Goal: Task Accomplishment & Management: Manage account settings

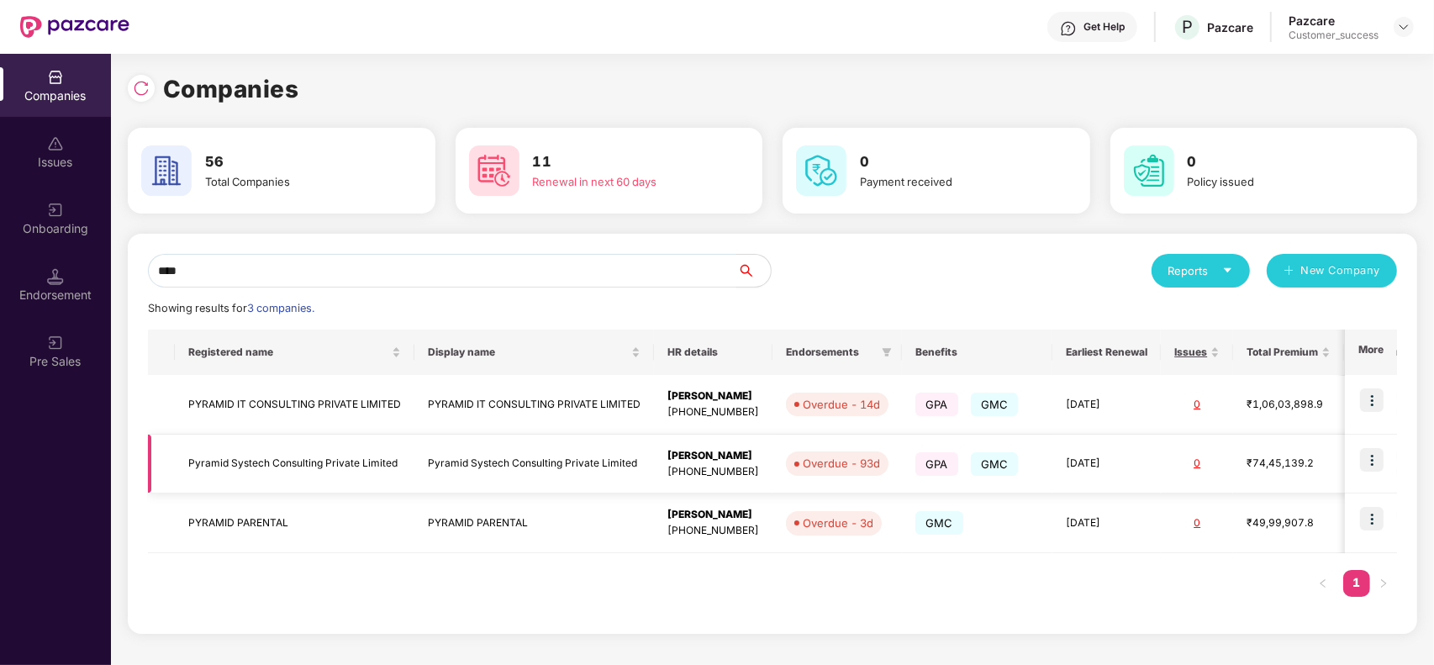
type input "****"
click at [534, 456] on td "Pyramid Systech Consulting Private Limited" at bounding box center [534, 465] width 240 height 60
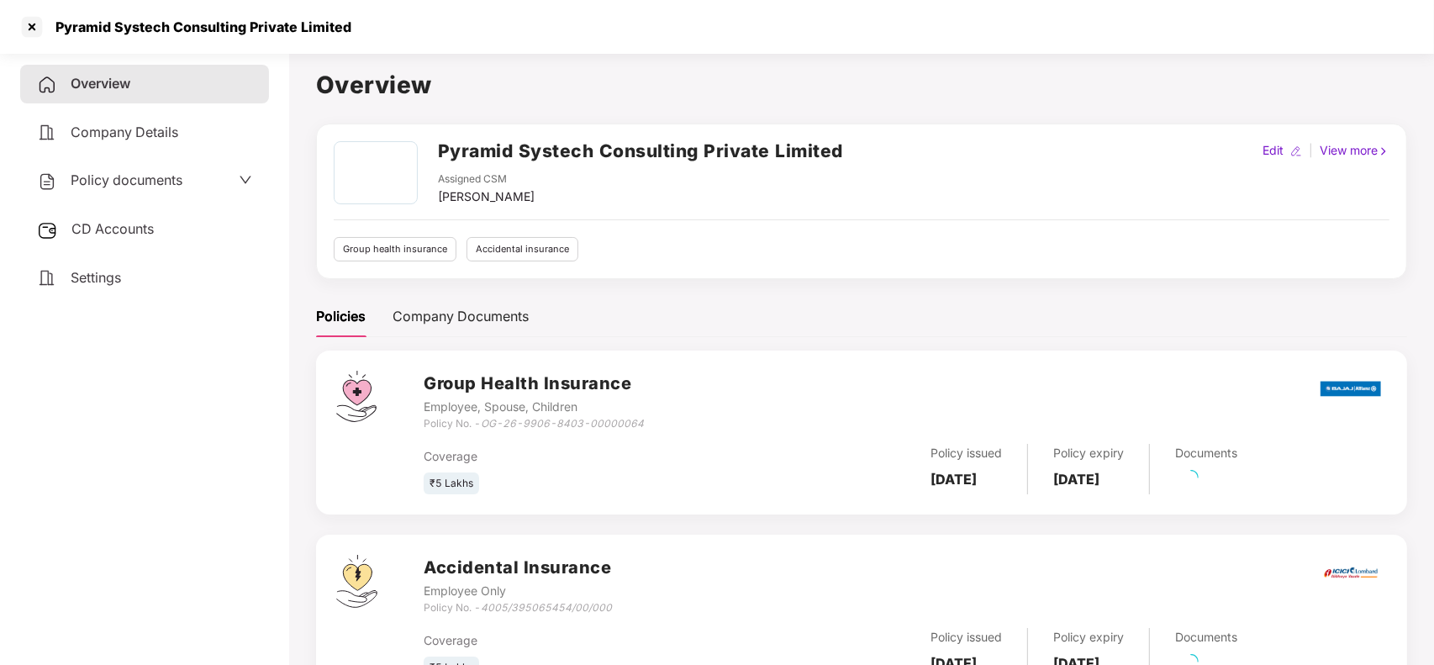
click at [86, 234] on span "CD Accounts" at bounding box center [112, 228] width 82 height 17
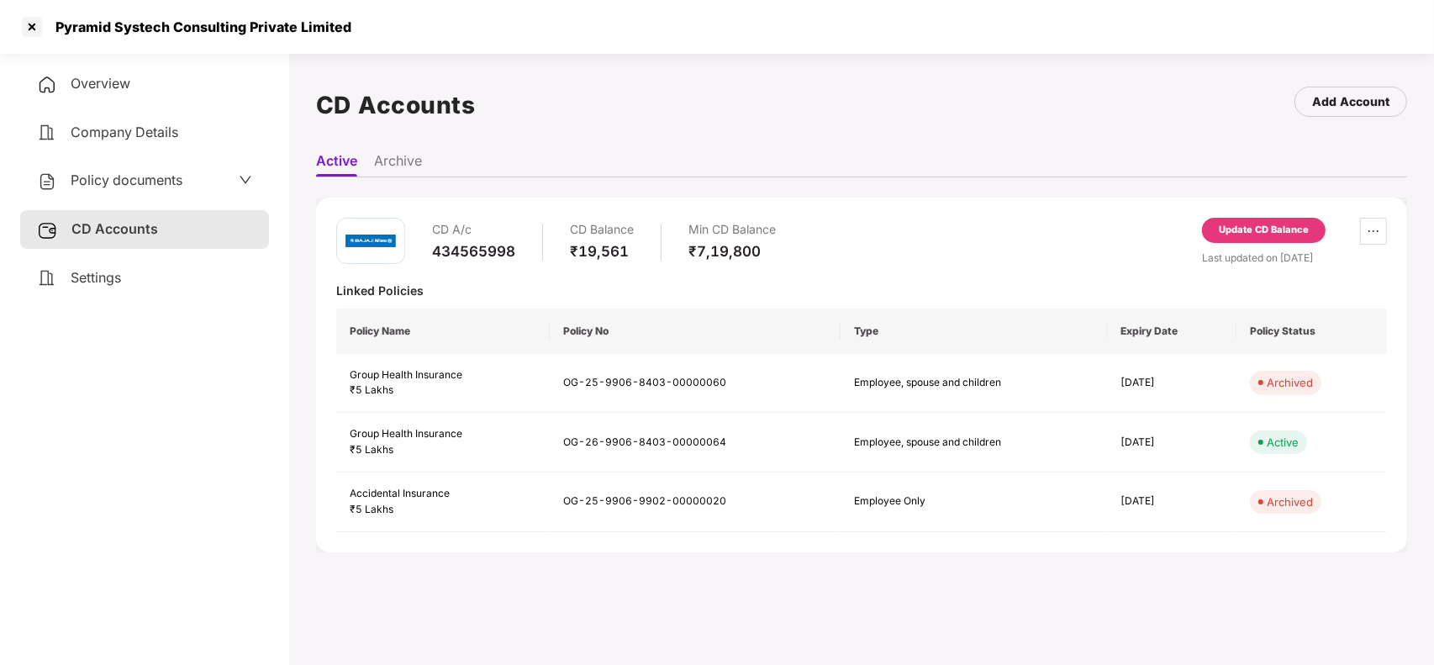
click at [1292, 225] on div "Update CD Balance" at bounding box center [1264, 230] width 90 height 15
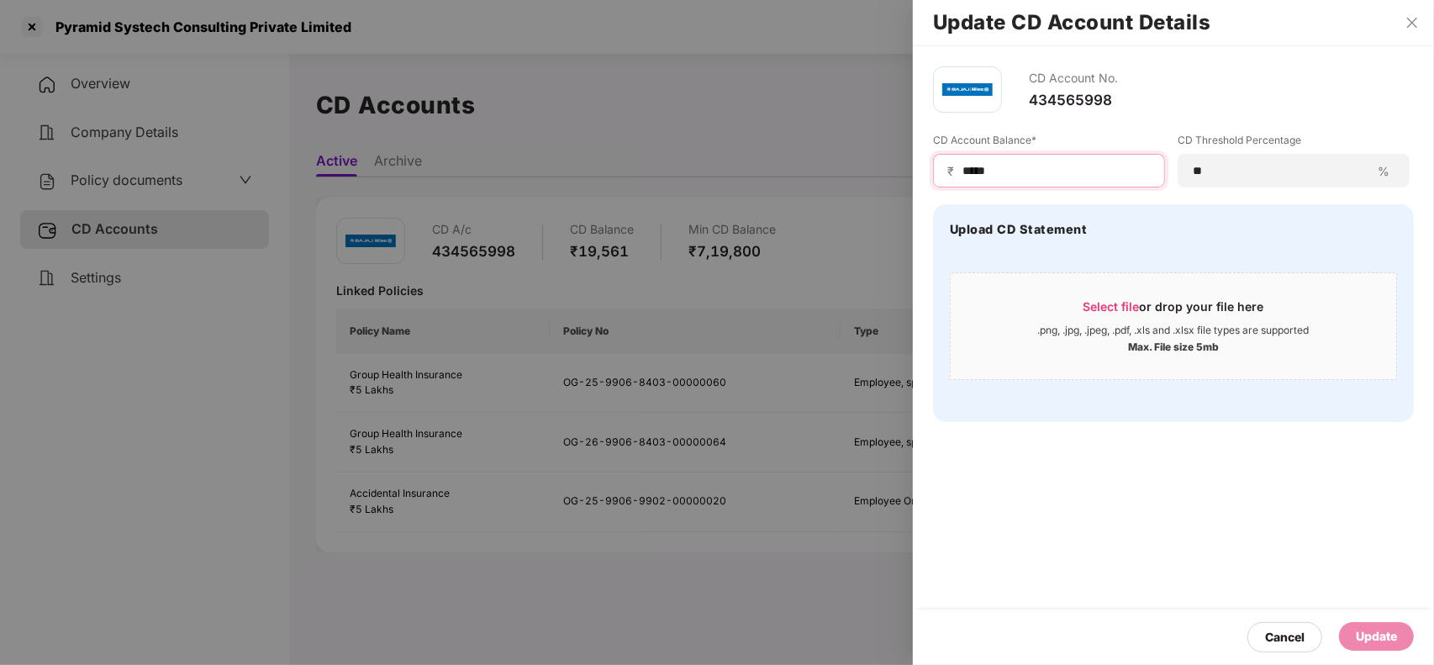
click at [968, 170] on input "*****" at bounding box center [1056, 171] width 190 height 18
click at [967, 173] on input "******" at bounding box center [1056, 171] width 190 height 18
type input "******"
click at [1372, 629] on div "Update" at bounding box center [1376, 636] width 41 height 18
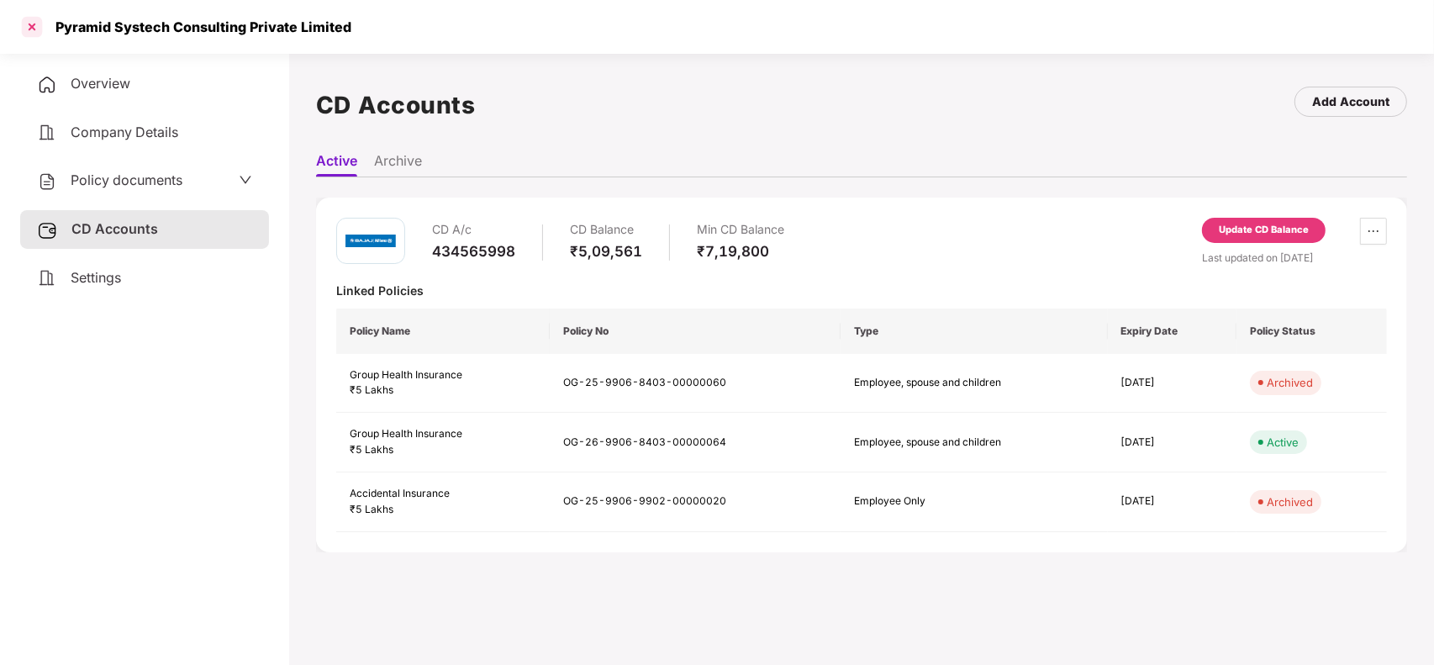
click at [23, 30] on div at bounding box center [31, 26] width 27 height 27
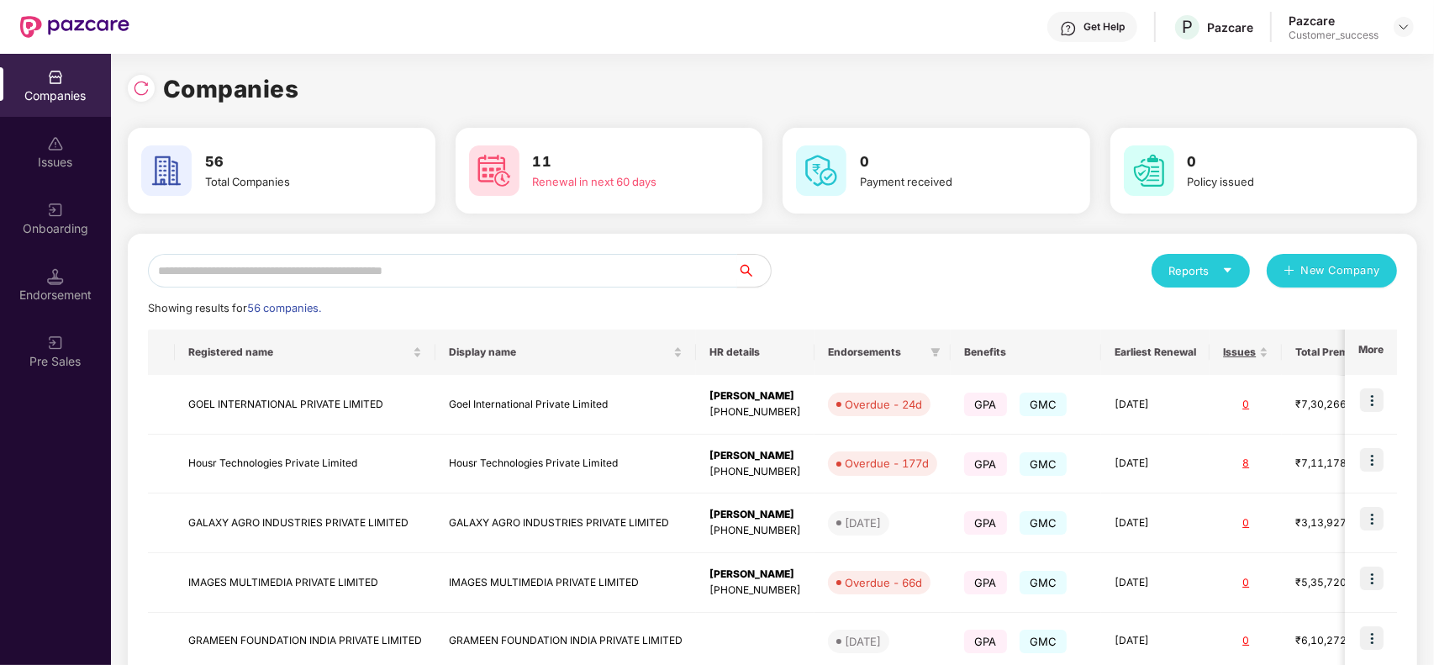
click at [395, 271] on input "text" at bounding box center [442, 271] width 589 height 34
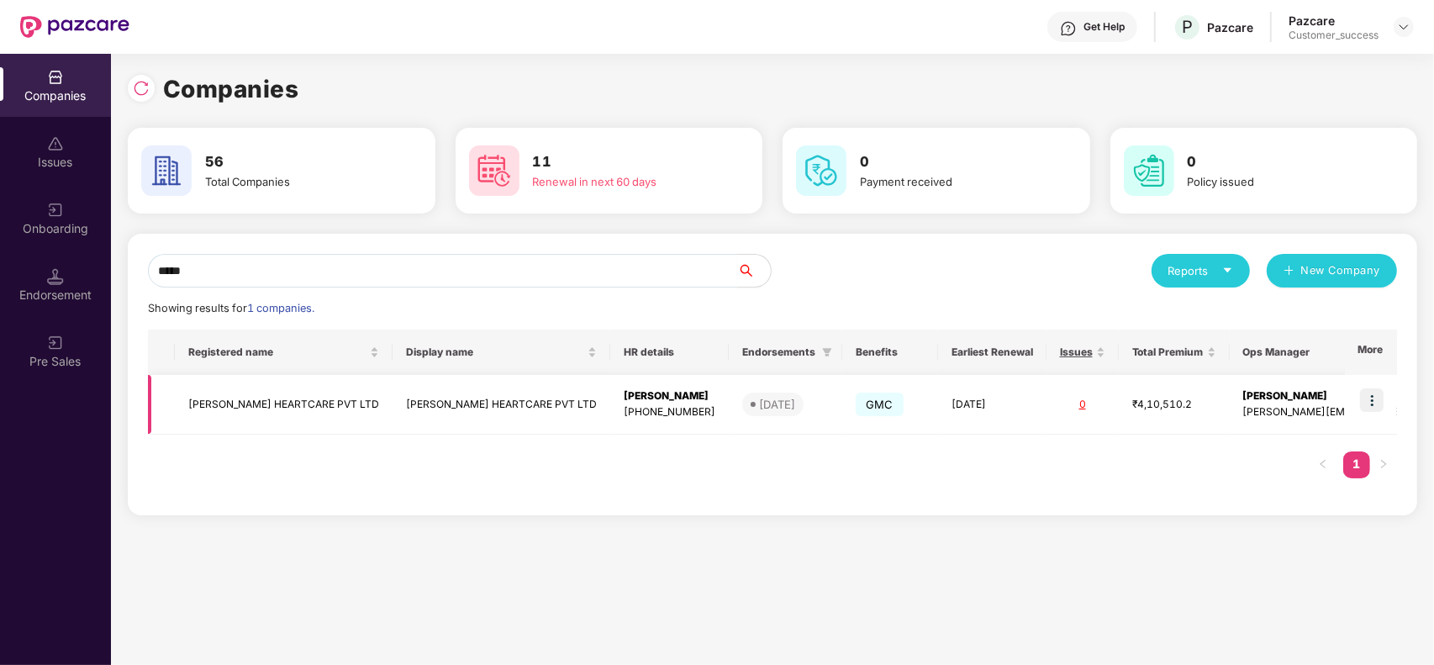
type input "*****"
click at [1368, 393] on img at bounding box center [1372, 400] width 24 height 24
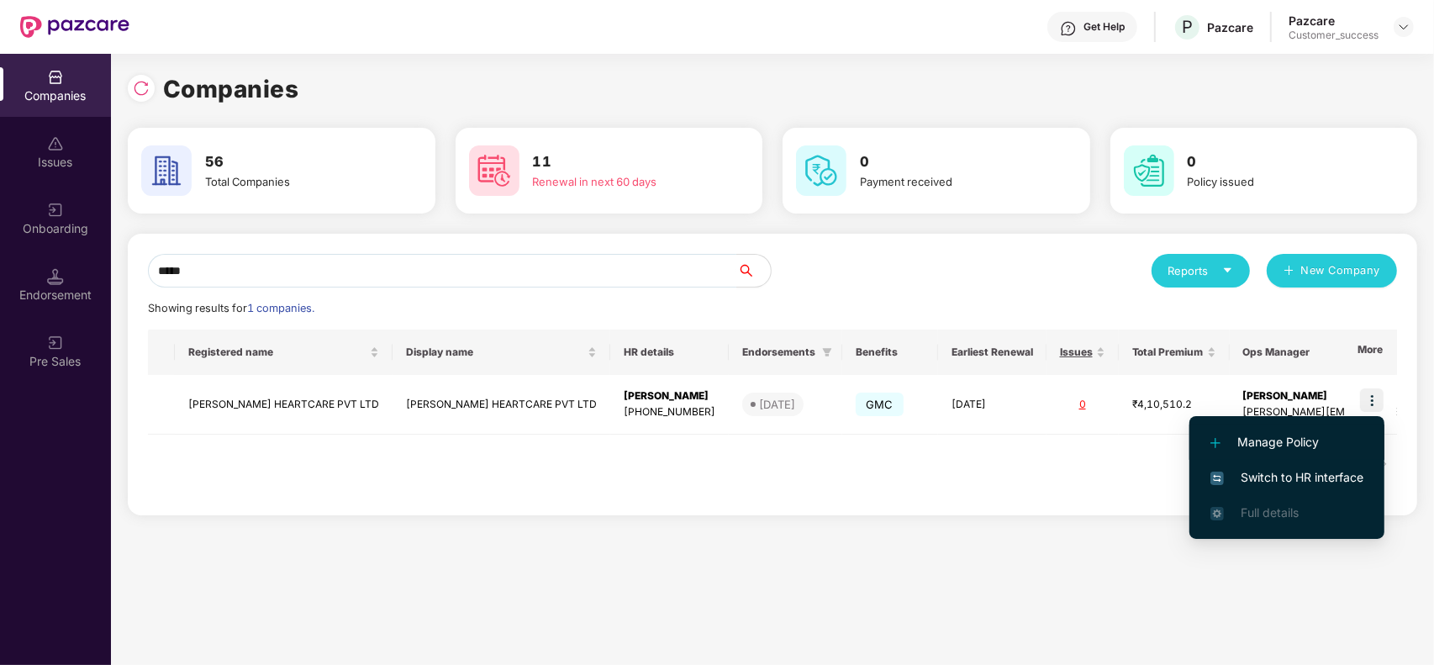
click at [1297, 456] on li "Manage Policy" at bounding box center [1286, 441] width 195 height 35
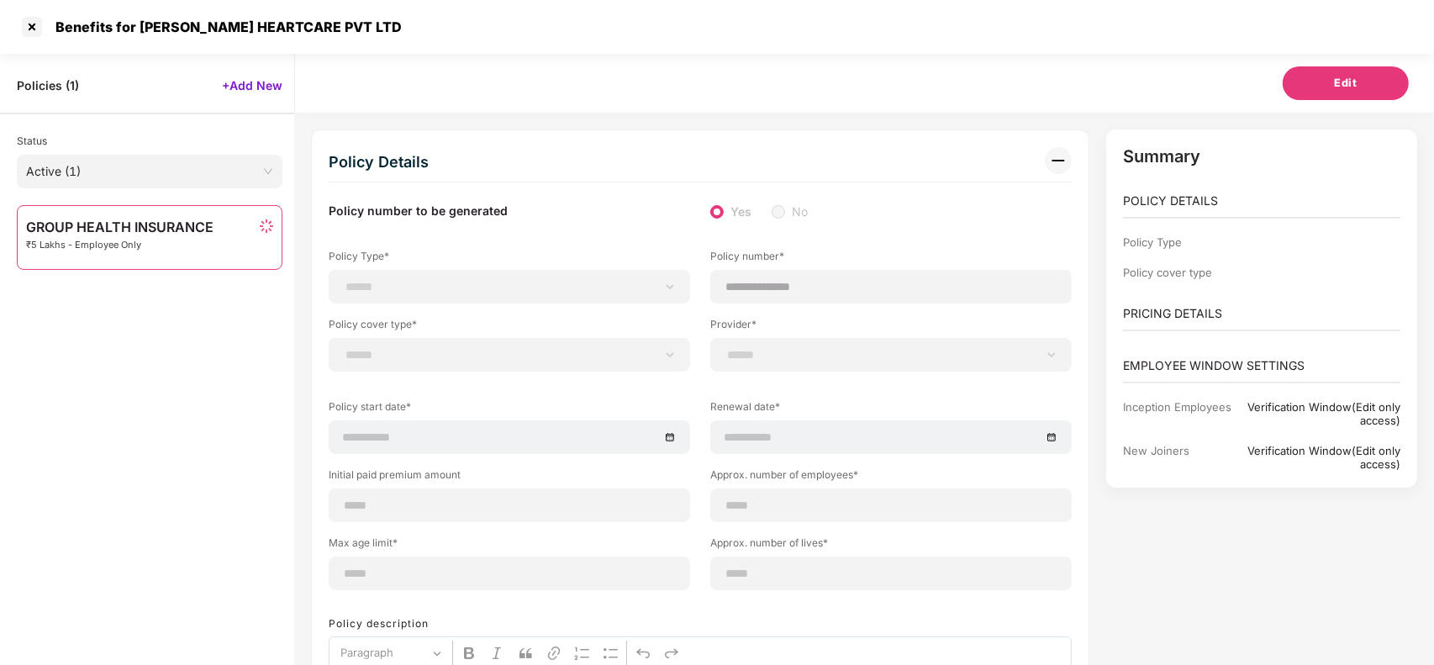
scroll to position [53, 0]
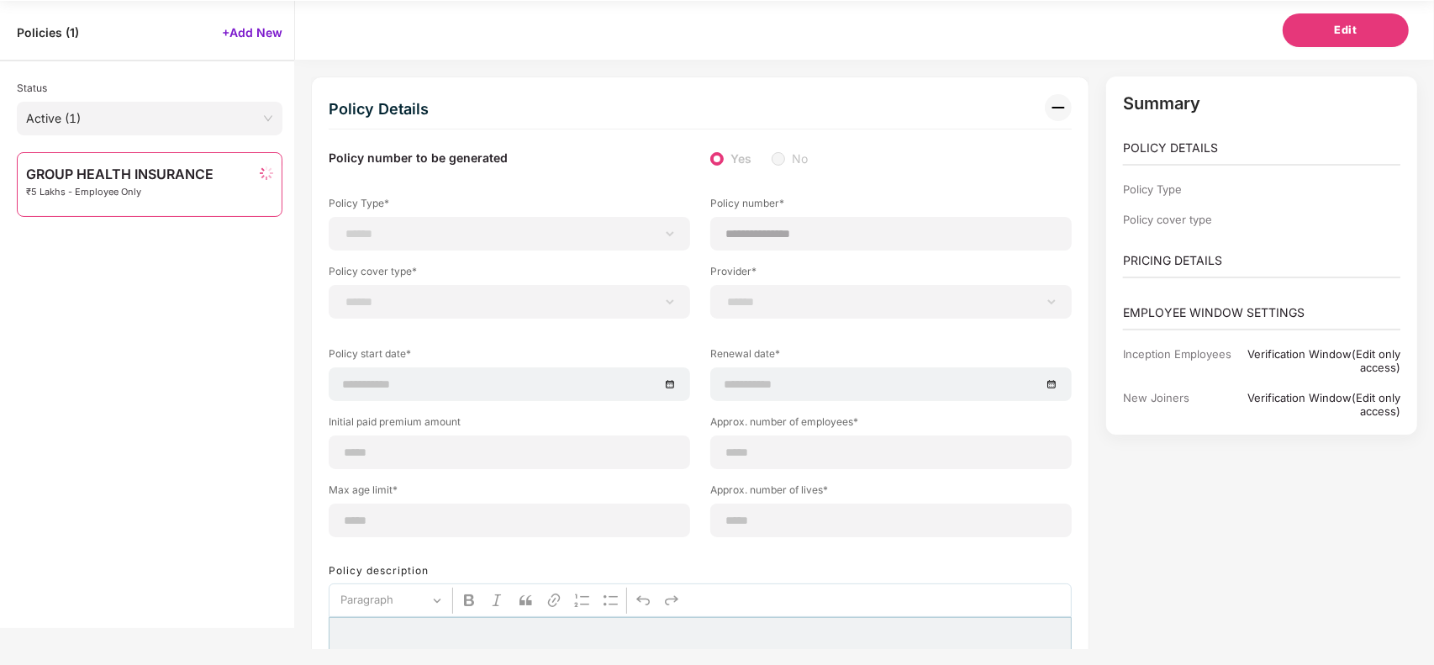
select select "**********"
select select "*"
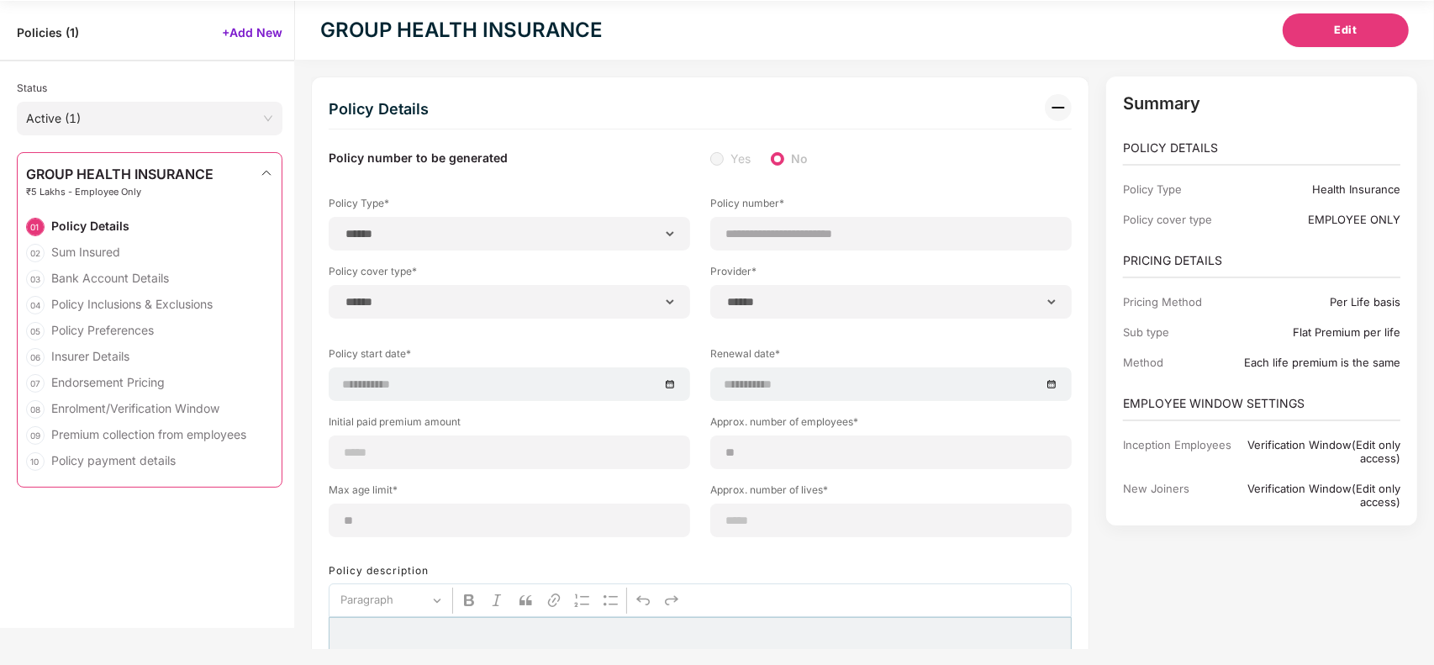
select select "**********"
type input "**********"
select select "**********"
type input "**********"
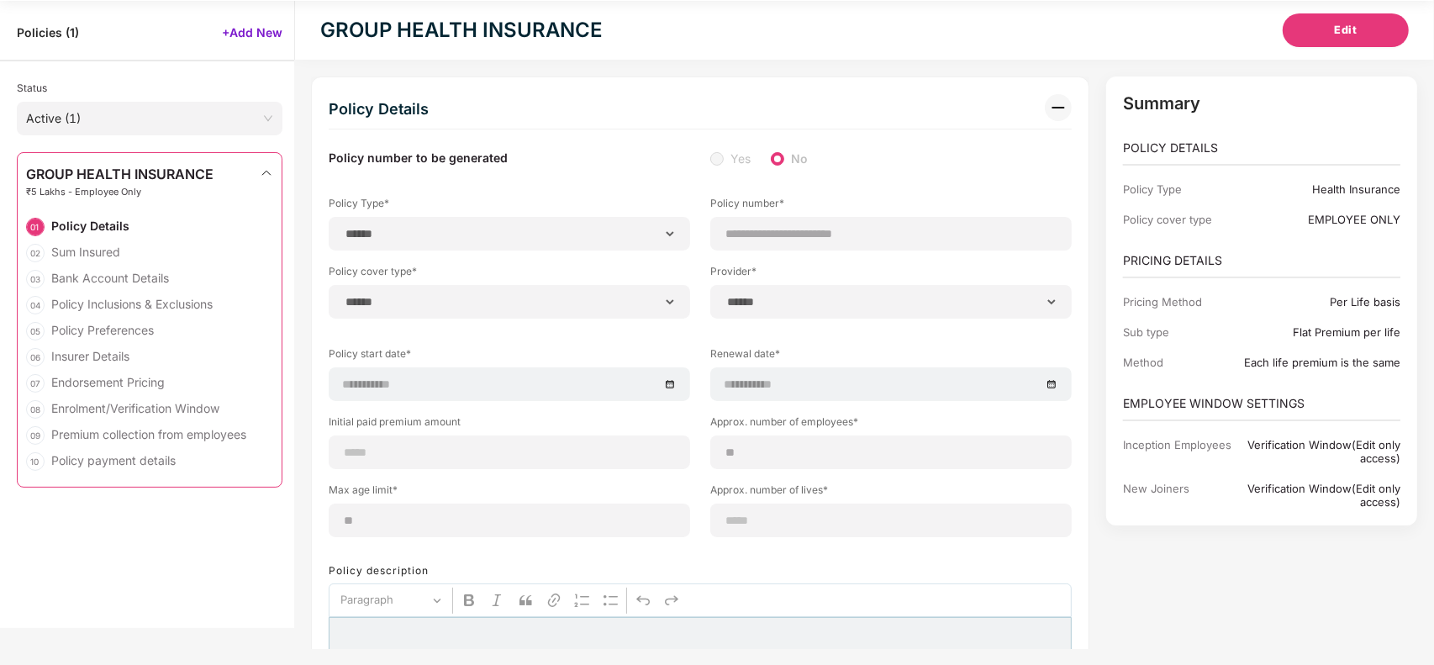
type input "**"
type input "*"
type input "**"
select select "*****"
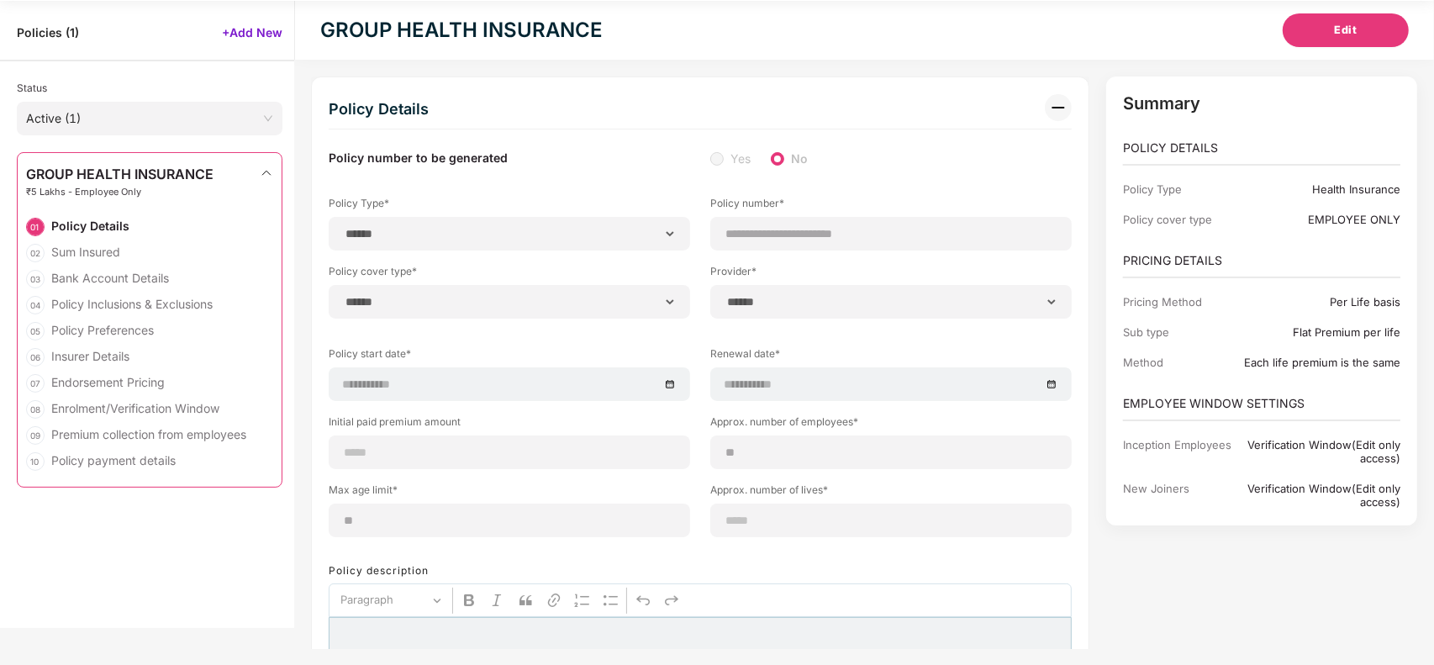
type input "******"
type input "**********"
select select "******"
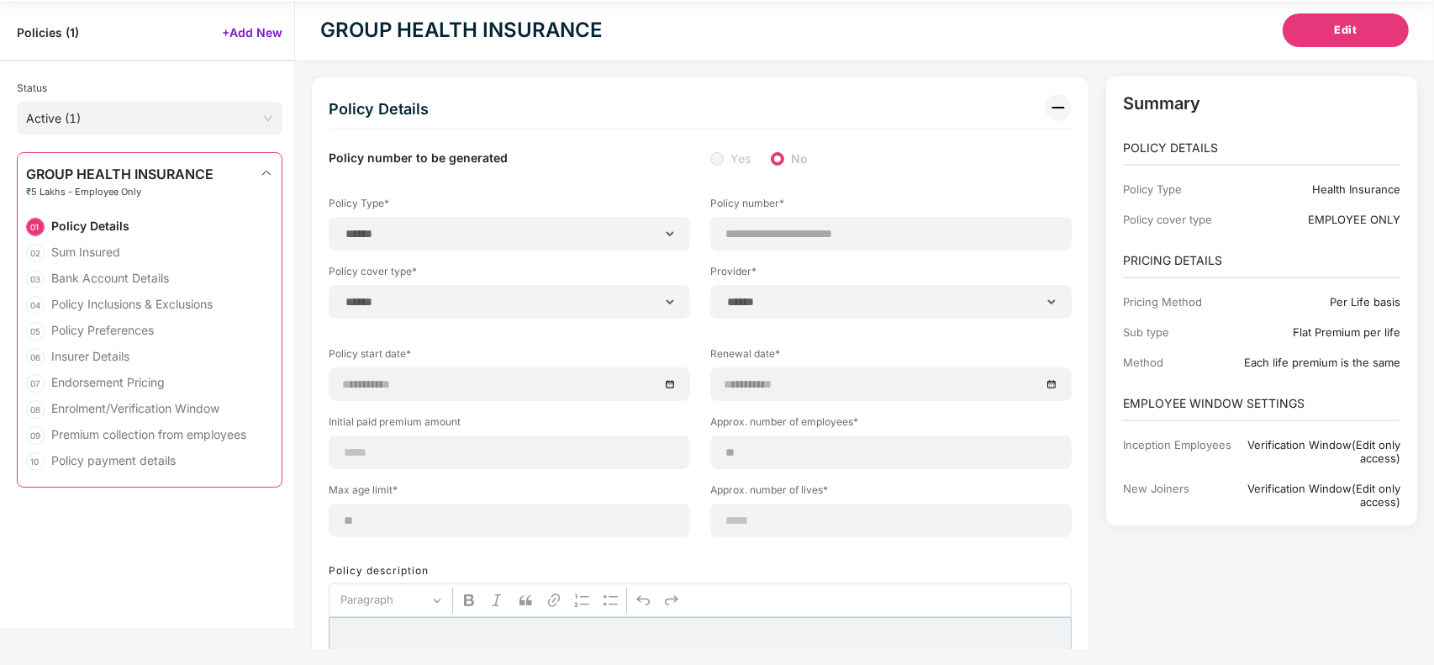
type input "*****"
select select "********"
select select "*****"
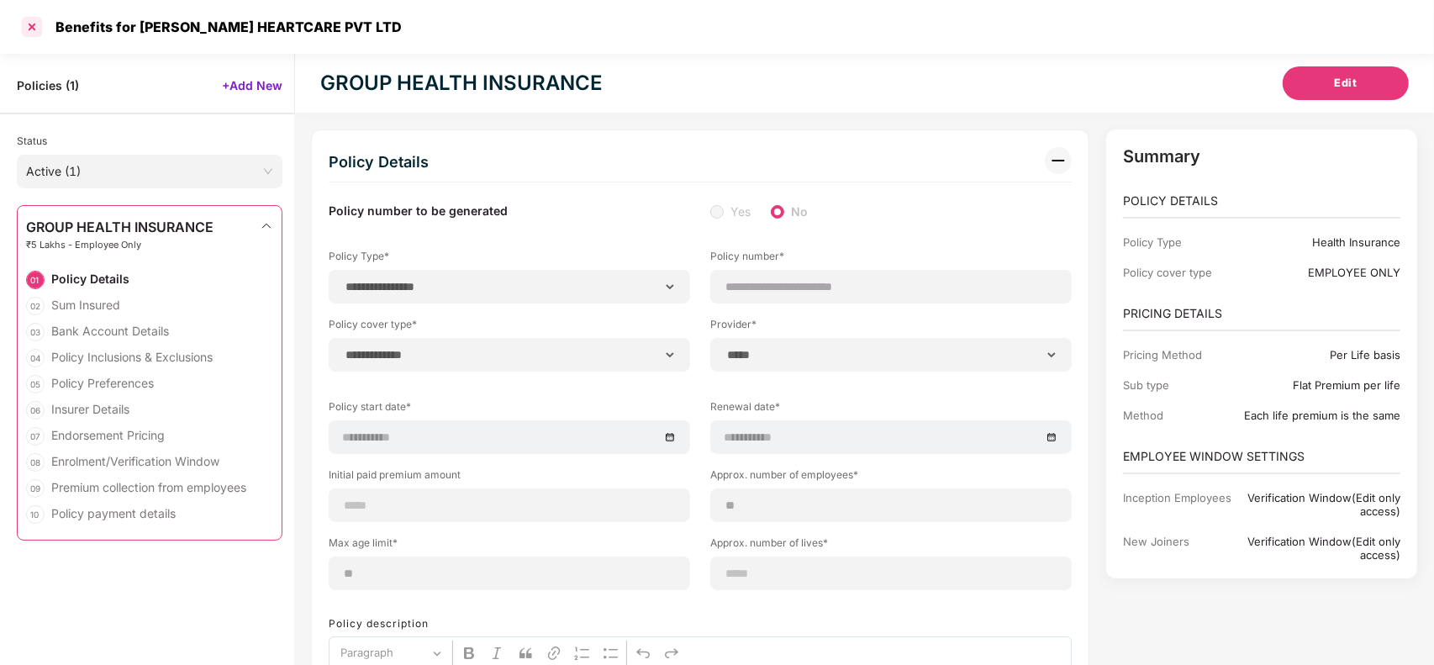
click at [34, 28] on div at bounding box center [31, 26] width 27 height 27
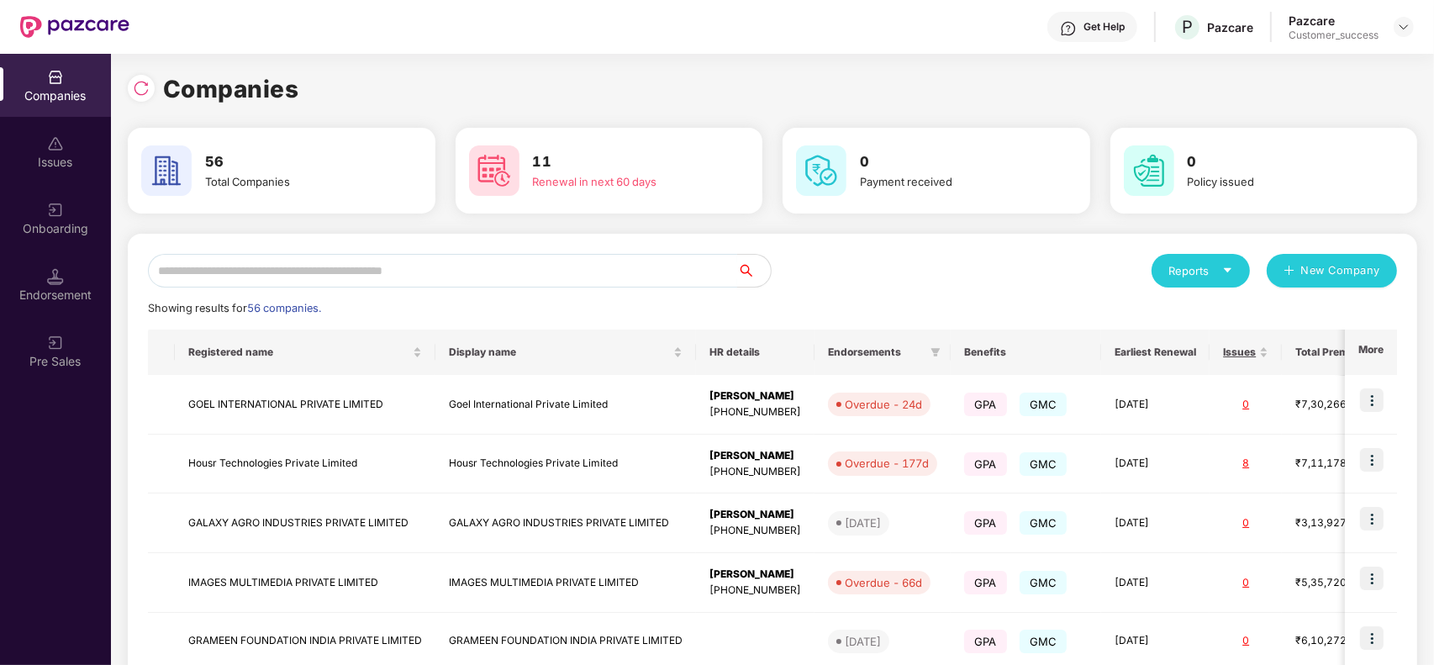
click at [270, 269] on input "text" at bounding box center [442, 271] width 589 height 34
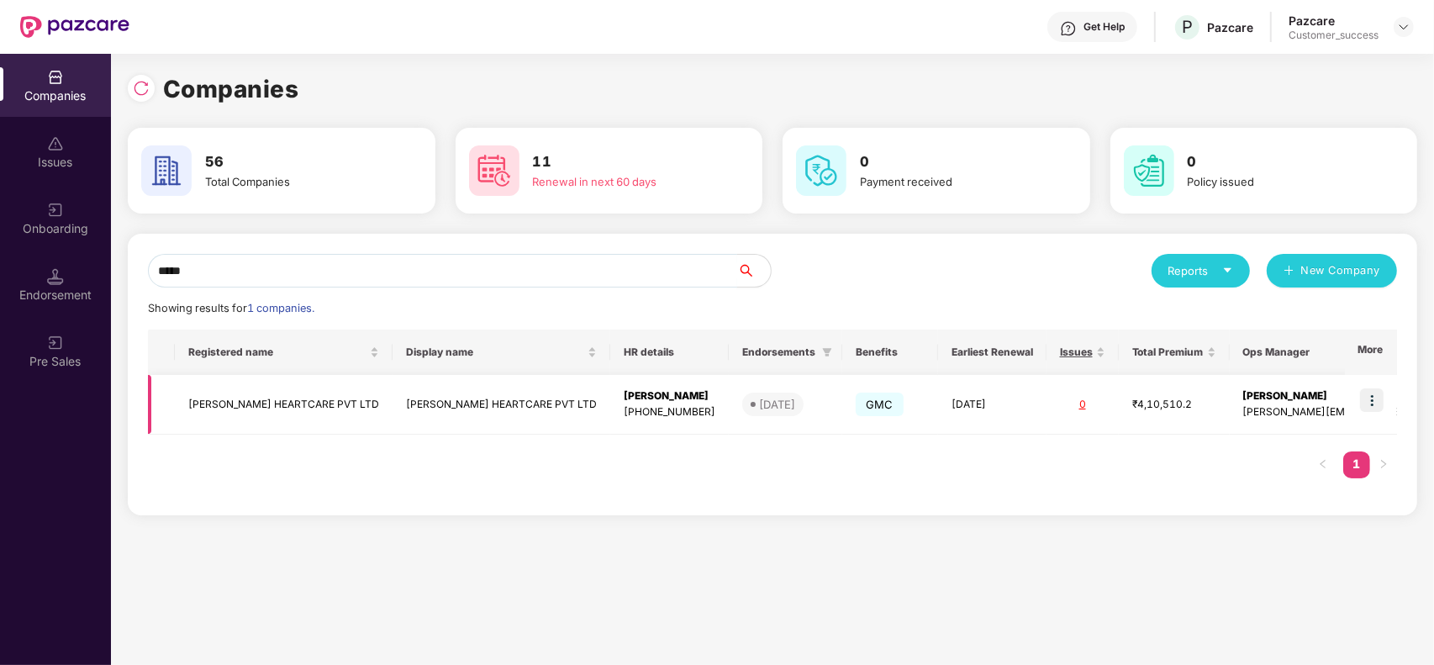
type input "*****"
click at [1375, 400] on img at bounding box center [1372, 400] width 24 height 24
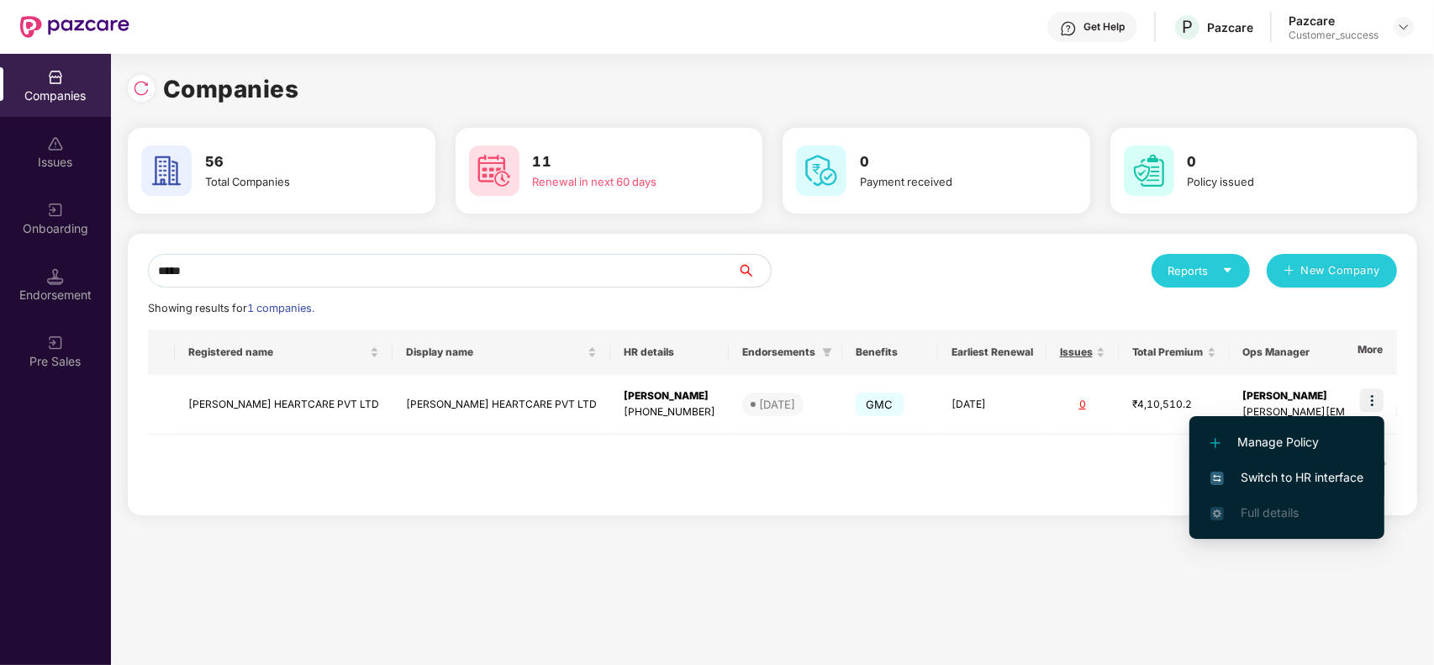
click at [1321, 477] on span "Switch to HR interface" at bounding box center [1286, 477] width 153 height 18
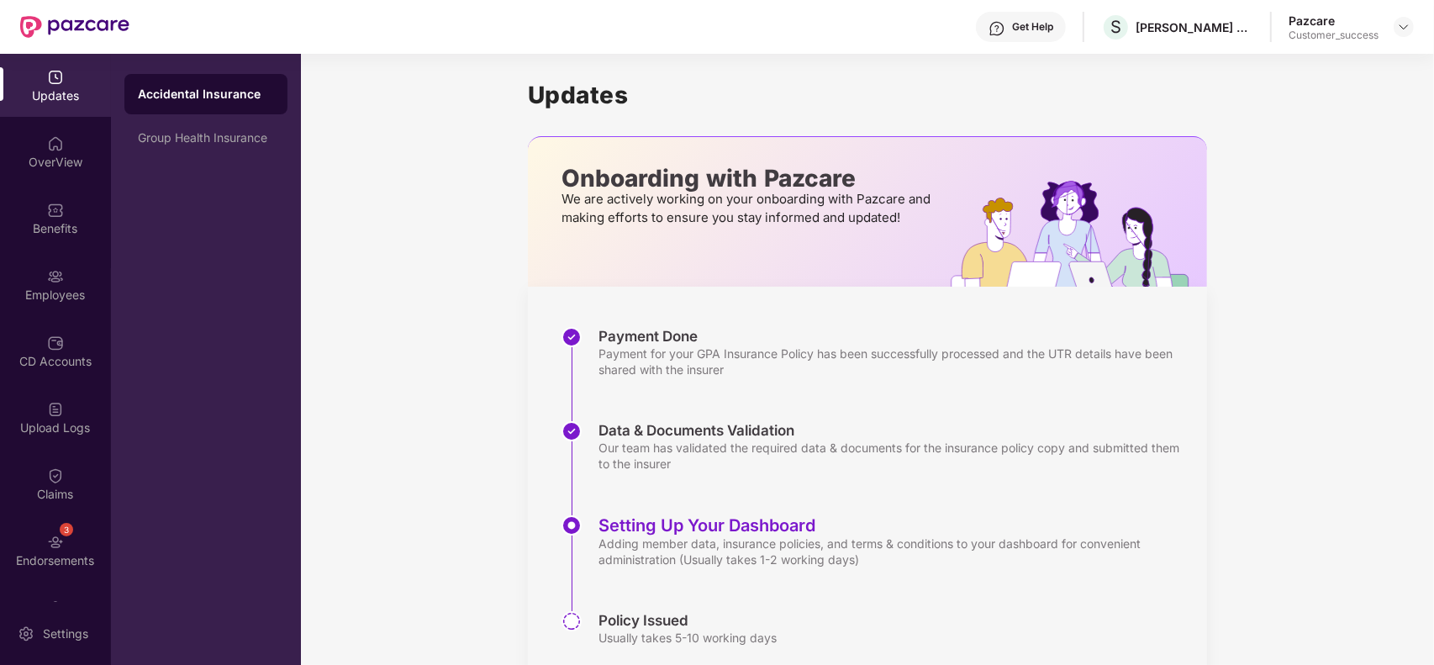
click at [64, 250] on div "Updates OverView Benefits Employees CD Accounts Upload Logs Claims 3 Endorsemen…" at bounding box center [55, 328] width 111 height 548
click at [61, 280] on div "Employees" at bounding box center [55, 284] width 111 height 63
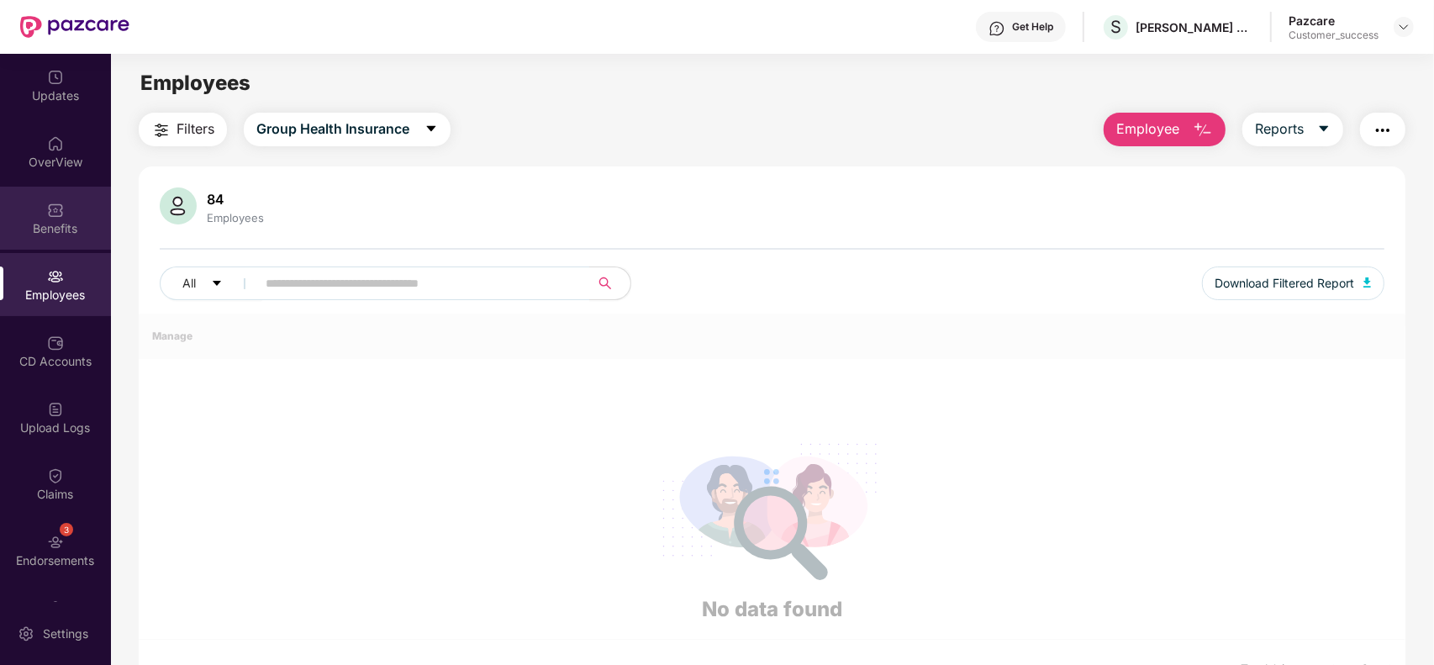
click at [63, 240] on div "Benefits" at bounding box center [55, 218] width 111 height 63
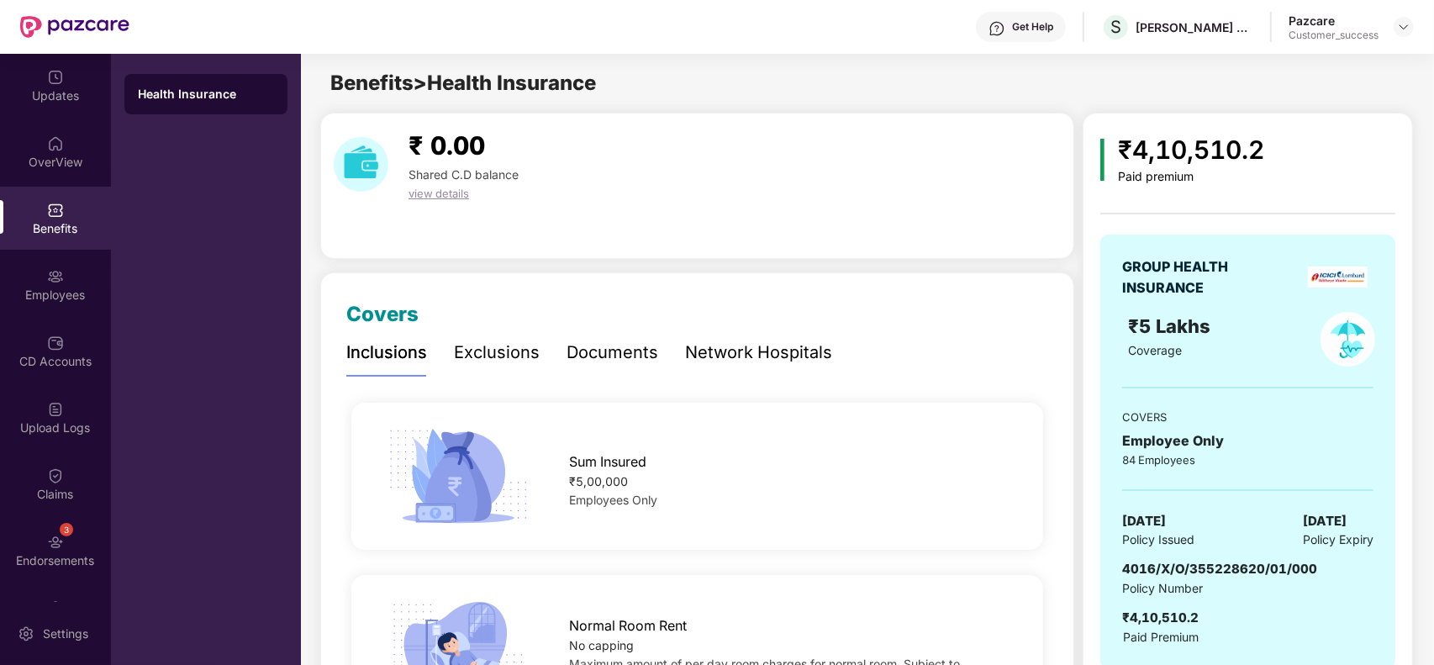
click at [622, 338] on div "Documents" at bounding box center [613, 353] width 92 height 46
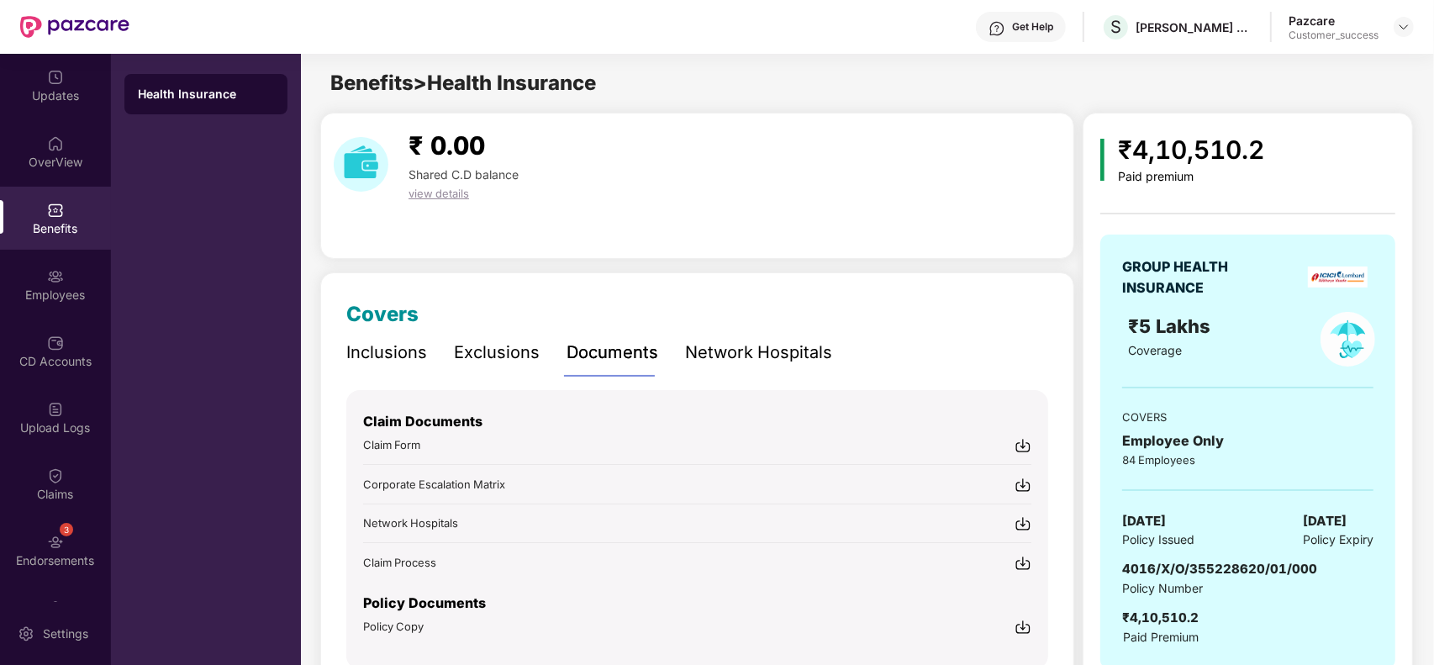
click at [1023, 444] on img at bounding box center [1023, 445] width 17 height 17
click at [1410, 30] on div at bounding box center [1404, 27] width 20 height 20
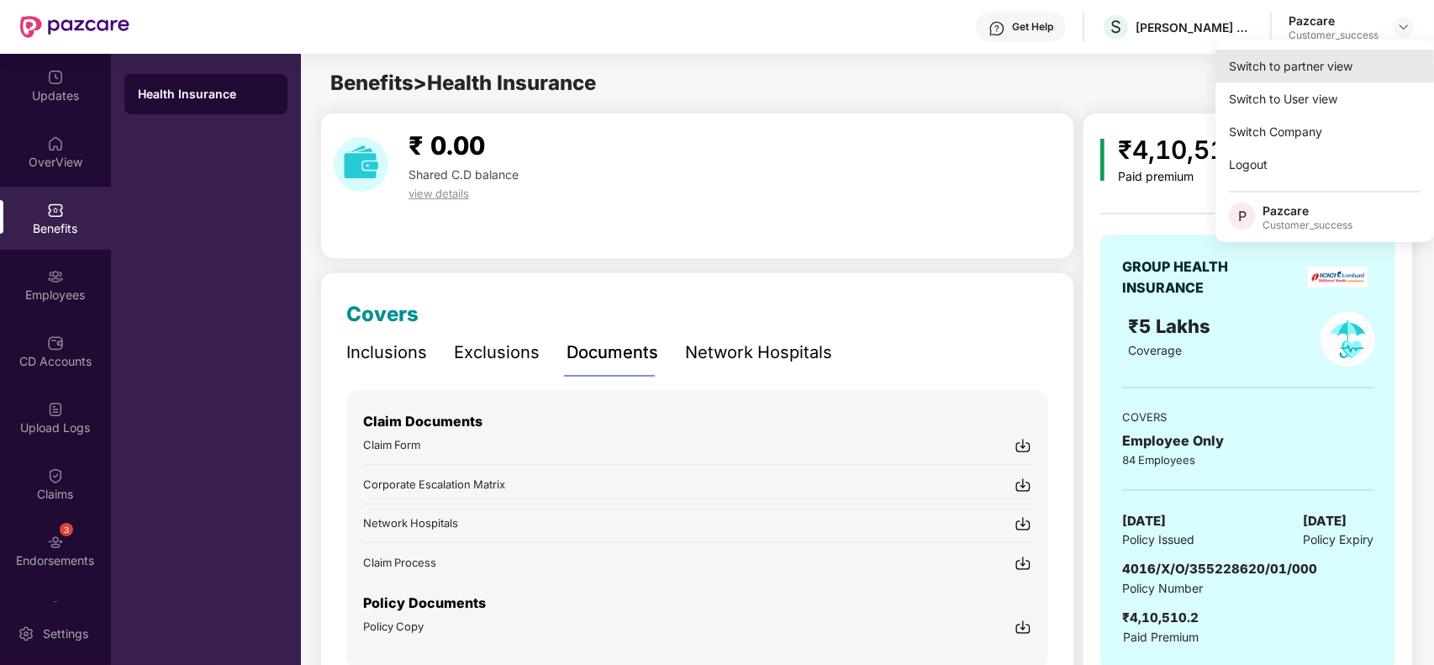
click at [1331, 55] on div "Switch to partner view" at bounding box center [1324, 66] width 219 height 33
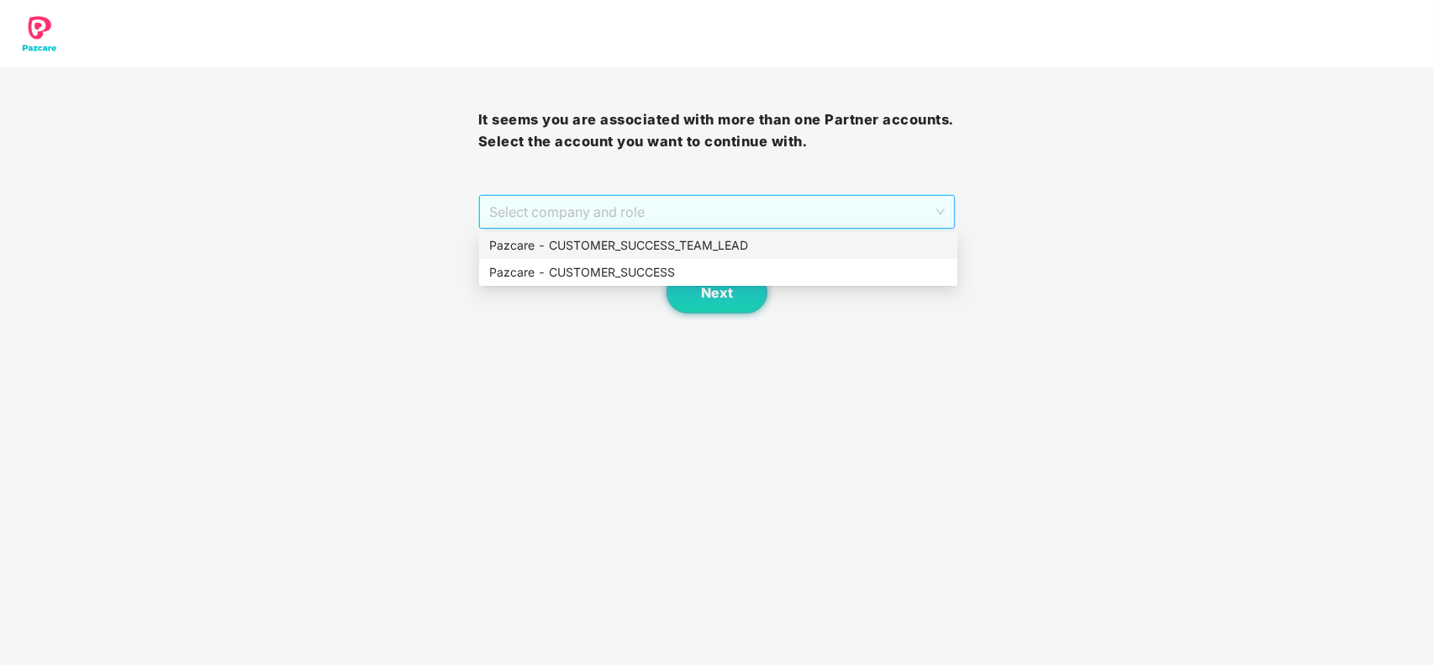
click at [681, 204] on span "Select company and role" at bounding box center [717, 212] width 456 height 32
click at [589, 266] on div "Pazcare - CUSTOMER_SUCCESS" at bounding box center [718, 272] width 458 height 18
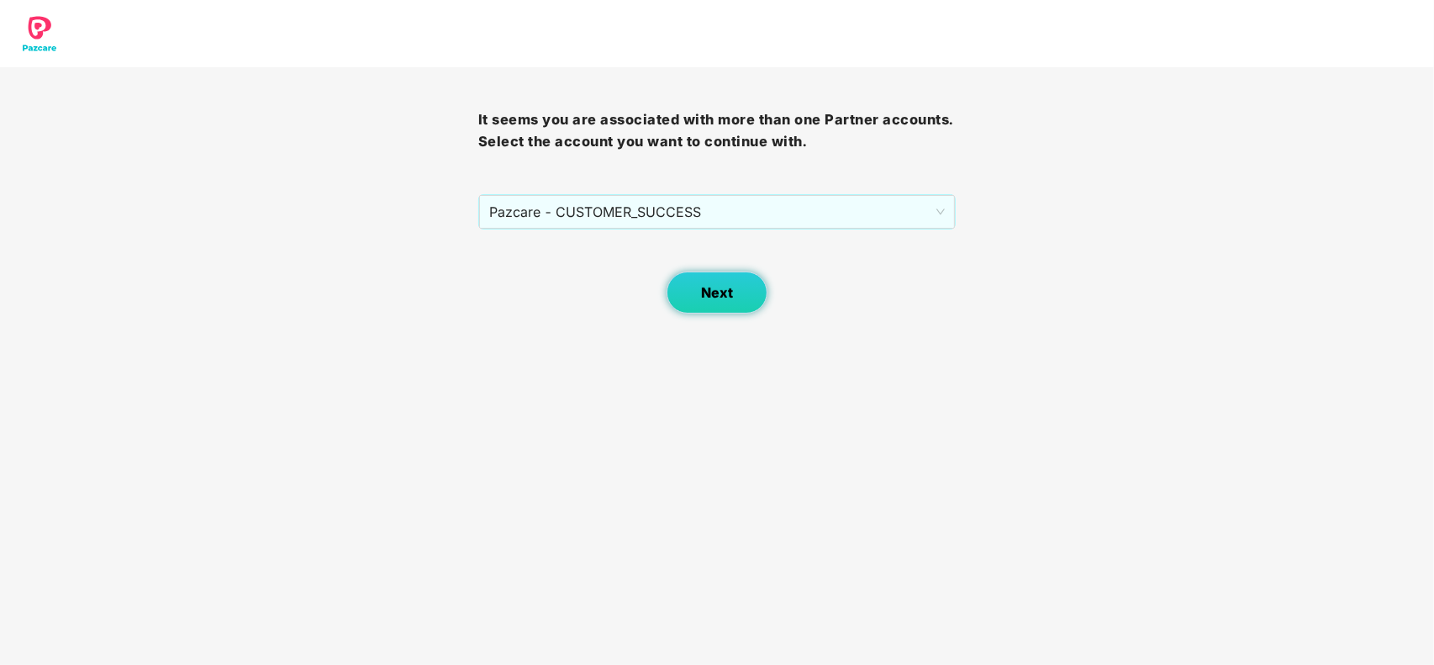
click at [702, 296] on span "Next" at bounding box center [717, 293] width 32 height 16
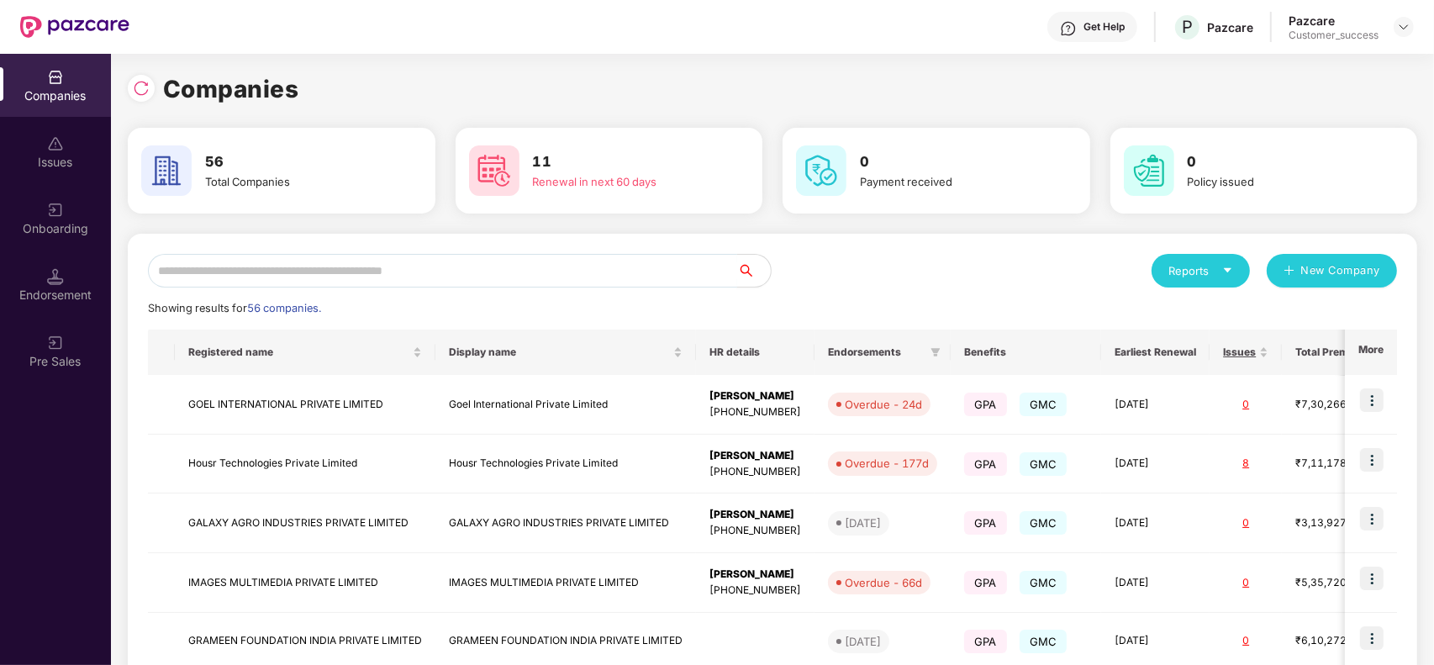
click at [259, 269] on input "text" at bounding box center [442, 271] width 589 height 34
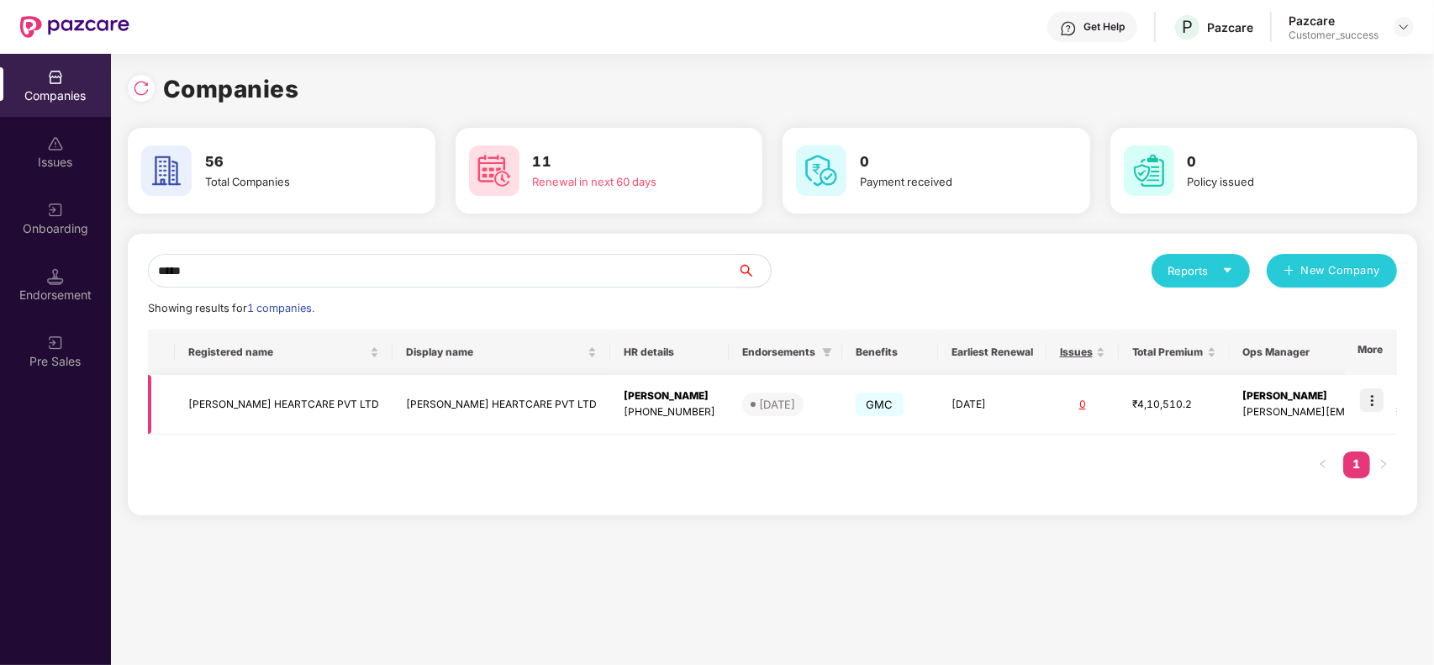
type input "*****"
click at [256, 389] on td "SAOOL HEARTCARE PVT LTD" at bounding box center [284, 405] width 218 height 60
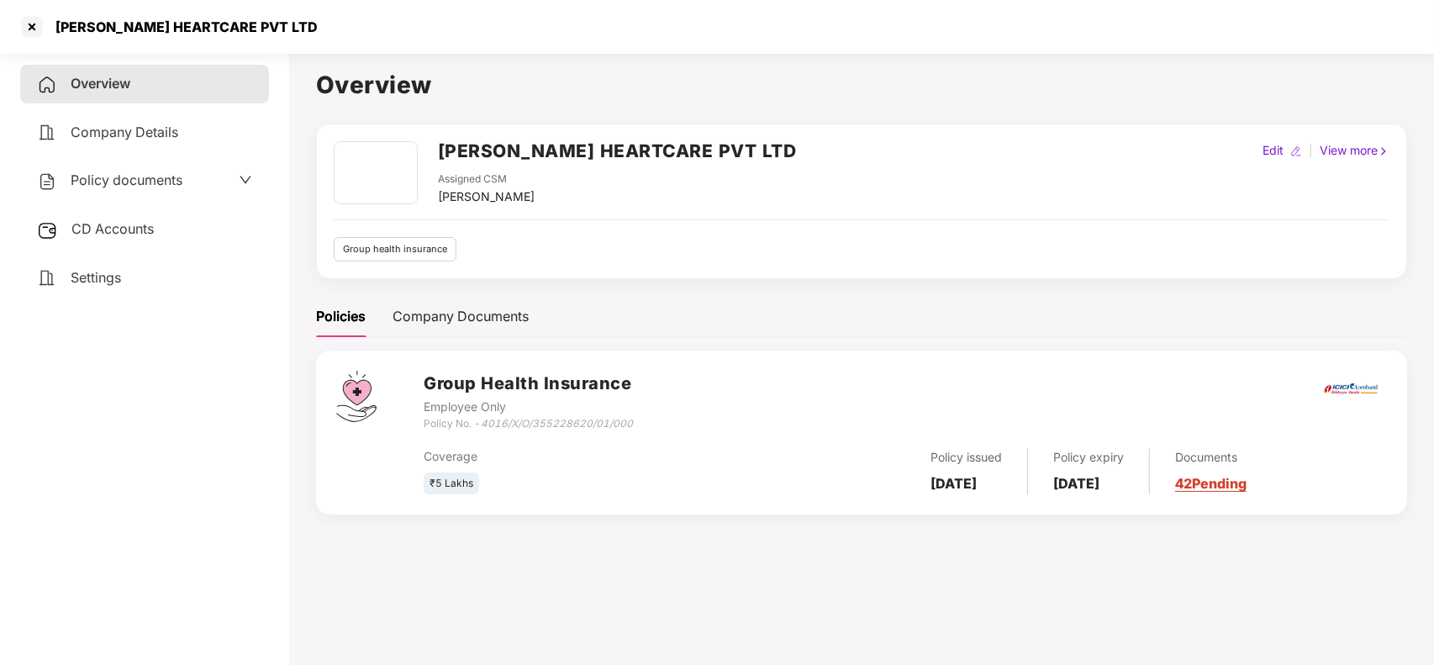
click at [154, 220] on span "CD Accounts" at bounding box center [112, 228] width 82 height 17
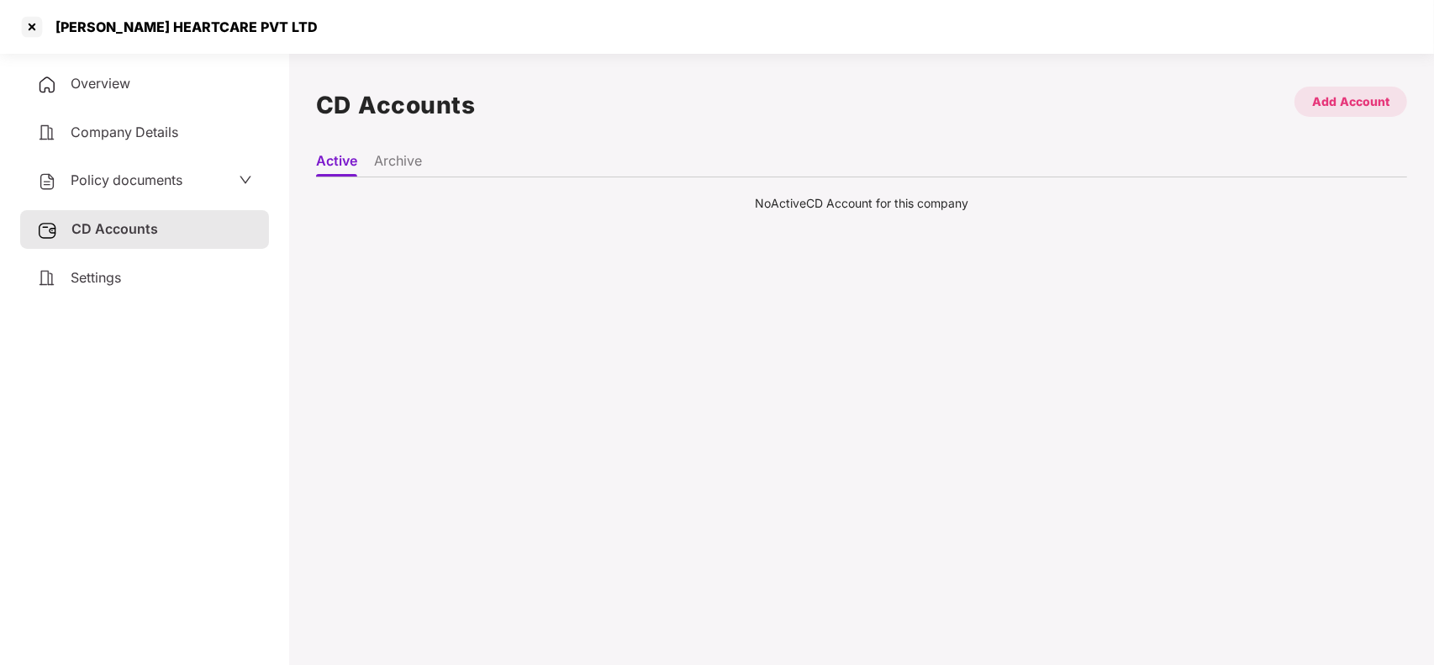
click at [1343, 97] on div "Add Account" at bounding box center [1350, 101] width 77 height 18
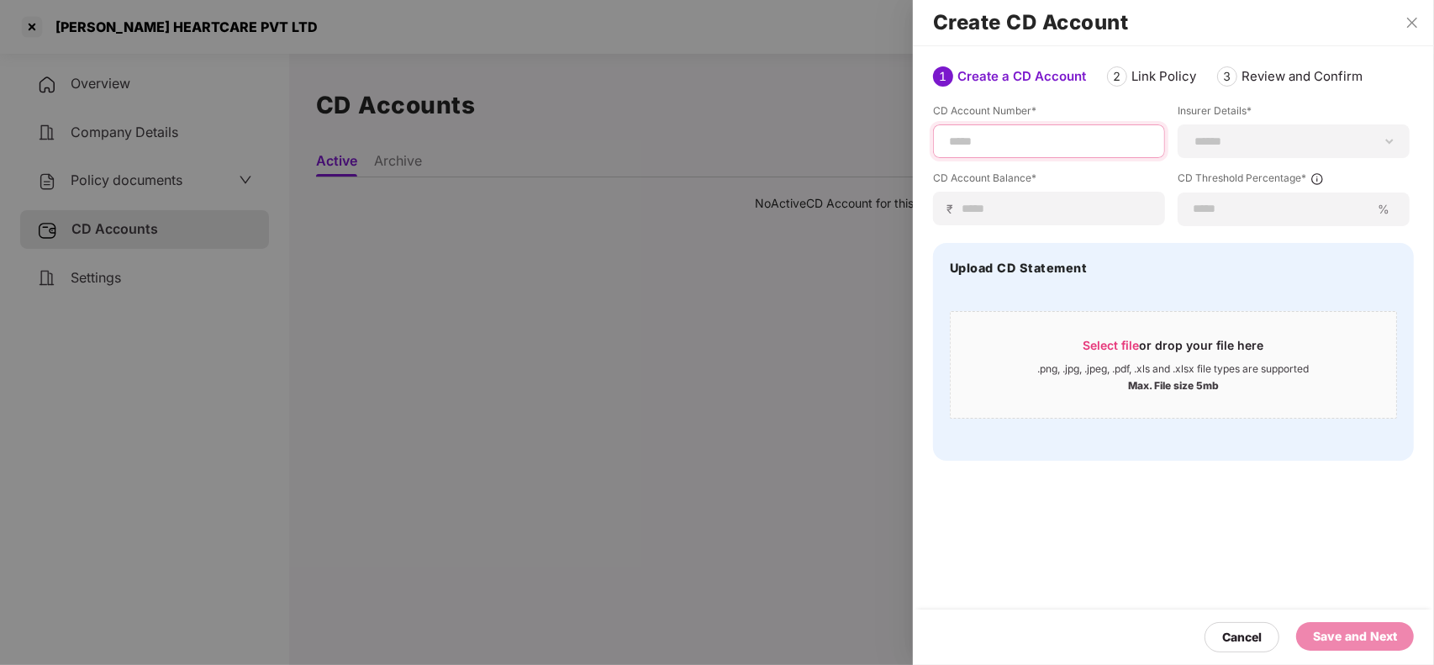
click at [1018, 139] on input at bounding box center [1048, 142] width 203 height 18
type input "*"
paste input "**********"
type input "**********"
click at [1217, 140] on select "**********" at bounding box center [1293, 140] width 203 height 13
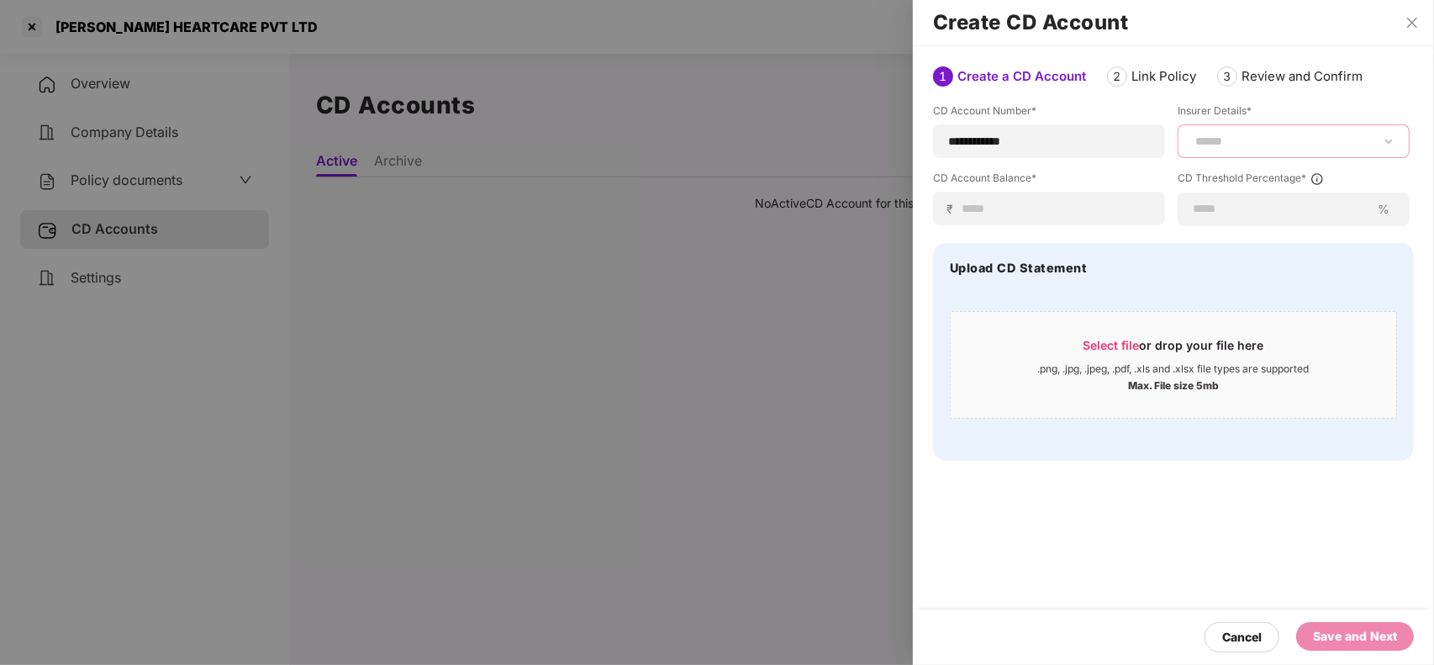
select select "*****"
click at [1192, 148] on select "**********" at bounding box center [1293, 140] width 203 height 13
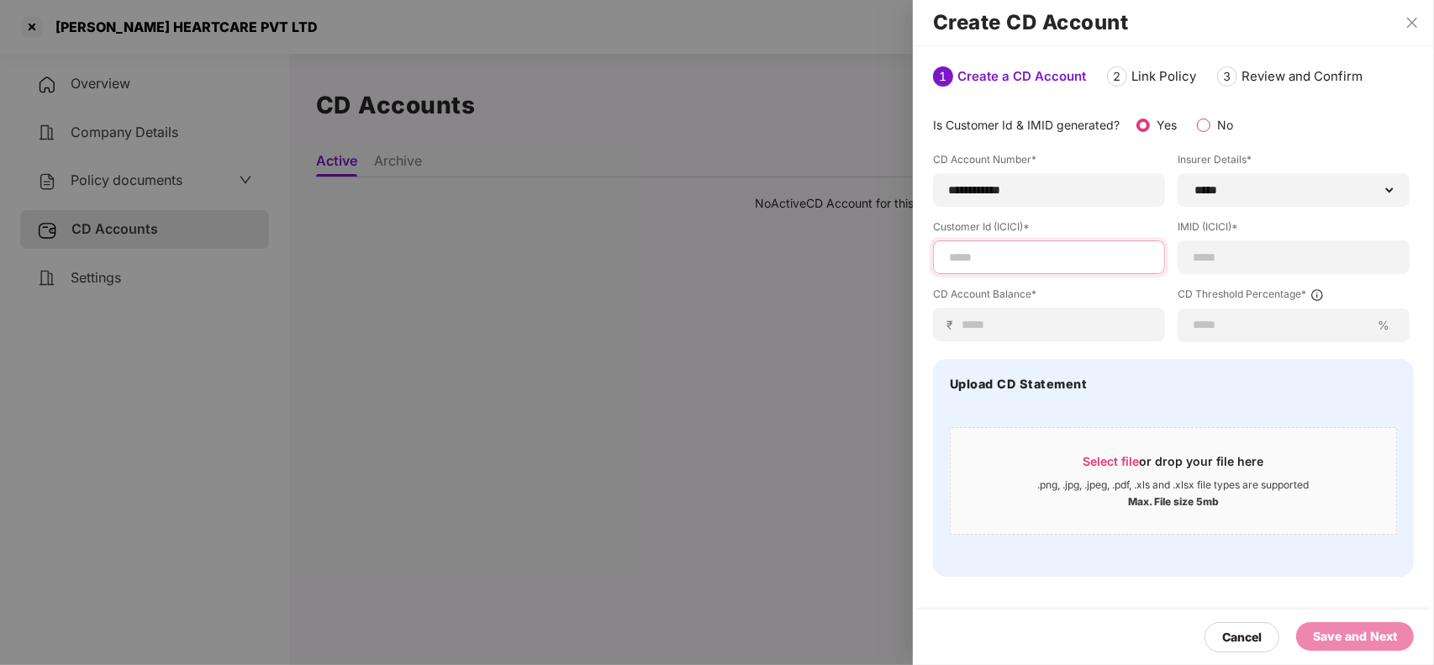
click at [1049, 256] on input at bounding box center [1048, 258] width 203 height 18
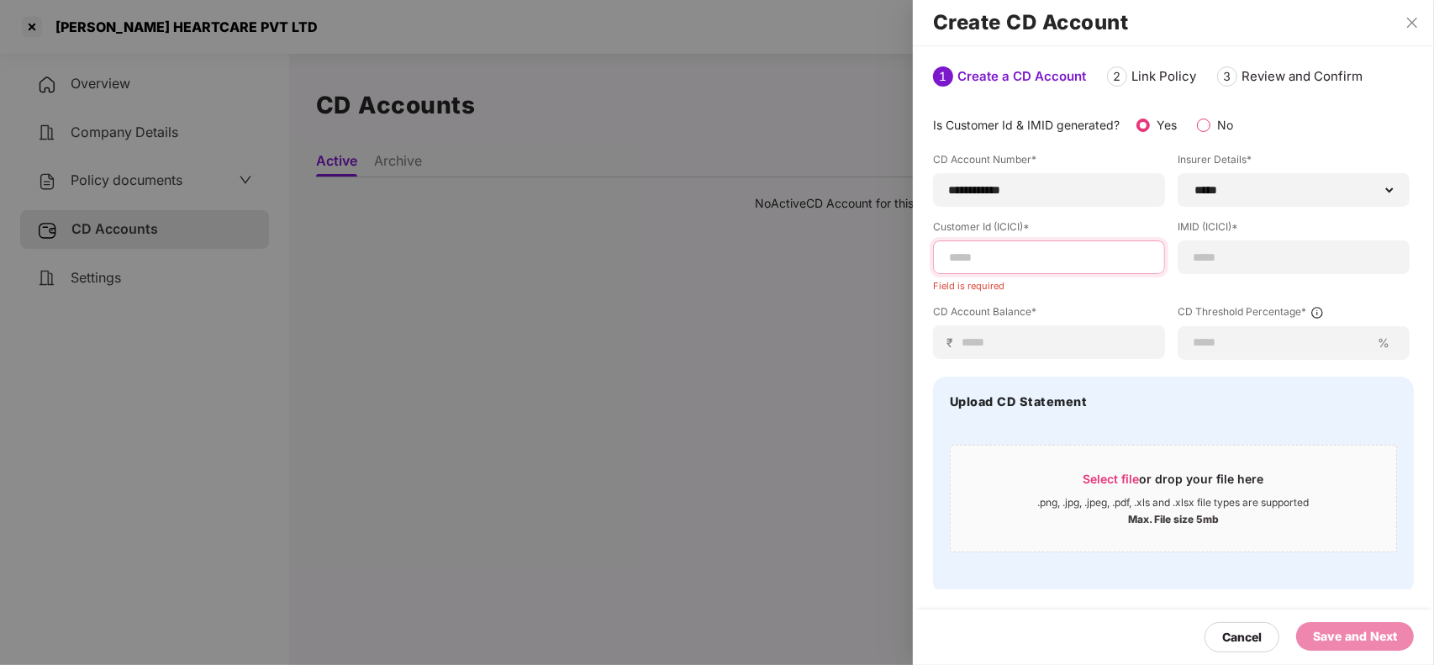
paste input "**********"
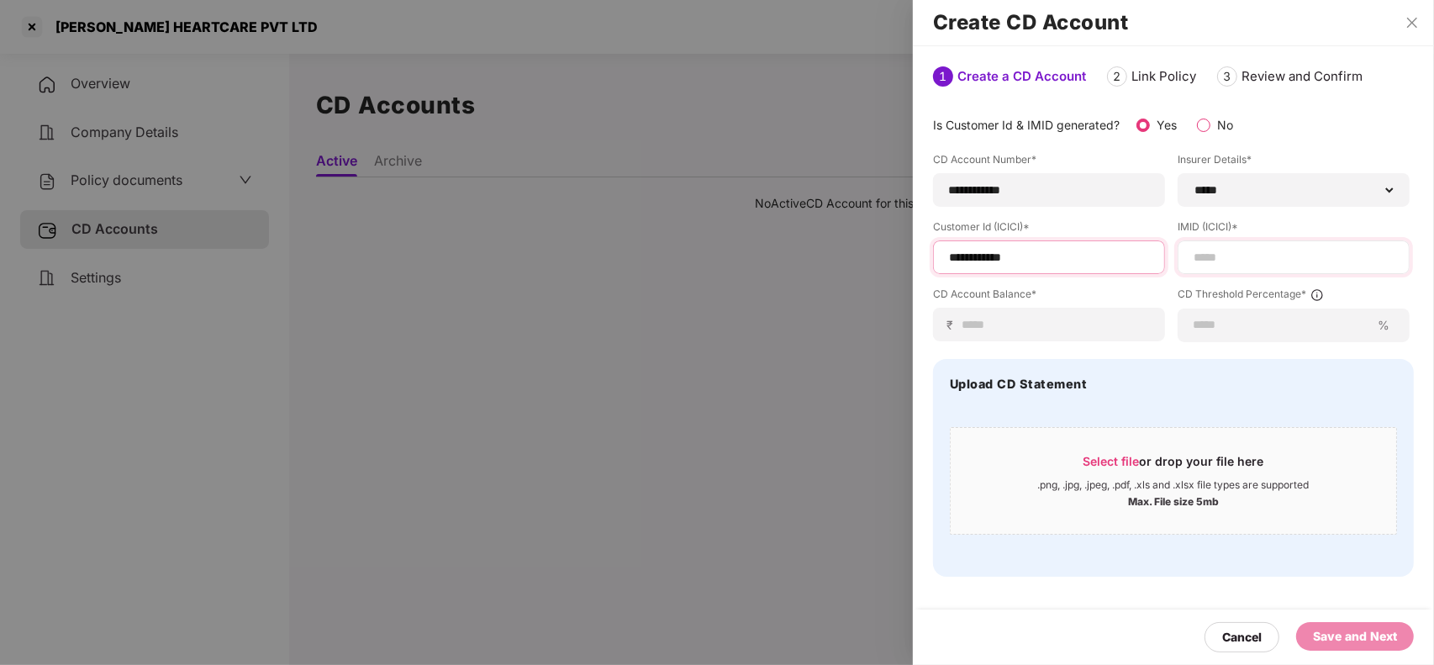
type input "**********"
click at [1195, 255] on input at bounding box center [1293, 258] width 203 height 18
paste input "**********"
type input "**********"
click at [1010, 178] on div "**********" at bounding box center [1049, 190] width 232 height 34
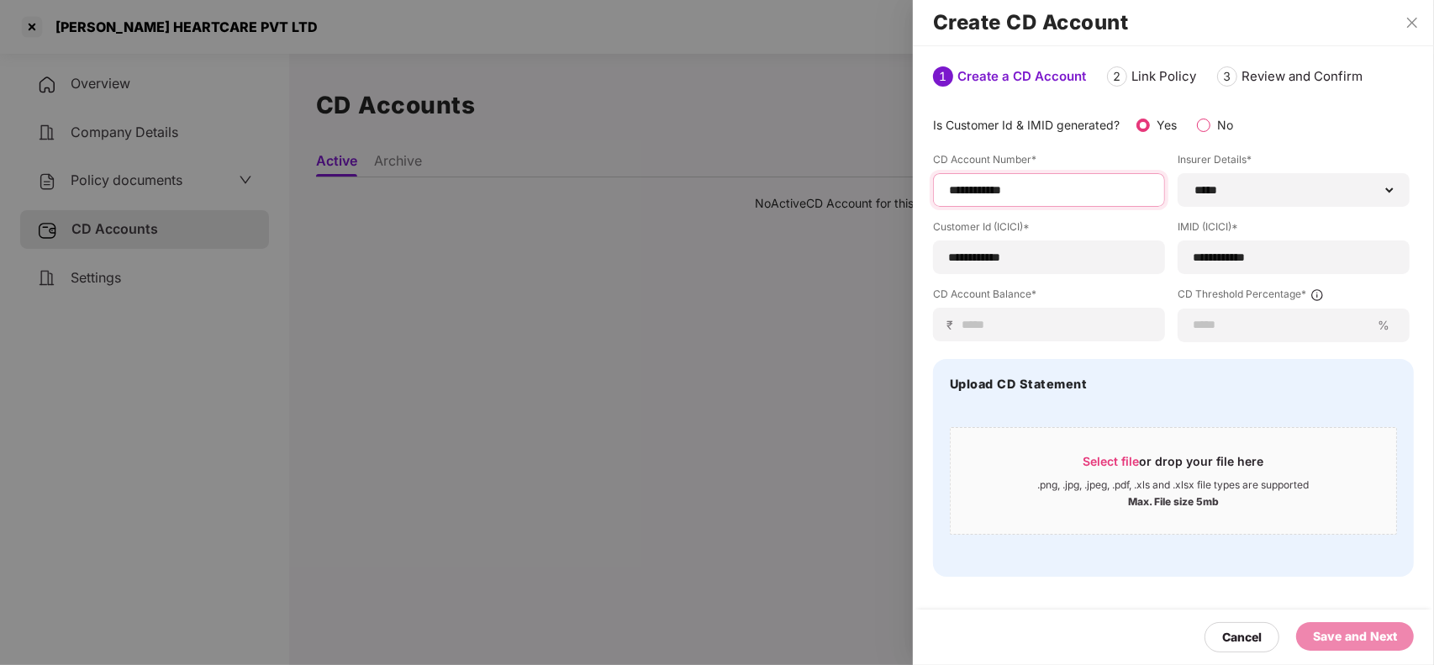
click at [1007, 196] on input "**********" at bounding box center [1048, 191] width 203 height 18
click at [1025, 253] on input "**********" at bounding box center [1048, 258] width 203 height 18
paste input "********"
type input "**********"
click at [1257, 250] on input "**********" at bounding box center [1293, 258] width 203 height 18
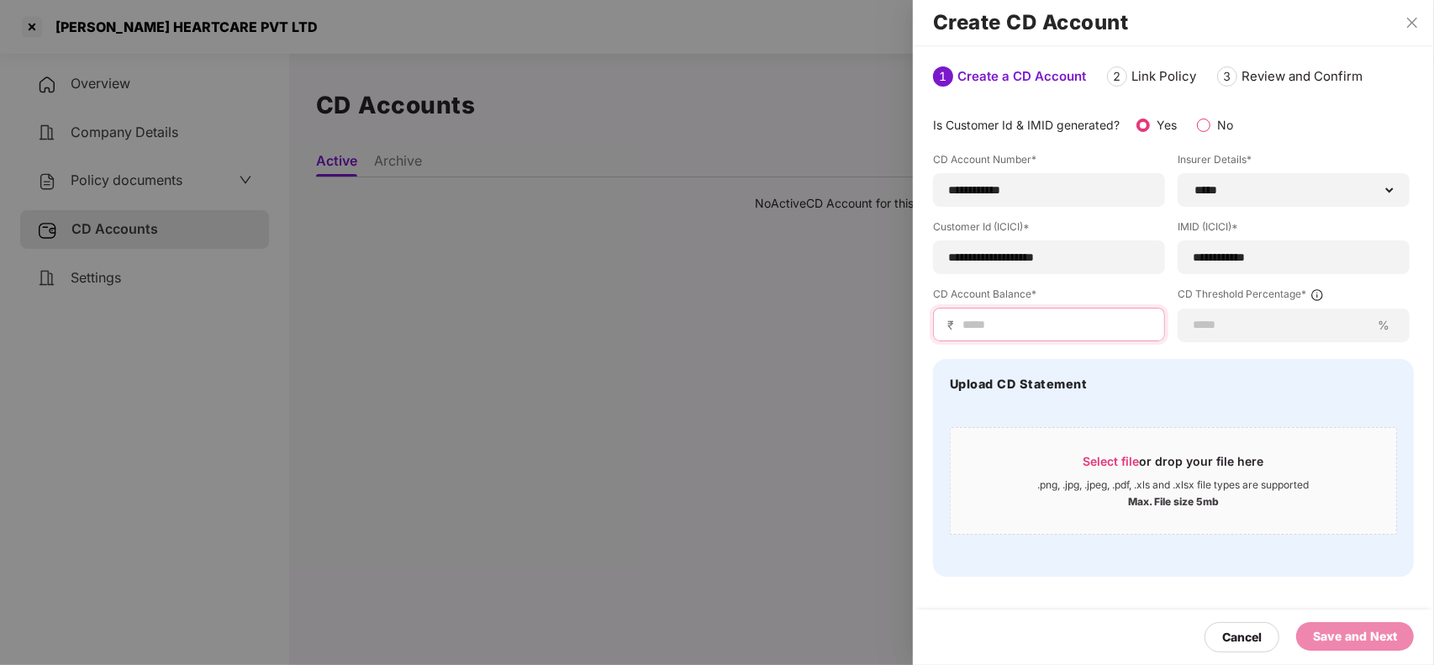
click at [1051, 322] on input at bounding box center [1056, 325] width 190 height 18
type input "******"
click at [1261, 317] on input at bounding box center [1281, 325] width 178 height 18
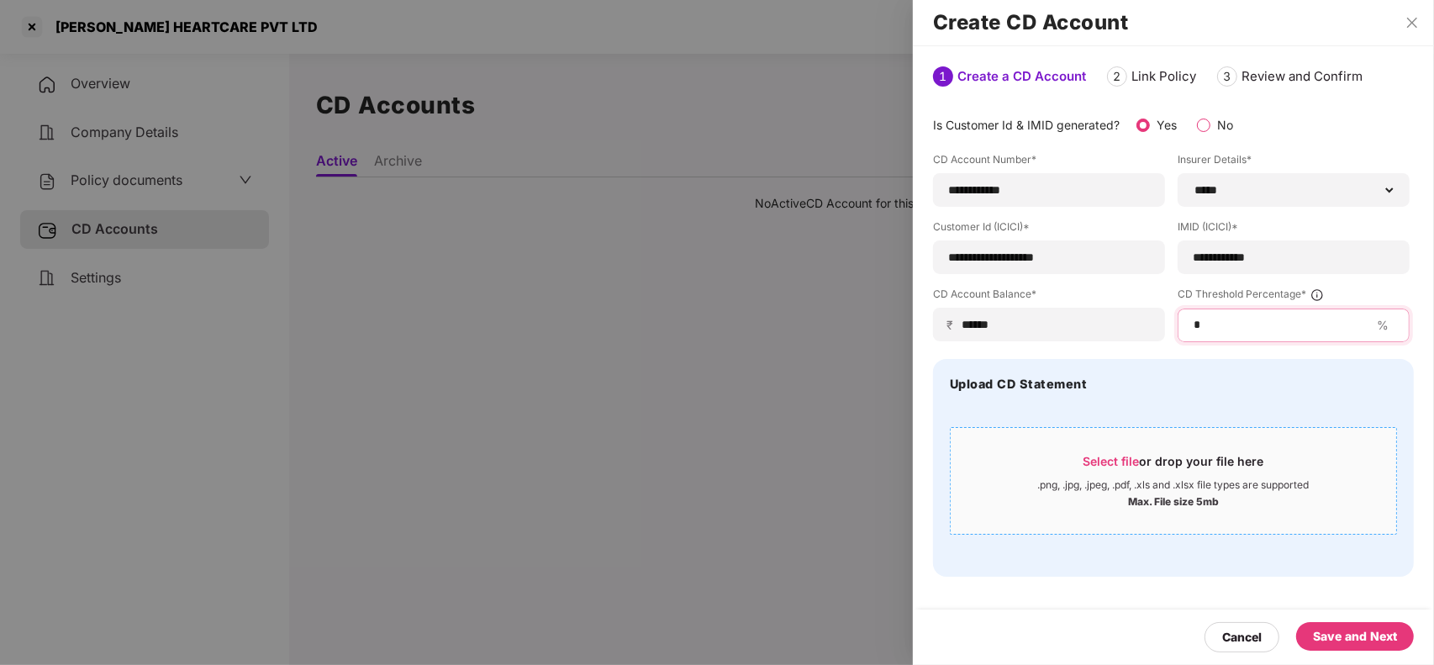
type input "*"
click at [1099, 481] on div ".png, .jpg, .jpeg, .pdf, .xls and .xlsx file types are supported" at bounding box center [1174, 484] width 272 height 13
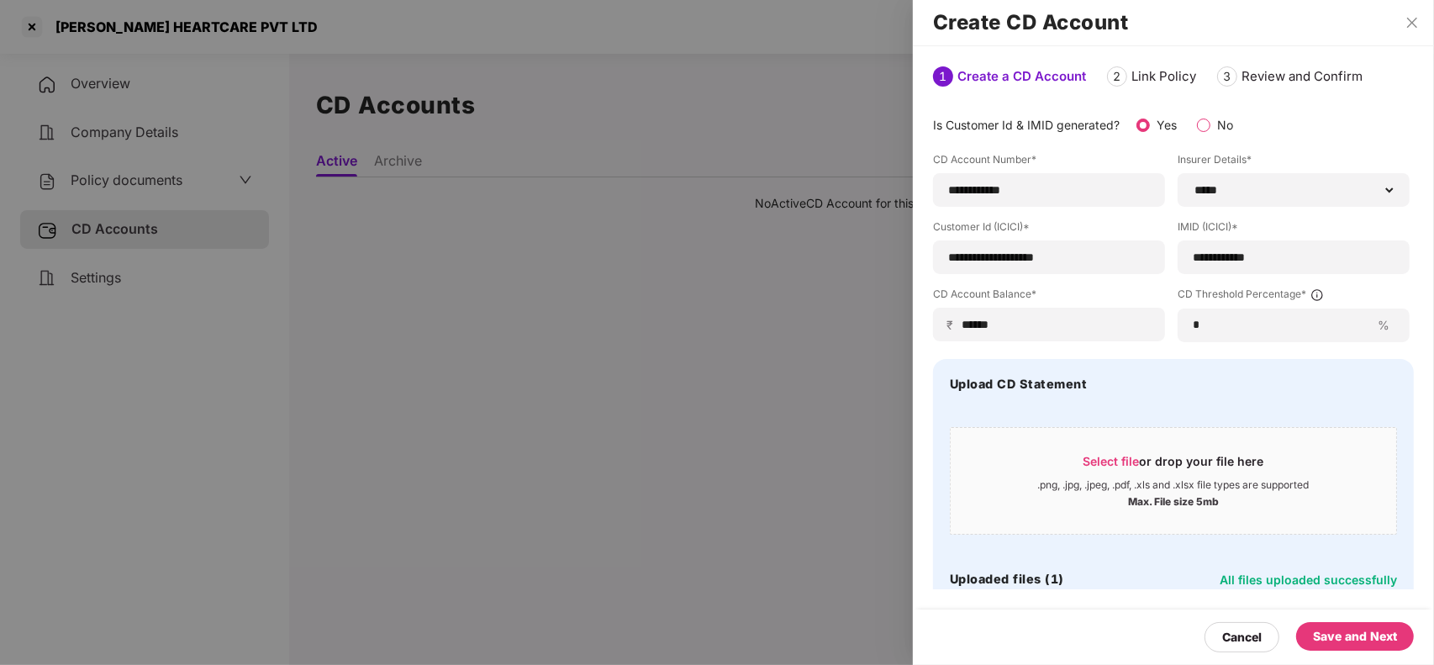
scroll to position [145, 0]
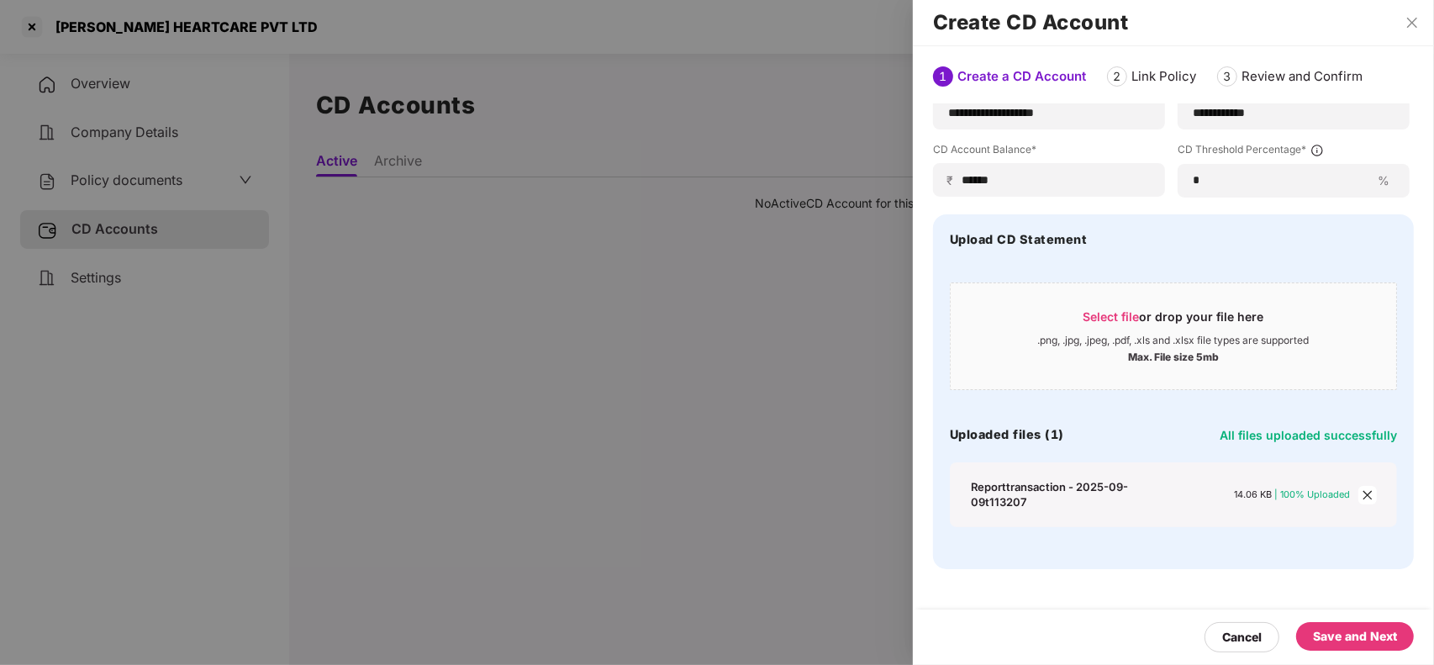
click at [1337, 622] on div "Save and Next" at bounding box center [1355, 636] width 118 height 29
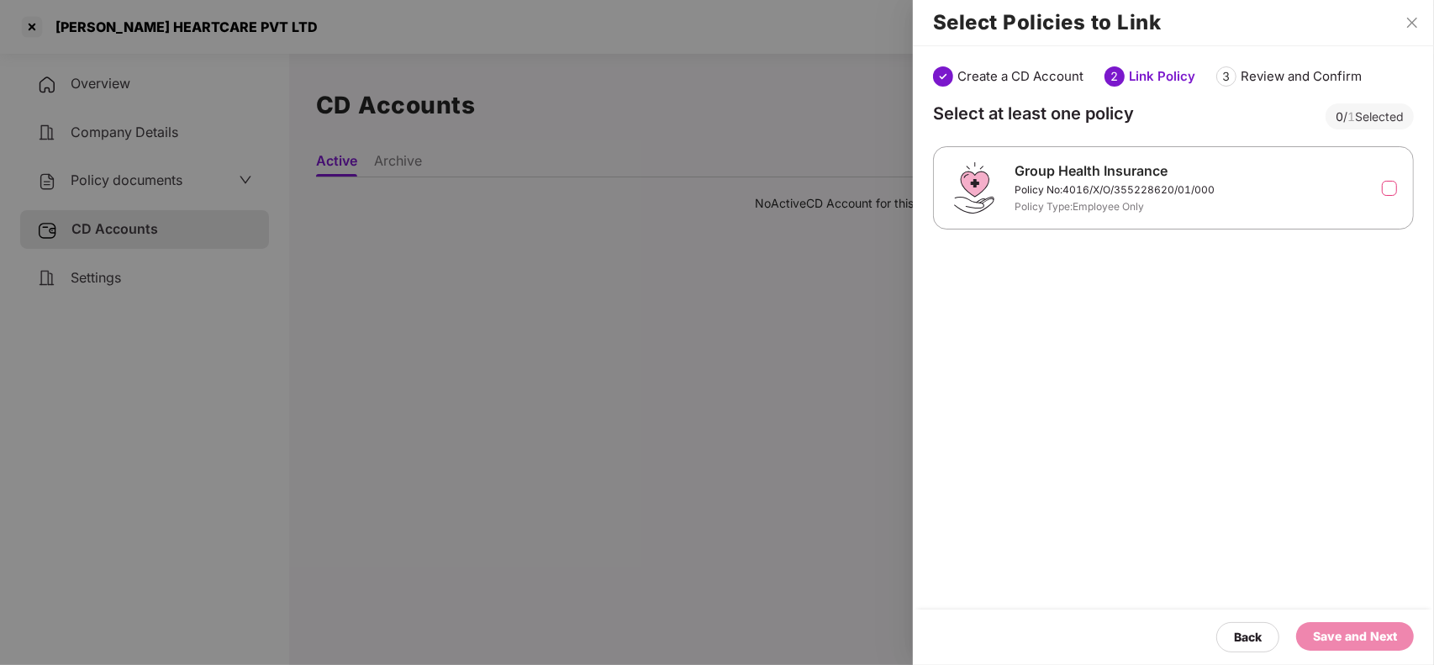
click at [1389, 183] on label at bounding box center [1389, 188] width 15 height 15
click at [1345, 628] on div "Save and Next" at bounding box center [1355, 636] width 84 height 18
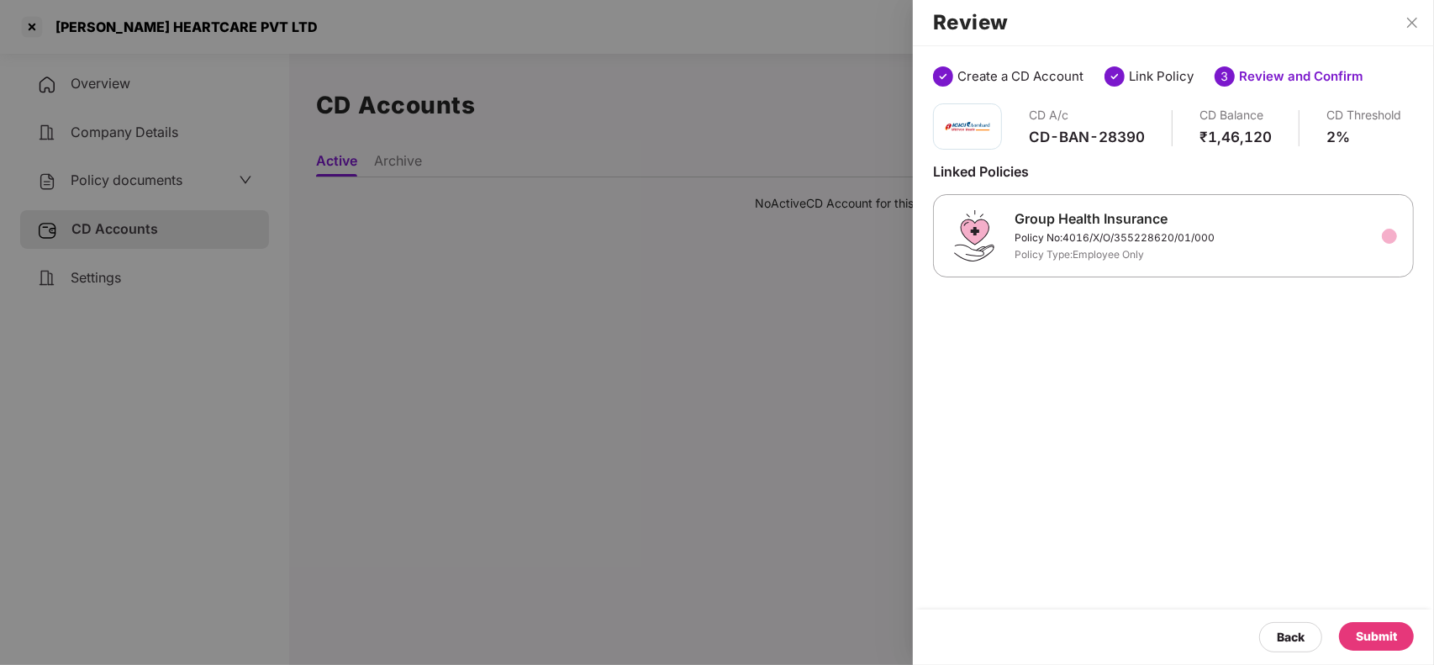
click at [1352, 633] on div "Submit" at bounding box center [1376, 636] width 75 height 29
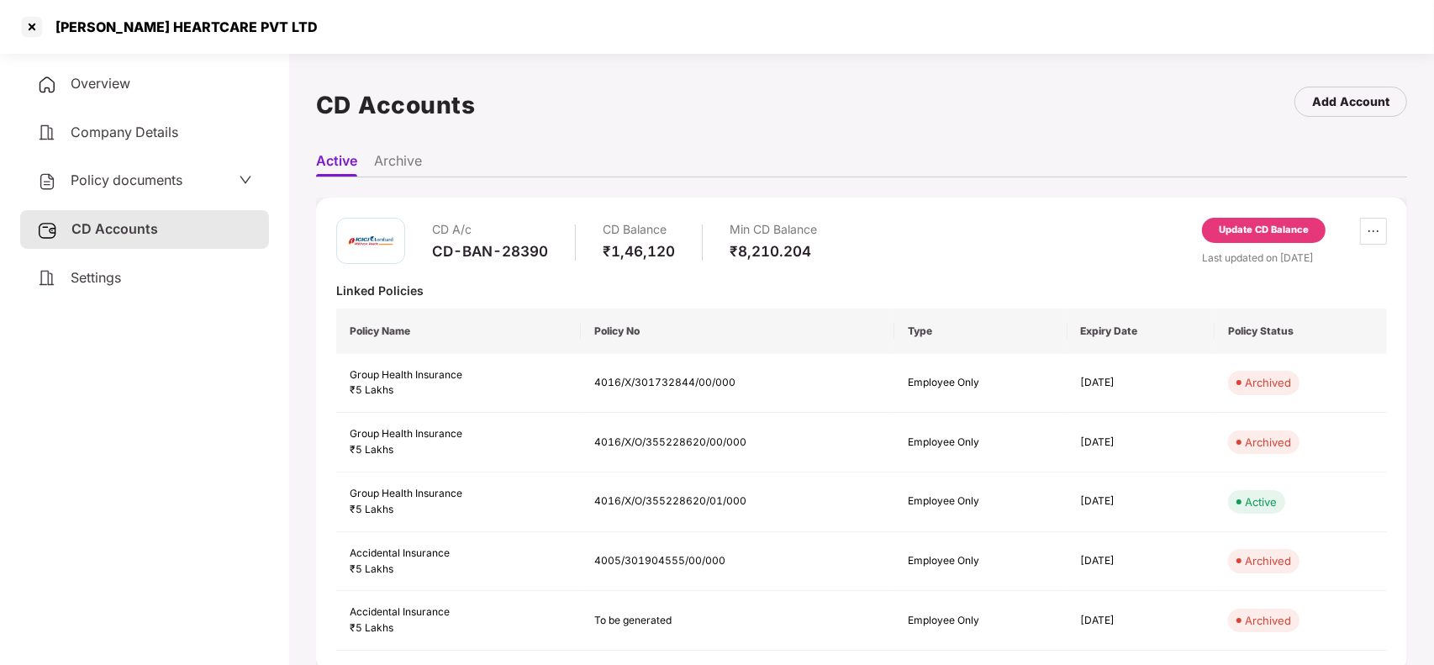
click at [120, 136] on span "Company Details" at bounding box center [125, 132] width 108 height 17
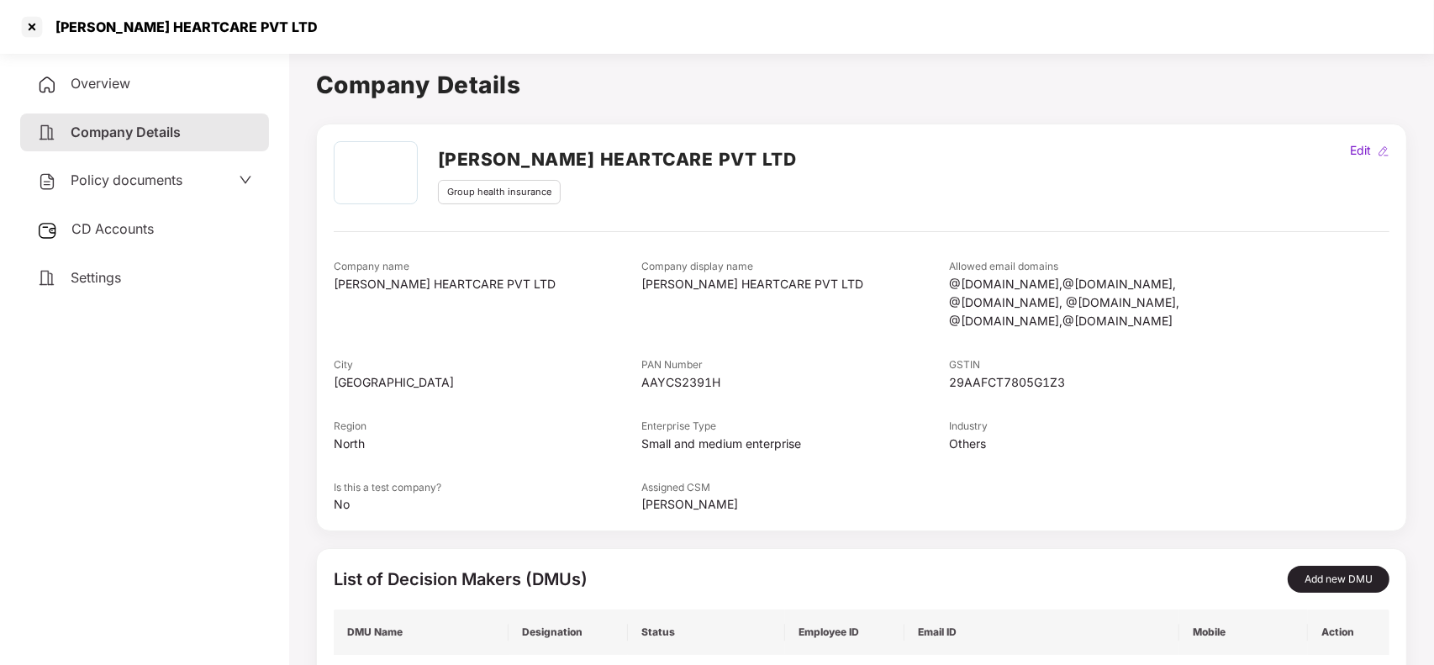
click at [71, 84] on span "Overview" at bounding box center [101, 83] width 60 height 17
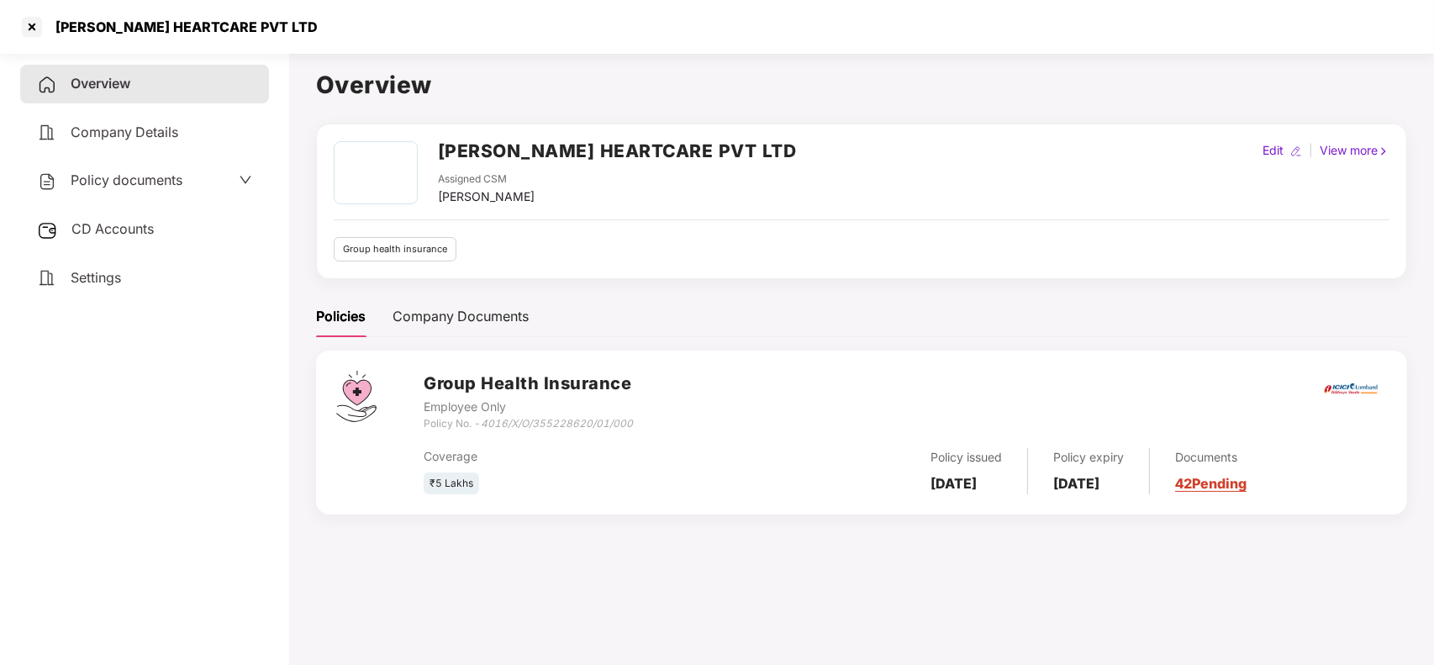
click at [1216, 492] on link "42 Pending" at bounding box center [1210, 483] width 71 height 17
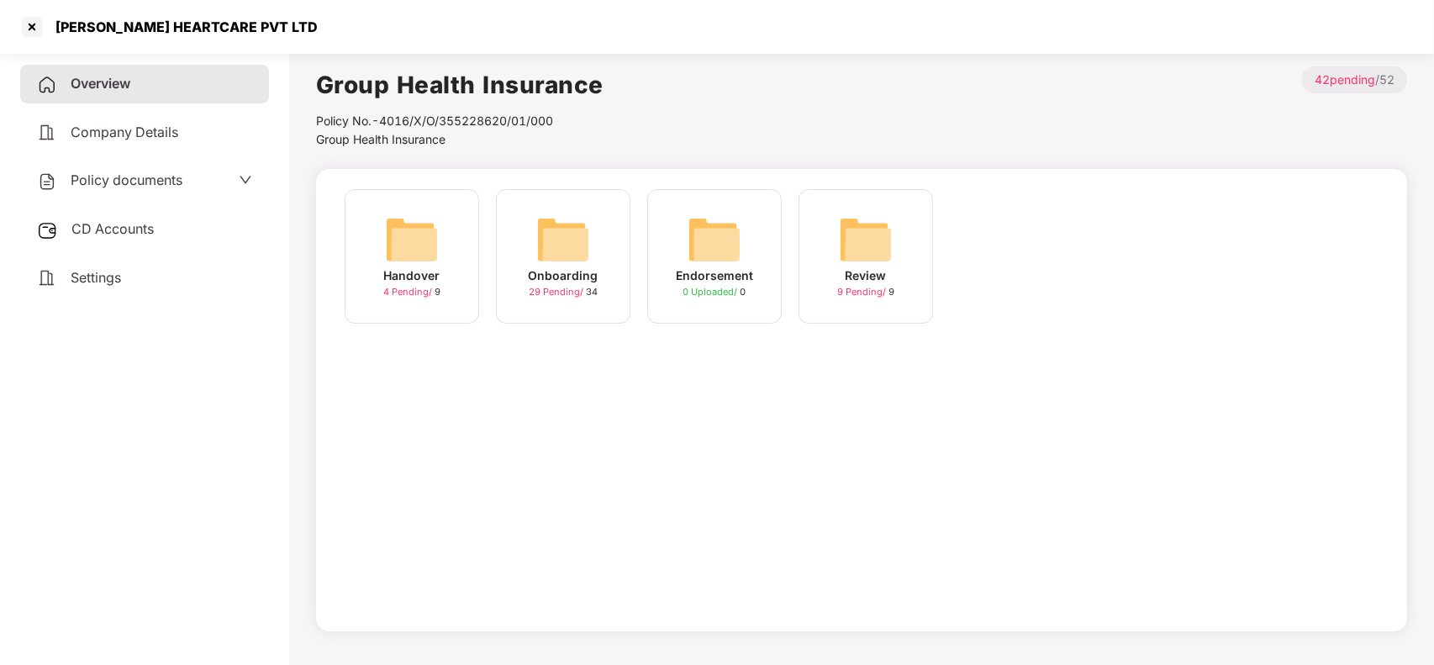
click at [593, 270] on div "Onboarding" at bounding box center [564, 275] width 70 height 18
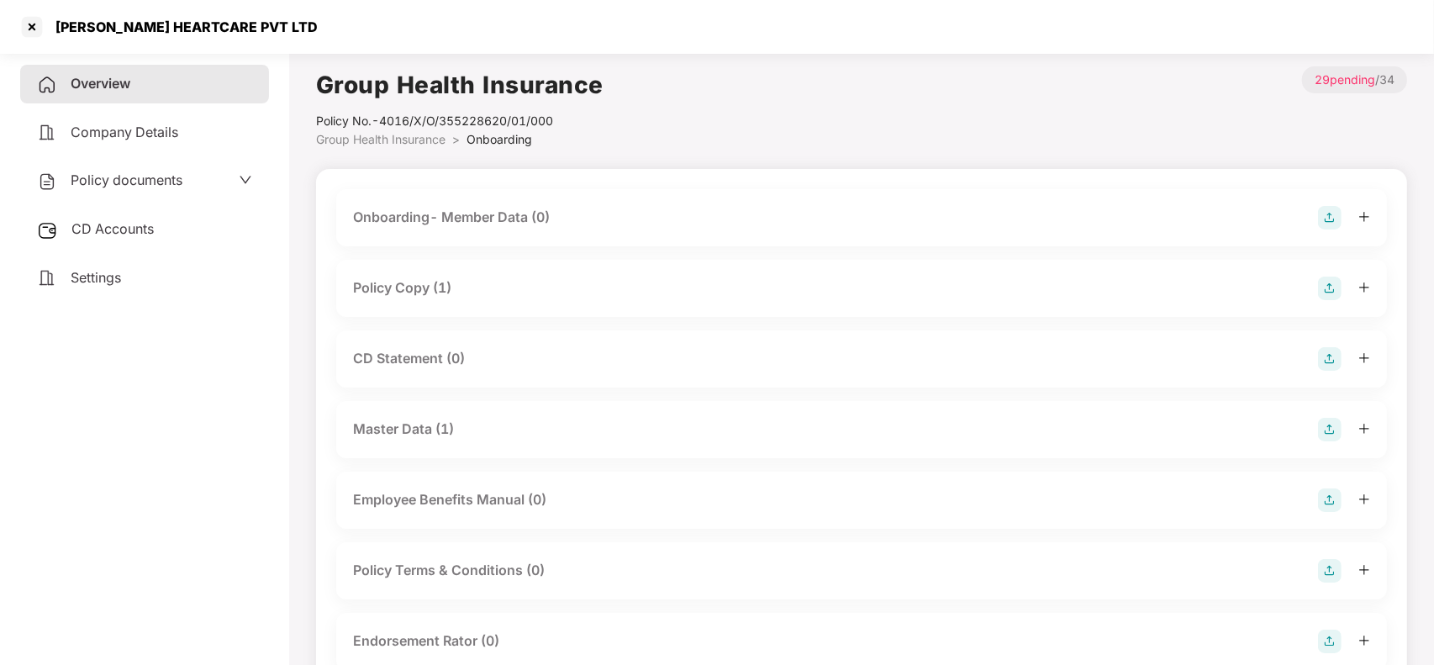
click at [451, 287] on div "Policy Copy (1)" at bounding box center [402, 287] width 98 height 21
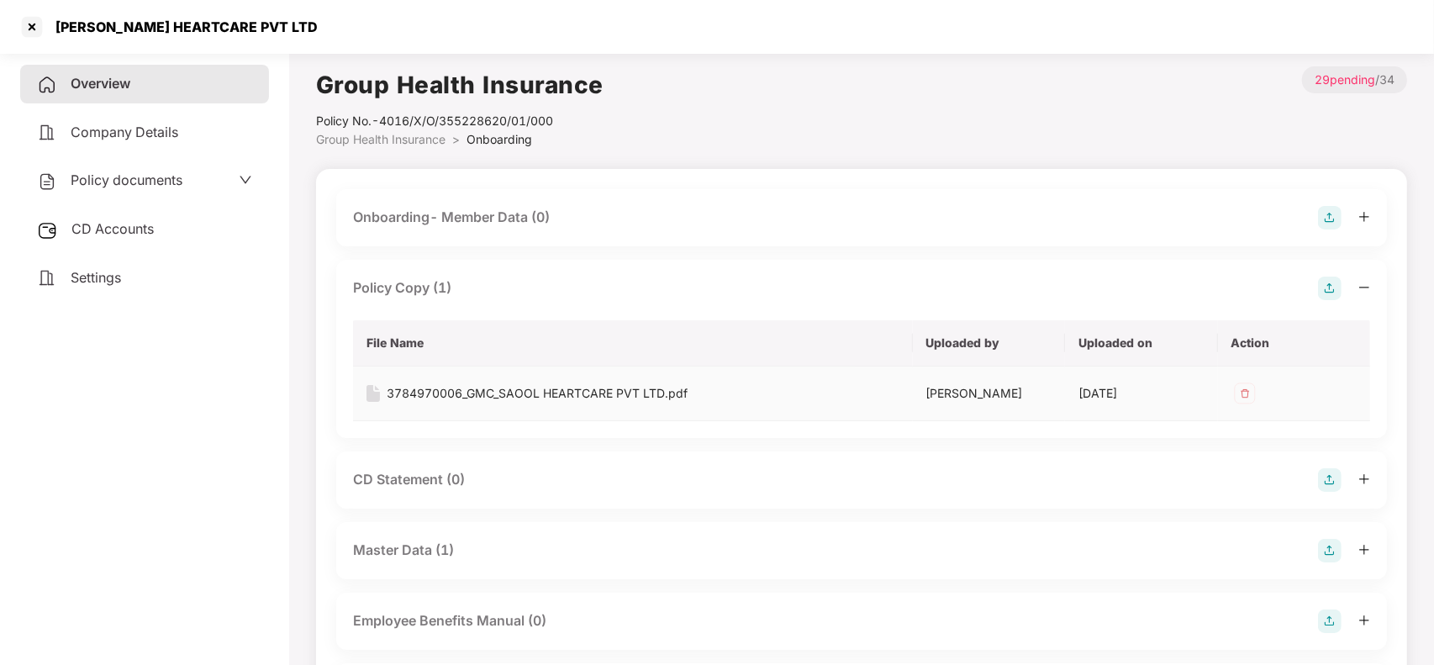
click at [414, 393] on div "3784970006_GMC_SAOOL HEARTCARE PVT LTD.pdf" at bounding box center [537, 393] width 301 height 18
click at [414, 479] on div "CD Statement (0)" at bounding box center [409, 479] width 112 height 21
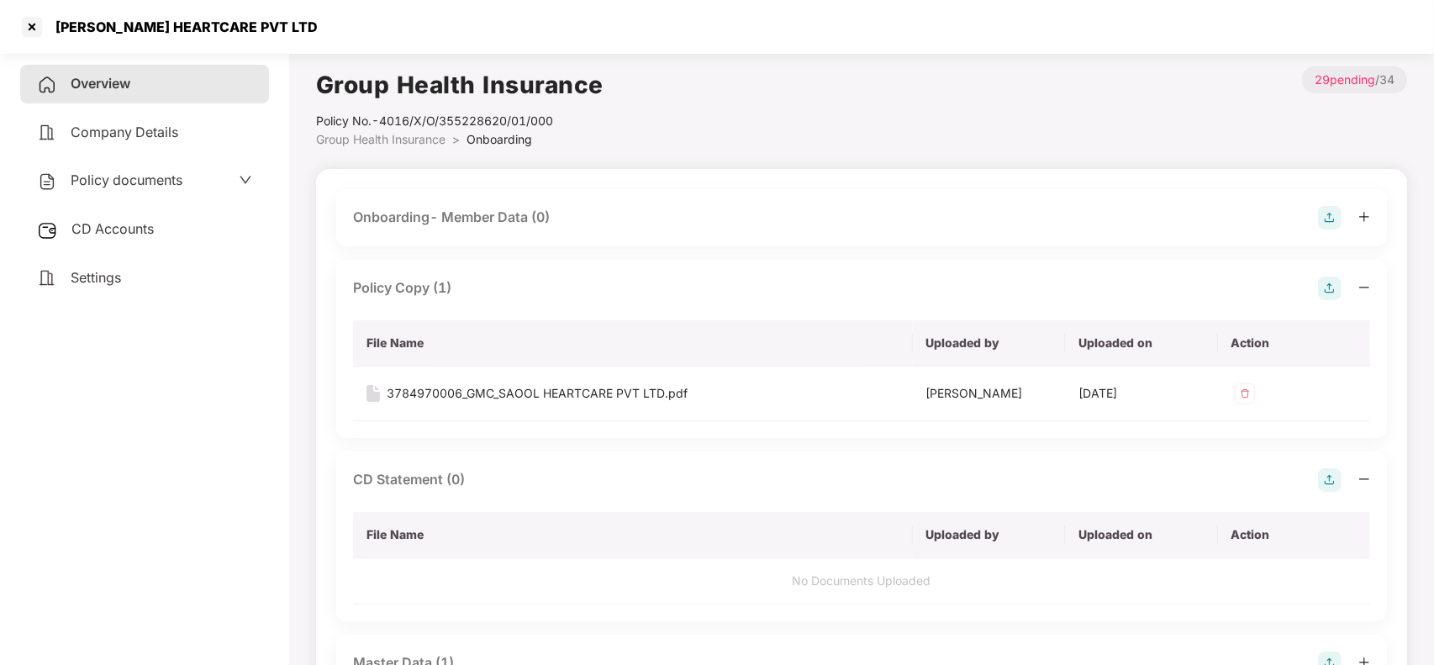
click at [1329, 469] on img at bounding box center [1330, 480] width 24 height 24
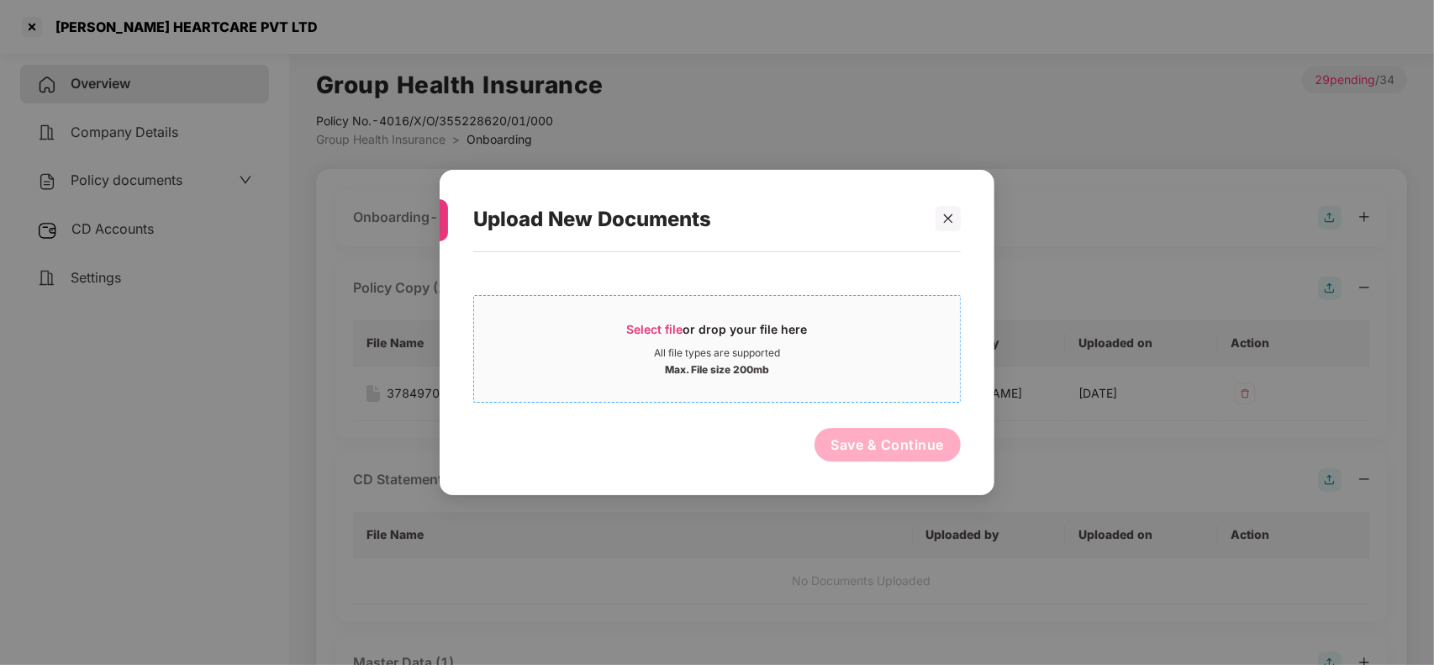
click at [672, 345] on div "Select file or drop your file here" at bounding box center [717, 333] width 181 height 25
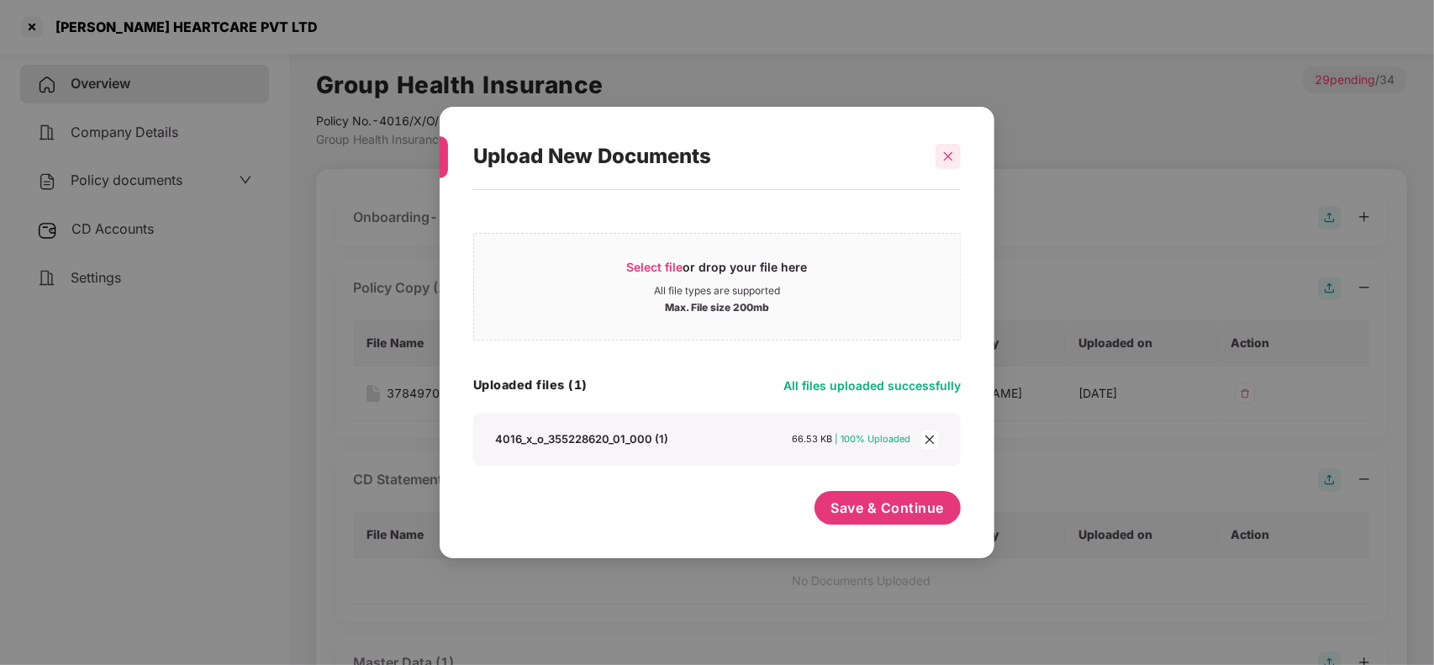
click at [946, 158] on icon "close" at bounding box center [948, 156] width 12 height 12
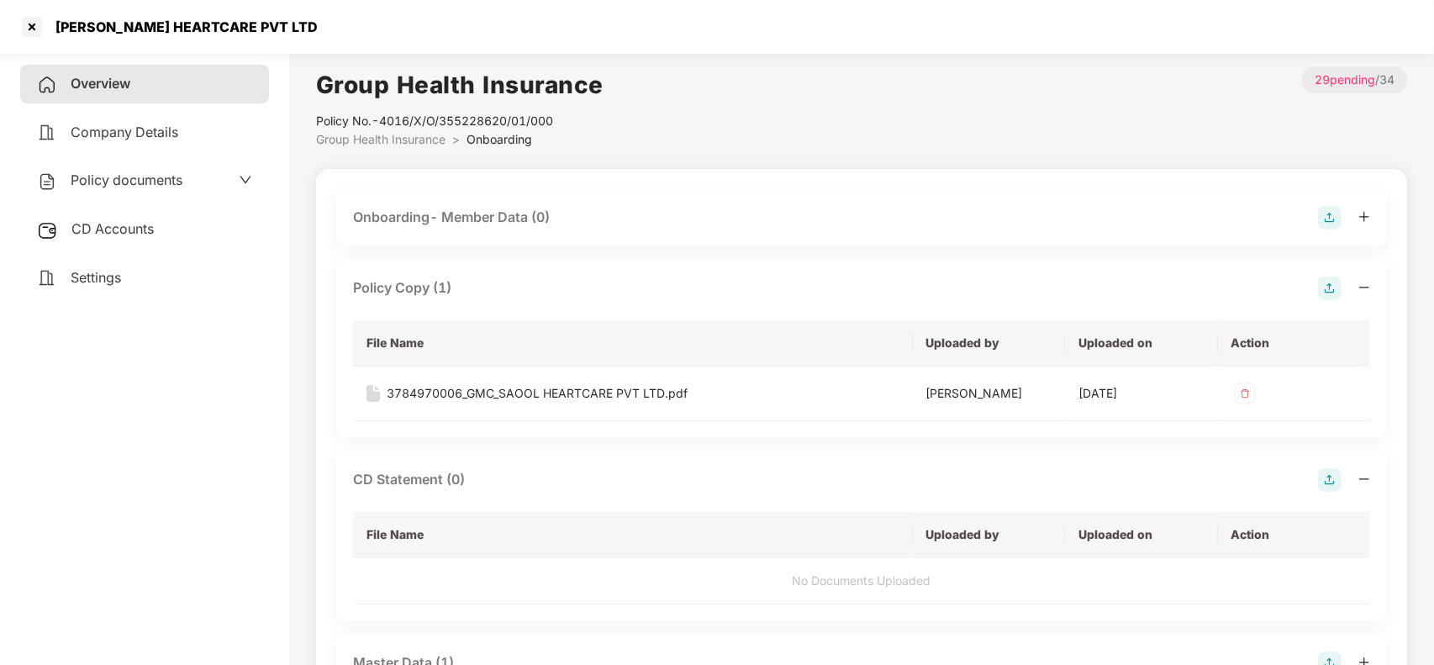
click at [1332, 477] on img at bounding box center [1330, 480] width 24 height 24
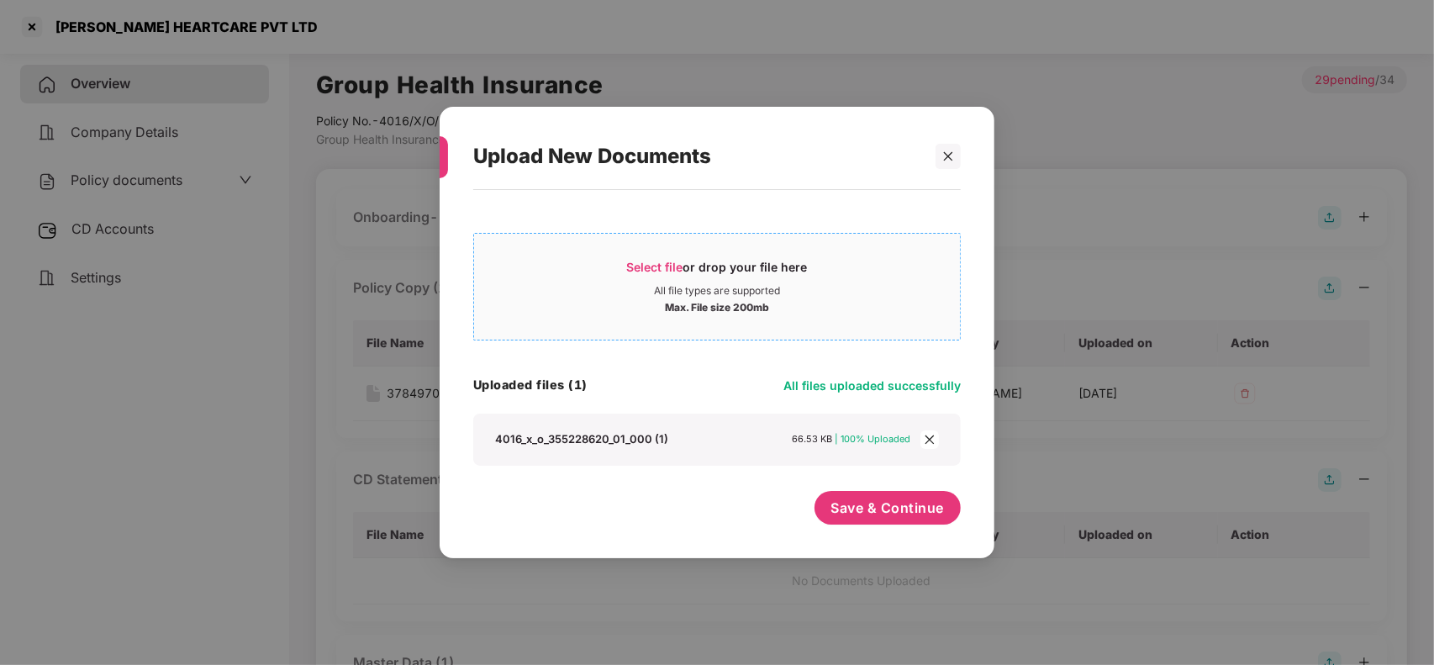
click at [675, 313] on div "Max. File size 200mb" at bounding box center [717, 306] width 104 height 17
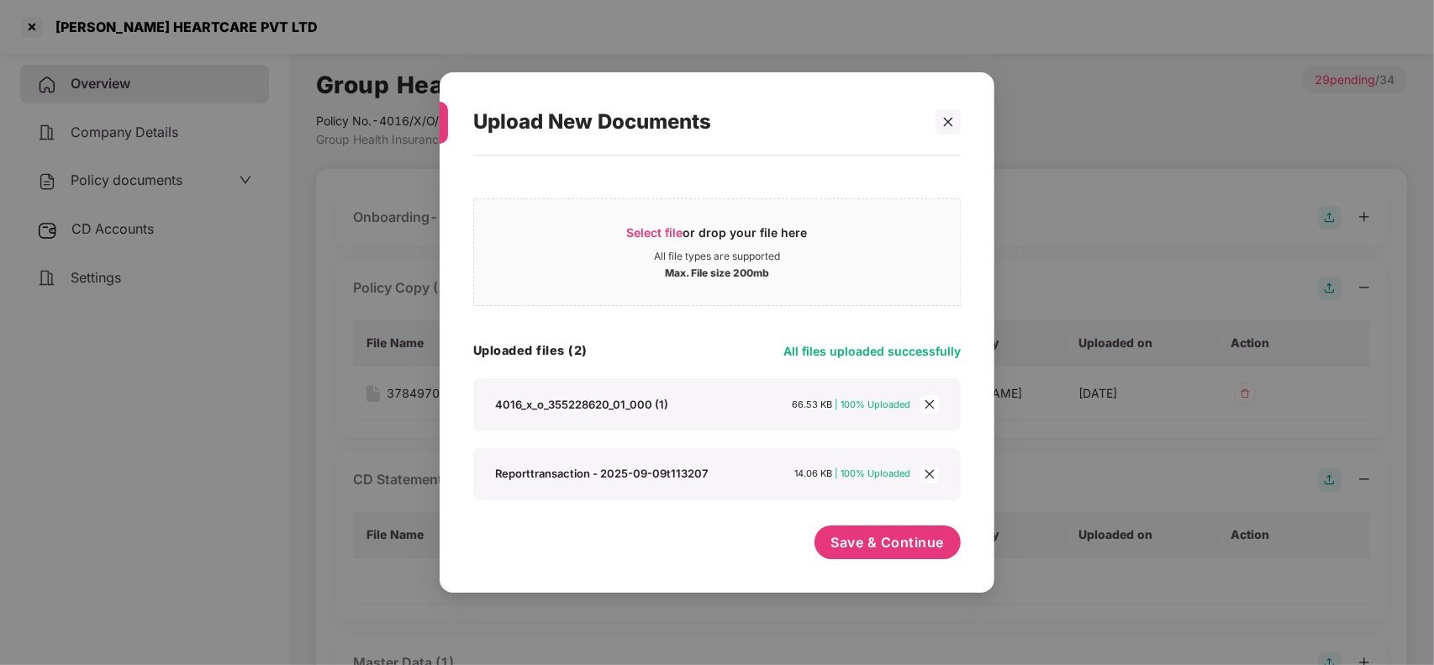
click at [927, 406] on icon "close" at bounding box center [929, 404] width 9 height 9
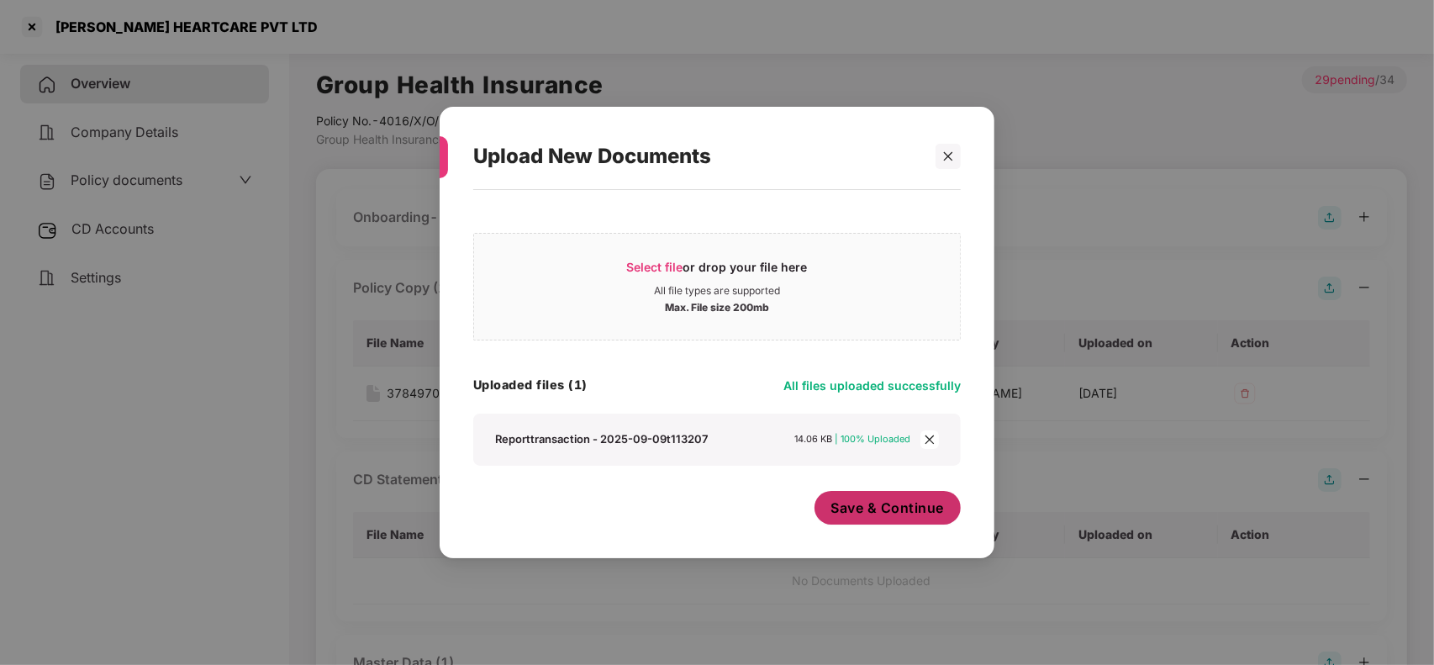
click at [900, 497] on button "Save & Continue" at bounding box center [888, 508] width 147 height 34
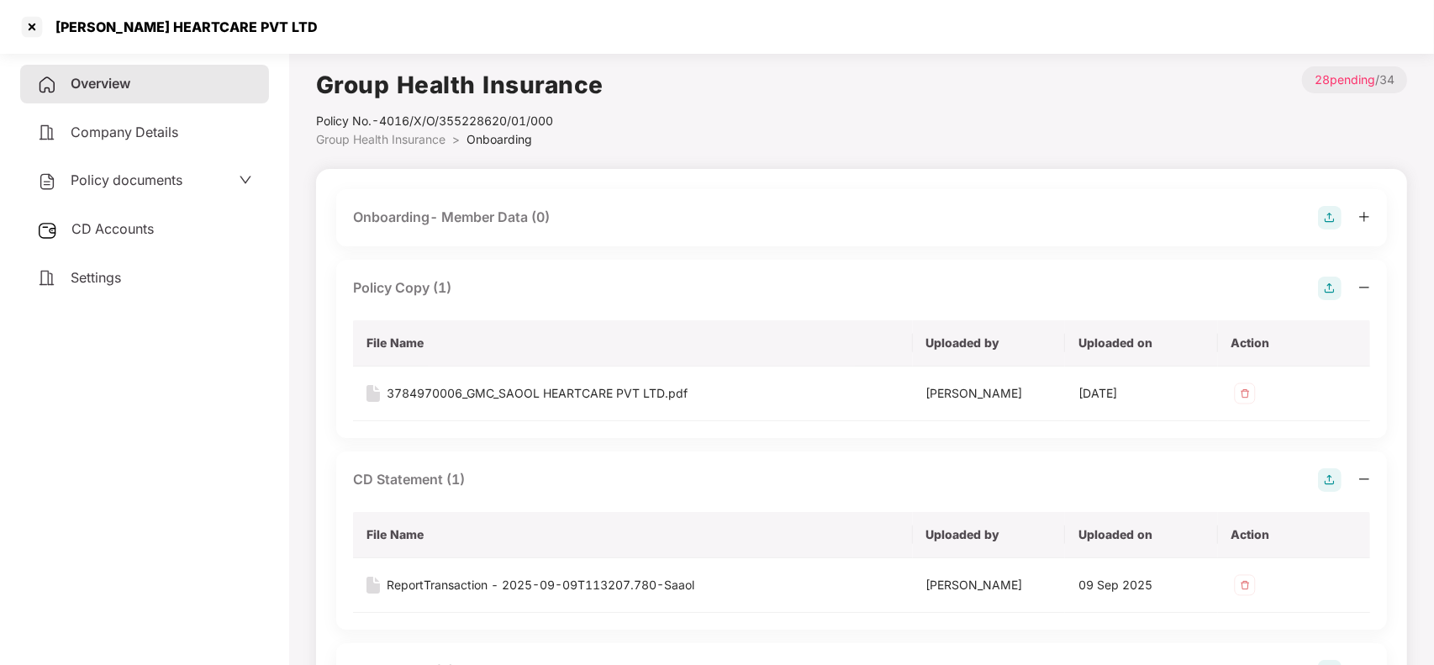
click at [469, 483] on div "CD Statement (1)" at bounding box center [861, 480] width 1017 height 24
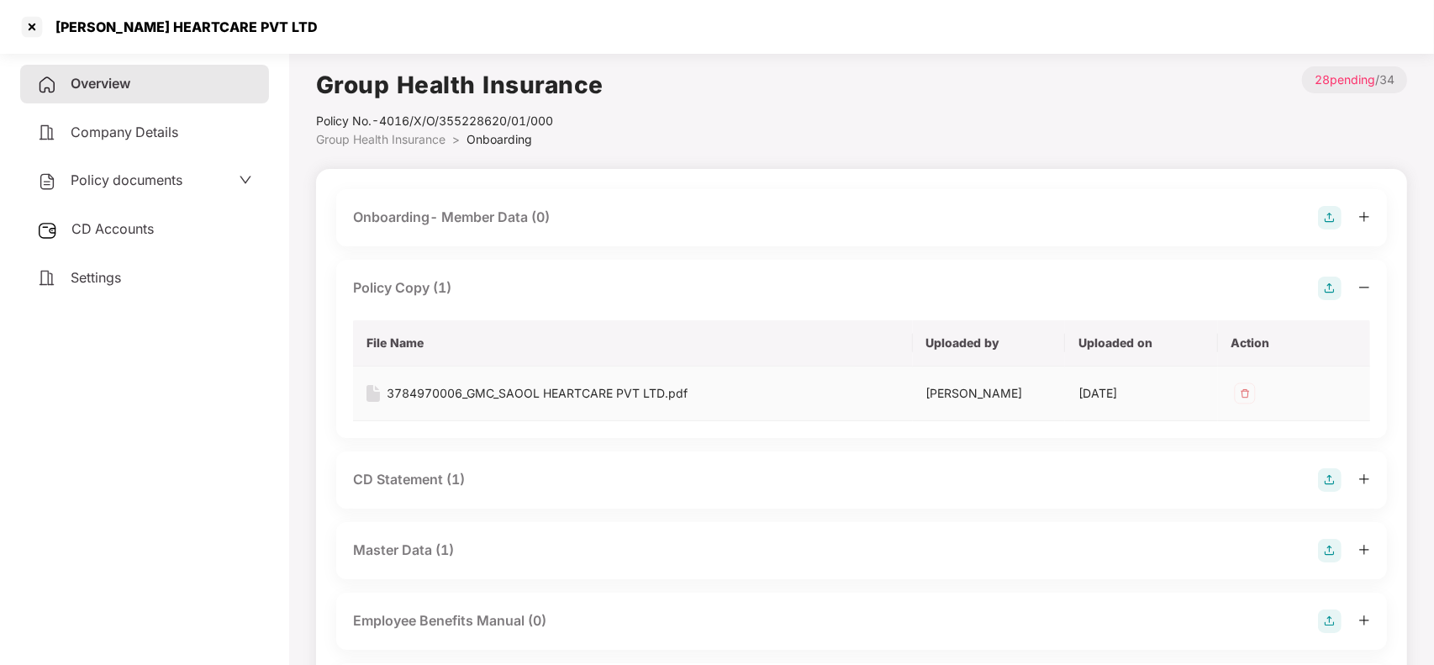
click at [450, 396] on div "3784970006_GMC_SAOOL HEARTCARE PVT LTD.pdf" at bounding box center [537, 393] width 301 height 18
click at [30, 32] on div at bounding box center [31, 26] width 27 height 27
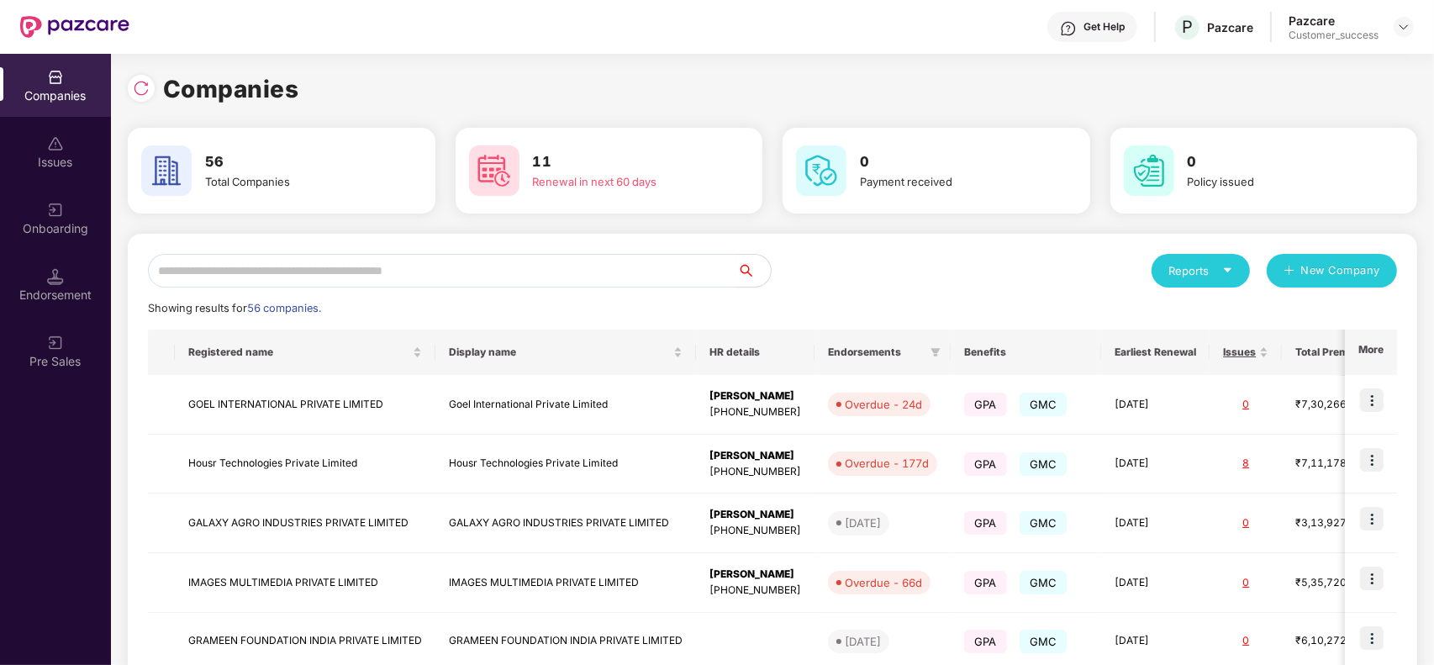
click at [339, 274] on input "text" at bounding box center [442, 271] width 589 height 34
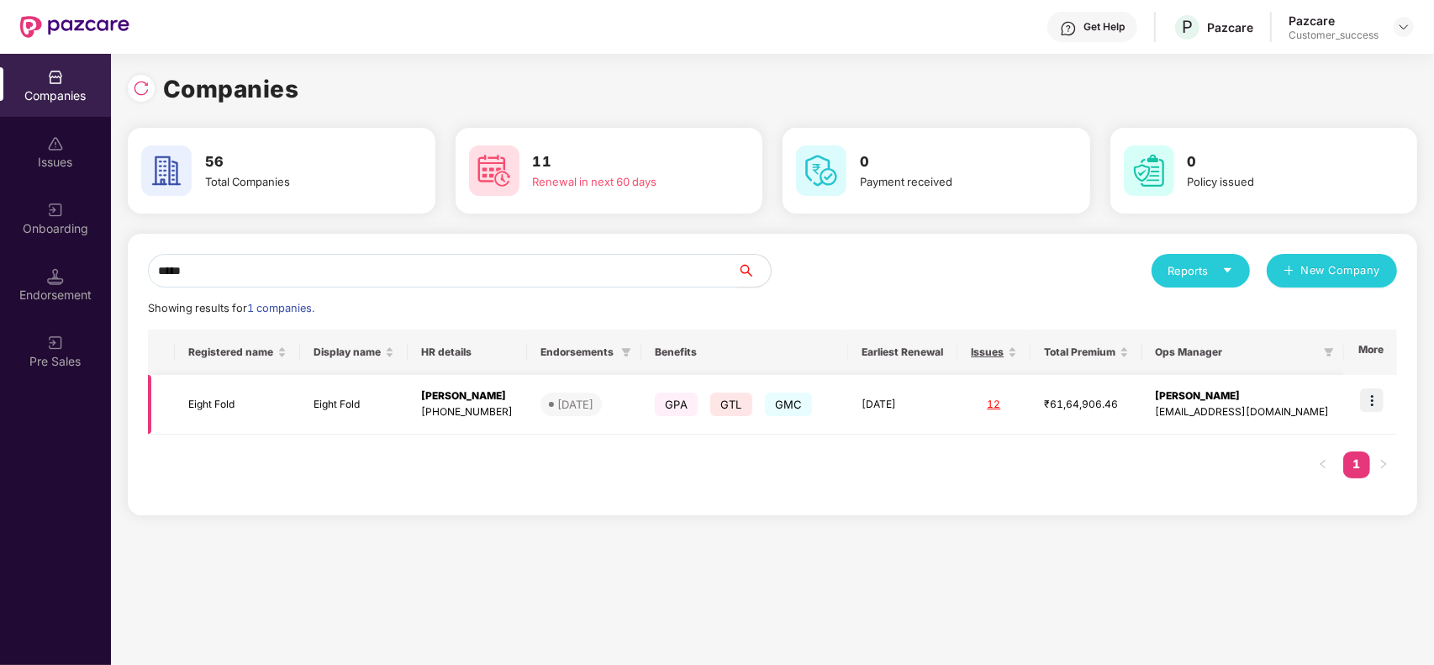
type input "*****"
click at [1363, 395] on img at bounding box center [1372, 400] width 24 height 24
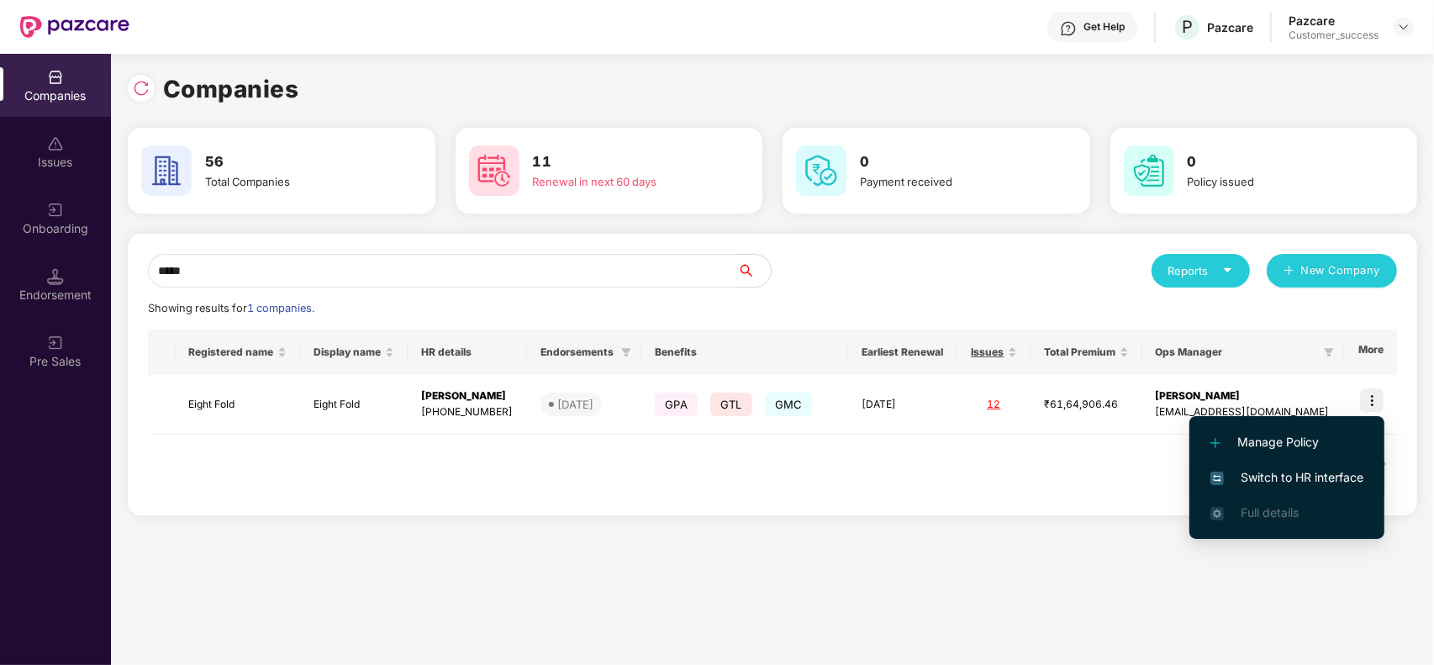
click at [1330, 471] on span "Switch to HR interface" at bounding box center [1286, 477] width 153 height 18
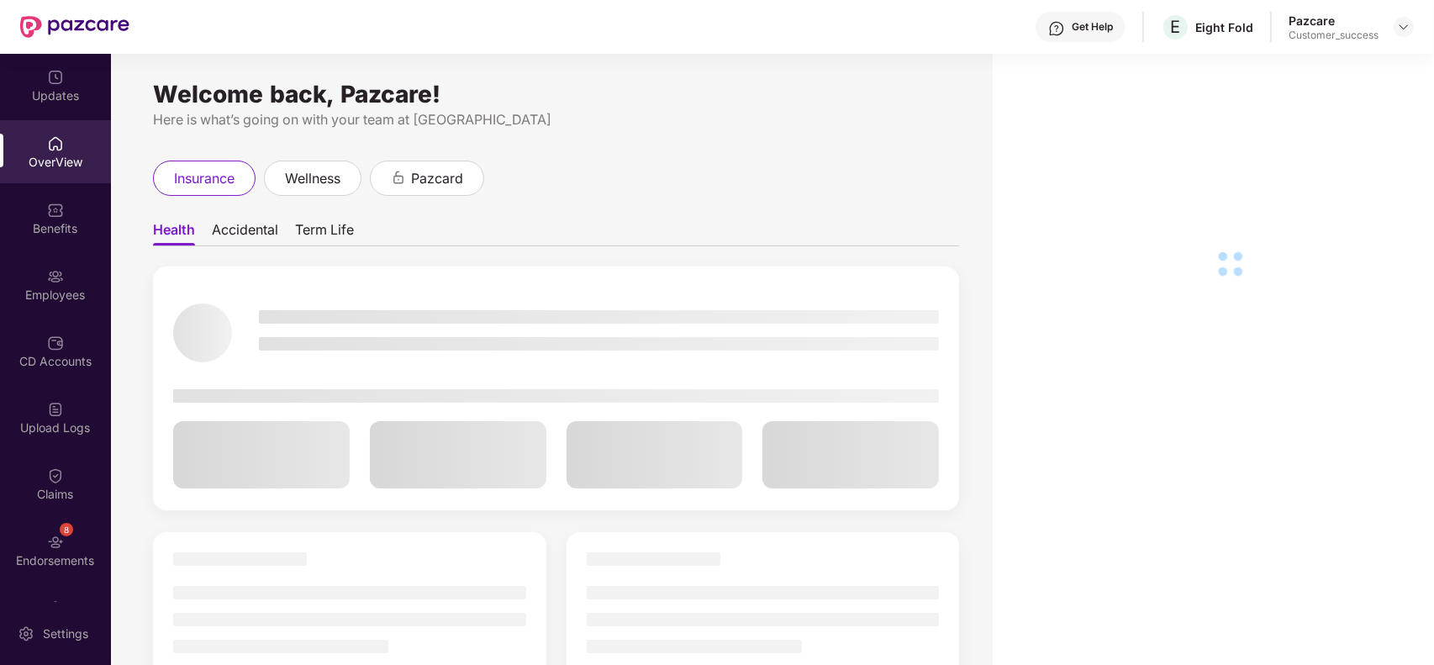
click at [34, 288] on div "Employees" at bounding box center [55, 295] width 111 height 17
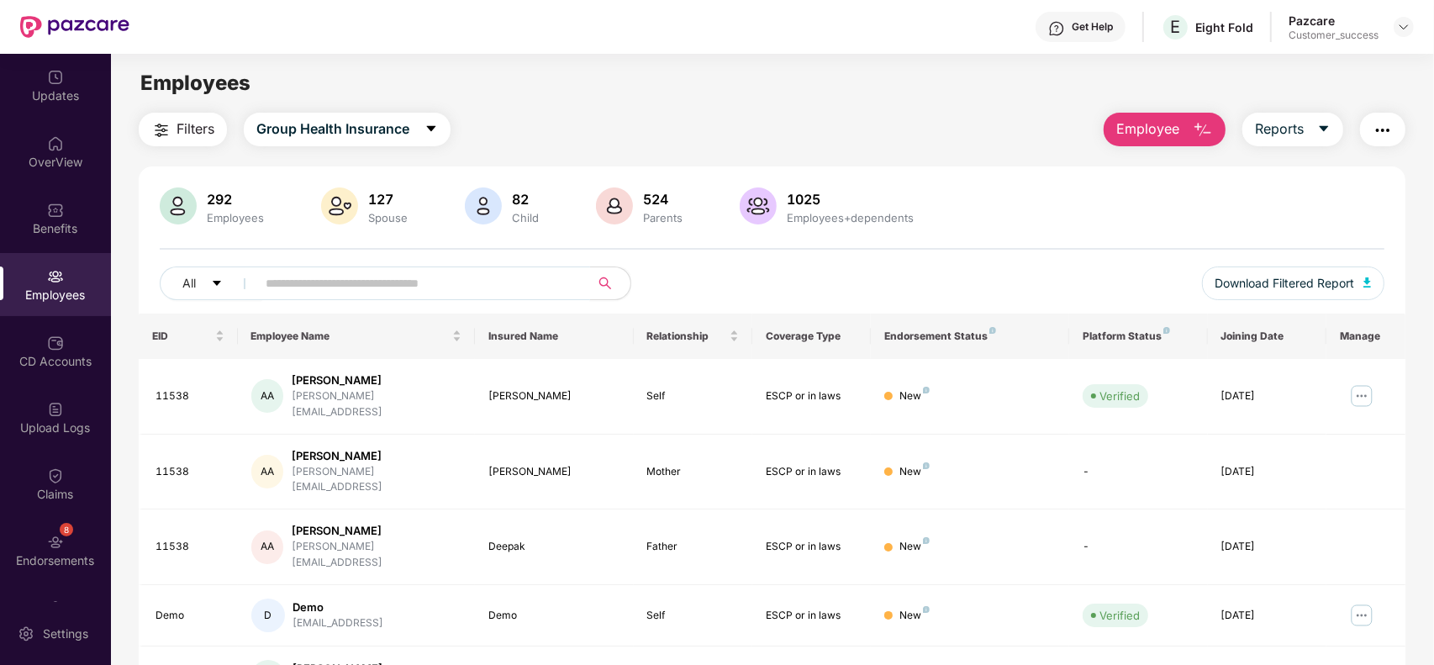
click at [321, 284] on input "text" at bounding box center [417, 283] width 302 height 25
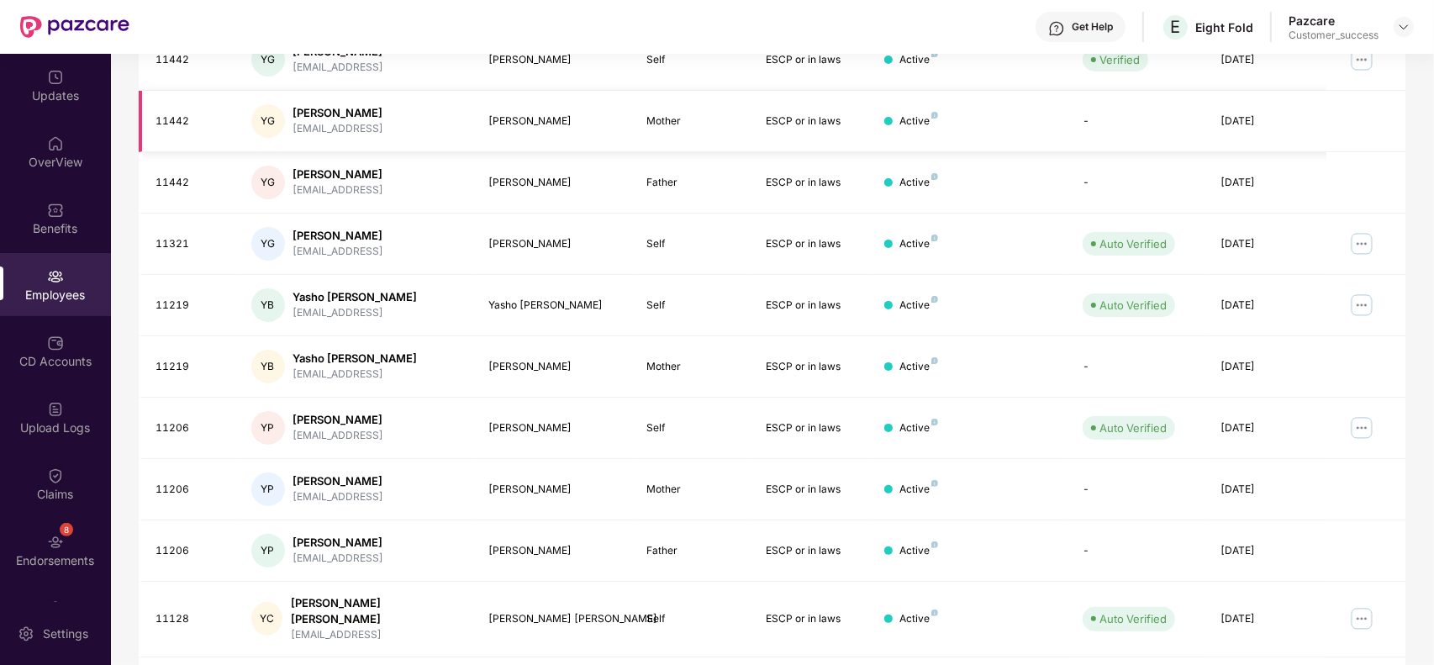
scroll to position [370, 0]
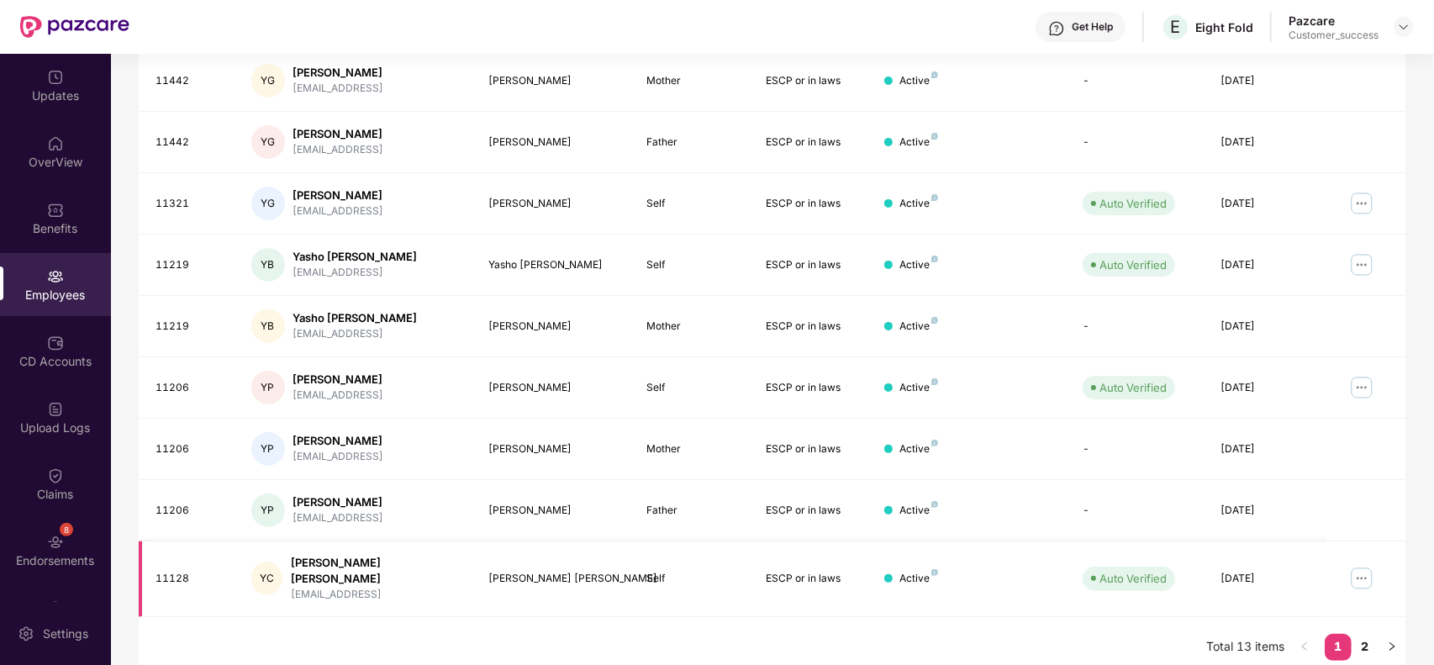
type input "****"
click at [384, 587] on div "ychhabra@eightfold.ai" at bounding box center [376, 595] width 171 height 16
copy div "ychhabra@eightfold.ai"
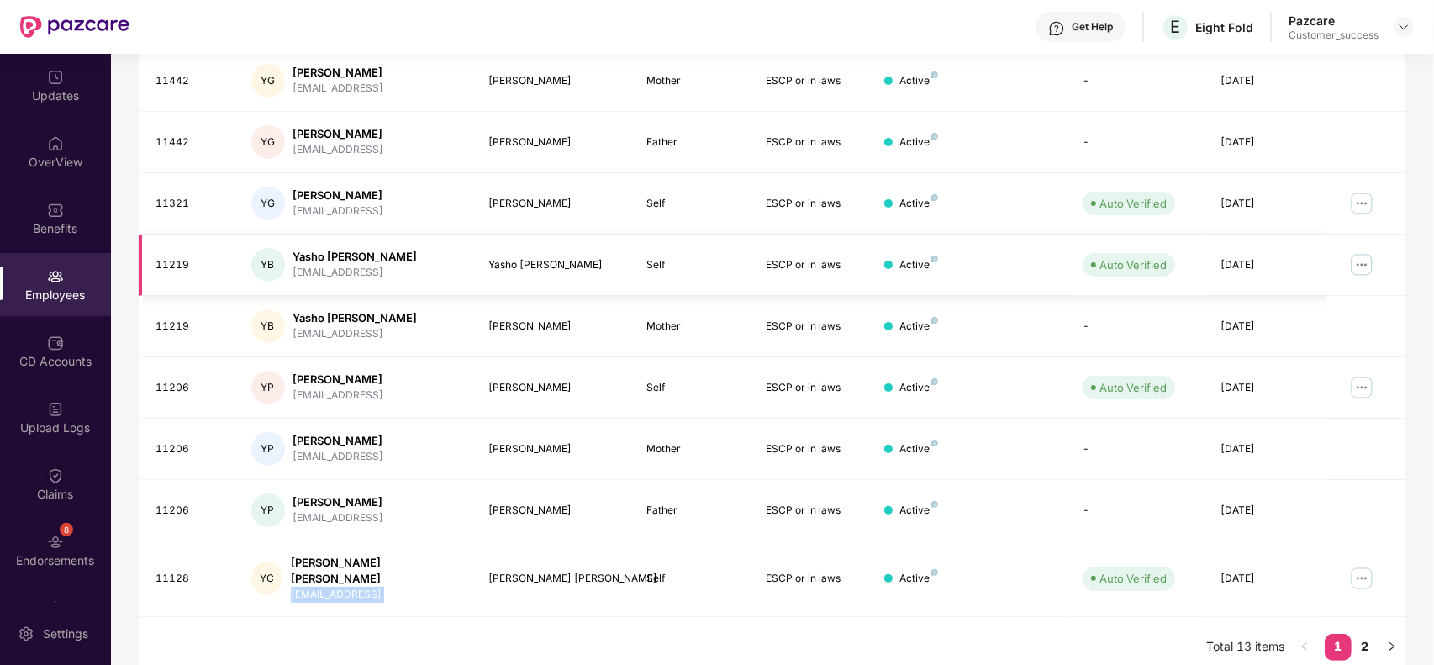
scroll to position [0, 0]
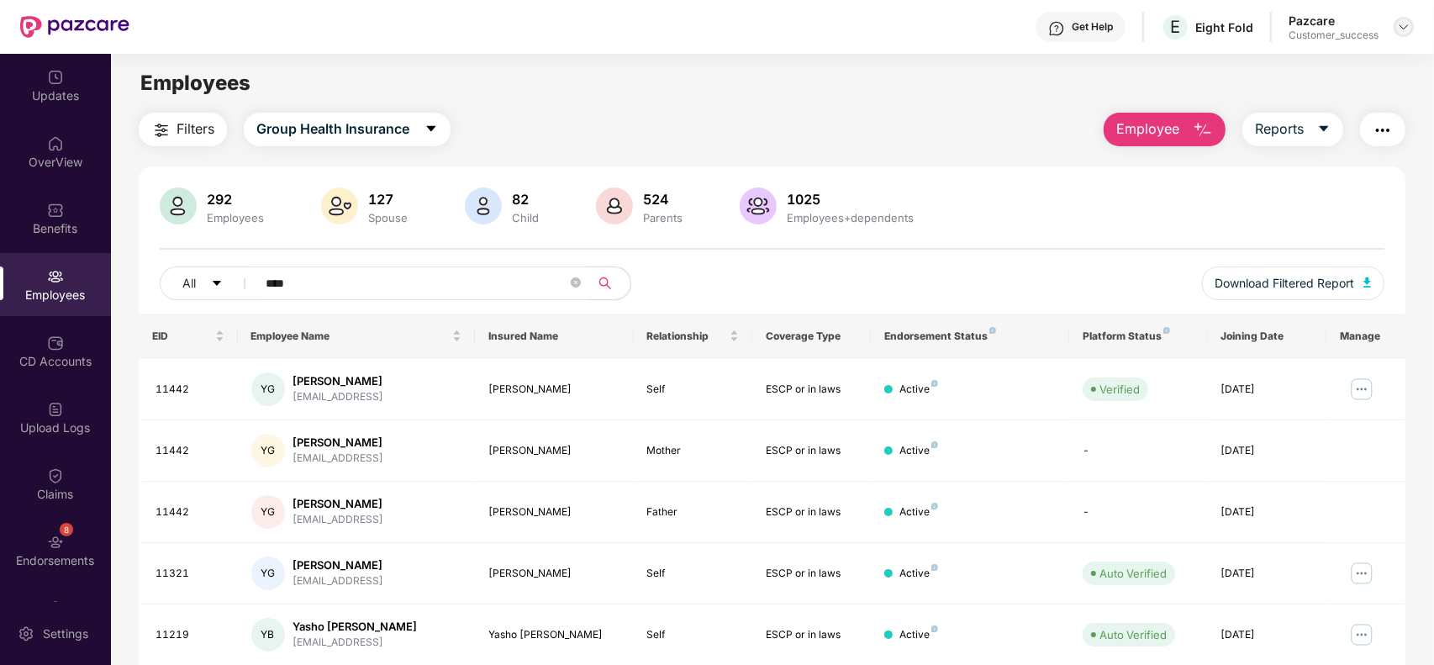
click at [1400, 35] on div at bounding box center [1404, 27] width 20 height 20
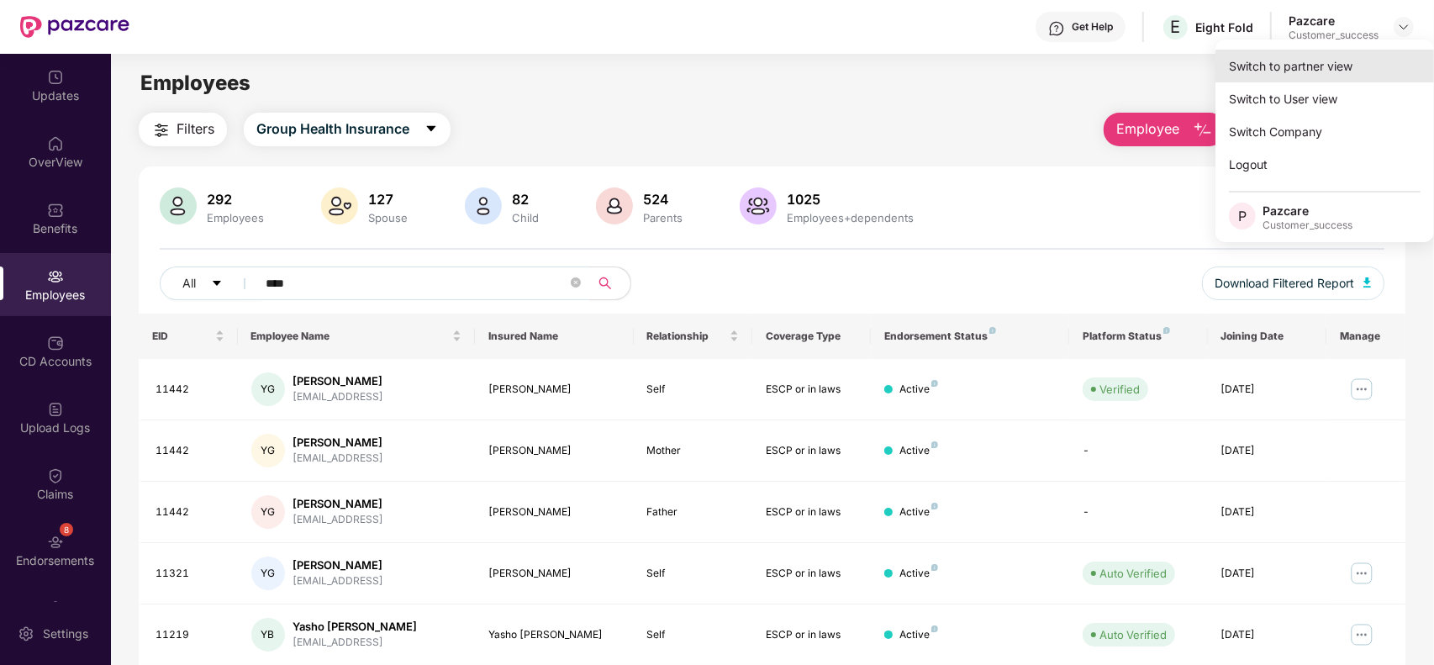
click at [1360, 66] on div "Switch to partner view" at bounding box center [1324, 66] width 219 height 33
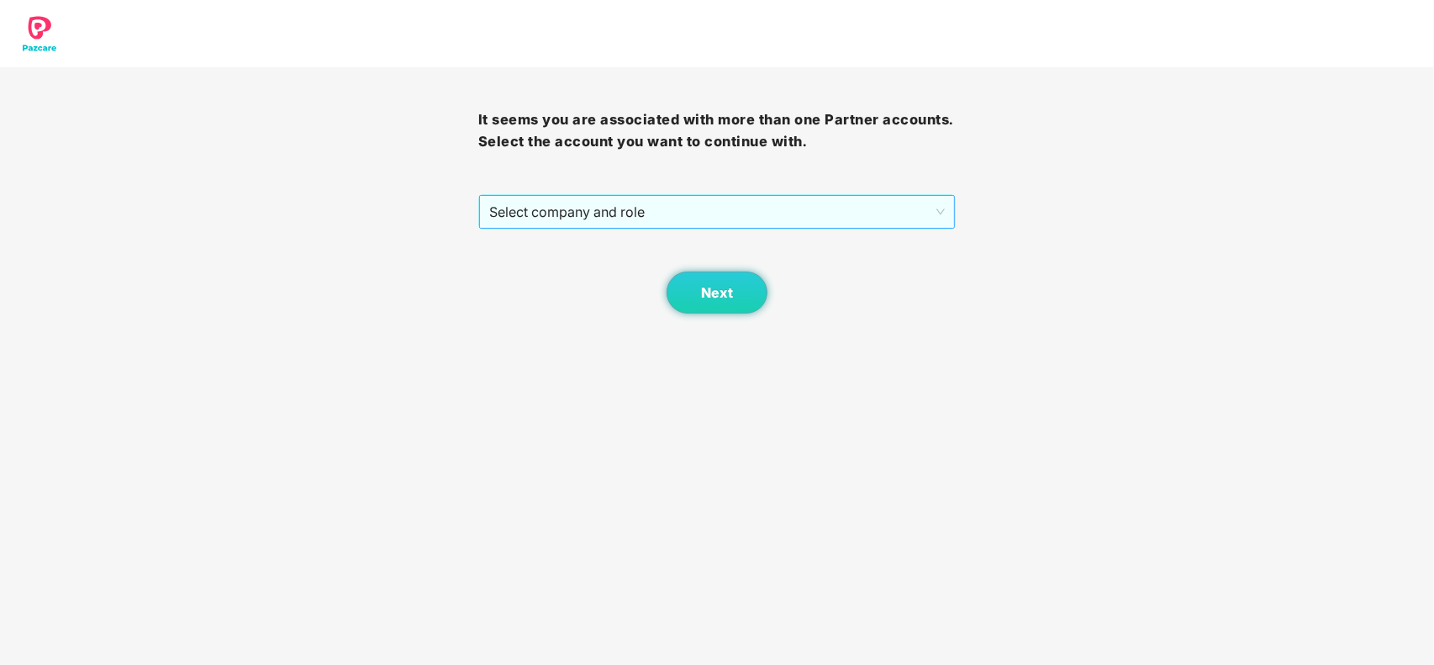
click at [811, 211] on span "Select company and role" at bounding box center [717, 212] width 456 height 32
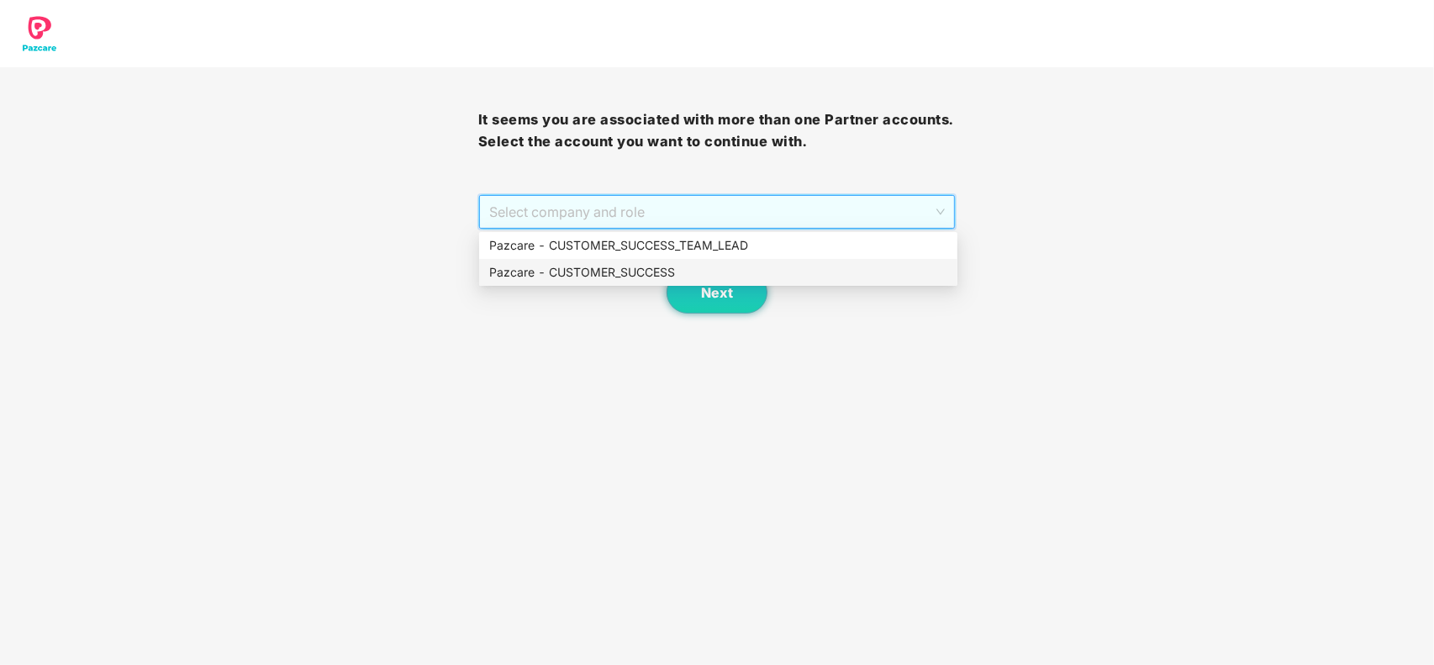
click at [648, 269] on div "Pazcare - CUSTOMER_SUCCESS" at bounding box center [718, 272] width 458 height 18
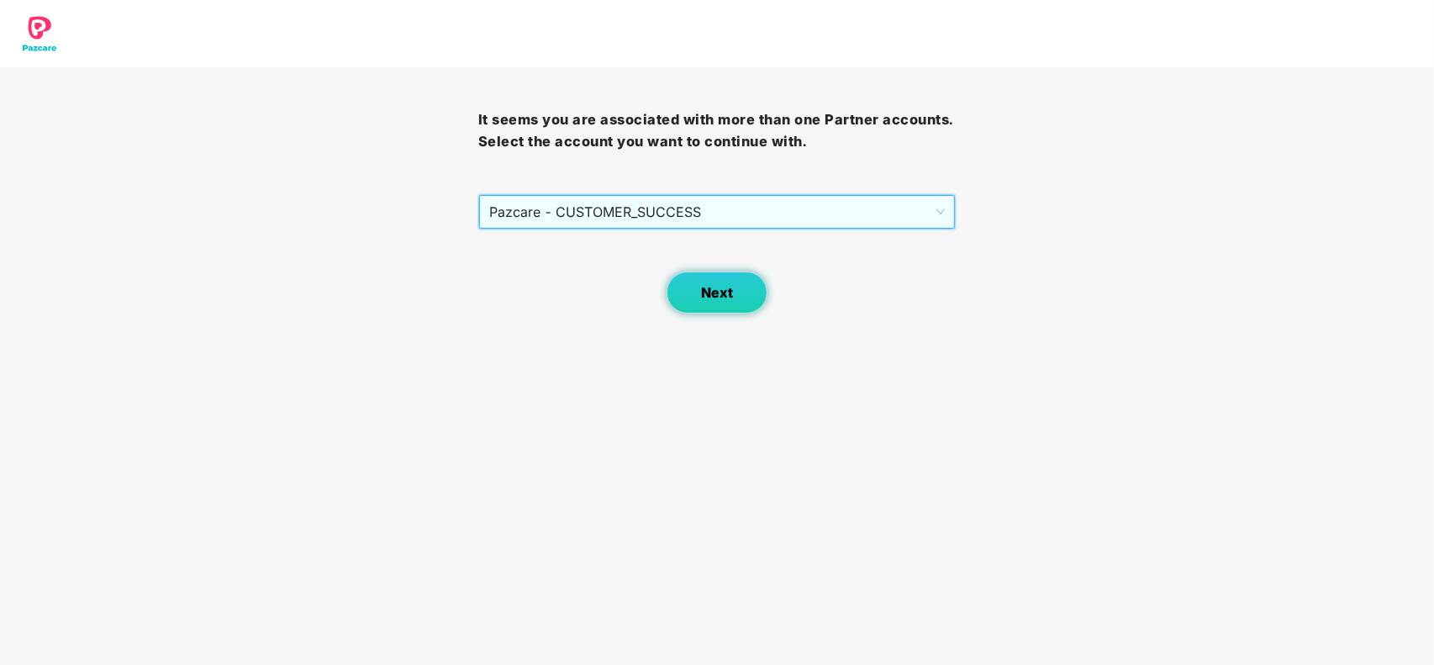
click at [704, 304] on button "Next" at bounding box center [717, 293] width 101 height 42
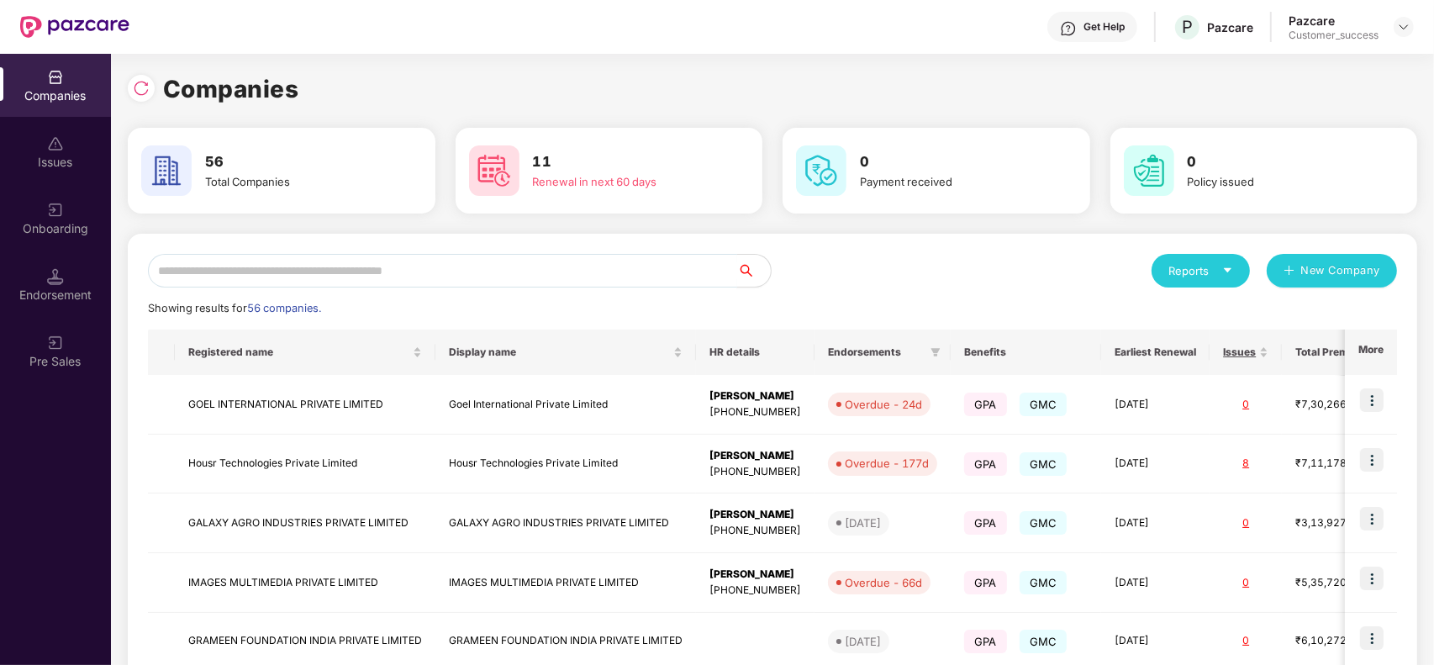
click at [252, 275] on input "text" at bounding box center [442, 271] width 589 height 34
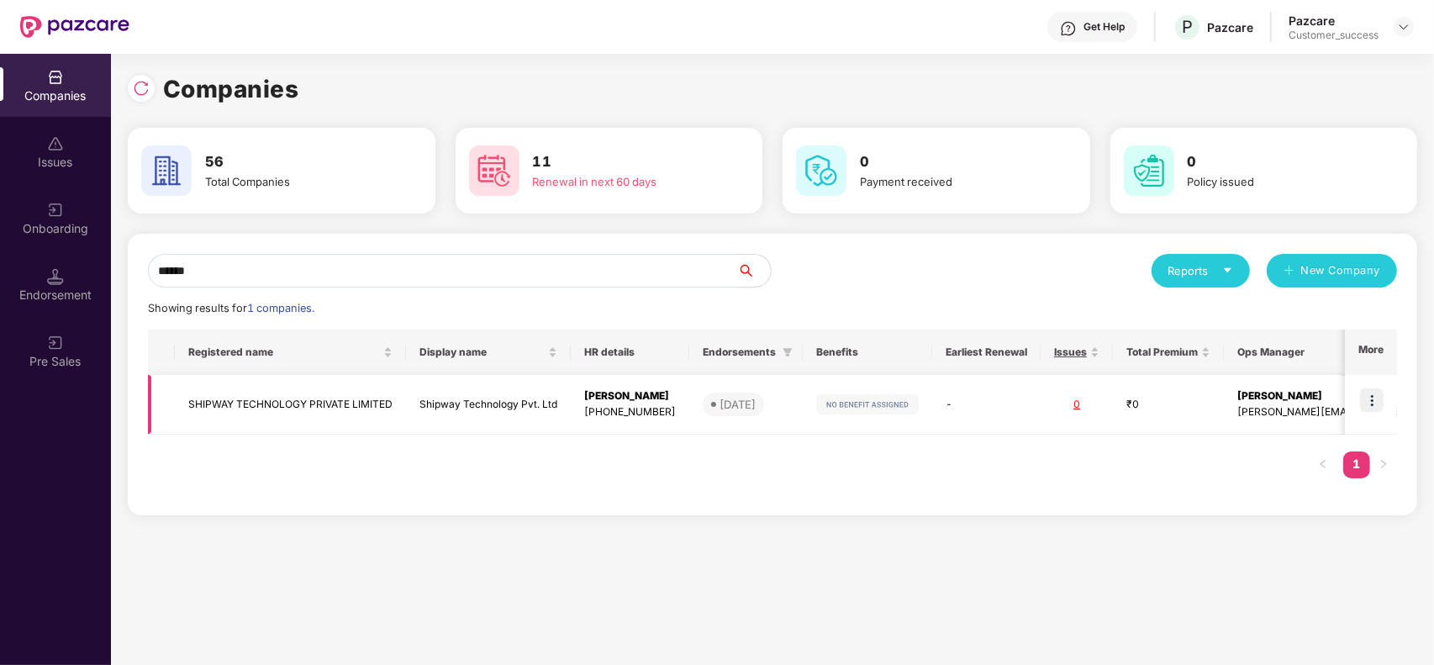
type input "******"
click at [1385, 403] on td at bounding box center [1371, 405] width 52 height 60
click at [1375, 400] on img at bounding box center [1372, 400] width 24 height 24
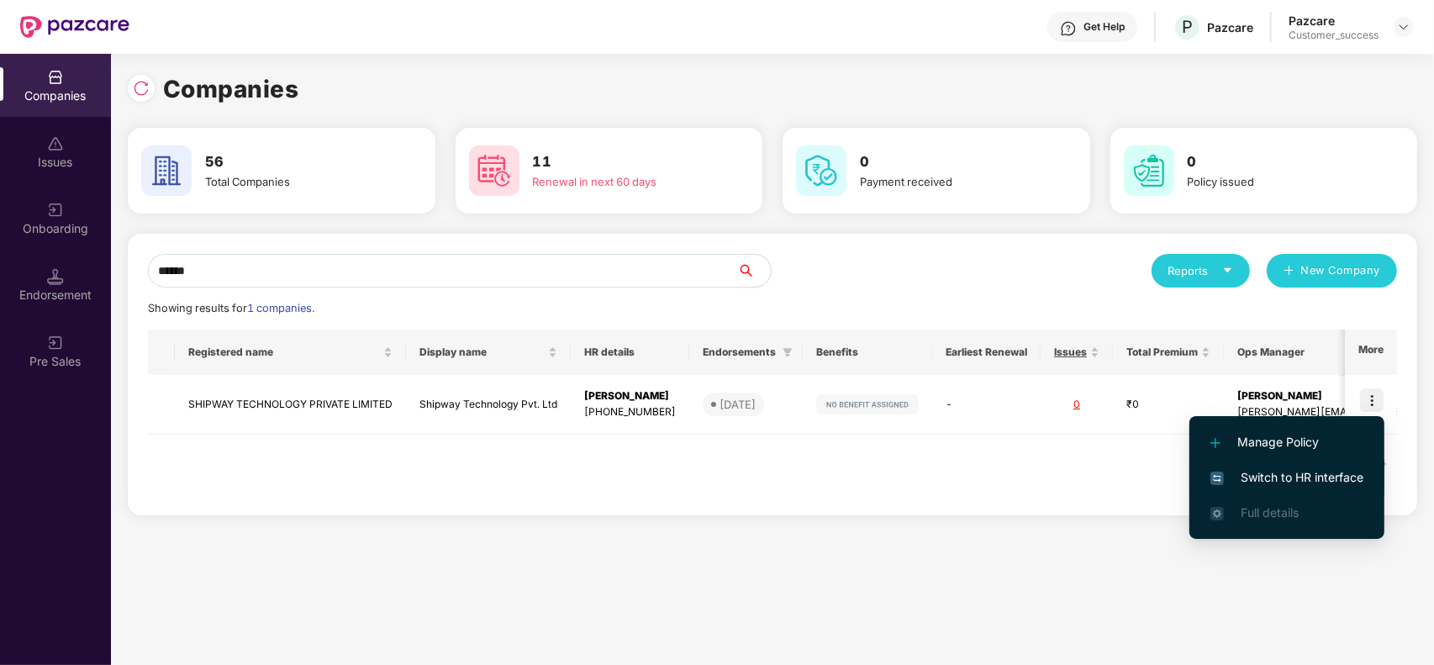
click at [1305, 475] on span "Switch to HR interface" at bounding box center [1286, 477] width 153 height 18
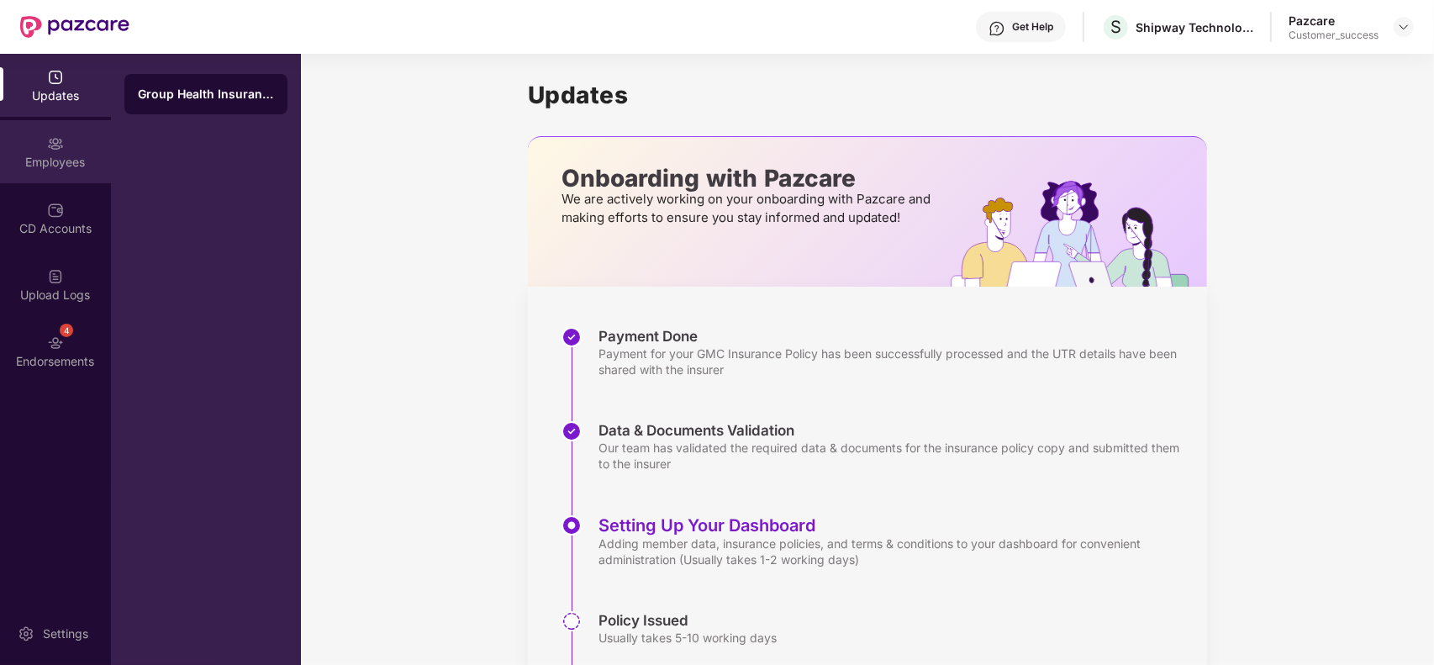
click at [50, 156] on div "Employees" at bounding box center [55, 162] width 111 height 17
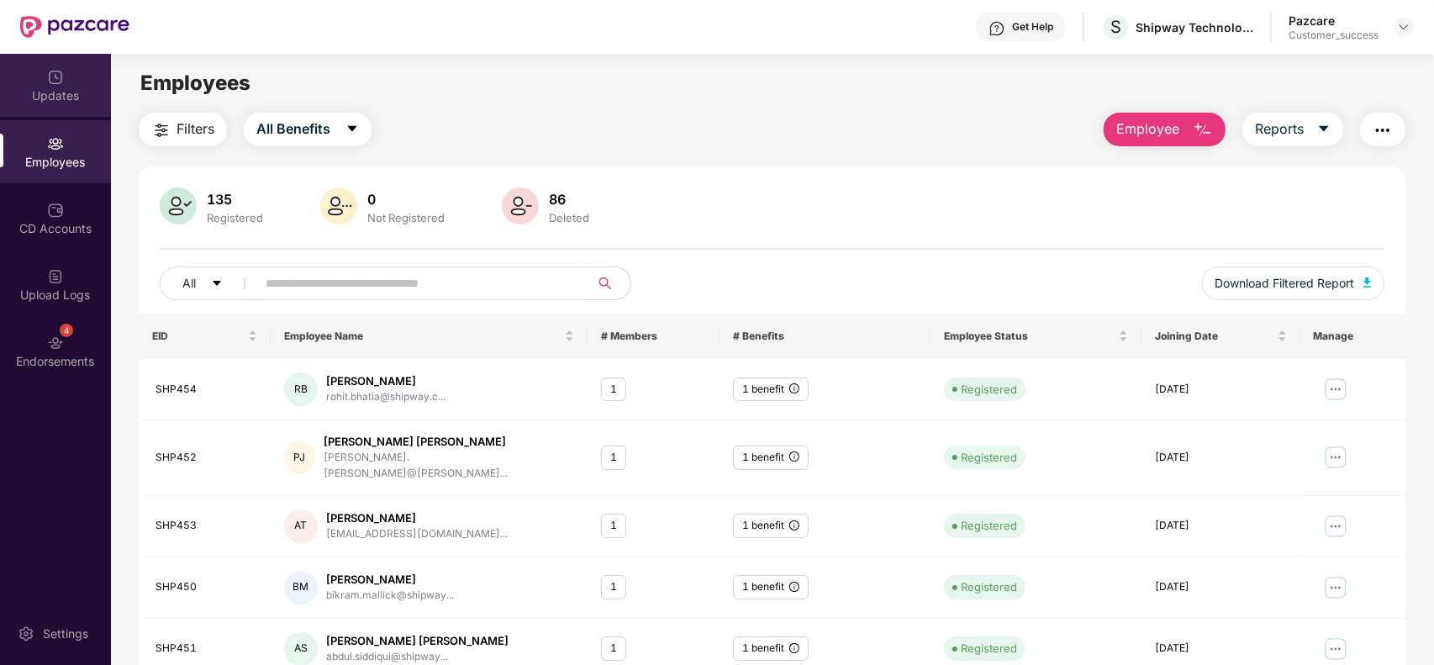
click at [68, 105] on div "Updates" at bounding box center [55, 85] width 111 height 63
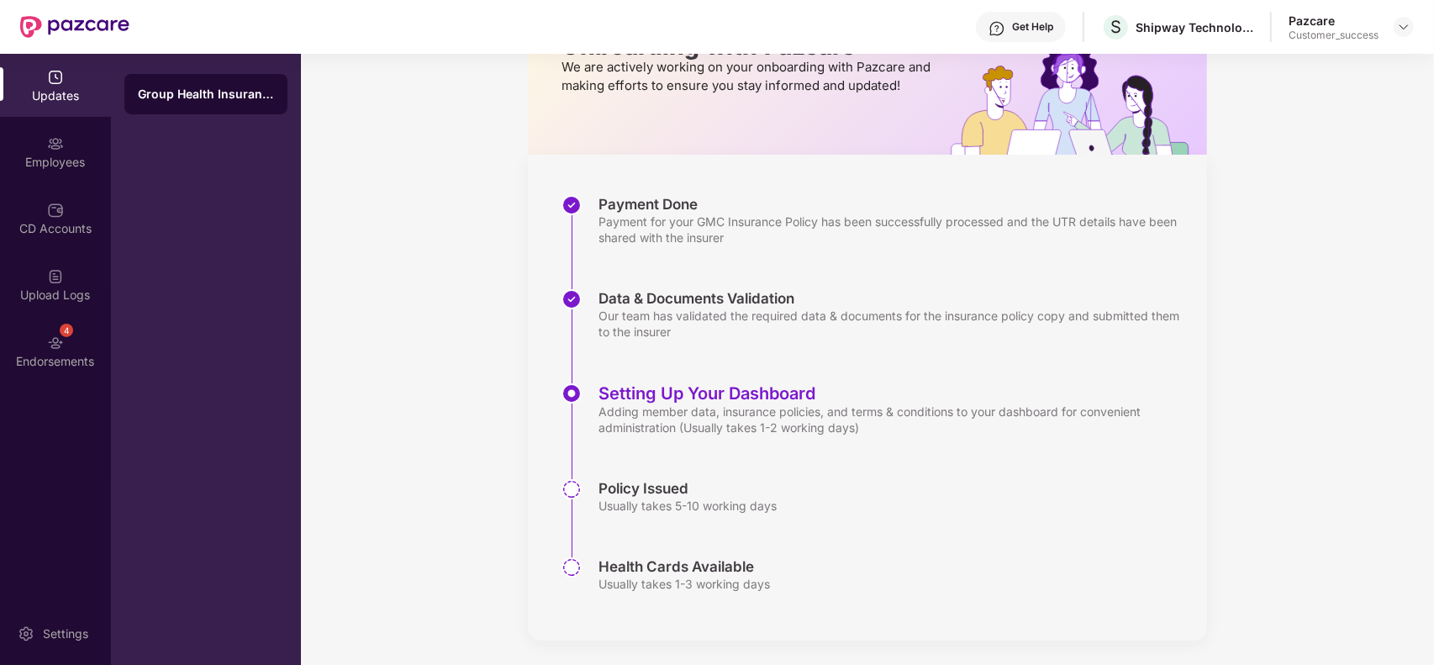
scroll to position [134, 0]
click at [572, 483] on img at bounding box center [571, 487] width 20 height 20
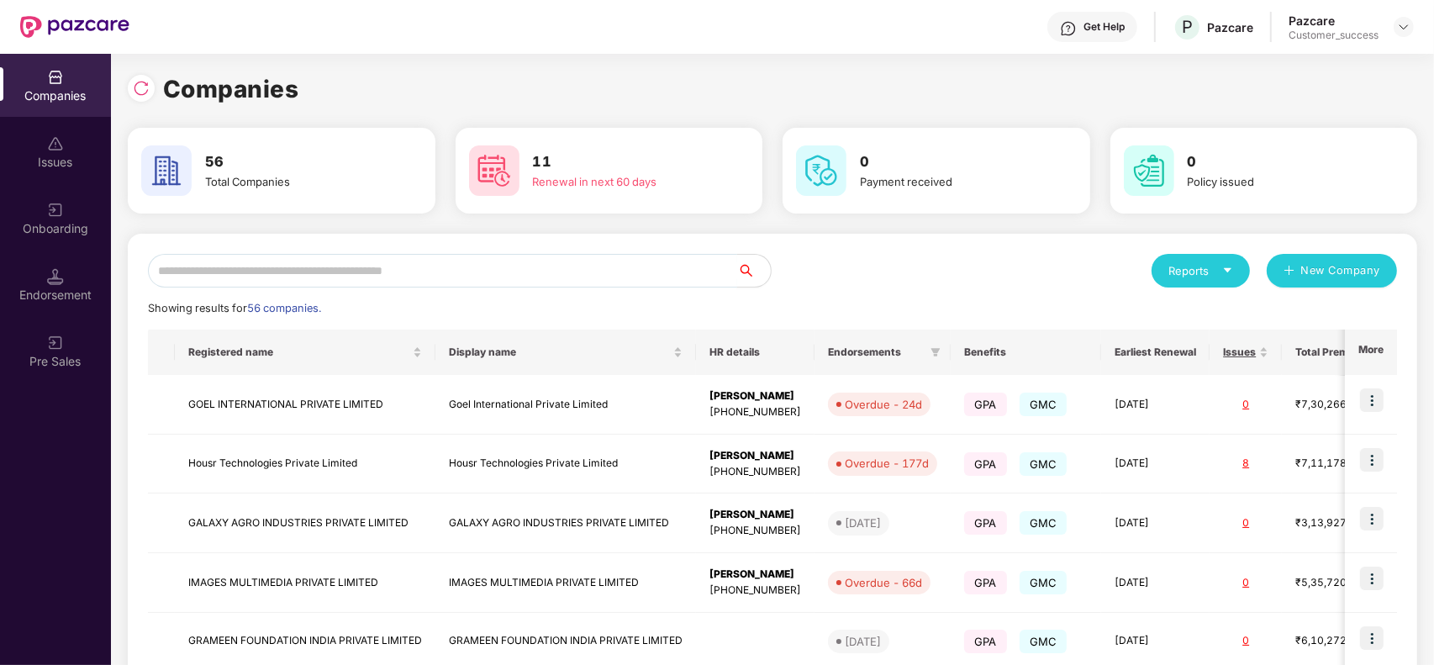
click at [510, 265] on input "text" at bounding box center [442, 271] width 589 height 34
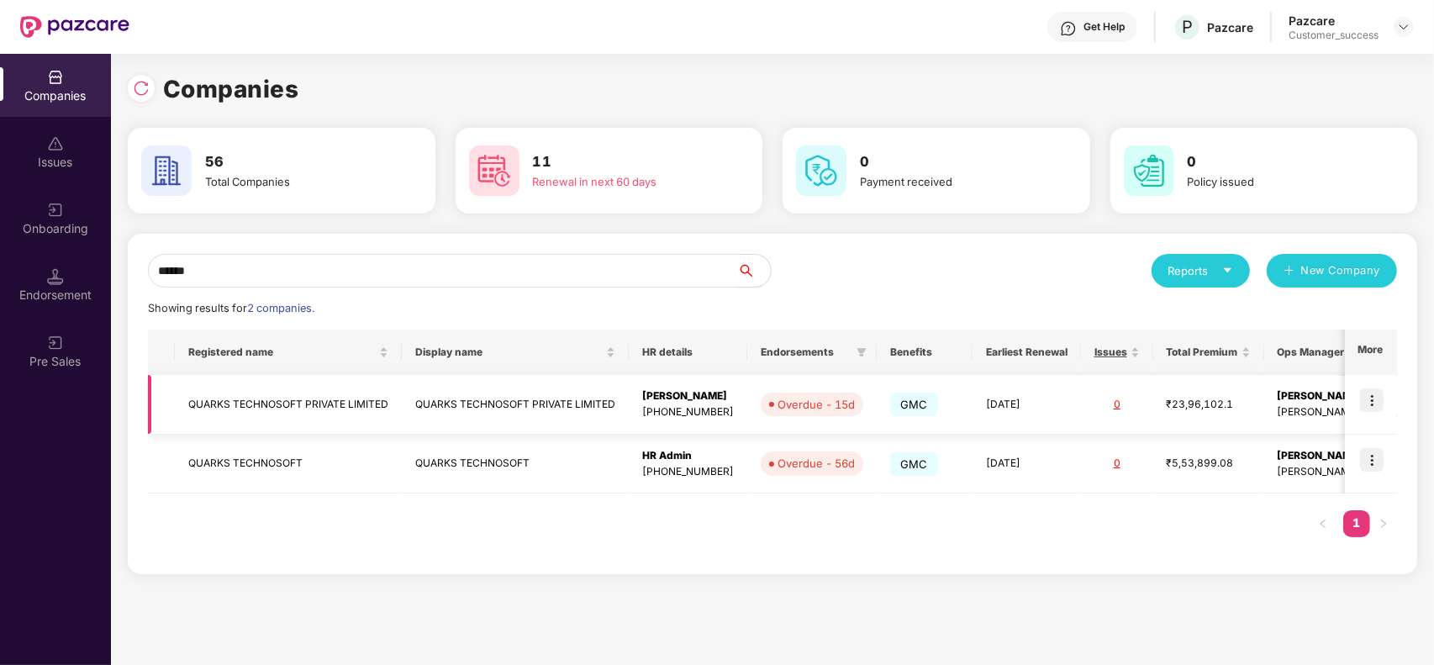
type input "******"
click at [459, 382] on td "QUARKS TECHNOSOFT PRIVATE LIMITED" at bounding box center [515, 405] width 227 height 60
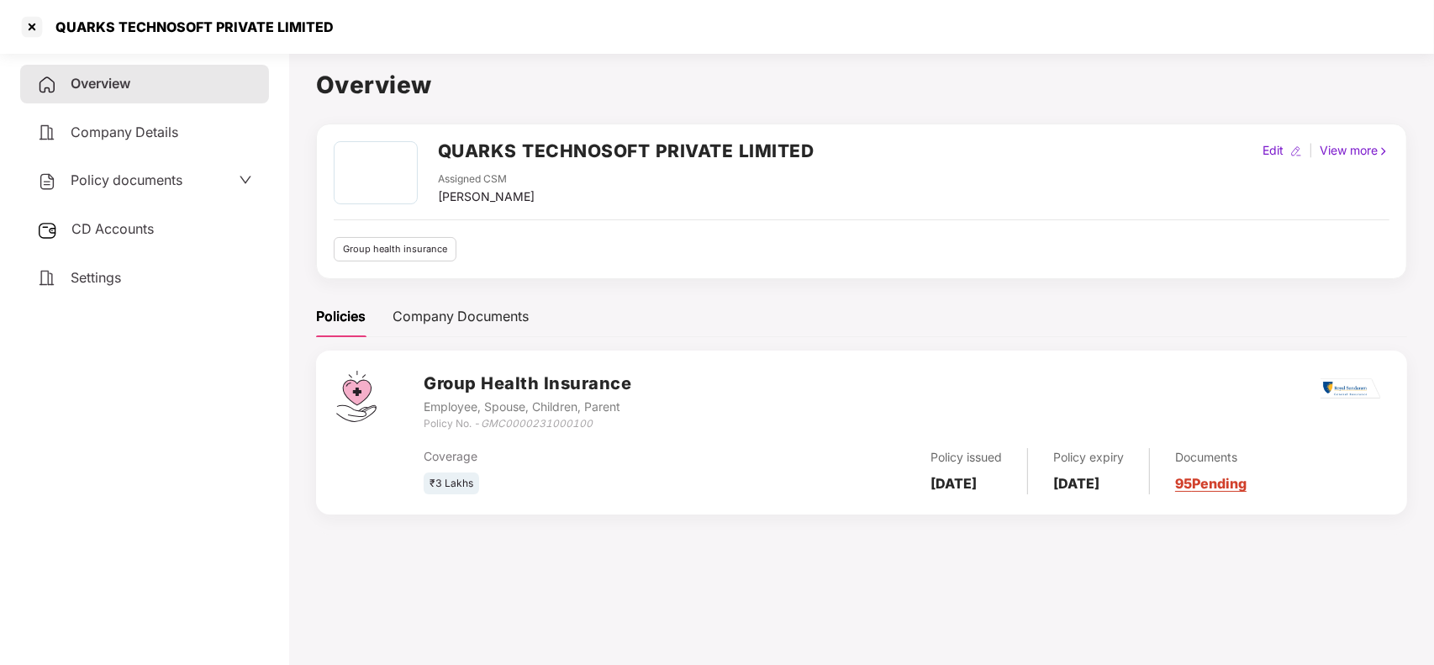
click at [1223, 483] on link "95 Pending" at bounding box center [1210, 483] width 71 height 17
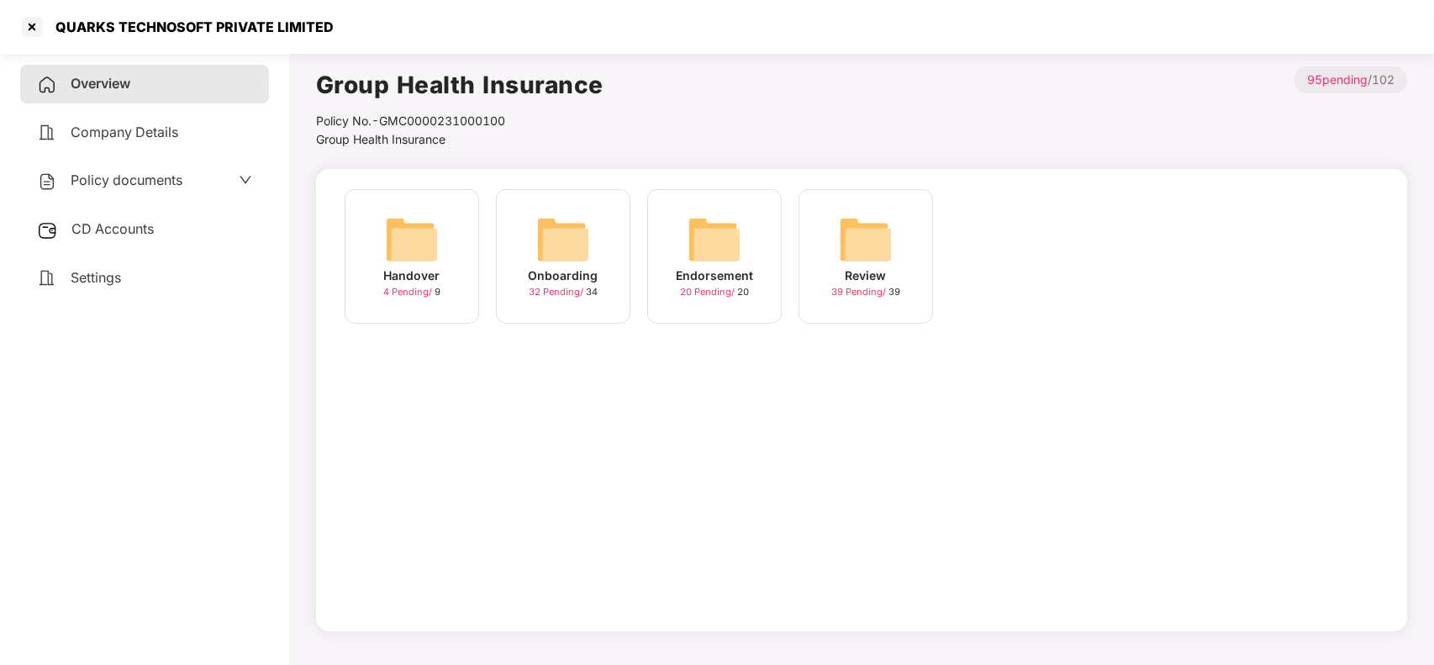
click at [566, 273] on div "Onboarding" at bounding box center [564, 275] width 70 height 18
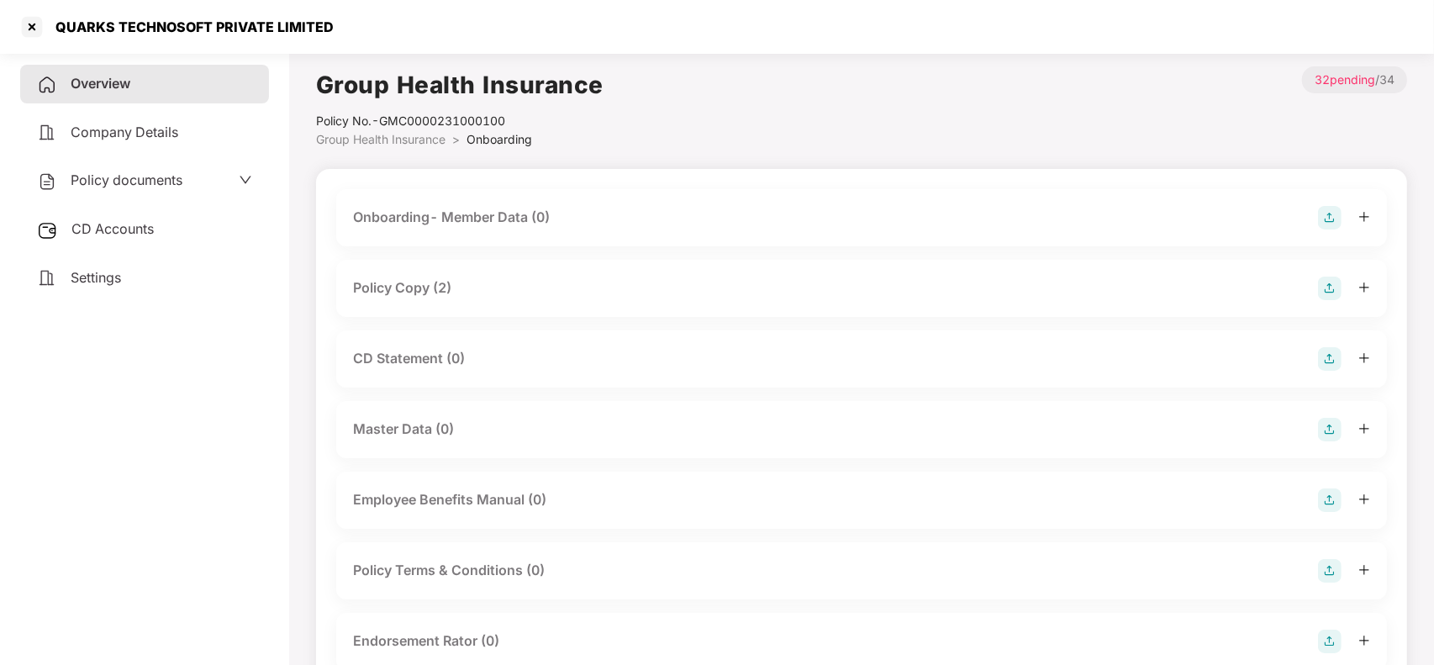
click at [448, 283] on div "Policy Copy (2)" at bounding box center [402, 287] width 98 height 21
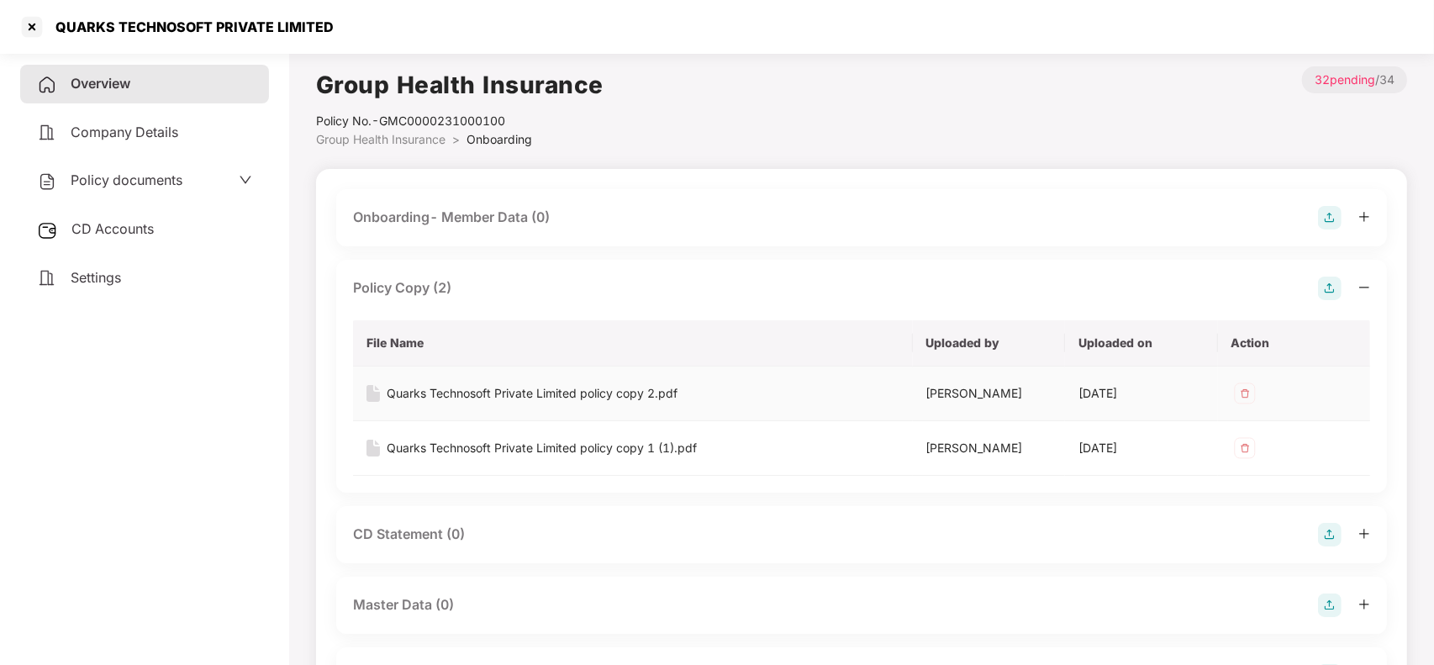
click at [439, 389] on div "Quarks Technosoft Private Limited policy copy 2.pdf" at bounding box center [532, 393] width 291 height 18
click at [27, 32] on div at bounding box center [31, 26] width 27 height 27
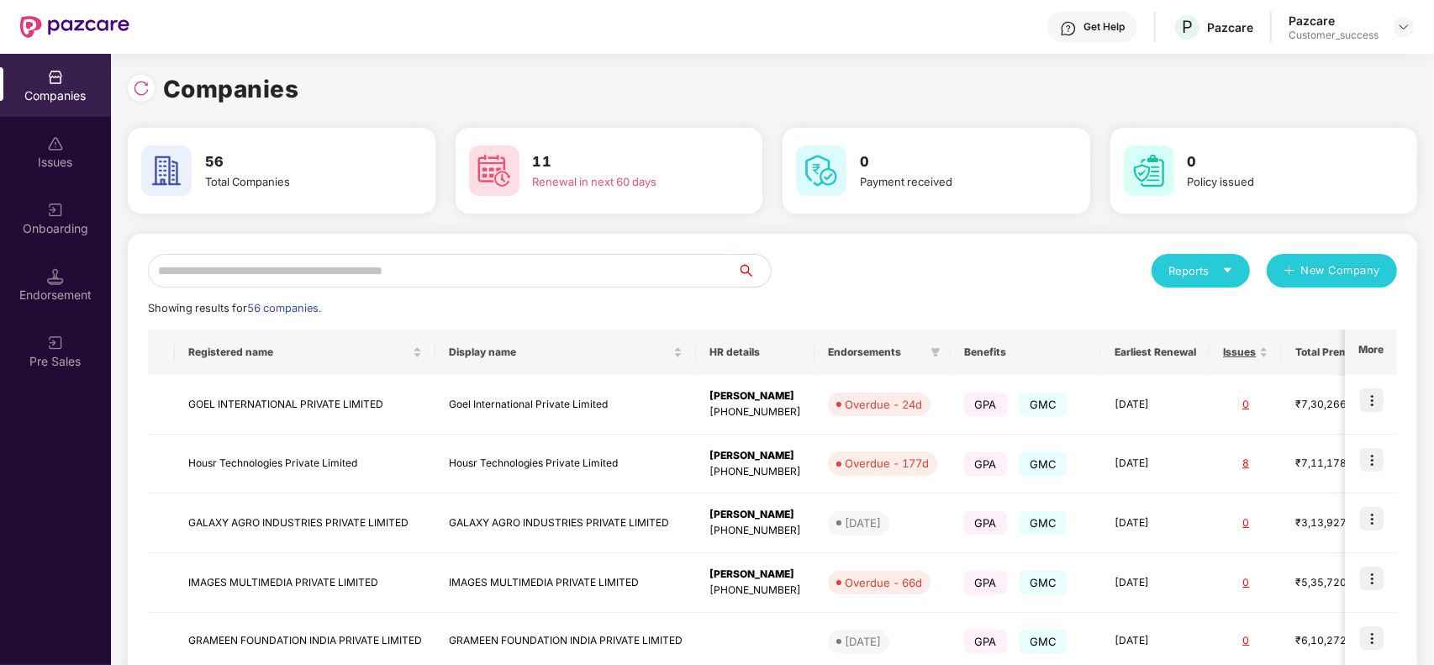
click at [342, 263] on input "text" at bounding box center [442, 271] width 589 height 34
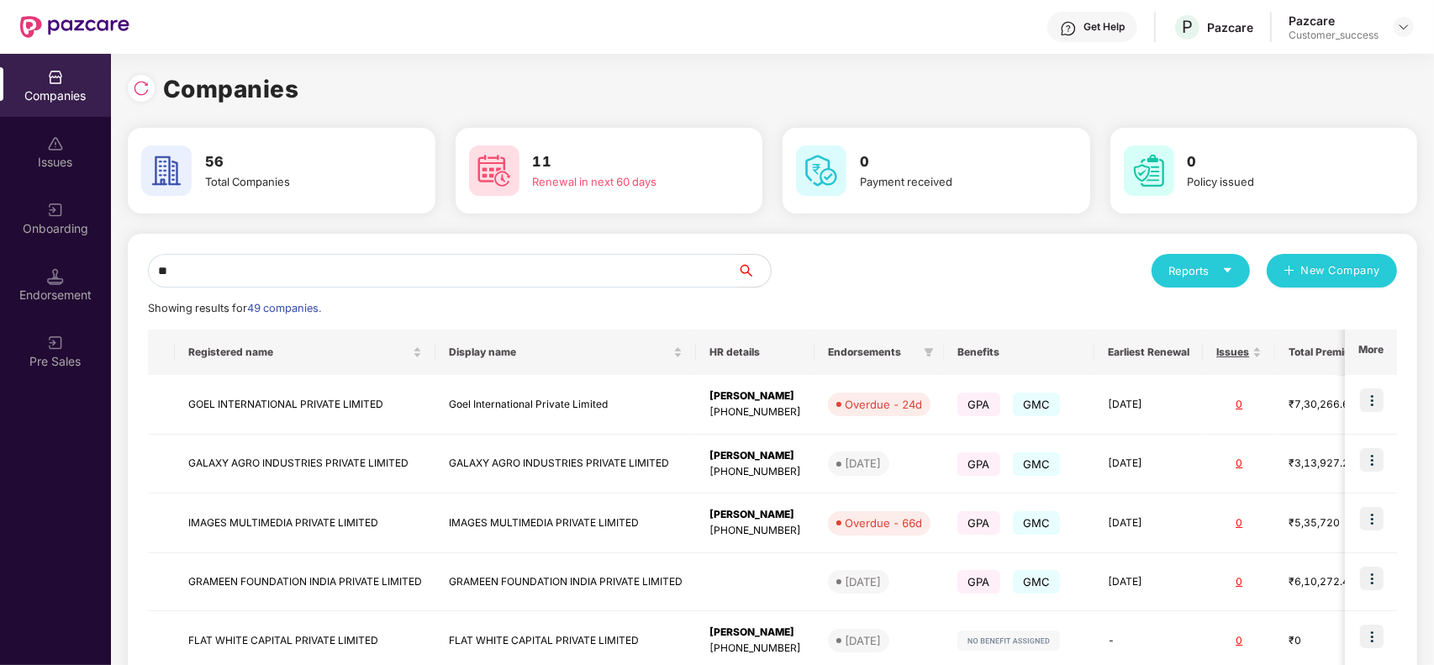
type input "*"
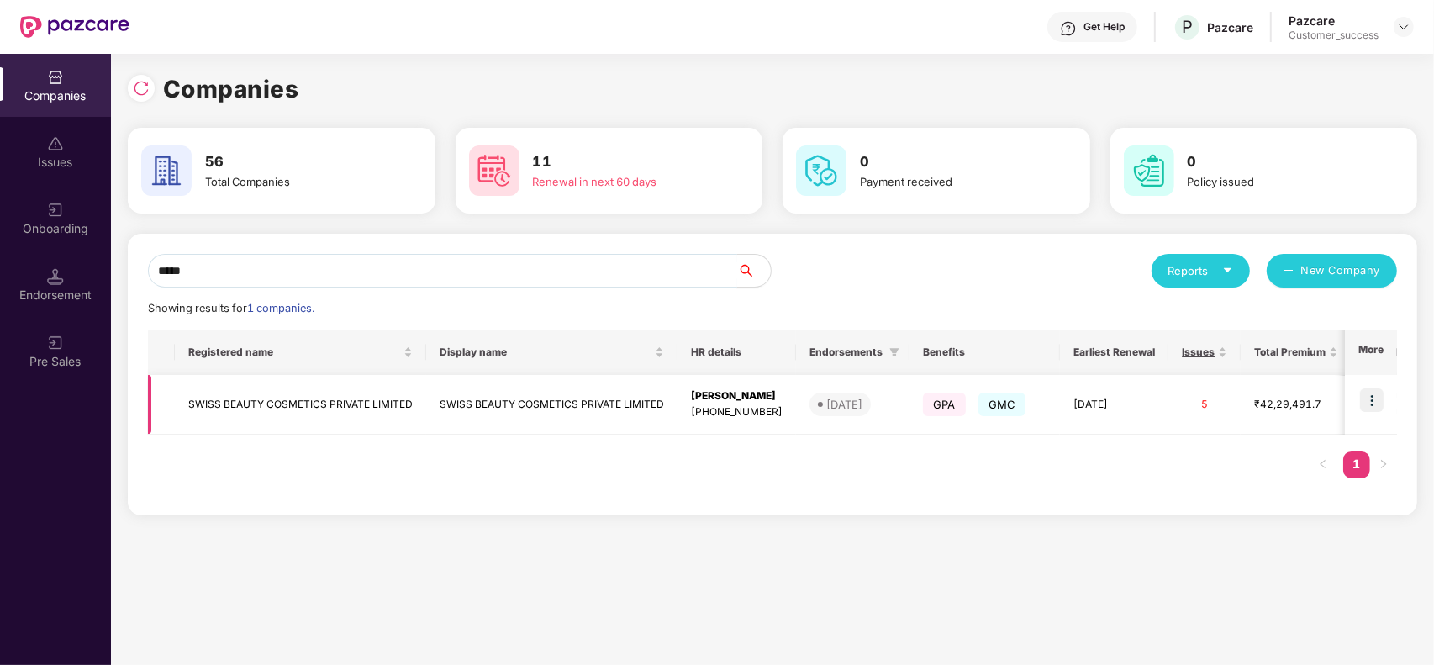
type input "*****"
click at [1371, 405] on img at bounding box center [1372, 400] width 24 height 24
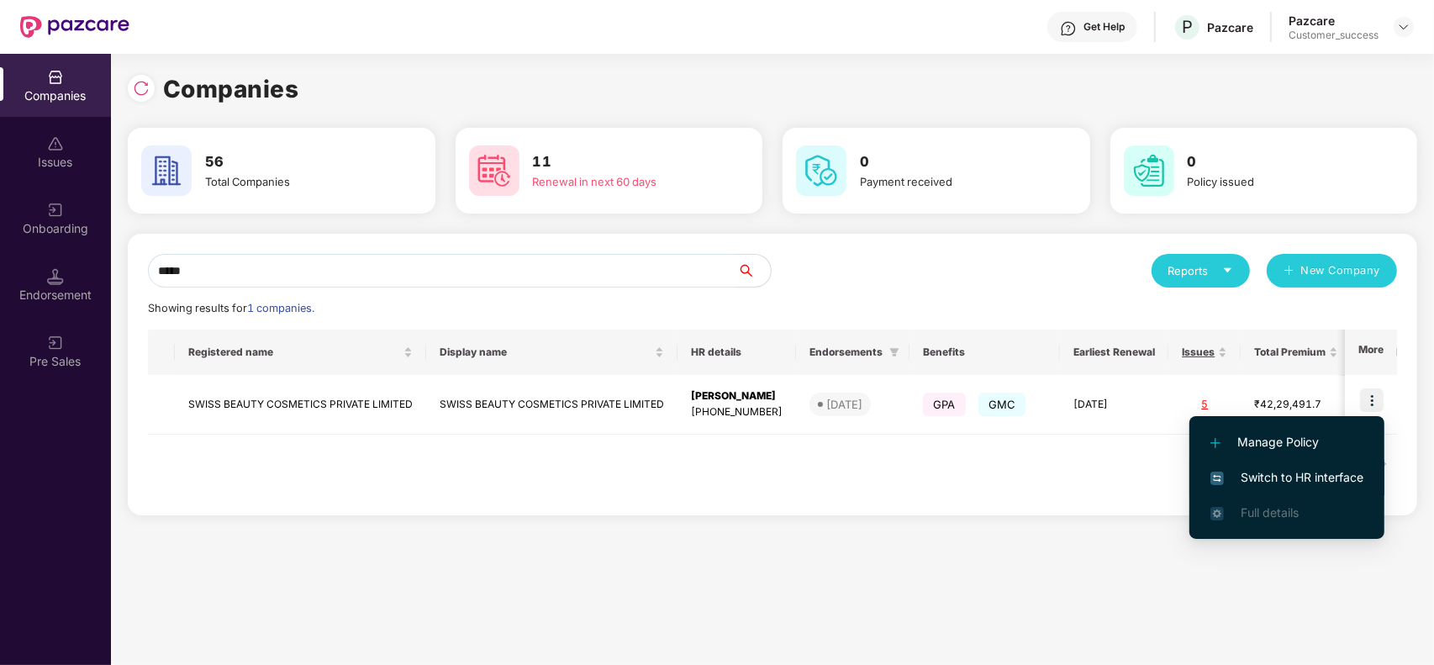
click at [1259, 483] on span "Switch to HR interface" at bounding box center [1286, 477] width 153 height 18
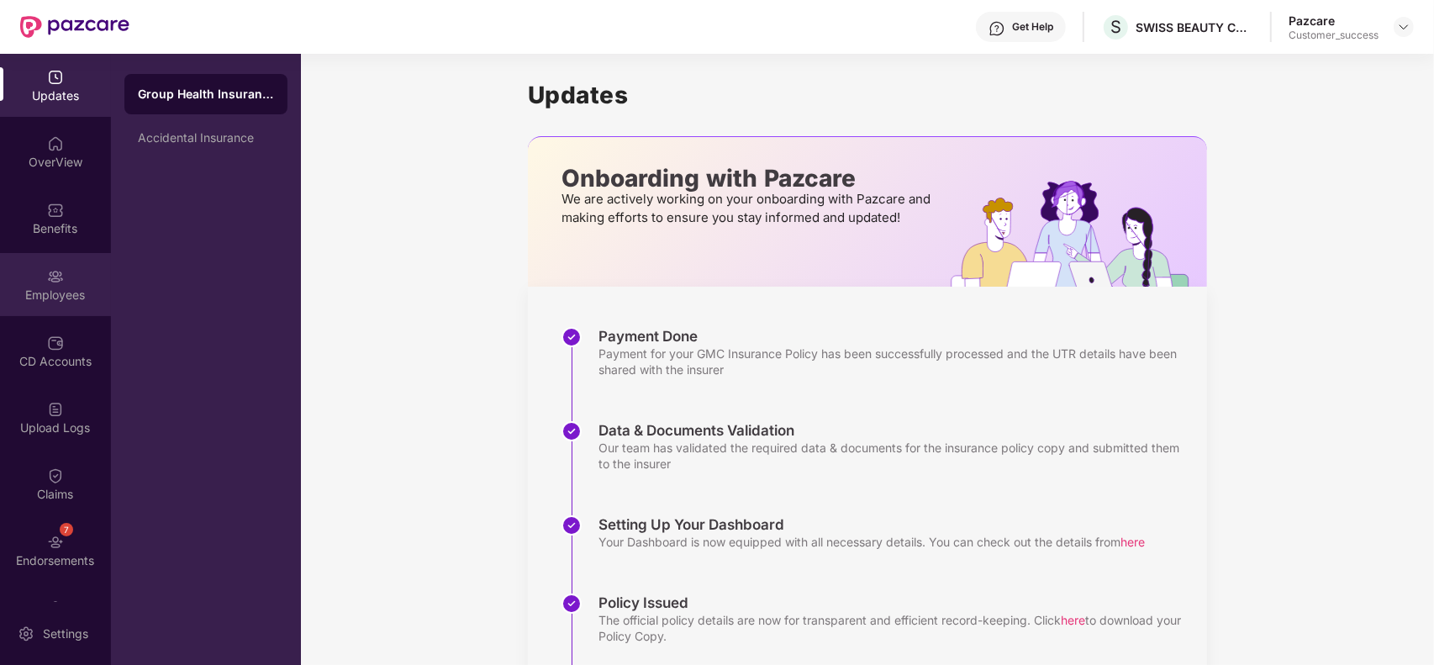
click at [65, 274] on div "Employees" at bounding box center [55, 284] width 111 height 63
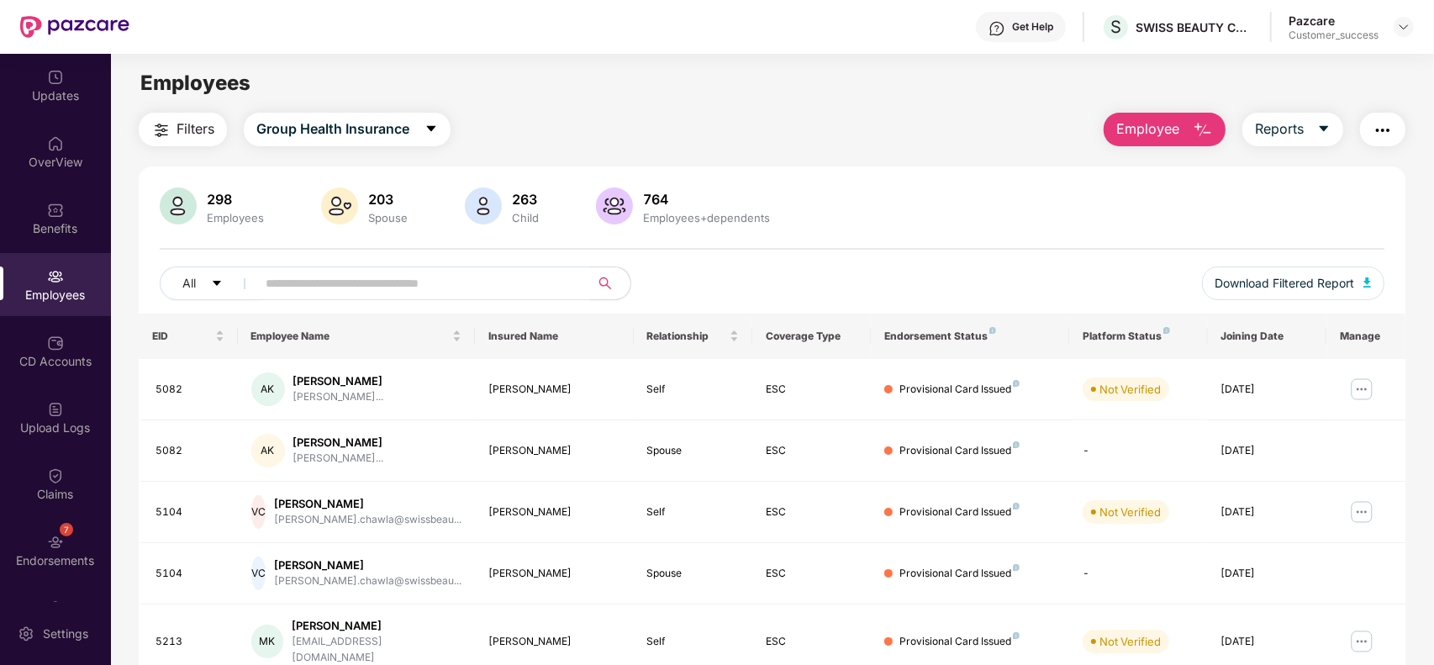
click at [1181, 128] on button "Employee" at bounding box center [1165, 130] width 122 height 34
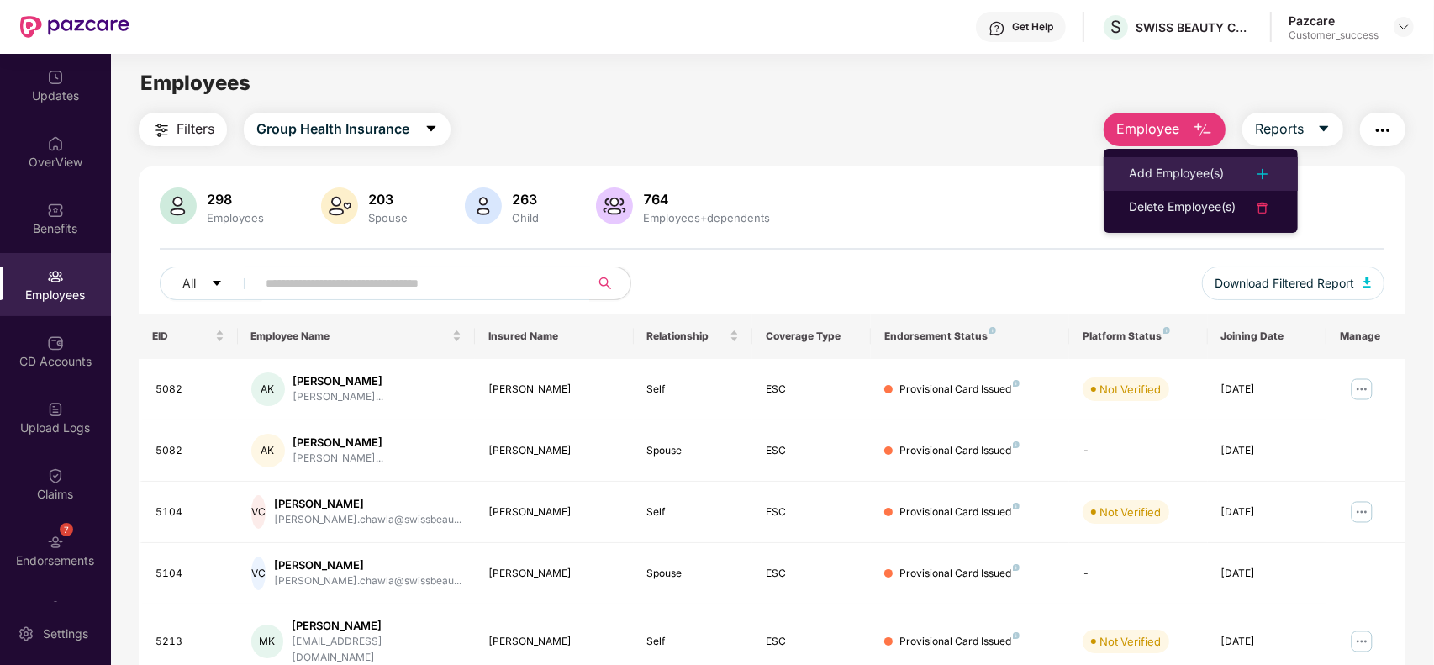
click at [1186, 170] on div "Add Employee(s)" at bounding box center [1176, 174] width 95 height 20
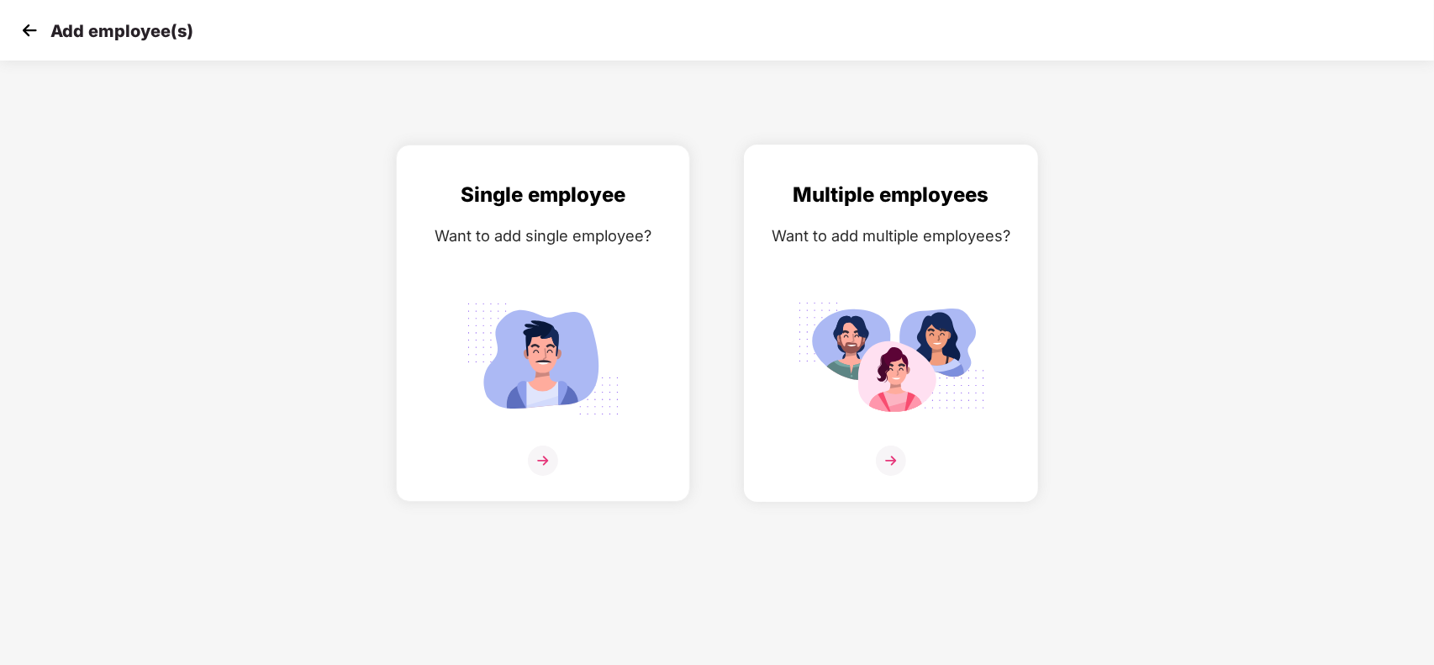
click at [959, 340] on img at bounding box center [891, 358] width 188 height 131
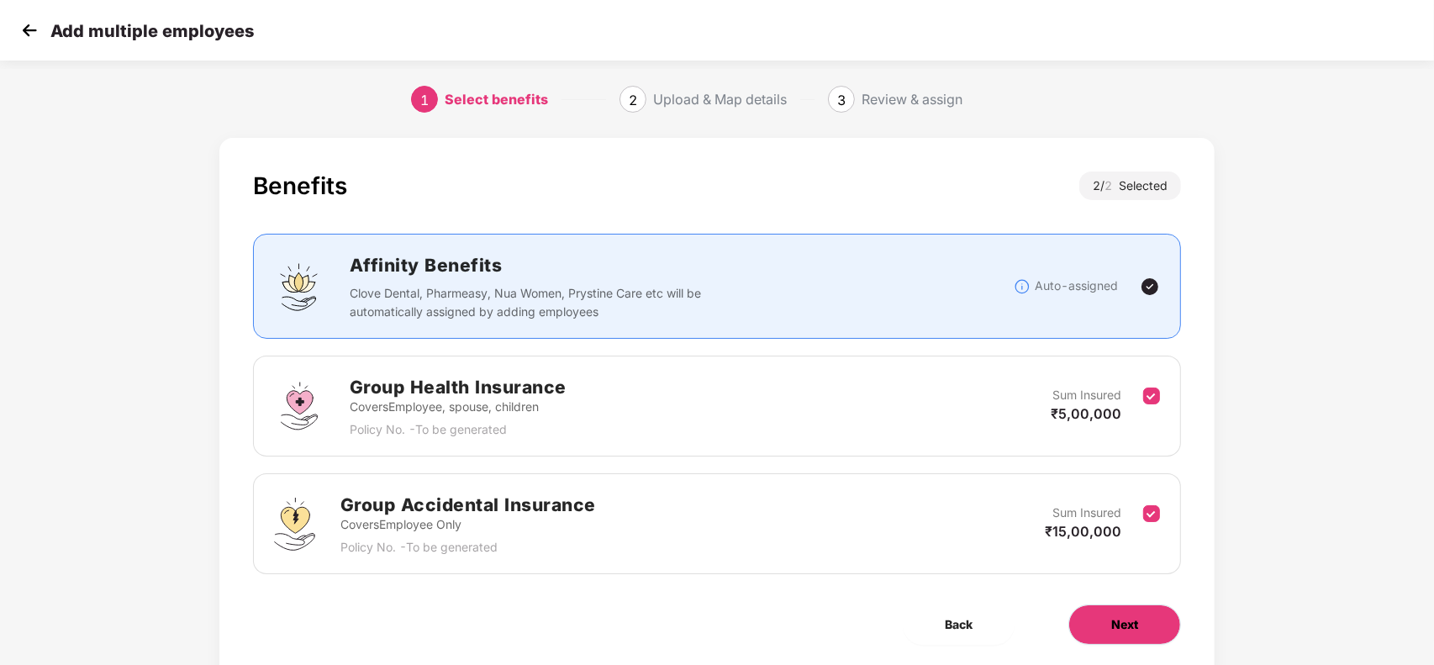
click at [1123, 628] on span "Next" at bounding box center [1124, 624] width 27 height 18
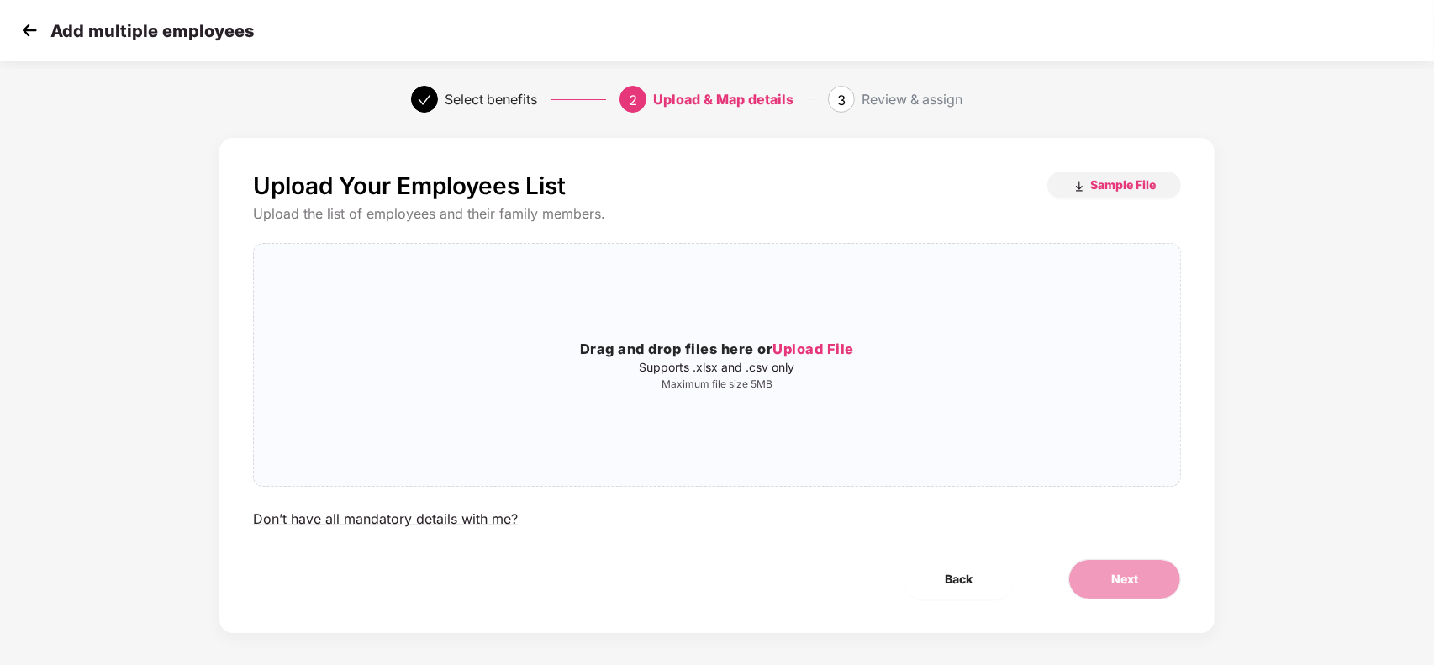
click at [1094, 161] on div "Upload Your Employees List Sample File Upload the list of employees and their f…" at bounding box center [717, 385] width 996 height 495
click at [1090, 183] on span "Sample File" at bounding box center [1123, 185] width 66 height 16
click at [568, 339] on h3 "Drag and drop files here or Upload File" at bounding box center [717, 350] width 927 height 22
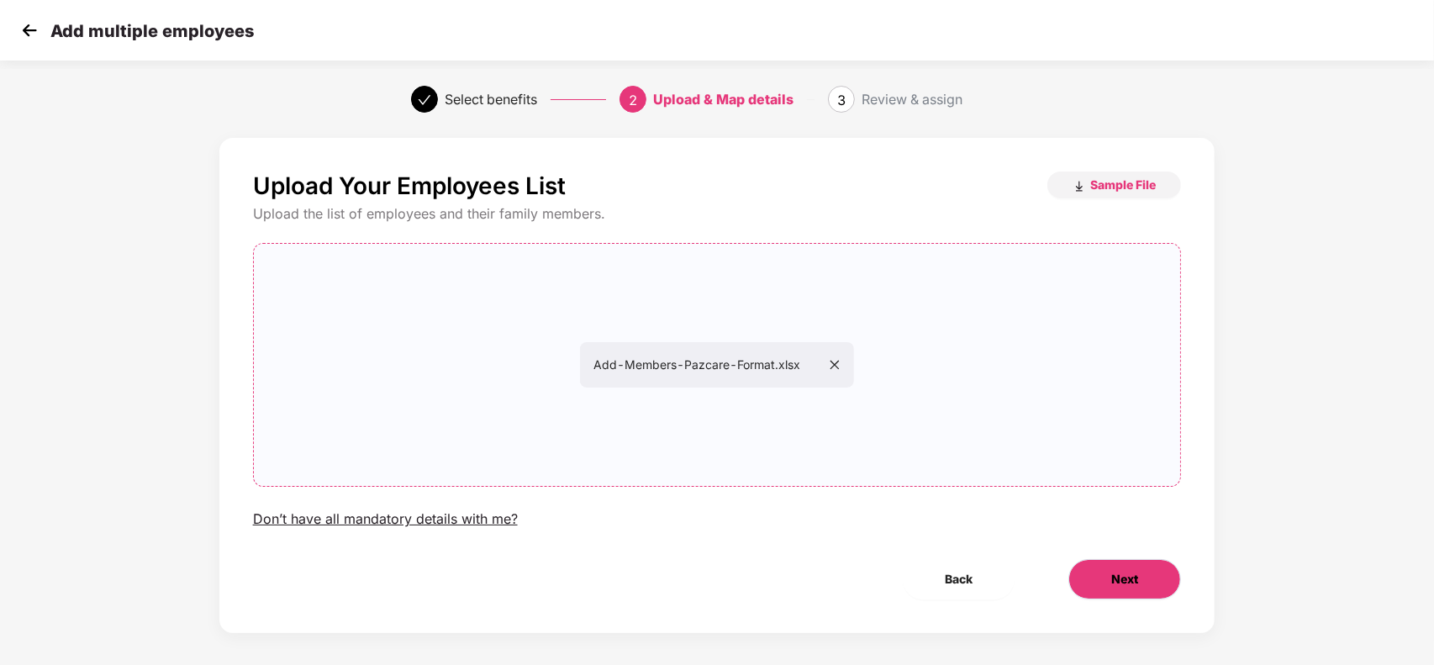
click at [1094, 572] on button "Next" at bounding box center [1124, 579] width 113 height 40
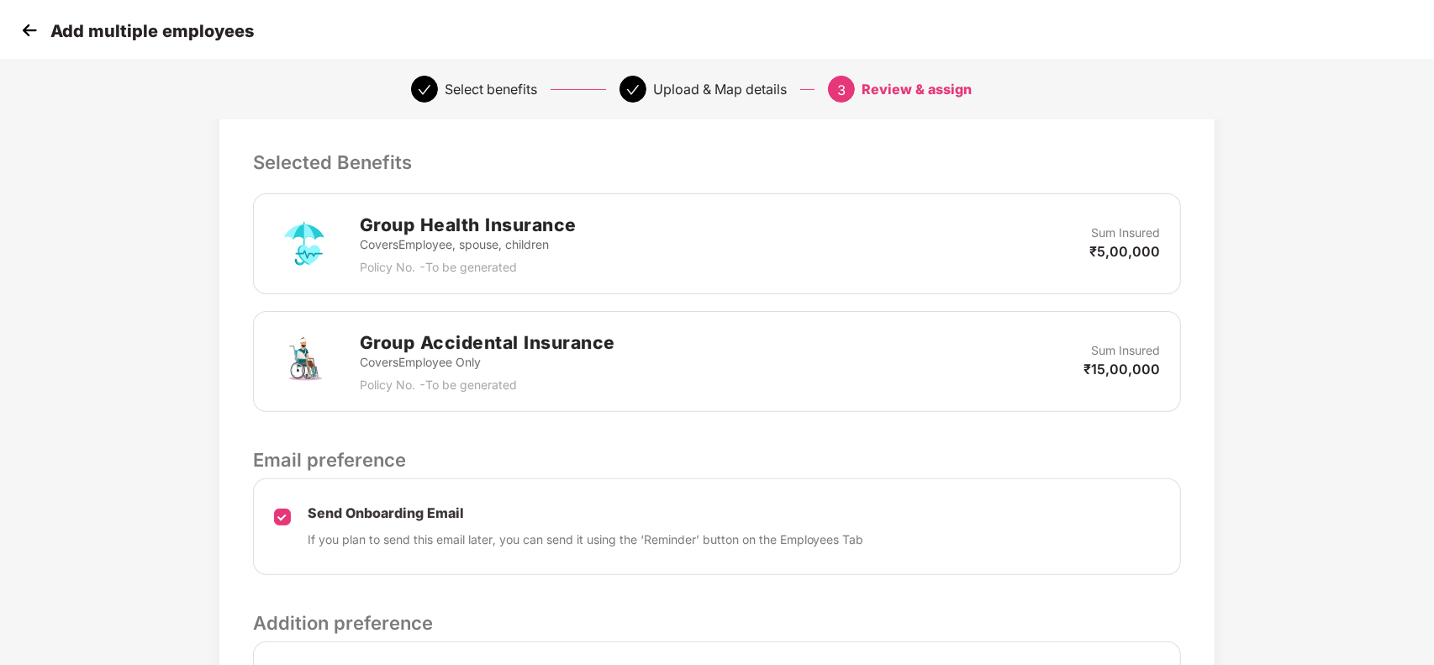
scroll to position [545, 0]
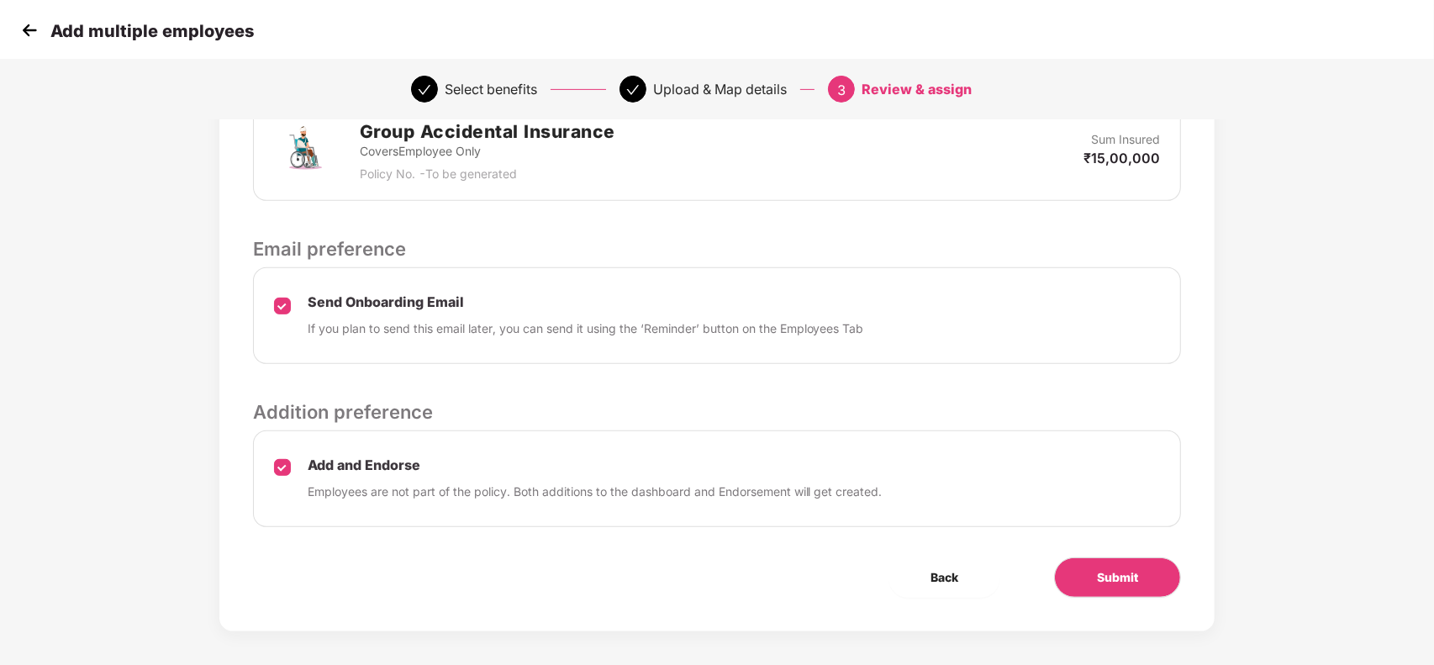
click at [1137, 556] on div "Review & Assign Benefits Data Mapped Successfully Employee-data.csv Affinity Be…" at bounding box center [717, 112] width 996 height 1038
click at [1127, 565] on button "Submit" at bounding box center [1117, 577] width 127 height 40
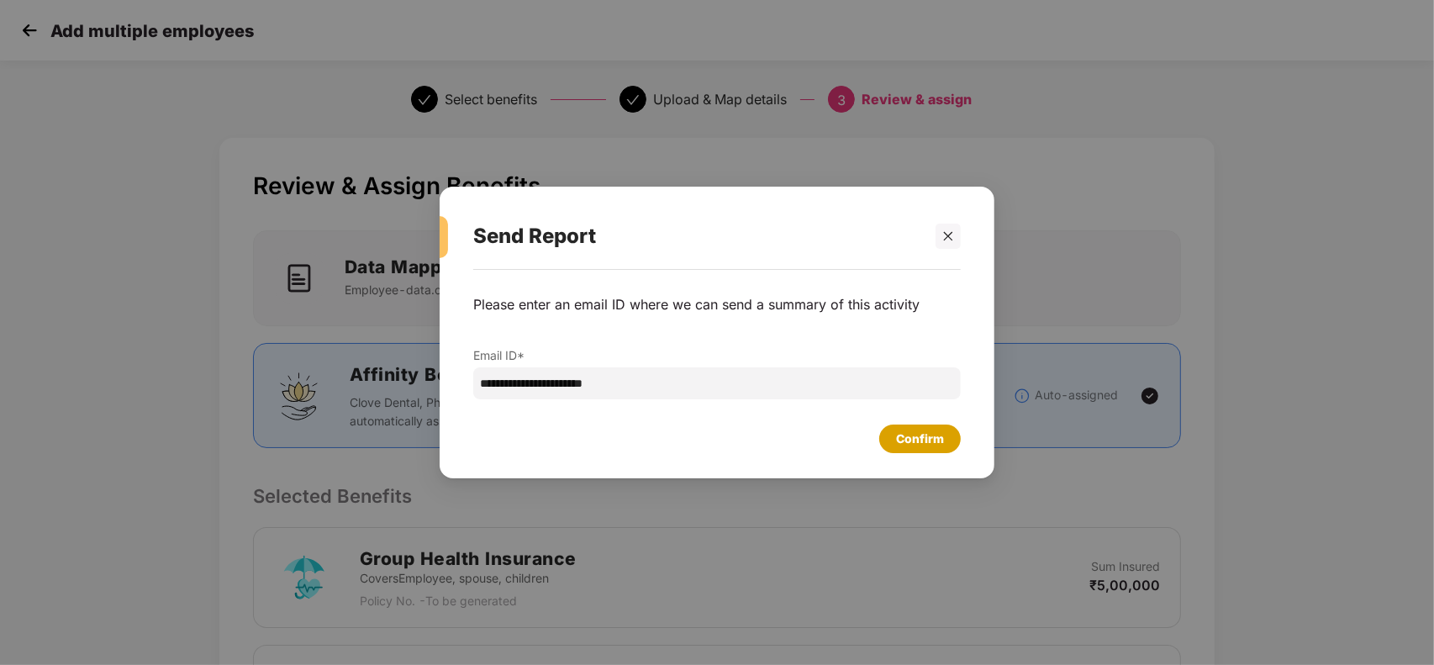
click at [926, 438] on div "Confirm" at bounding box center [920, 439] width 48 height 18
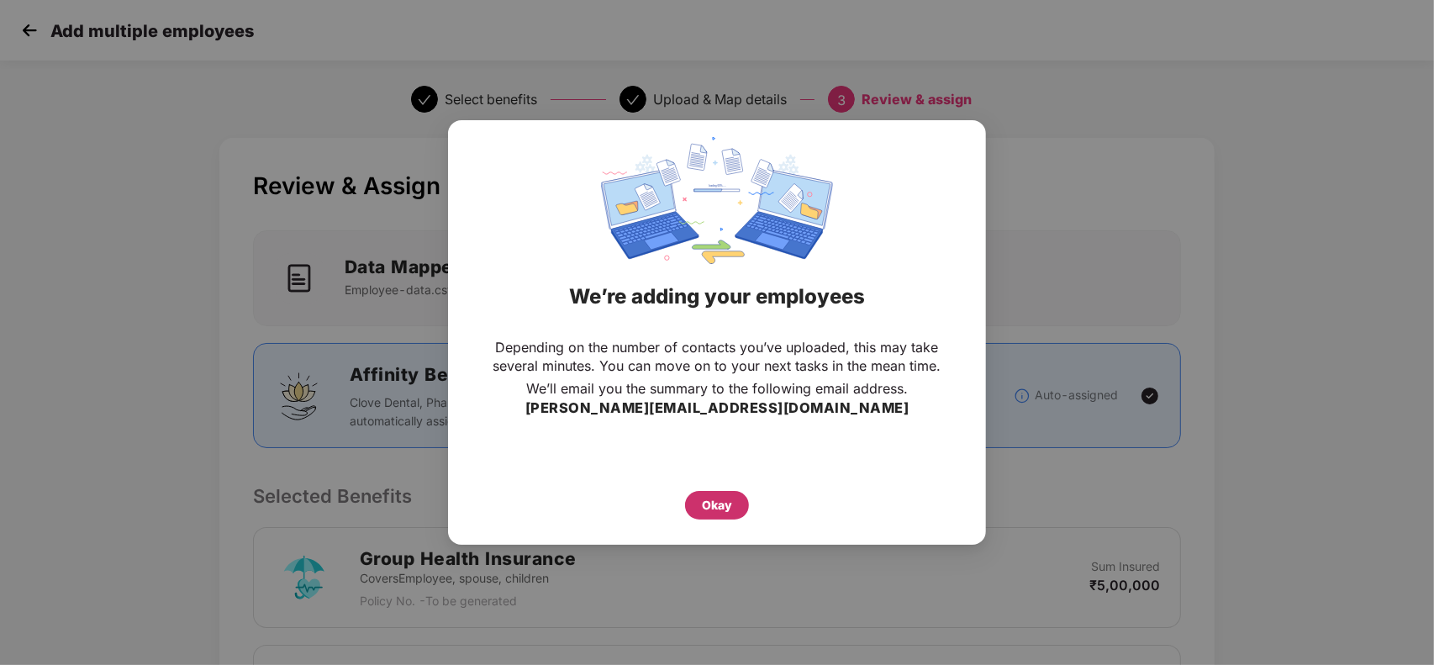
click at [725, 510] on div "Okay" at bounding box center [717, 505] width 30 height 18
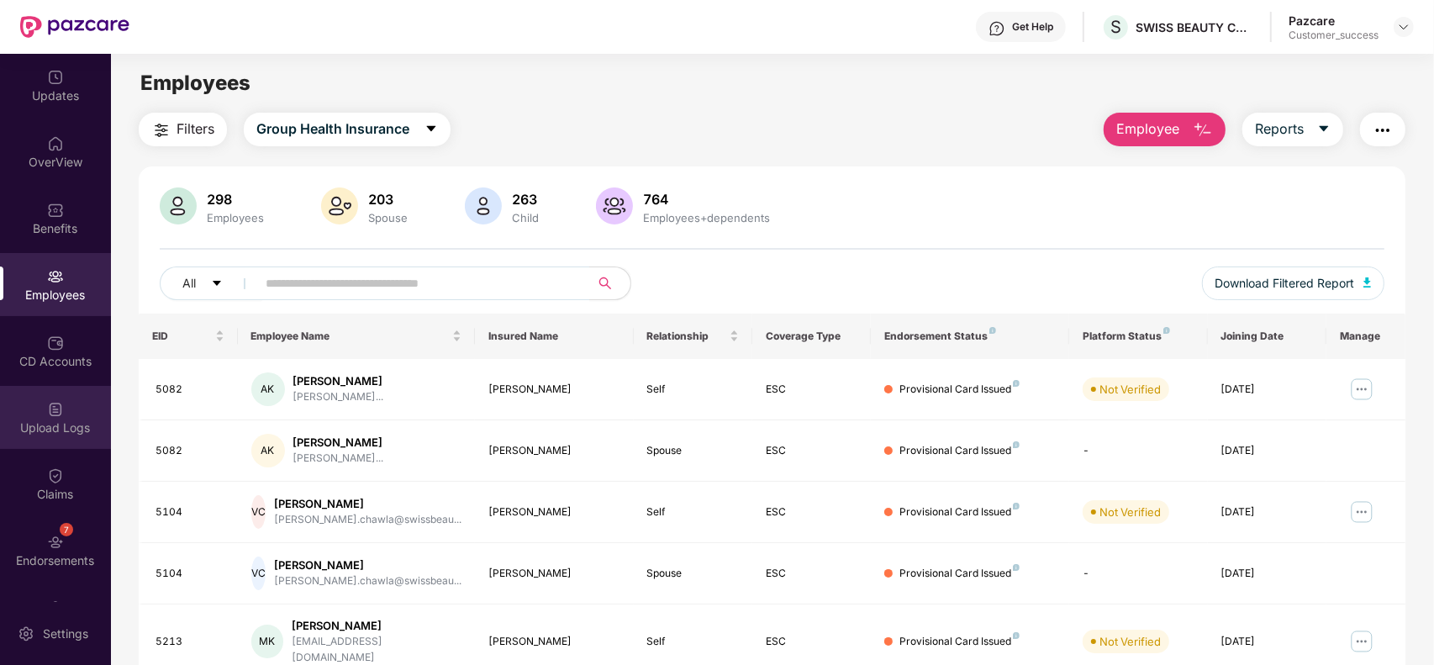
click at [55, 427] on div "Upload Logs" at bounding box center [55, 427] width 111 height 17
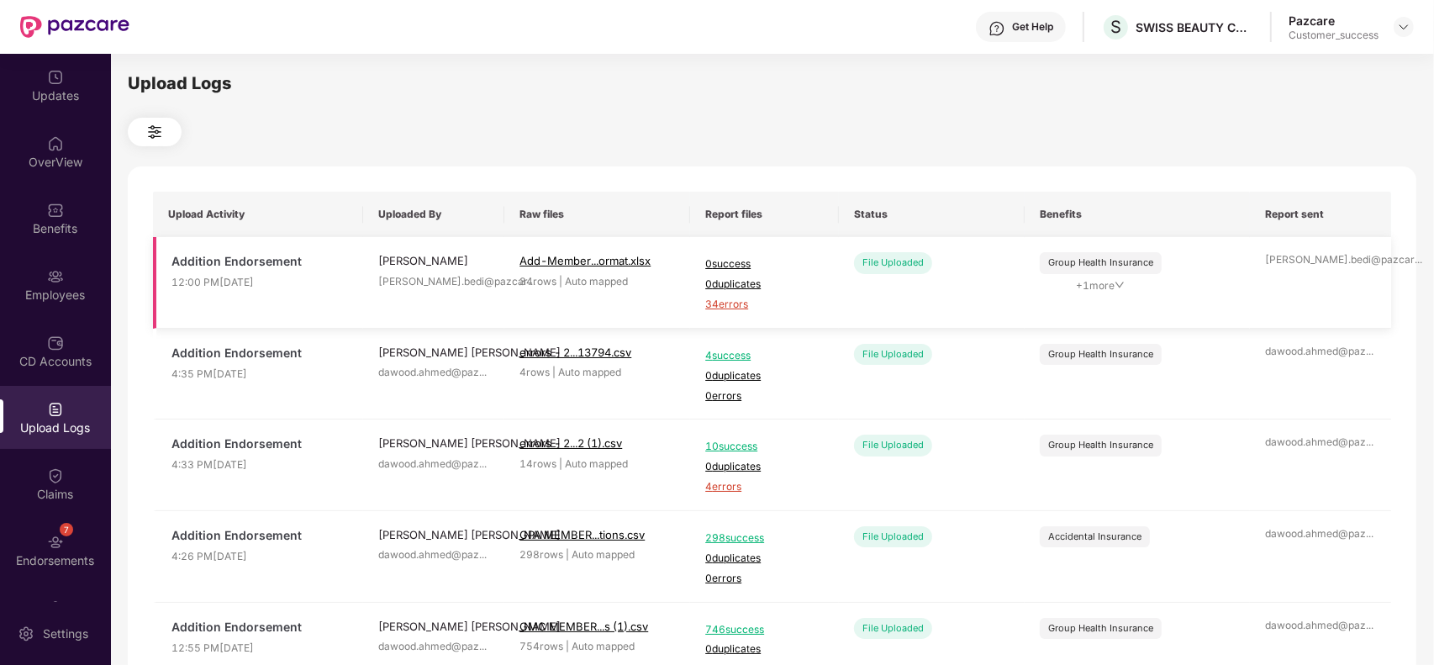
click at [738, 303] on span "34 errors" at bounding box center [764, 305] width 119 height 16
click at [55, 214] on img at bounding box center [55, 210] width 17 height 17
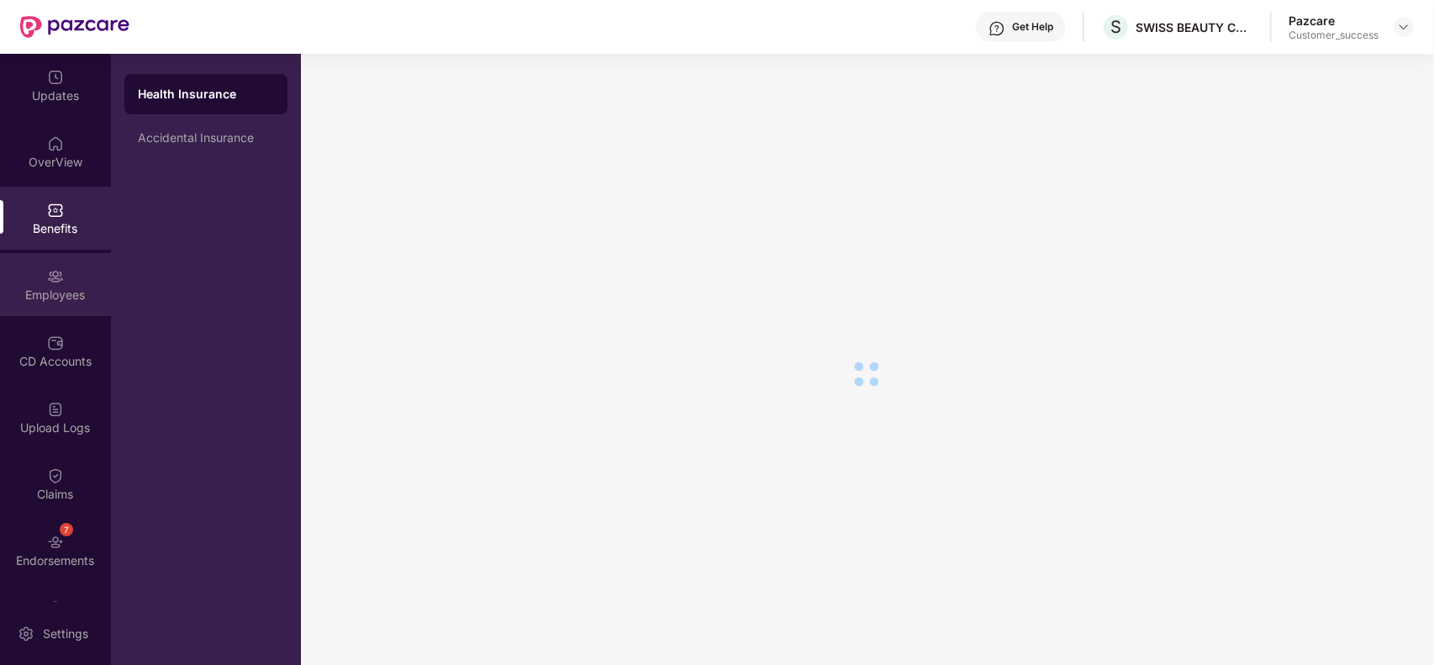
click at [61, 277] on div "Employees" at bounding box center [55, 284] width 111 height 63
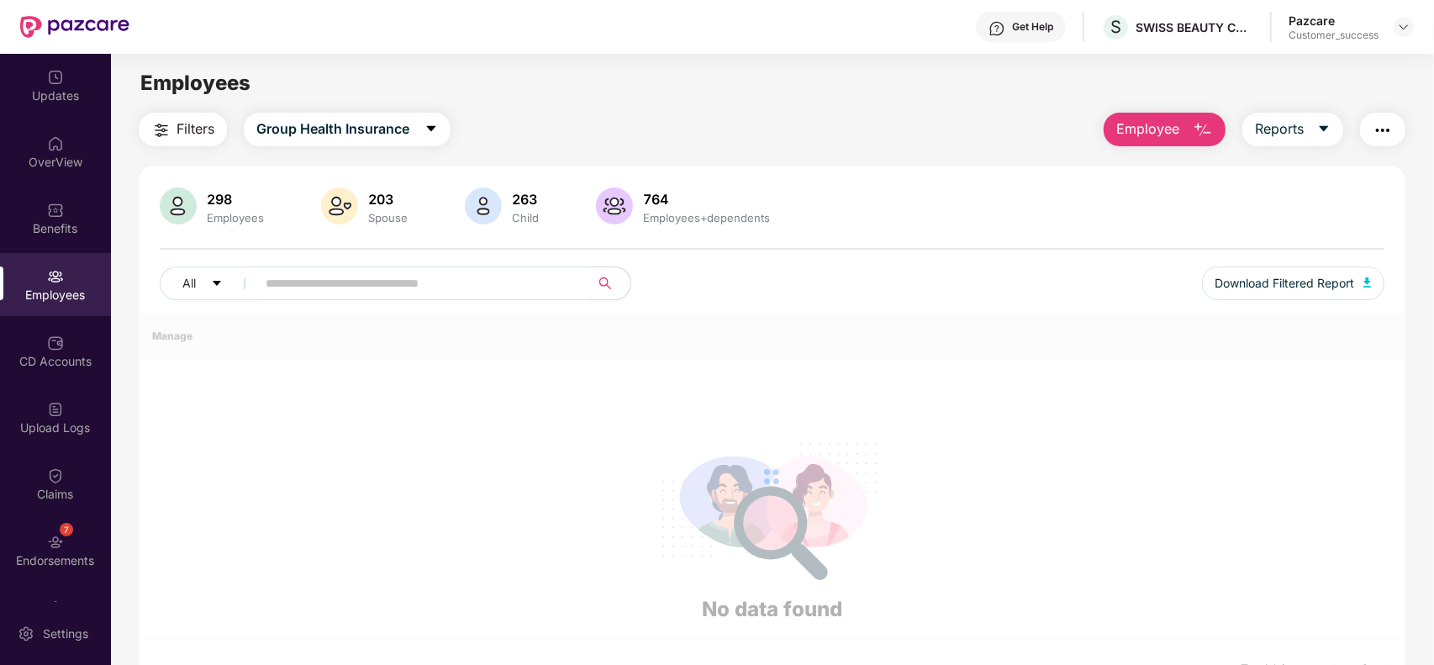
click at [1194, 122] on img "button" at bounding box center [1203, 130] width 20 height 20
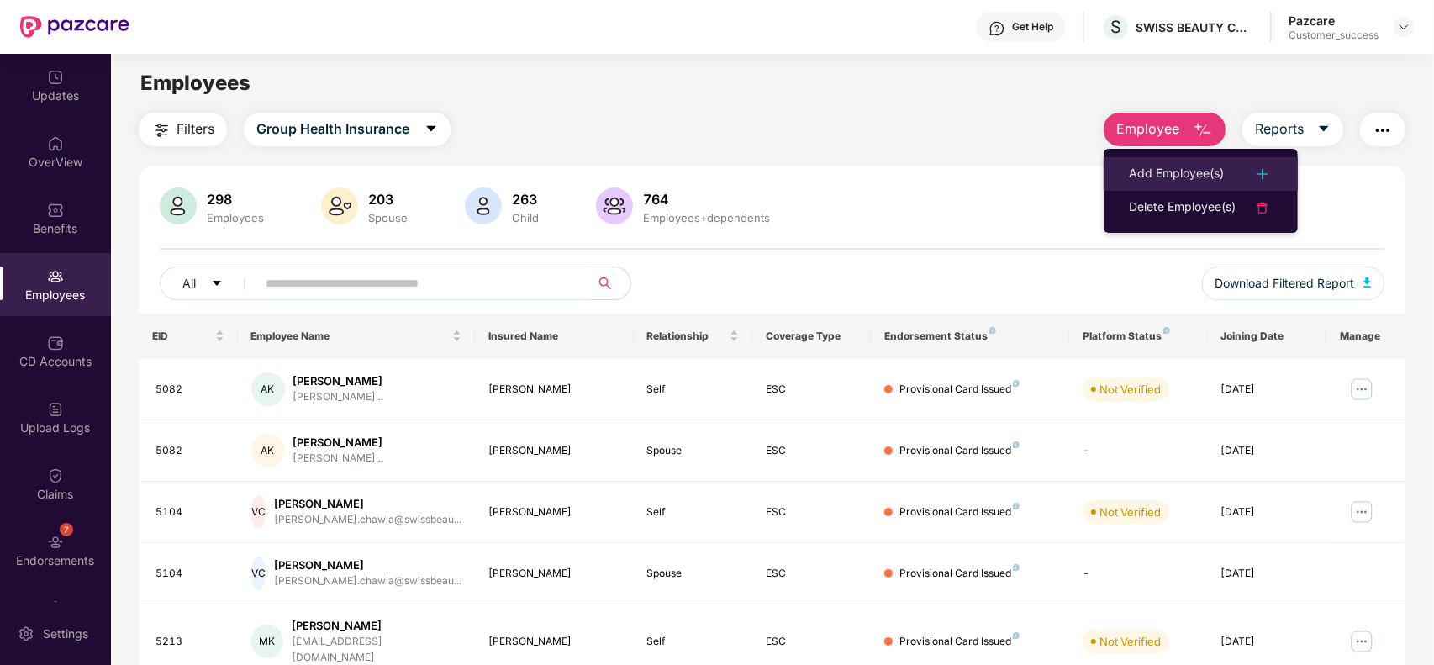
click at [1173, 157] on li "Add Employee(s)" at bounding box center [1201, 174] width 194 height 34
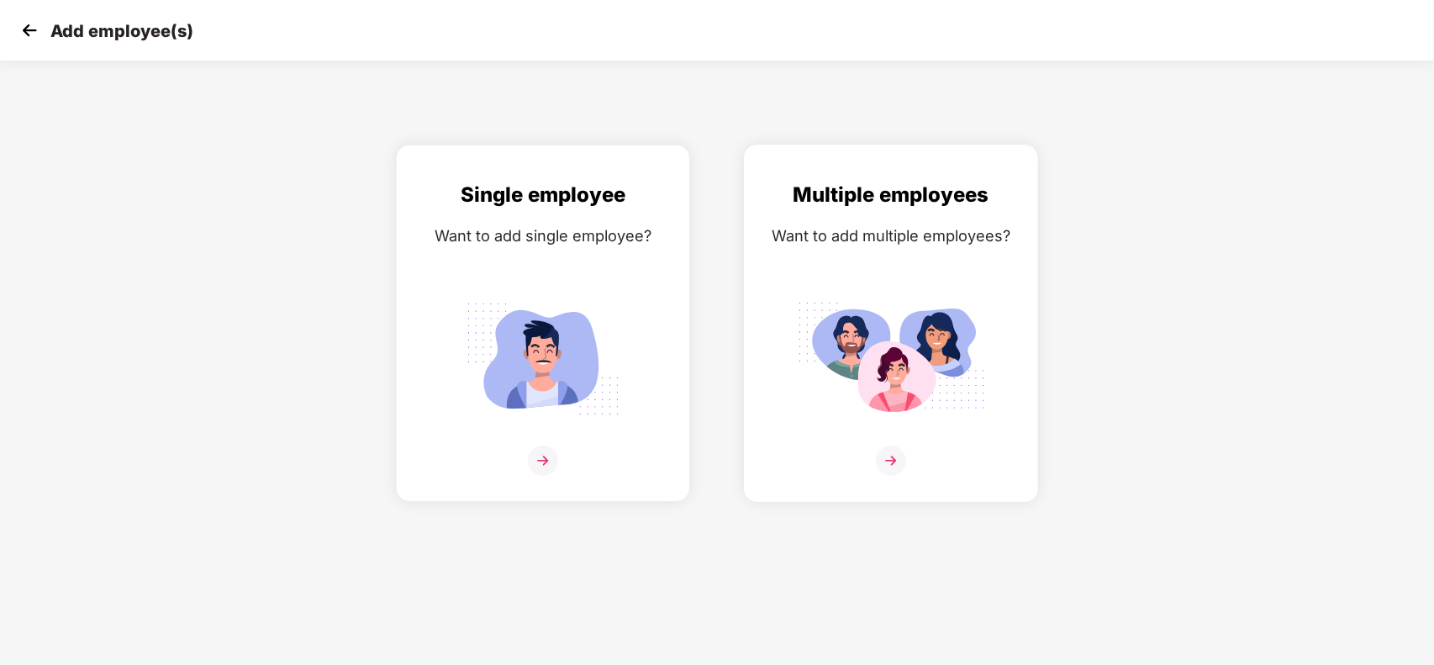
click at [1004, 309] on div "Multiple employees Want to add multiple employees?" at bounding box center [891, 338] width 259 height 318
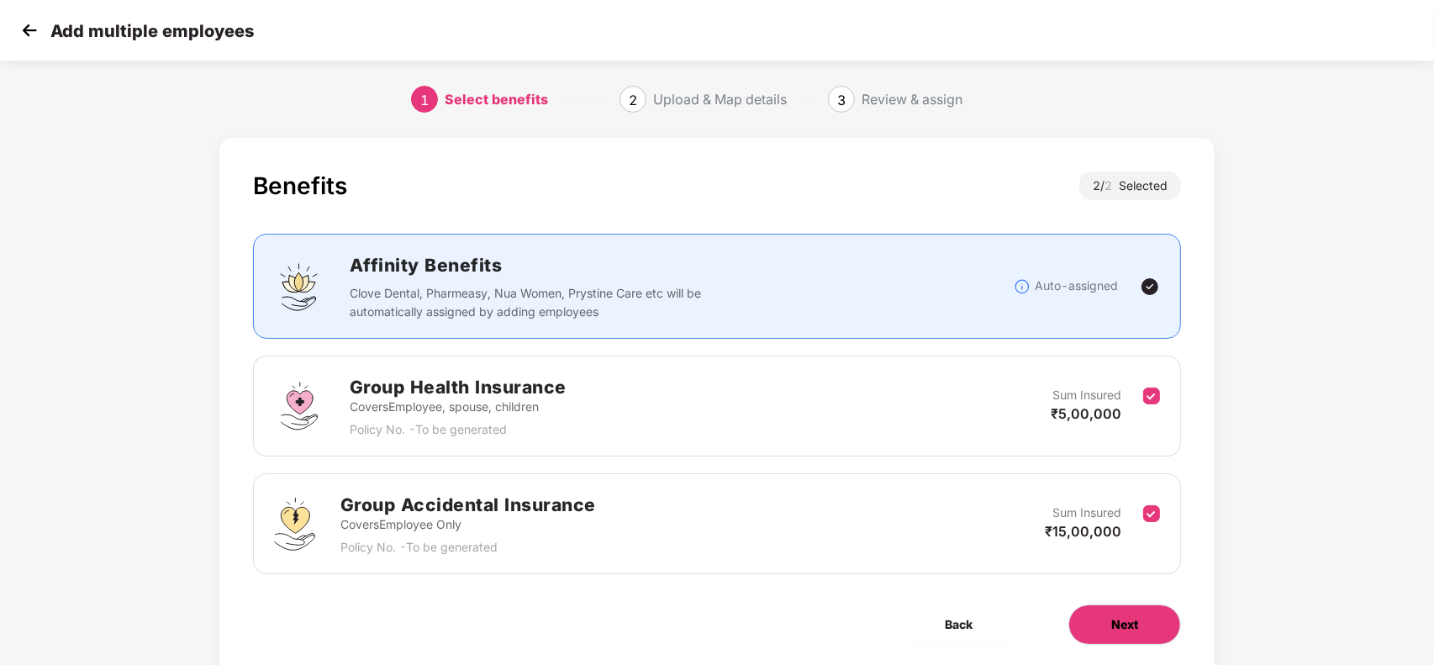
click at [1156, 641] on button "Next" at bounding box center [1124, 624] width 113 height 40
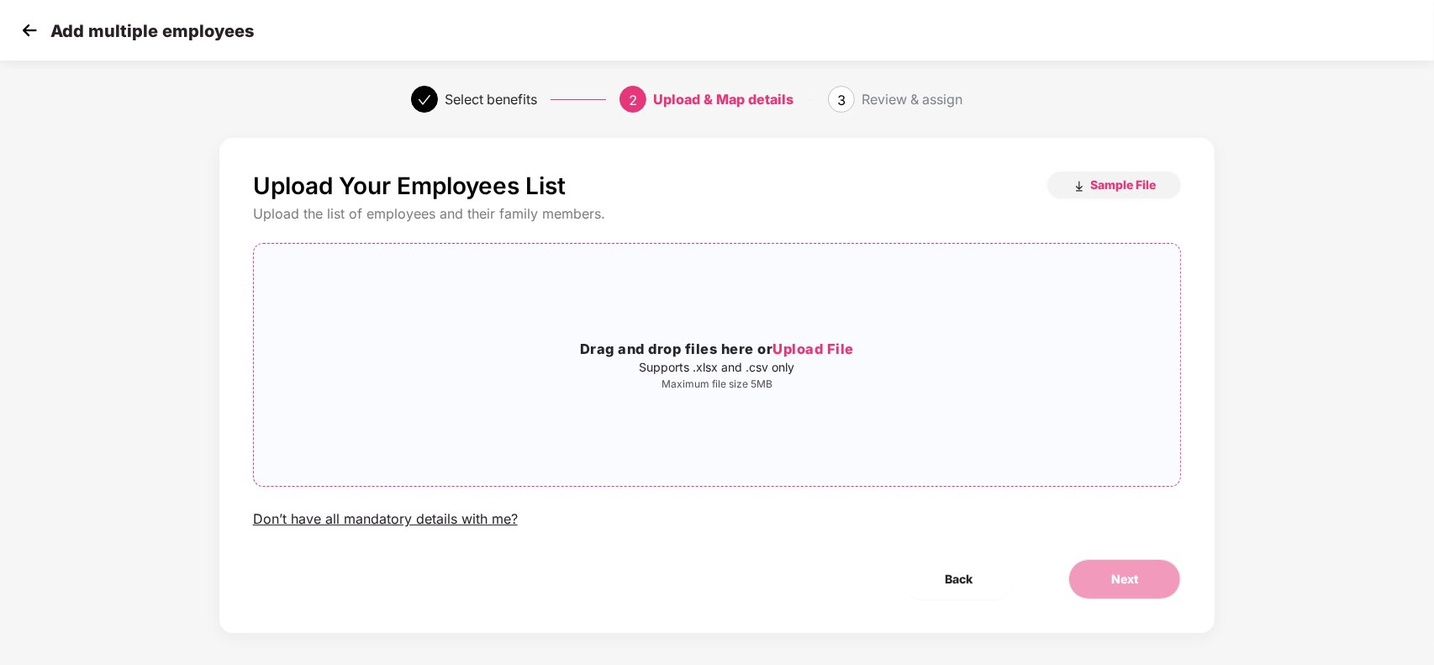
click at [1024, 424] on div "Drag and drop files here or Upload File Supports .xlsx and .csv only Maximum fi…" at bounding box center [717, 364] width 927 height 215
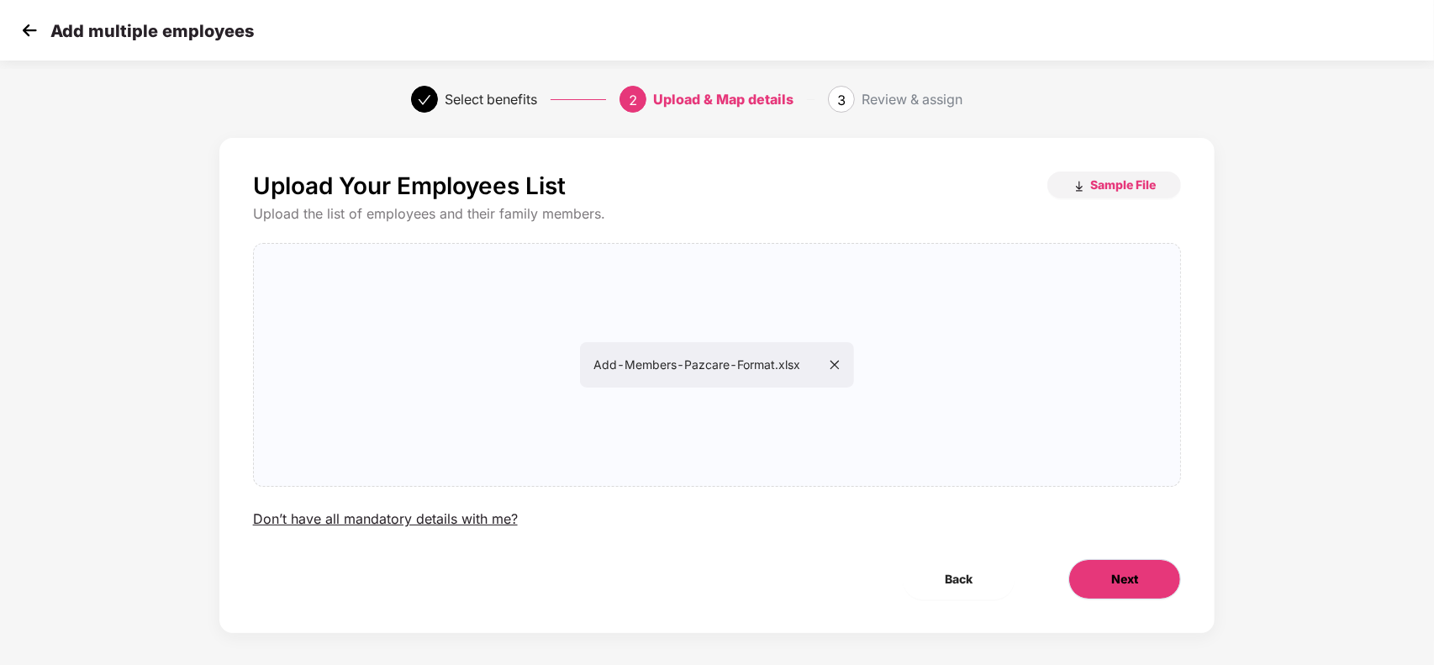
click at [1118, 593] on button "Next" at bounding box center [1124, 579] width 113 height 40
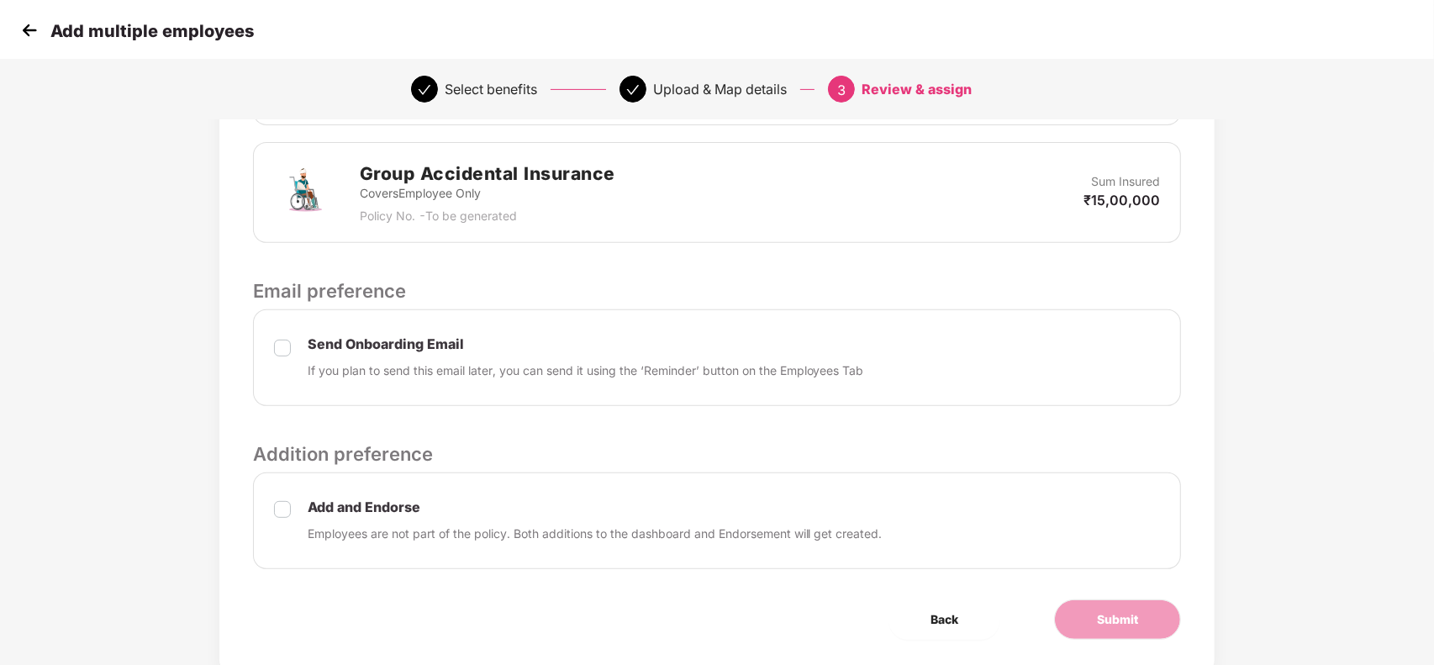
scroll to position [504, 0]
click at [1110, 619] on span "Submit" at bounding box center [1117, 618] width 41 height 18
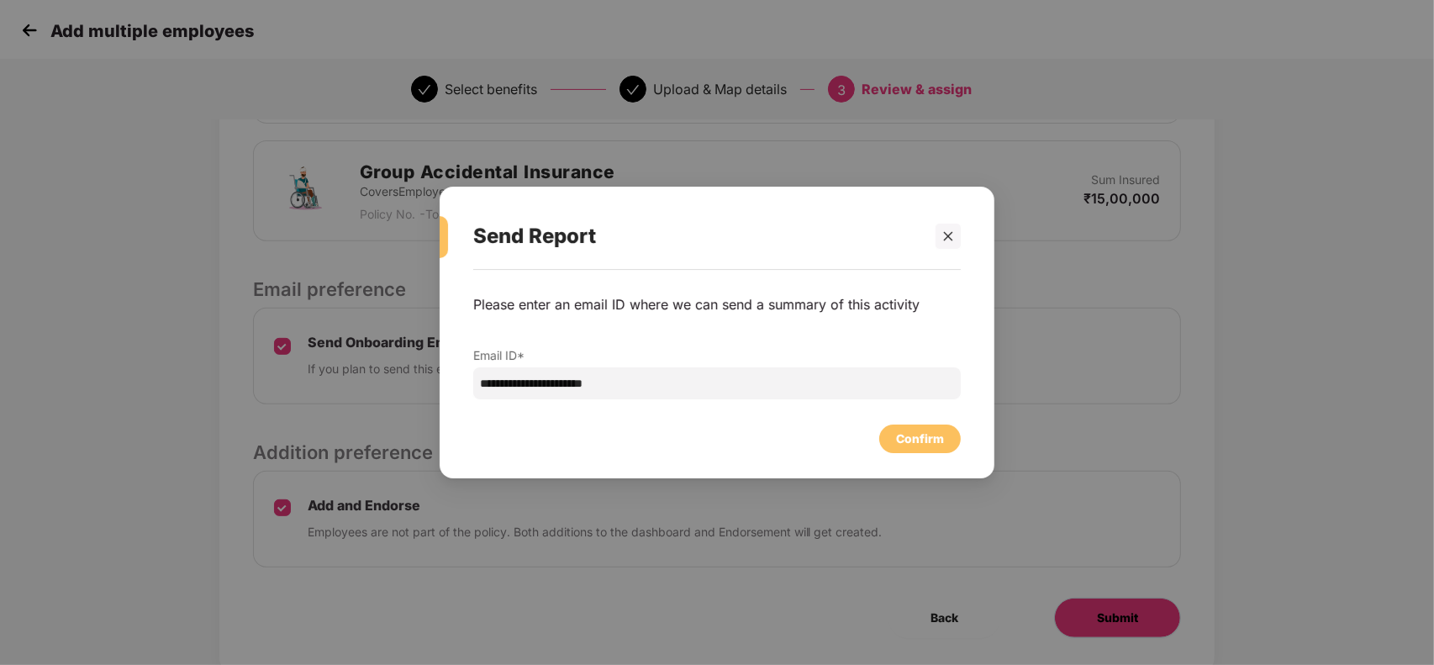
scroll to position [0, 0]
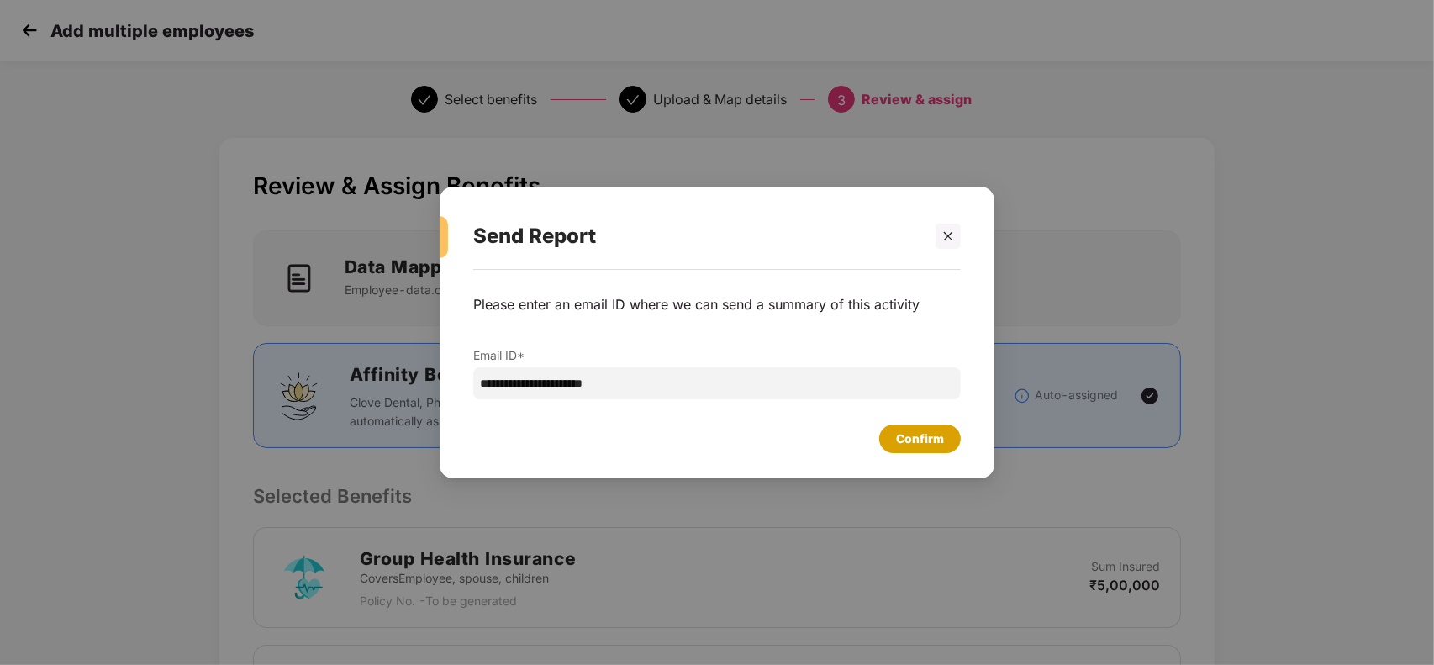
click at [926, 430] on div "Confirm" at bounding box center [920, 439] width 48 height 18
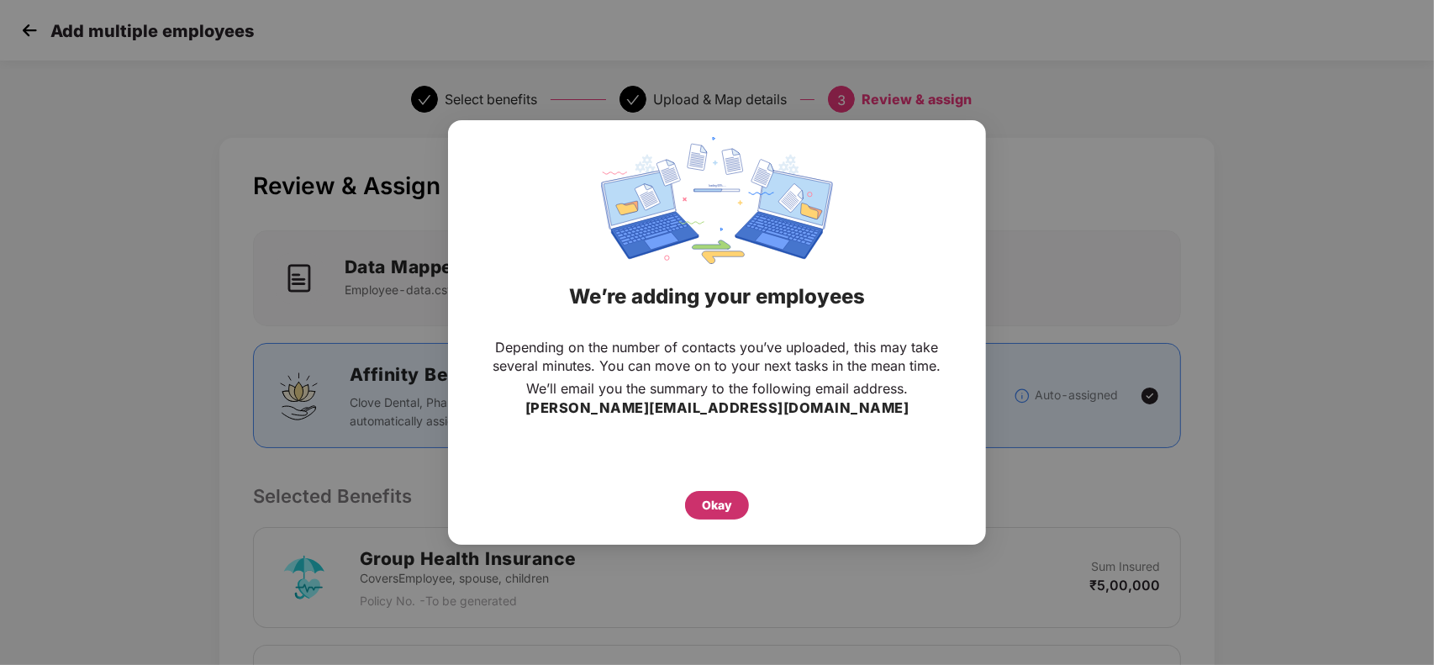
click at [712, 498] on div "Okay" at bounding box center [717, 505] width 30 height 18
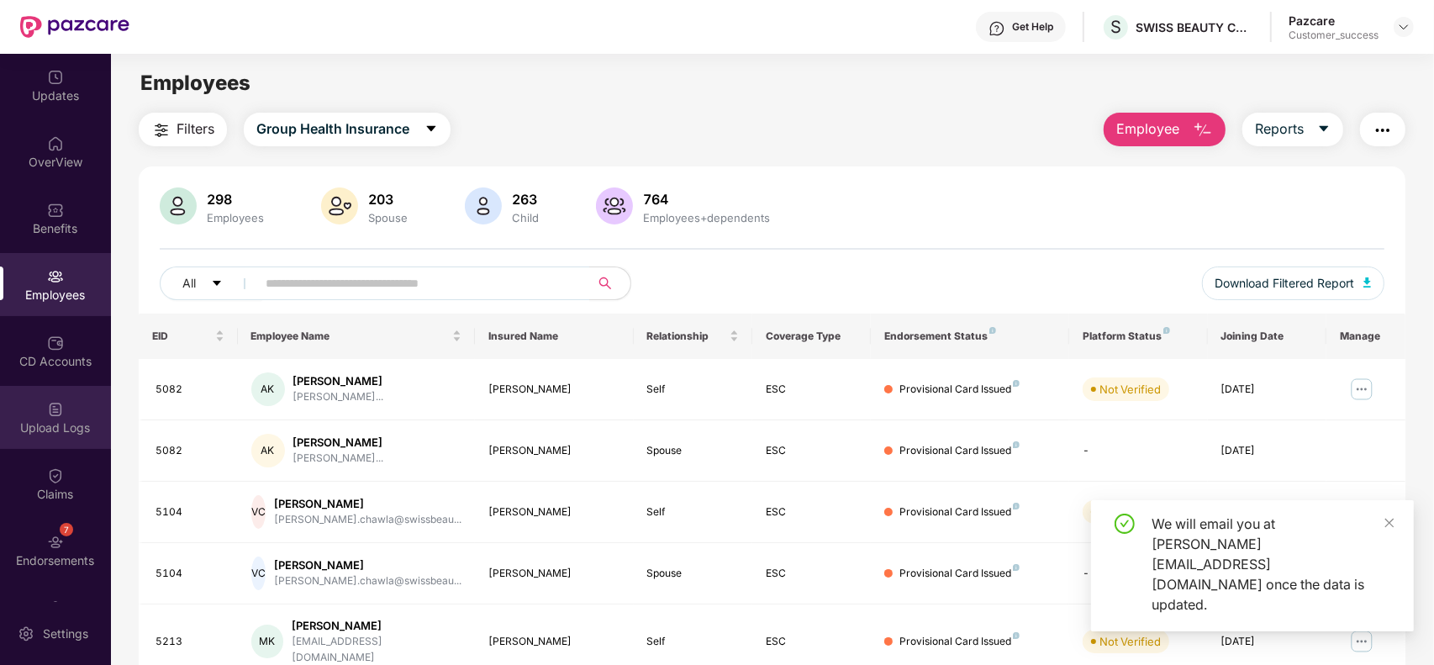
click at [29, 400] on div "Upload Logs" at bounding box center [55, 417] width 111 height 63
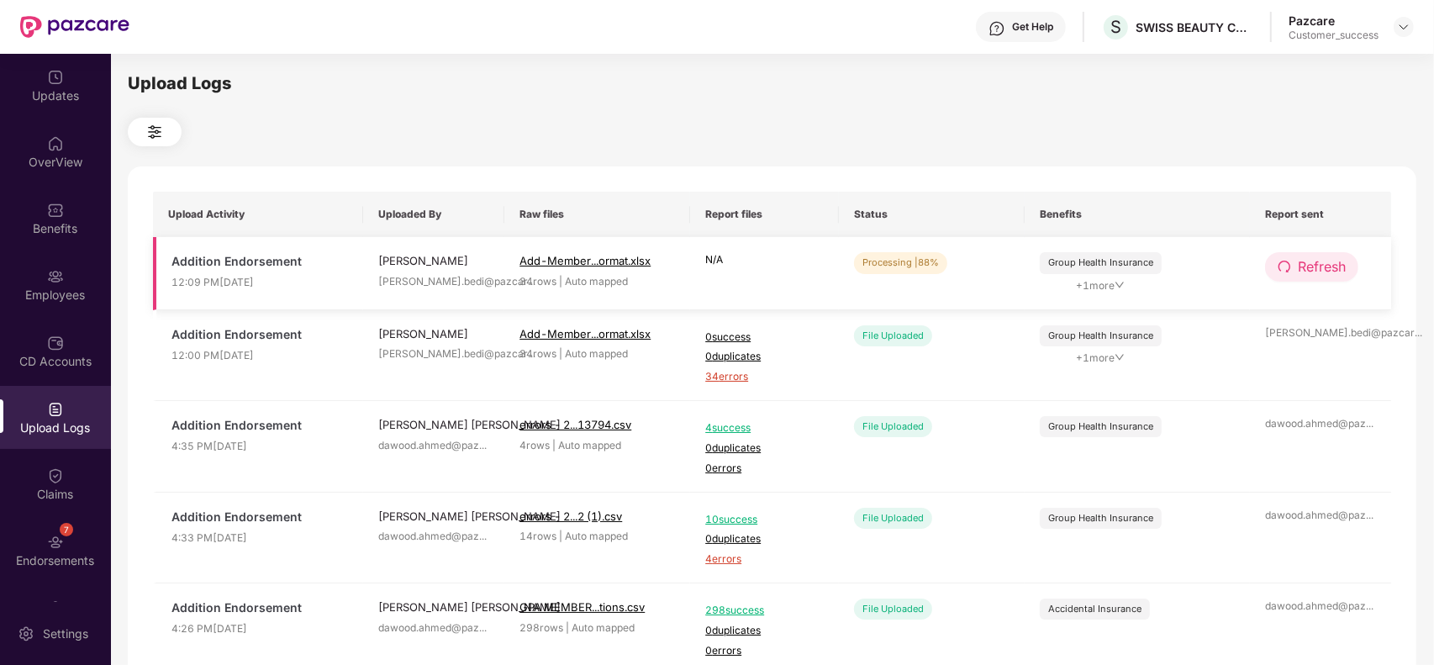
click at [1288, 269] on icon "redo" at bounding box center [1284, 266] width 13 height 13
click at [1271, 266] on button "Refresh" at bounding box center [1311, 266] width 93 height 29
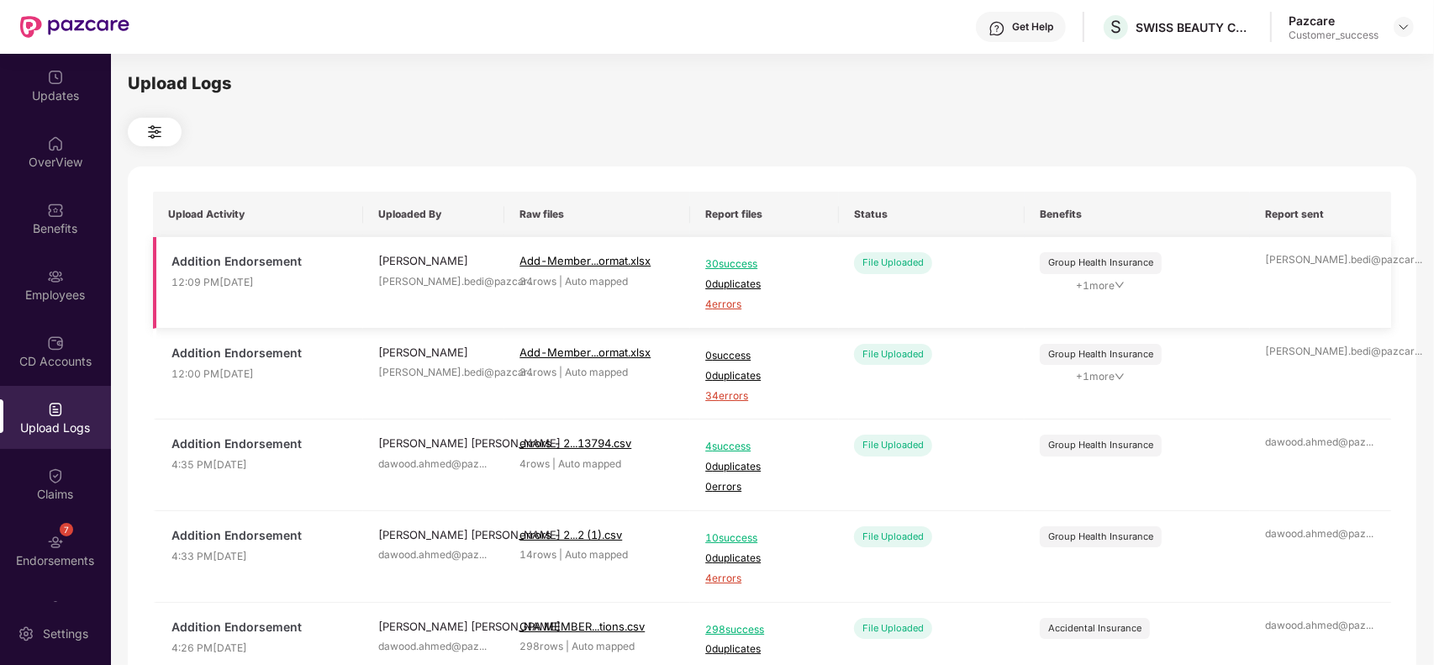
click at [720, 298] on span "4 errors" at bounding box center [764, 305] width 119 height 16
click at [45, 287] on div "Employees" at bounding box center [55, 295] width 111 height 17
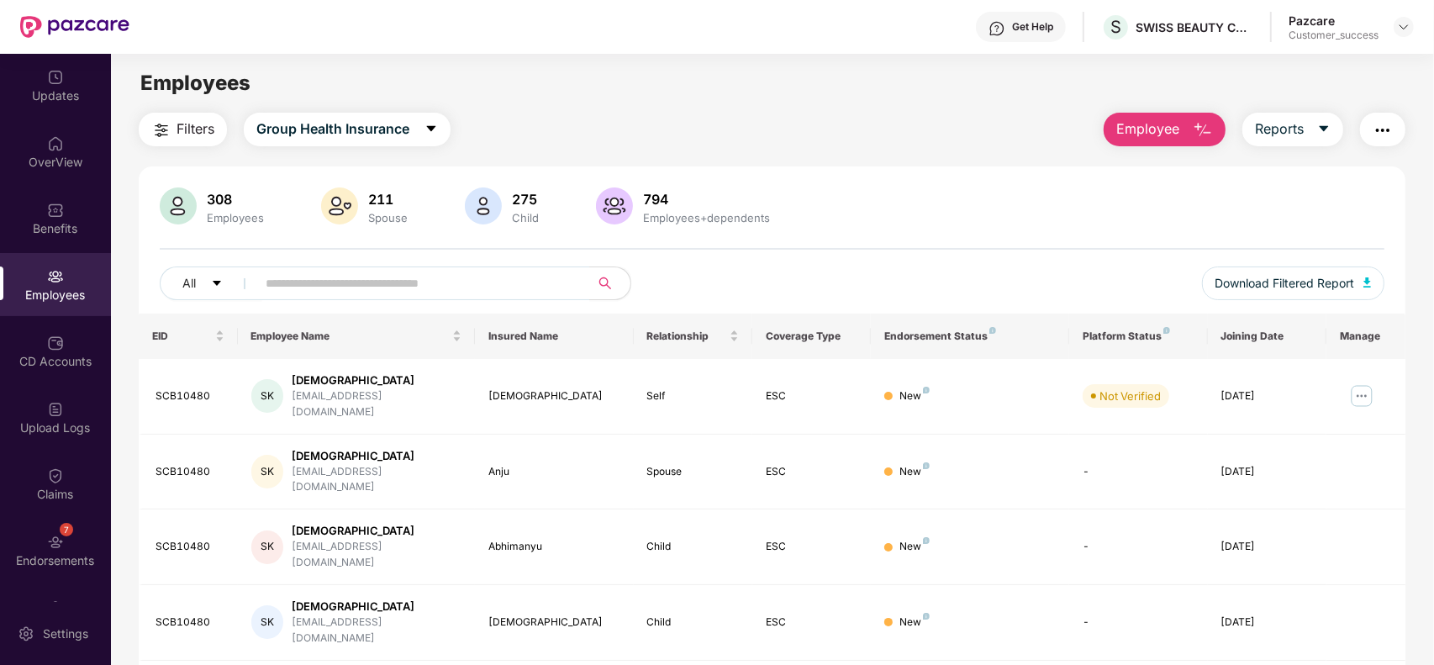
click at [1165, 141] on button "Employee" at bounding box center [1165, 130] width 122 height 34
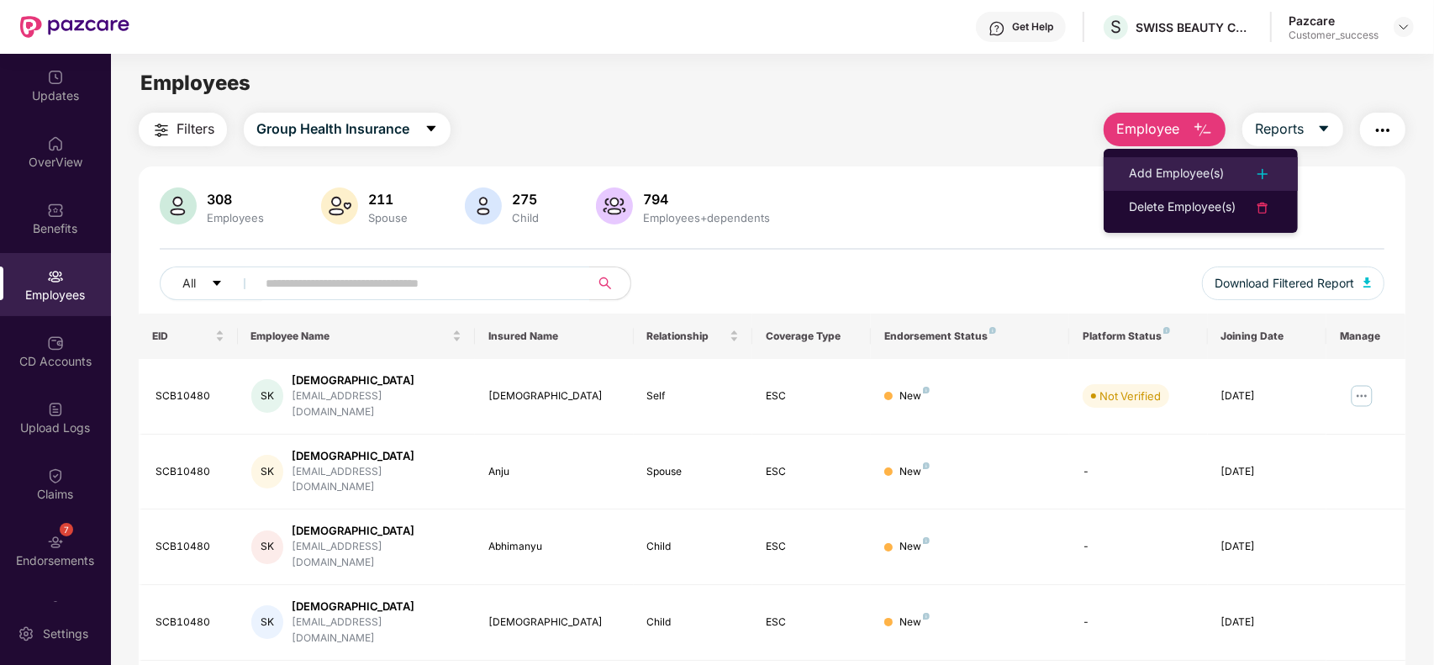
click at [1165, 177] on div "Add Employee(s)" at bounding box center [1176, 174] width 95 height 20
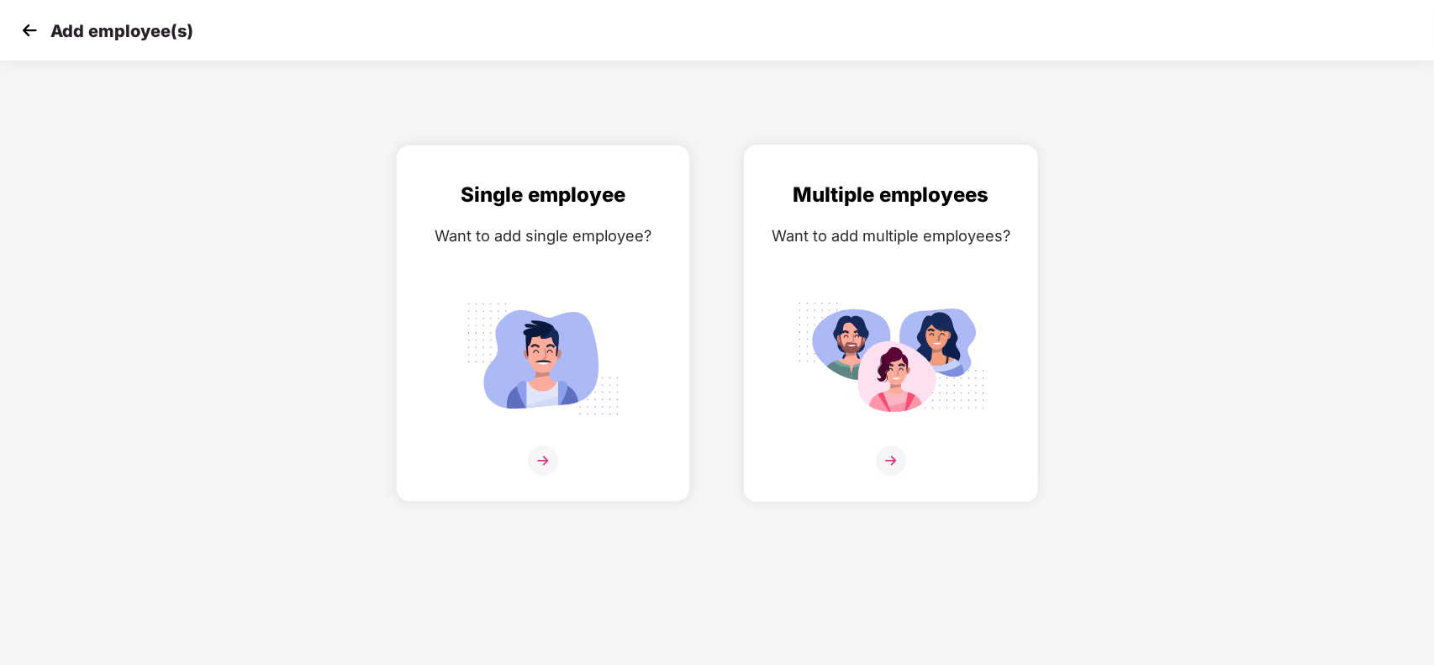
click at [912, 316] on img at bounding box center [891, 358] width 188 height 131
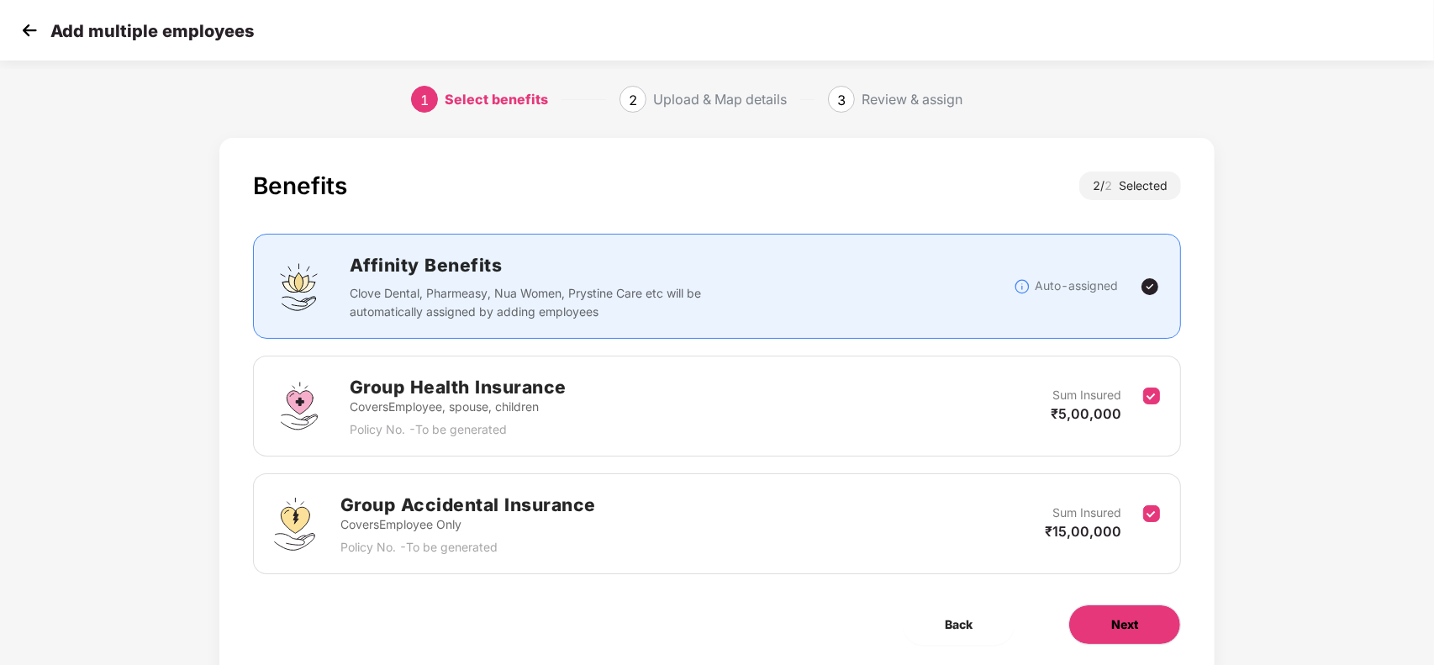
click at [1123, 620] on span "Next" at bounding box center [1124, 624] width 27 height 18
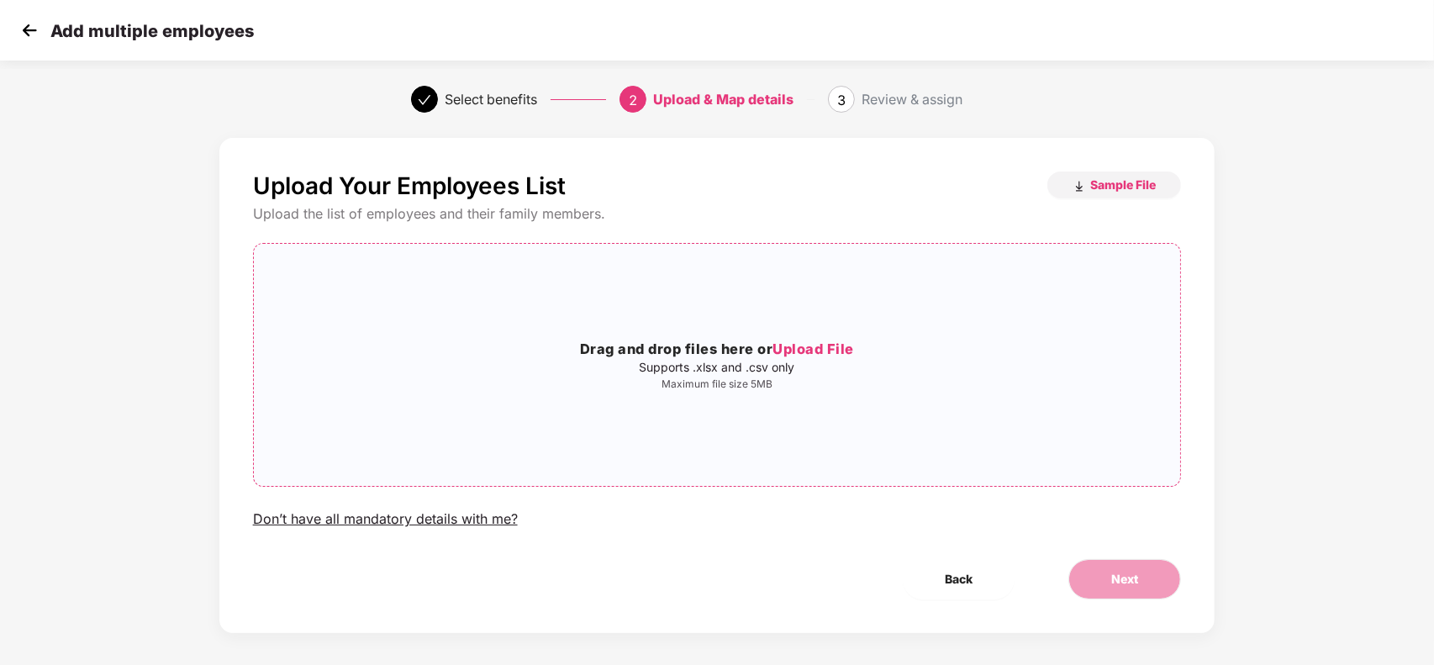
click at [769, 388] on p "Maximum file size 5MB" at bounding box center [717, 383] width 927 height 13
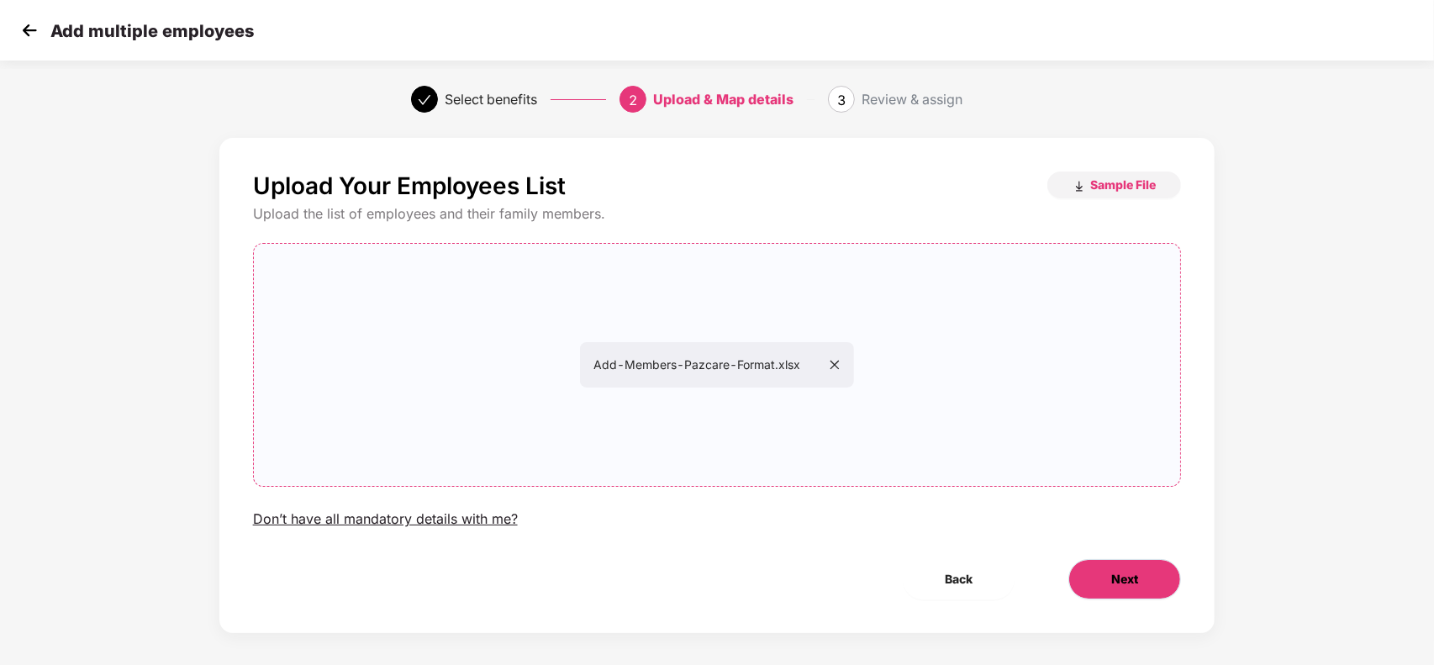
click at [1089, 584] on button "Next" at bounding box center [1124, 579] width 113 height 40
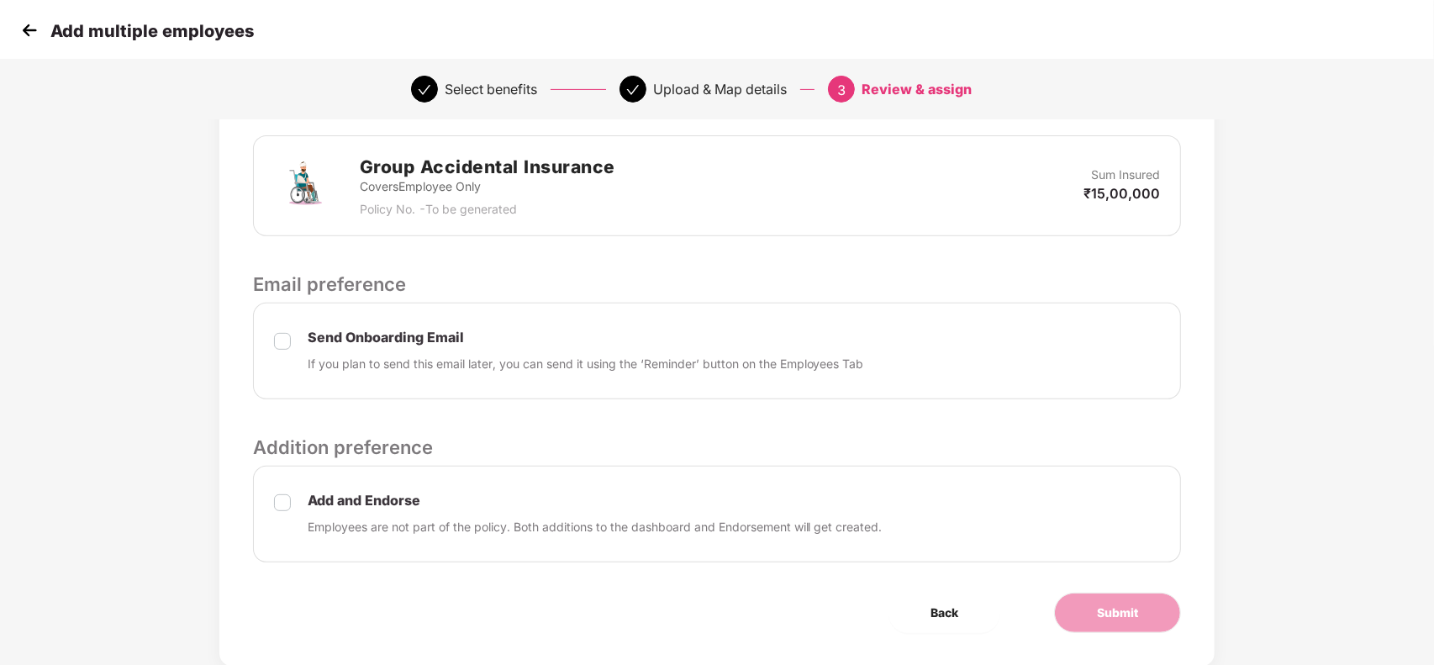
scroll to position [549, 0]
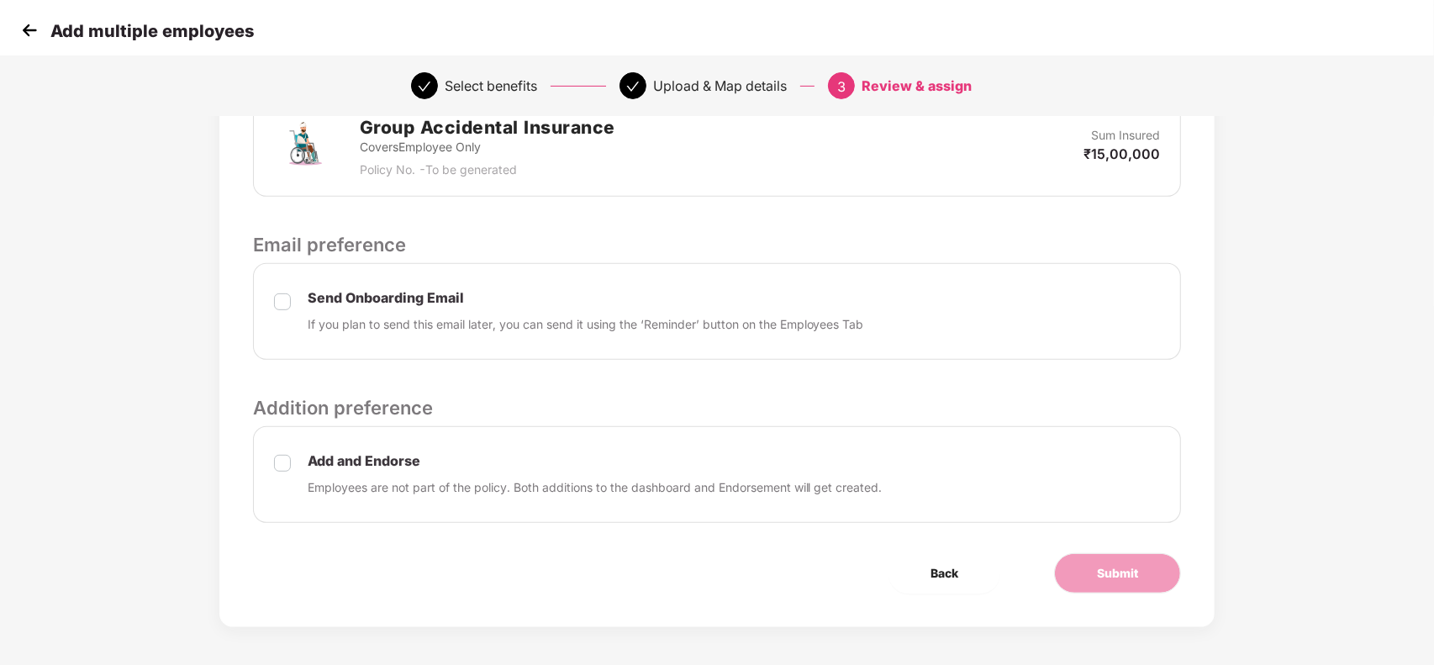
click at [294, 296] on div "Send Onboarding Email If you plan to send this email later, you can send it usi…" at bounding box center [717, 311] width 929 height 97
click at [1101, 574] on span "Submit" at bounding box center [1117, 573] width 41 height 18
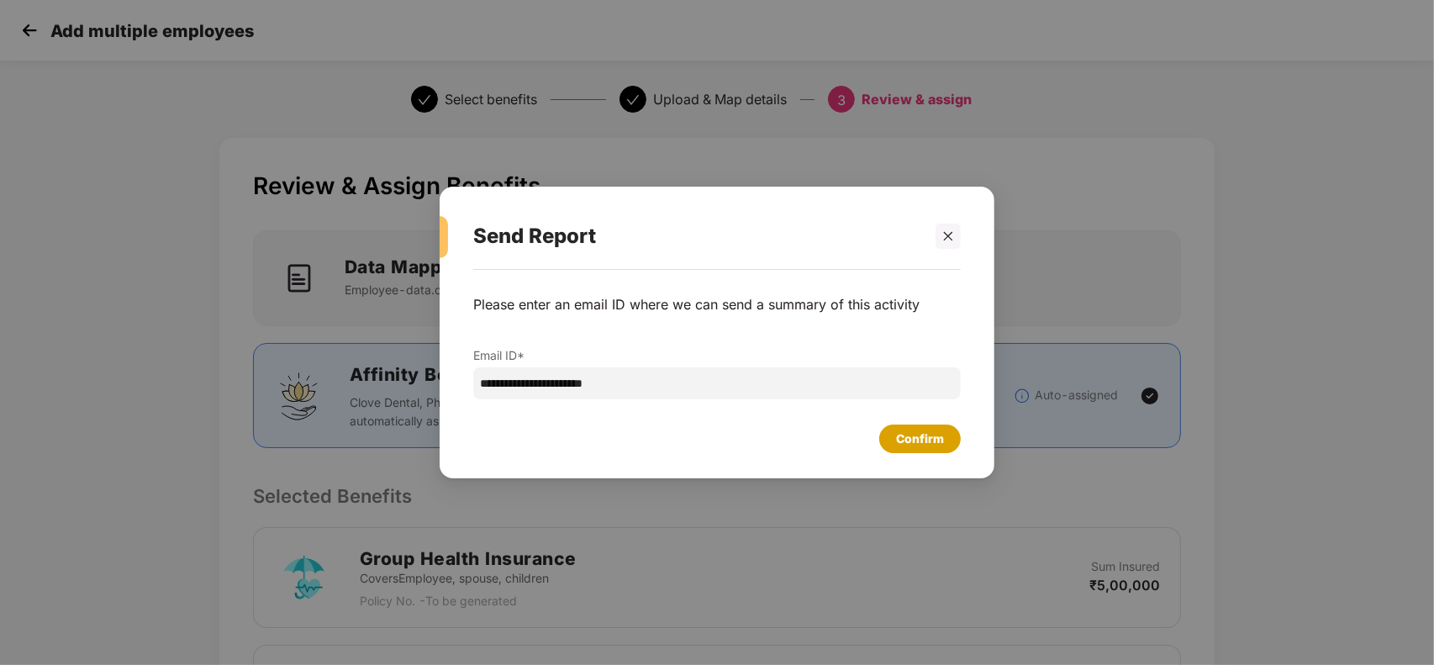
click at [896, 430] on div "Confirm" at bounding box center [920, 439] width 48 height 18
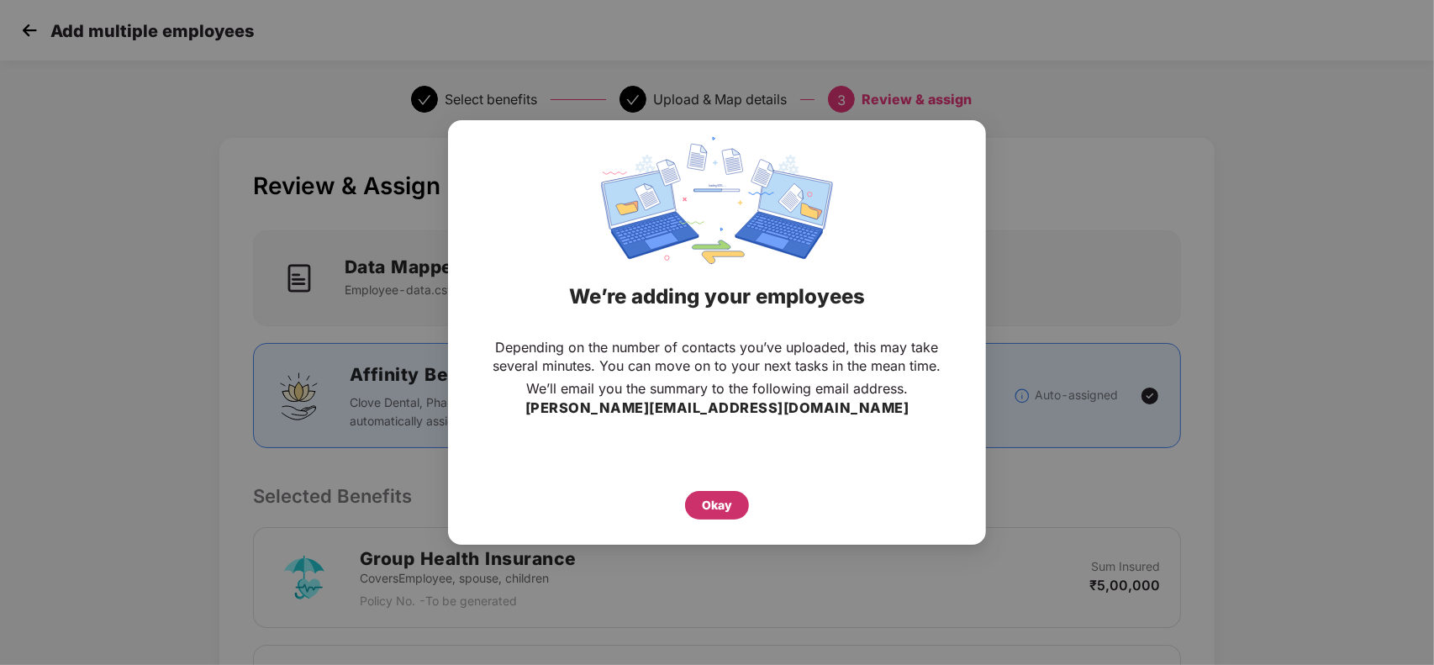
click at [700, 504] on div "Okay" at bounding box center [717, 505] width 64 height 29
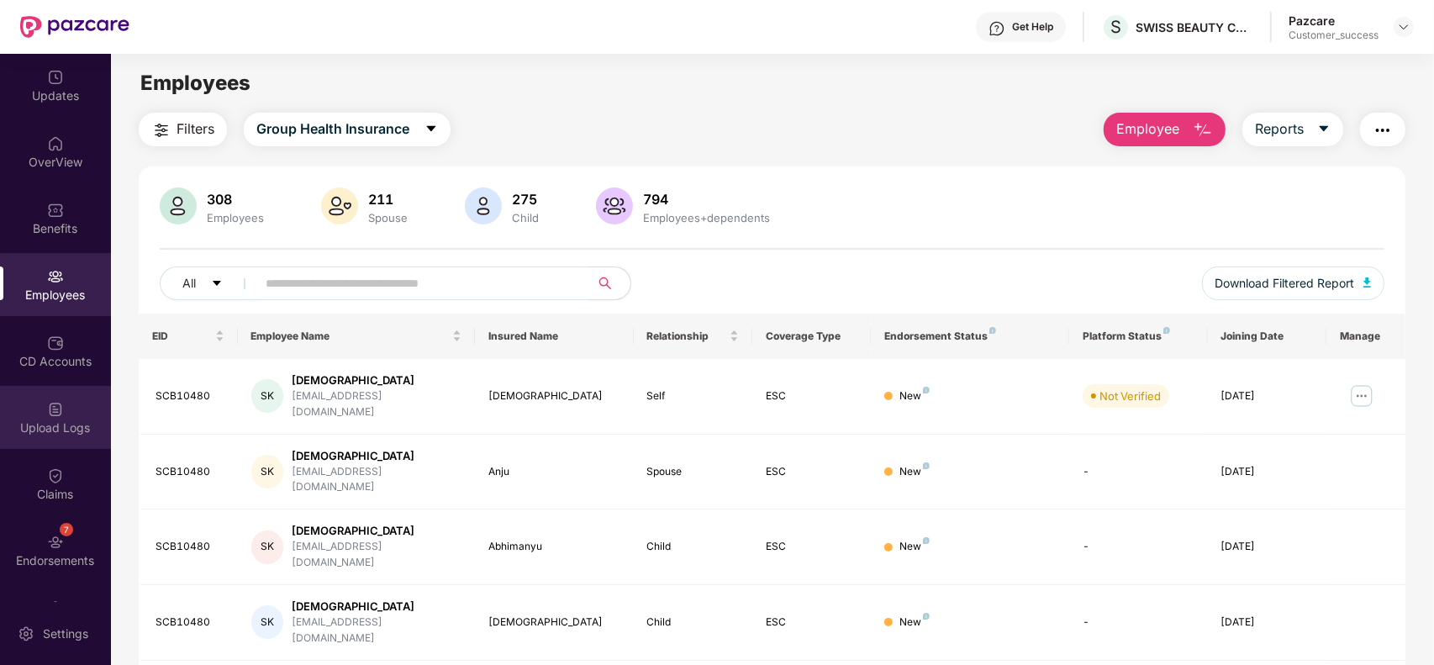
click at [45, 422] on div "Upload Logs" at bounding box center [55, 427] width 111 height 17
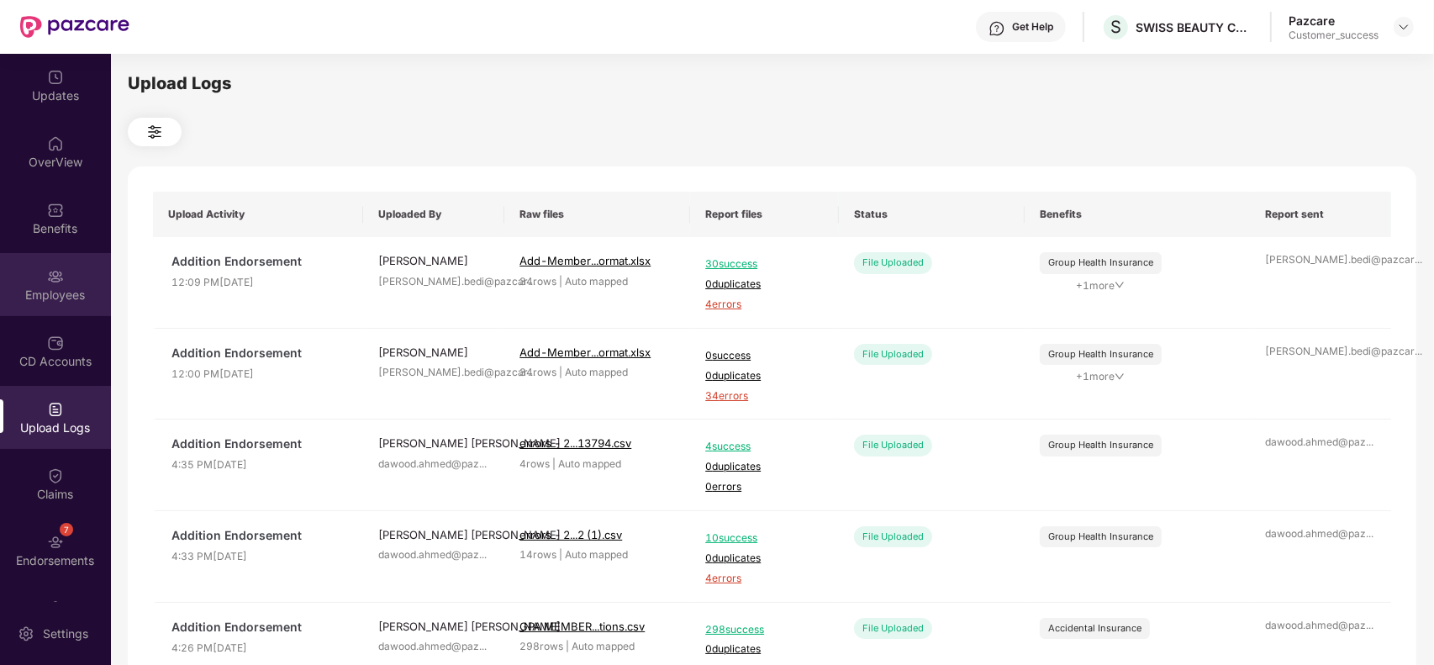
click at [50, 276] on img at bounding box center [55, 276] width 17 height 17
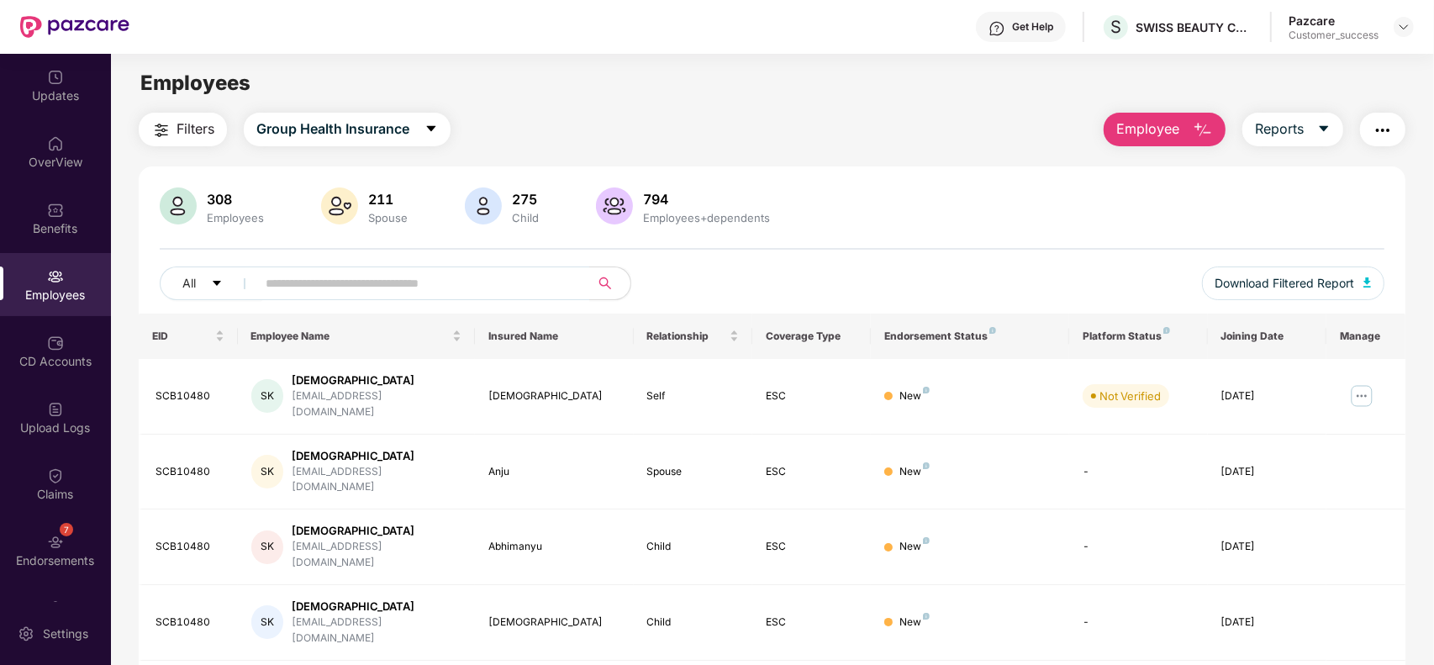
click at [1174, 107] on main "Employees Filters Group Health Insurance Employee Reports 308 Employees 211 Spo…" at bounding box center [772, 386] width 1322 height 665
click at [1157, 132] on span "Employee" at bounding box center [1147, 129] width 63 height 21
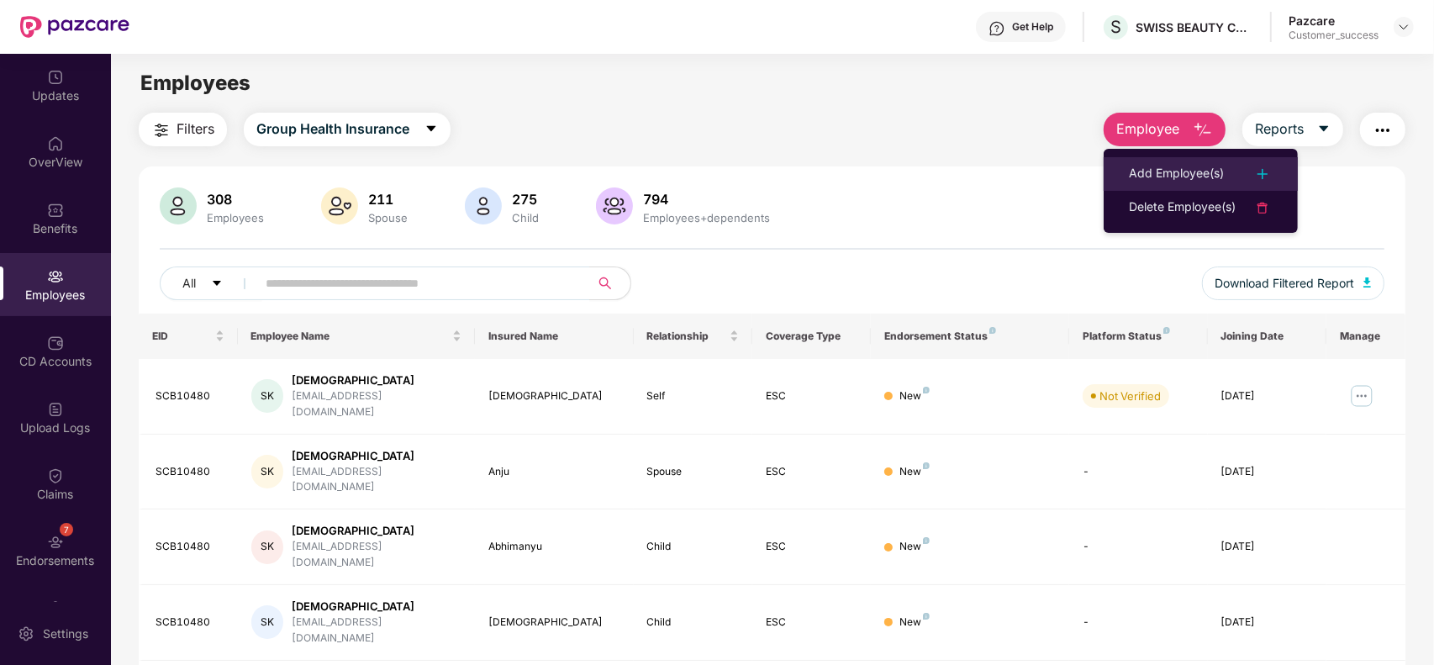
click at [1141, 168] on div "Add Employee(s)" at bounding box center [1176, 174] width 95 height 20
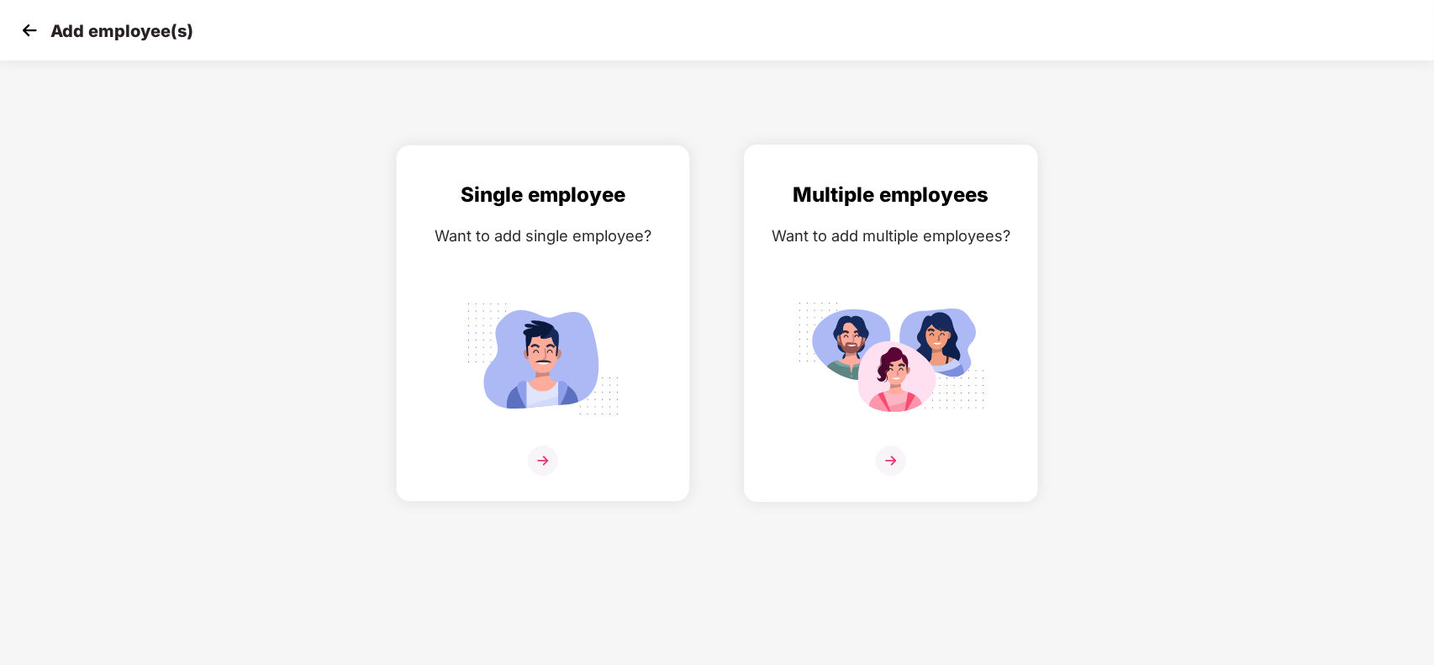
click at [843, 287] on div "Multiple employees Want to add multiple employees?" at bounding box center [891, 338] width 259 height 318
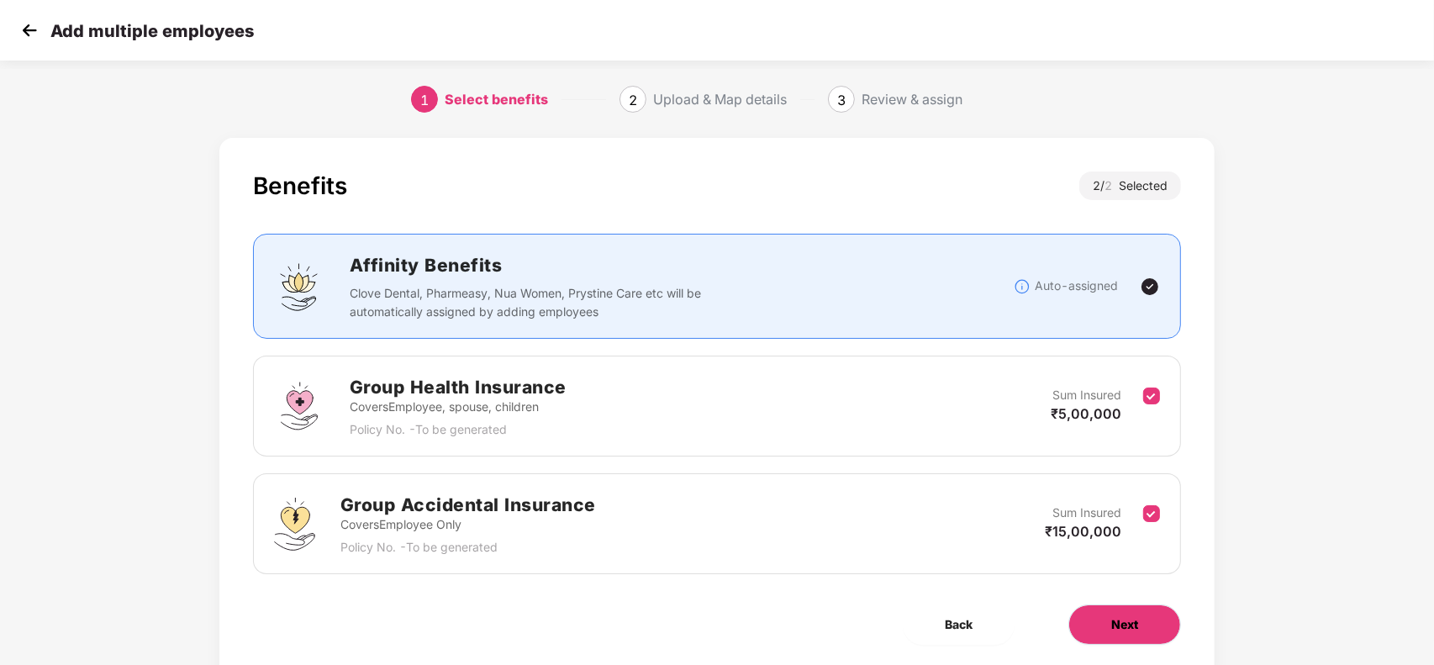
click at [1089, 619] on button "Next" at bounding box center [1124, 624] width 113 height 40
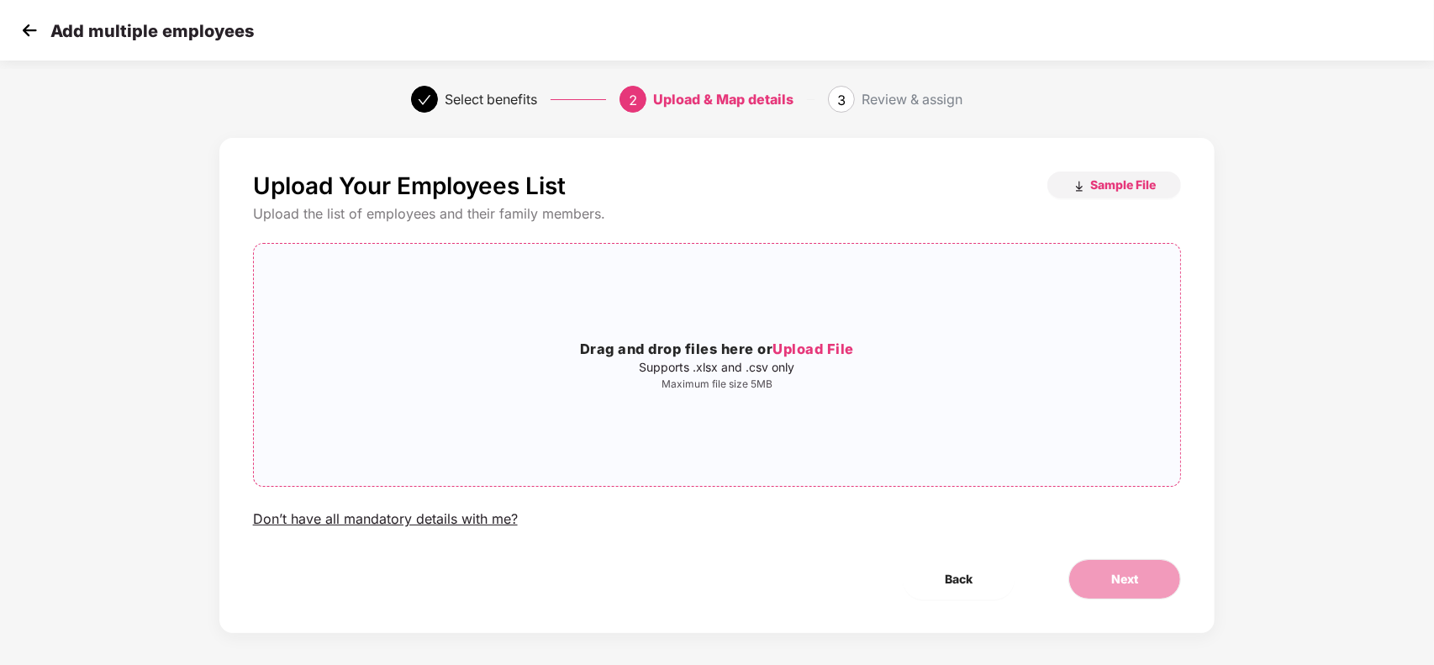
click at [800, 383] on p "Maximum file size 5MB" at bounding box center [717, 383] width 927 height 13
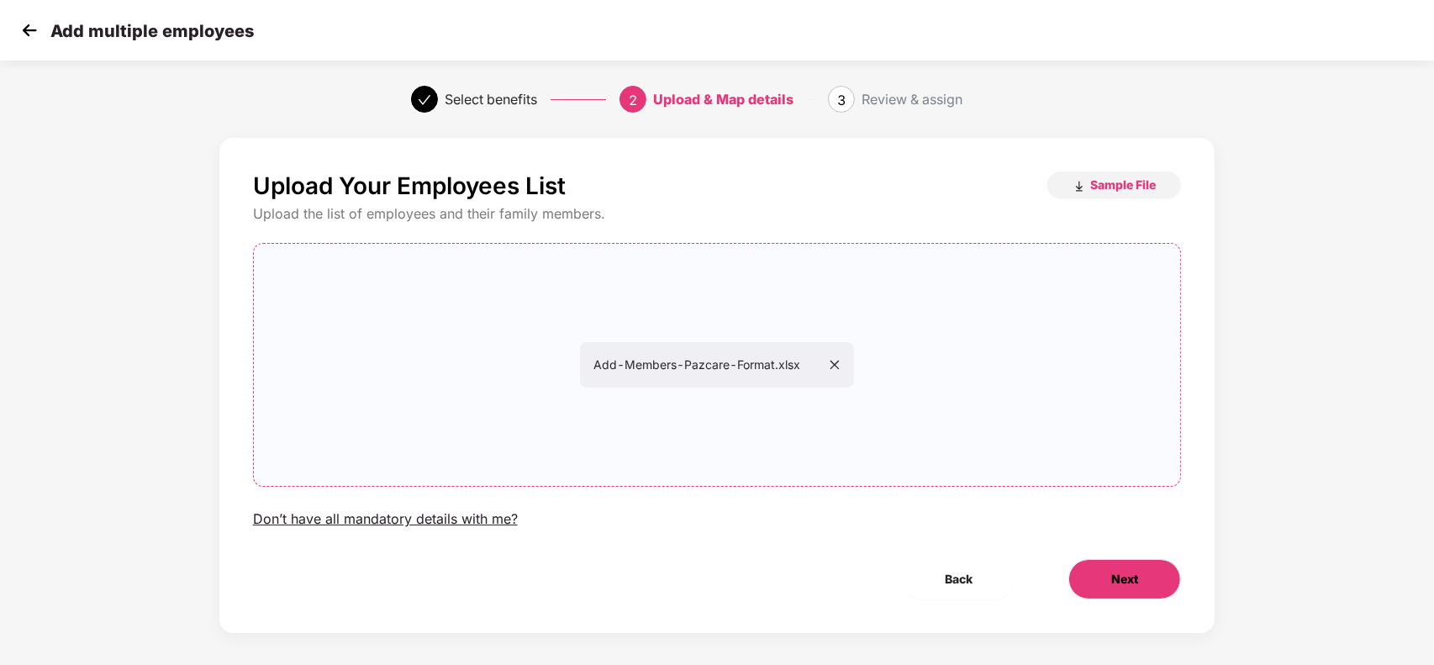
click at [1135, 576] on span "Next" at bounding box center [1124, 579] width 27 height 18
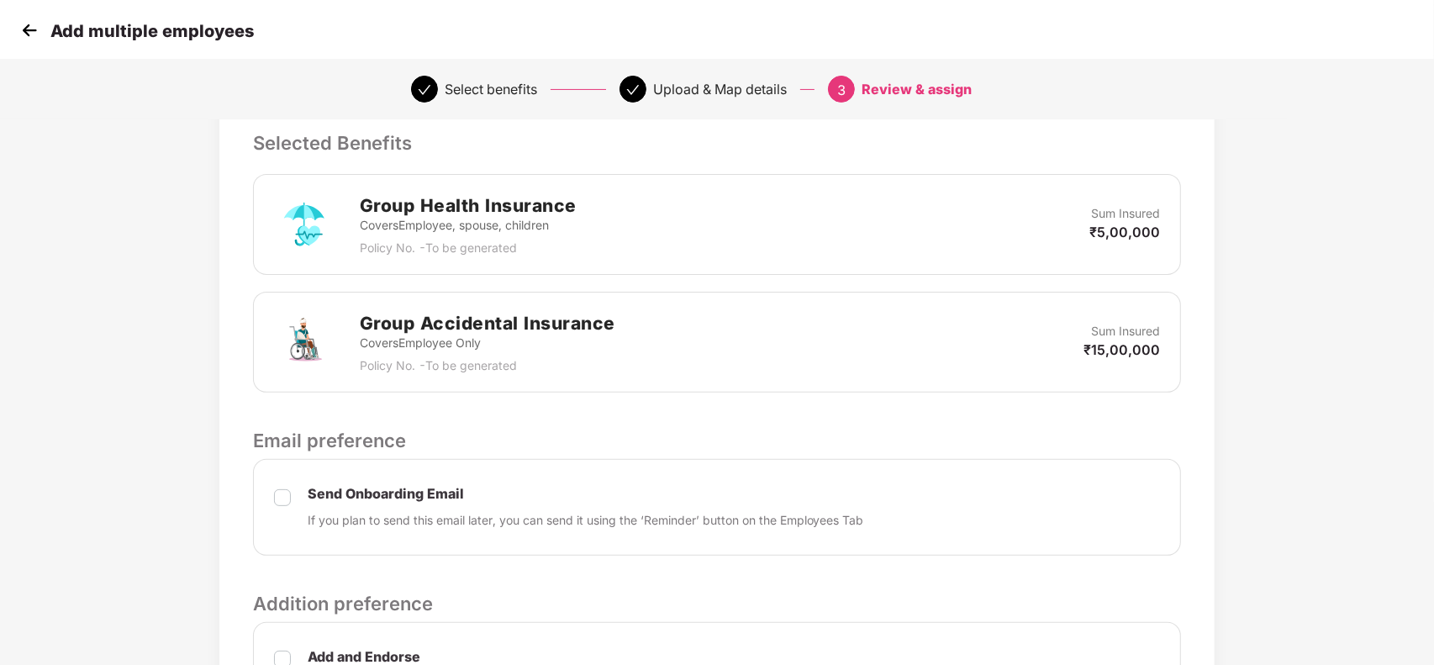
scroll to position [472, 0]
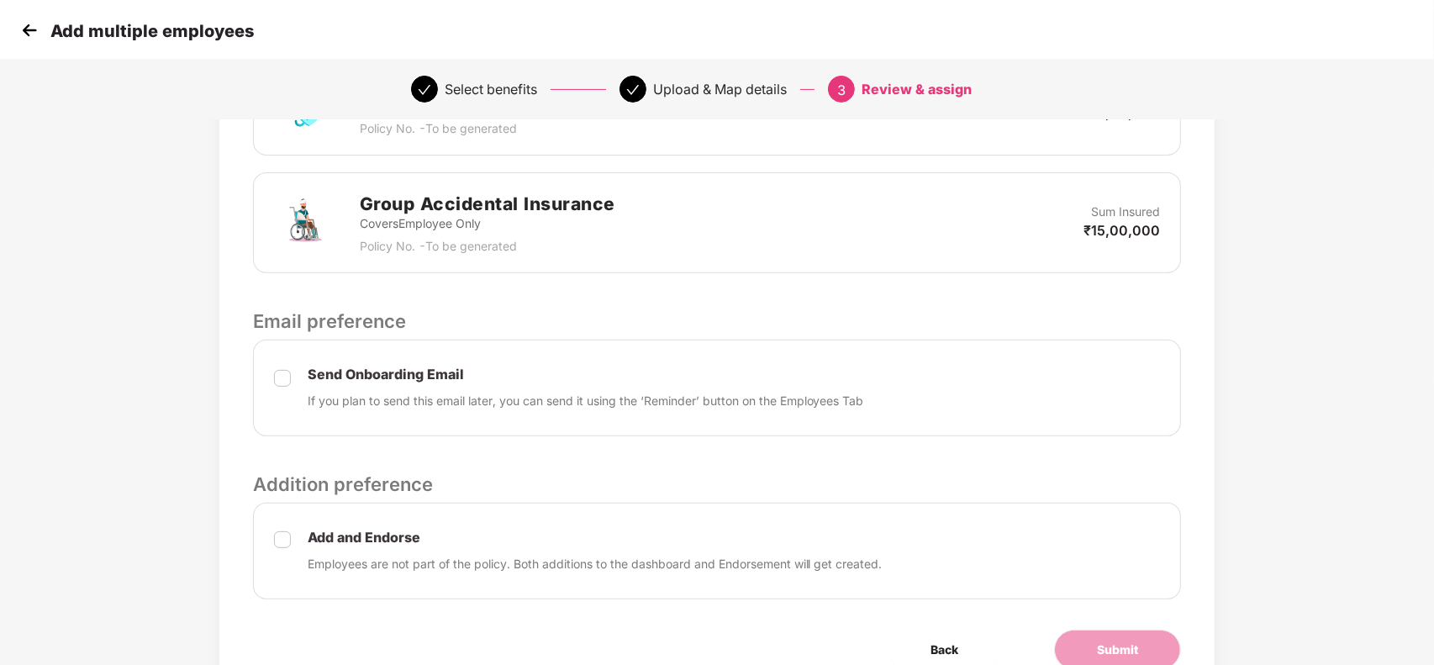
click at [286, 391] on label at bounding box center [282, 388] width 17 height 43
click at [278, 505] on div "Add and Endorse Employees are not part of the policy. Both additions to the das…" at bounding box center [717, 551] width 929 height 97
click at [1112, 647] on span "Submit" at bounding box center [1117, 650] width 41 height 18
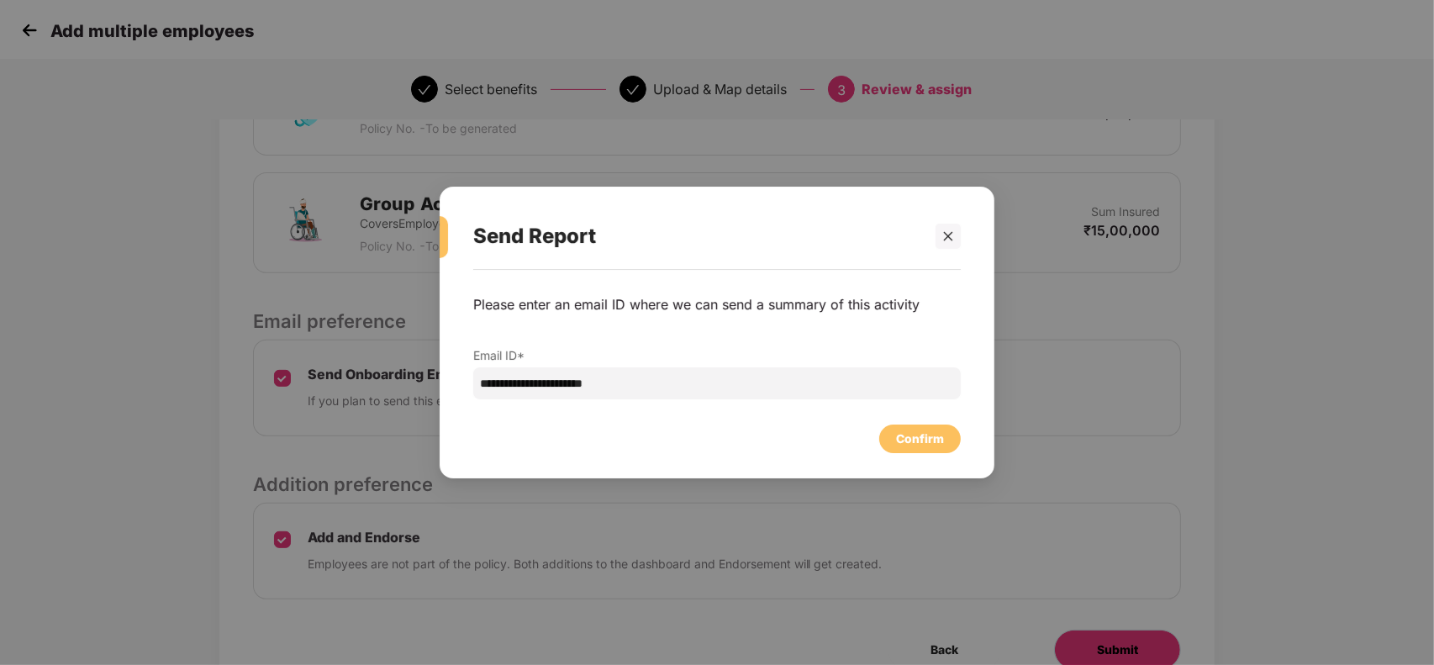
scroll to position [0, 0]
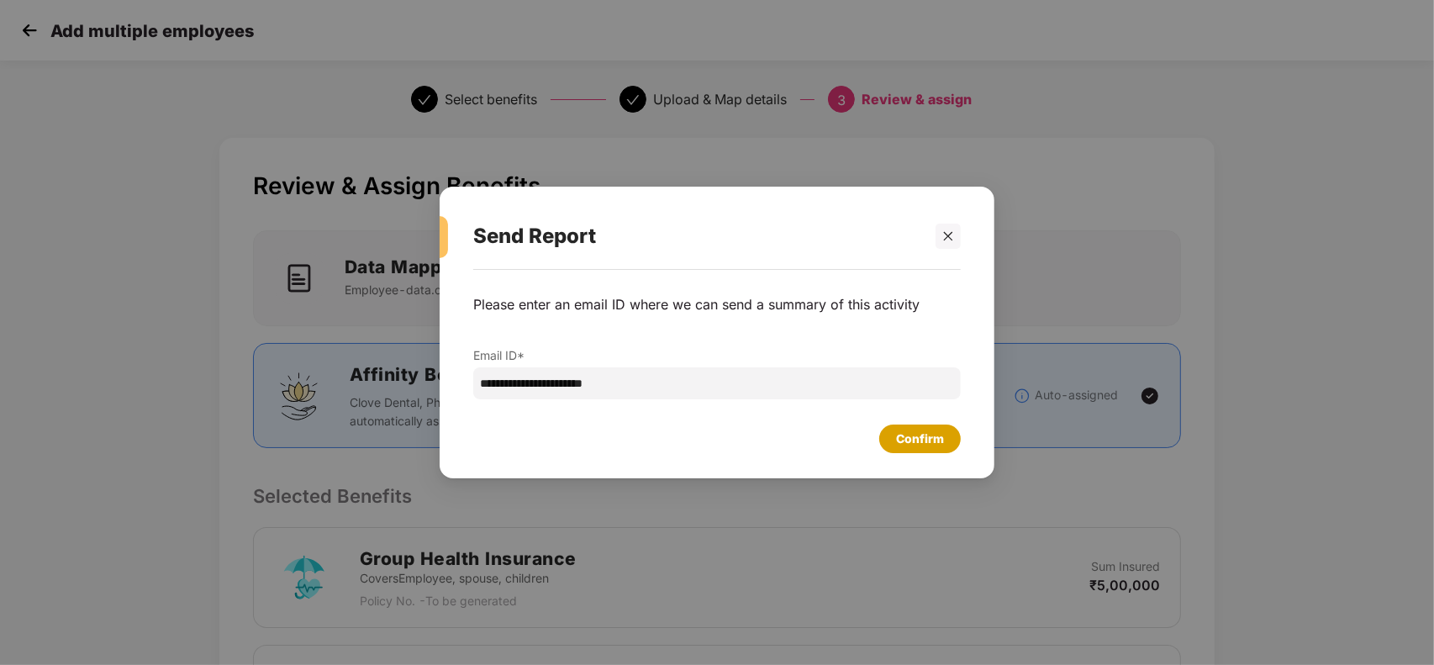
click at [914, 433] on div "Confirm" at bounding box center [920, 439] width 48 height 18
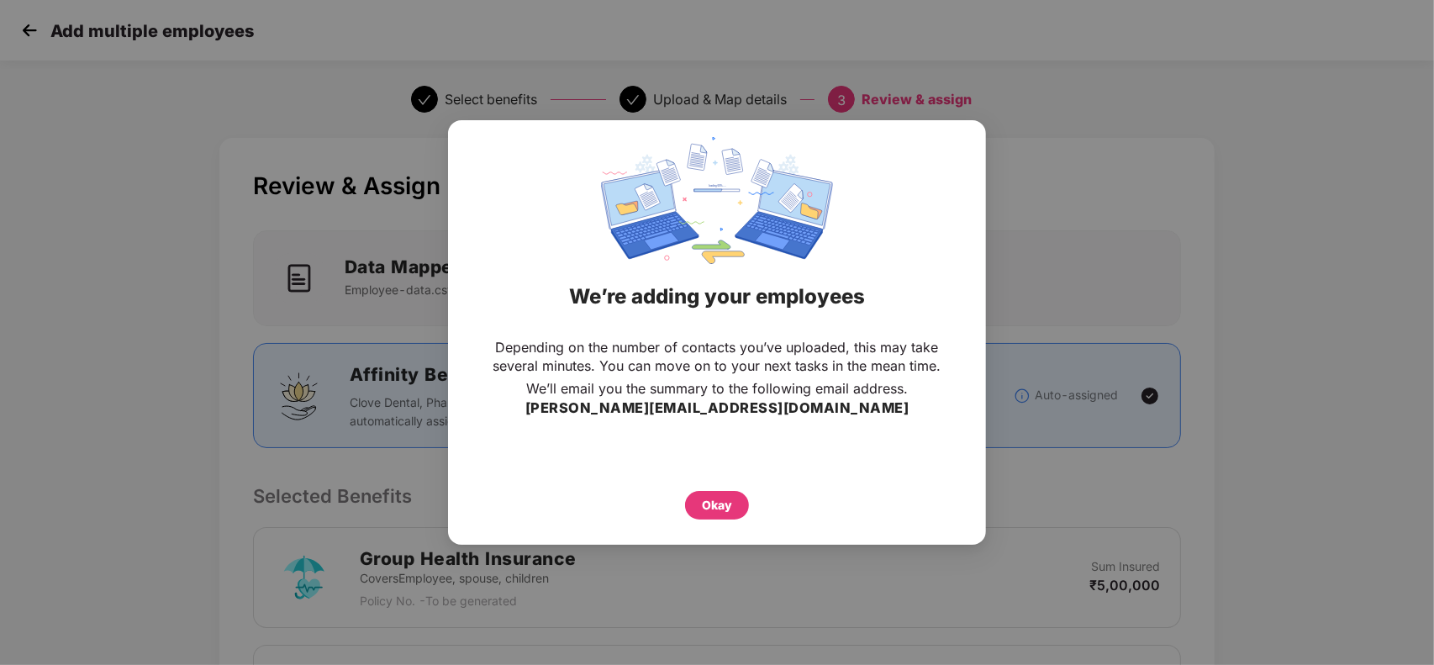
click at [713, 484] on div "Okay" at bounding box center [717, 500] width 471 height 37
click at [706, 493] on div "Okay" at bounding box center [717, 505] width 64 height 29
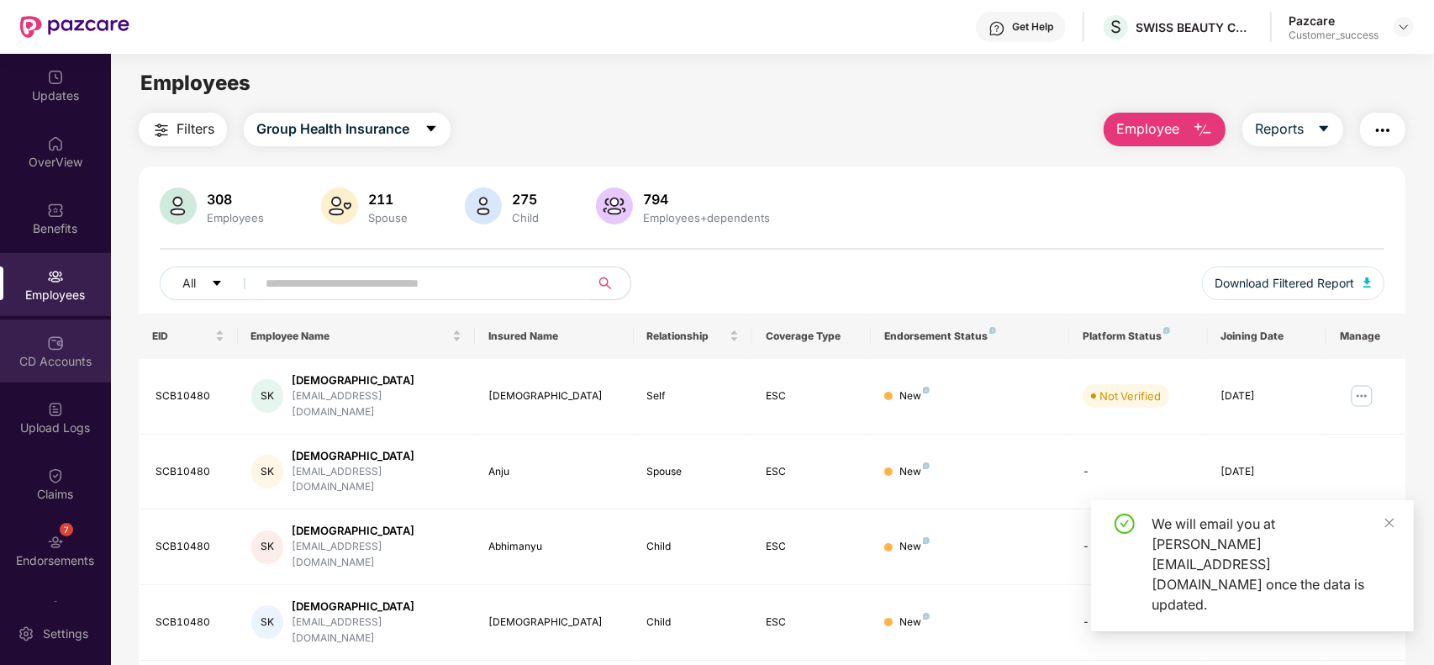
click at [72, 360] on div "CD Accounts" at bounding box center [55, 361] width 111 height 17
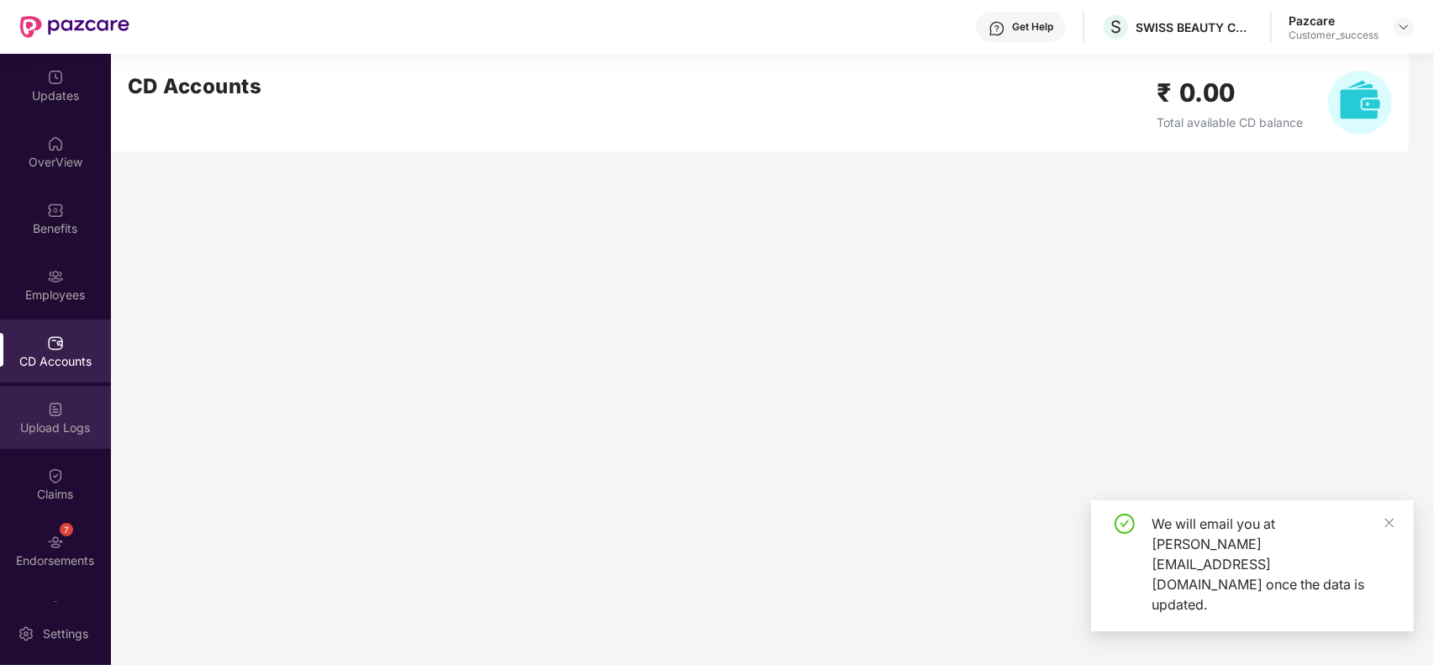
click at [60, 409] on img at bounding box center [55, 409] width 17 height 17
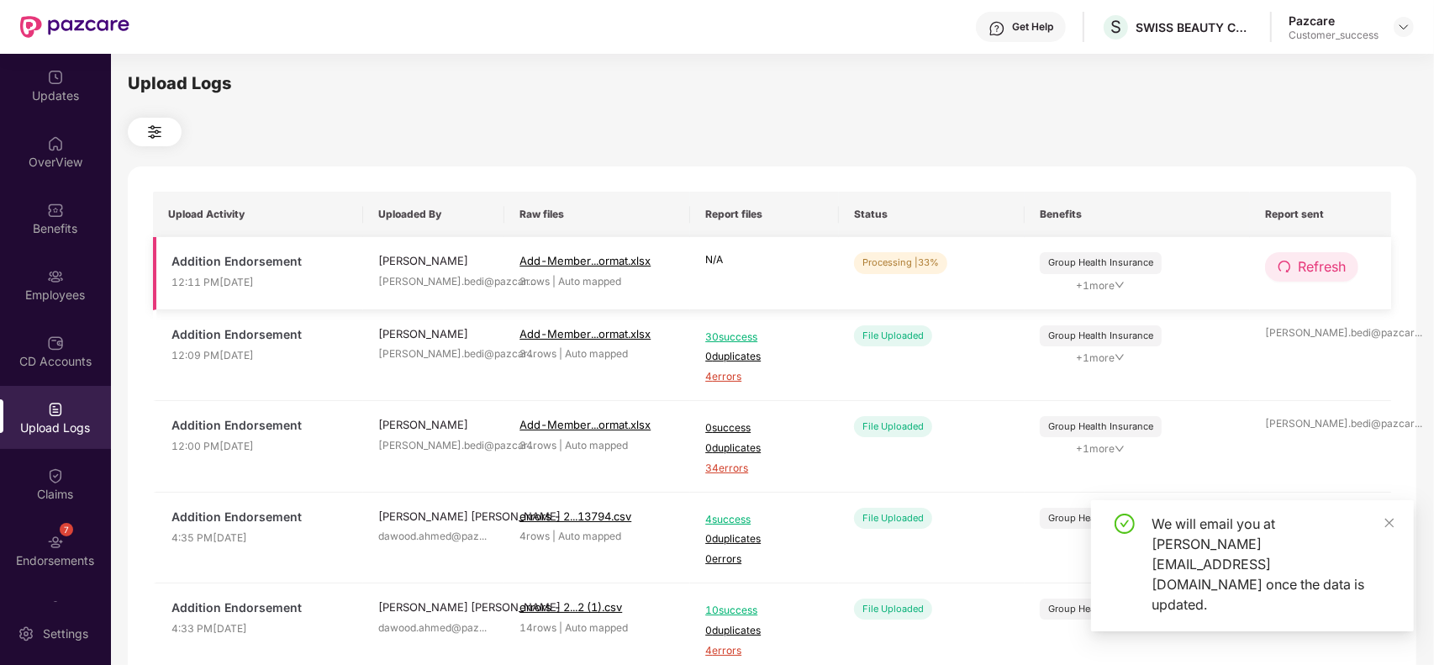
click at [1325, 270] on span "Refresh" at bounding box center [1322, 266] width 48 height 21
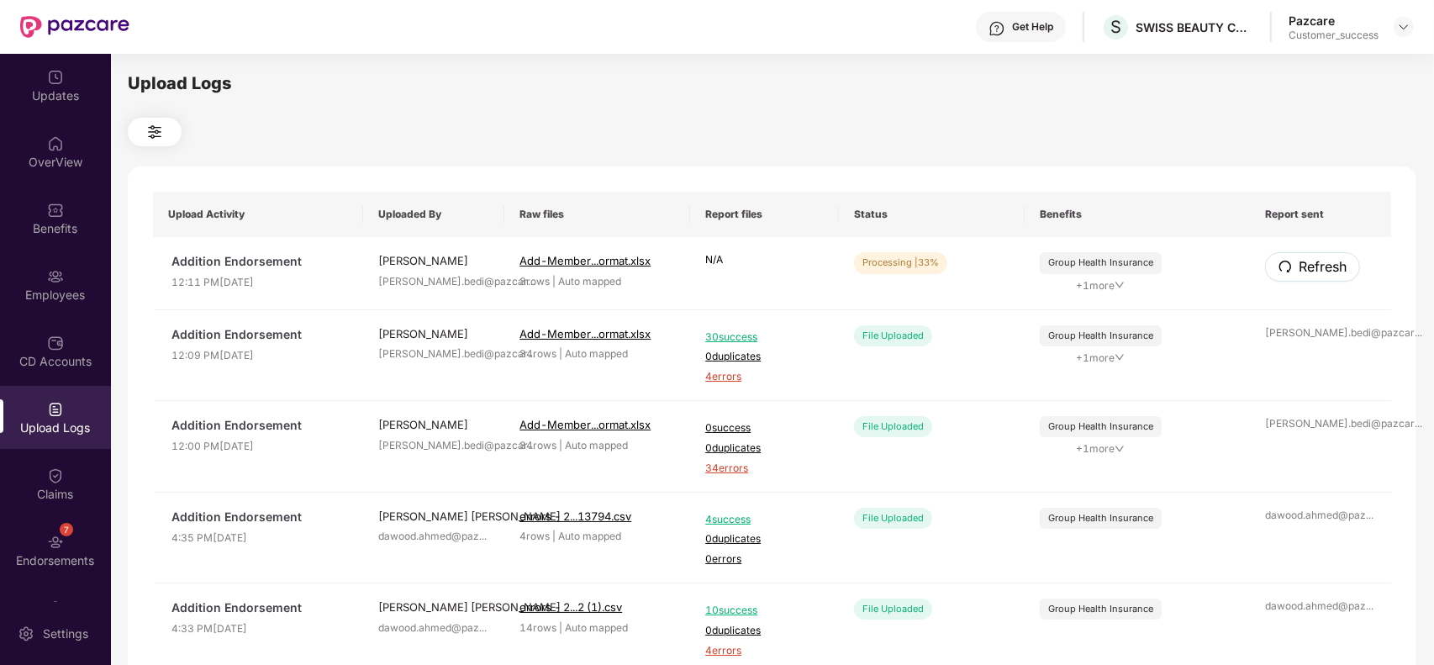
click at [1325, 270] on span "Refresh" at bounding box center [1323, 266] width 48 height 21
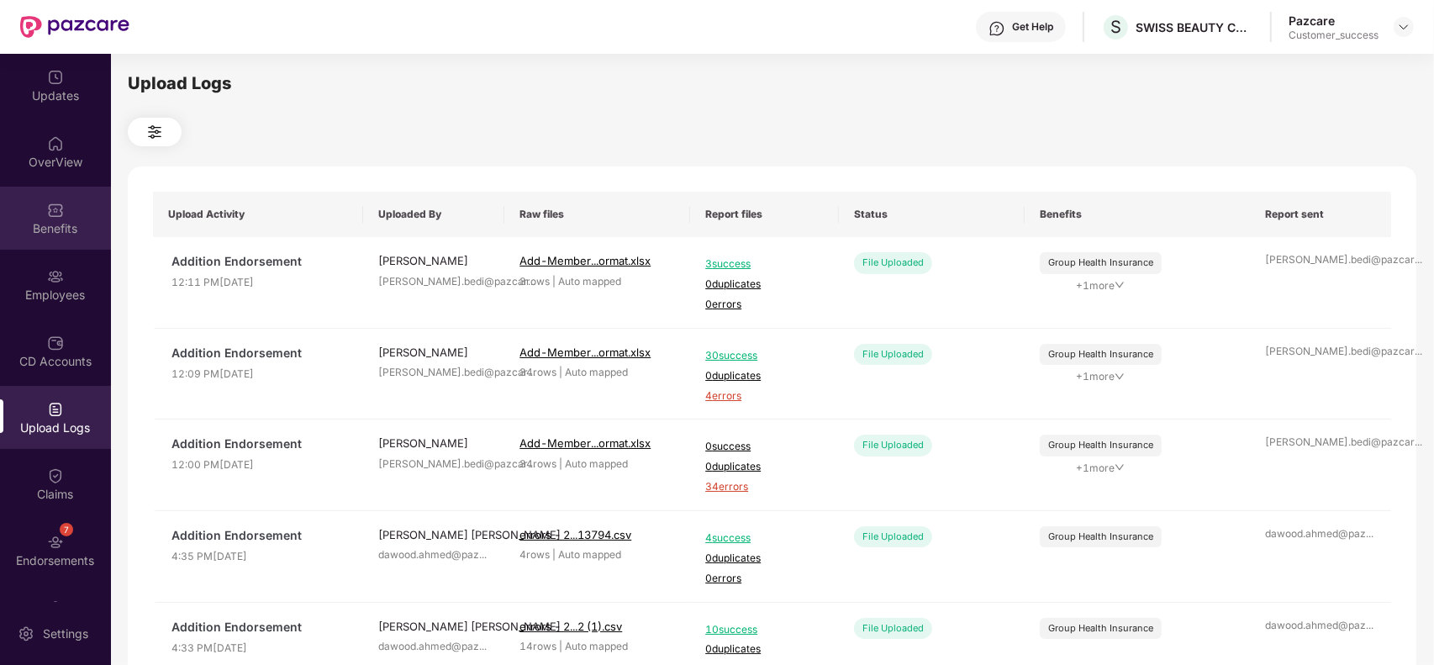
click at [47, 210] on img at bounding box center [55, 210] width 17 height 17
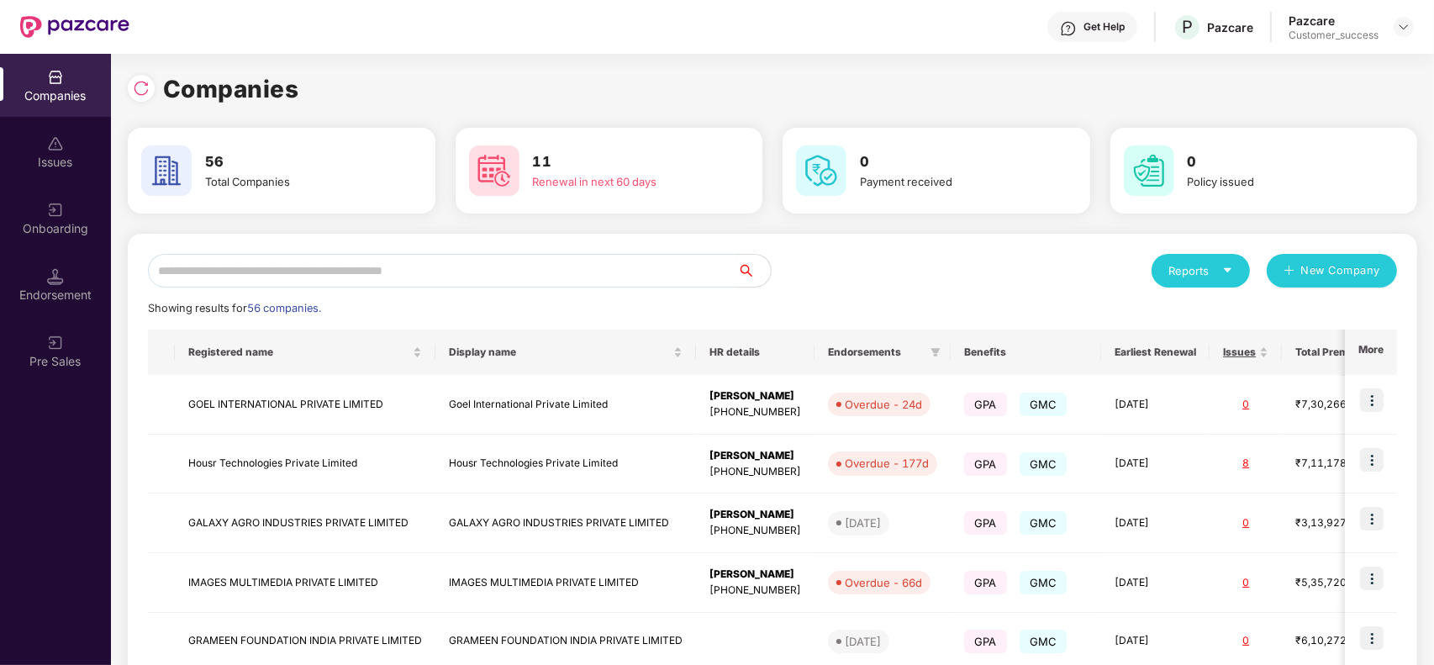
click at [511, 269] on input "text" at bounding box center [442, 271] width 589 height 34
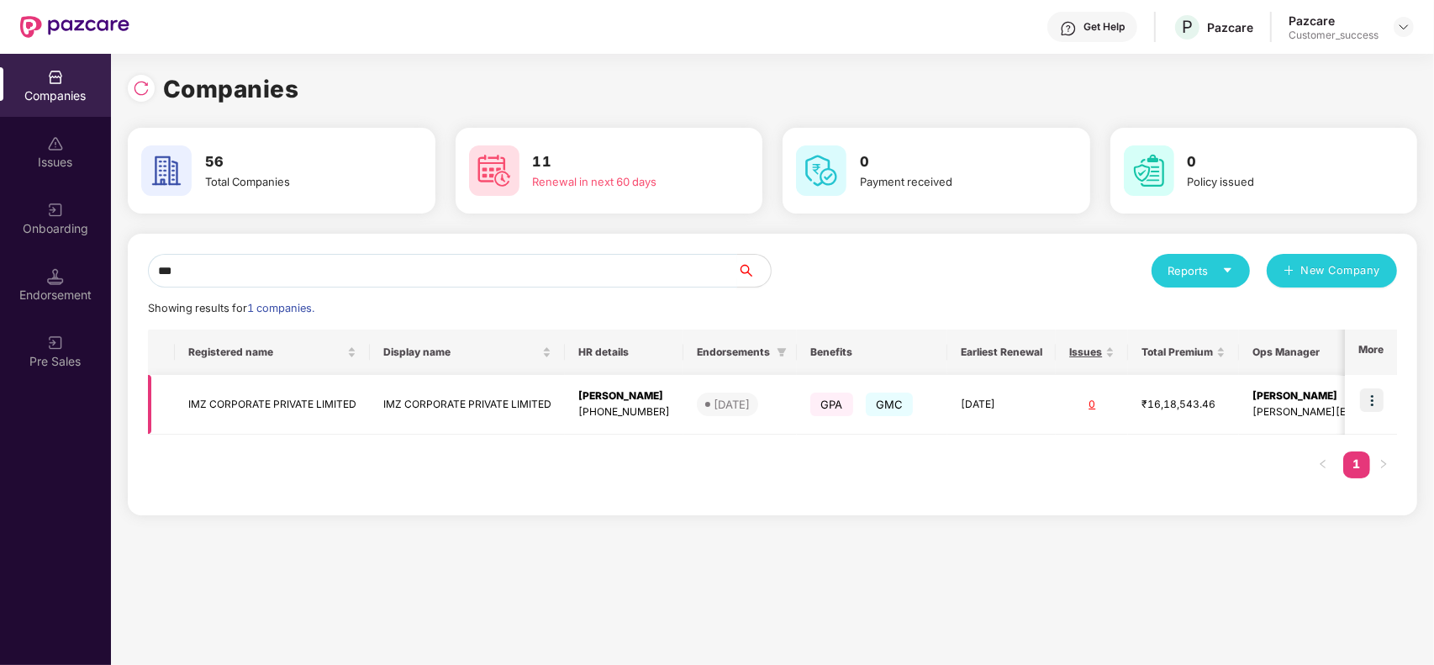
type input "***"
click at [456, 388] on td "IMZ CORPORATE PRIVATE LIMITED" at bounding box center [467, 405] width 195 height 60
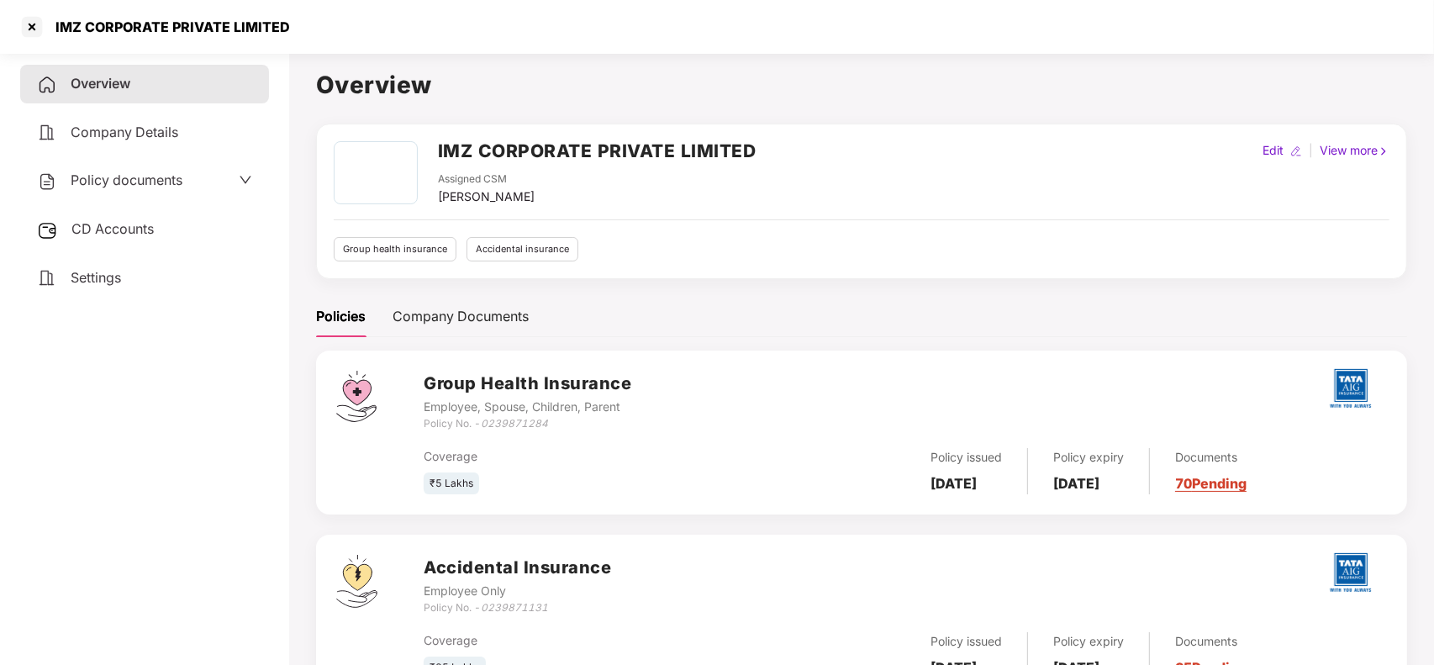
click at [1206, 484] on link "70 Pending" at bounding box center [1210, 483] width 71 height 17
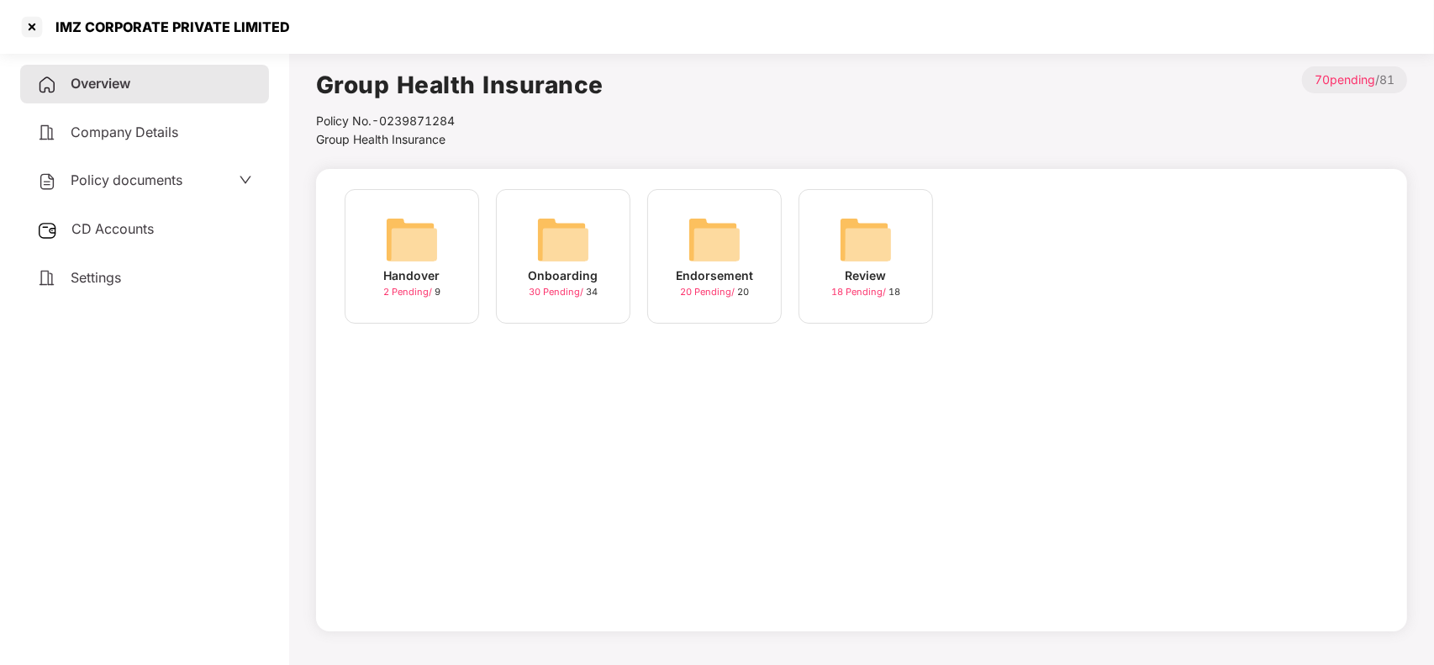
click at [530, 238] on div "Onboarding 30 Pending / 34" at bounding box center [563, 256] width 134 height 134
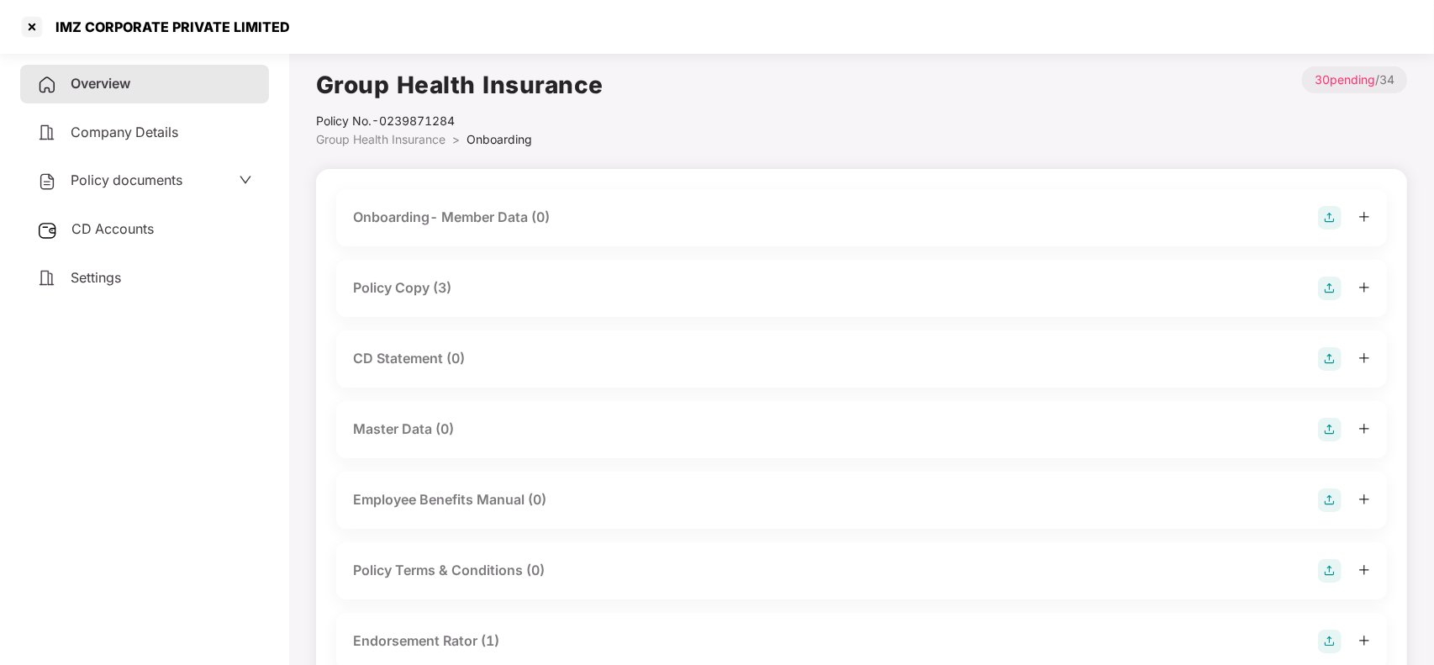
click at [444, 294] on div "Policy Copy (3)" at bounding box center [402, 287] width 98 height 21
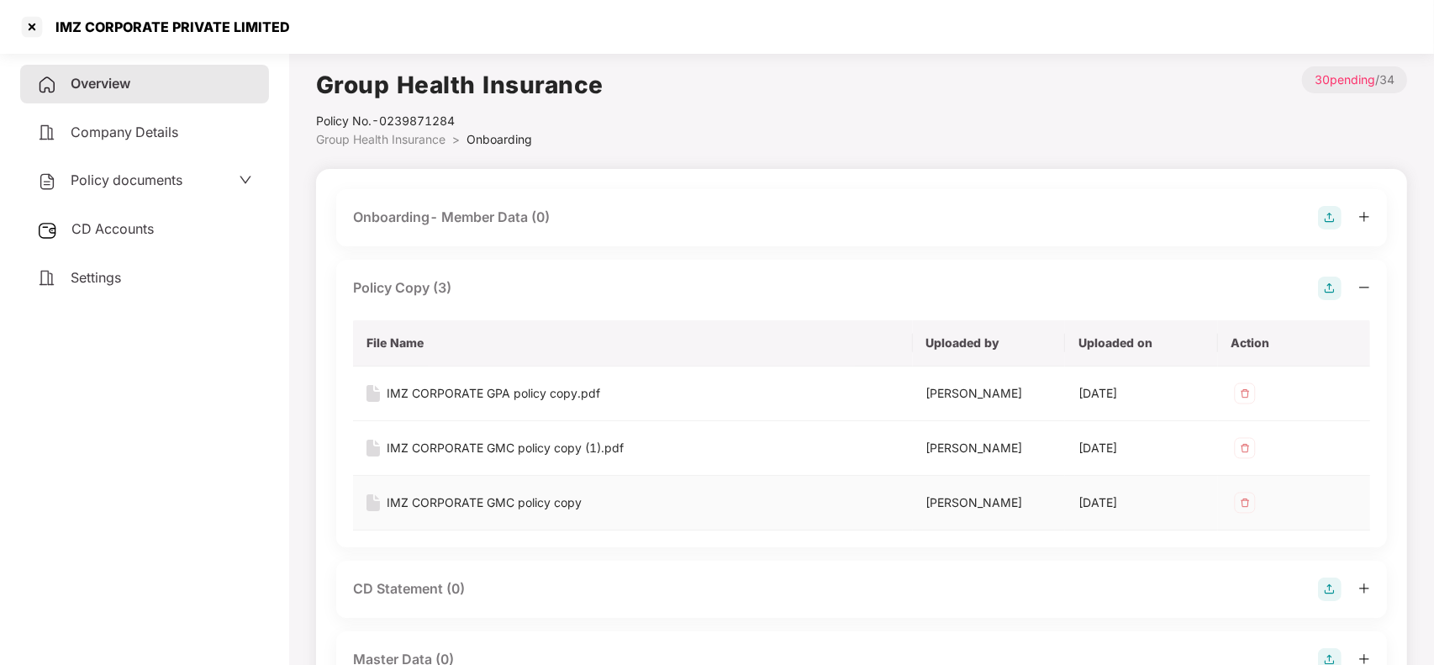
click at [445, 500] on div "IMZ CORPORATE GMC policy copy" at bounding box center [484, 502] width 195 height 18
click at [39, 34] on div at bounding box center [31, 26] width 27 height 27
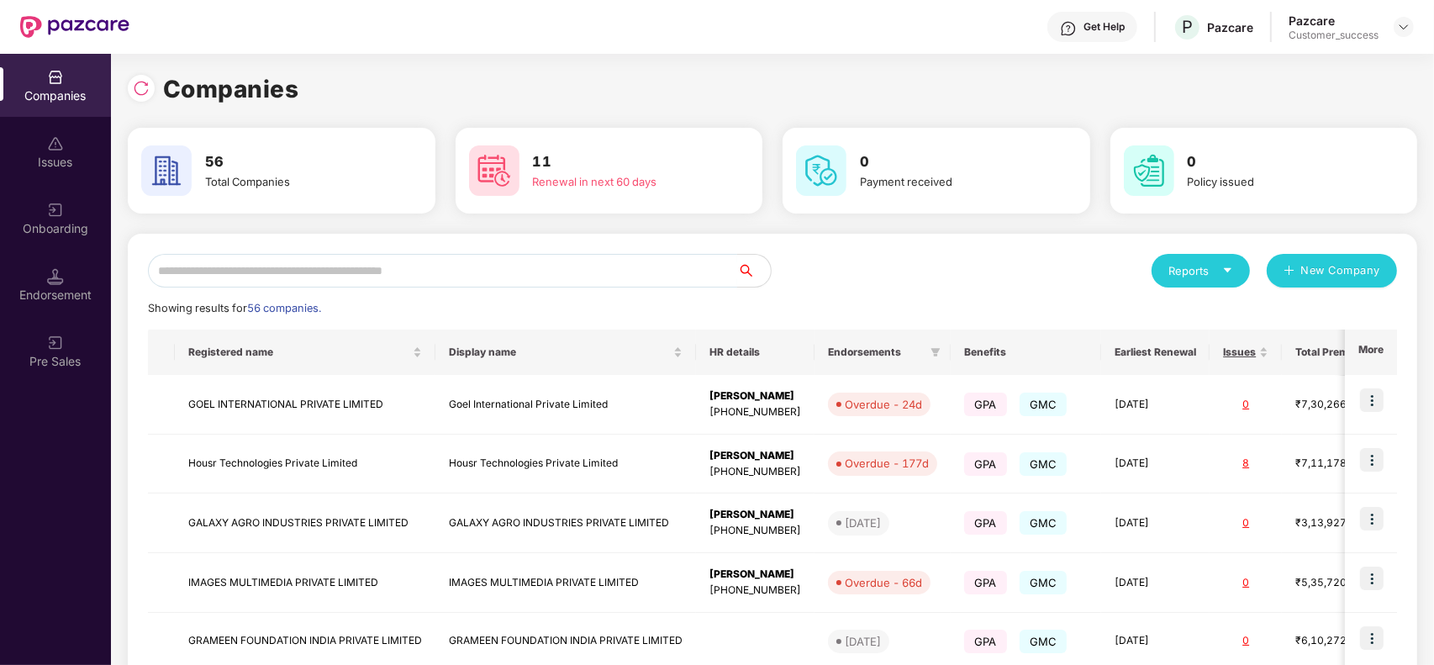
click at [245, 261] on input "text" at bounding box center [442, 271] width 589 height 34
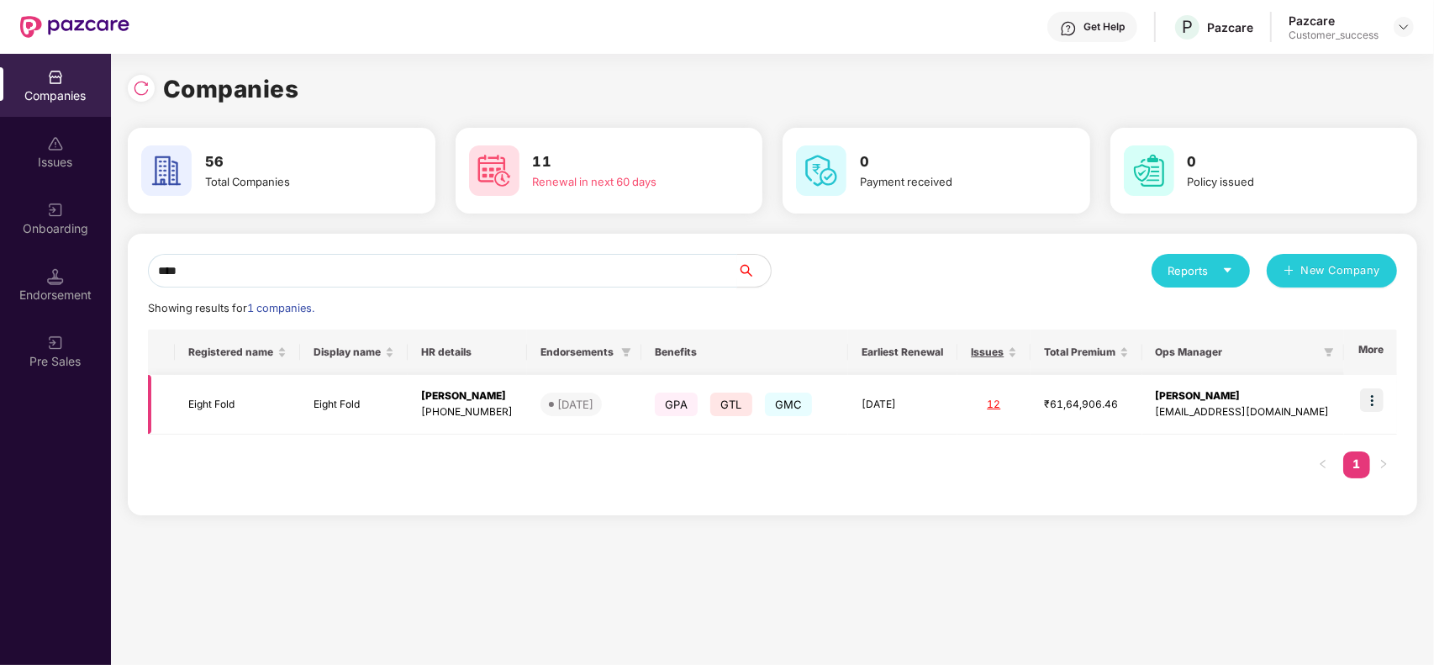
type input "****"
click at [1374, 408] on img at bounding box center [1372, 400] width 24 height 24
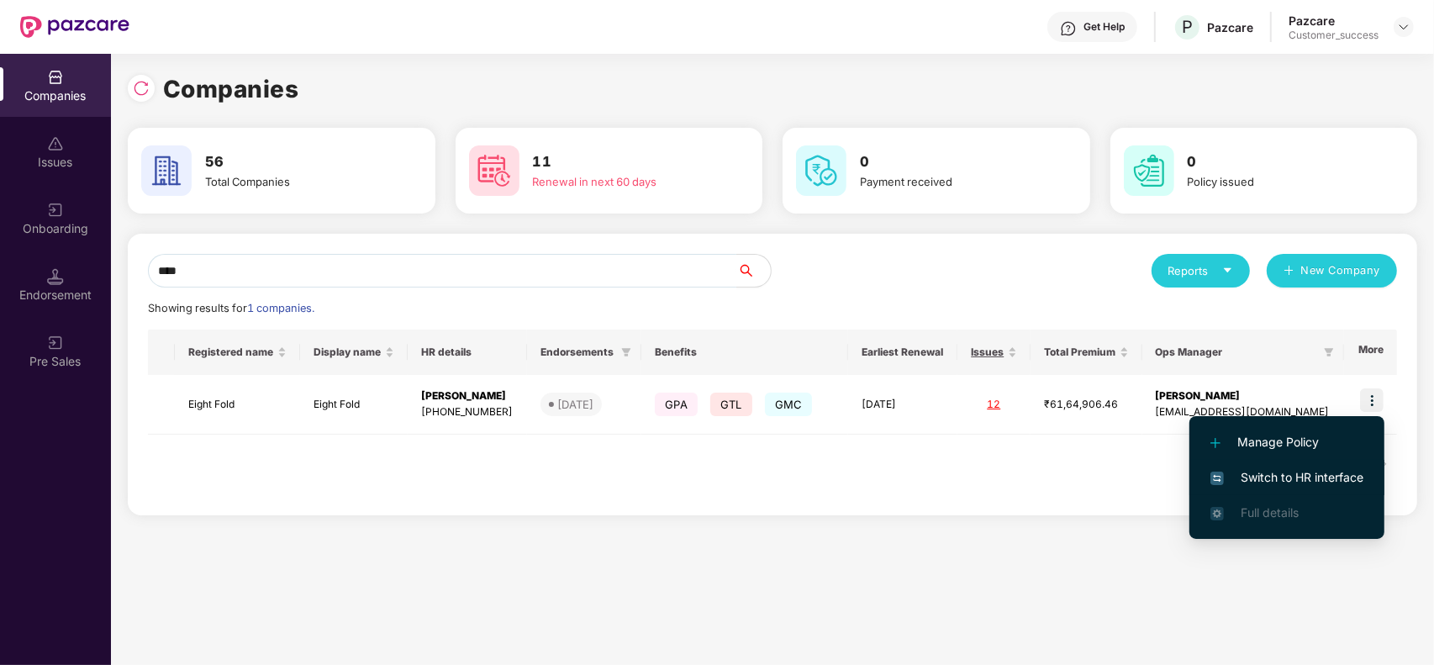
click at [1295, 465] on li "Switch to HR interface" at bounding box center [1286, 477] width 195 height 35
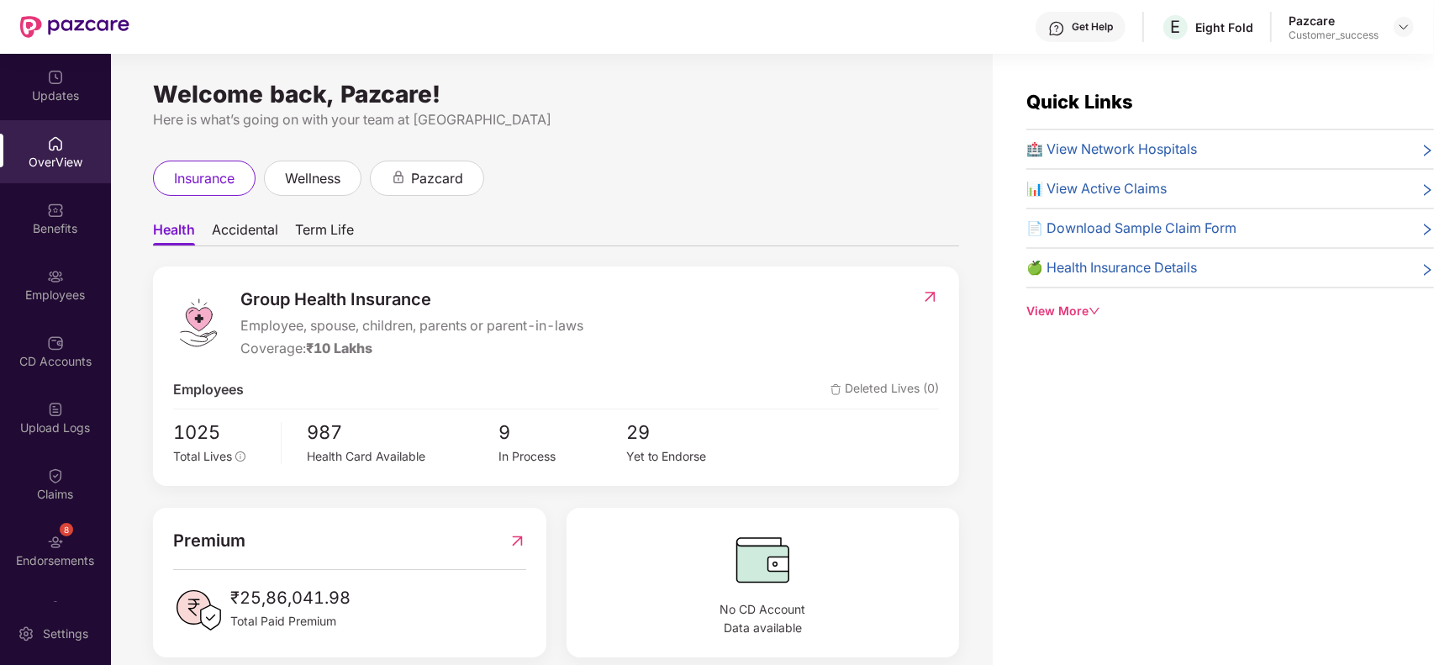
click at [29, 270] on div "Employees" at bounding box center [55, 284] width 111 height 63
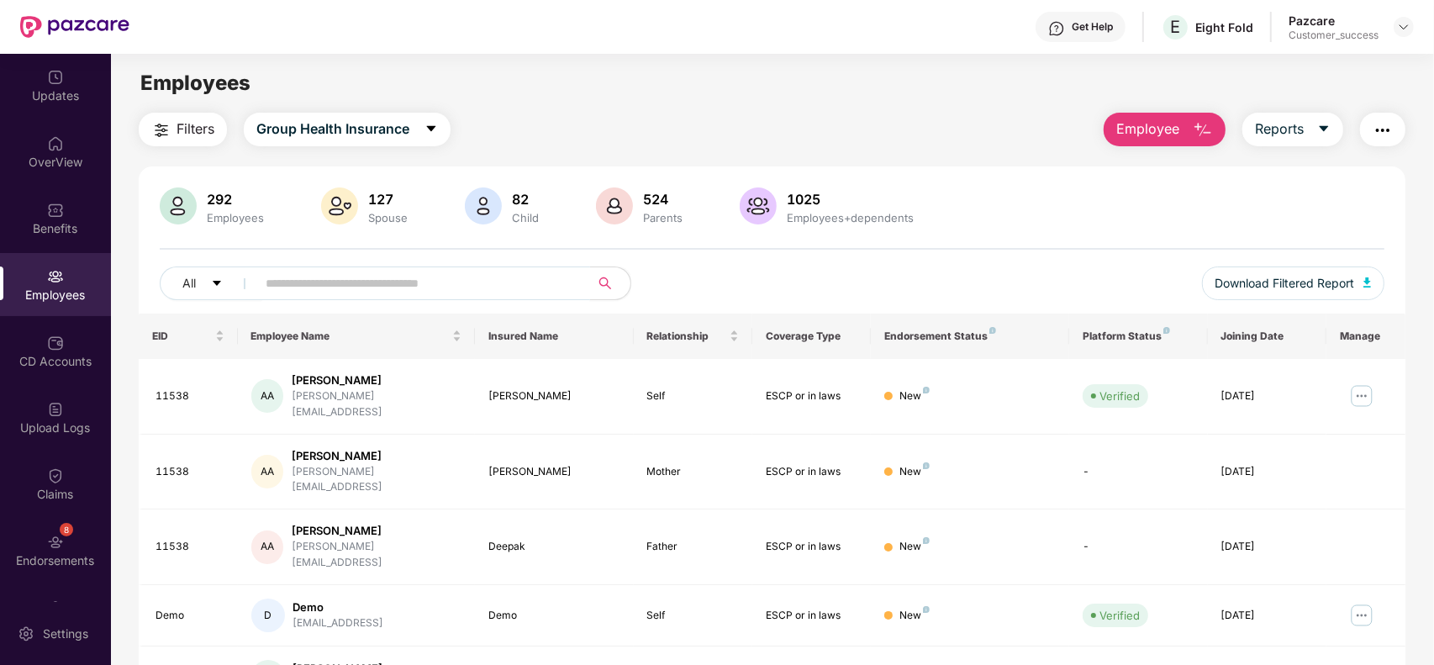
click at [402, 277] on input "text" at bounding box center [417, 283] width 302 height 25
paste input "**********"
type input "**********"
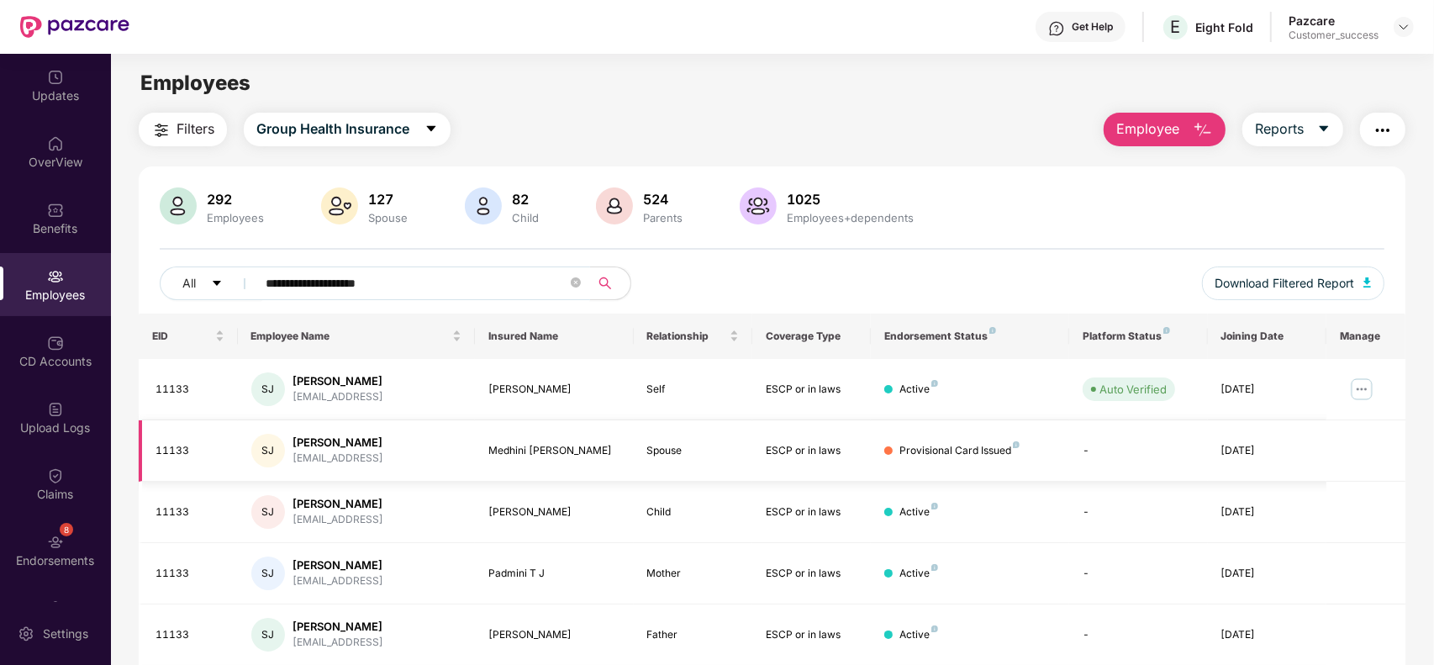
scroll to position [61, 0]
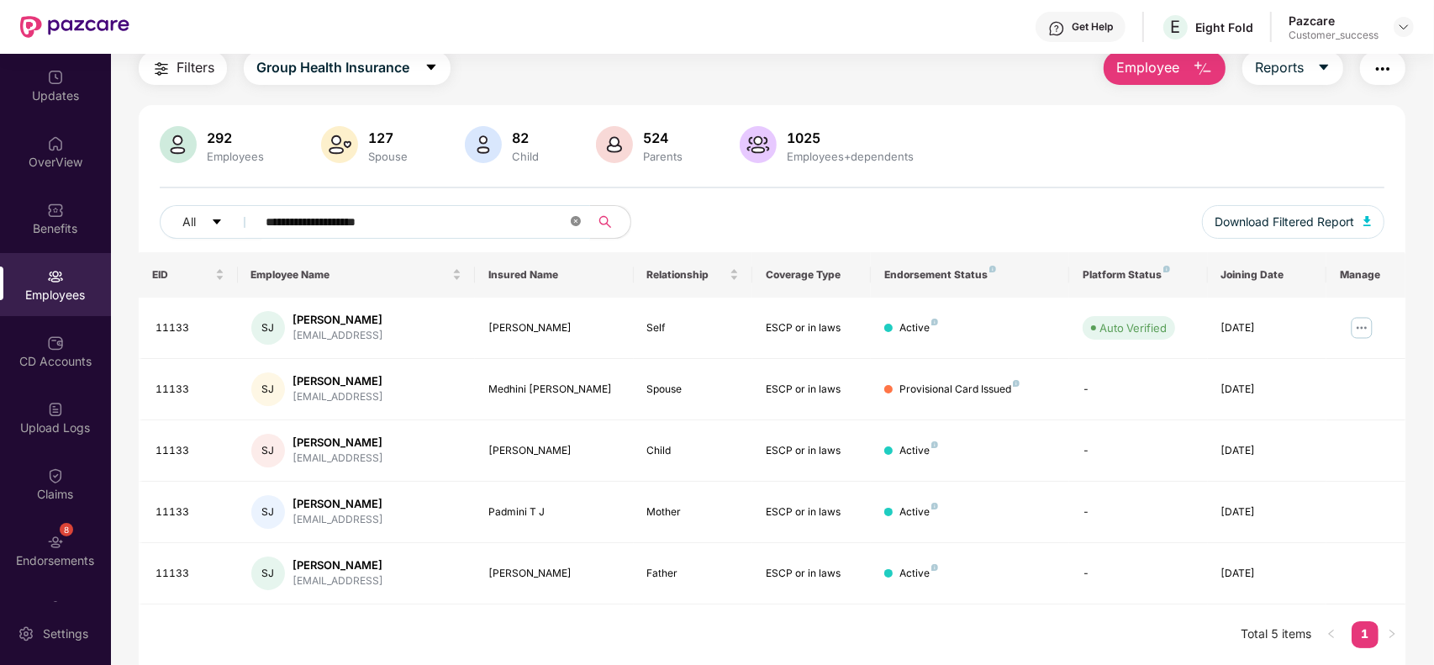
click at [581, 225] on icon "close-circle" at bounding box center [576, 221] width 10 height 10
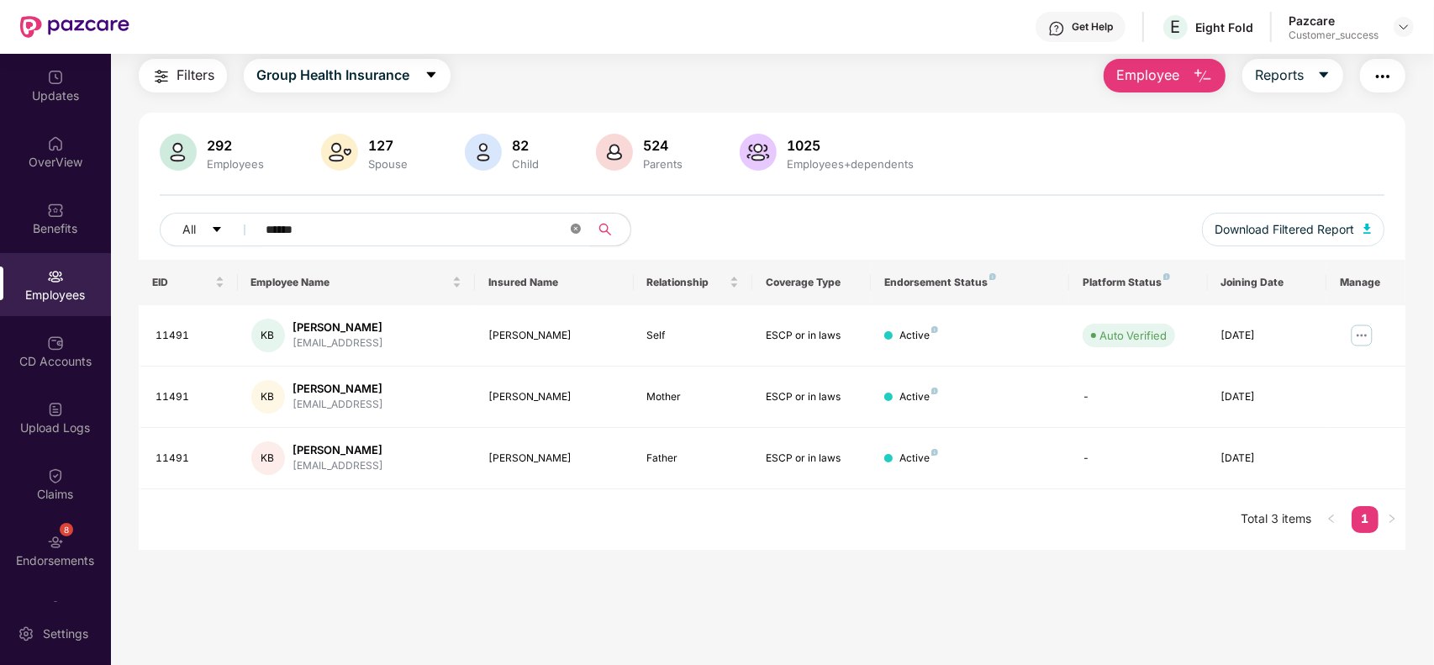
scroll to position [53, 0]
type input "******"
click at [1362, 345] on img at bounding box center [1361, 336] width 27 height 27
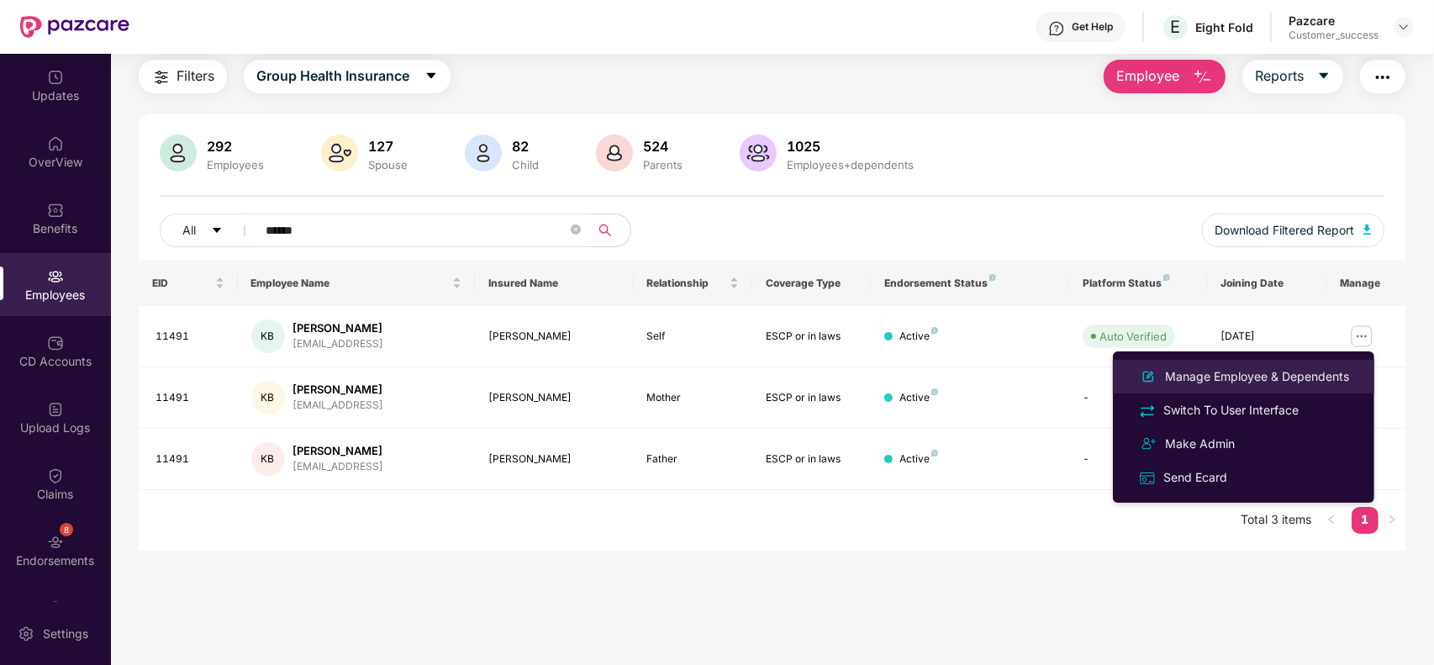
click at [1257, 364] on li "Manage Employee & Dependents" at bounding box center [1243, 377] width 261 height 34
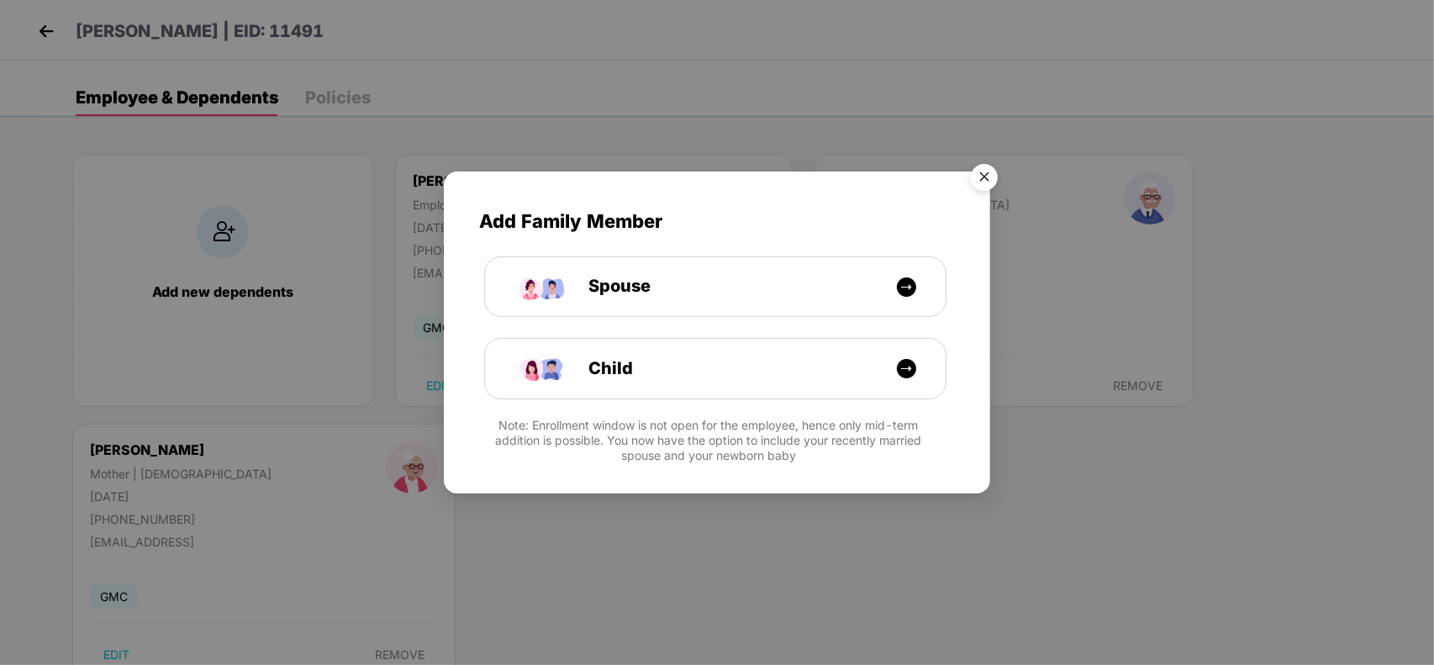
click at [1000, 169] on img "Close" at bounding box center [984, 179] width 47 height 47
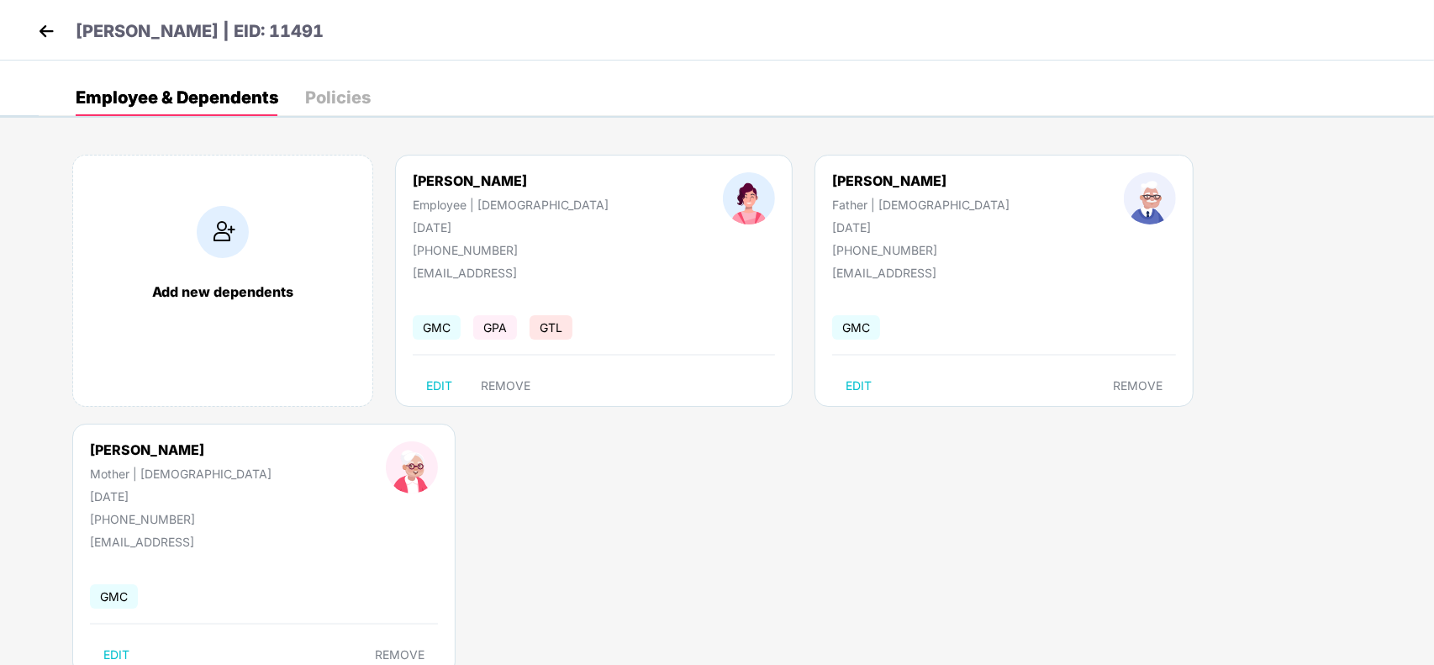
click at [597, 385] on div "EDIT REMOVE" at bounding box center [594, 385] width 362 height 27
click at [48, 34] on img at bounding box center [46, 30] width 25 height 25
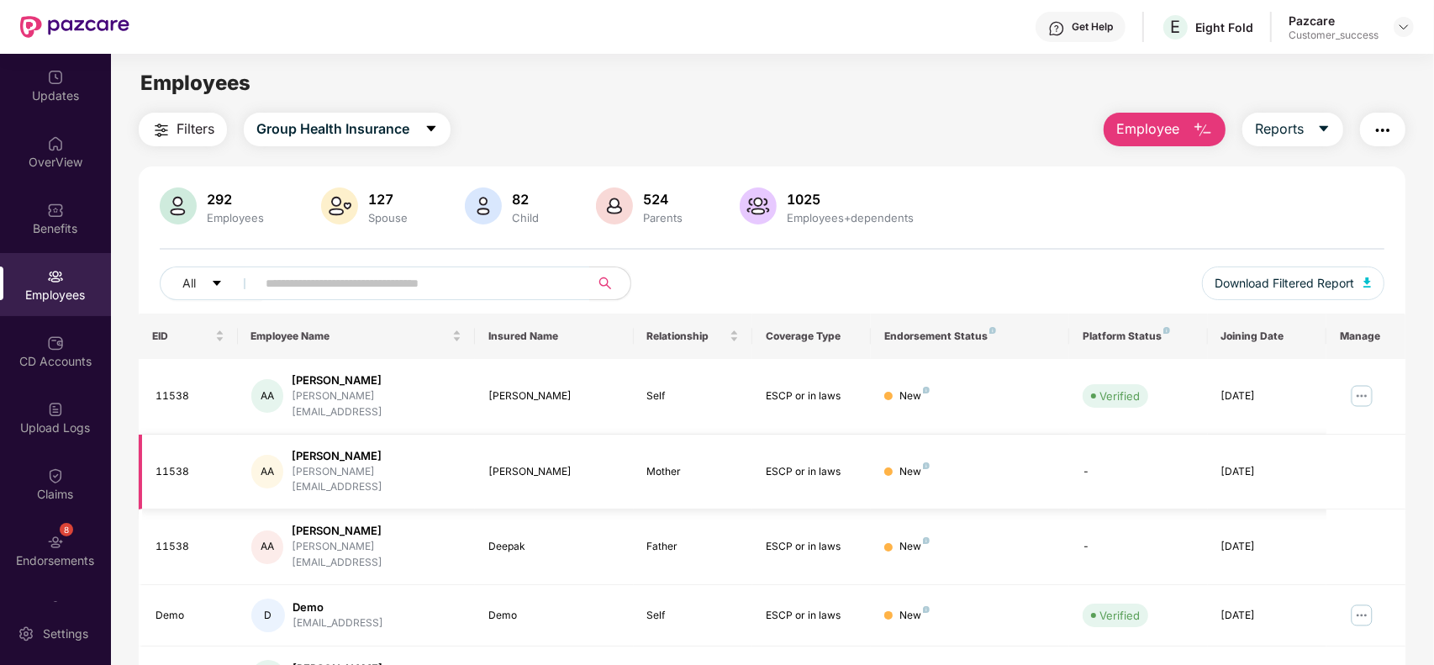
scroll to position [370, 0]
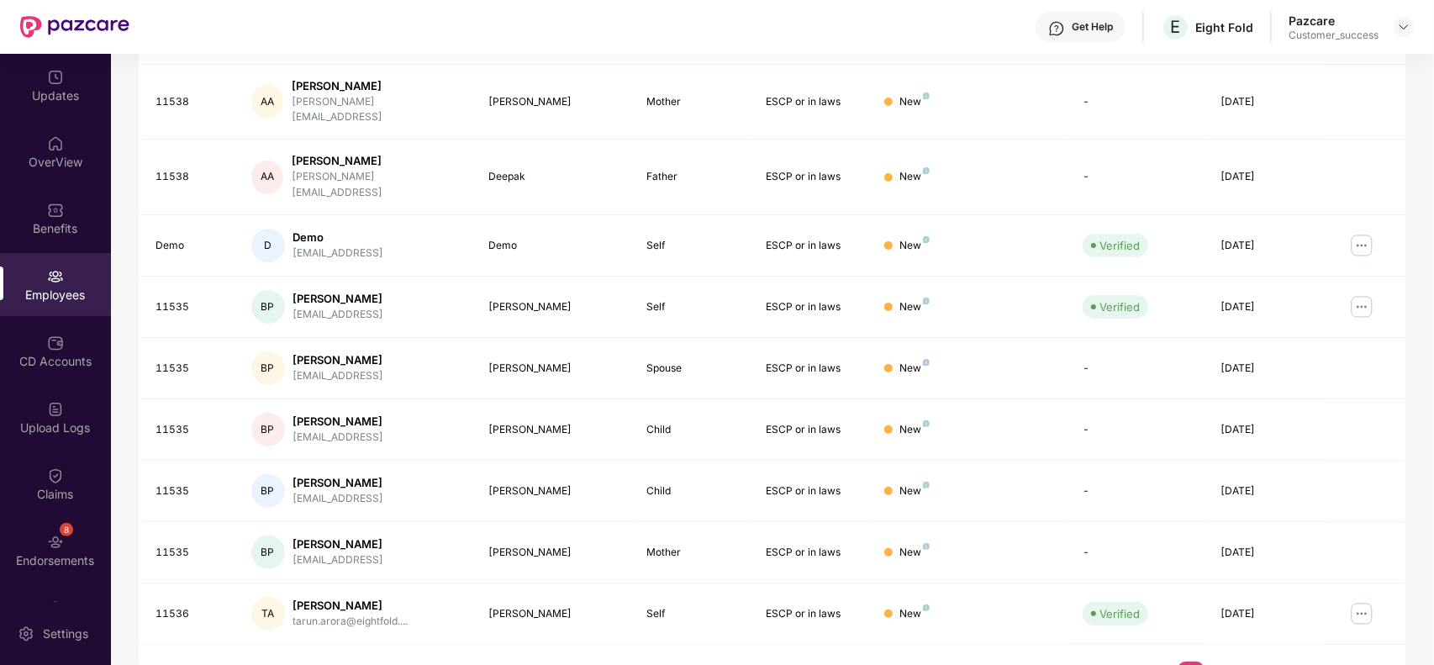
click at [1247, 628] on link "3" at bounding box center [1244, 674] width 27 height 25
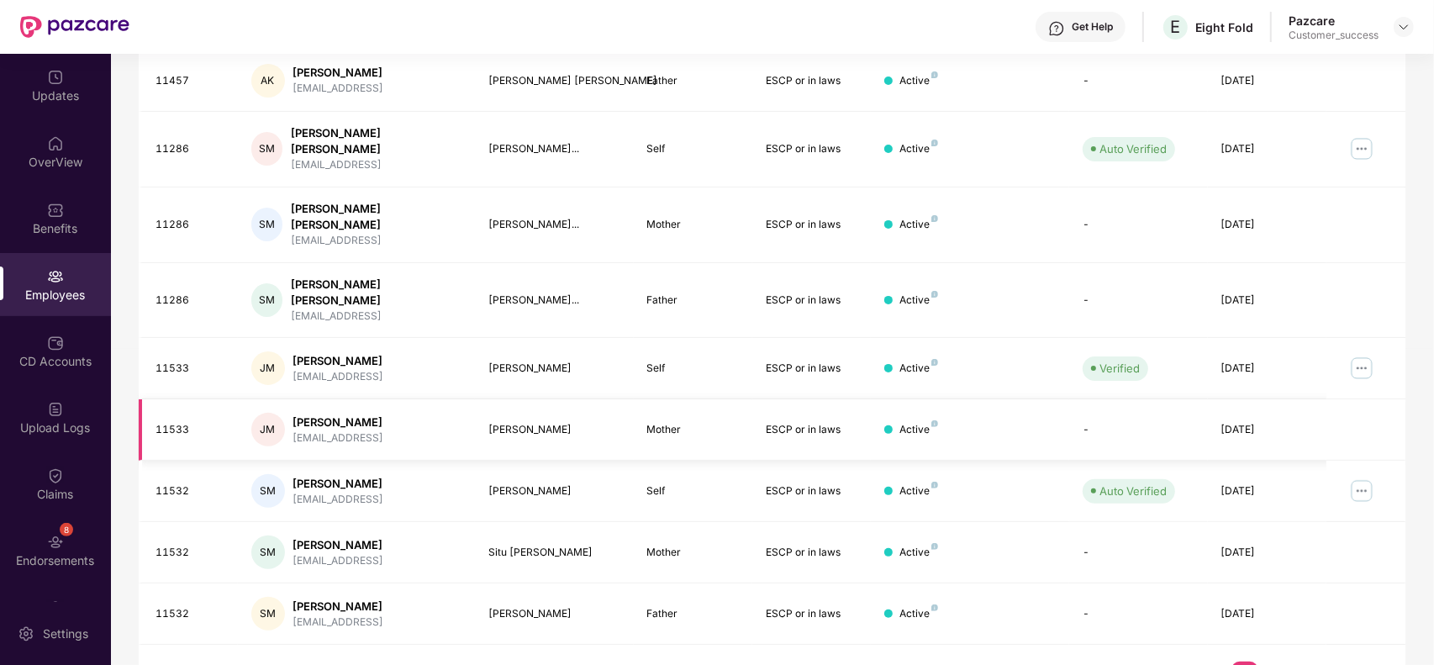
scroll to position [0, 0]
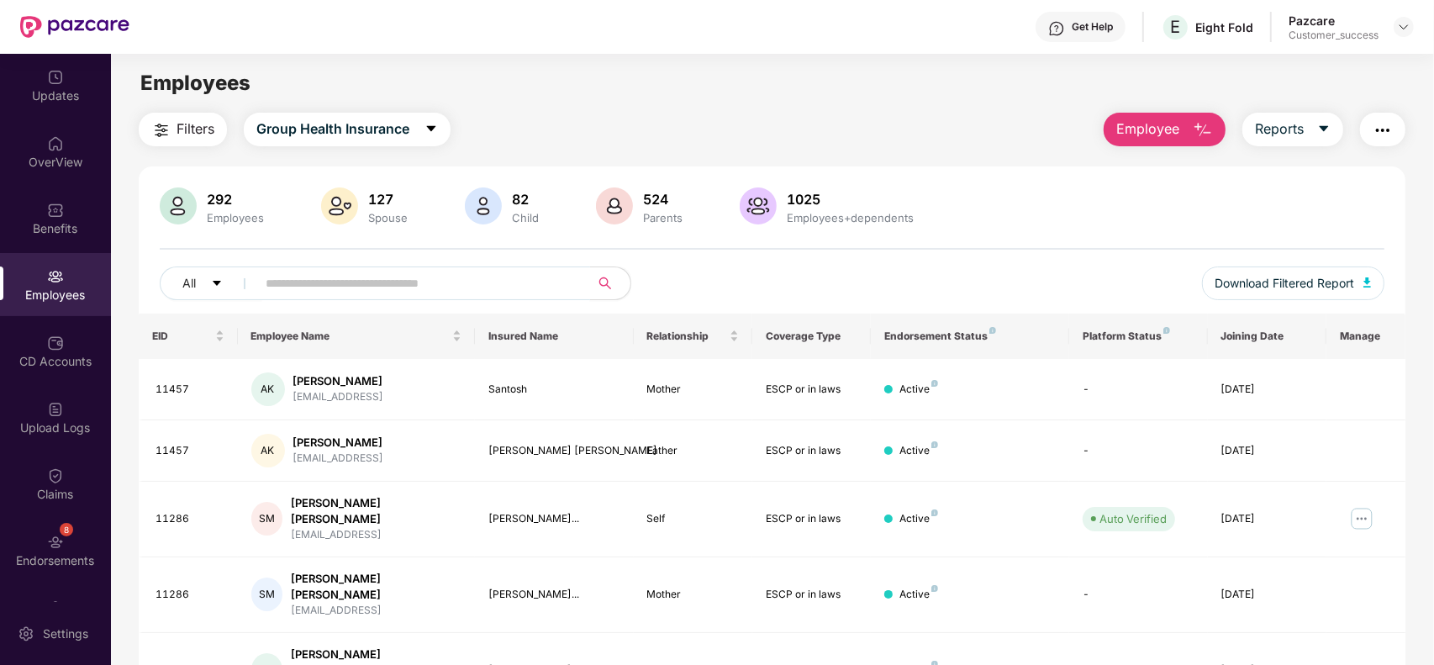
paste input "**********"
click at [337, 284] on input "**********" at bounding box center [417, 283] width 302 height 25
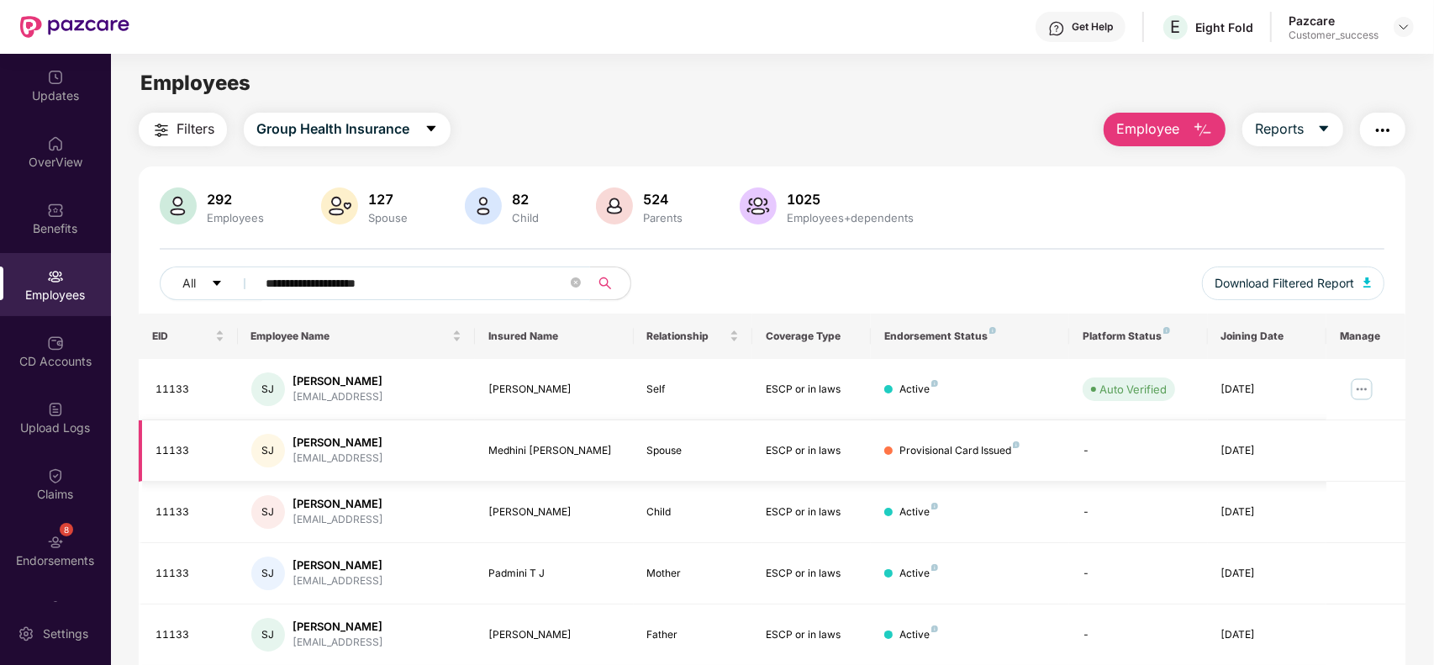
type input "**********"
click at [574, 282] on icon "close-circle" at bounding box center [576, 282] width 10 height 10
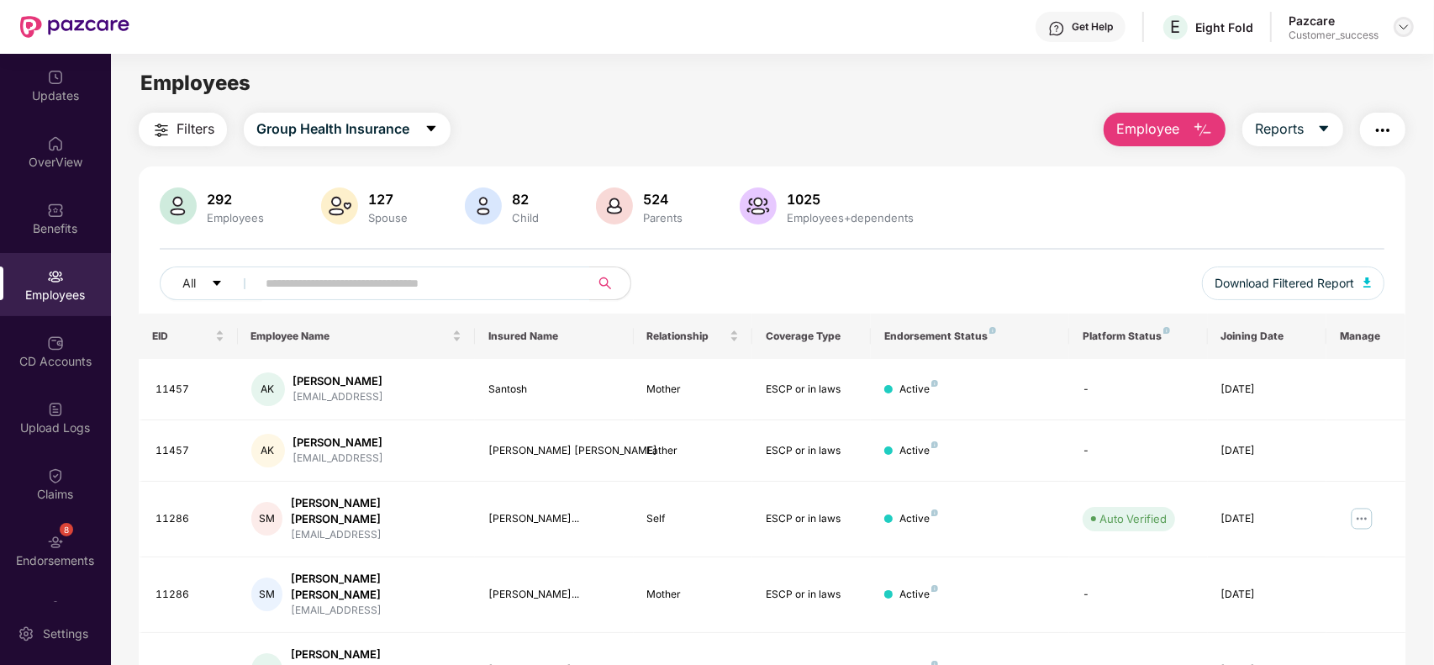
click at [1405, 22] on img at bounding box center [1403, 26] width 13 height 13
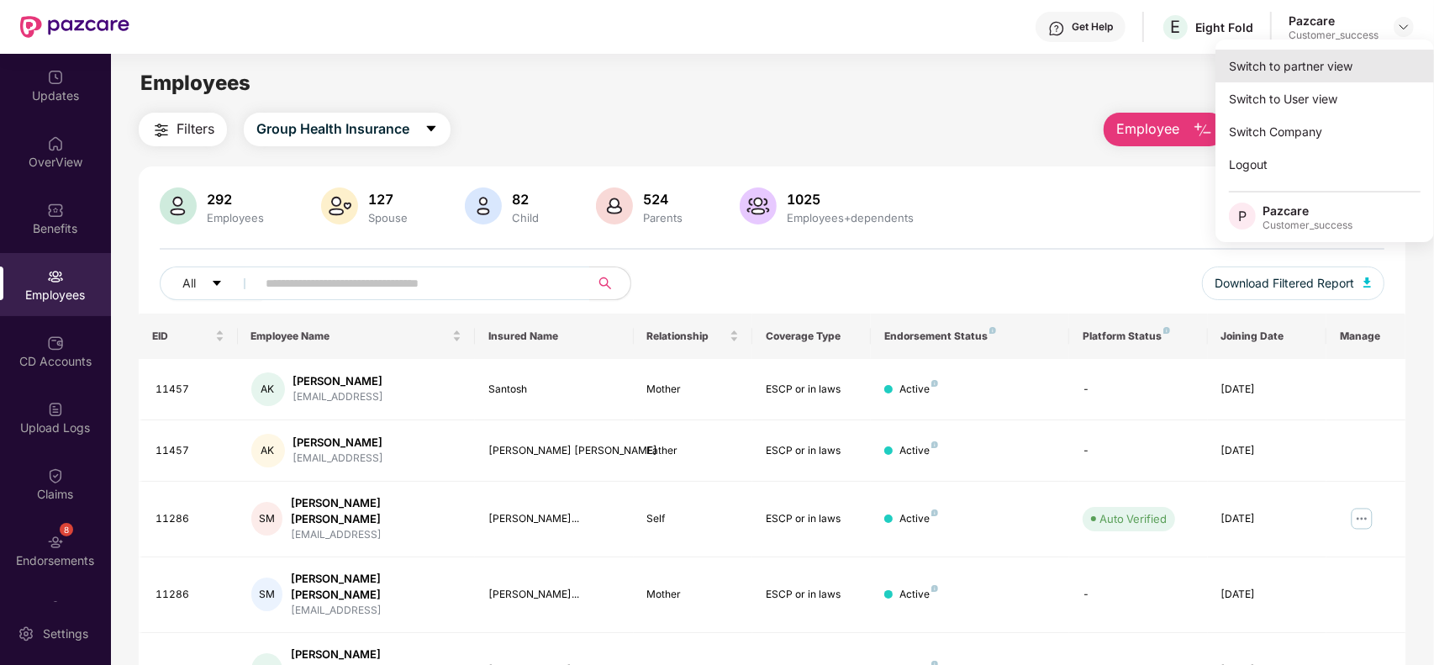
click at [1347, 56] on div "Switch to partner view" at bounding box center [1324, 66] width 219 height 33
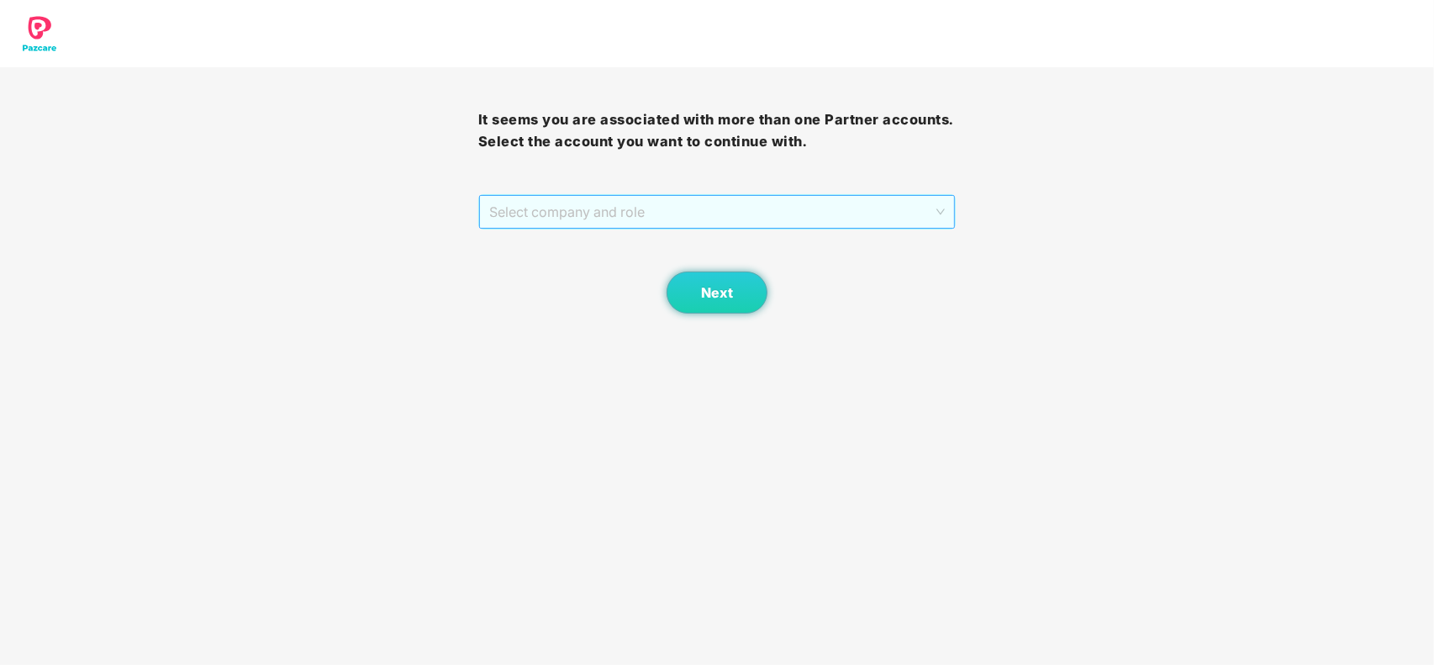
click at [761, 206] on span "Select company and role" at bounding box center [717, 212] width 456 height 32
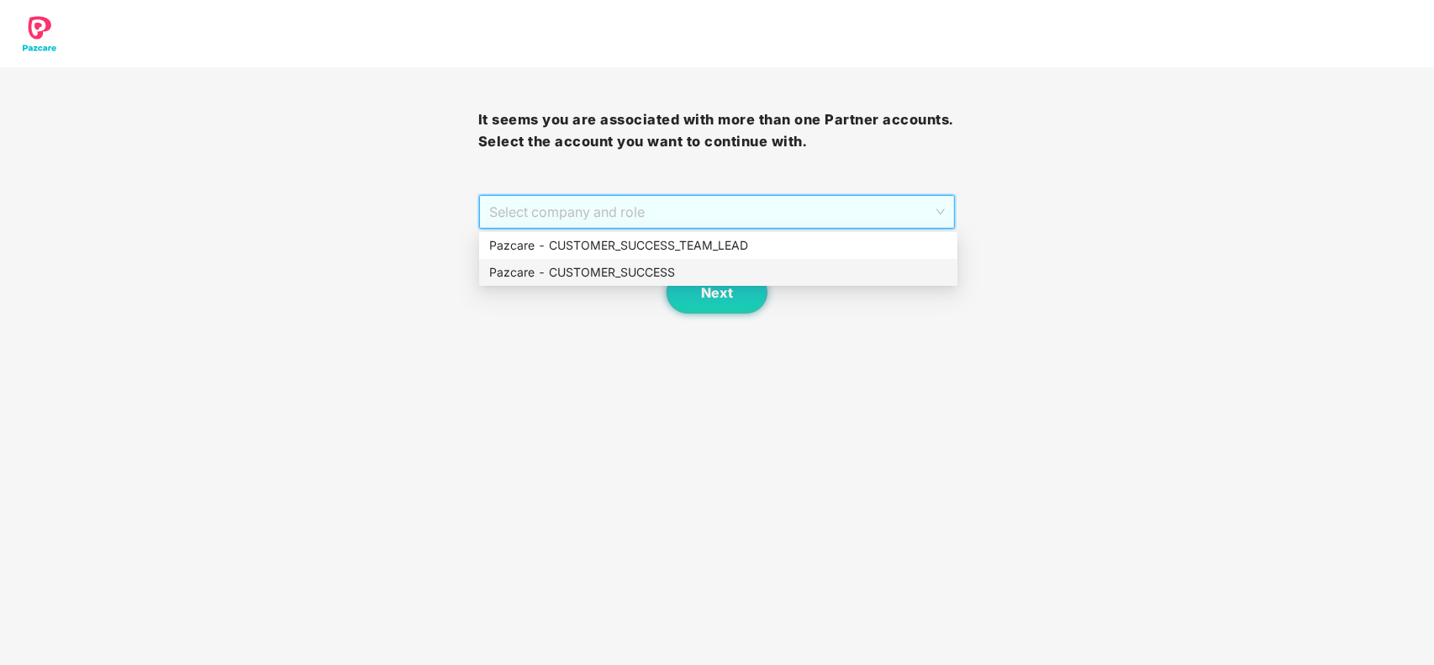
click at [597, 272] on div "Pazcare - CUSTOMER_SUCCESS" at bounding box center [718, 272] width 458 height 18
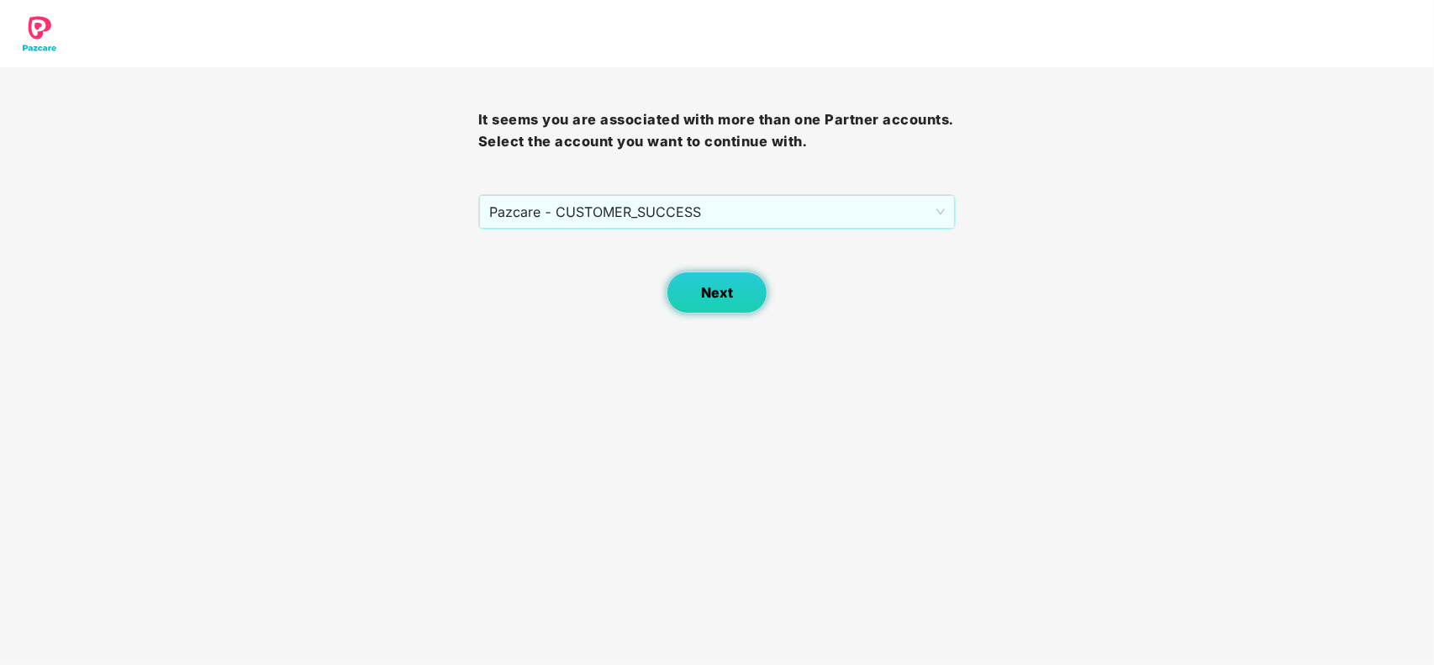
click at [706, 288] on span "Next" at bounding box center [717, 293] width 32 height 16
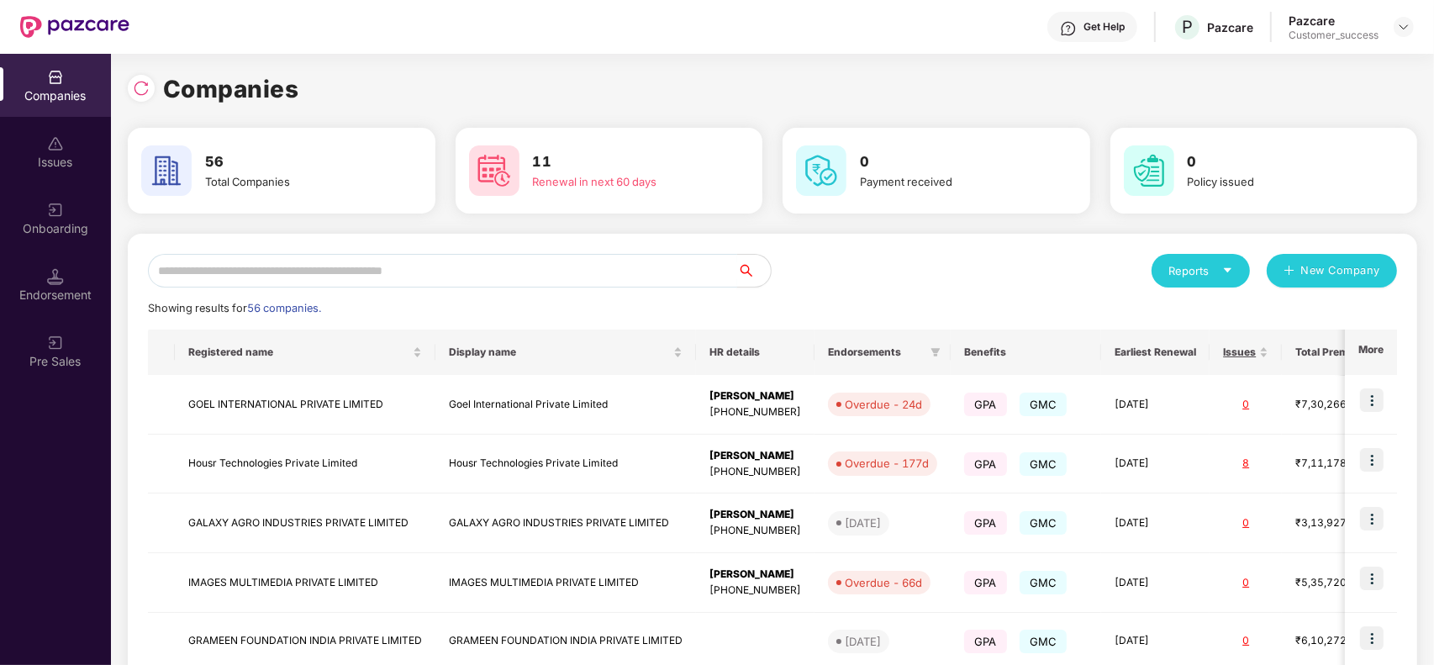
click at [627, 278] on input "text" at bounding box center [442, 271] width 589 height 34
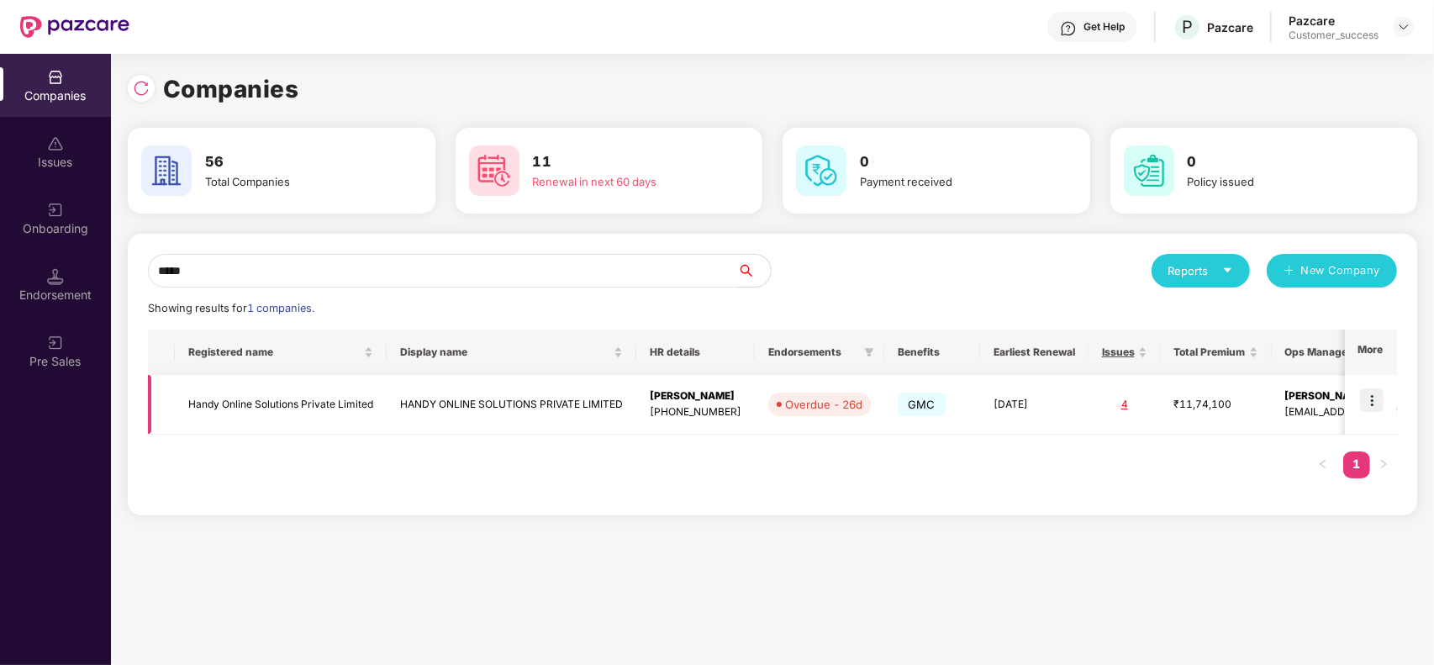
type input "*****"
click at [1368, 400] on img at bounding box center [1372, 400] width 24 height 24
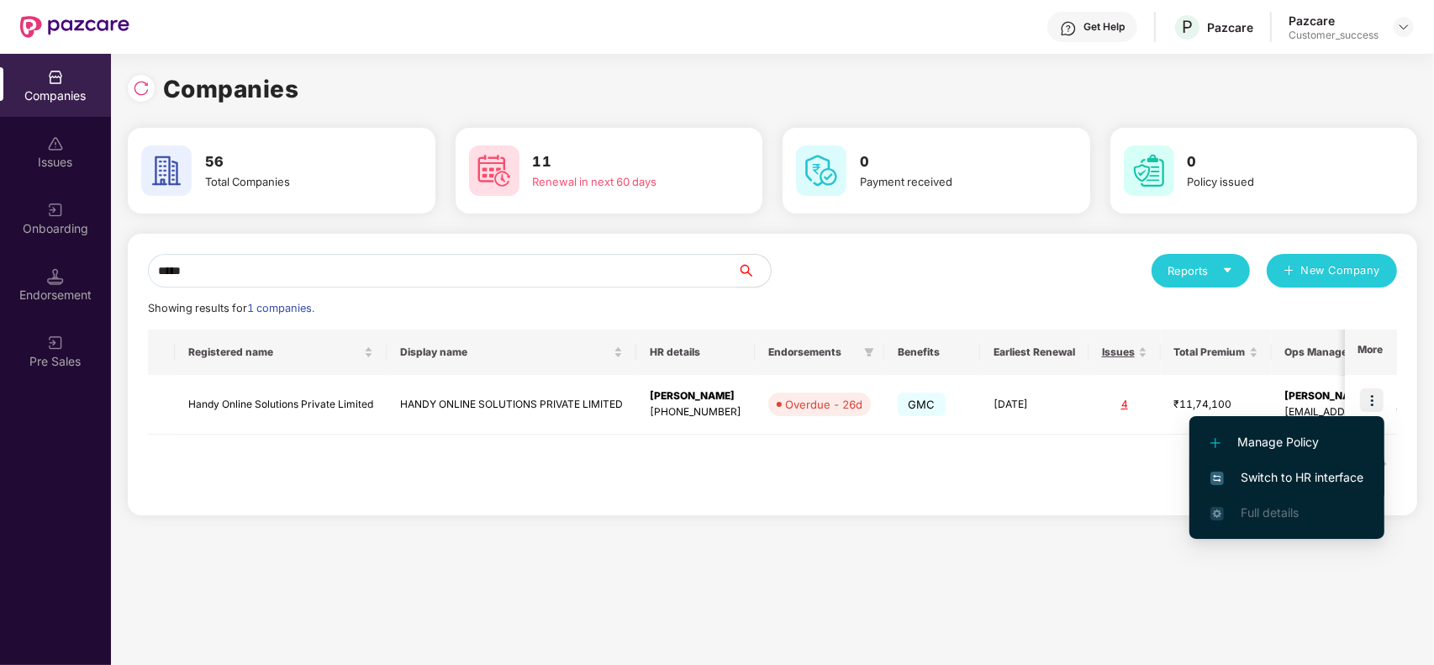
click at [1303, 468] on span "Switch to HR interface" at bounding box center [1286, 477] width 153 height 18
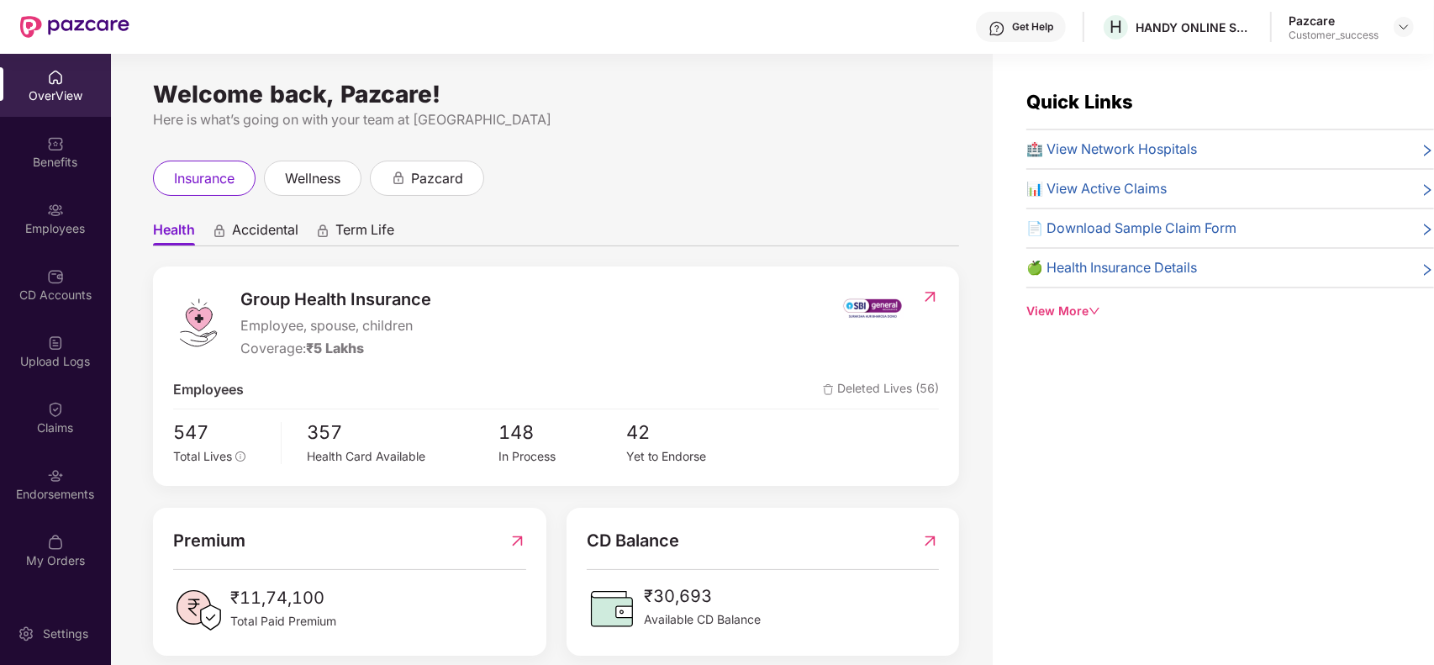
click at [63, 229] on div "Employees" at bounding box center [55, 228] width 111 height 17
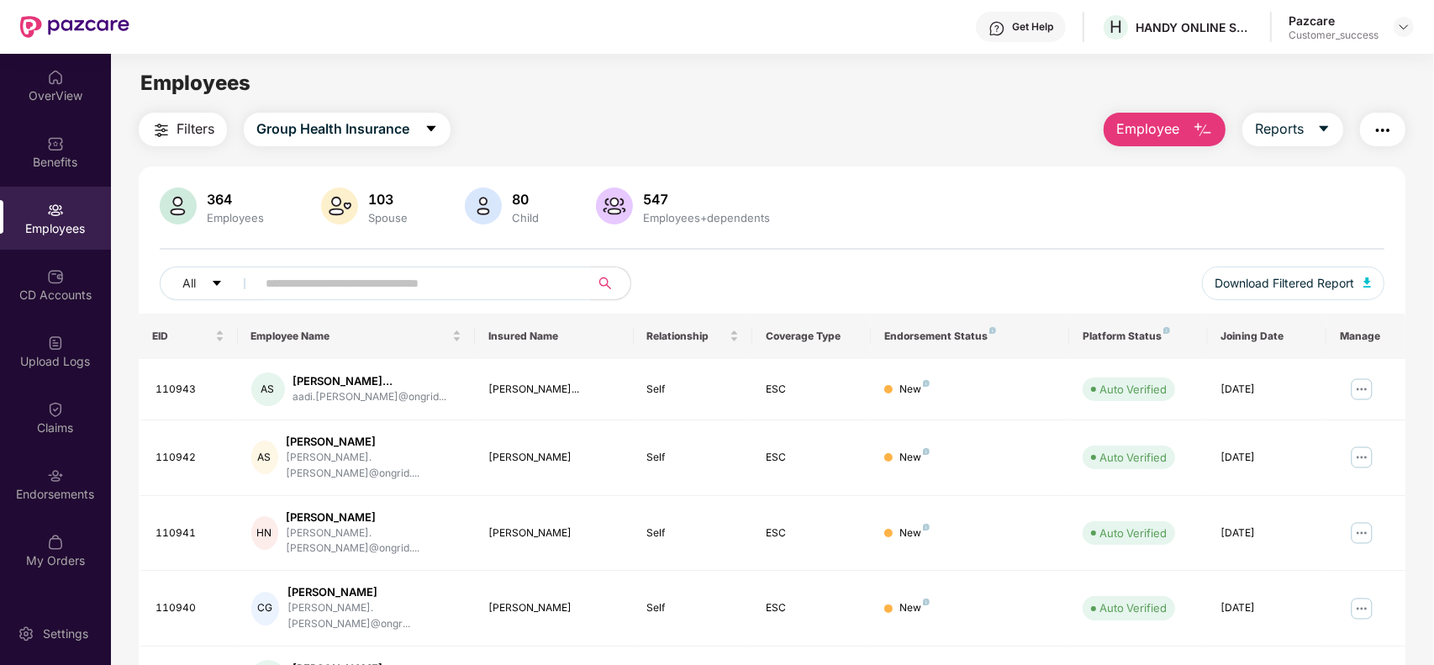
click at [345, 280] on input "text" at bounding box center [417, 283] width 302 height 25
click at [1410, 21] on div at bounding box center [1404, 27] width 20 height 20
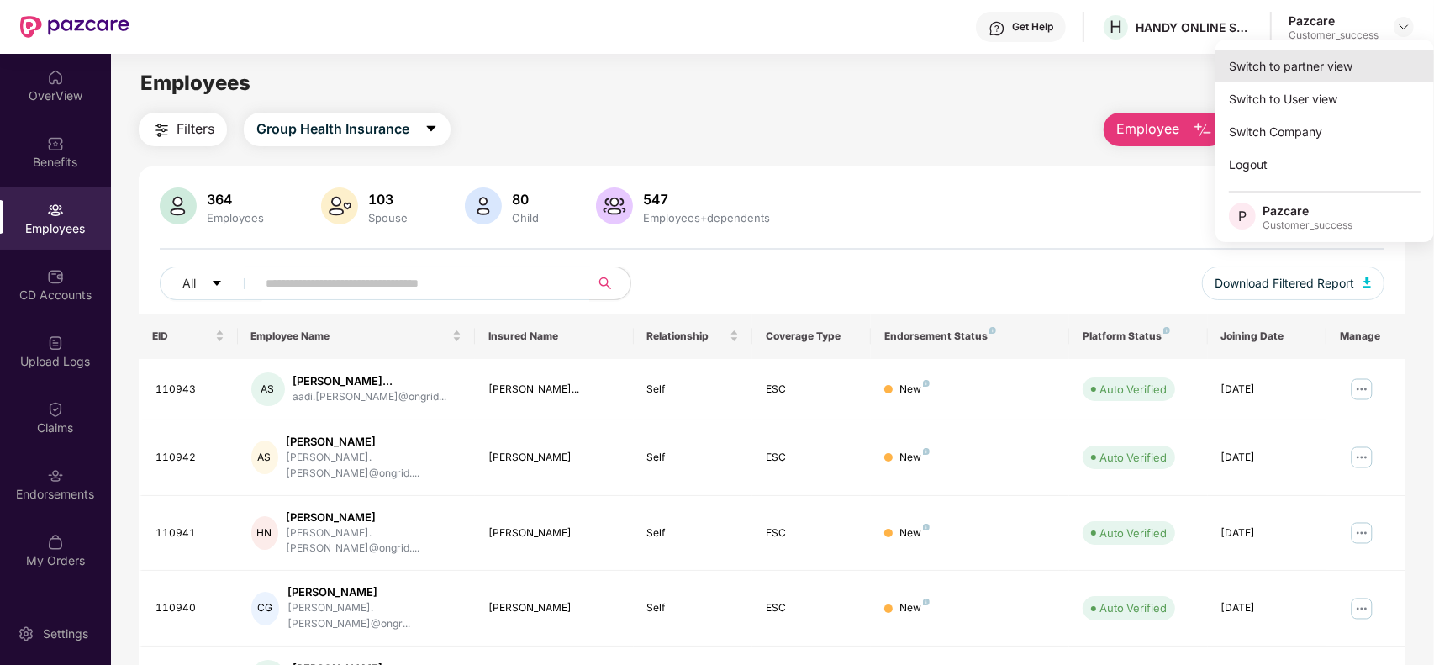
click at [1336, 60] on div "Switch to partner view" at bounding box center [1324, 66] width 219 height 33
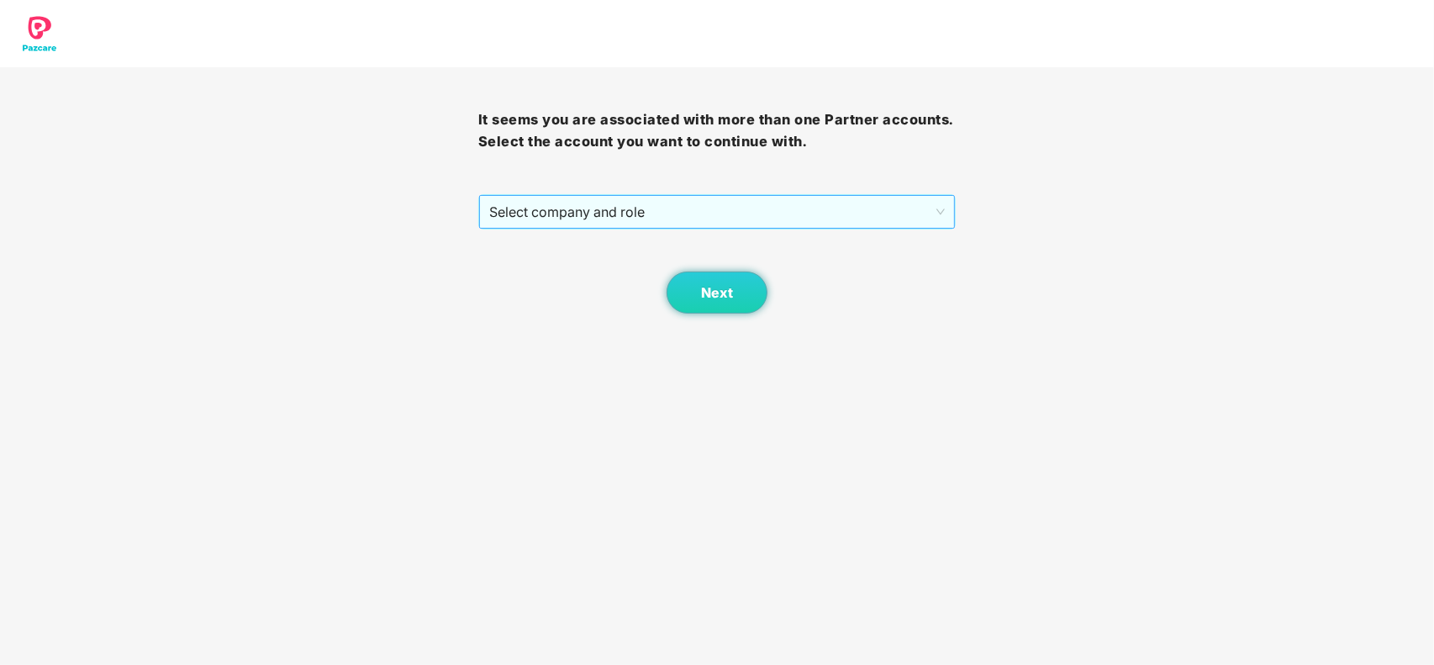
click at [898, 207] on span "Select company and role" at bounding box center [717, 212] width 456 height 32
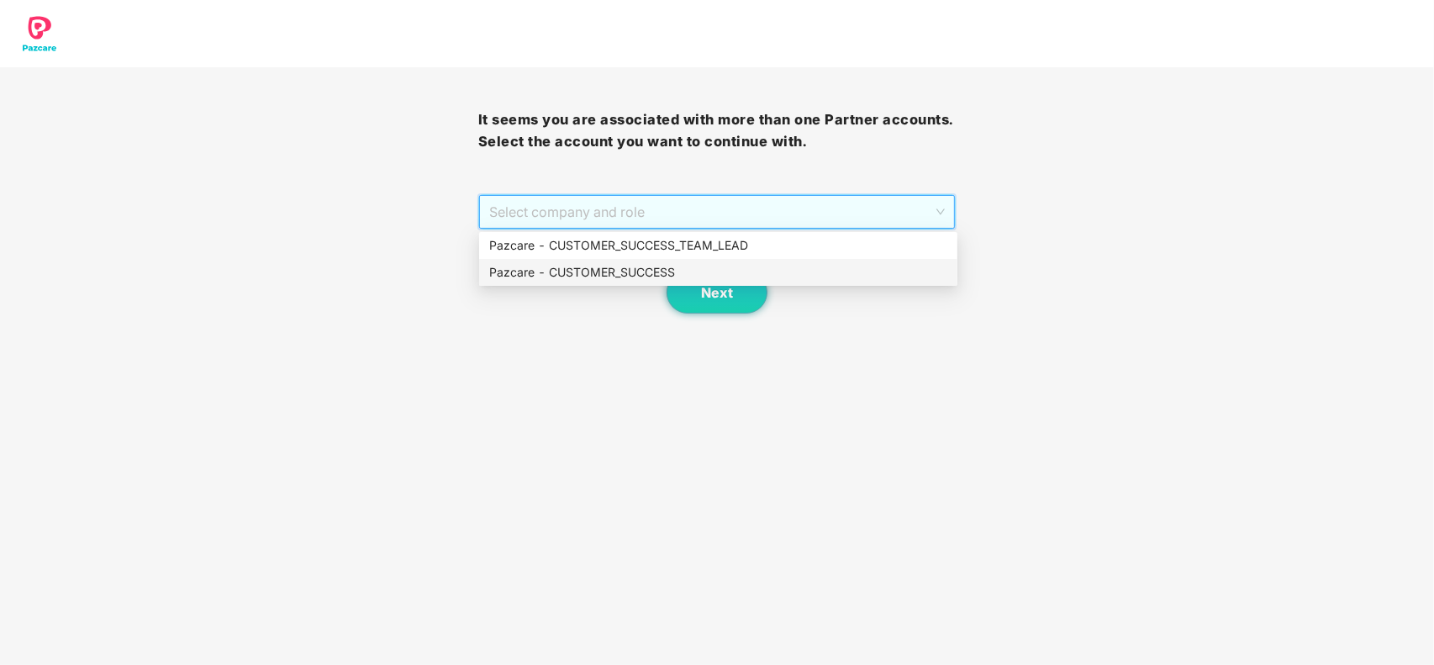
click at [711, 280] on div "Pazcare - CUSTOMER_SUCCESS" at bounding box center [718, 272] width 458 height 18
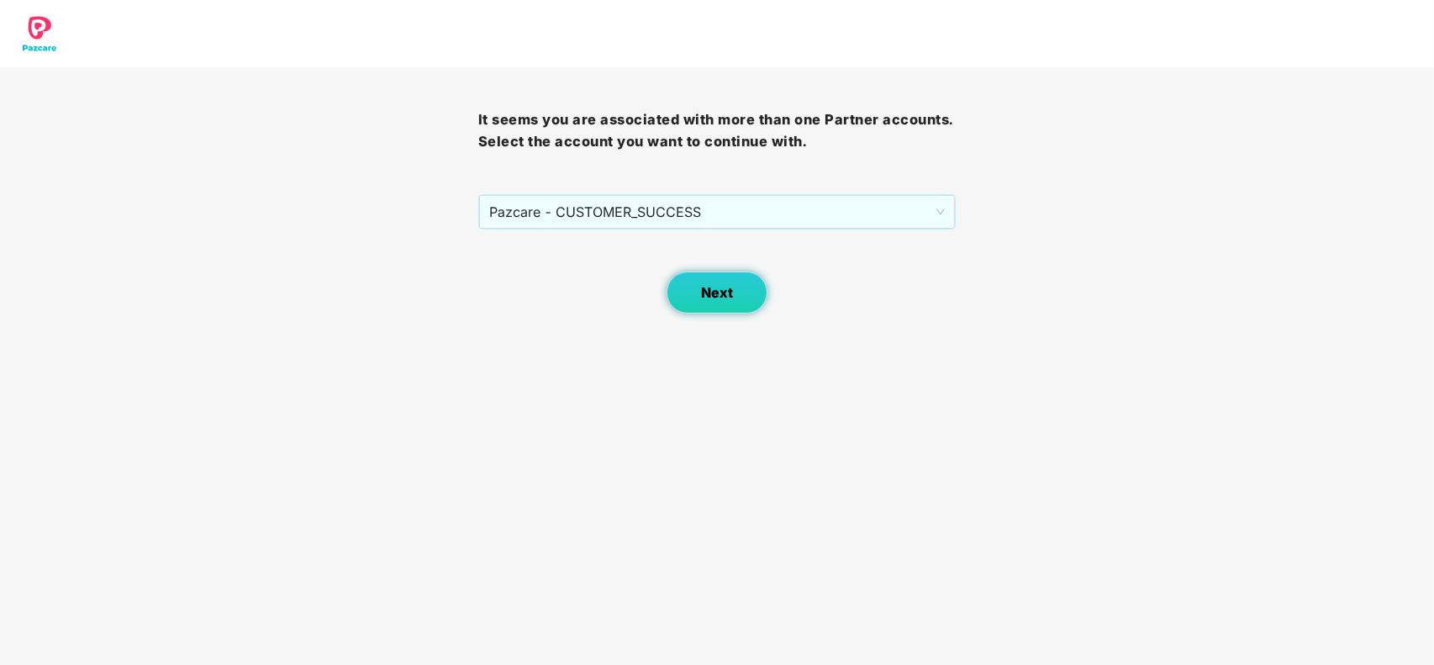
click at [713, 299] on span "Next" at bounding box center [717, 293] width 32 height 16
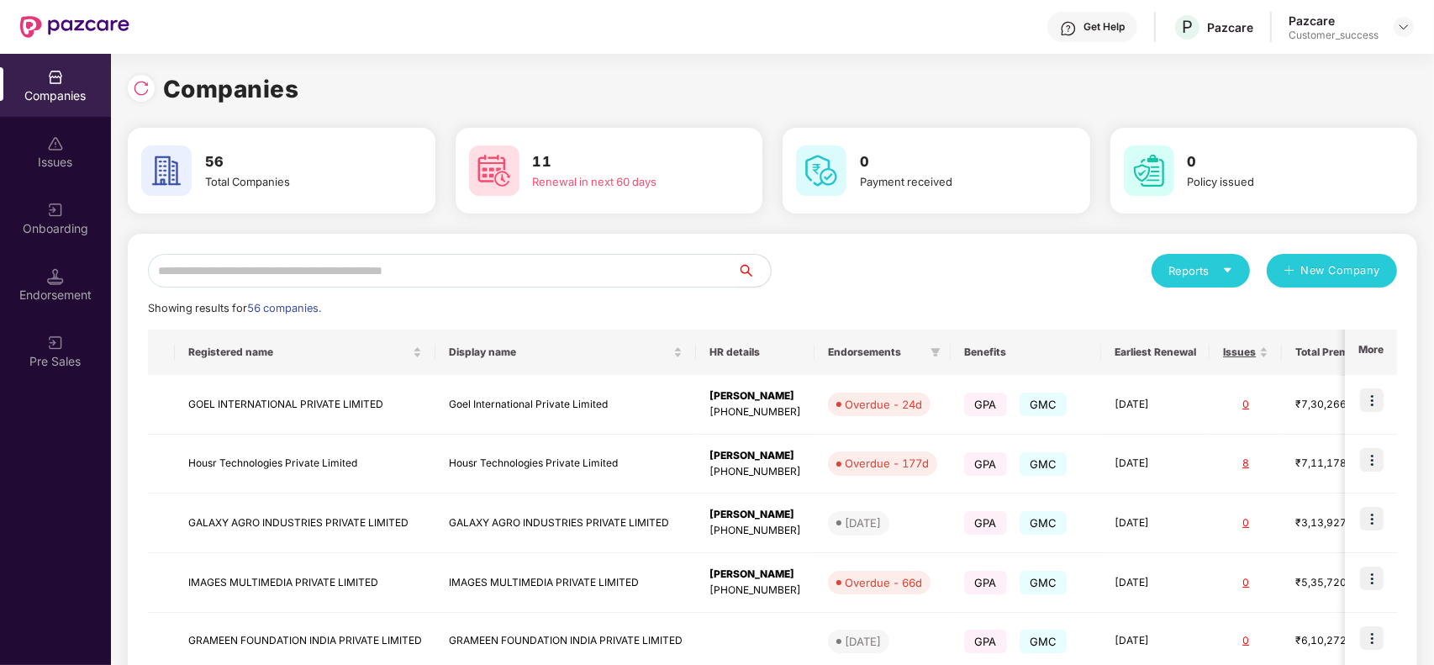
click at [419, 274] on input "text" at bounding box center [442, 271] width 589 height 34
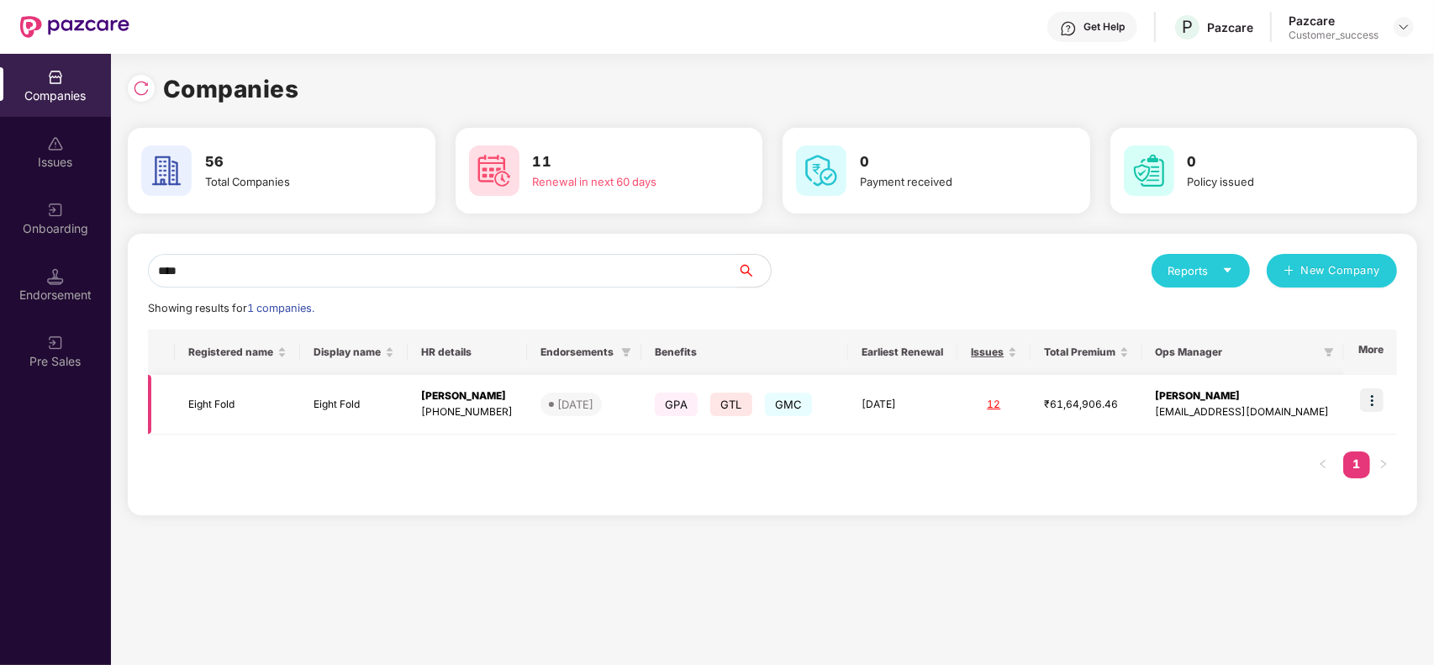
type input "****"
click at [1372, 404] on img at bounding box center [1372, 400] width 24 height 24
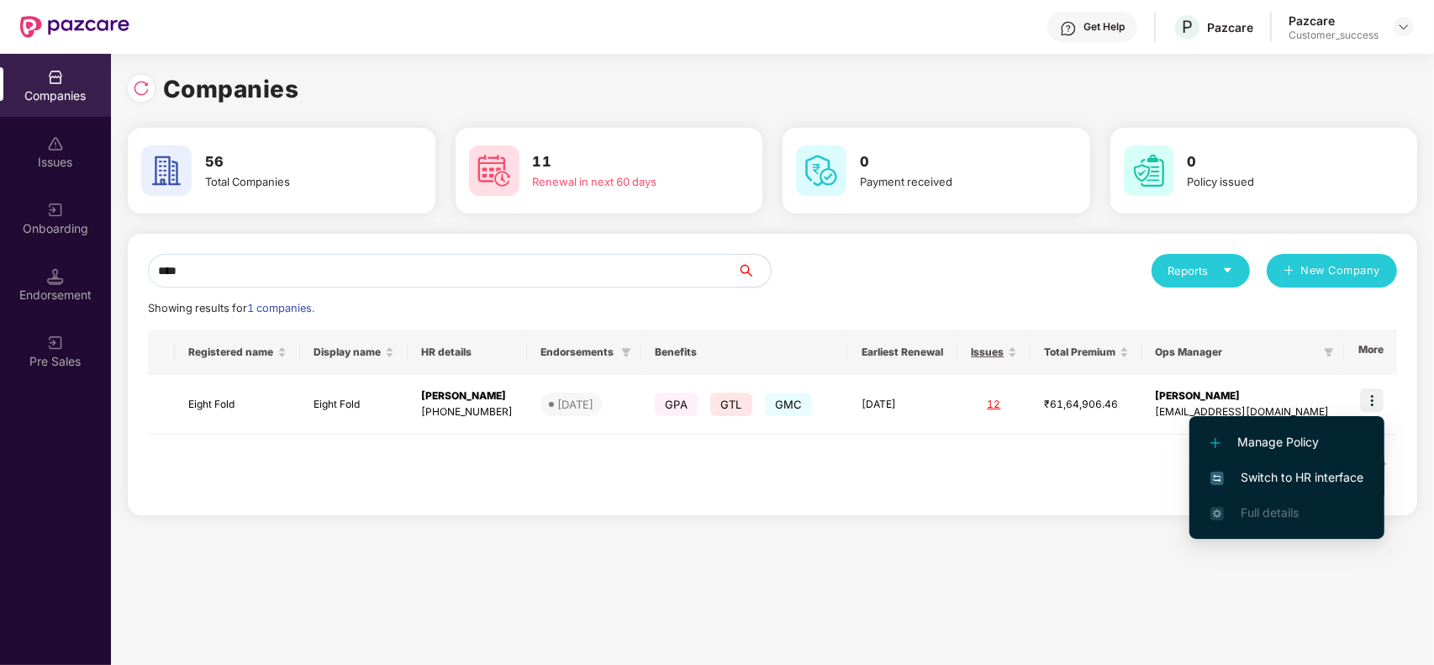
click at [1330, 476] on span "Switch to HR interface" at bounding box center [1286, 477] width 153 height 18
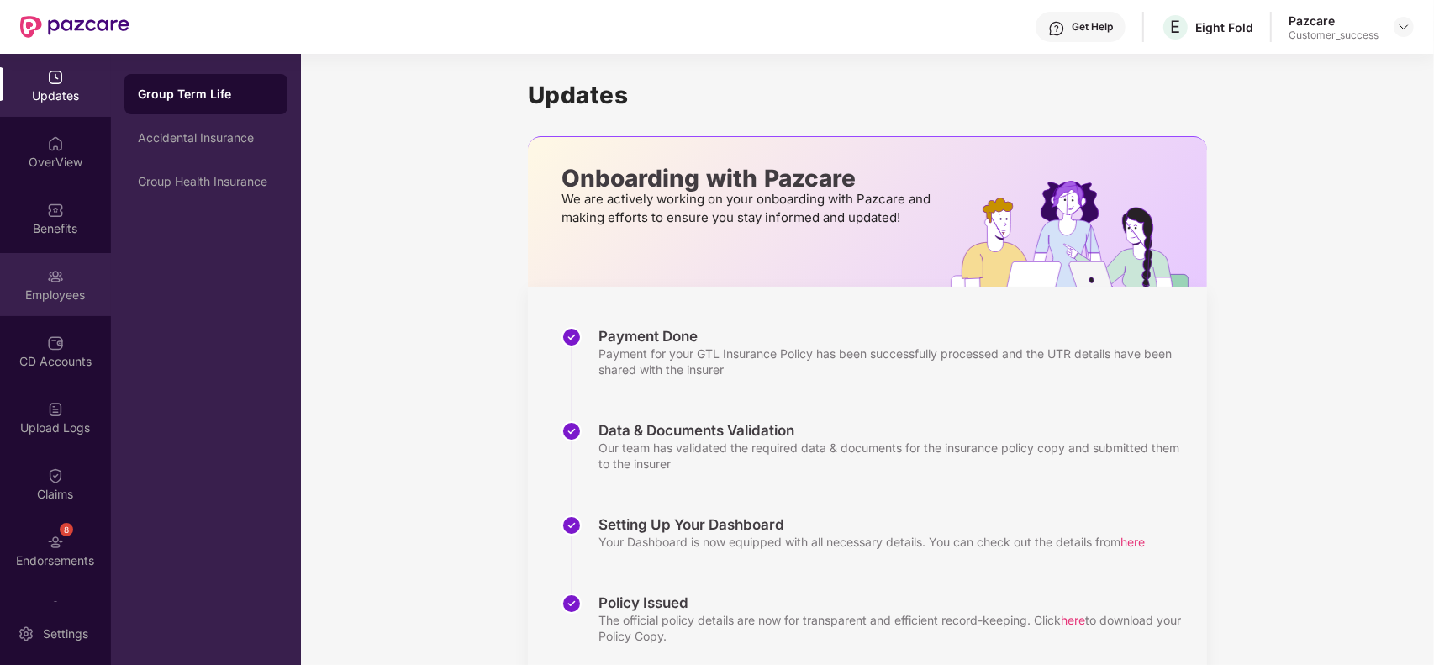
click at [53, 288] on div "Employees" at bounding box center [55, 295] width 111 height 17
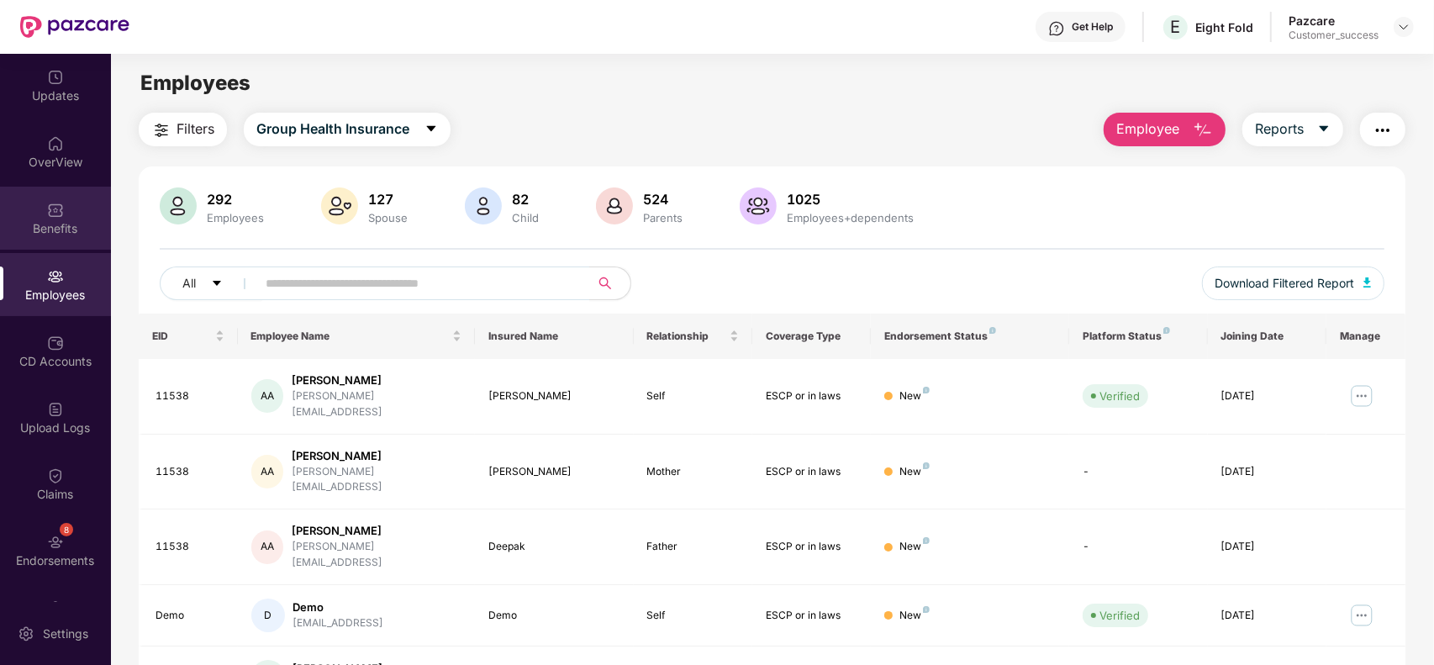
click at [56, 232] on div "Benefits" at bounding box center [55, 228] width 111 height 17
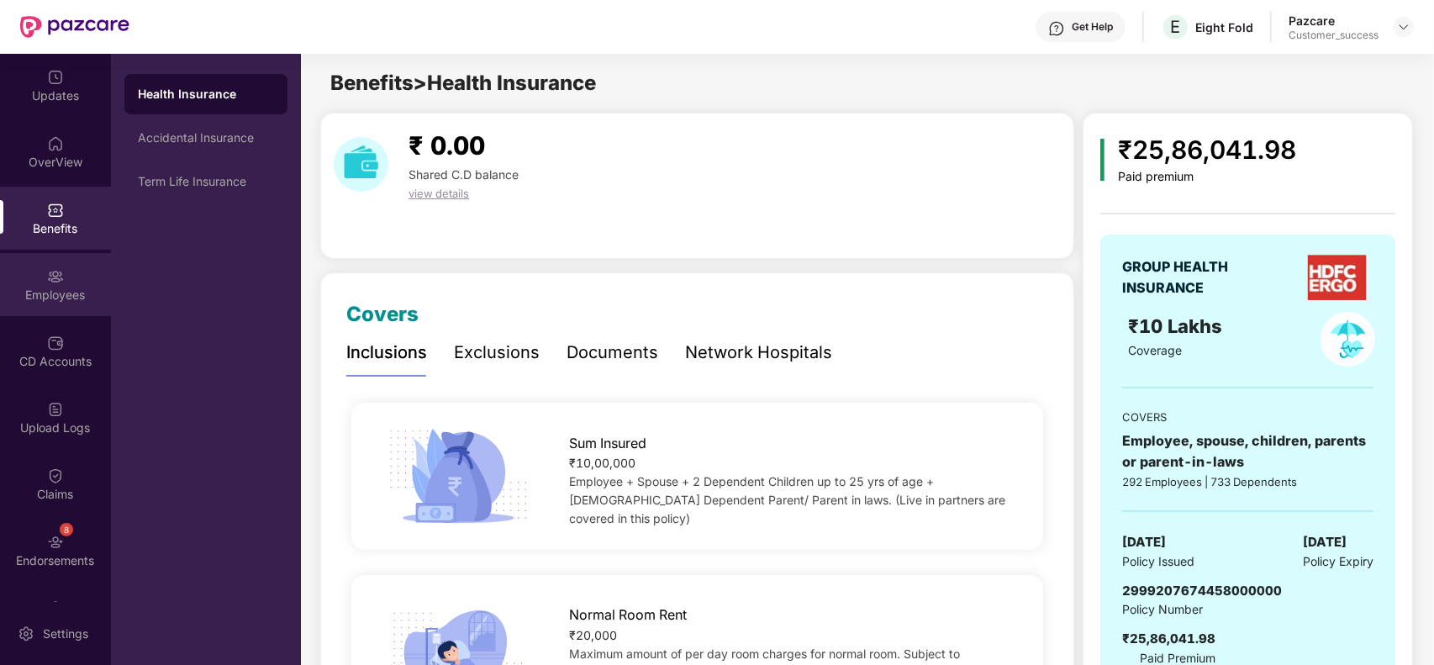
click at [53, 287] on div "Employees" at bounding box center [55, 295] width 111 height 17
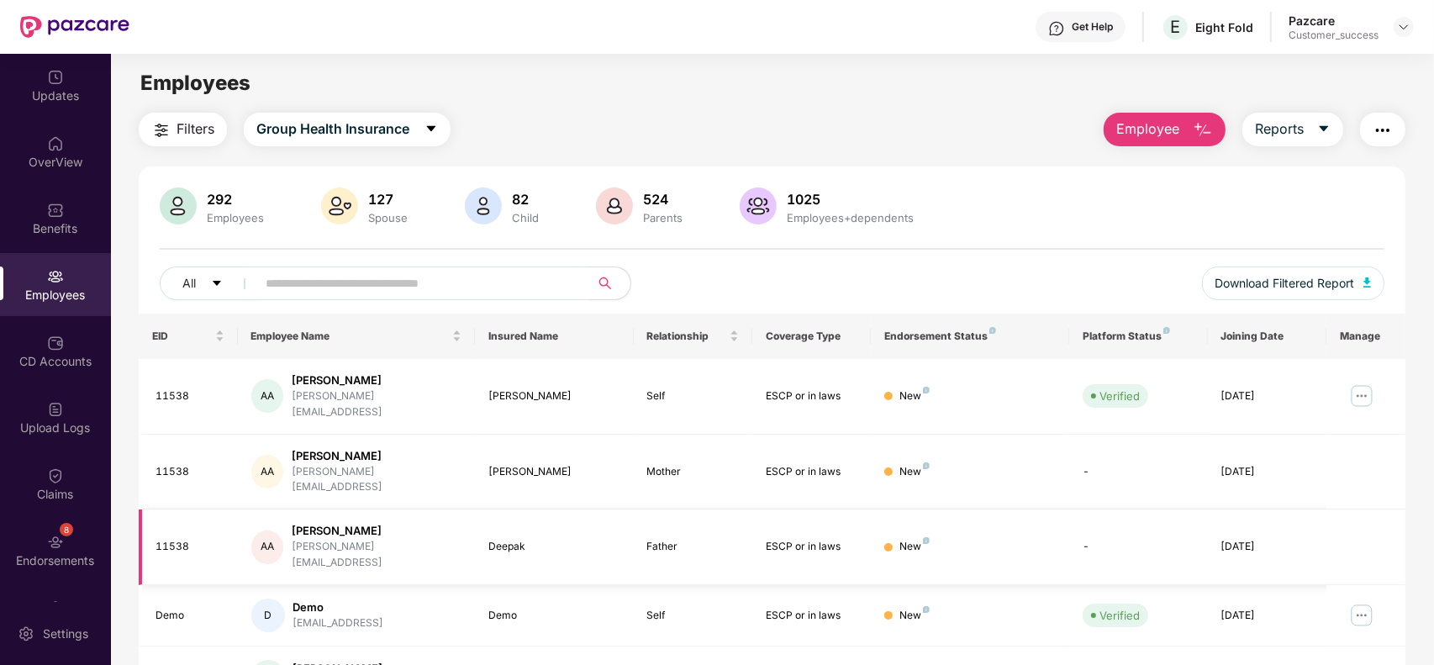
click at [979, 539] on div "New" at bounding box center [969, 547] width 171 height 16
click at [481, 293] on input "text" at bounding box center [417, 283] width 302 height 25
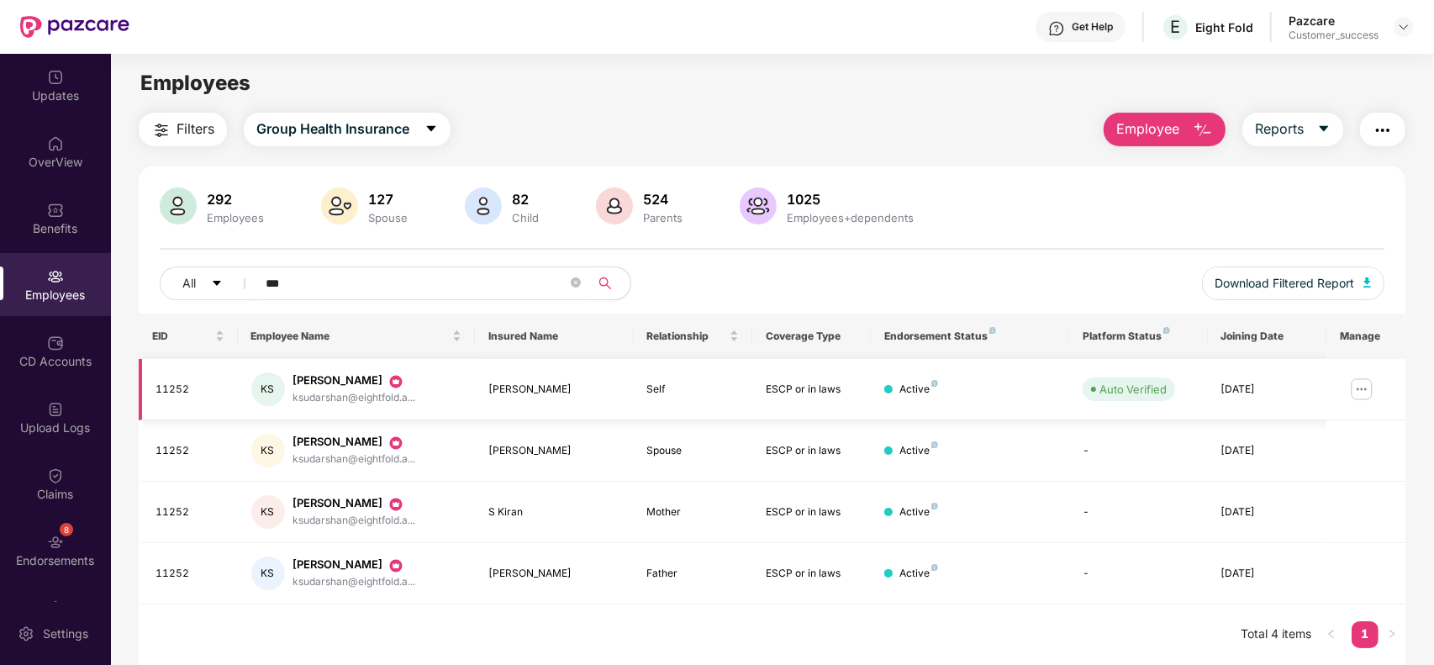
type input "***"
click at [1359, 387] on img at bounding box center [1361, 389] width 27 height 27
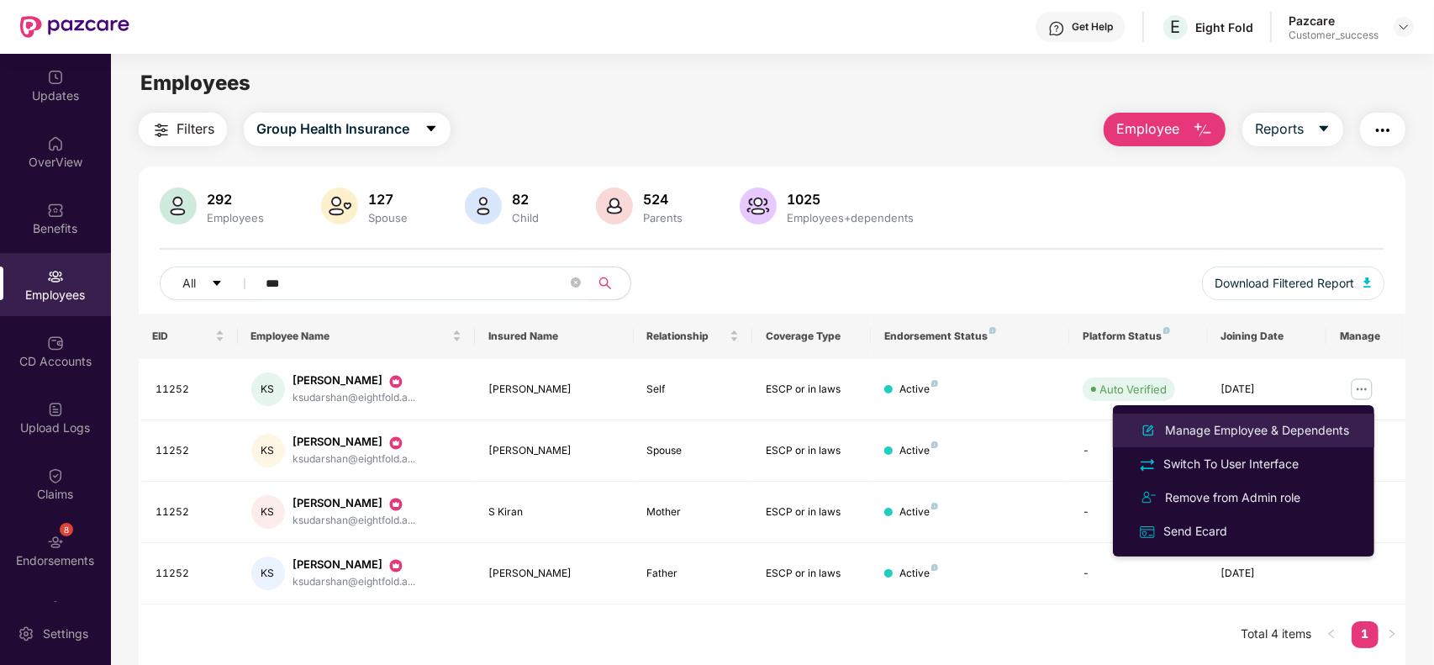
click at [1268, 430] on div "Manage Employee & Dependents" at bounding box center [1257, 430] width 191 height 18
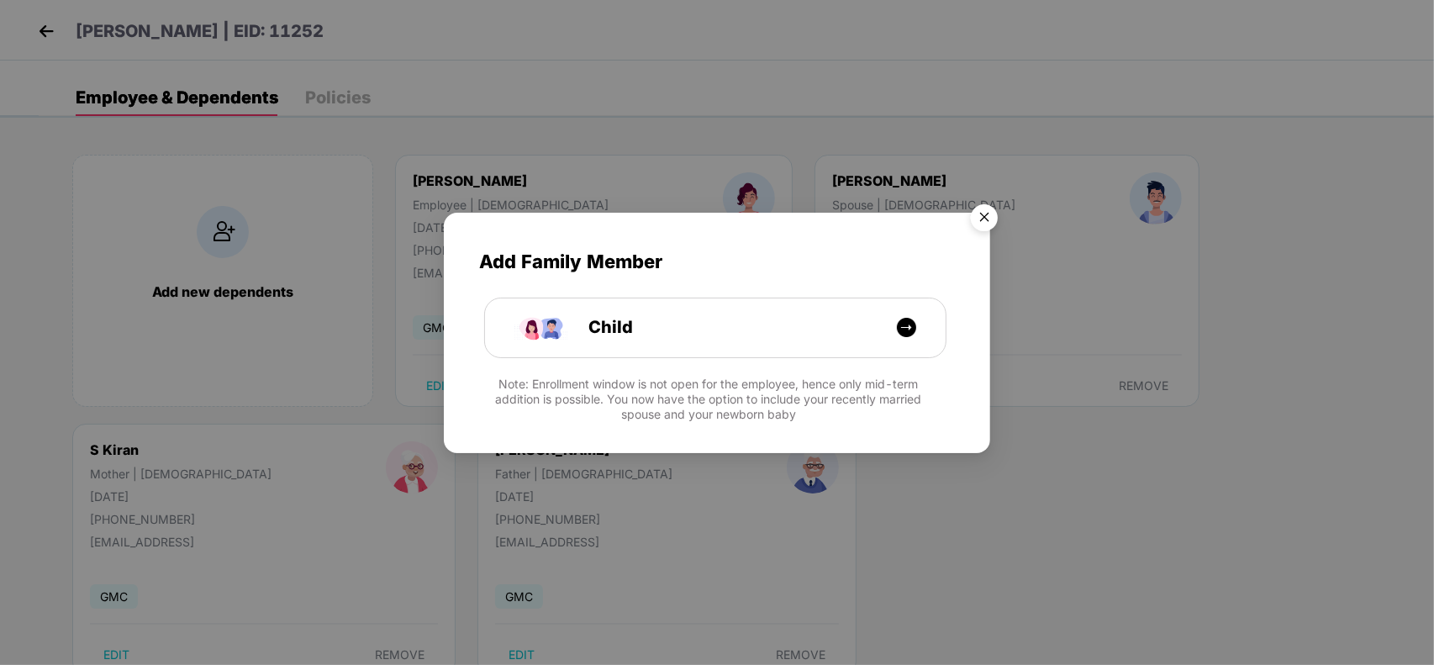
drag, startPoint x: 1301, startPoint y: 351, endPoint x: 1286, endPoint y: 330, distance: 25.9
click at [1301, 351] on div "Add Family Member Child Note: Enrollment window is not open for the employee, h…" at bounding box center [717, 332] width 1434 height 665
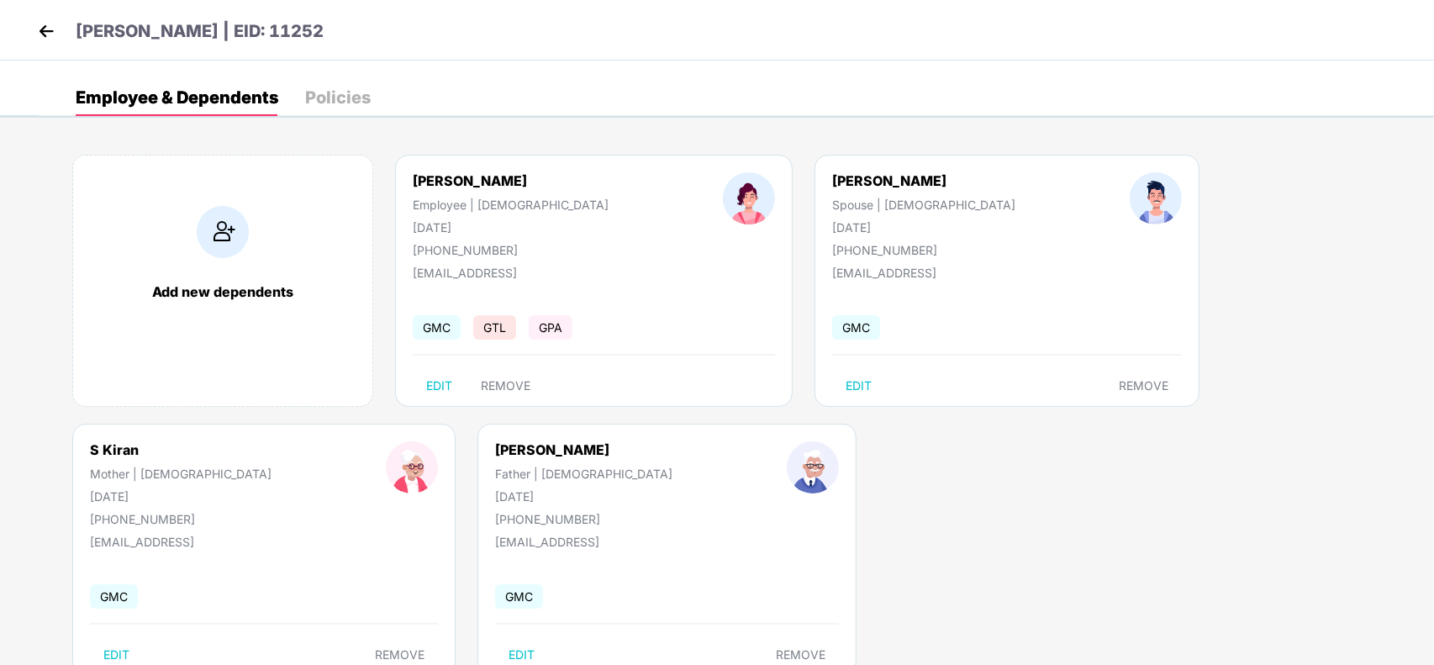
click at [0, 133] on body "Kruthika Sudarshan | EID: 11252 Employee & Dependents Policies Add new dependen…" at bounding box center [717, 332] width 1434 height 665
click at [42, 26] on img at bounding box center [46, 30] width 25 height 25
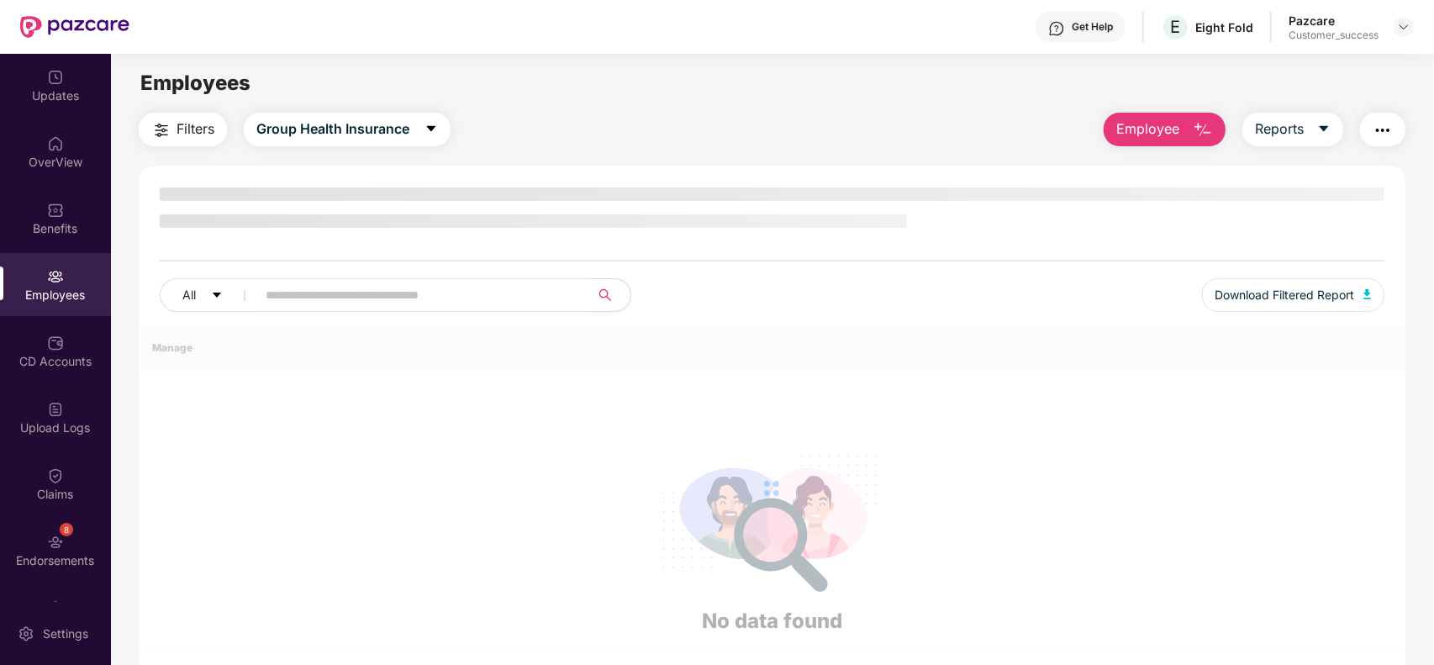
click at [340, 294] on span at bounding box center [417, 295] width 345 height 34
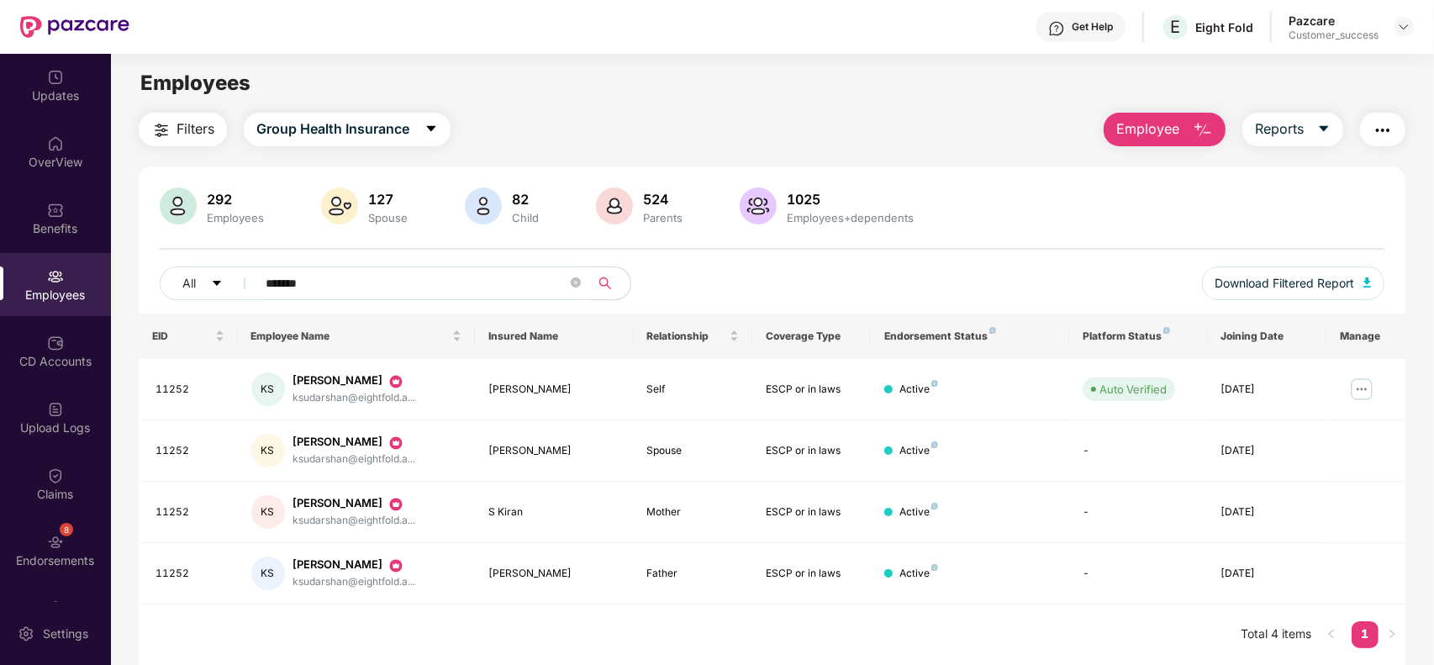
type input "*******"
click at [1402, 28] on img at bounding box center [1403, 26] width 13 height 13
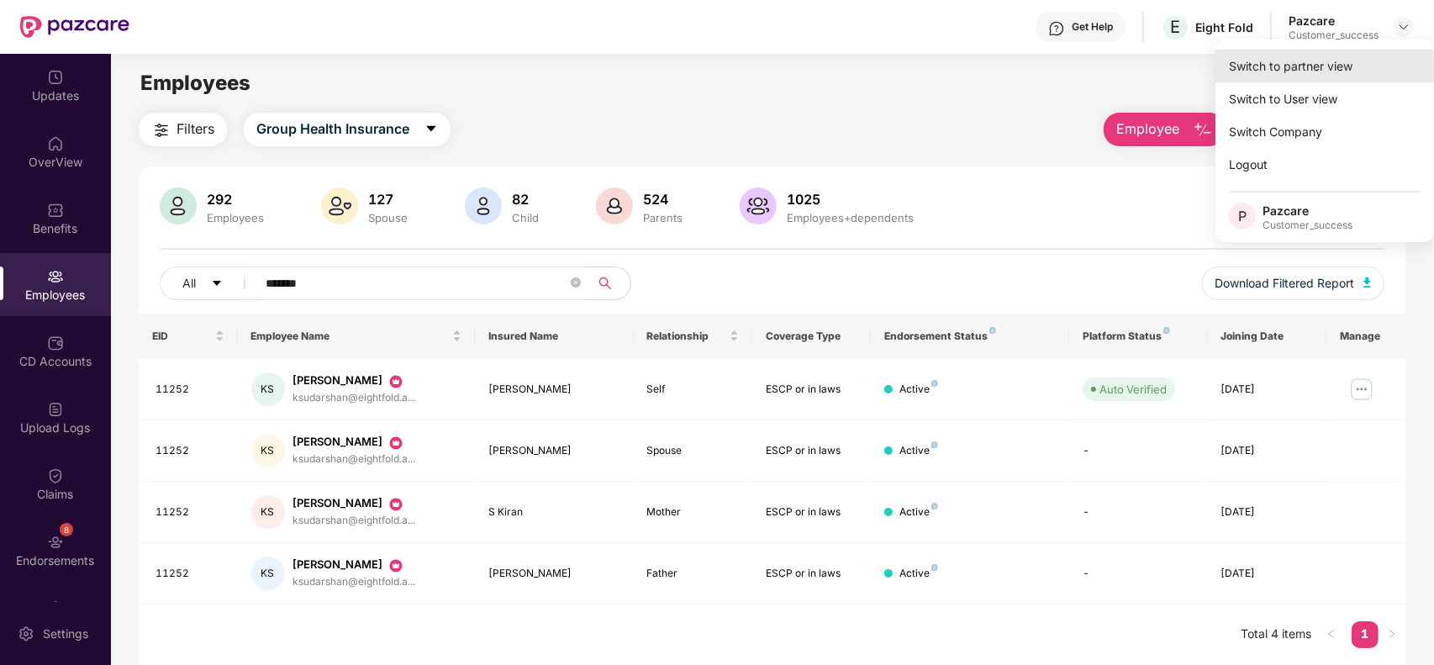
click at [1367, 61] on div "Switch to partner view" at bounding box center [1324, 66] width 219 height 33
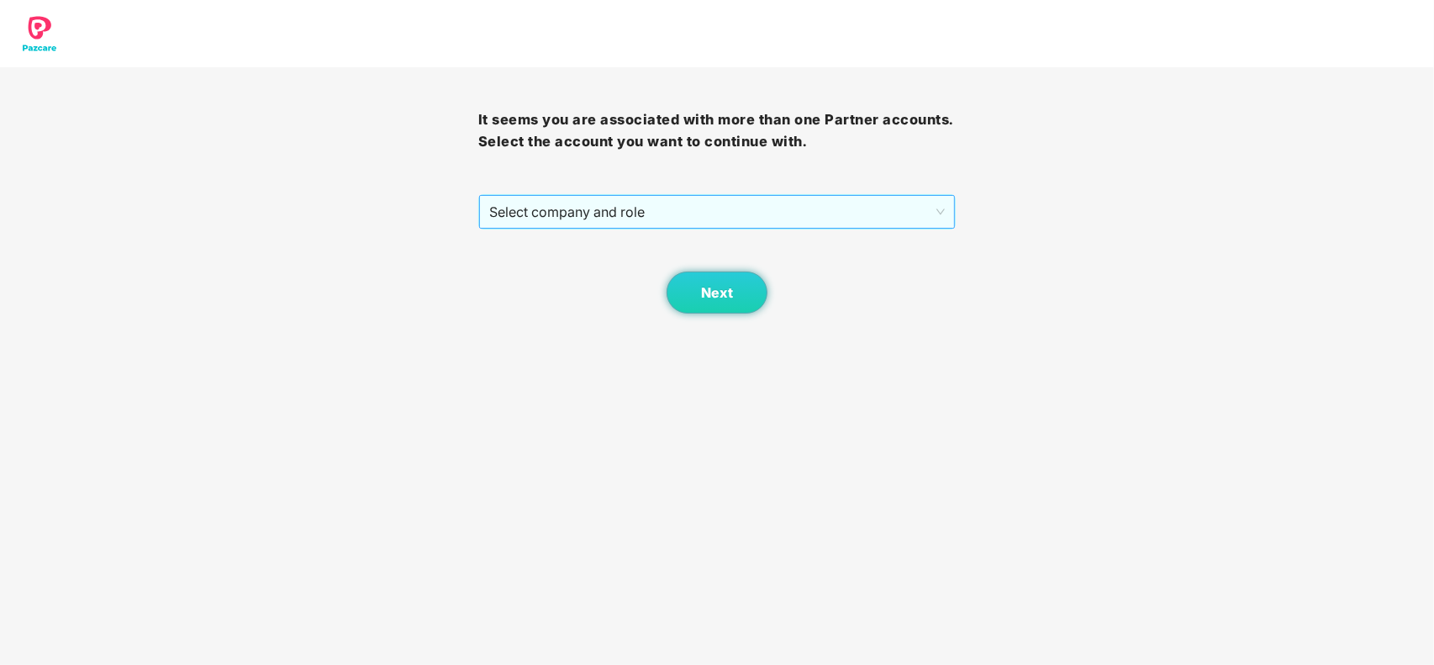
click at [847, 194] on div "Select company and role" at bounding box center [717, 211] width 478 height 35
click at [783, 212] on span "Select company and role" at bounding box center [717, 212] width 456 height 32
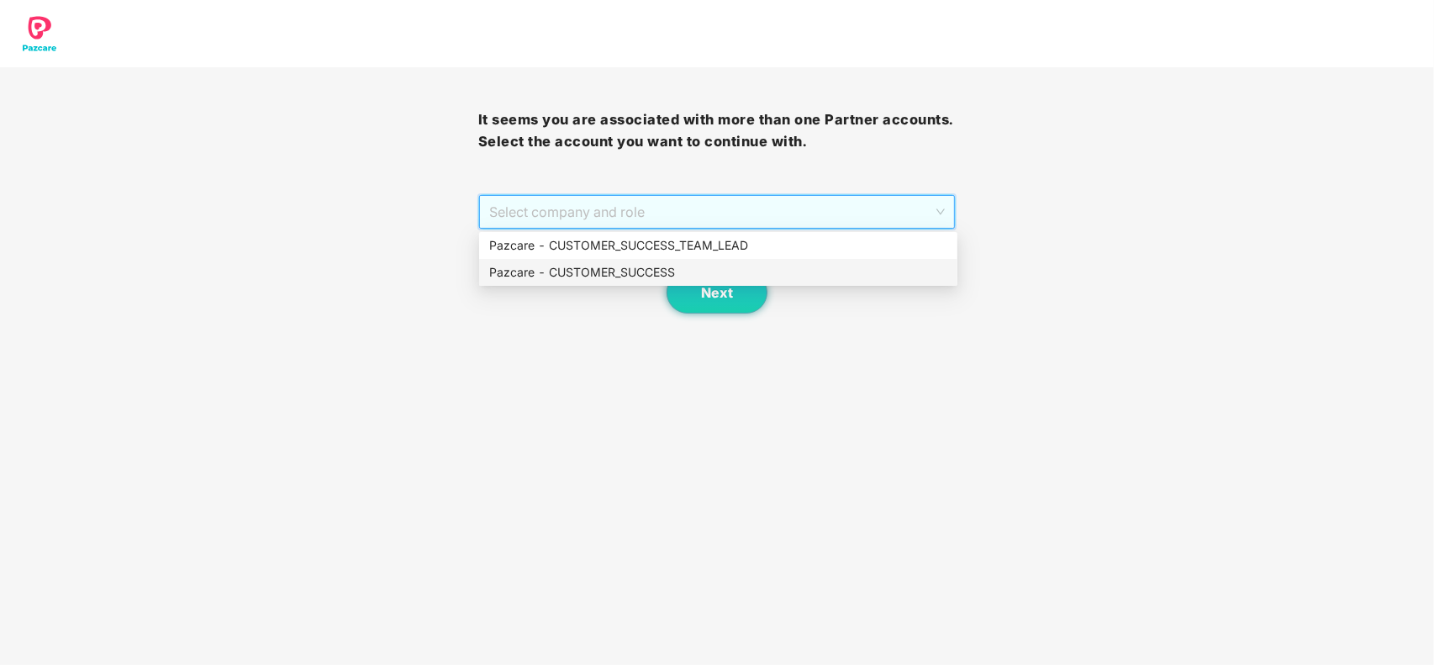
click at [661, 273] on div "Pazcare - CUSTOMER_SUCCESS" at bounding box center [718, 272] width 458 height 18
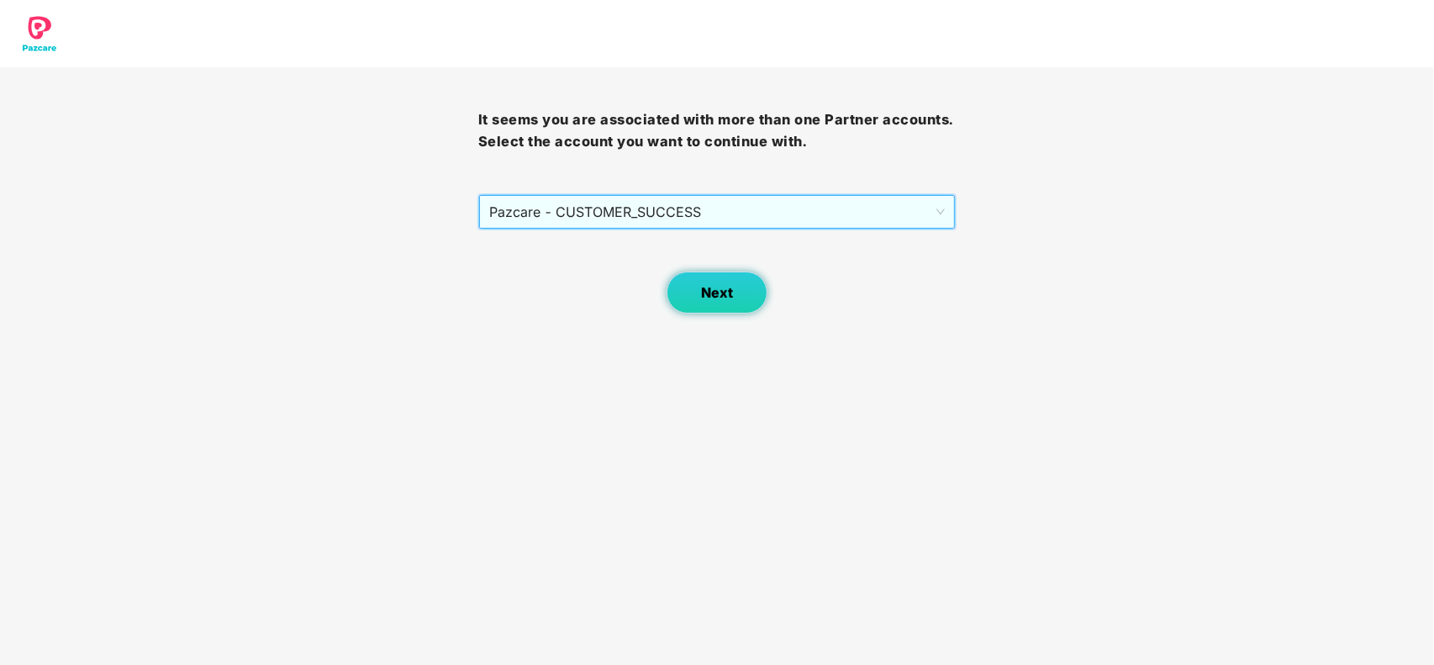
click at [689, 288] on button "Next" at bounding box center [717, 293] width 101 height 42
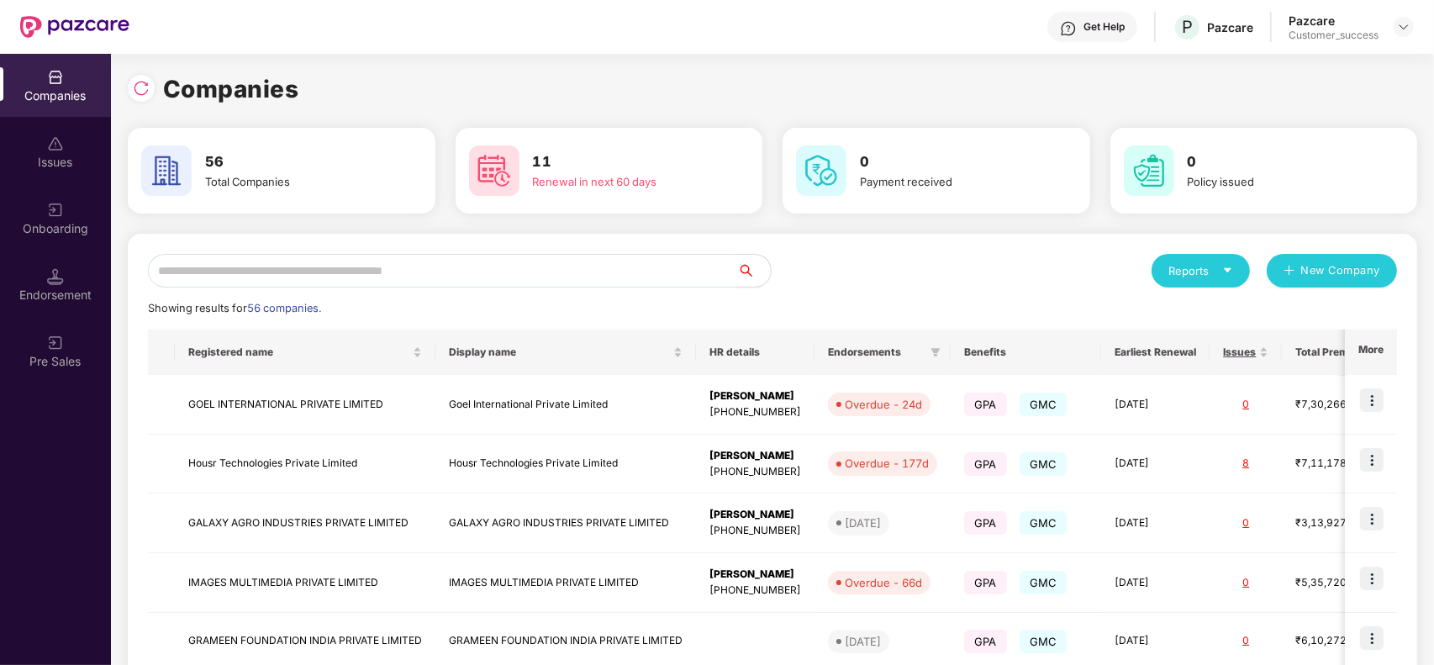
click at [509, 270] on input "text" at bounding box center [442, 271] width 589 height 34
type input "*"
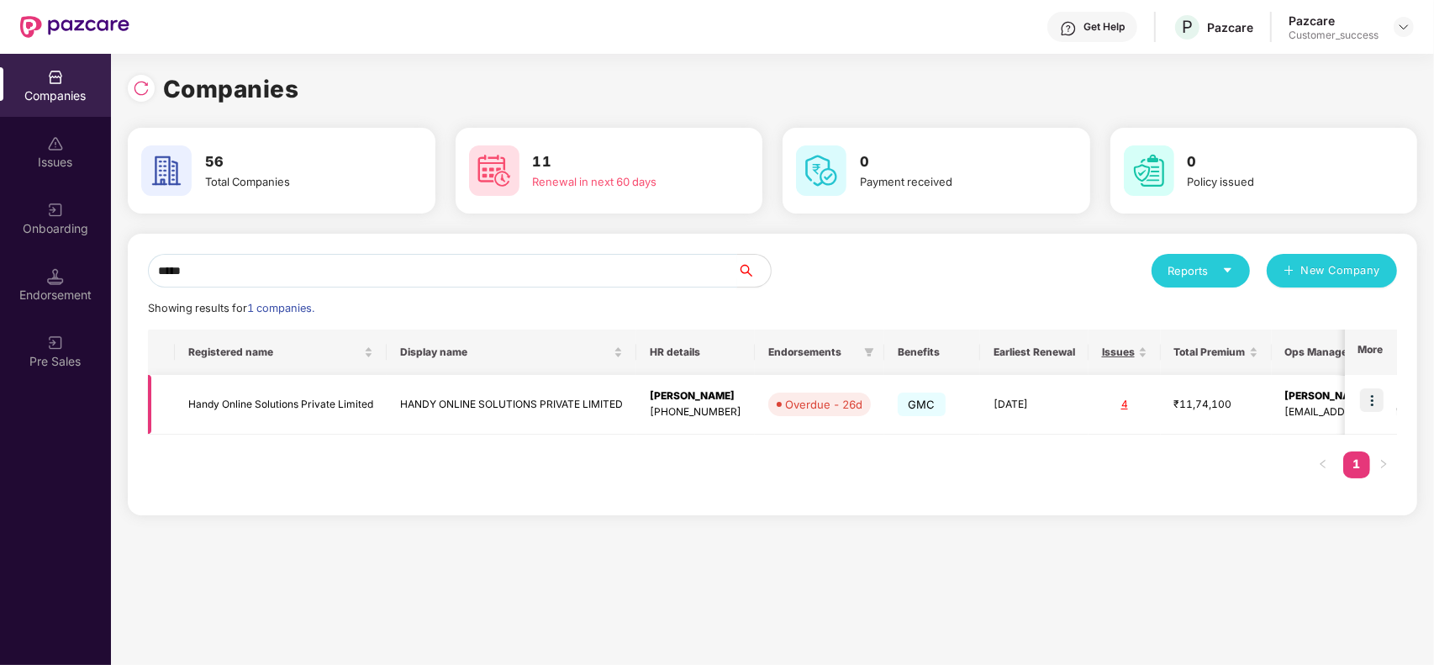
type input "*****"
click at [1370, 397] on img at bounding box center [1372, 400] width 24 height 24
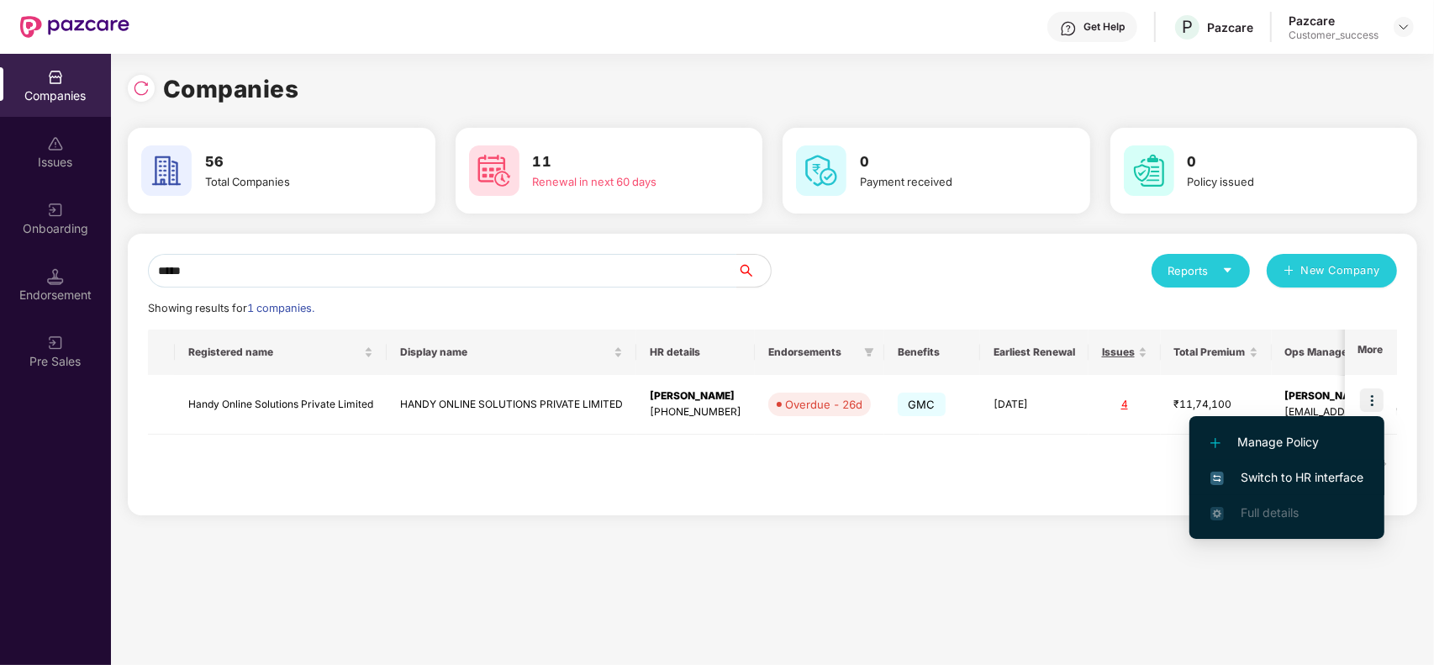
click at [1284, 468] on span "Switch to HR interface" at bounding box center [1286, 477] width 153 height 18
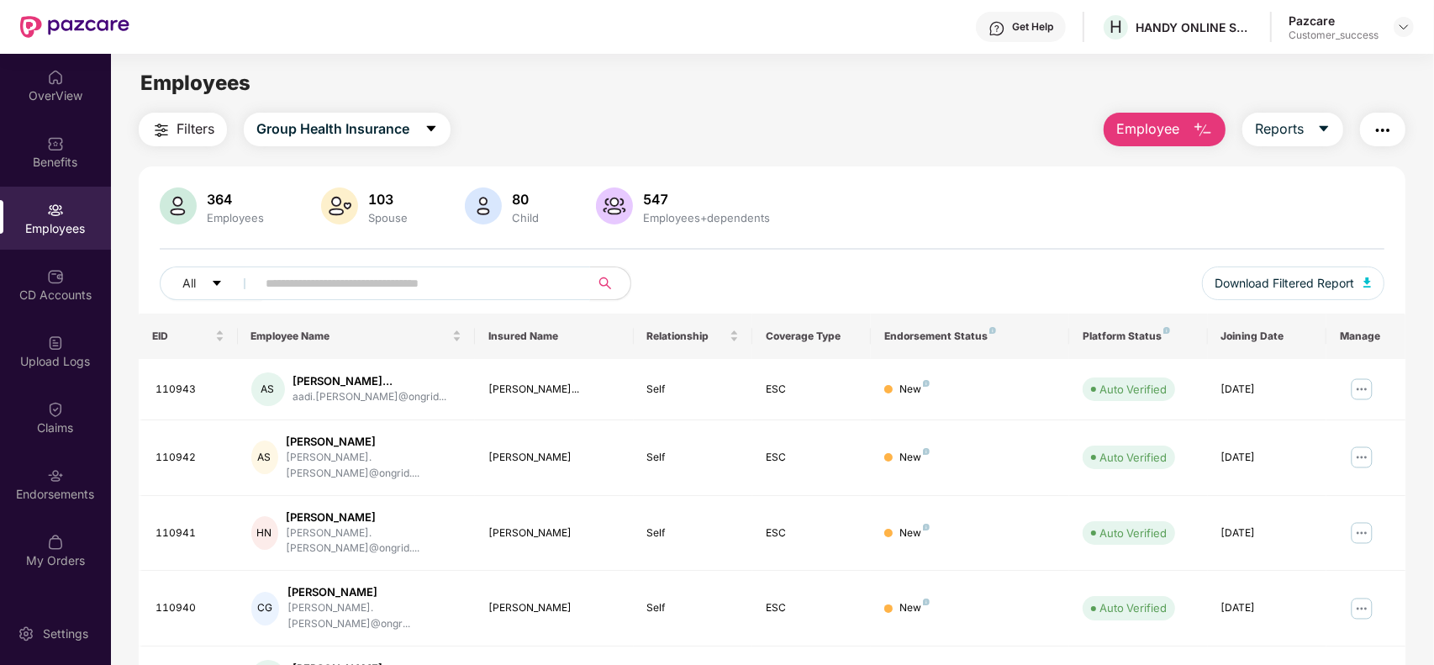
click at [308, 284] on input "text" at bounding box center [417, 283] width 302 height 25
type input "*"
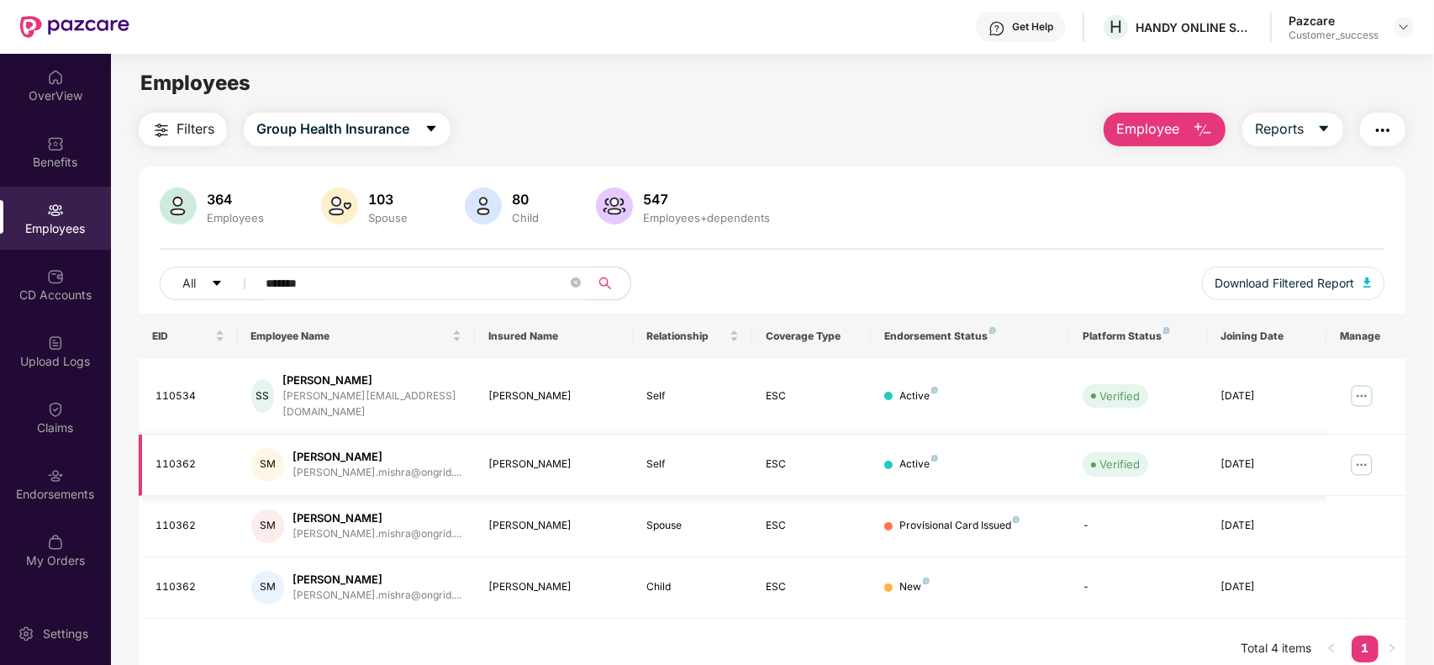
type input "*******"
click at [1351, 451] on img at bounding box center [1361, 464] width 27 height 27
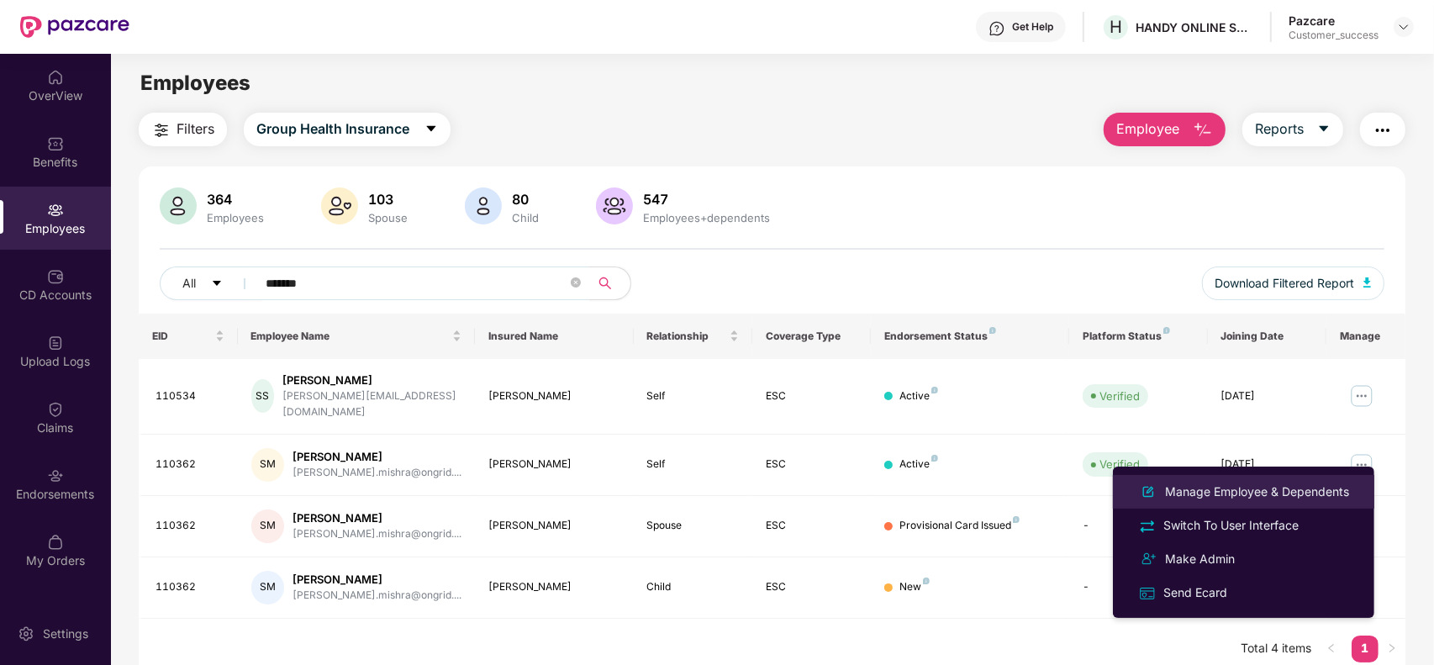
click at [1258, 493] on div "Manage Employee & Dependents" at bounding box center [1257, 491] width 191 height 18
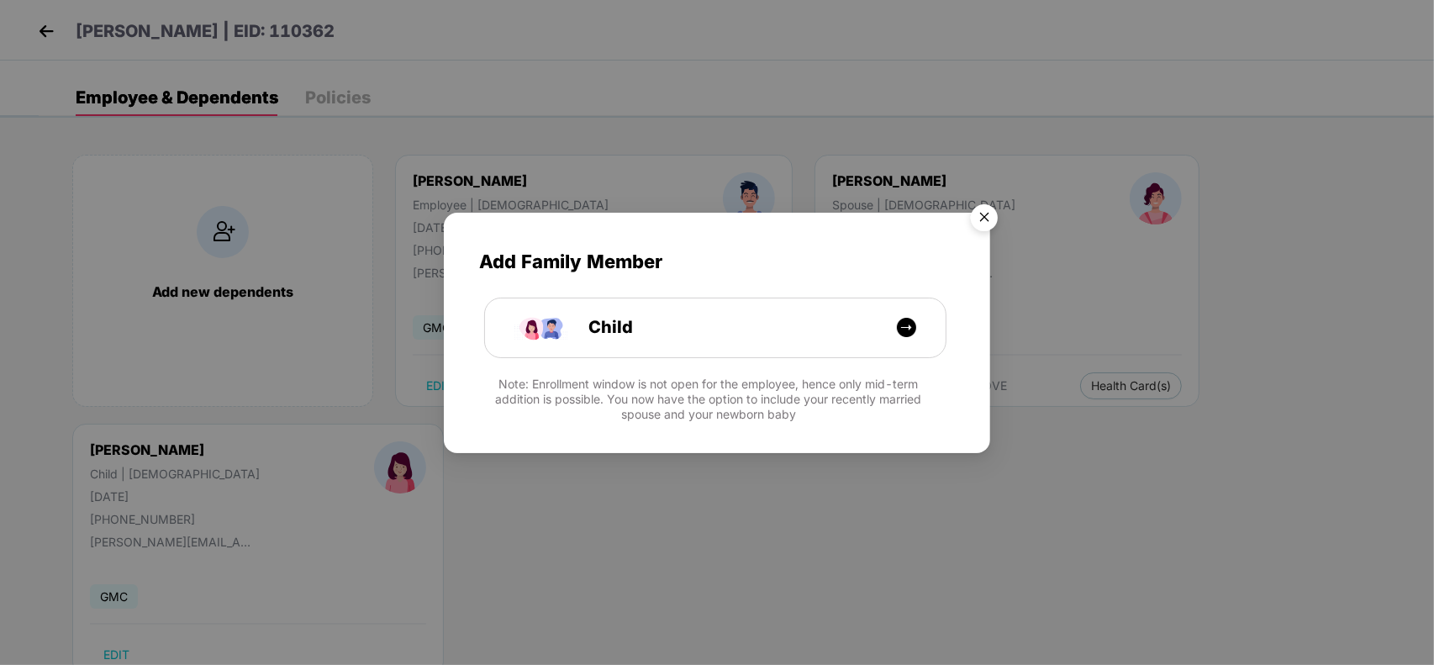
click at [976, 211] on img "Close" at bounding box center [984, 220] width 47 height 47
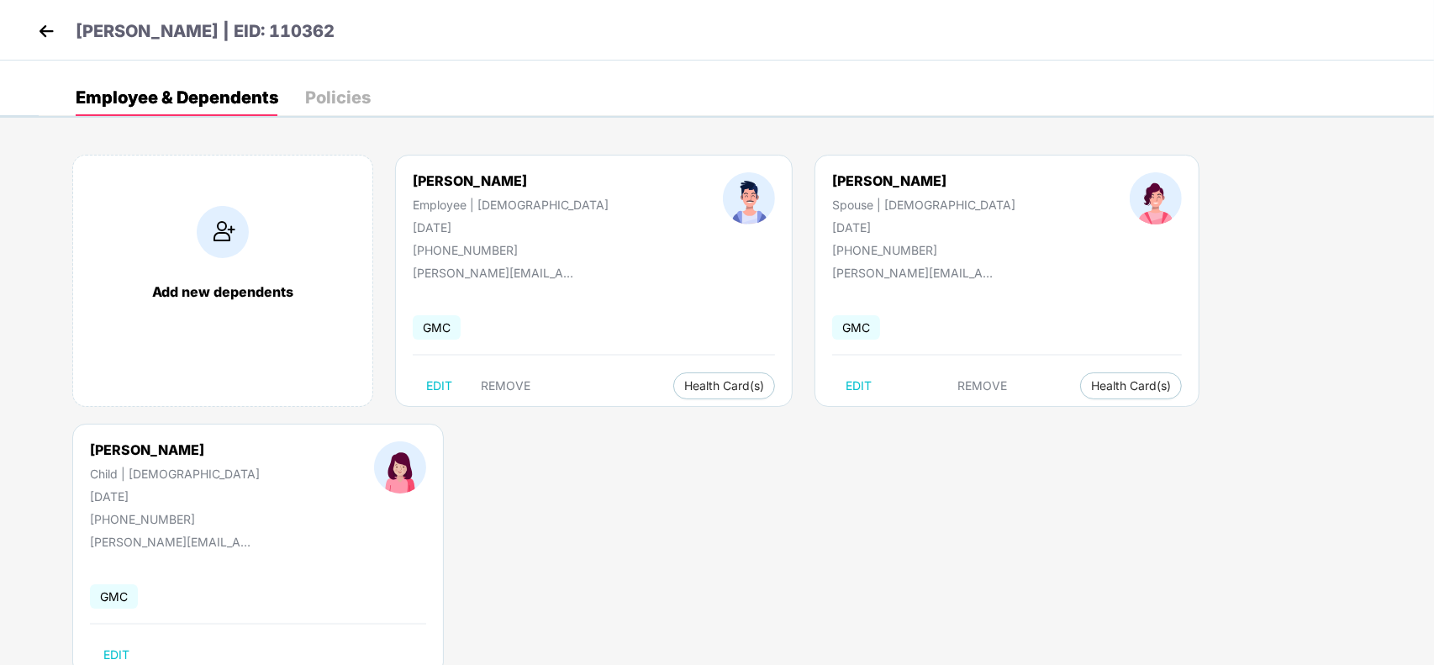
click at [40, 34] on img at bounding box center [46, 30] width 25 height 25
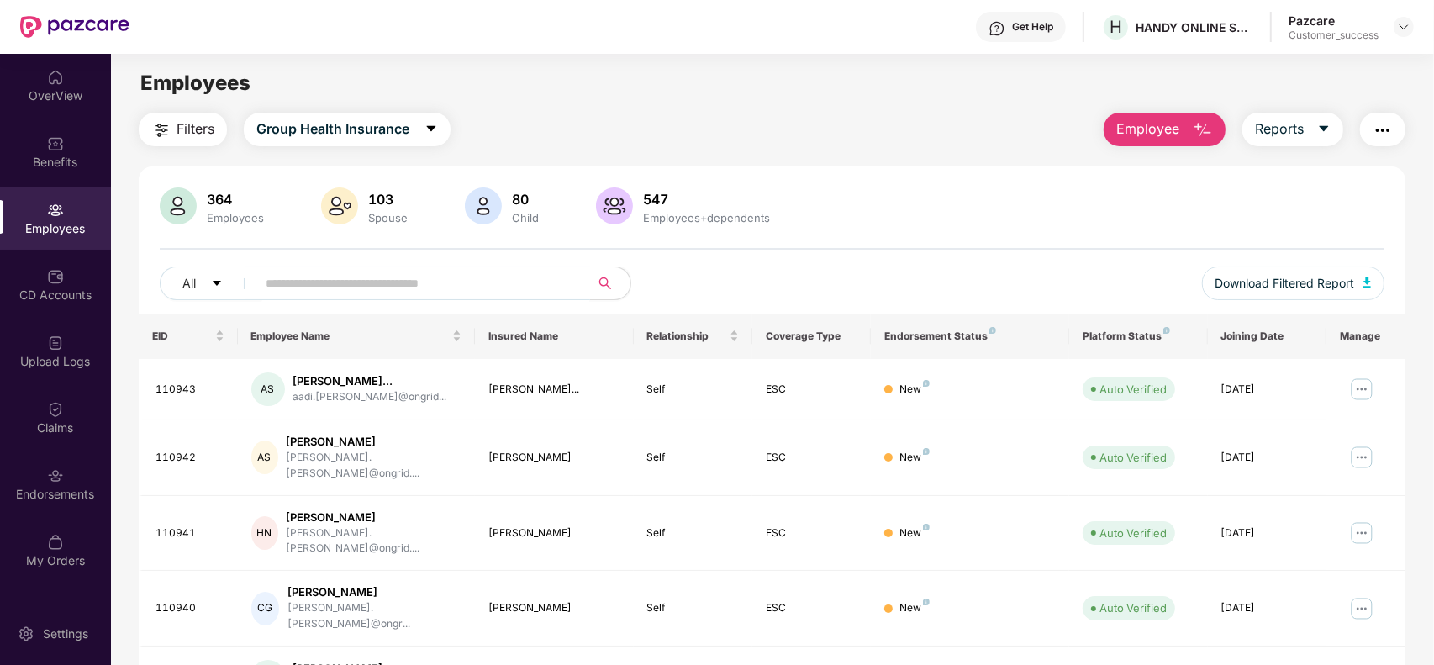
click at [441, 296] on span at bounding box center [417, 283] width 345 height 34
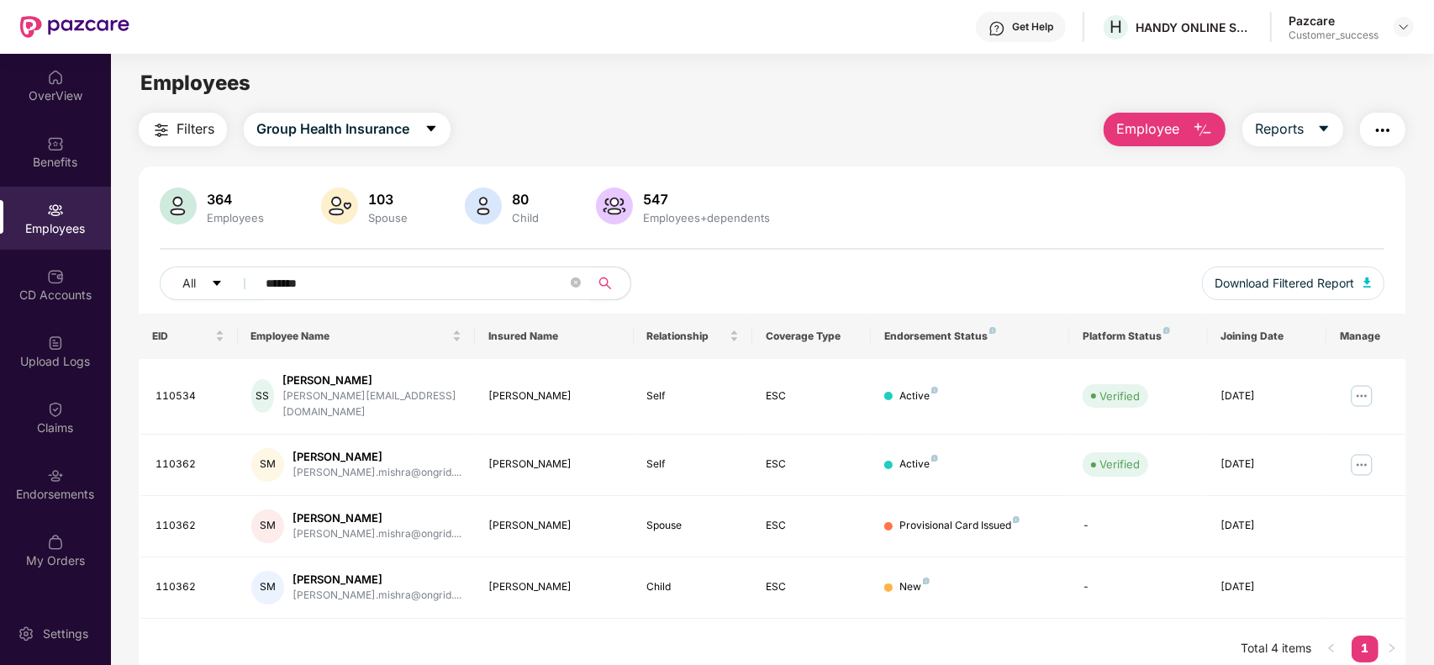
type input "*******"
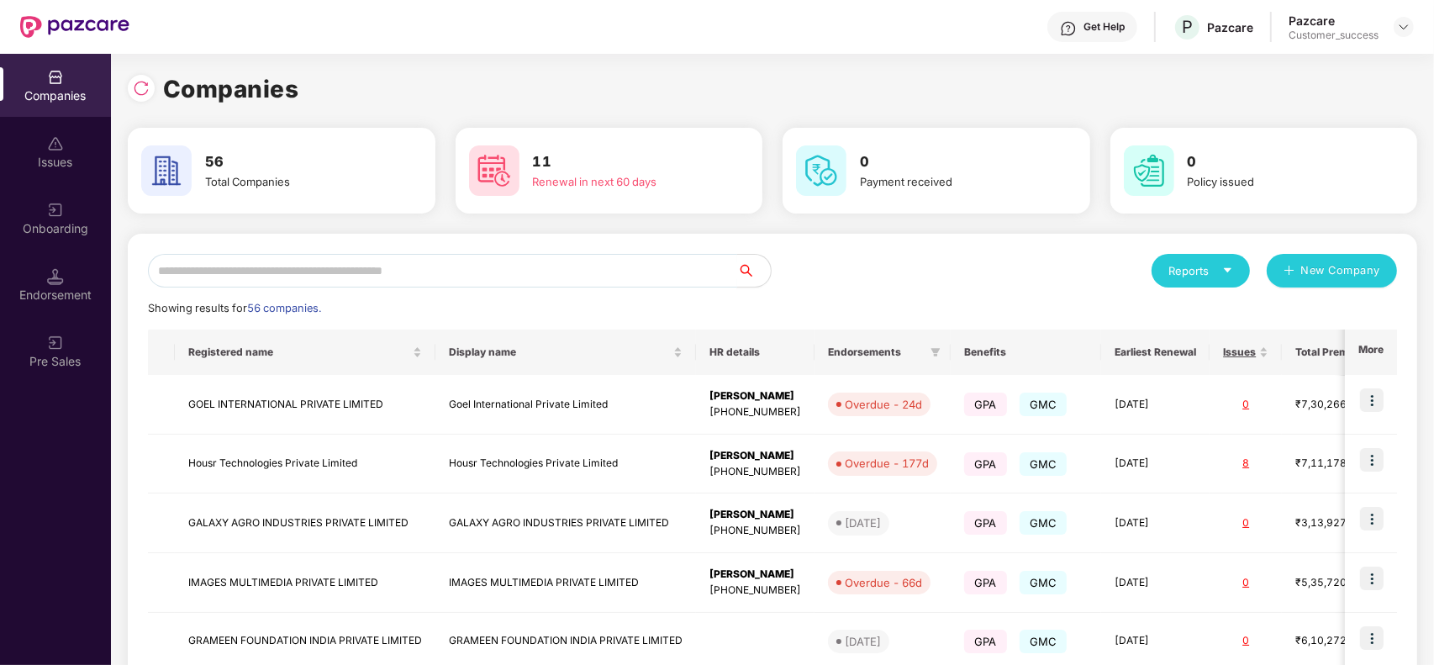
click at [463, 267] on input "text" at bounding box center [442, 271] width 589 height 34
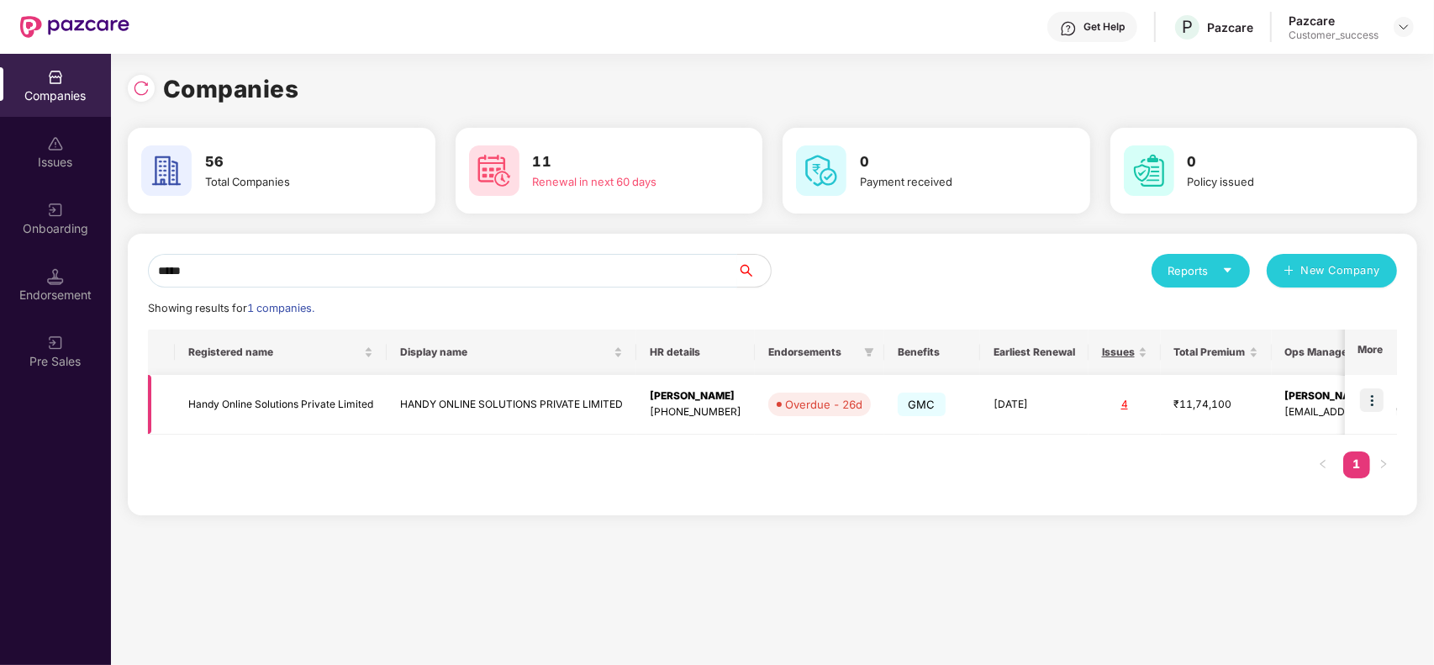
scroll to position [0, 82]
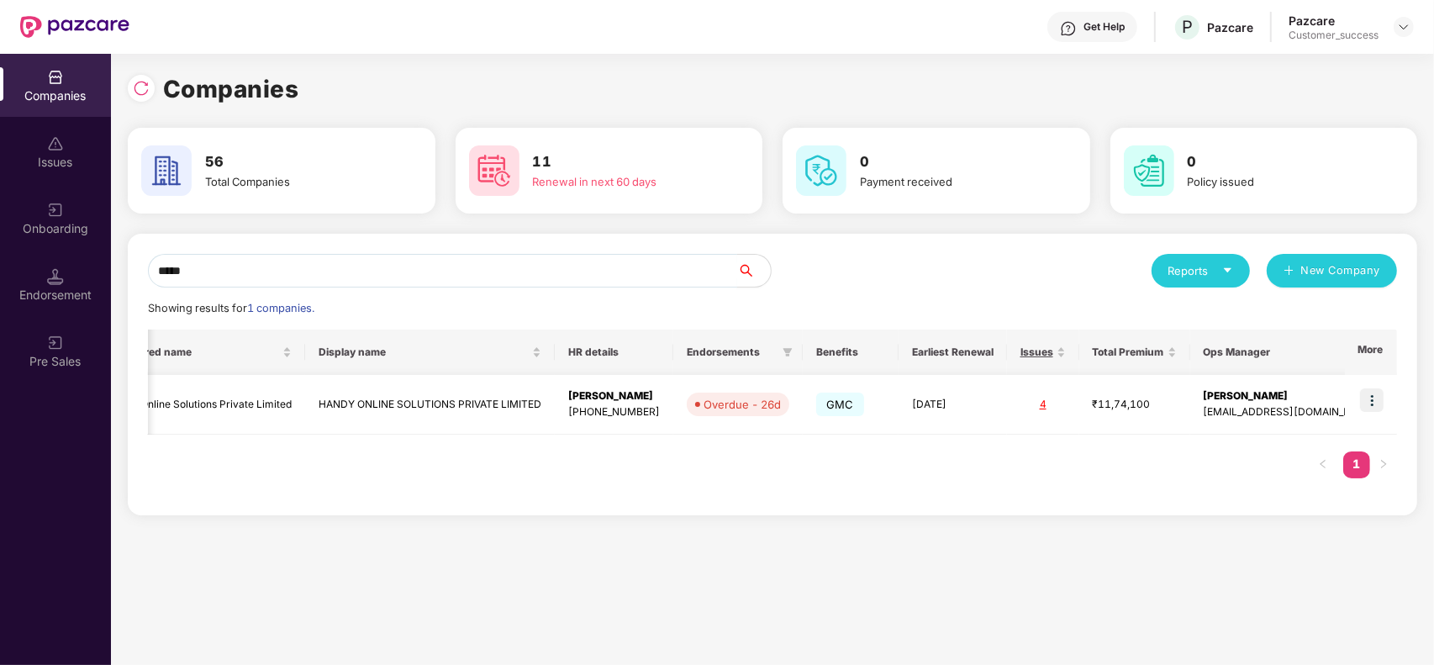
type input "*****"
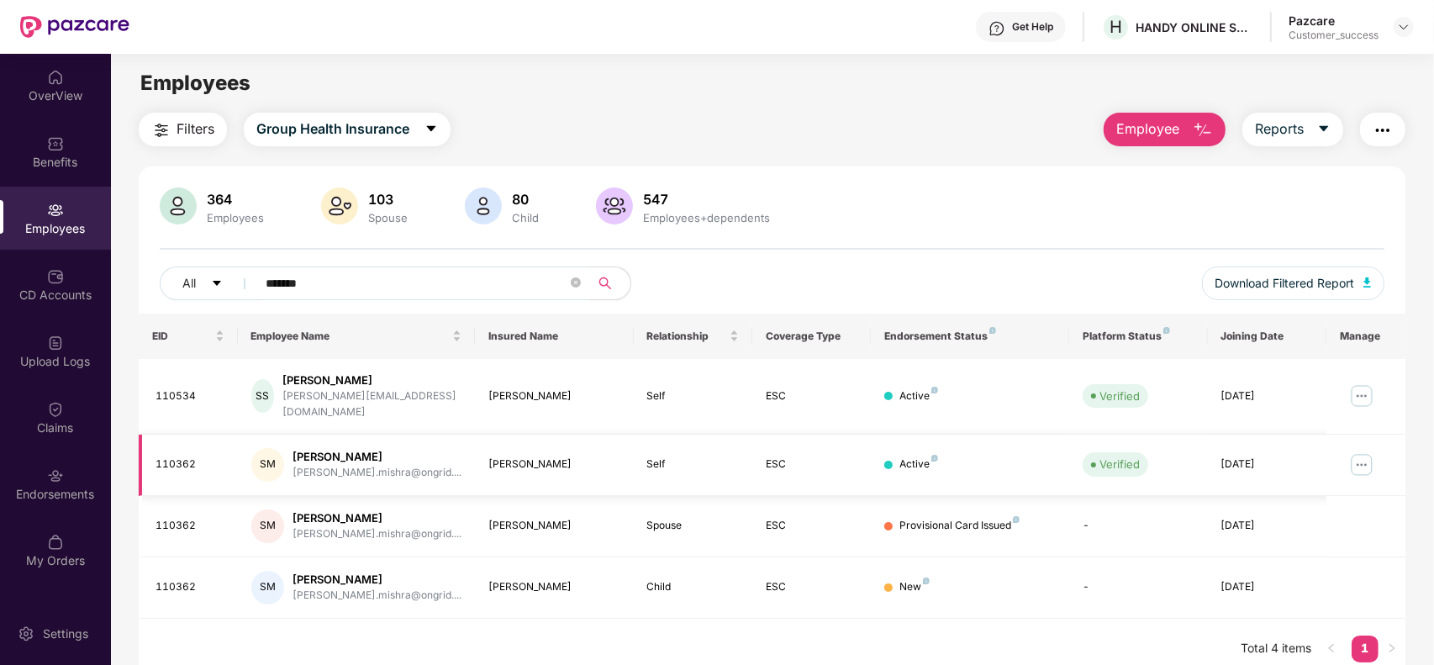
click at [1363, 451] on img at bounding box center [1361, 464] width 27 height 27
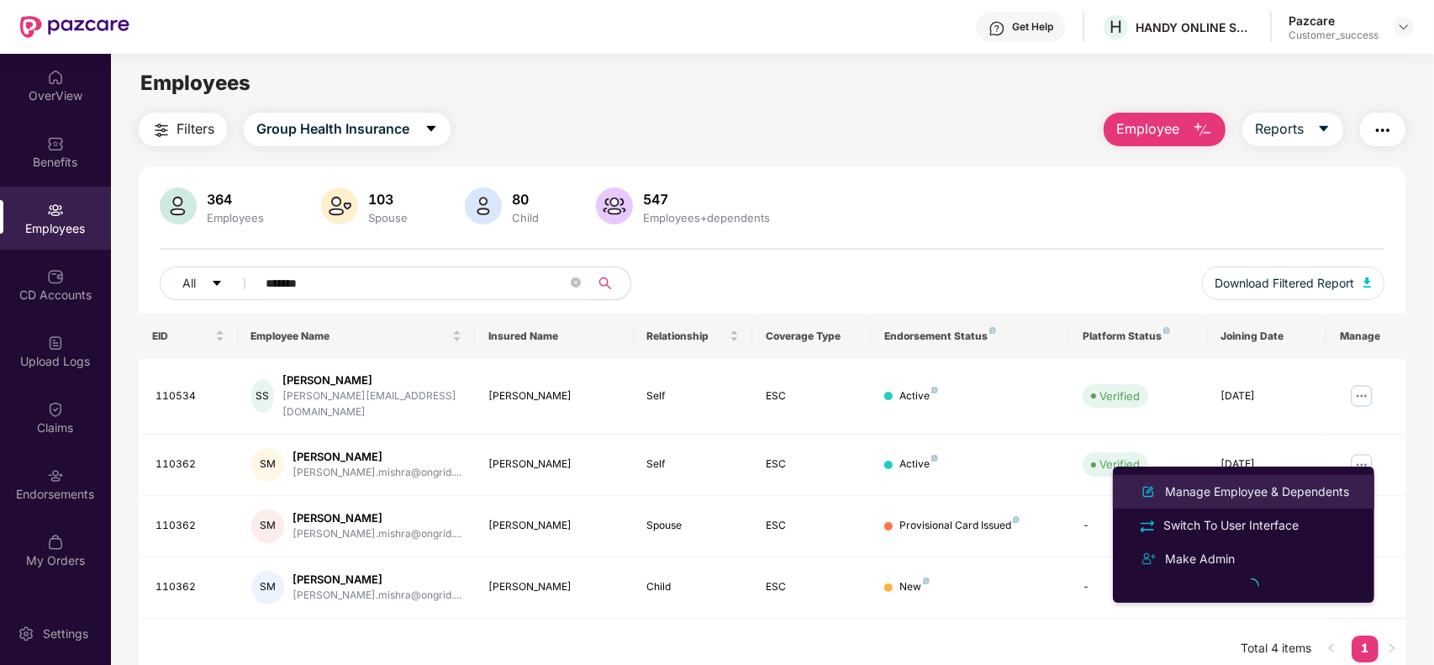
click at [1275, 488] on div "Manage Employee & Dependents" at bounding box center [1257, 491] width 191 height 18
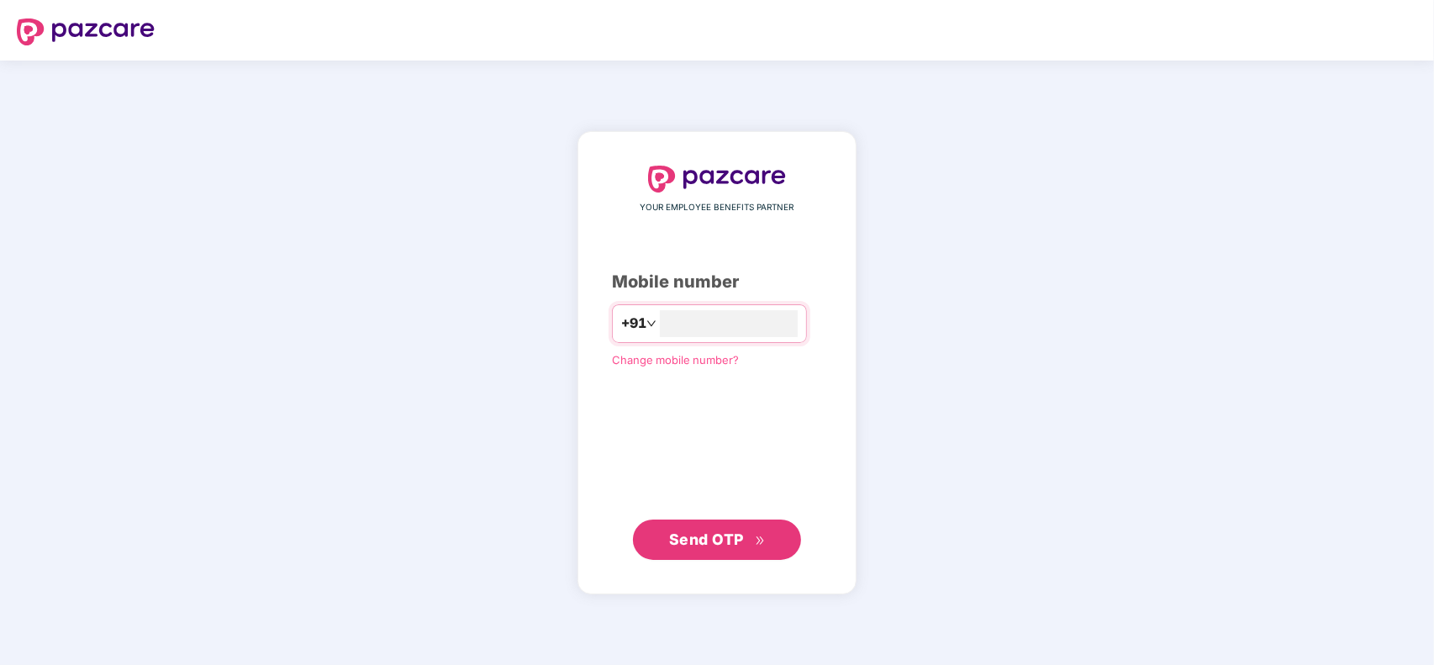
type input "**********"
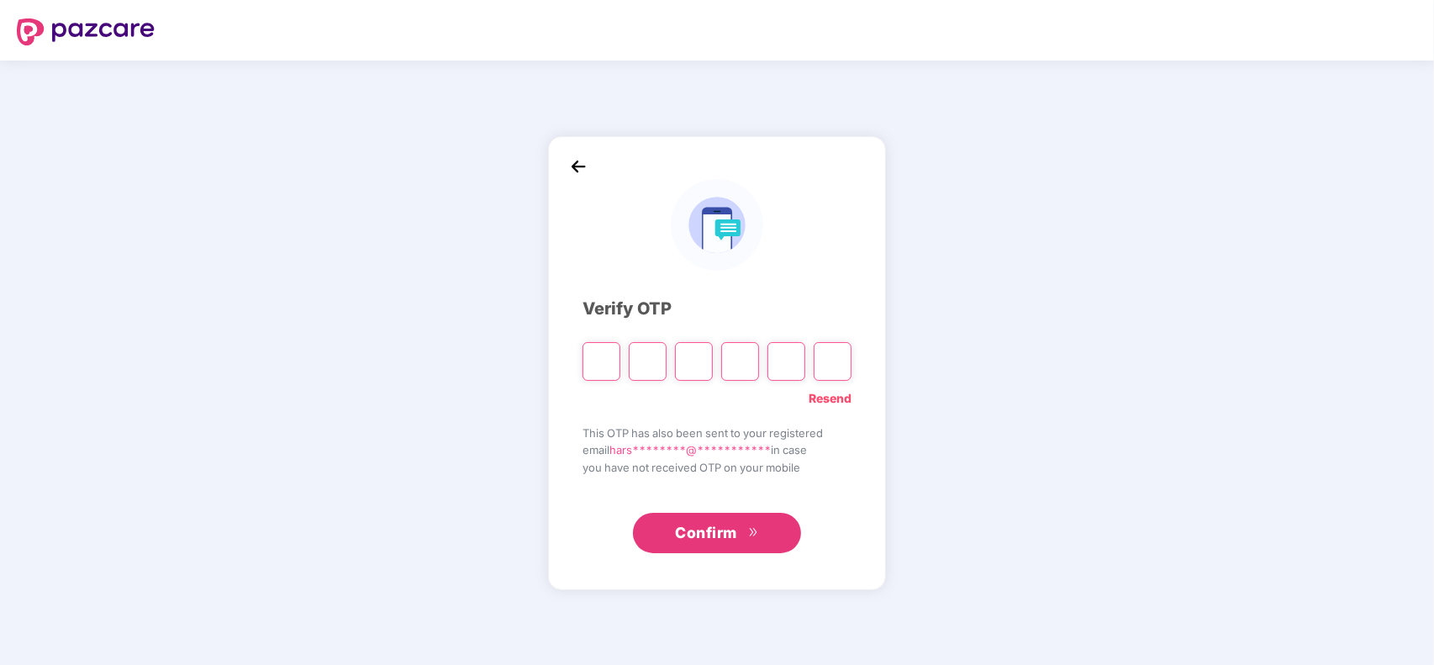
type input "*"
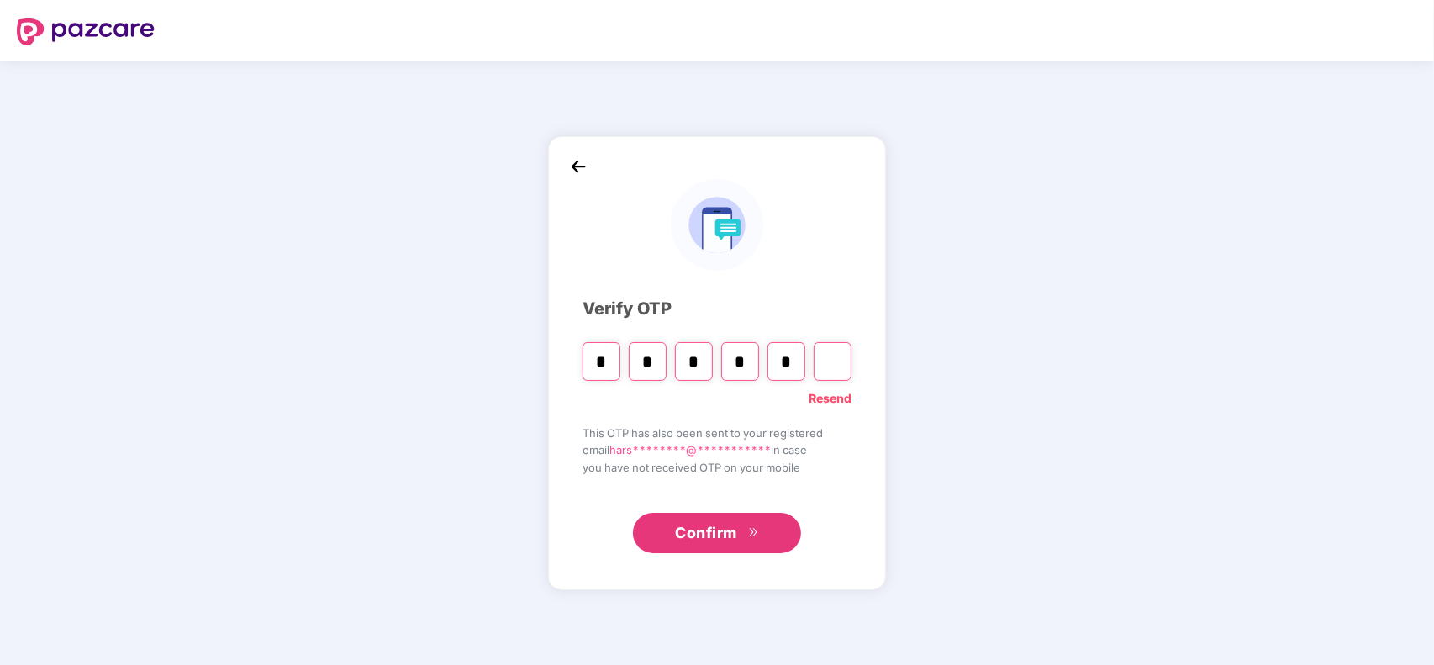
type input "*"
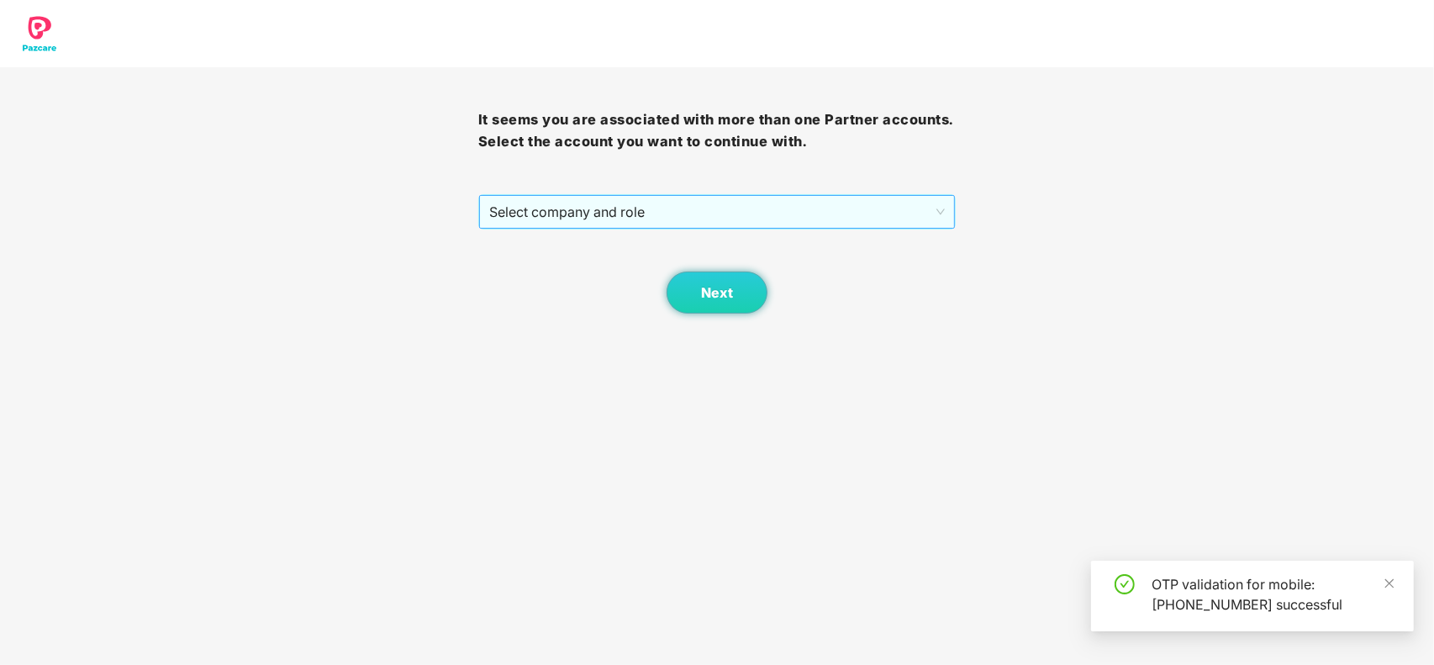
click at [598, 220] on span "Select company and role" at bounding box center [717, 212] width 456 height 32
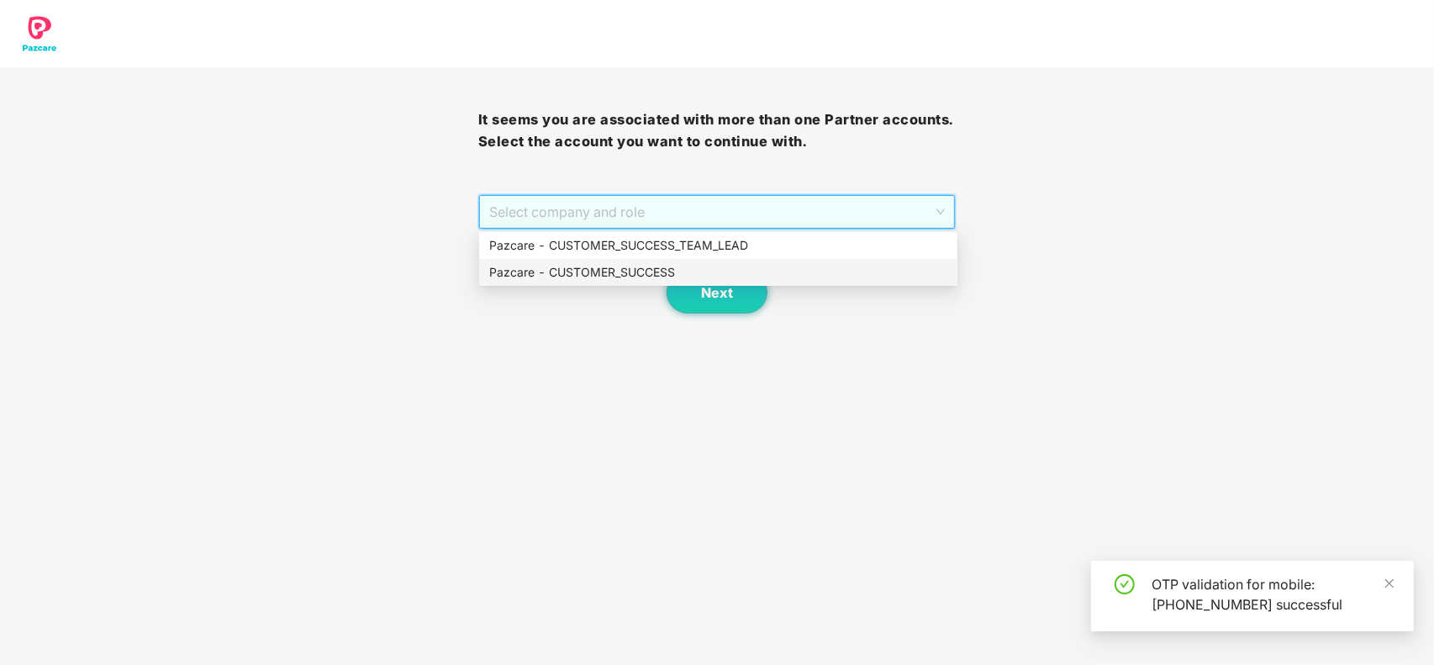
click at [581, 265] on div "Pazcare - CUSTOMER_SUCCESS" at bounding box center [718, 272] width 458 height 18
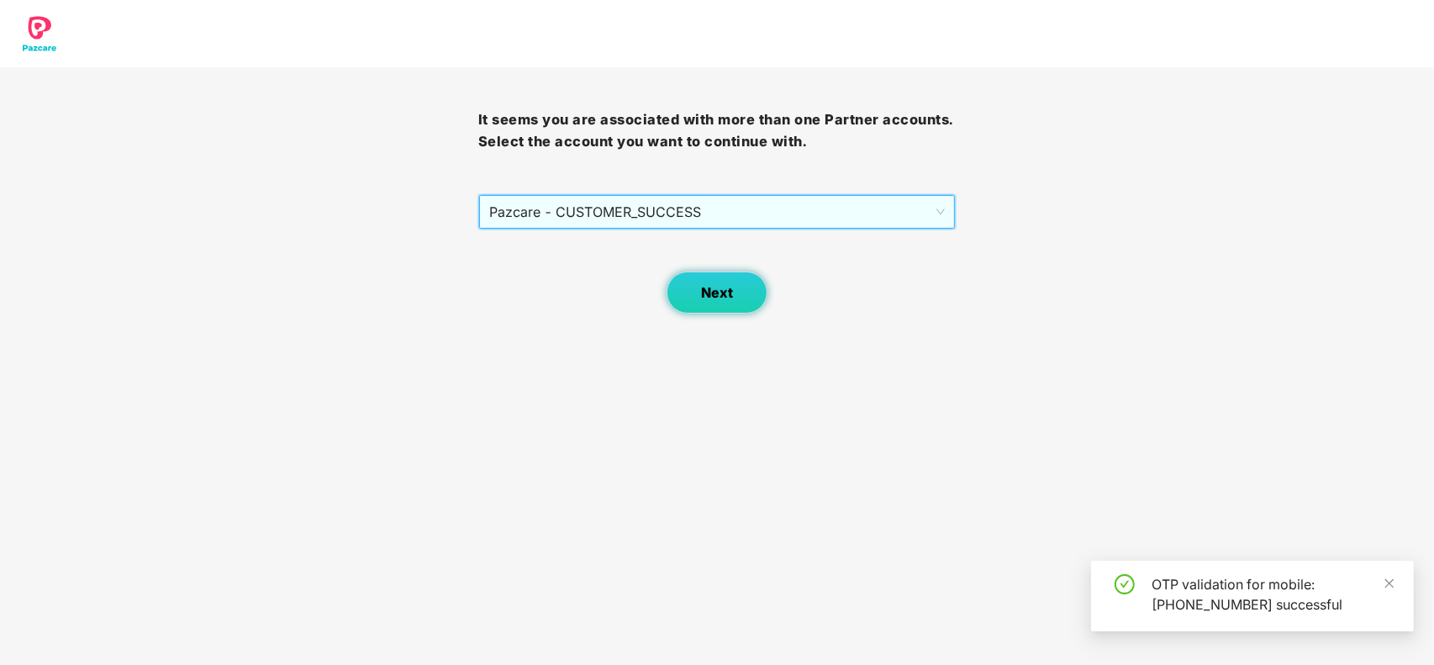
click at [733, 304] on button "Next" at bounding box center [717, 293] width 101 height 42
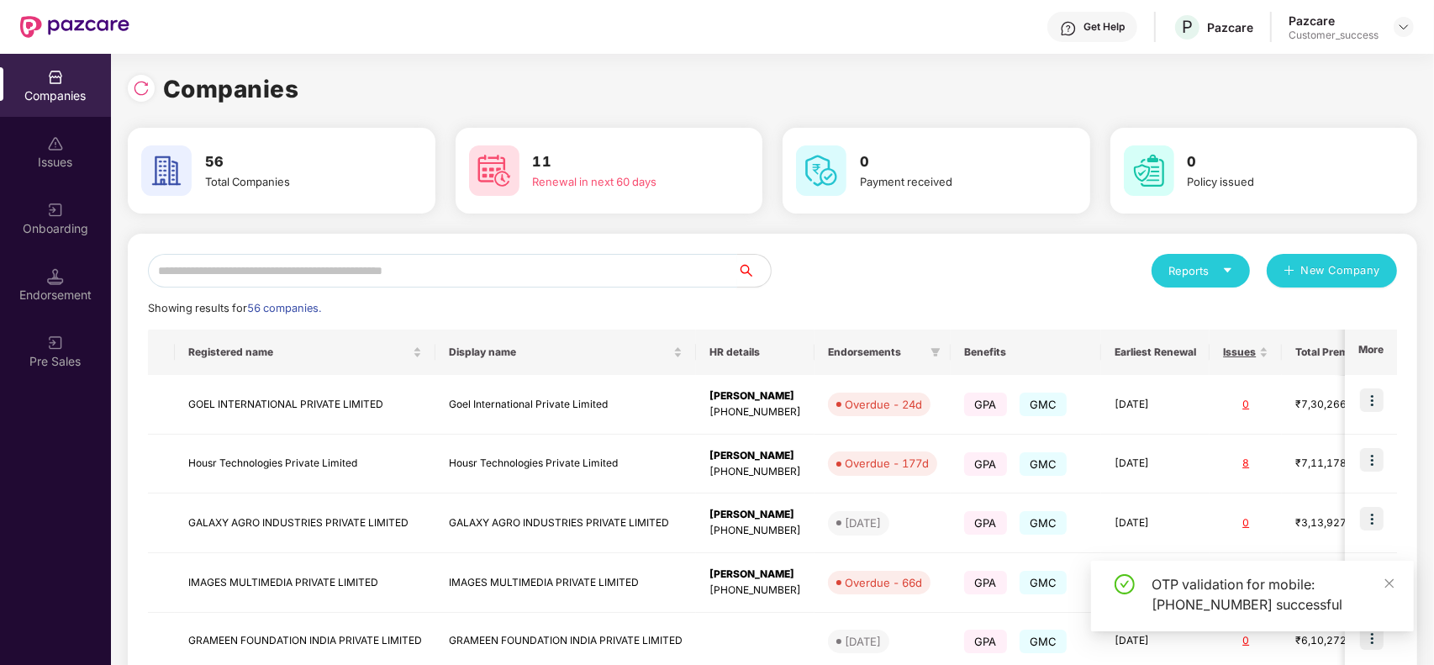
click at [509, 273] on input "text" at bounding box center [442, 271] width 589 height 34
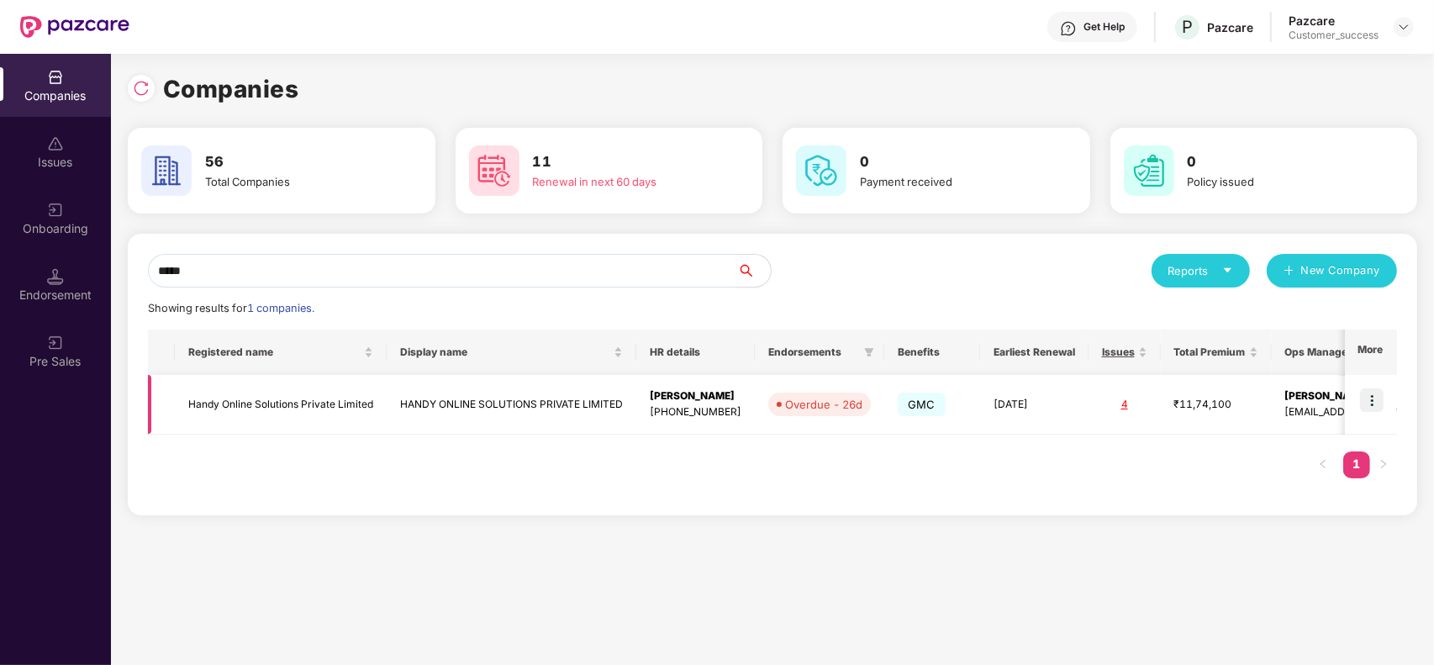
type input "*****"
click at [1372, 409] on img at bounding box center [1372, 400] width 24 height 24
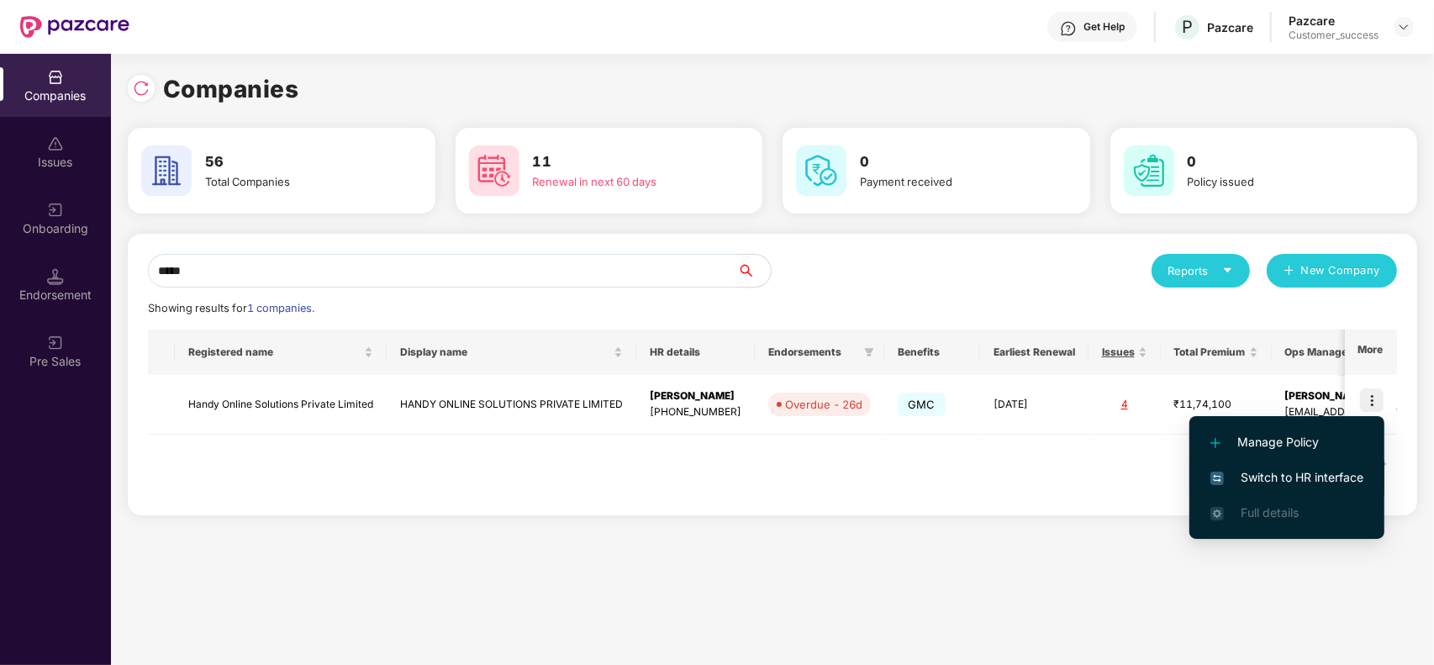
click at [1305, 471] on span "Switch to HR interface" at bounding box center [1286, 477] width 153 height 18
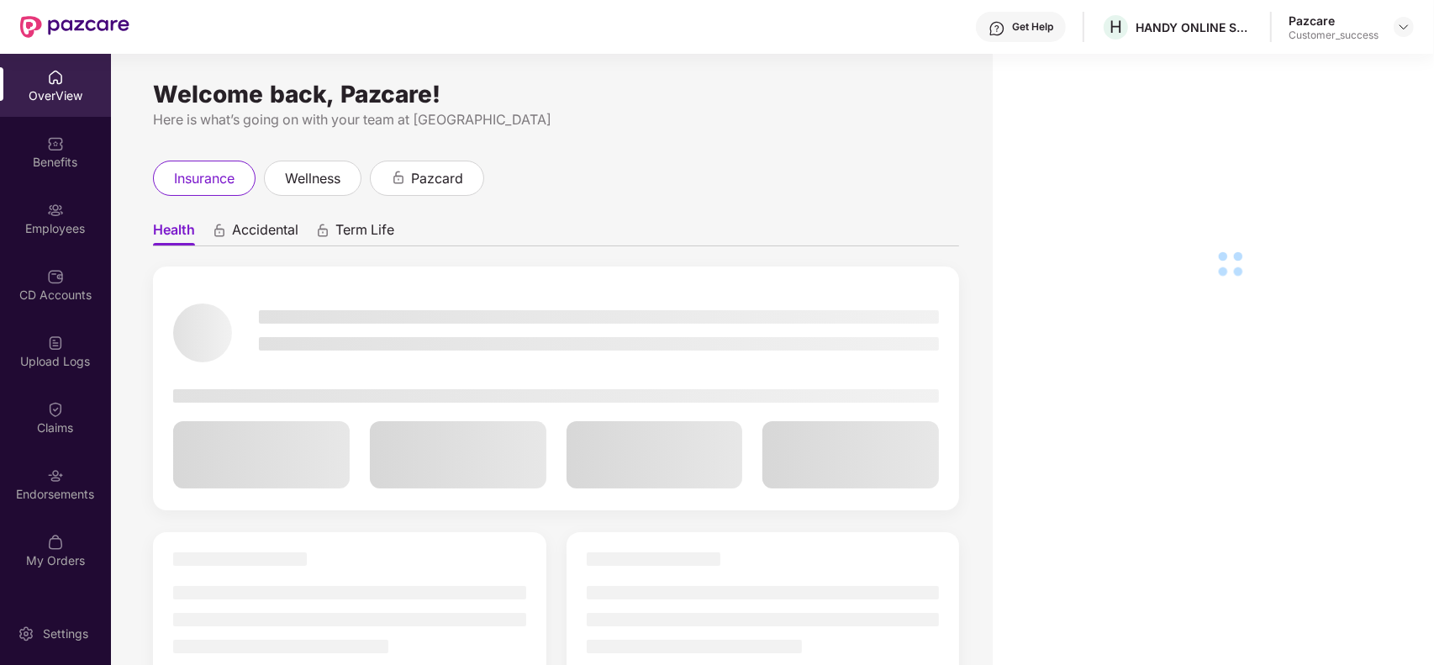
click at [59, 229] on div "Employees" at bounding box center [55, 228] width 111 height 17
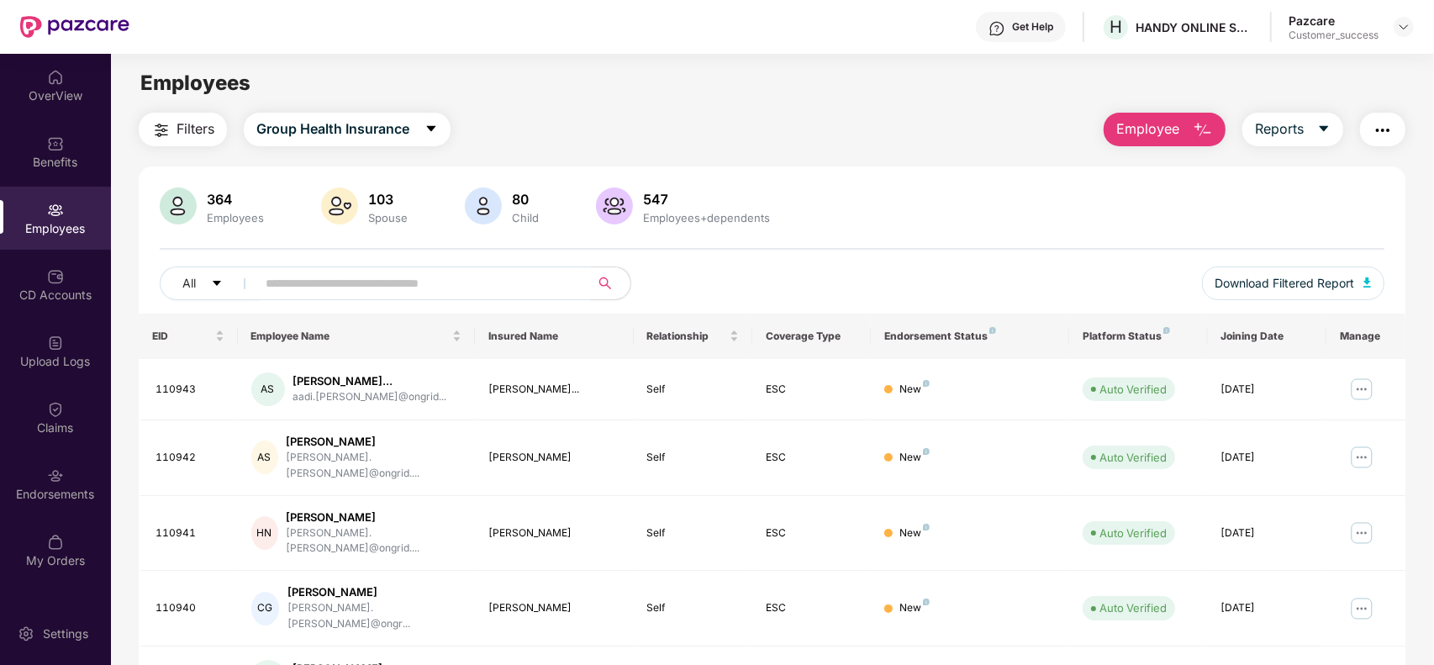
click at [322, 276] on input "text" at bounding box center [417, 283] width 302 height 25
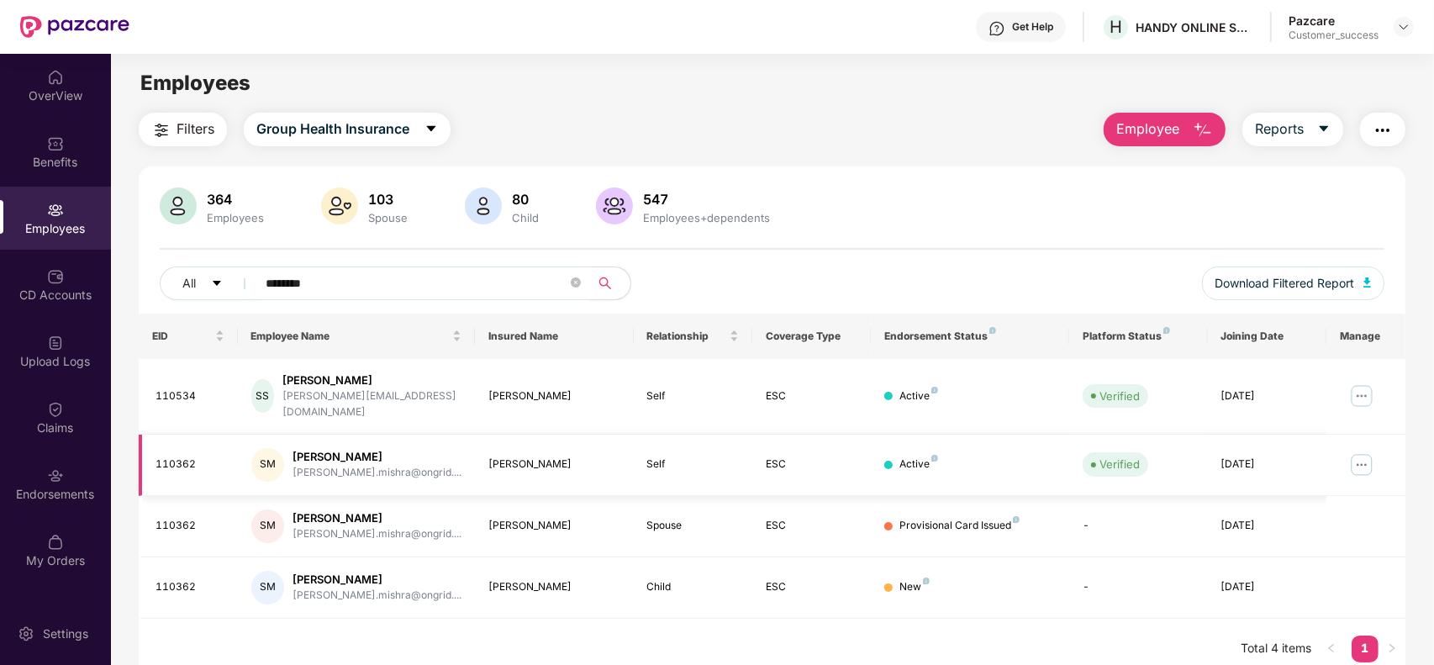
type input "*******"
click at [1363, 454] on img at bounding box center [1361, 464] width 27 height 27
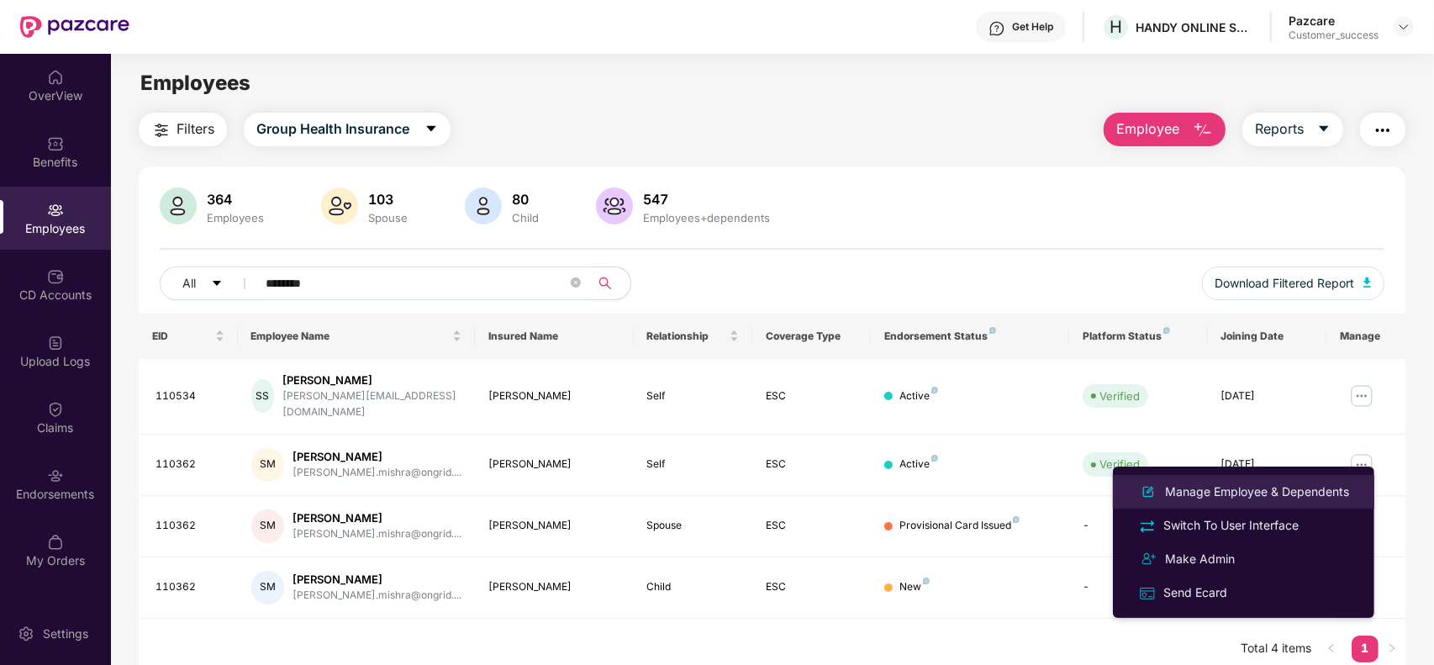
click at [1284, 485] on div "Manage Employee & Dependents" at bounding box center [1257, 491] width 191 height 18
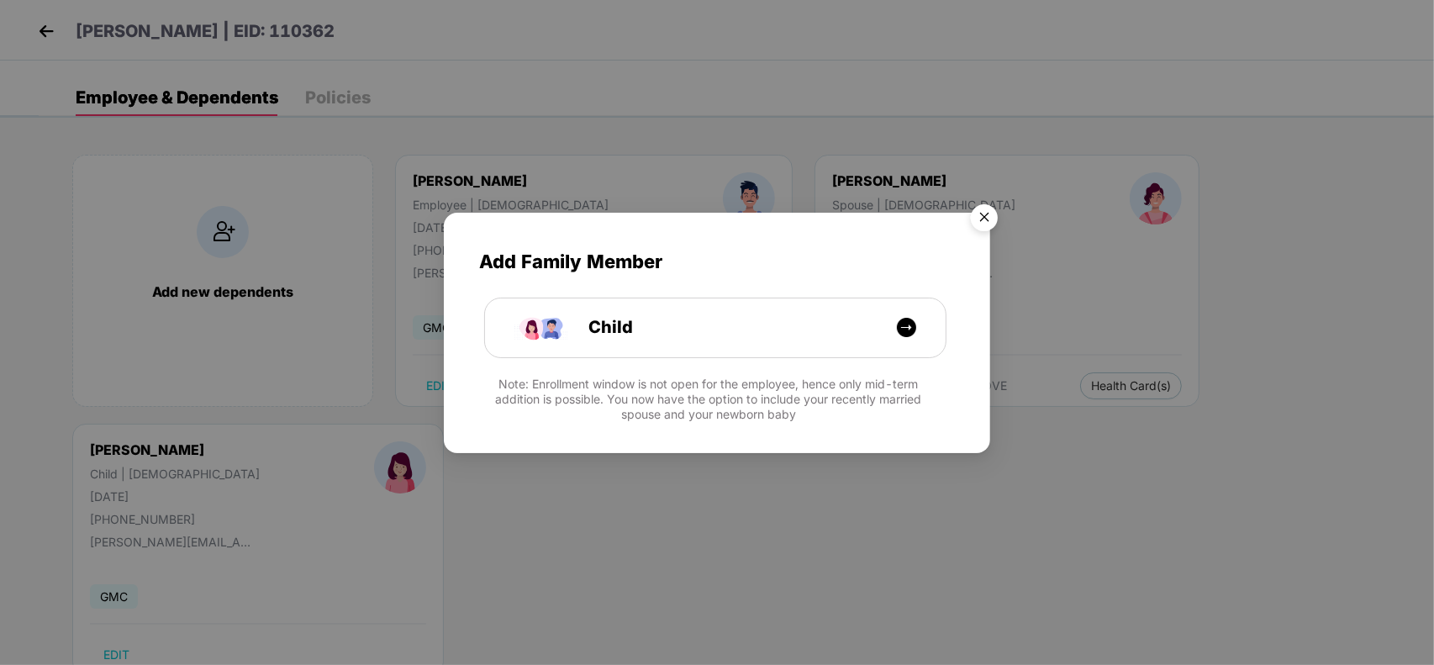
click at [996, 216] on img "Close" at bounding box center [984, 220] width 47 height 47
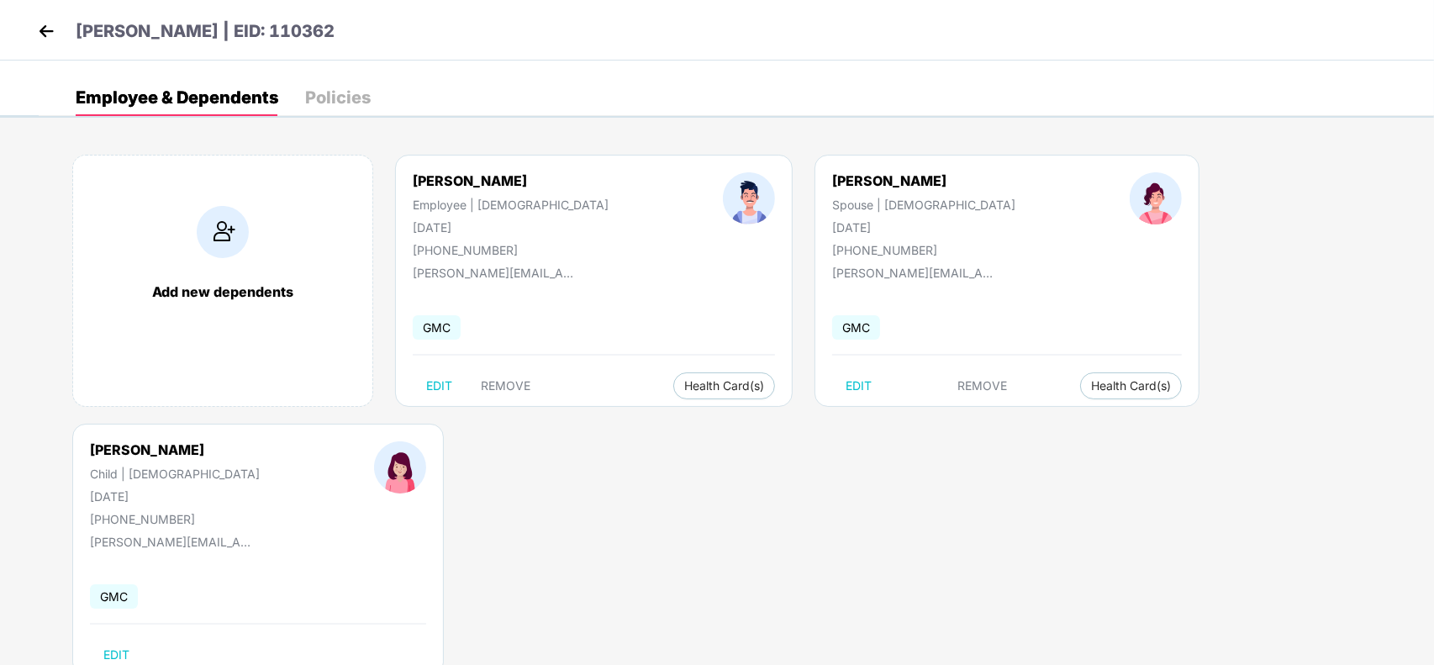
click at [39, 38] on img at bounding box center [46, 30] width 25 height 25
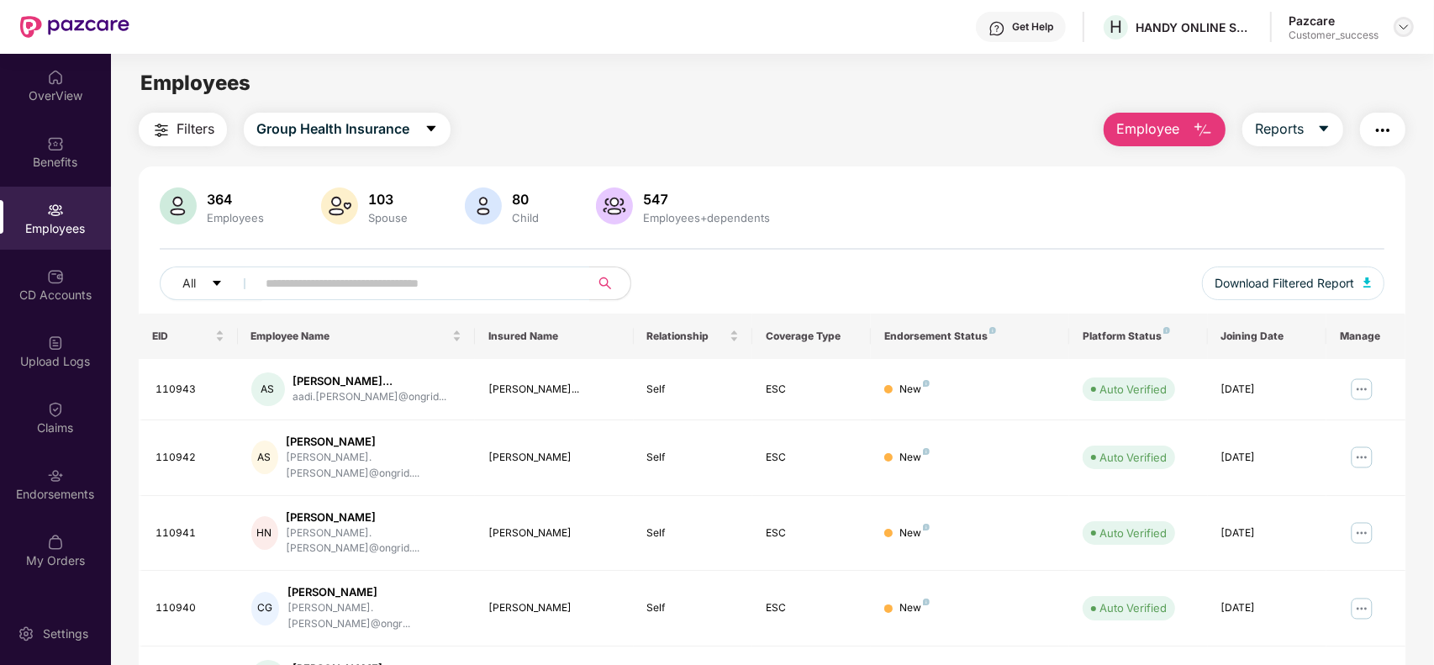
click at [1400, 23] on img at bounding box center [1403, 26] width 13 height 13
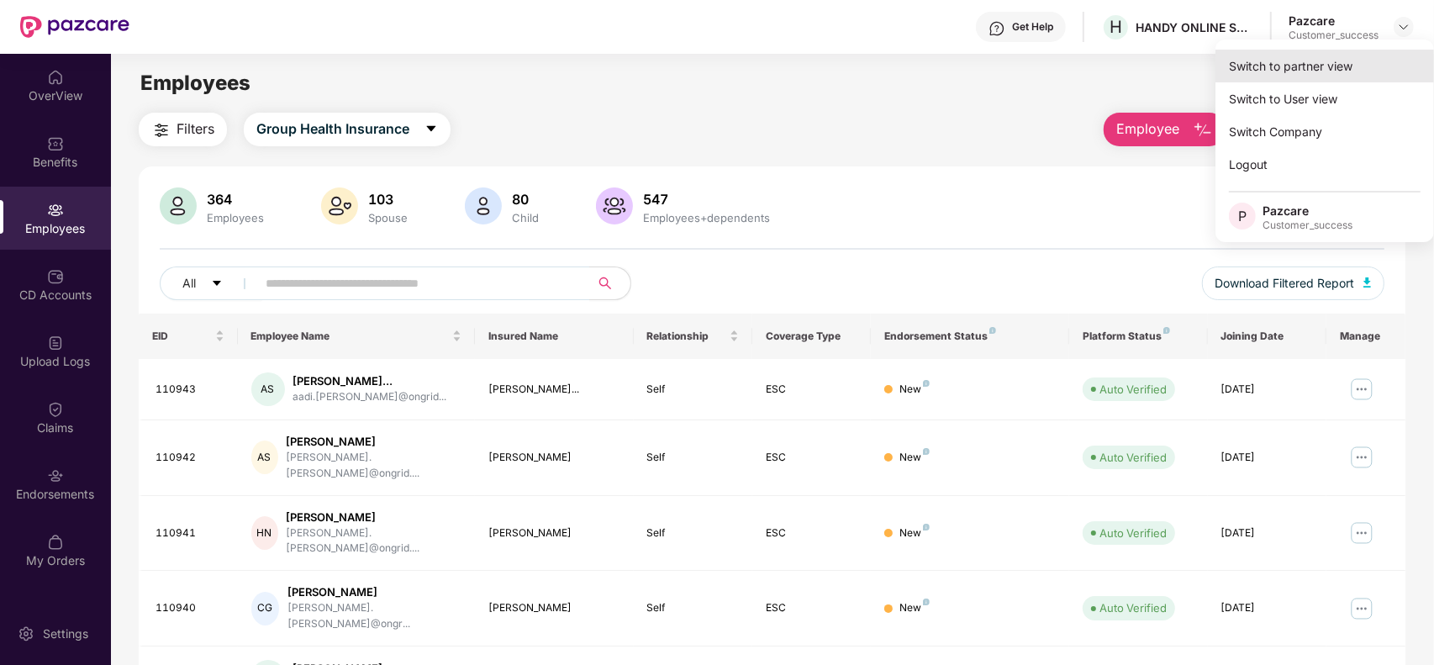
click at [1342, 72] on div "Switch to partner view" at bounding box center [1324, 66] width 219 height 33
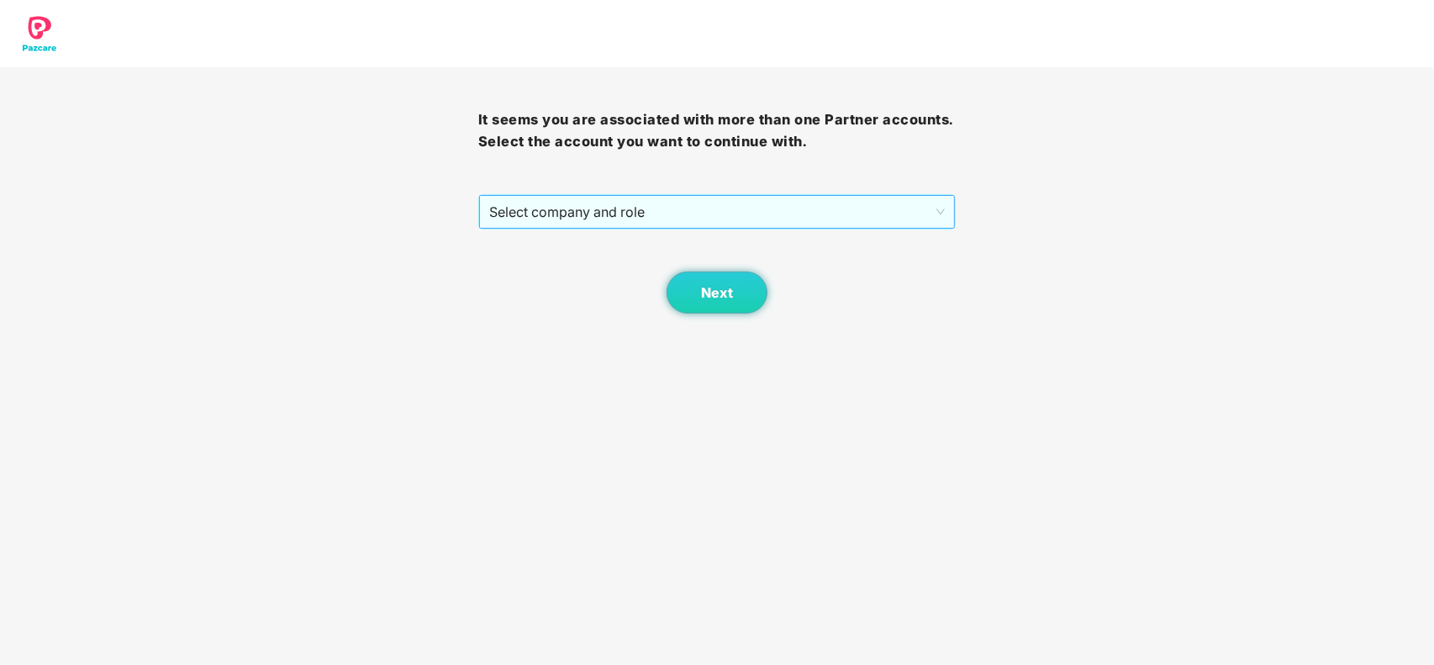
click at [788, 221] on span "Select company and role" at bounding box center [717, 212] width 456 height 32
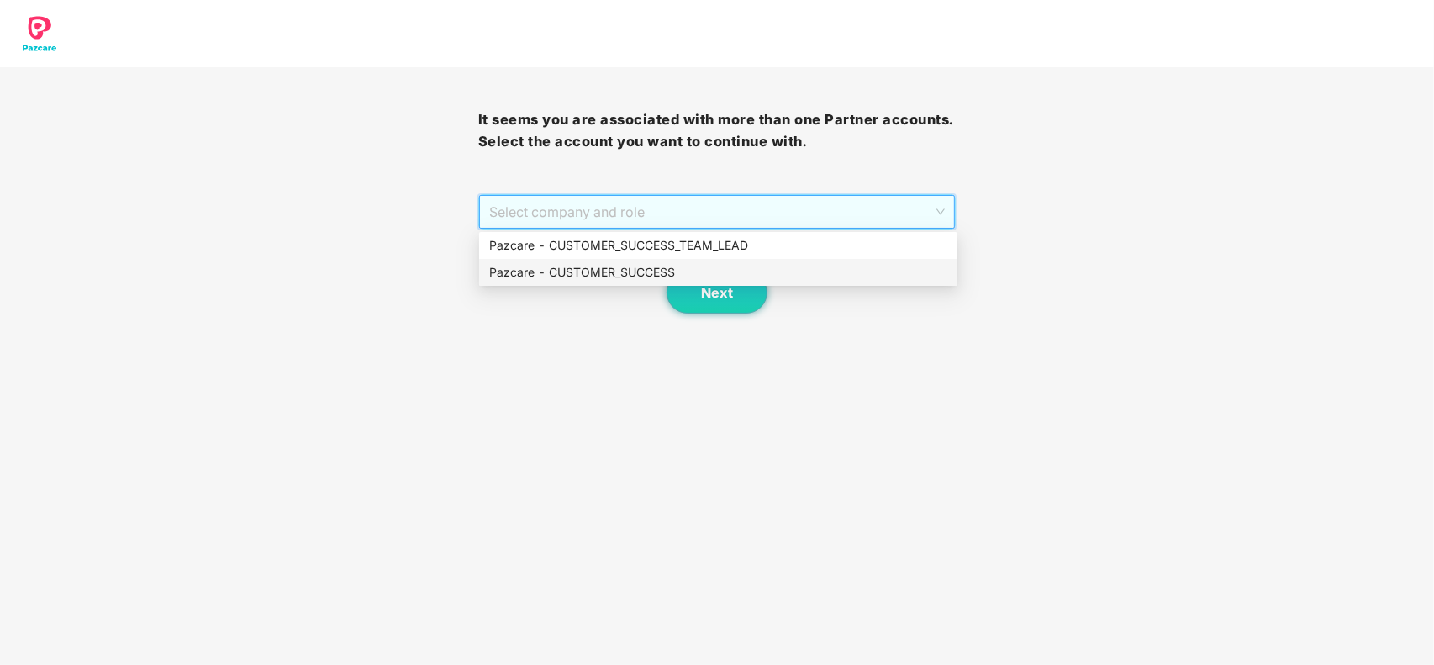
click at [640, 259] on div "Pazcare - CUSTOMER_SUCCESS" at bounding box center [718, 272] width 478 height 27
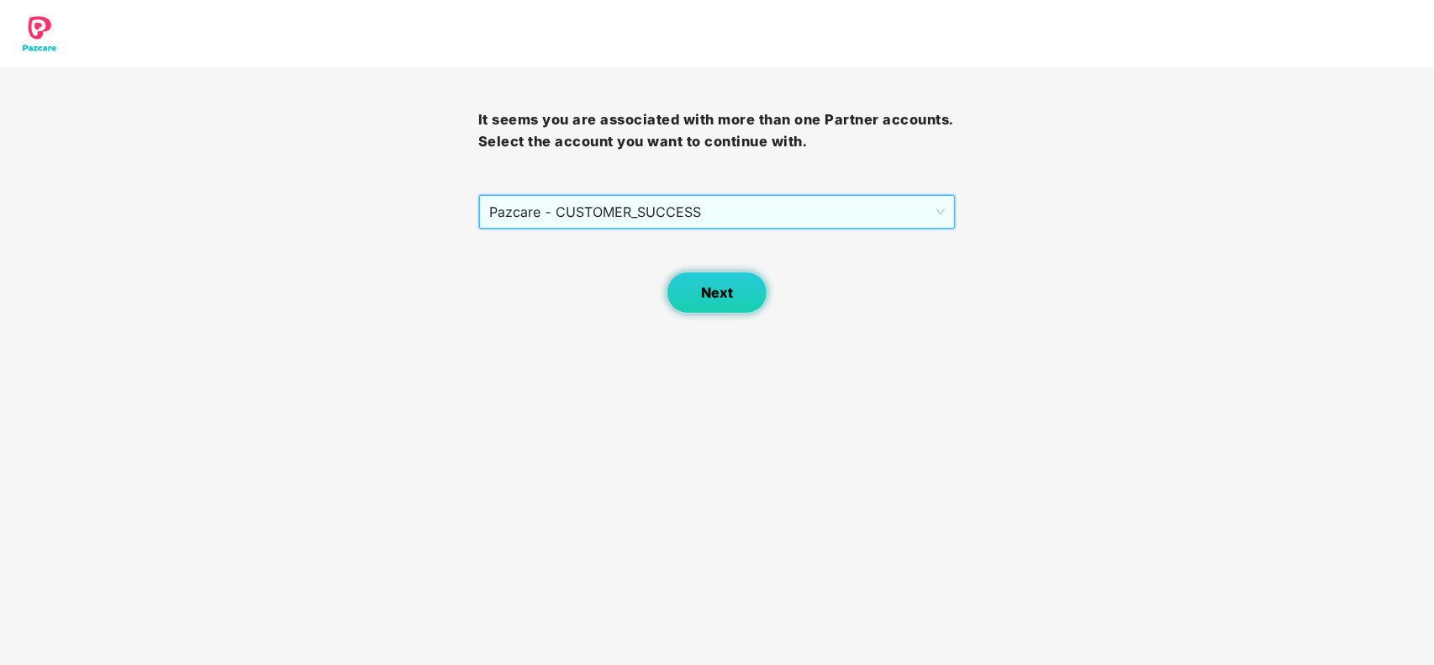
click at [714, 290] on span "Next" at bounding box center [717, 293] width 32 height 16
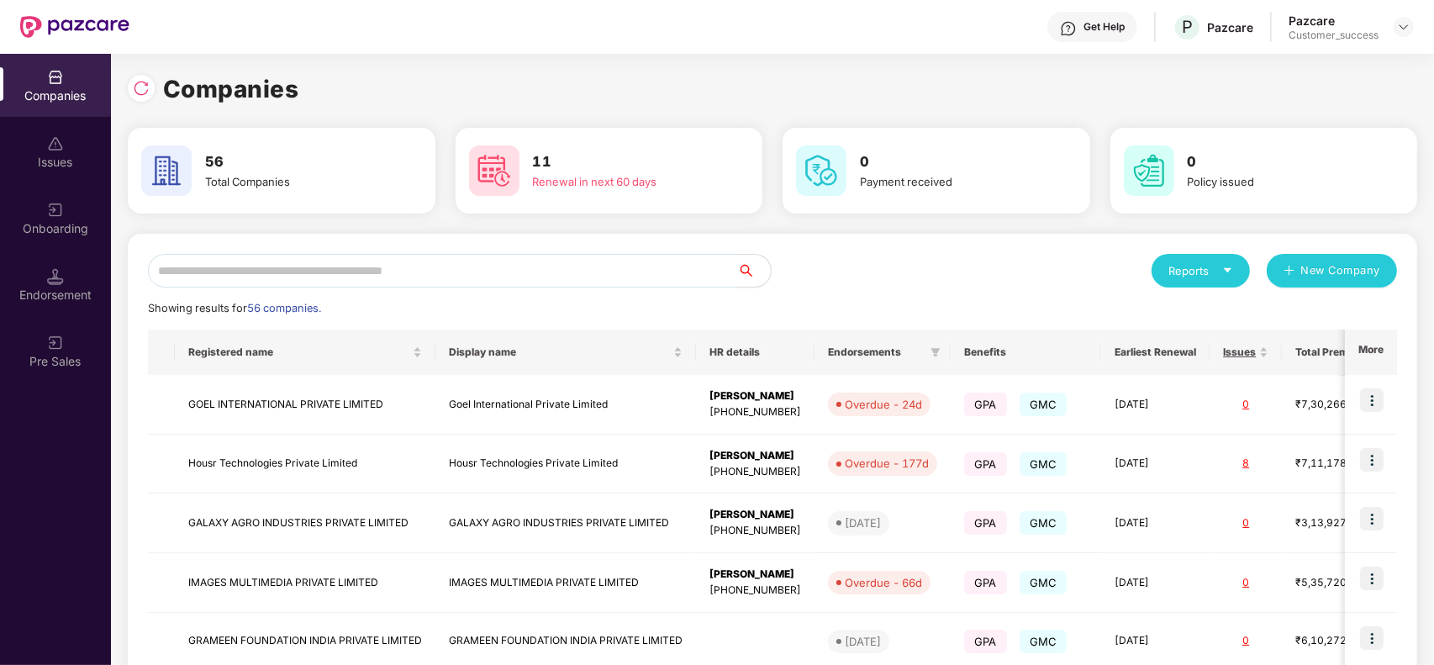
click at [339, 271] on input "text" at bounding box center [442, 271] width 589 height 34
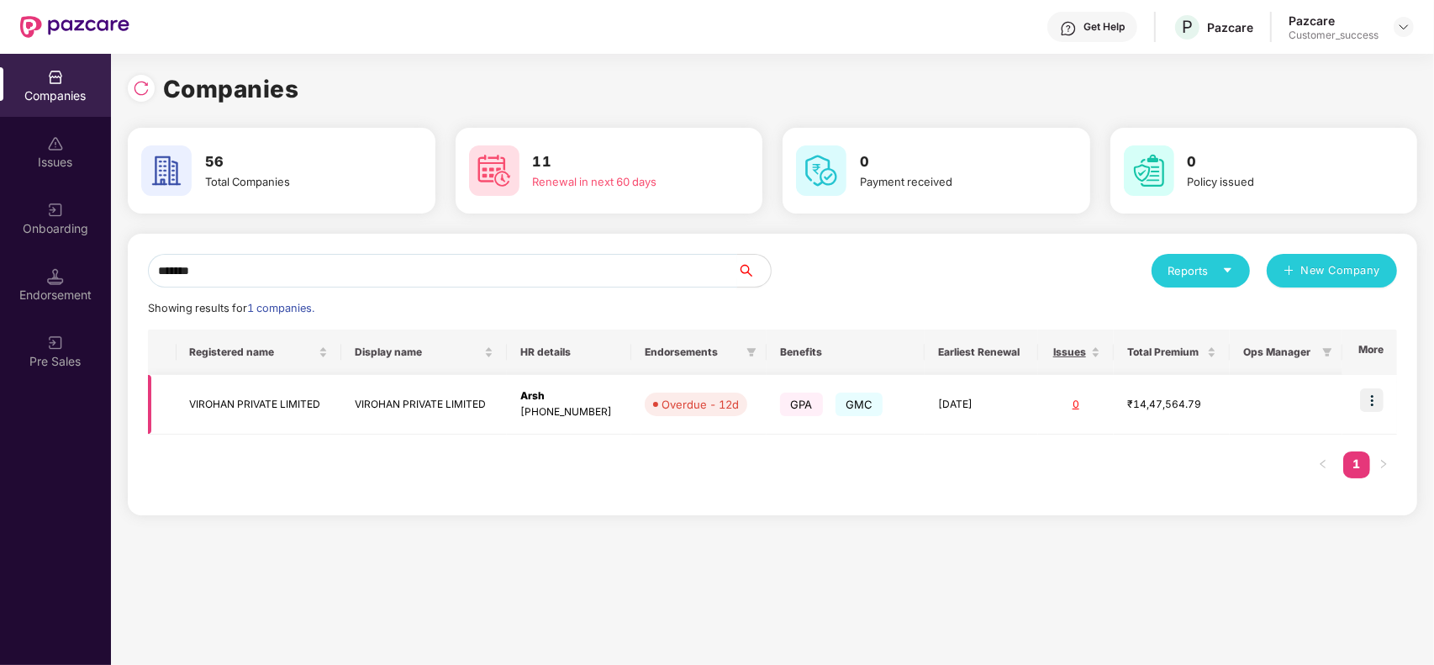
type input "*******"
click at [301, 421] on td "VIROHAN PRIVATE LIMITED" at bounding box center [260, 405] width 166 height 60
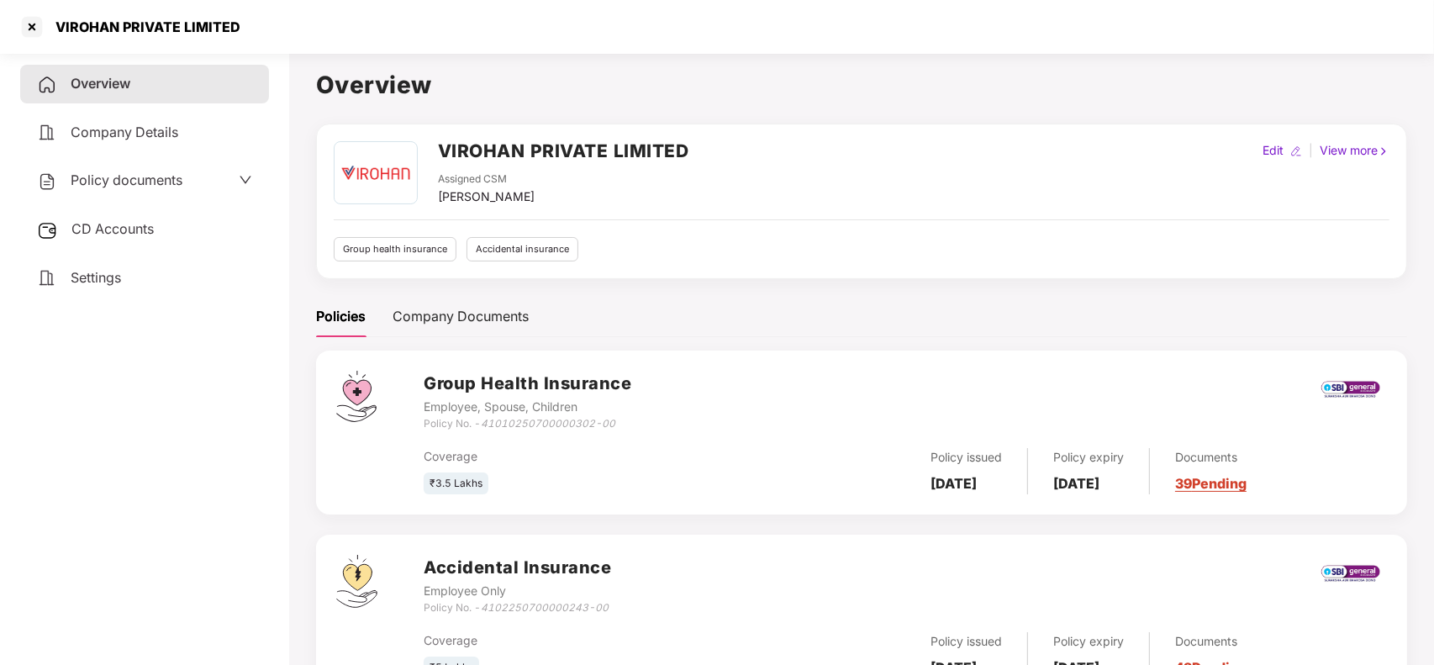
scroll to position [74, 0]
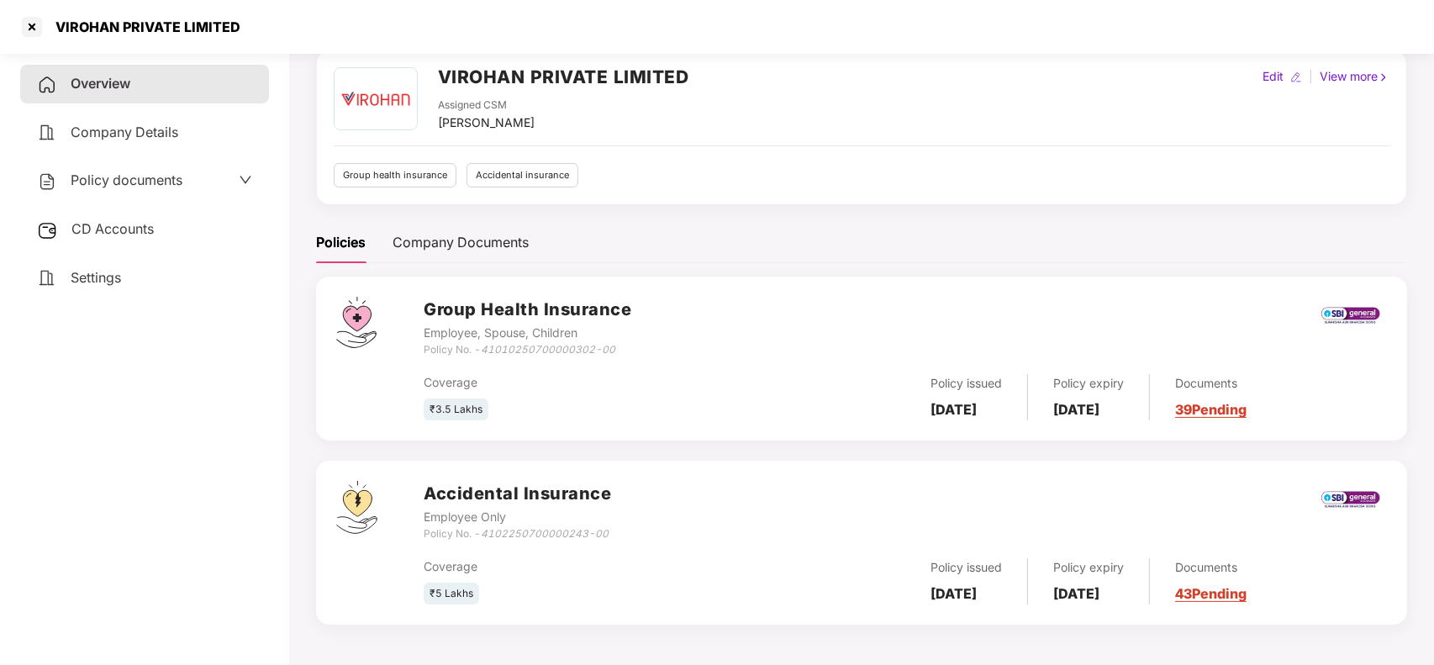
click at [1226, 409] on link "39 Pending" at bounding box center [1210, 409] width 71 height 17
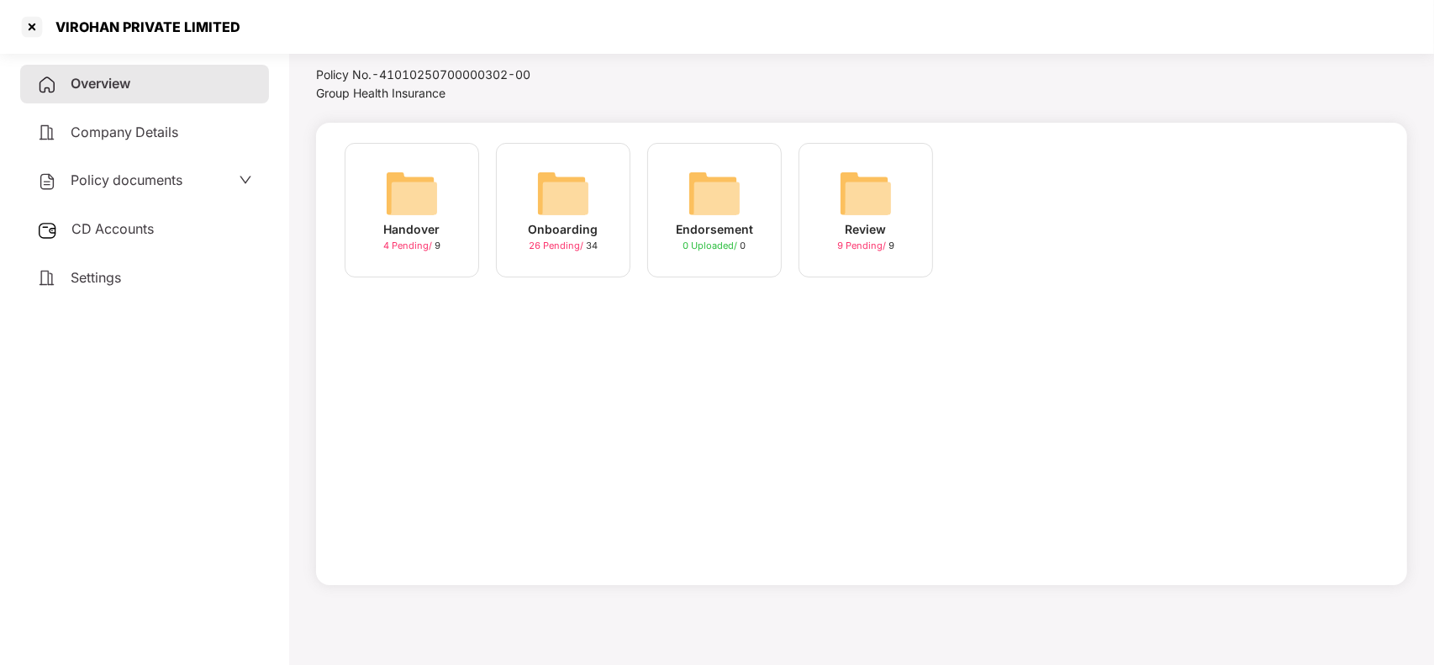
click at [535, 216] on div "Onboarding 26 Pending / 34" at bounding box center [563, 210] width 134 height 134
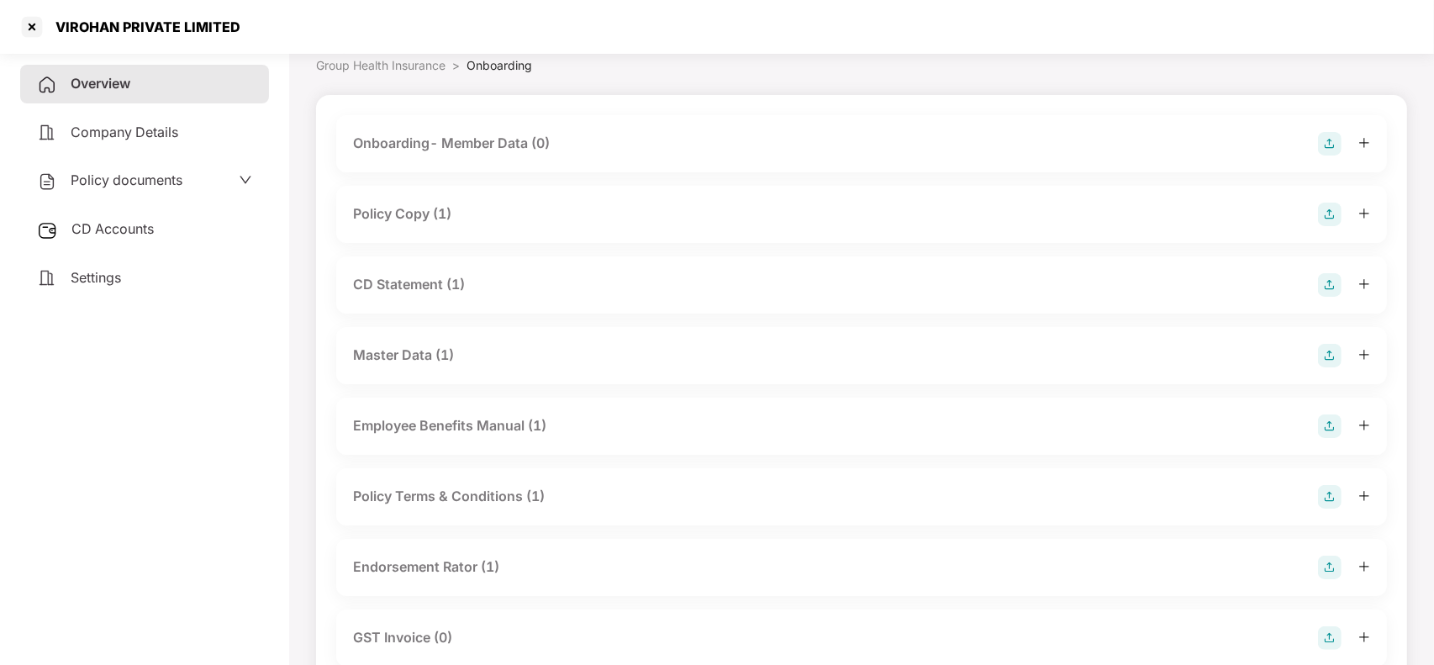
click at [430, 219] on div "Policy Copy (1)" at bounding box center [402, 213] width 98 height 21
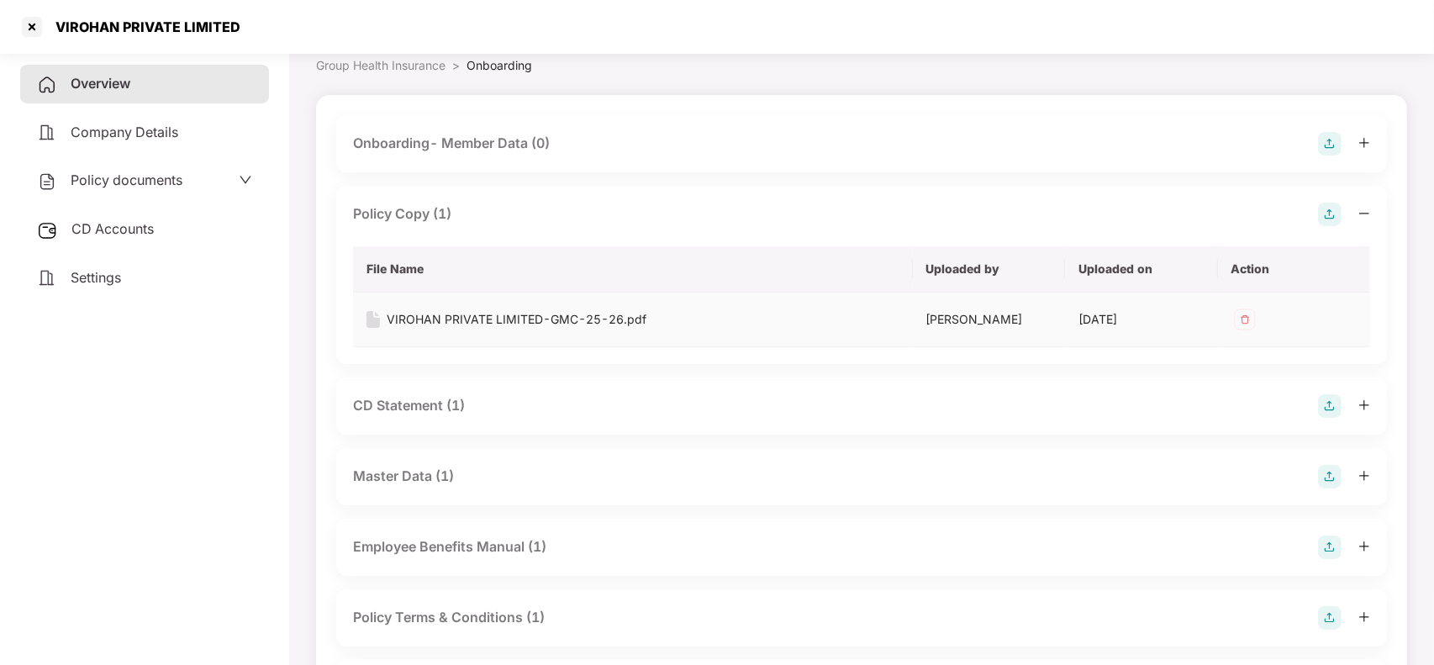
click at [435, 310] on div "VIROHAN PRIVATE LIMITED-GMC-25-26.pdf" at bounding box center [517, 319] width 260 height 18
click at [38, 18] on div at bounding box center [31, 26] width 27 height 27
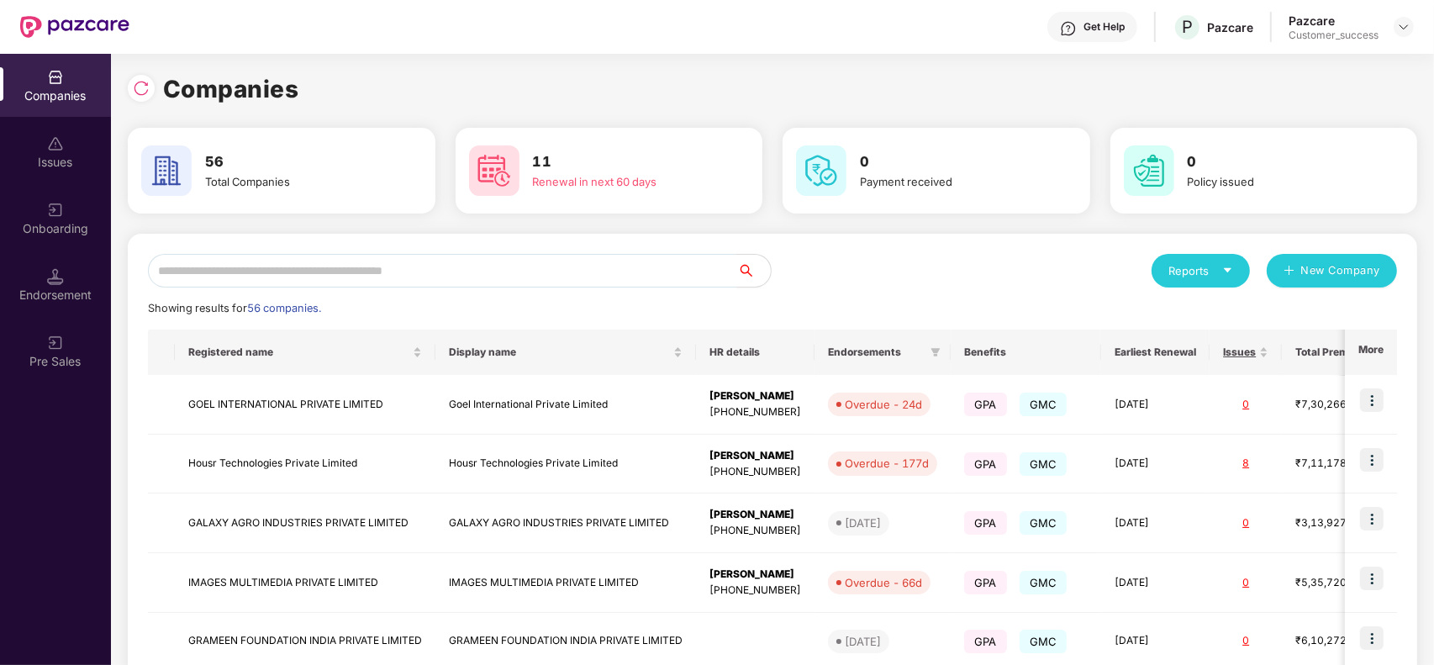
scroll to position [0, 0]
click at [444, 267] on input "text" at bounding box center [442, 271] width 589 height 34
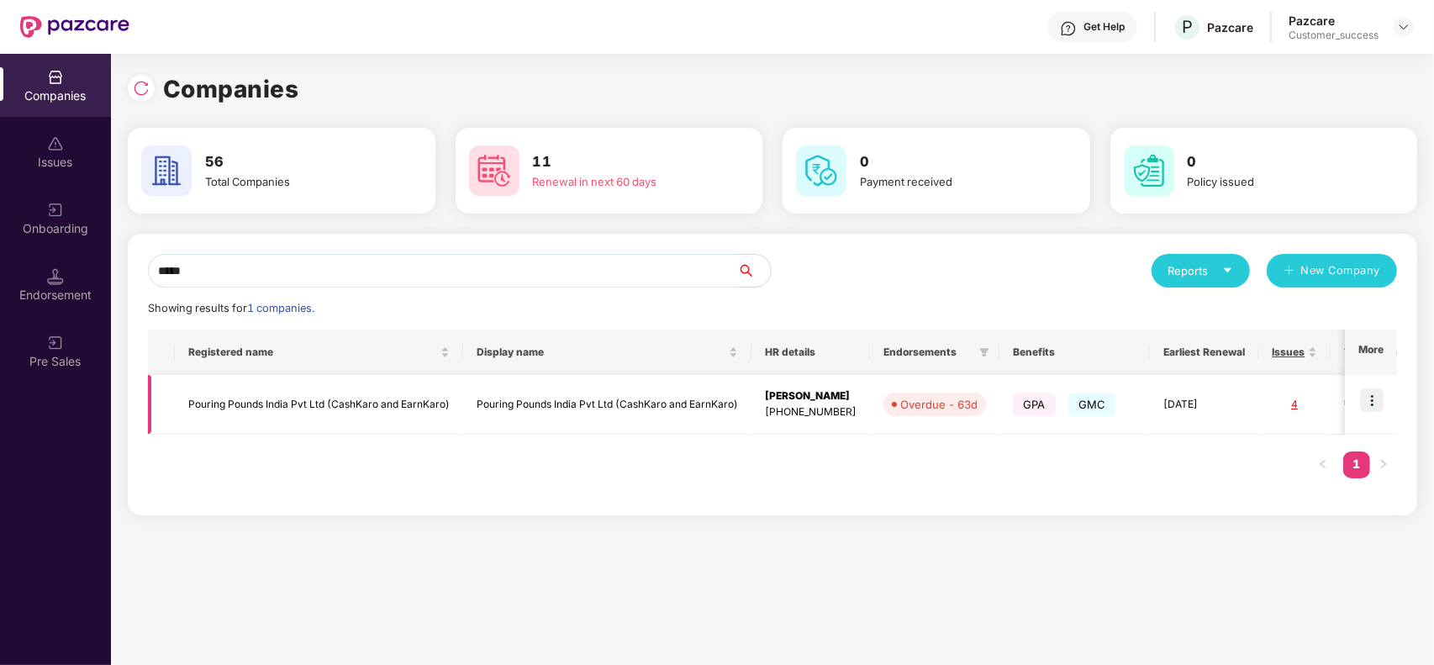
type input "*****"
click at [1379, 396] on img at bounding box center [1372, 400] width 24 height 24
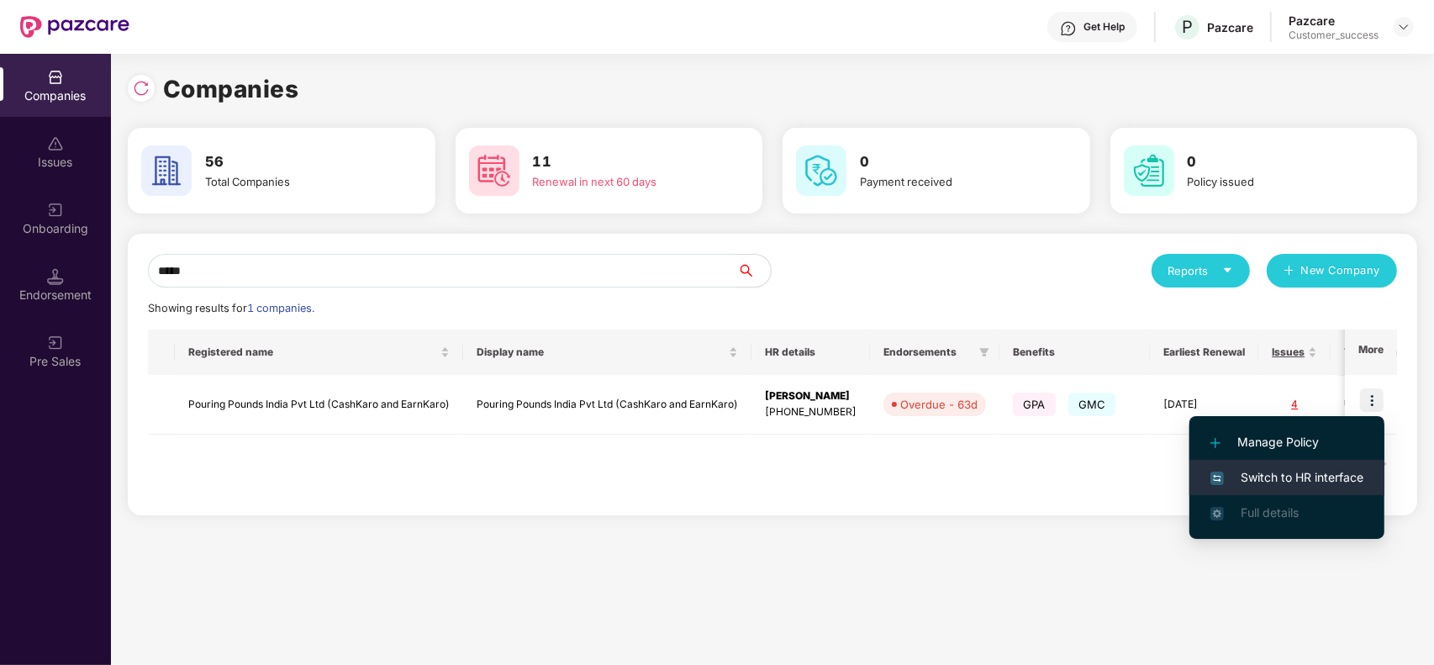
click at [1325, 473] on span "Switch to HR interface" at bounding box center [1286, 477] width 153 height 18
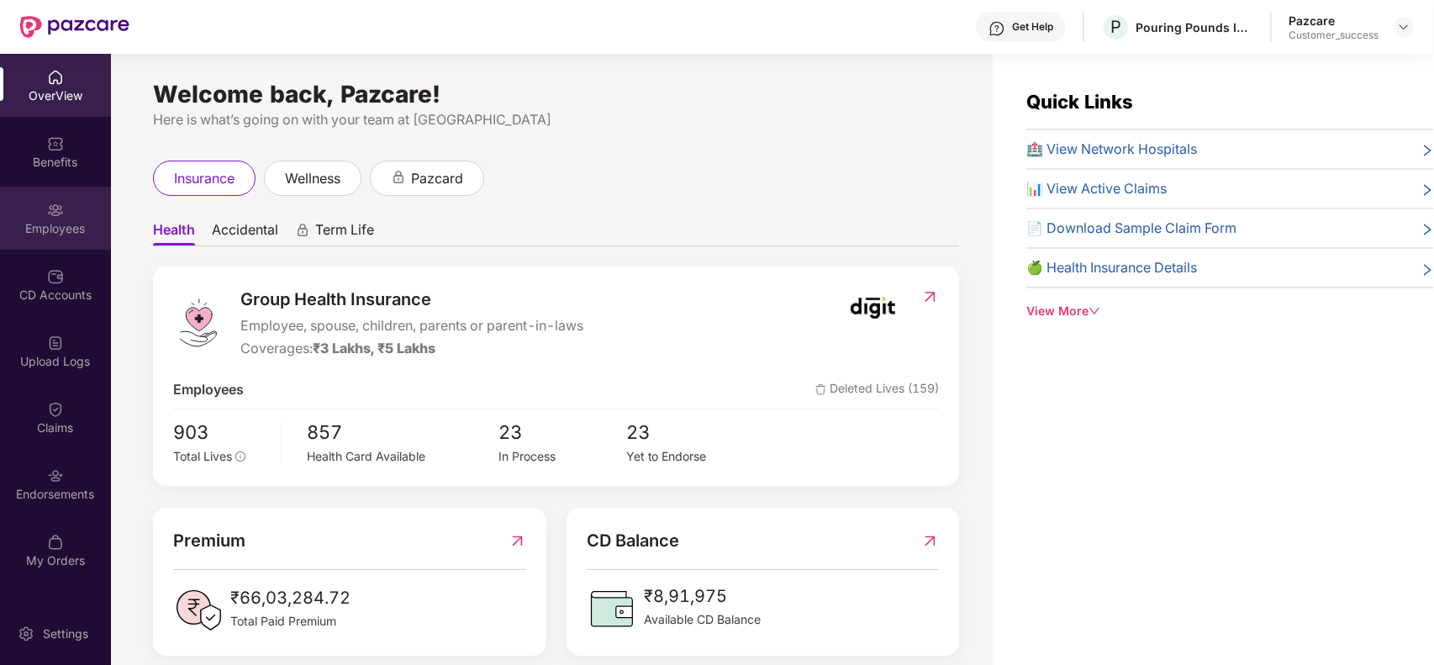
click at [65, 220] on div "Employees" at bounding box center [55, 228] width 111 height 17
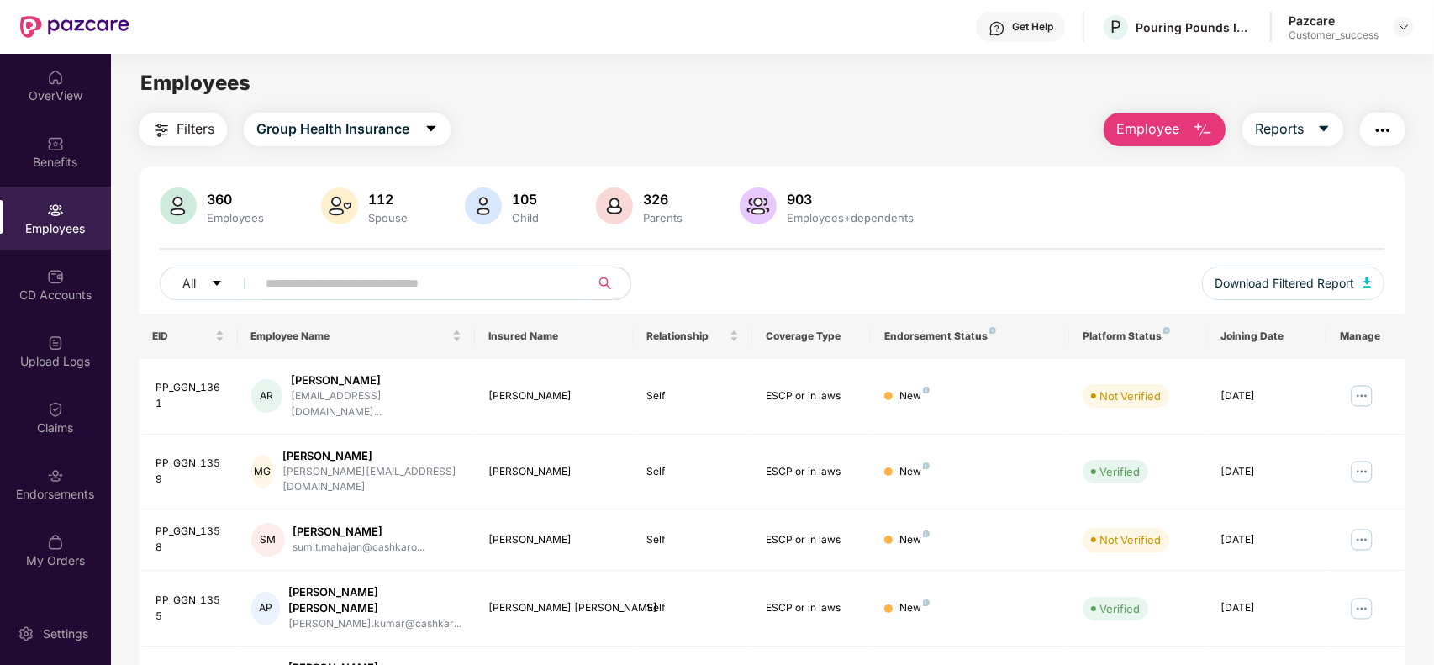
click at [414, 287] on input "text" at bounding box center [417, 283] width 302 height 25
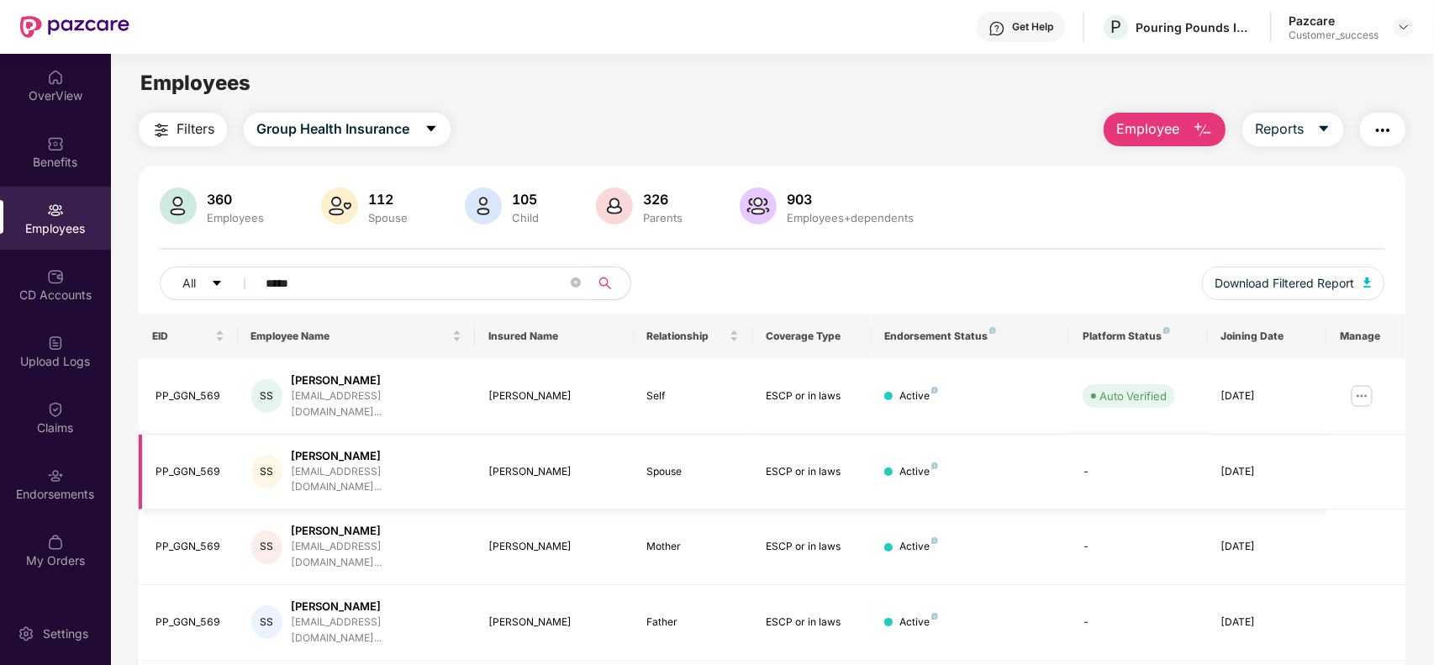
scroll to position [53, 0]
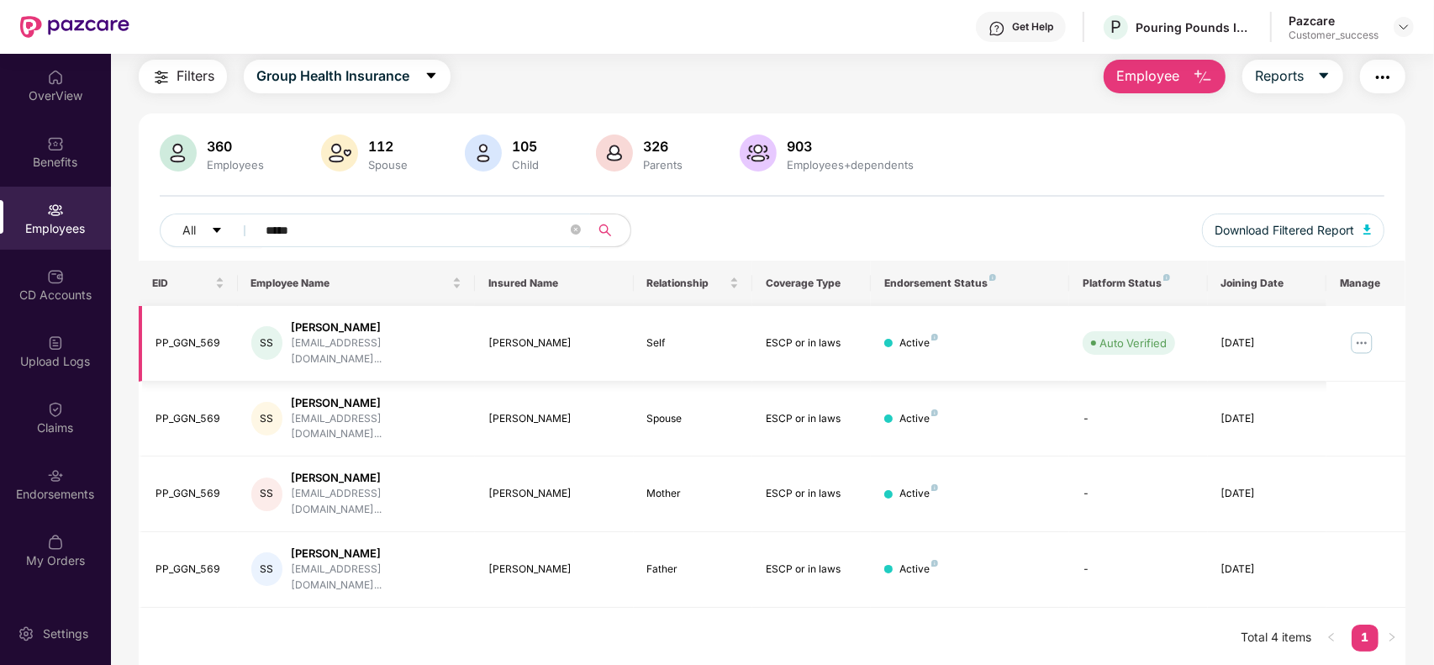
type input "*****"
click at [1354, 338] on img at bounding box center [1361, 343] width 27 height 27
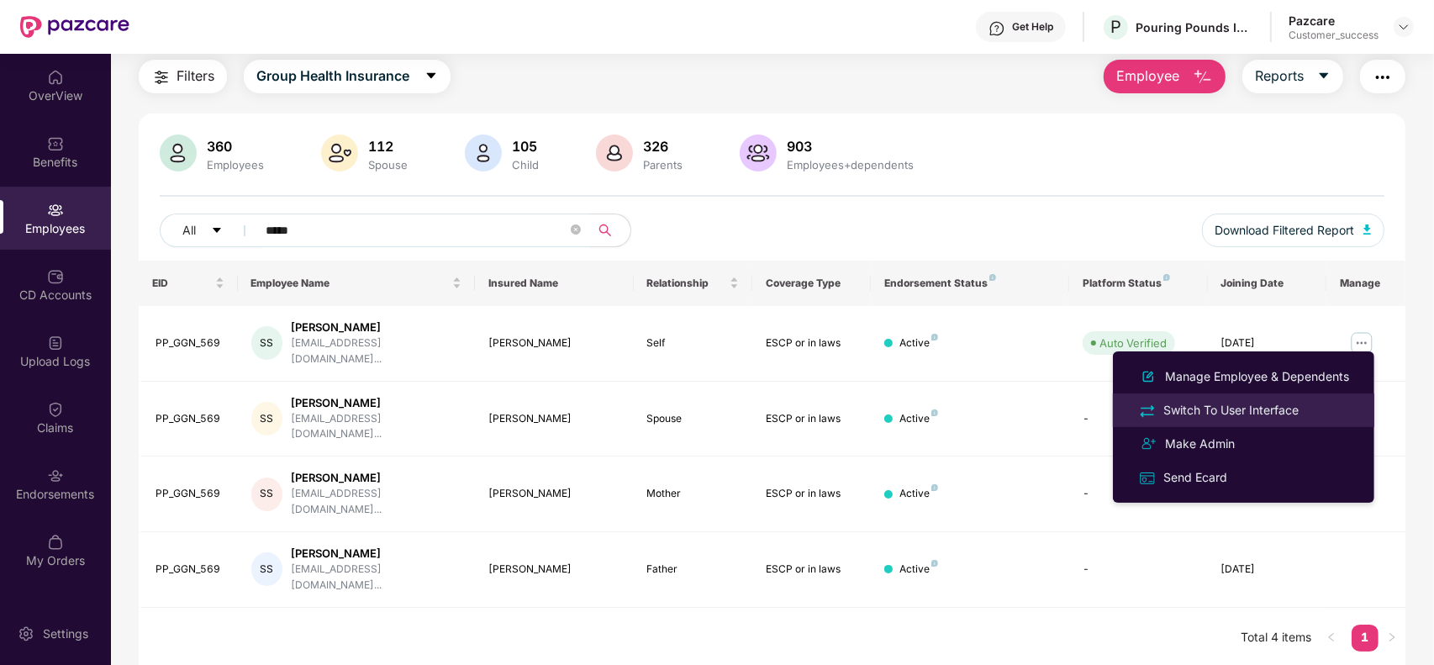
click at [1250, 403] on div "Switch To User Interface" at bounding box center [1231, 410] width 142 height 18
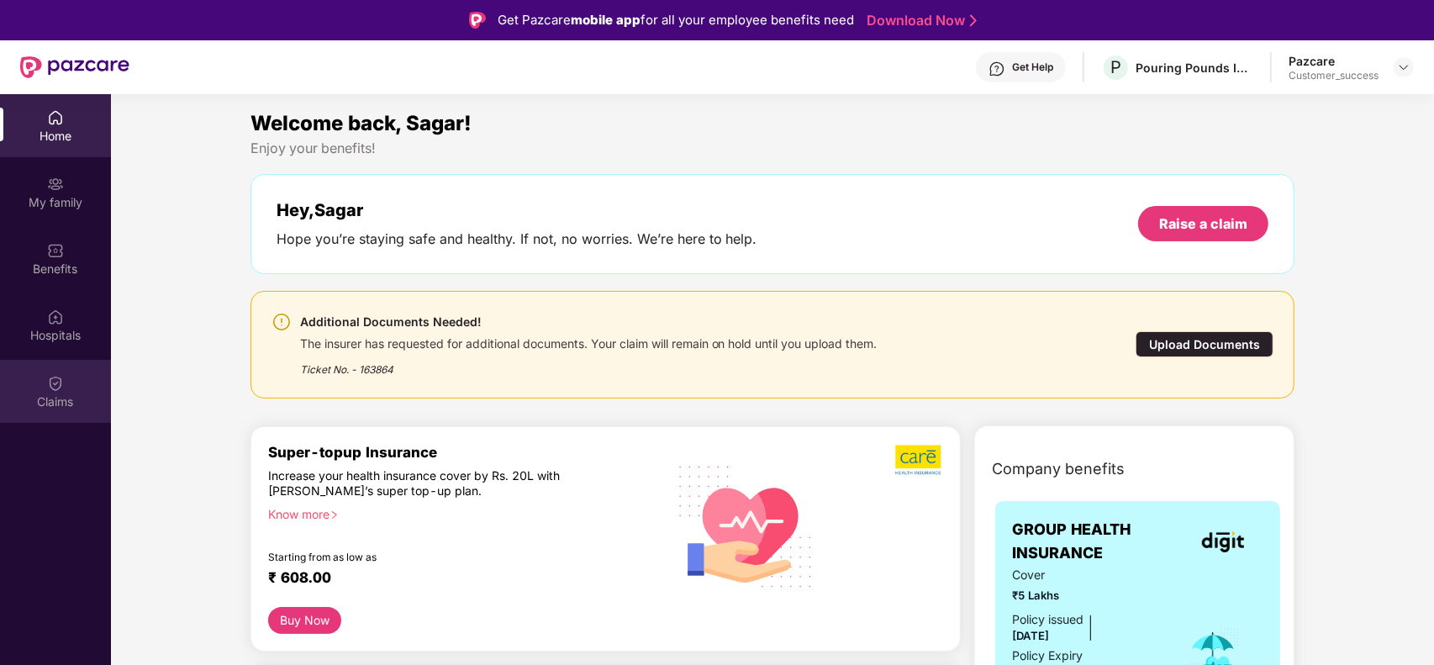
click at [53, 382] on img at bounding box center [55, 383] width 17 height 17
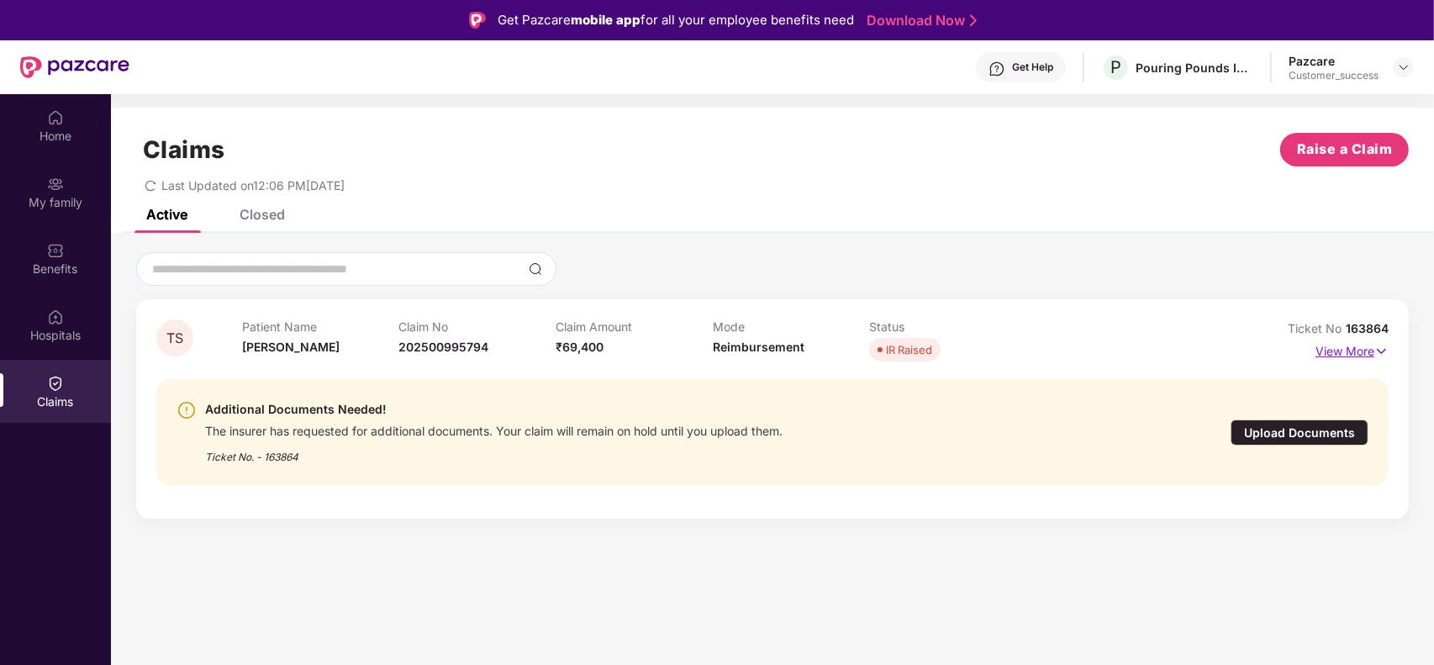
click at [1384, 346] on img at bounding box center [1381, 351] width 14 height 18
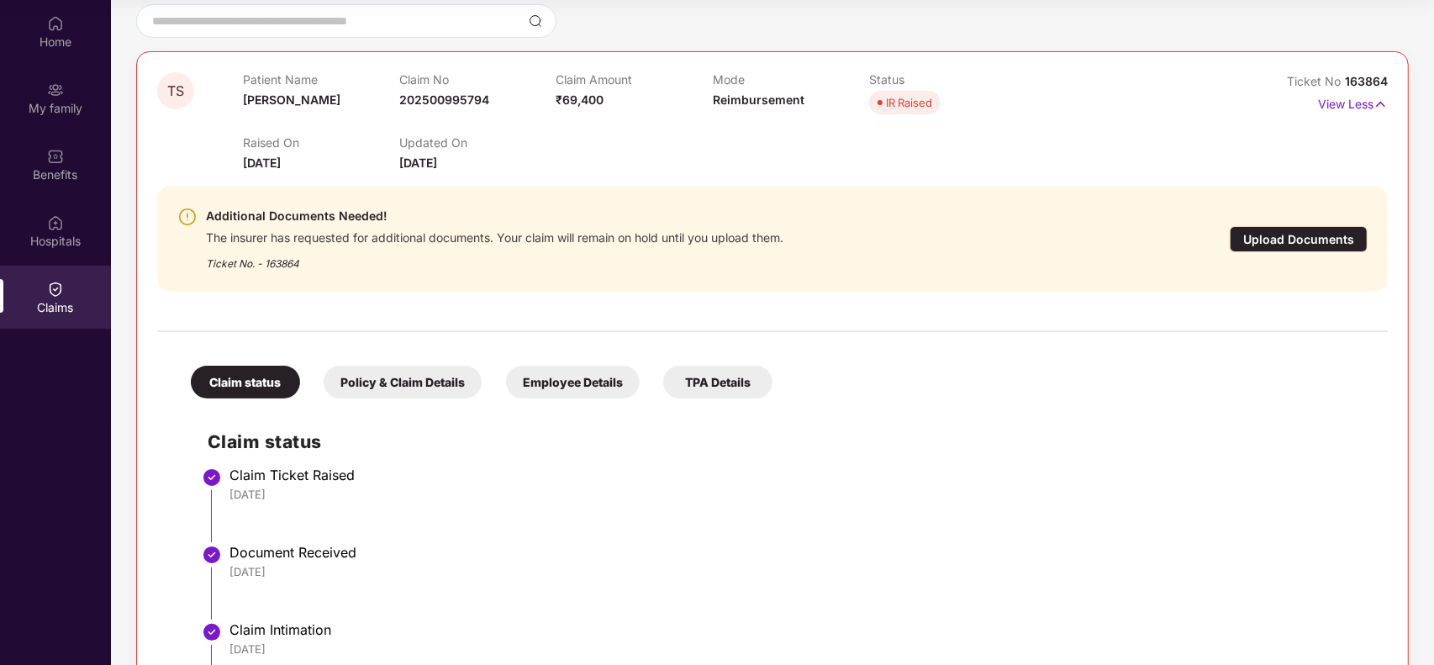
scroll to position [149, 0]
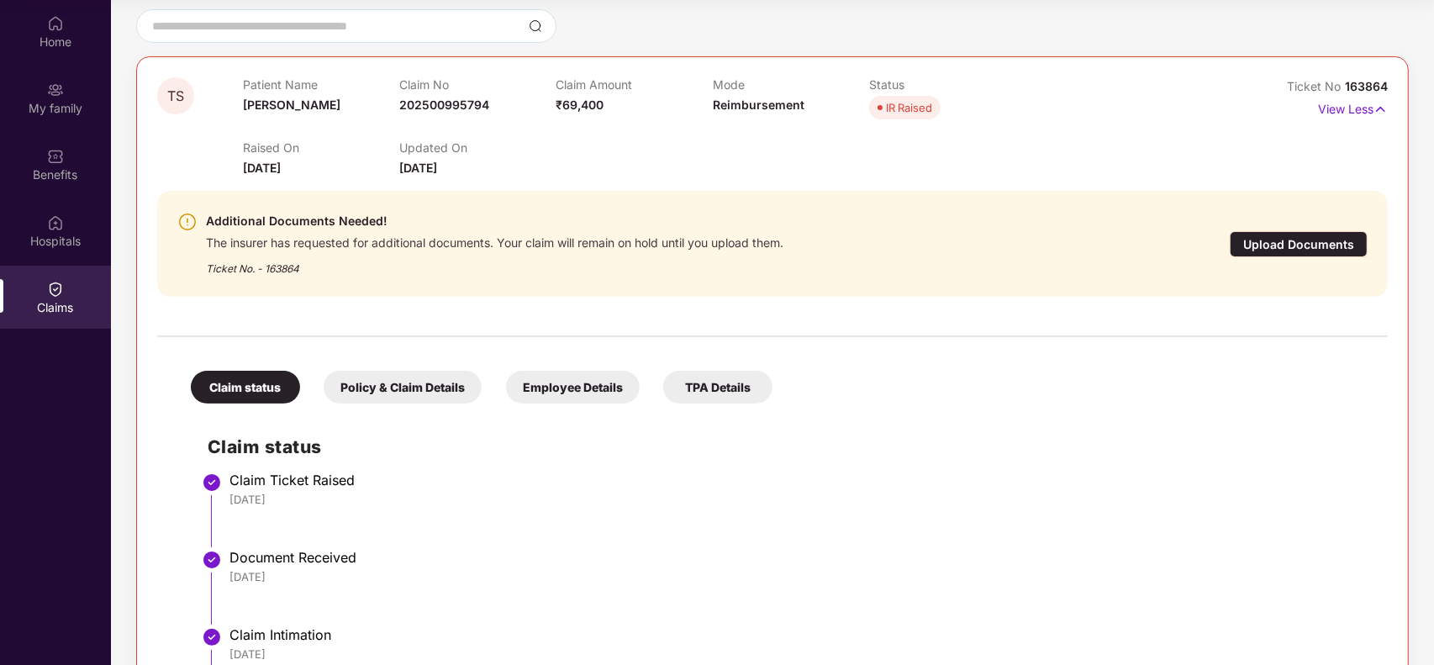
click at [1363, 89] on span "163864" at bounding box center [1366, 86] width 43 height 14
click at [1301, 85] on span "Ticket No" at bounding box center [1316, 86] width 58 height 14
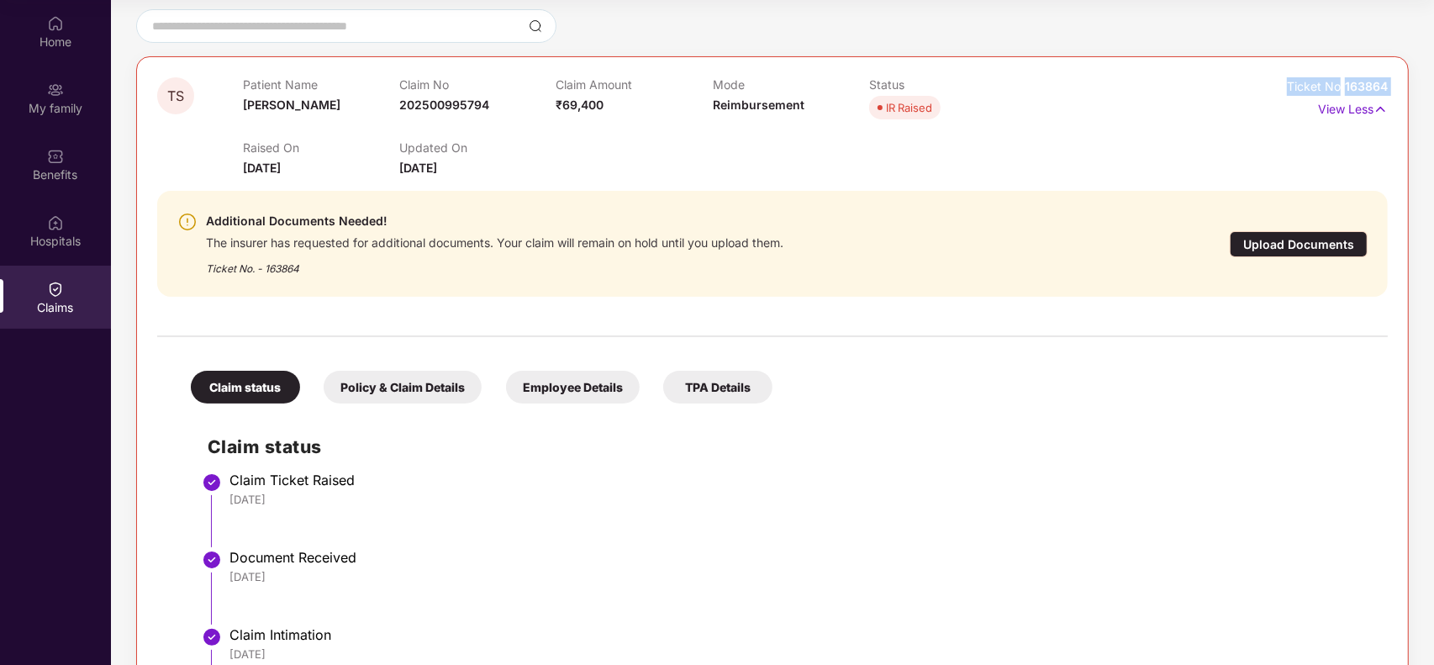
click at [1301, 85] on span "Ticket No" at bounding box center [1316, 86] width 58 height 14
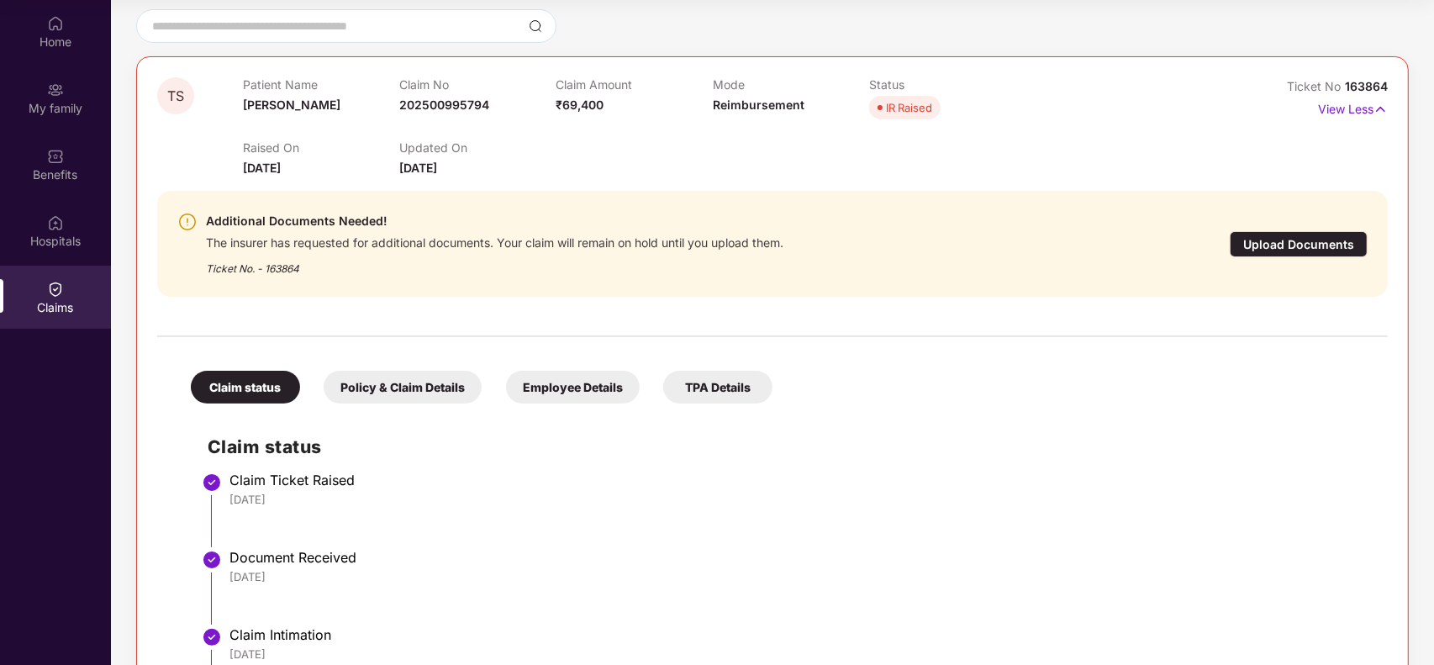
click at [1301, 85] on span "Ticket No" at bounding box center [1316, 86] width 58 height 14
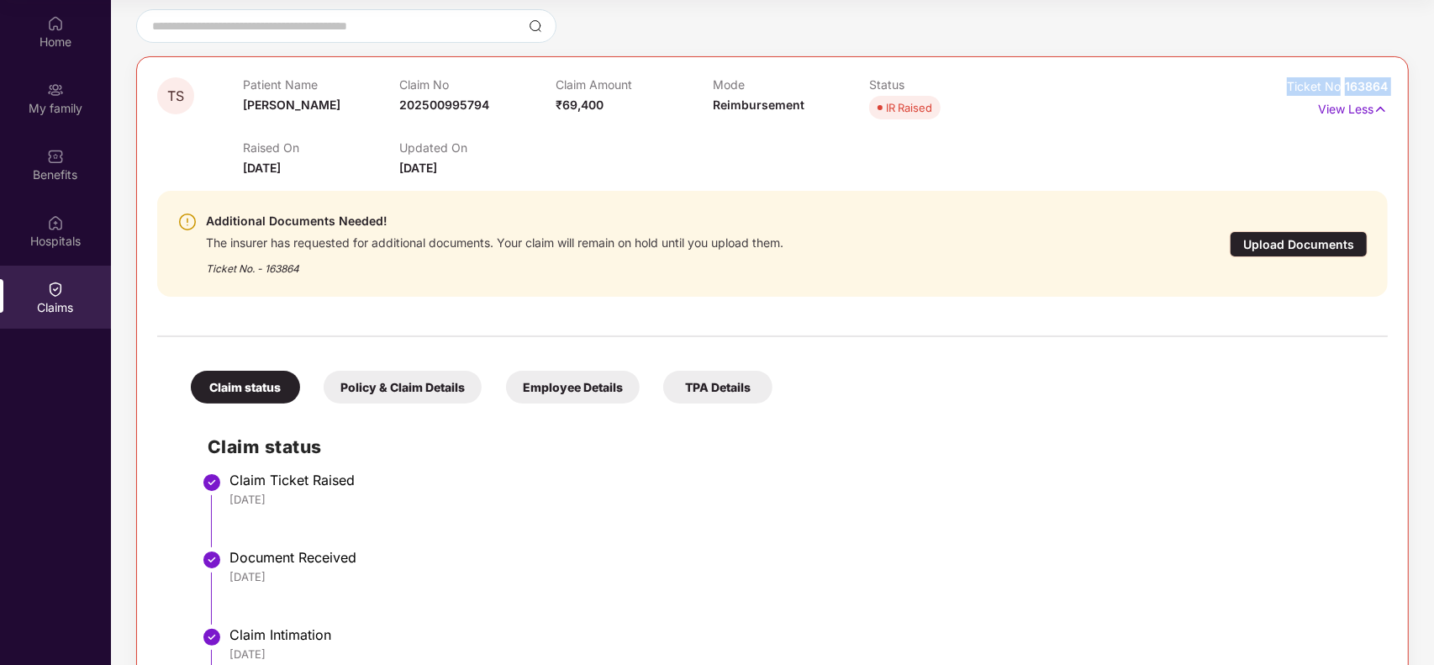
copy div "Ticket No 163864"
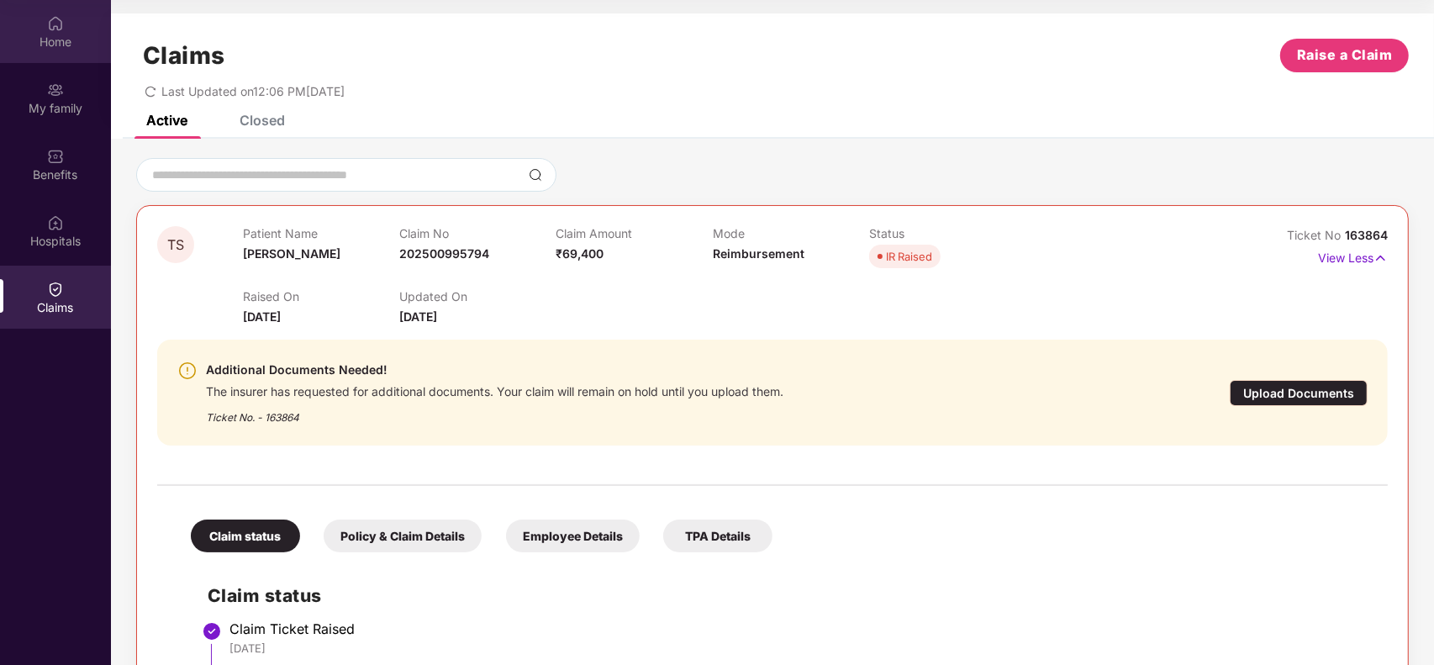
click at [35, 22] on div "Home" at bounding box center [55, 31] width 111 height 63
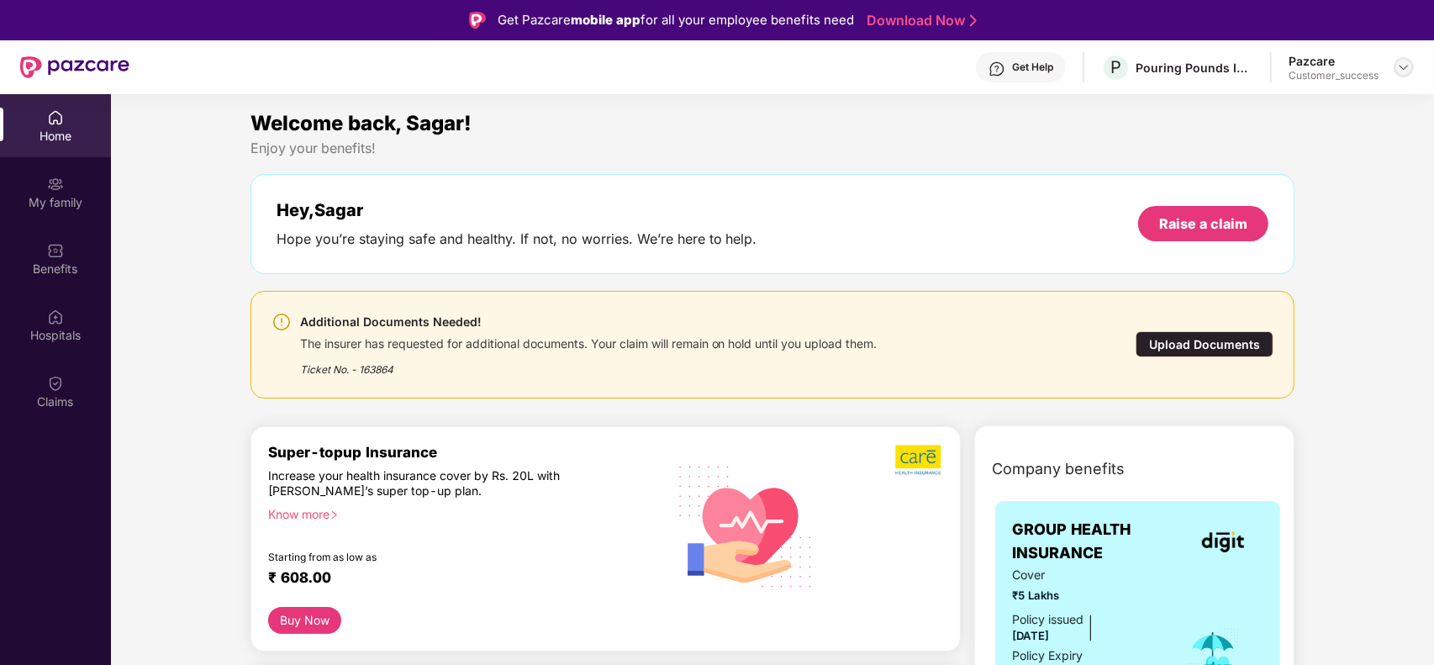
click at [1406, 68] on img at bounding box center [1403, 67] width 13 height 13
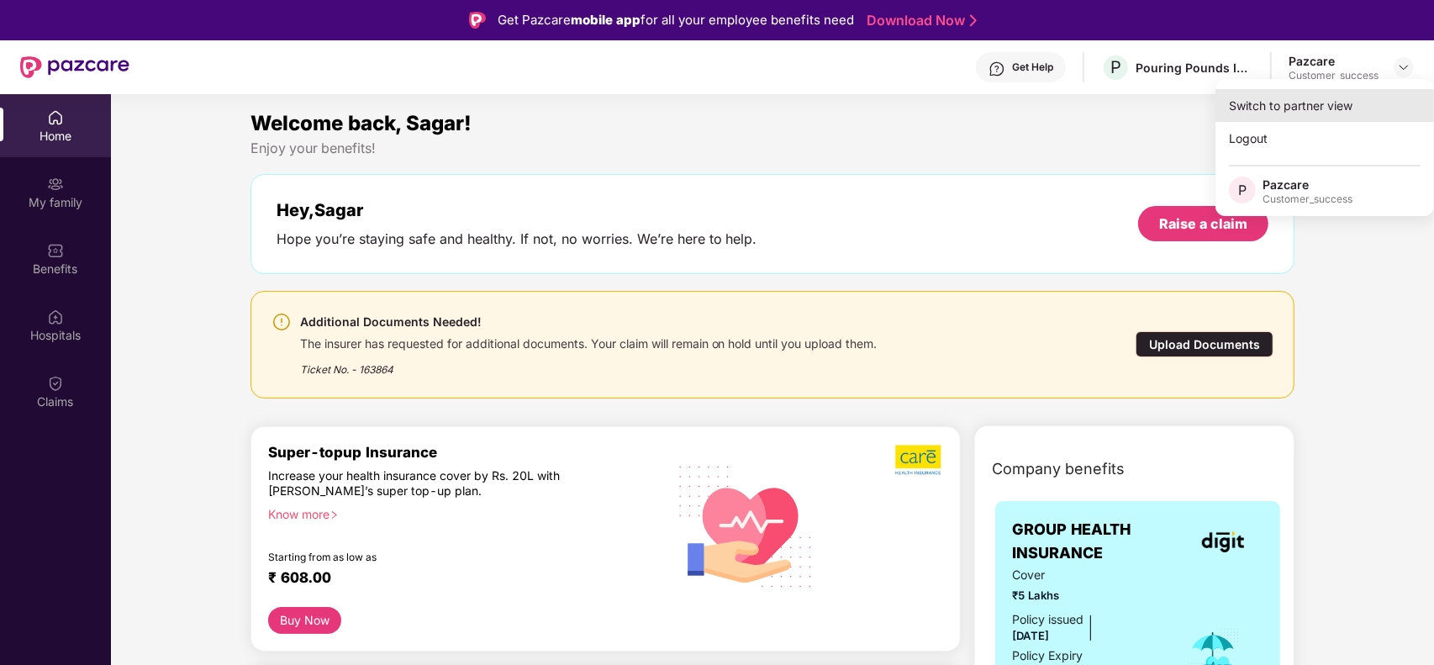
click at [1273, 119] on div "Switch to partner view" at bounding box center [1324, 105] width 219 height 33
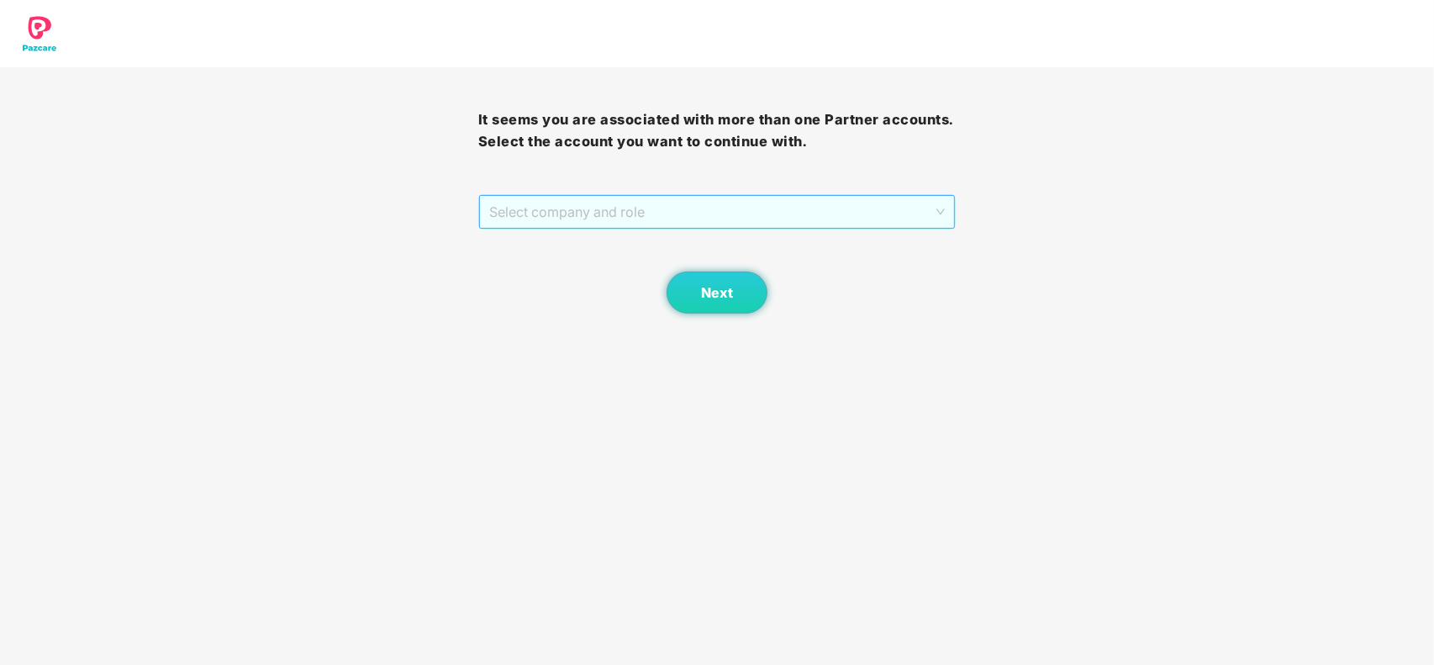
click at [735, 198] on span "Select company and role" at bounding box center [717, 212] width 456 height 32
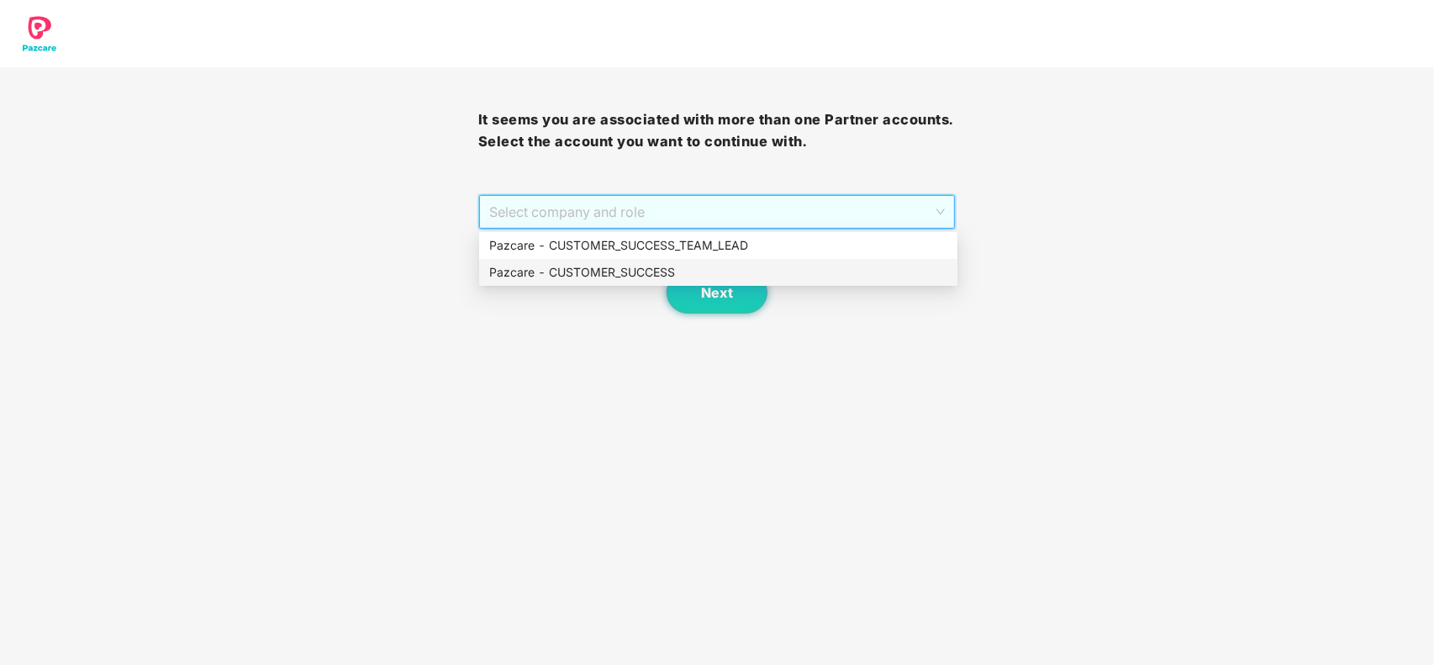
click at [589, 276] on div "Pazcare - CUSTOMER_SUCCESS" at bounding box center [718, 272] width 458 height 18
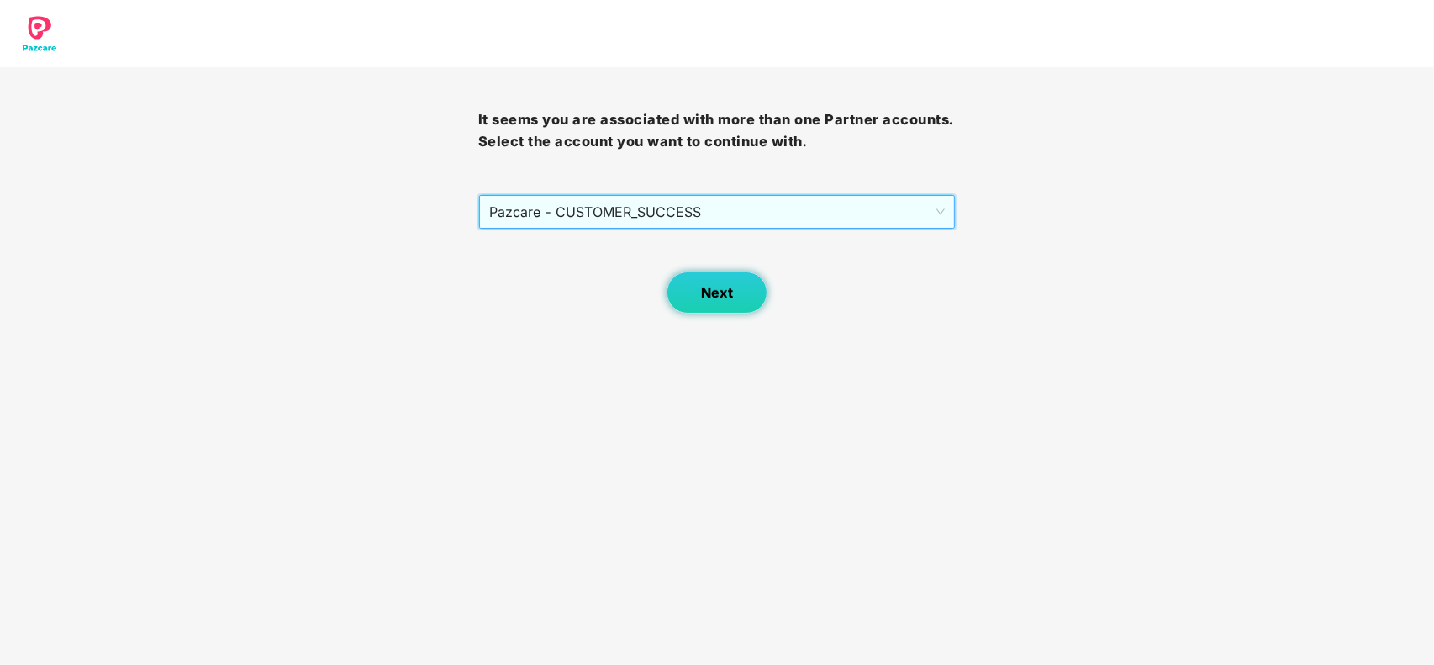
click at [700, 283] on button "Next" at bounding box center [717, 293] width 101 height 42
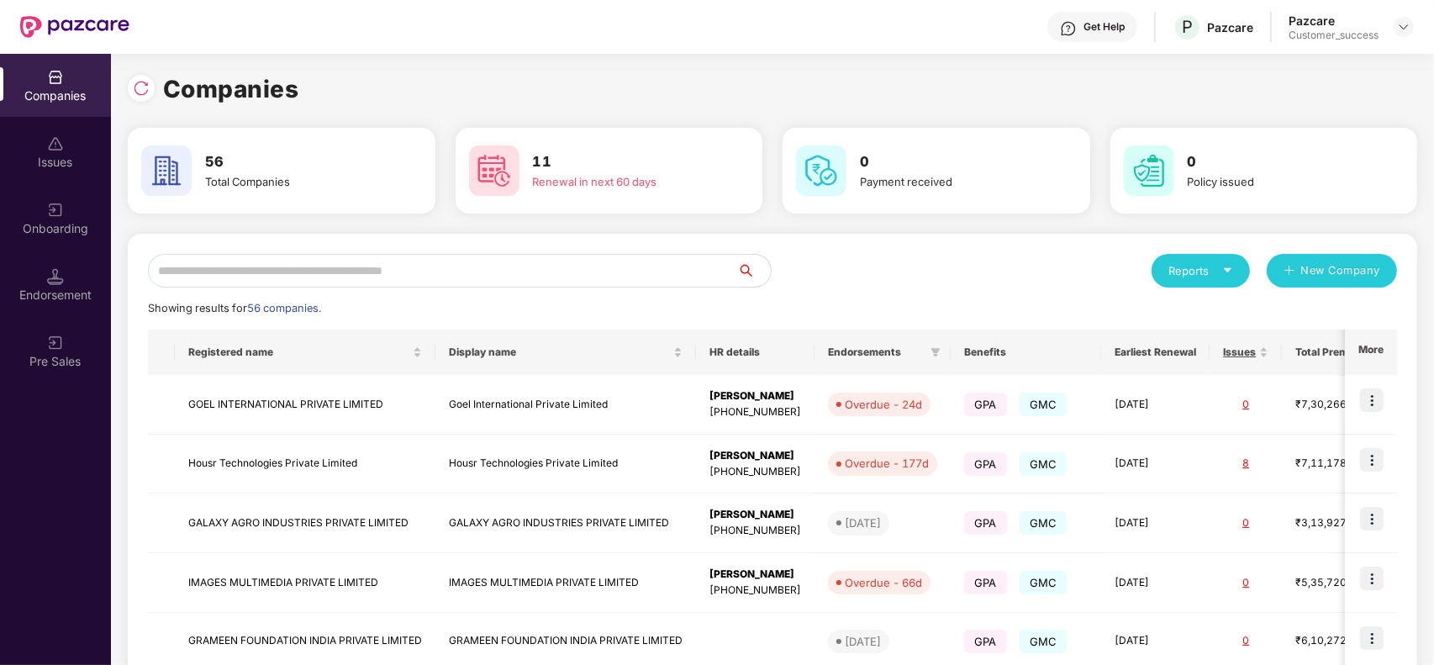
click at [522, 263] on input "text" at bounding box center [442, 271] width 589 height 34
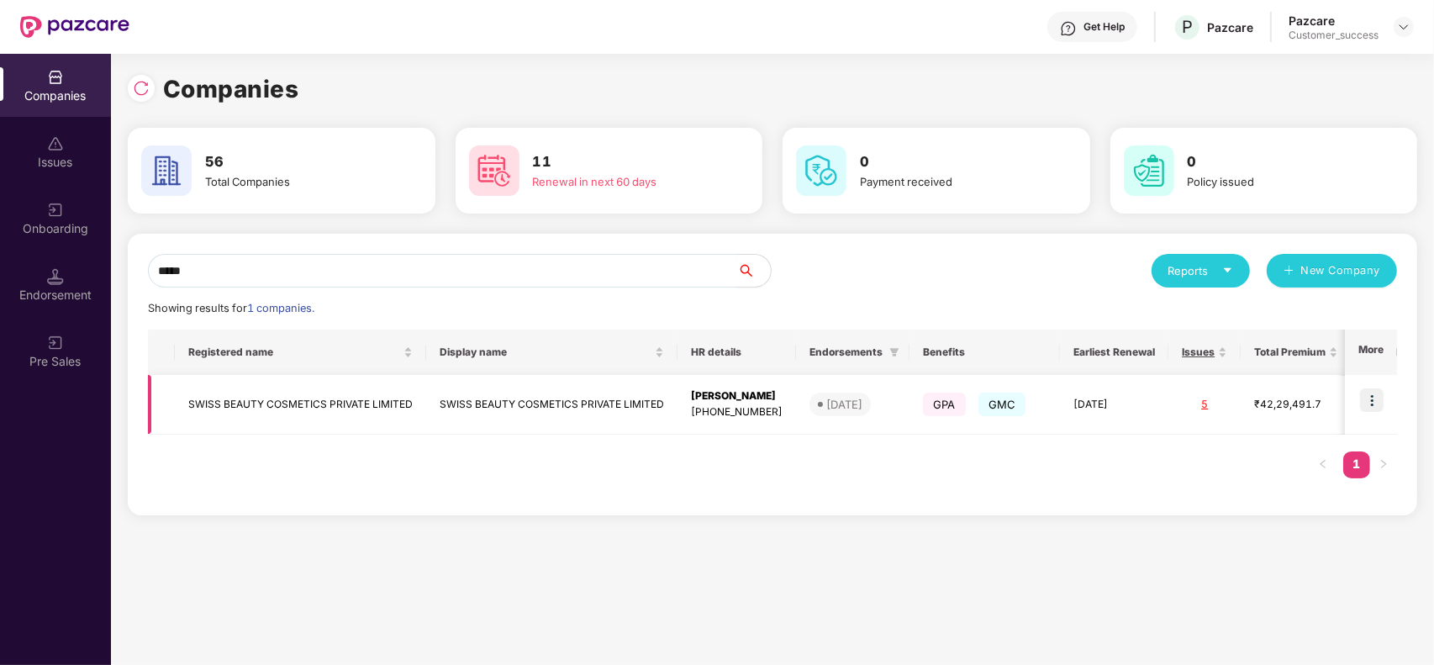
type input "*****"
click at [1372, 381] on td at bounding box center [1371, 405] width 52 height 60
click at [1371, 398] on img at bounding box center [1372, 400] width 24 height 24
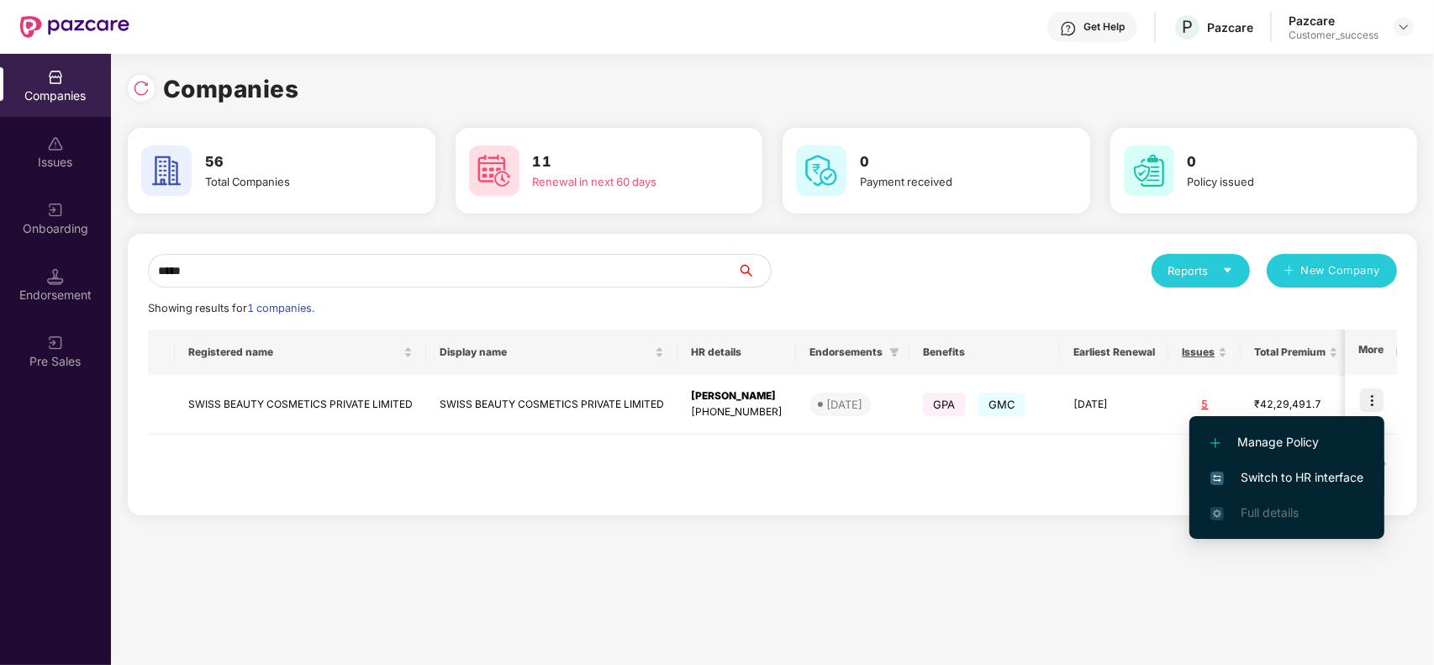
click at [1268, 468] on span "Switch to HR interface" at bounding box center [1286, 477] width 153 height 18
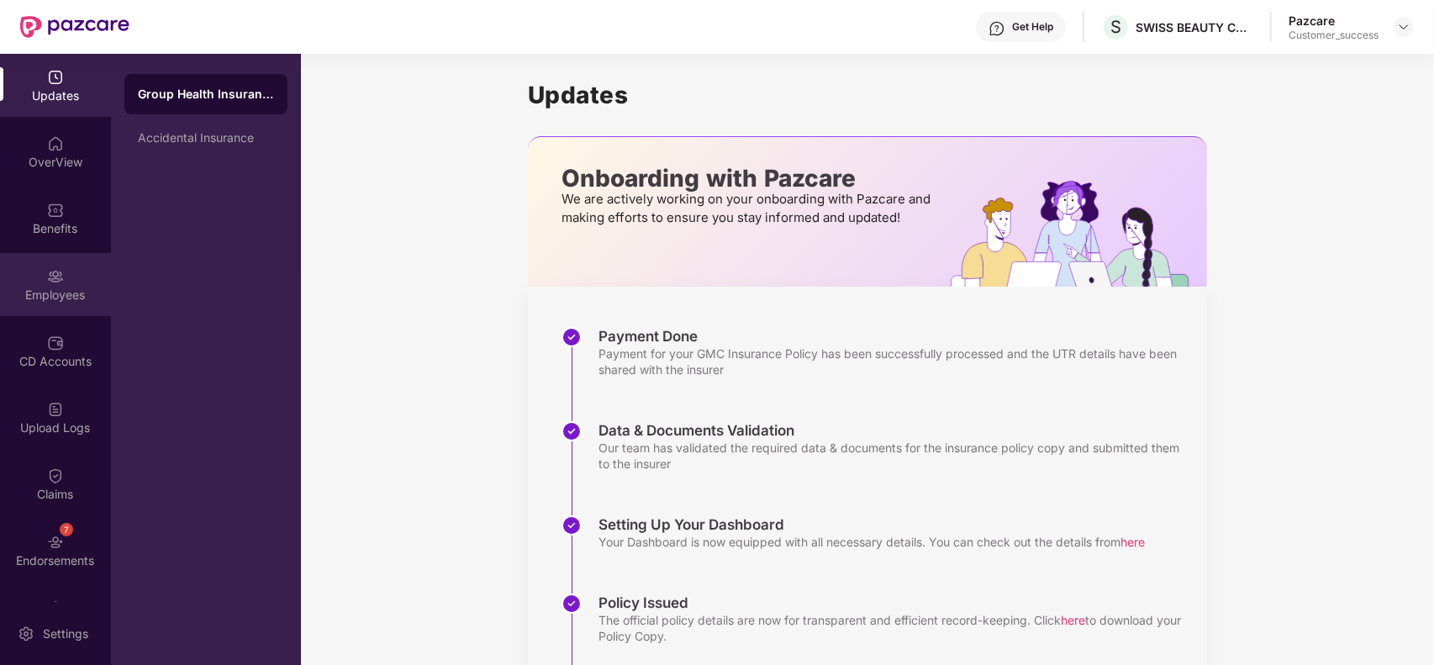
click at [23, 275] on div "Employees" at bounding box center [55, 284] width 111 height 63
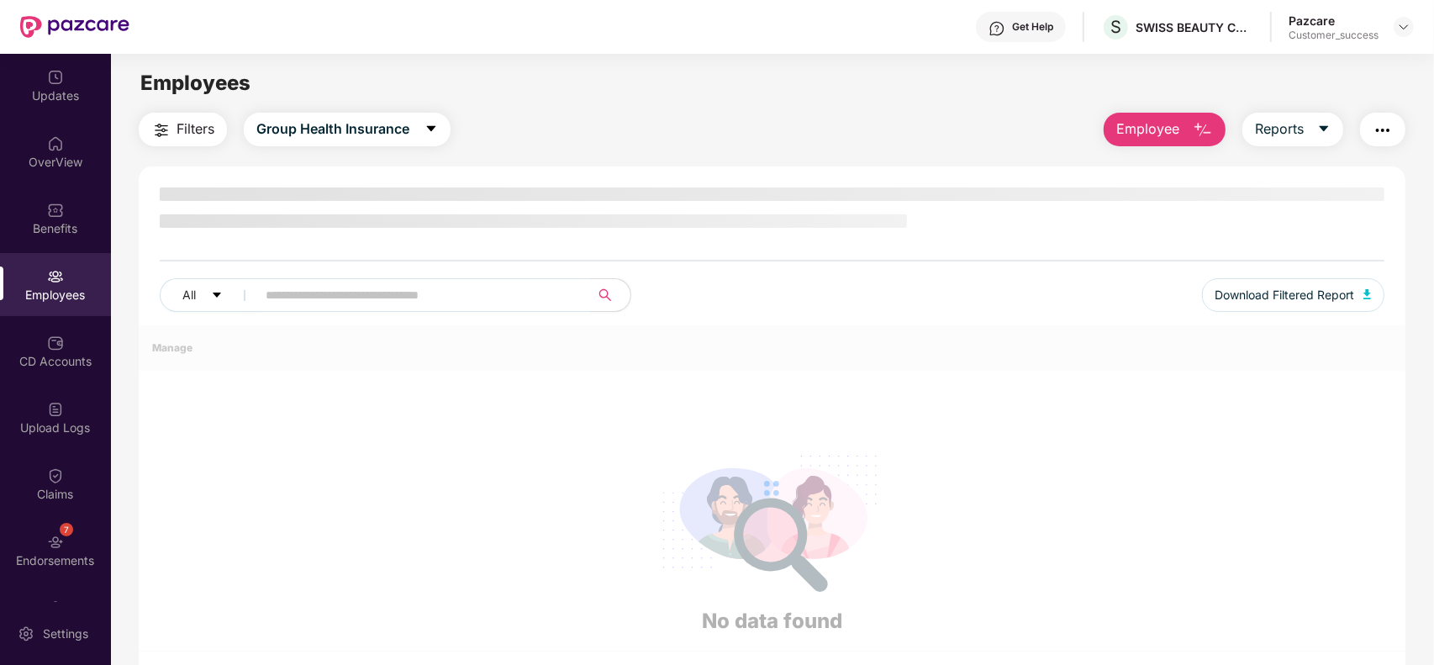
click at [399, 294] on input "text" at bounding box center [417, 294] width 302 height 25
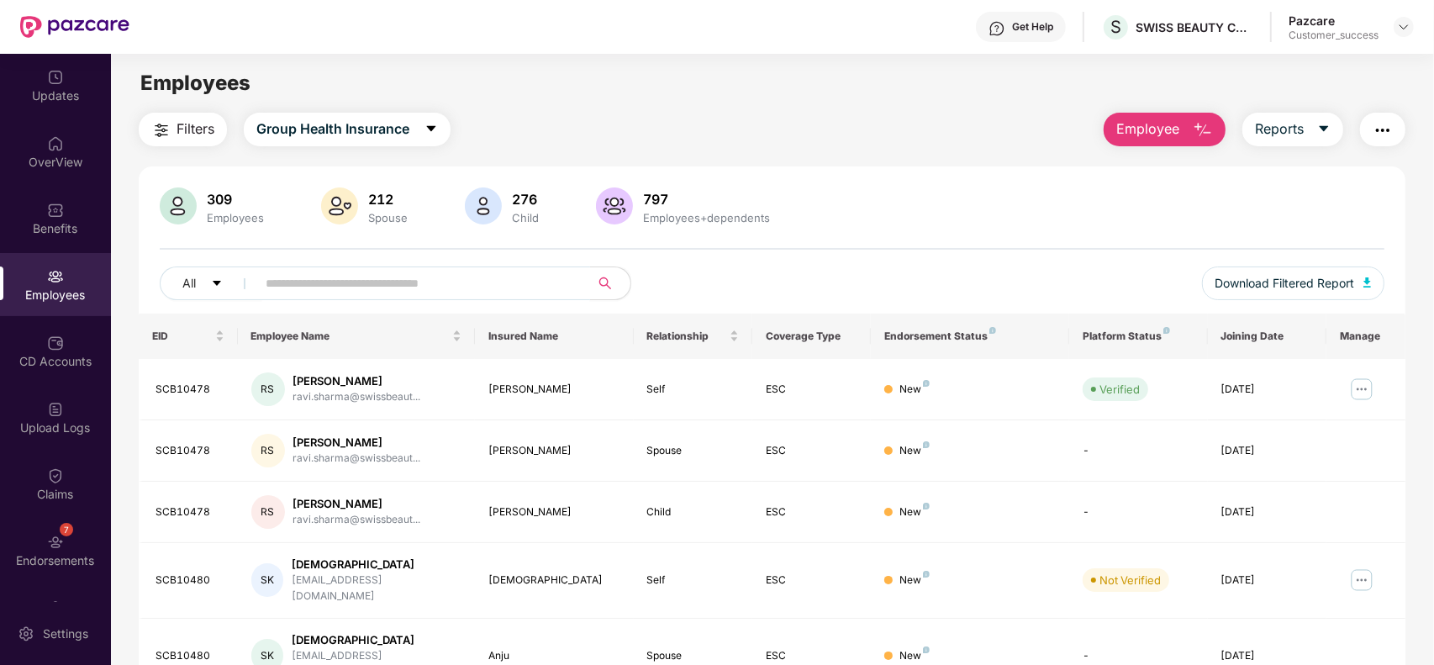
type input "*"
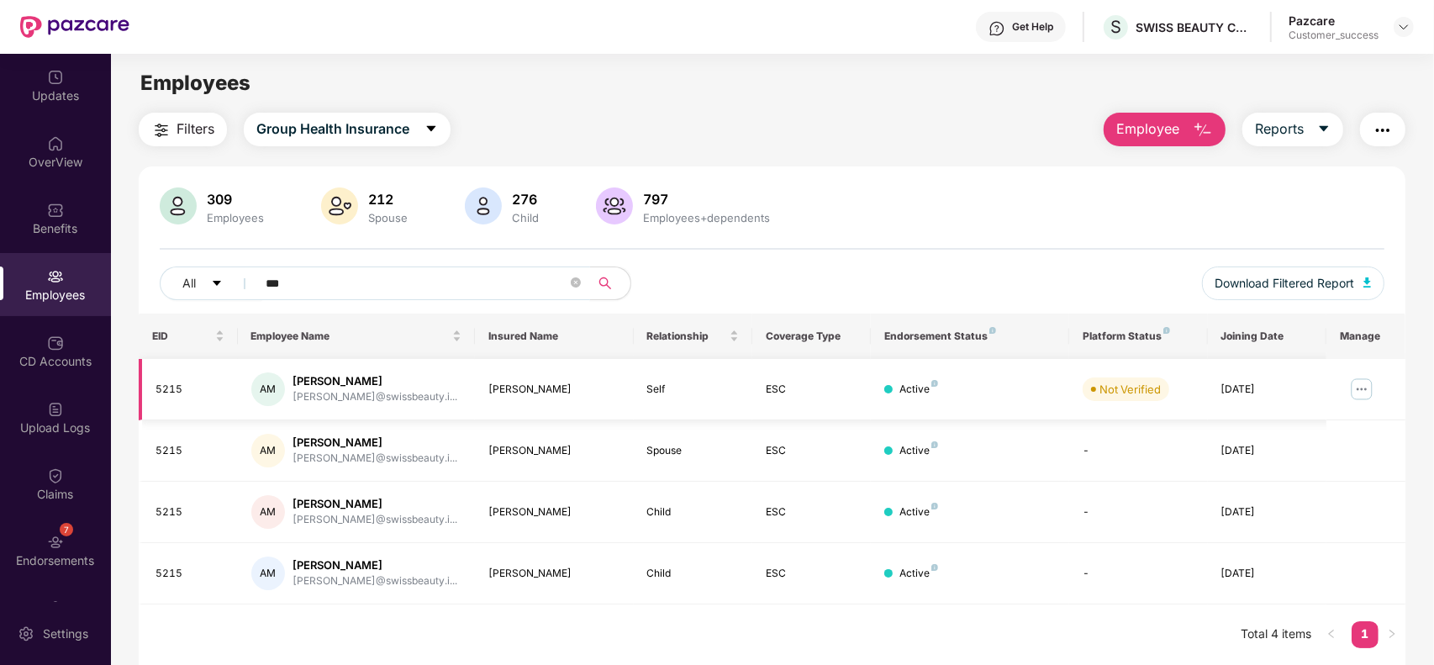
type input "***"
click at [1355, 389] on img at bounding box center [1361, 389] width 27 height 27
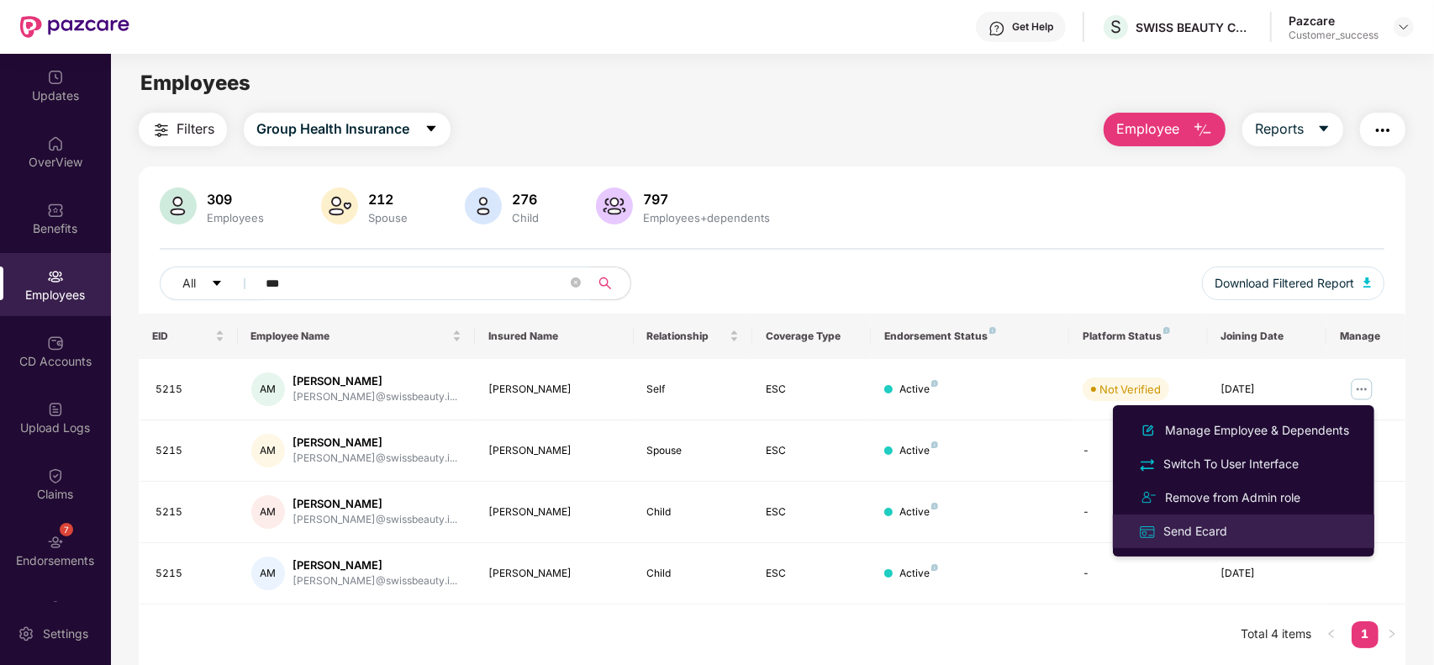
click at [1204, 525] on div "Send Ecard" at bounding box center [1195, 531] width 71 height 18
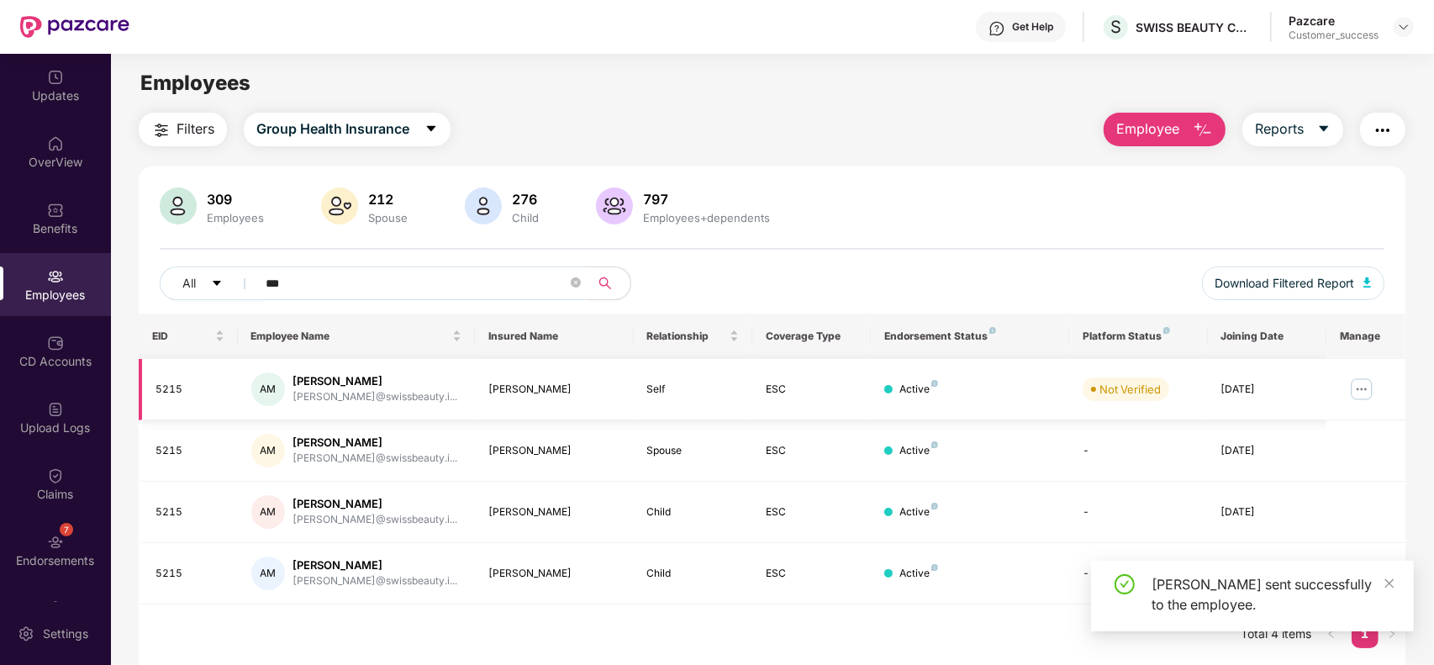
click at [1358, 378] on img at bounding box center [1361, 389] width 27 height 27
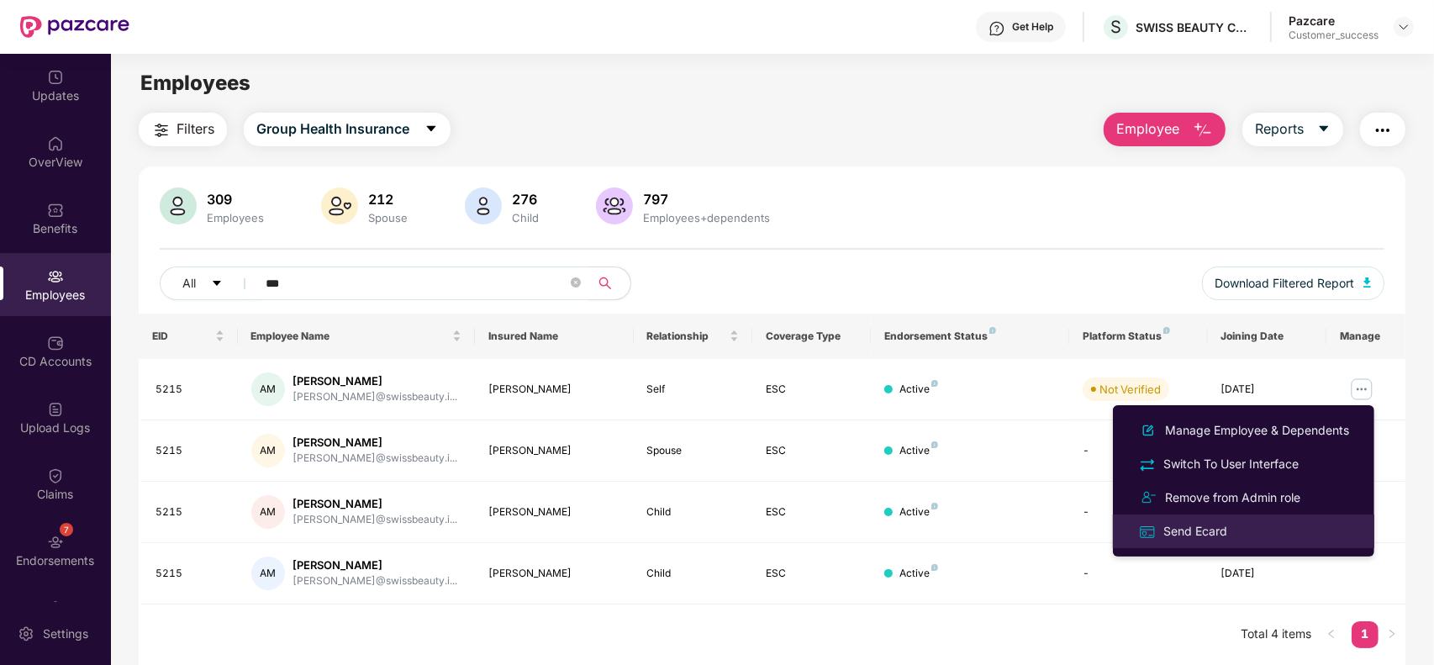
click at [1247, 525] on div "Send Ecard" at bounding box center [1244, 530] width 218 height 19
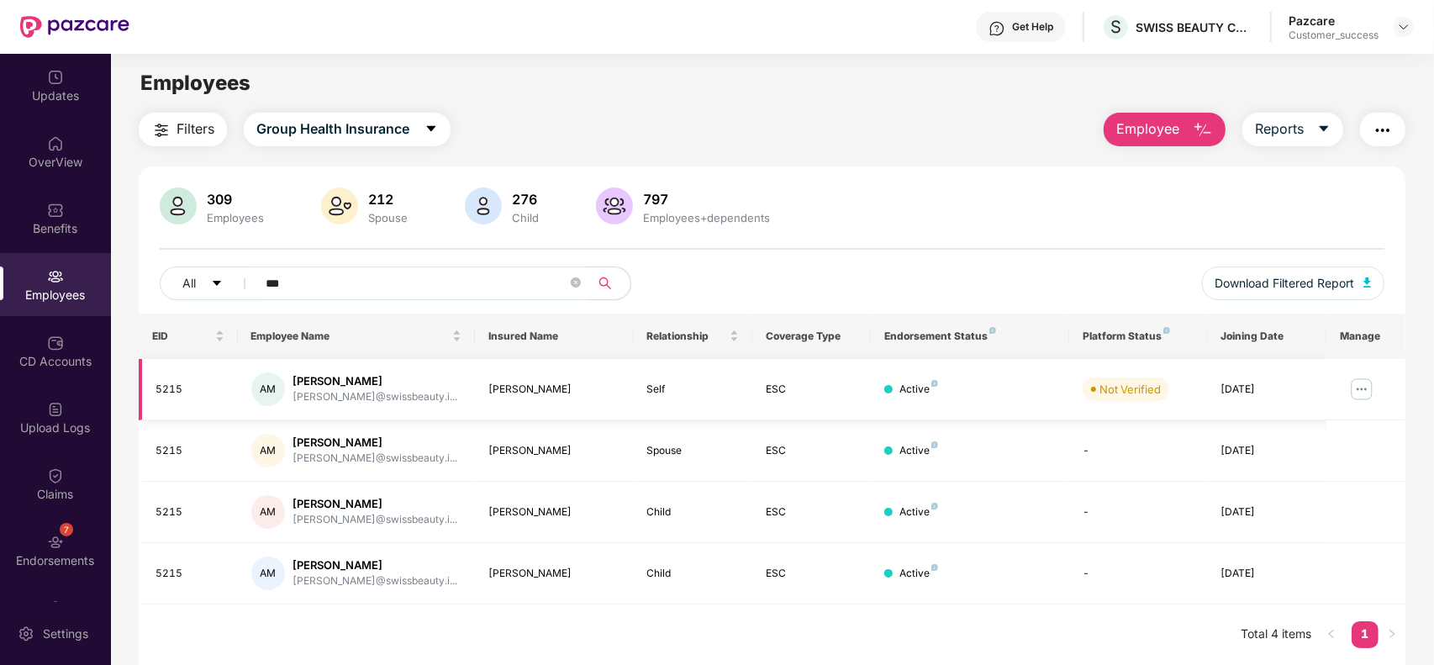
click at [1366, 388] on img at bounding box center [1361, 389] width 27 height 27
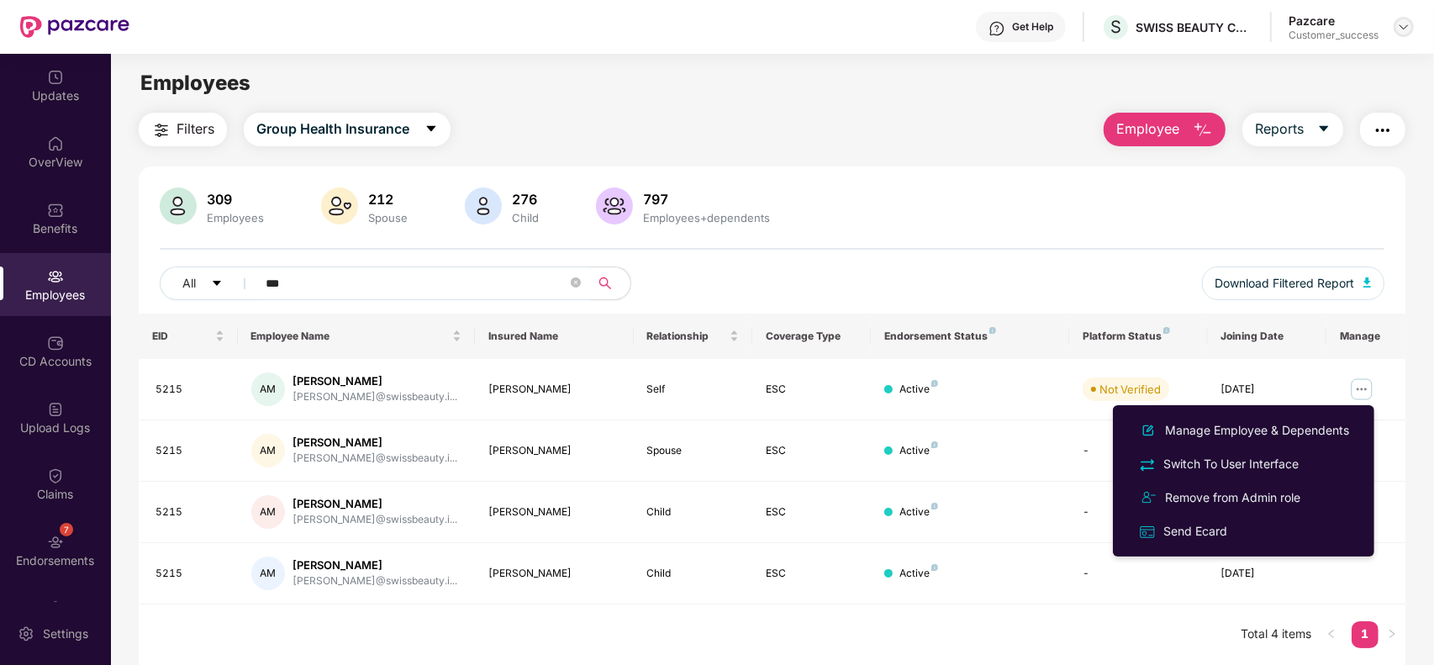
click at [1400, 31] on img at bounding box center [1403, 26] width 13 height 13
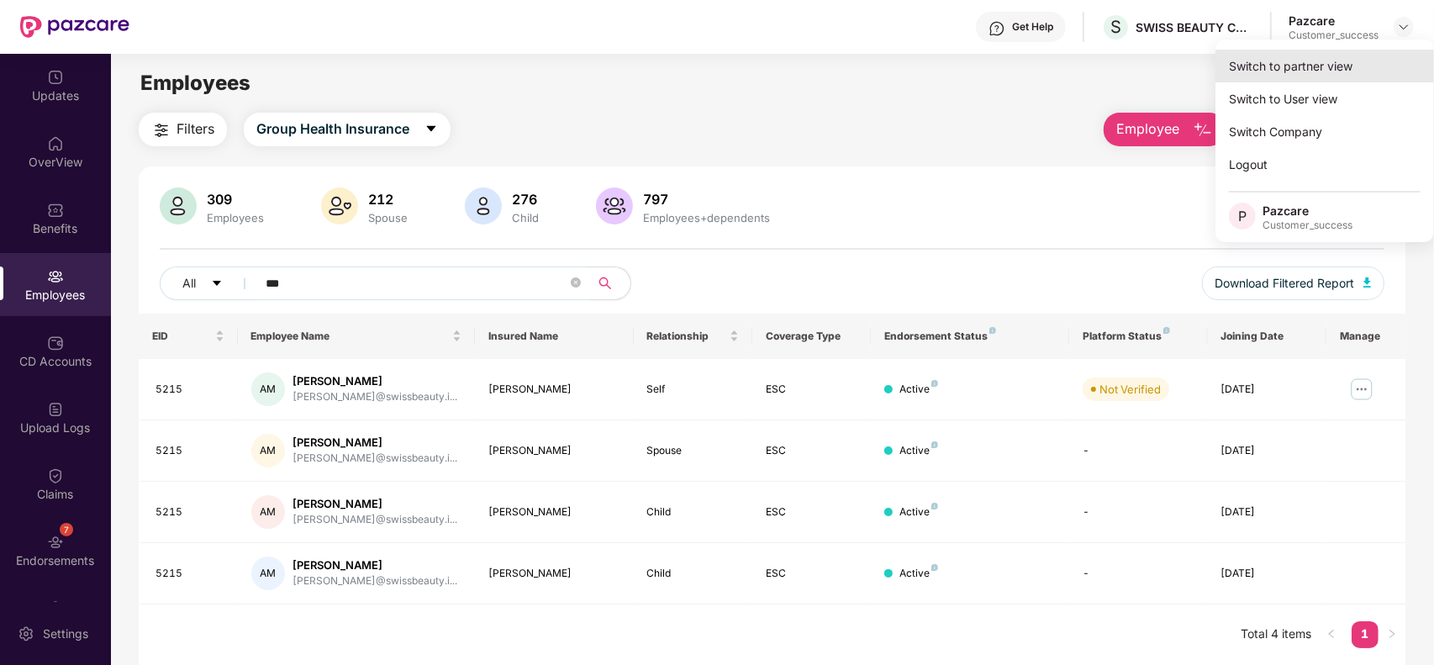
click at [1333, 64] on div "Switch to partner view" at bounding box center [1324, 66] width 219 height 33
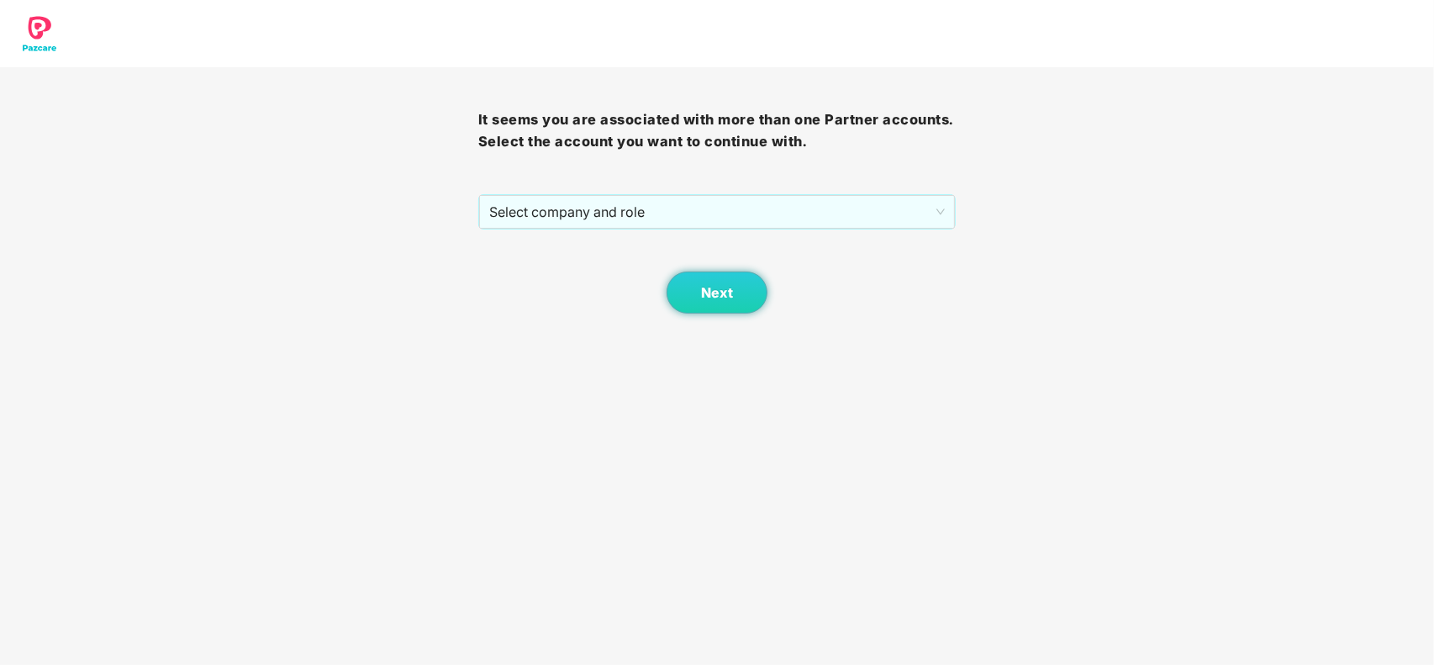
click at [784, 233] on div "Next" at bounding box center [717, 271] width 478 height 84
click at [772, 217] on span "Select company and role" at bounding box center [717, 212] width 456 height 32
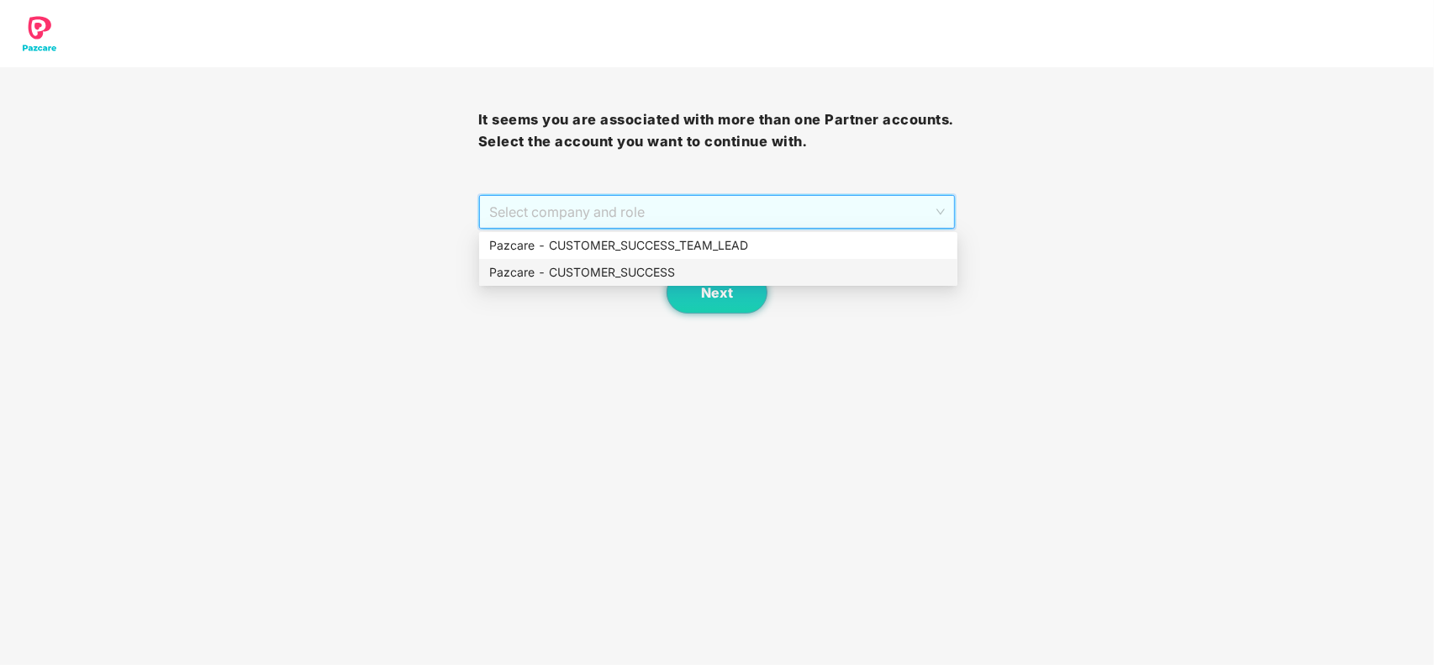
click at [619, 263] on div "Pazcare - CUSTOMER_SUCCESS" at bounding box center [718, 272] width 458 height 18
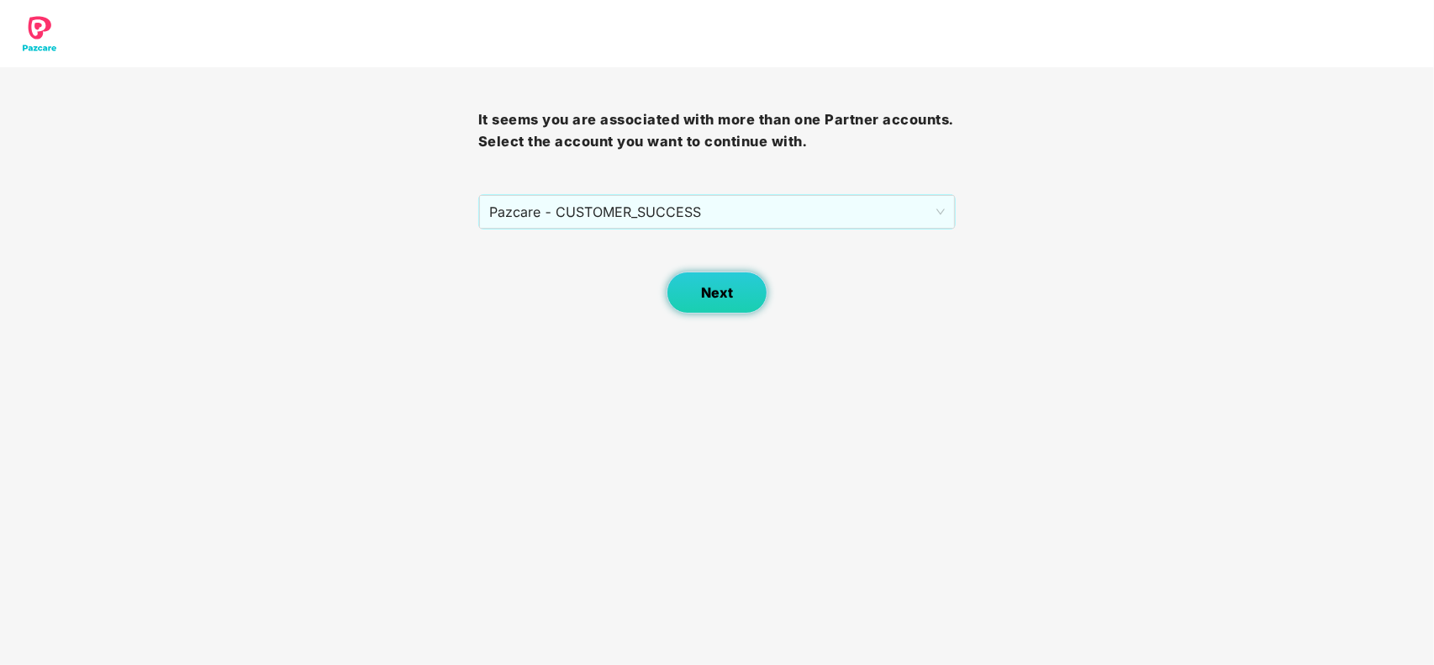
click at [694, 299] on button "Next" at bounding box center [717, 293] width 101 height 42
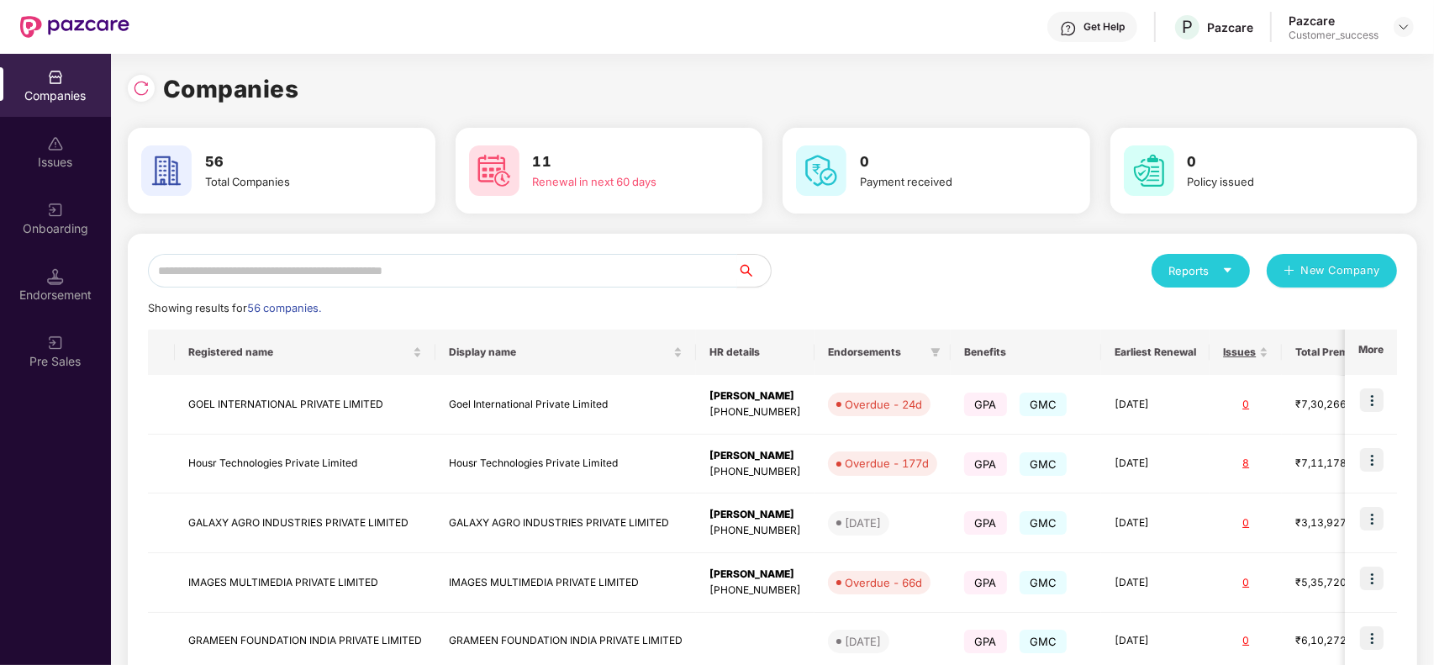
click at [371, 262] on input "text" at bounding box center [442, 271] width 589 height 34
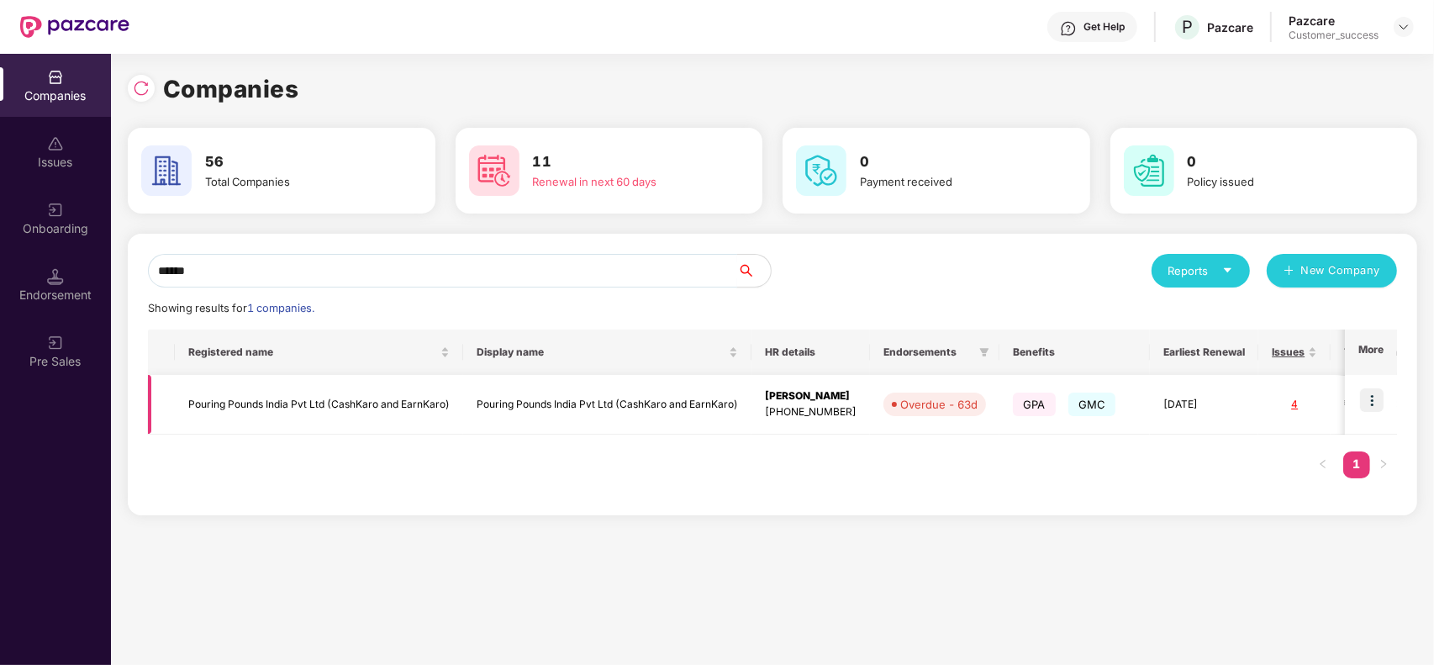
type input "******"
click at [1377, 412] on img at bounding box center [1372, 400] width 24 height 24
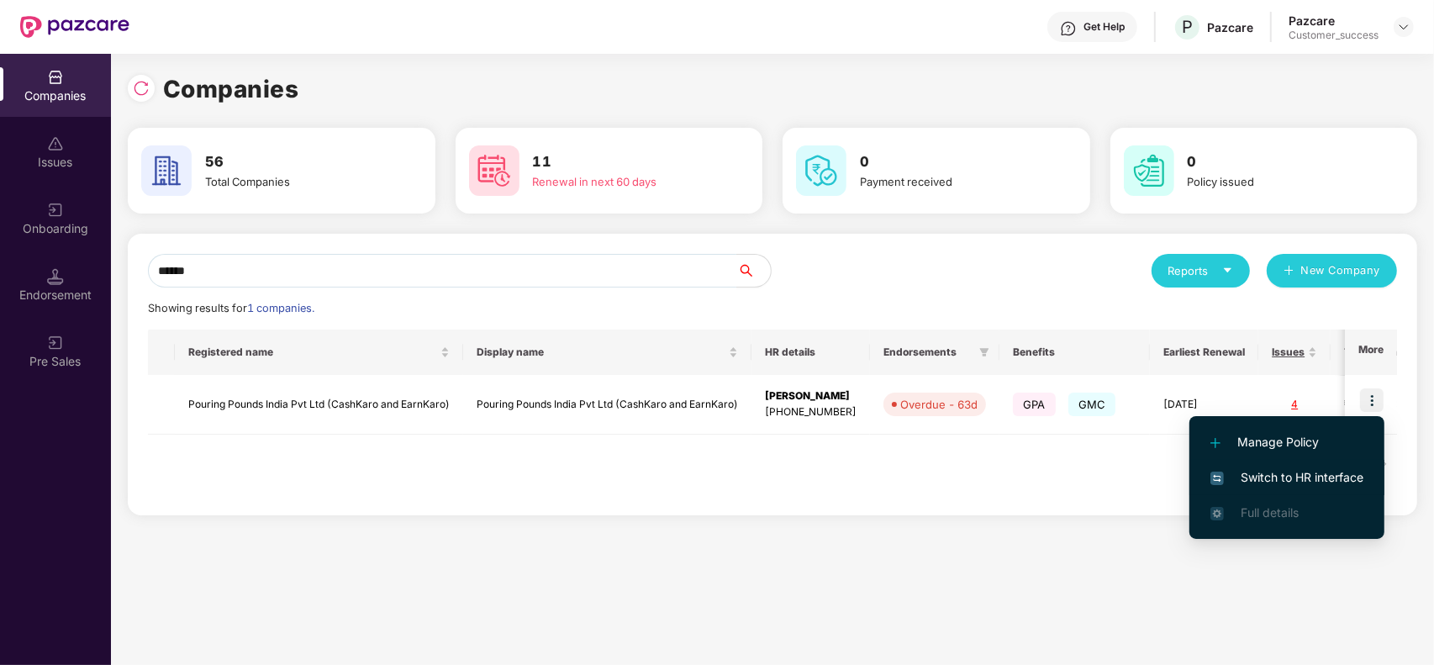
click at [1288, 488] on li "Switch to HR interface" at bounding box center [1286, 477] width 195 height 35
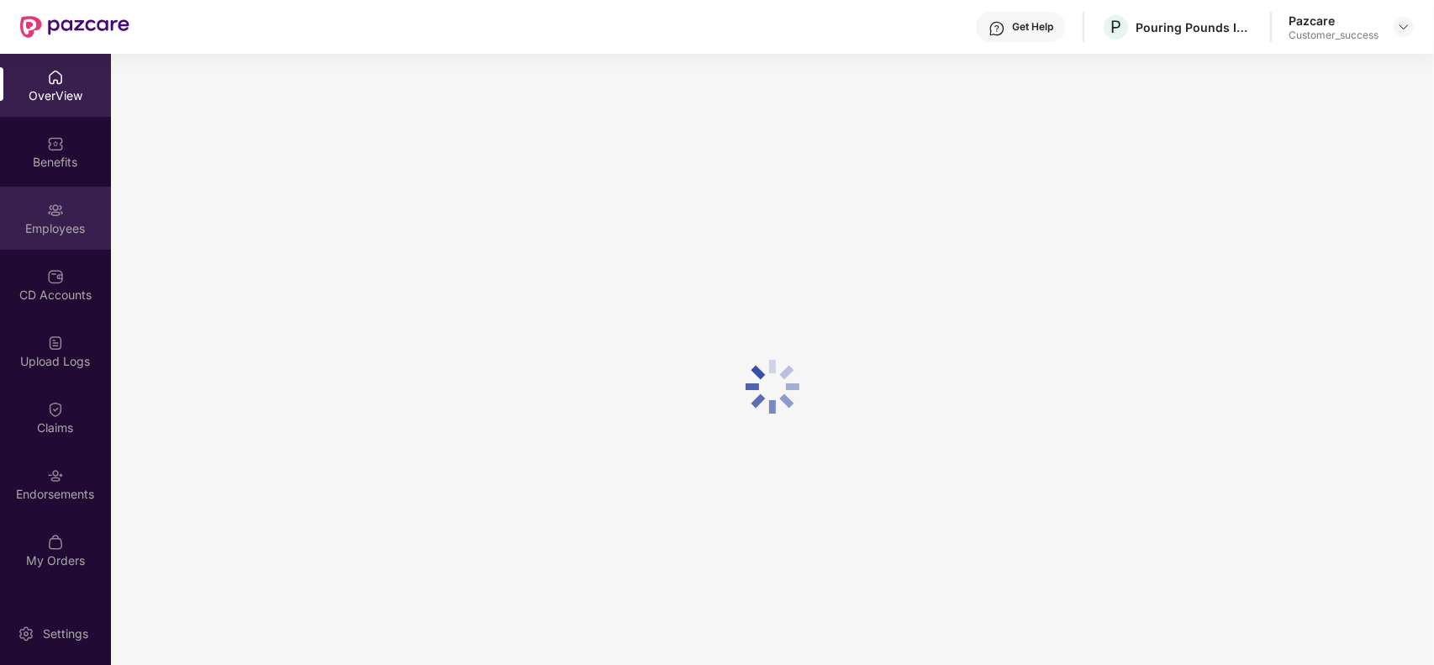
click at [44, 229] on div "Employees" at bounding box center [55, 228] width 111 height 17
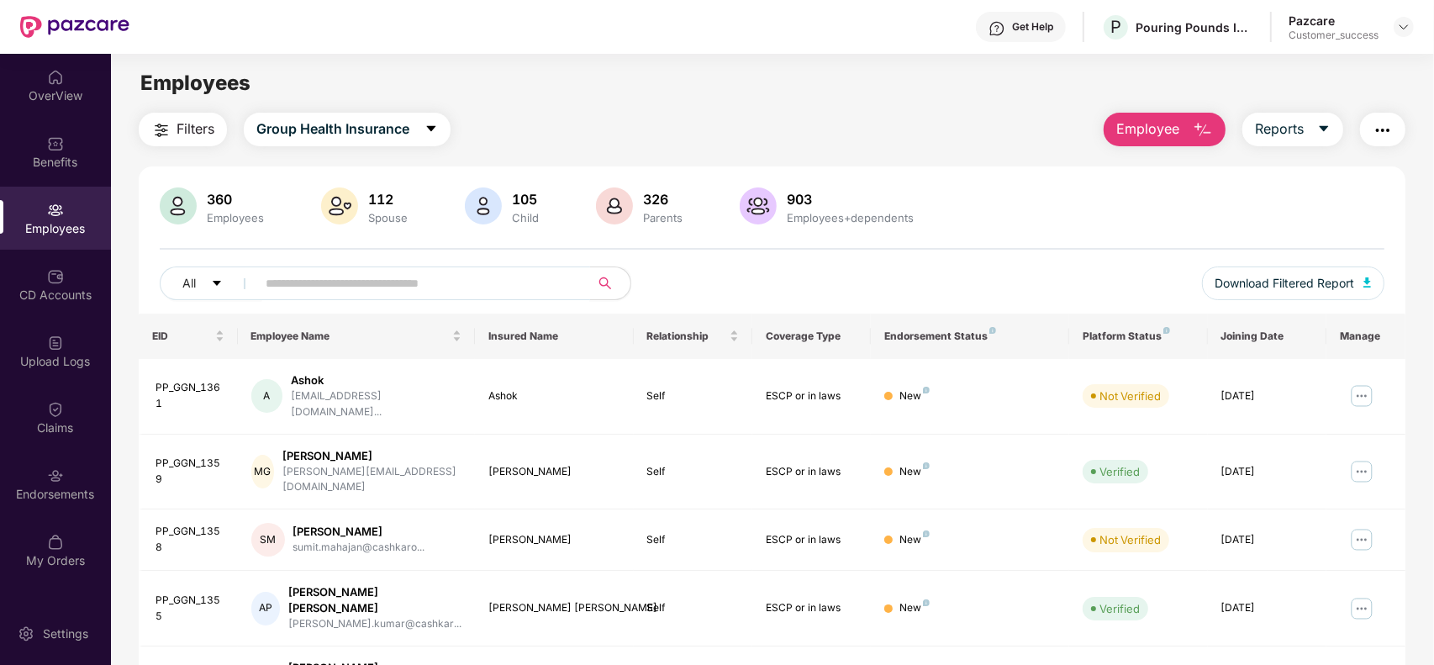
click at [325, 293] on input "text" at bounding box center [417, 283] width 302 height 25
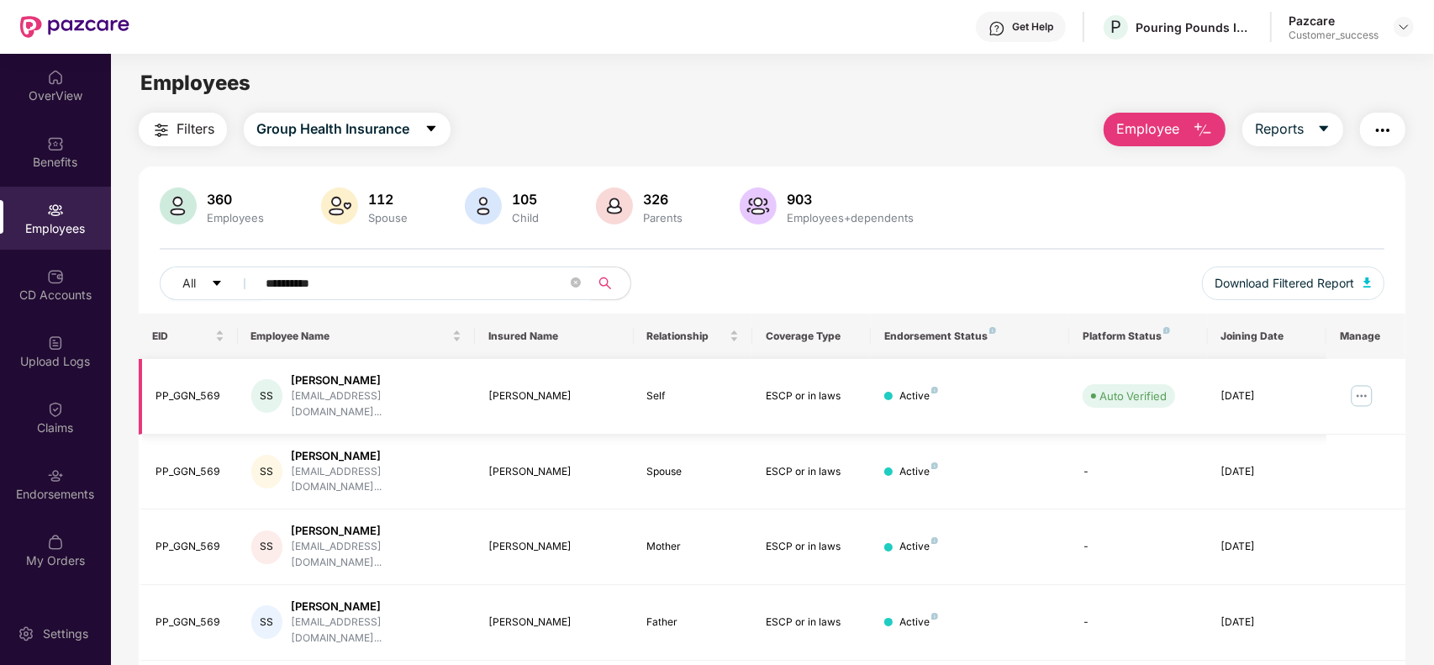
type input "**********"
click at [1363, 387] on img at bounding box center [1361, 395] width 27 height 27
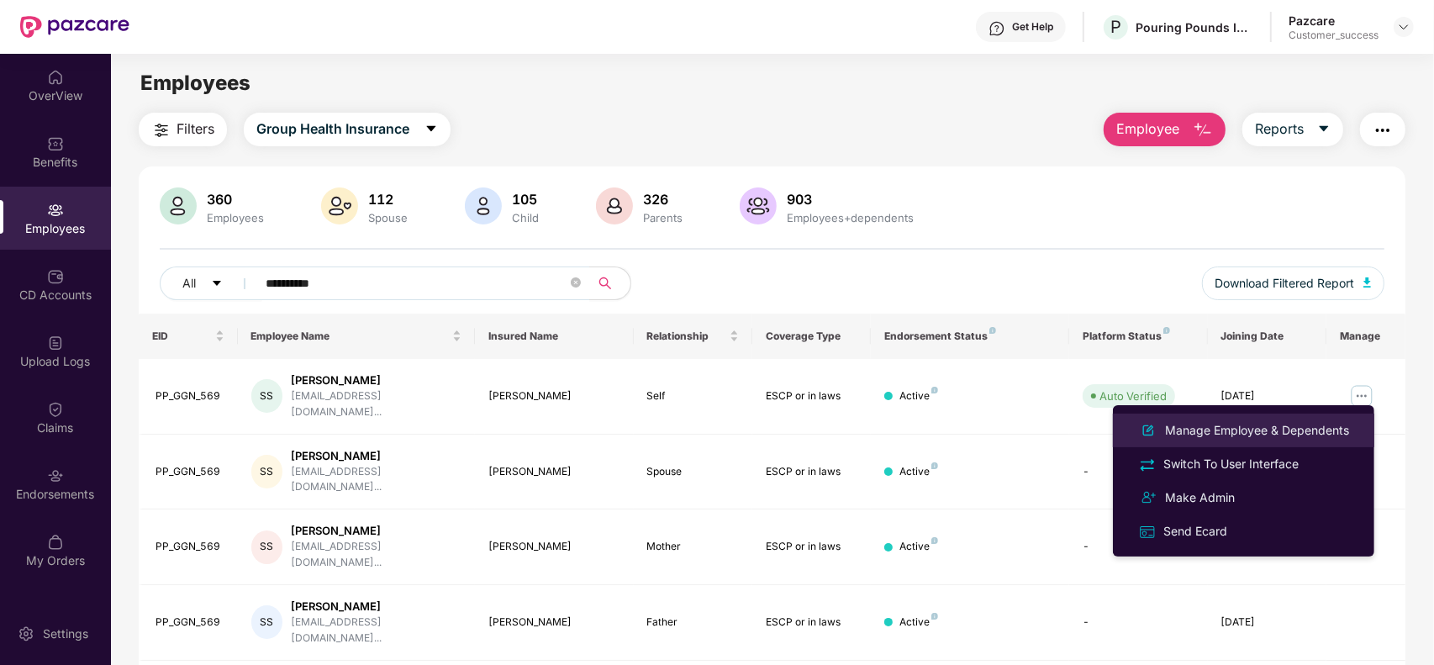
click at [1287, 418] on li "Manage Employee & Dependents" at bounding box center [1243, 431] width 261 height 34
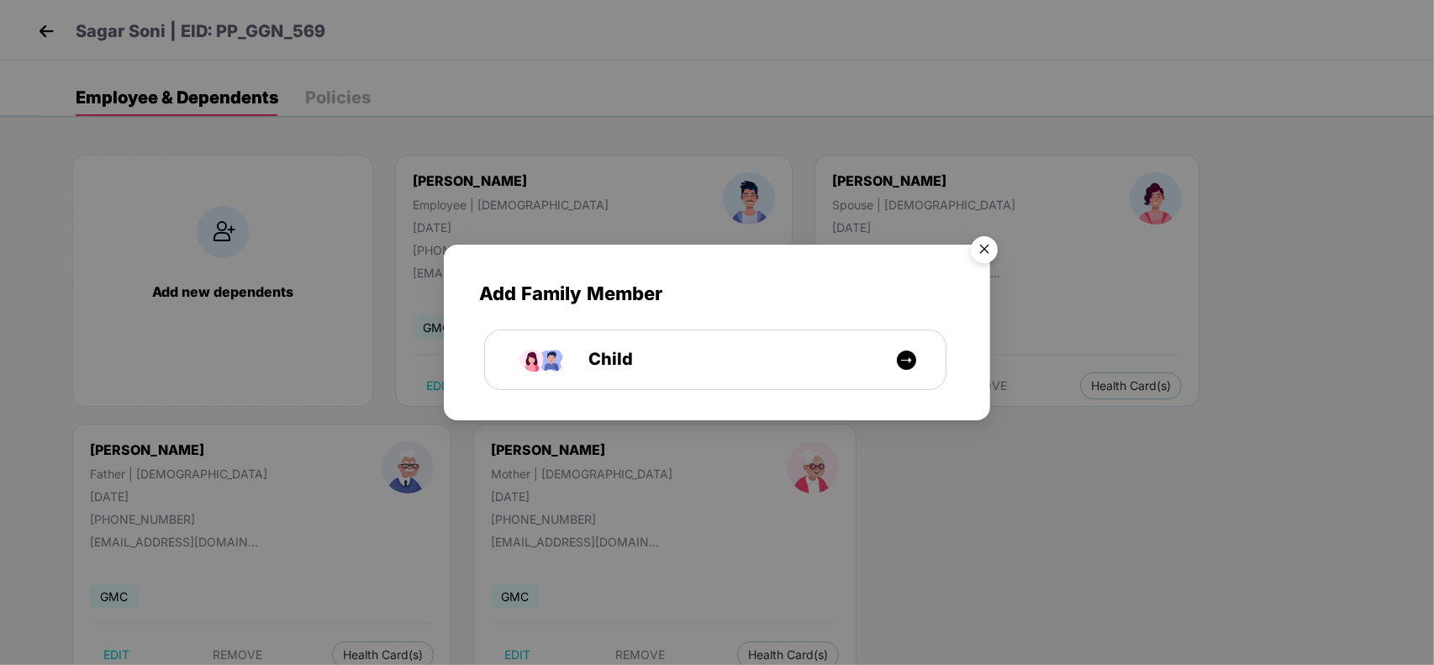
click at [979, 241] on img "Close" at bounding box center [984, 252] width 47 height 47
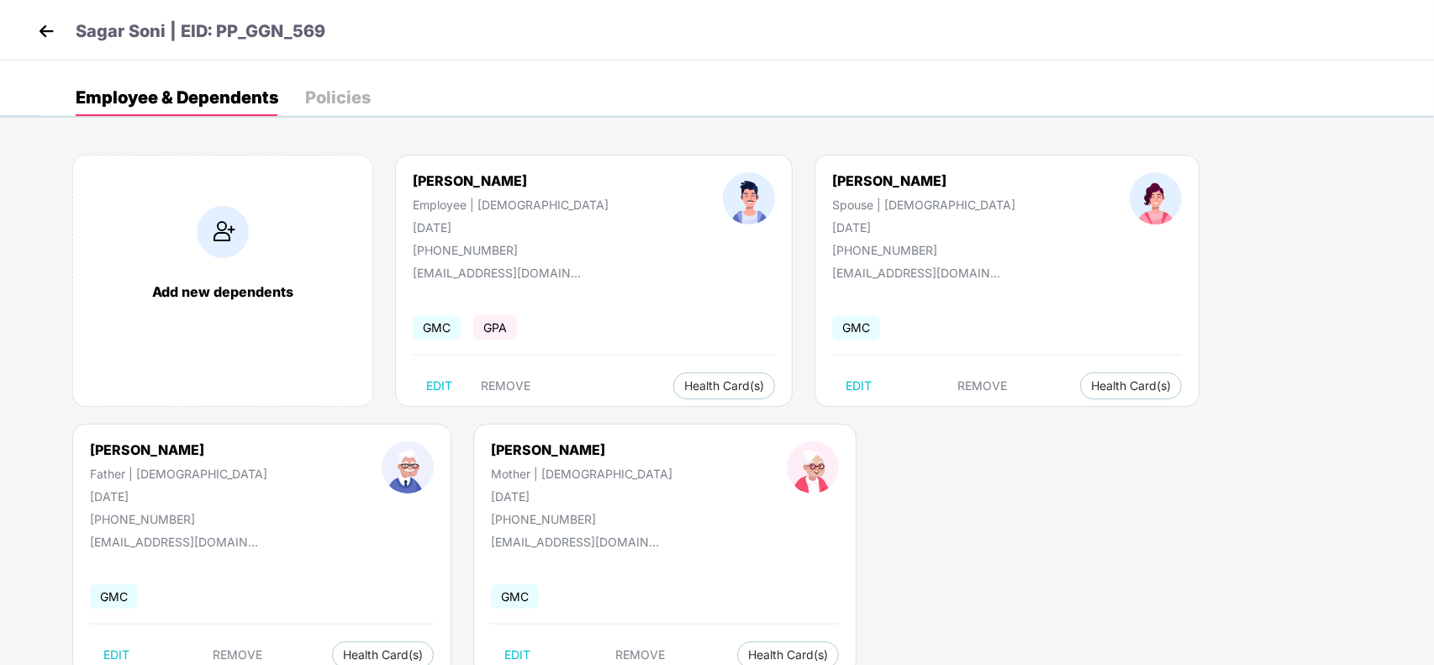
click at [34, 26] on img at bounding box center [46, 30] width 25 height 25
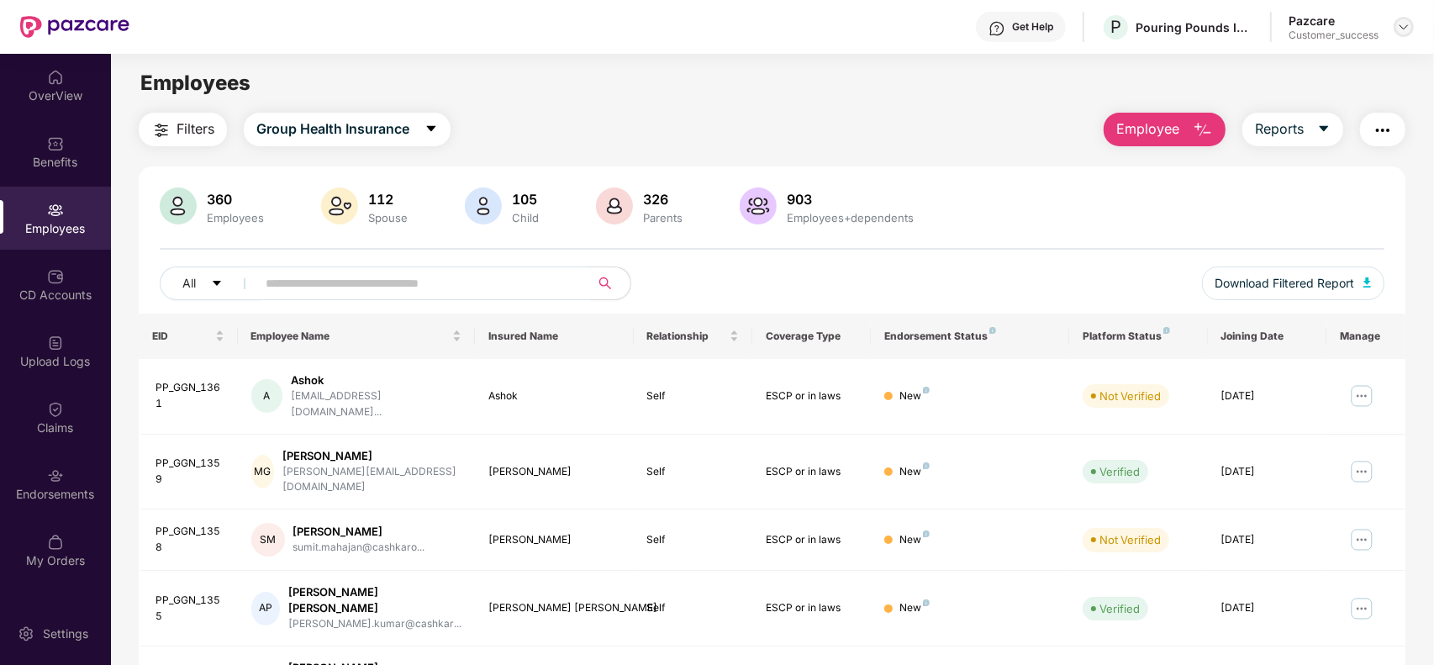
click at [1410, 29] on img at bounding box center [1403, 26] width 13 height 13
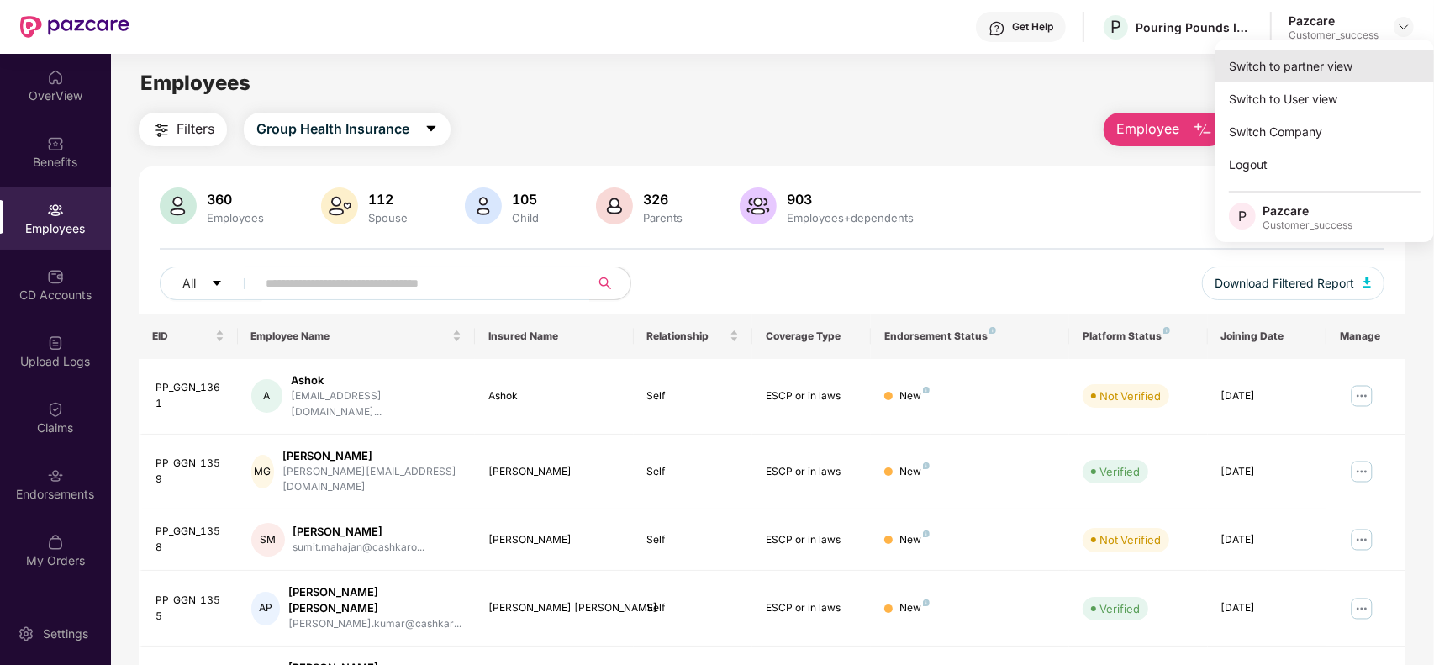
click at [1352, 55] on div "Switch to partner view" at bounding box center [1324, 66] width 219 height 33
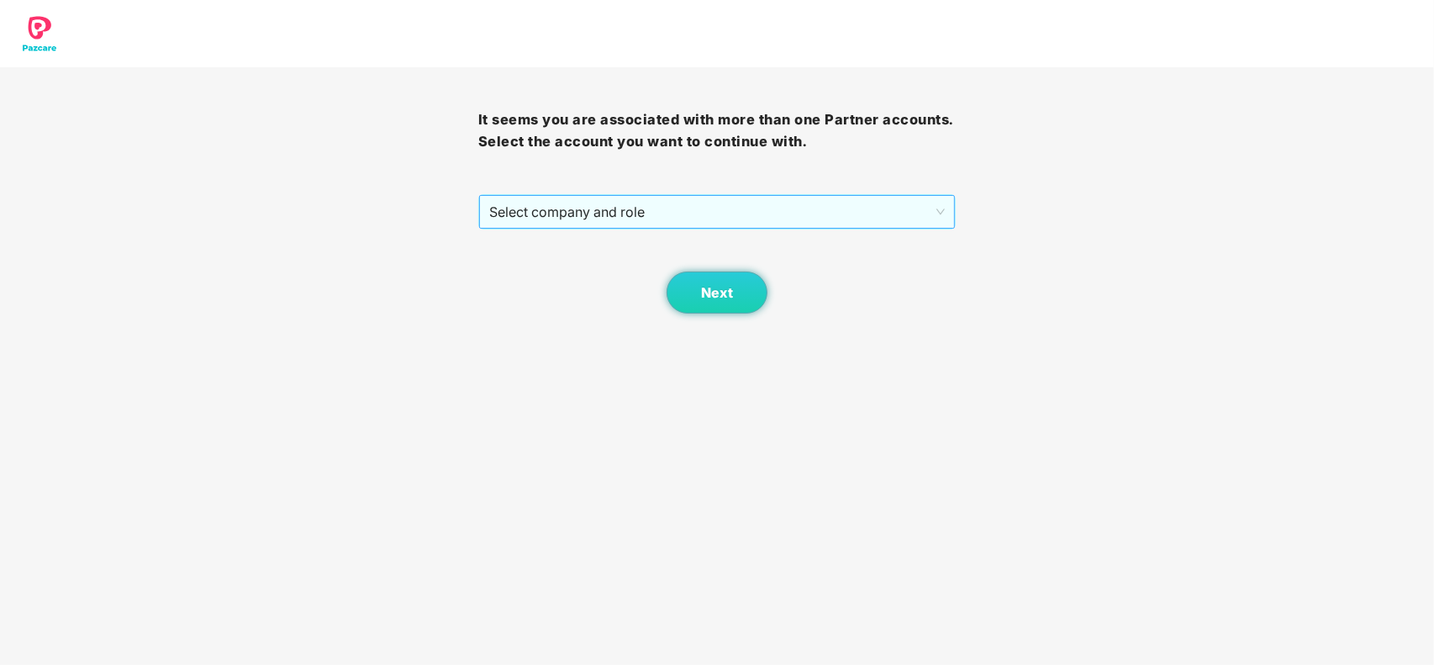
click at [561, 214] on span "Select company and role" at bounding box center [717, 212] width 456 height 32
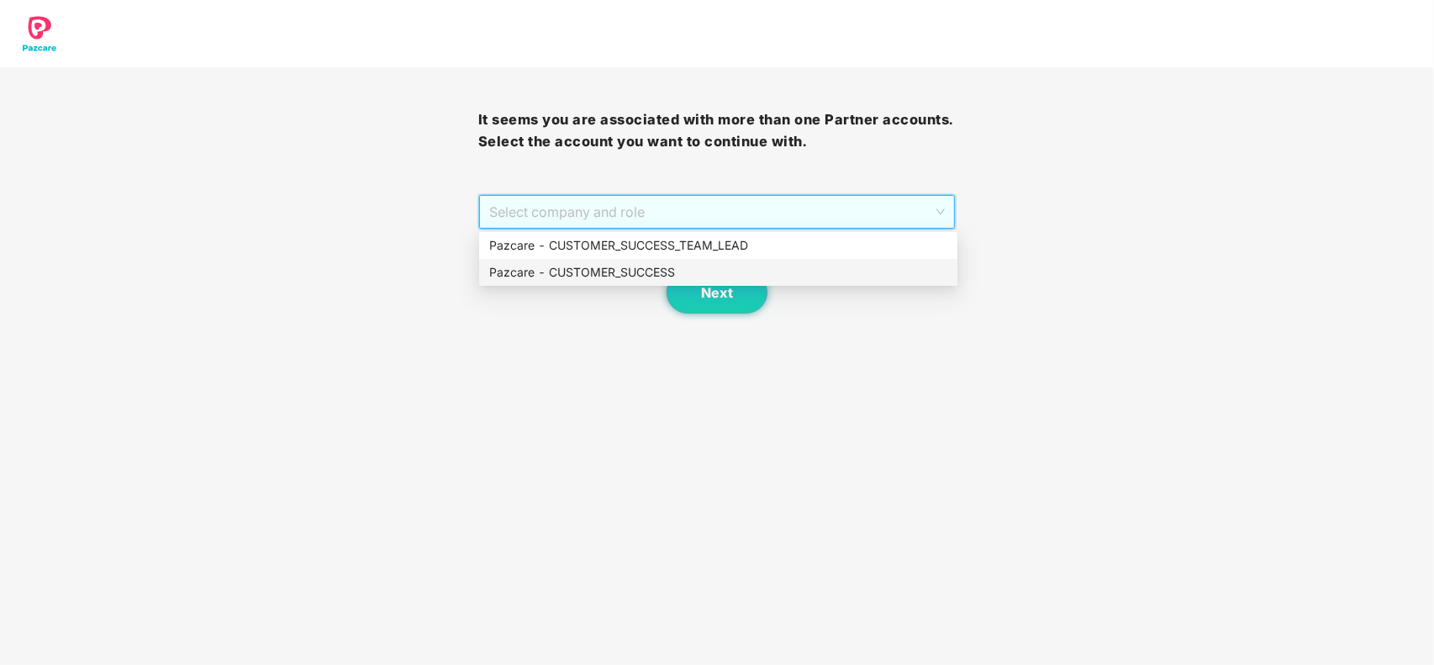
click at [559, 265] on div "Pazcare - CUSTOMER_SUCCESS" at bounding box center [718, 272] width 458 height 18
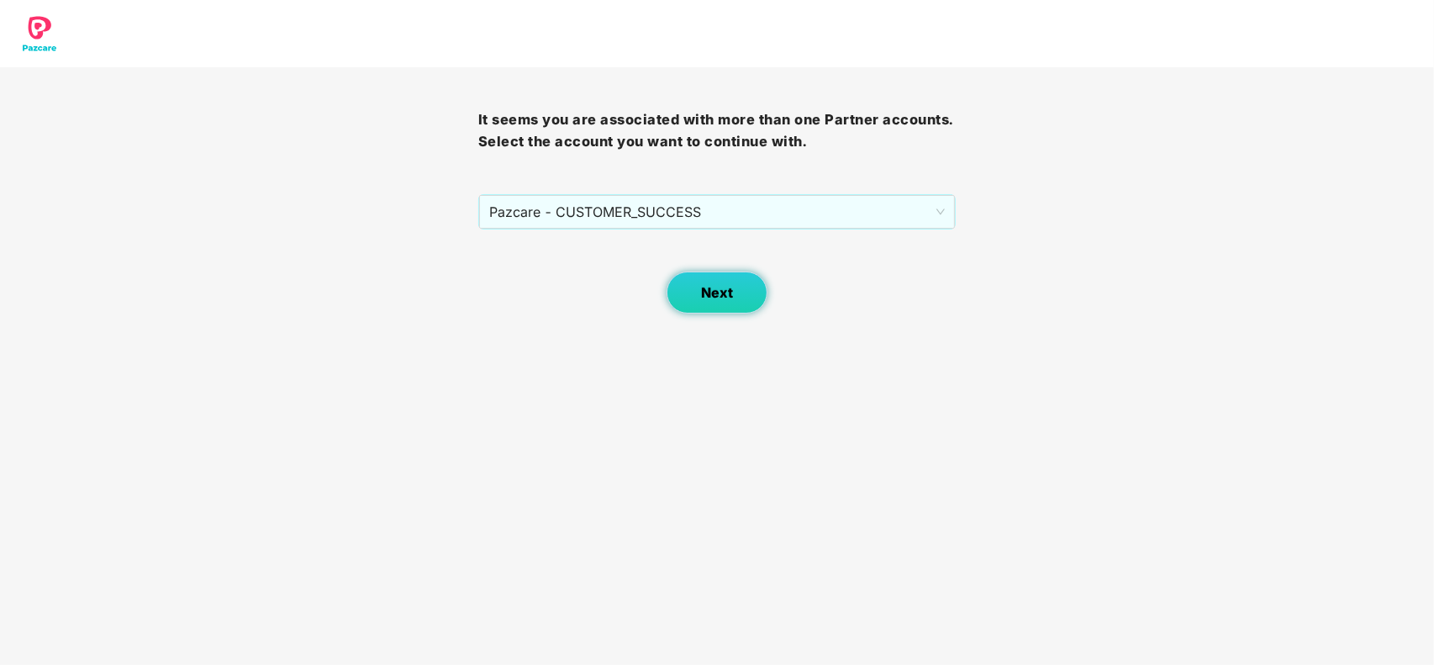
click at [712, 272] on button "Next" at bounding box center [717, 293] width 101 height 42
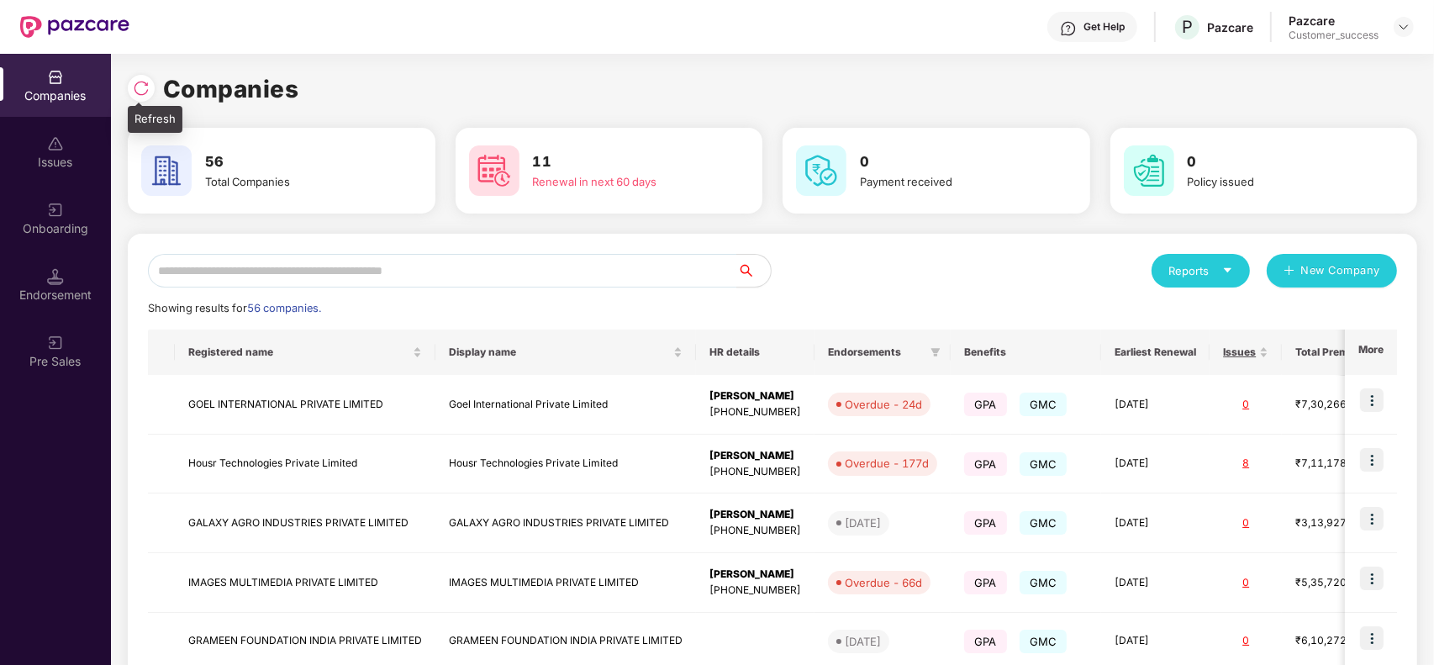
click at [143, 98] on div at bounding box center [141, 88] width 27 height 27
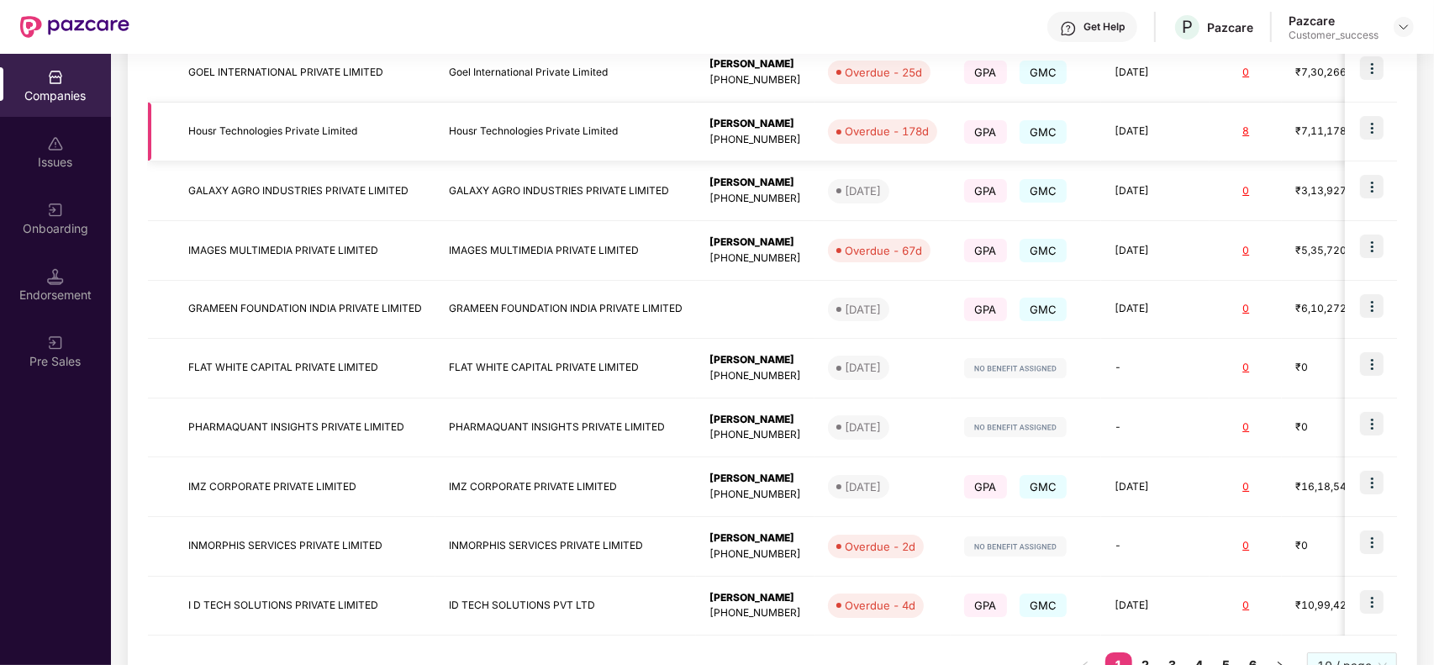
scroll to position [398, 0]
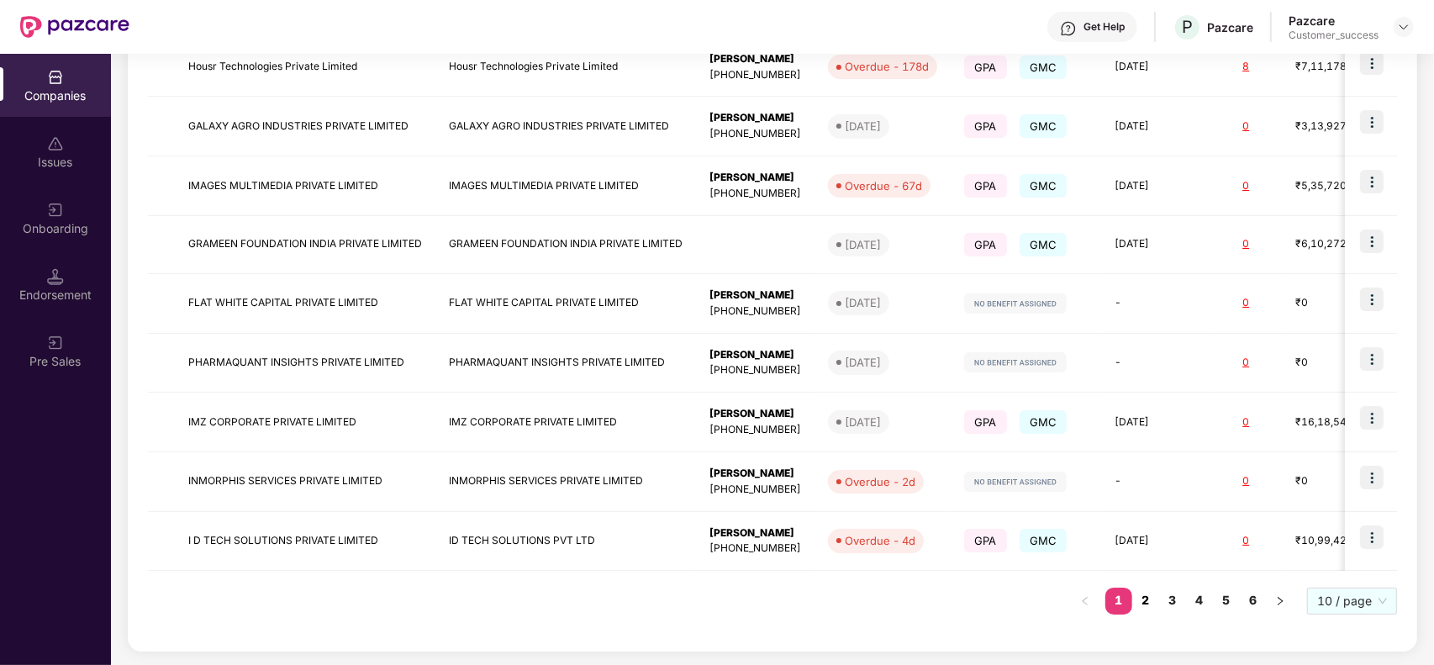
click at [1147, 606] on link "2" at bounding box center [1145, 600] width 27 height 25
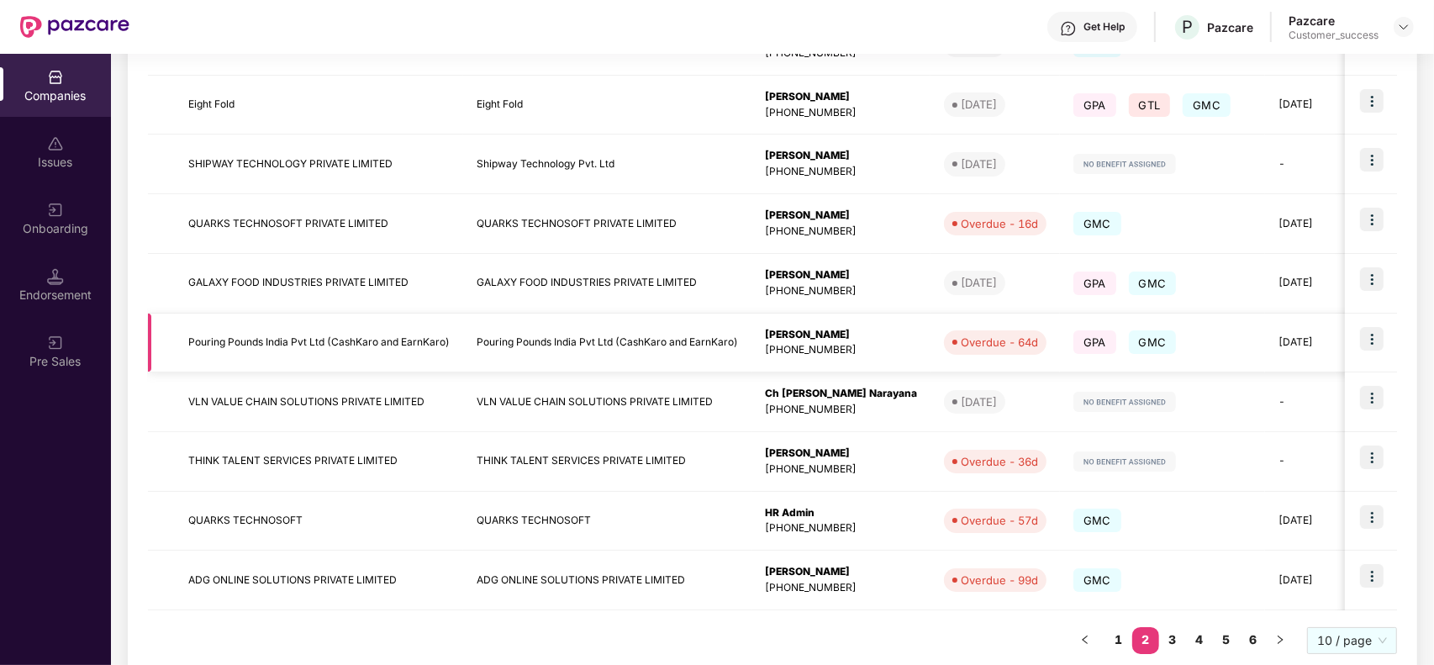
scroll to position [360, 0]
